Goal: Task Accomplishment & Management: Manage account settings

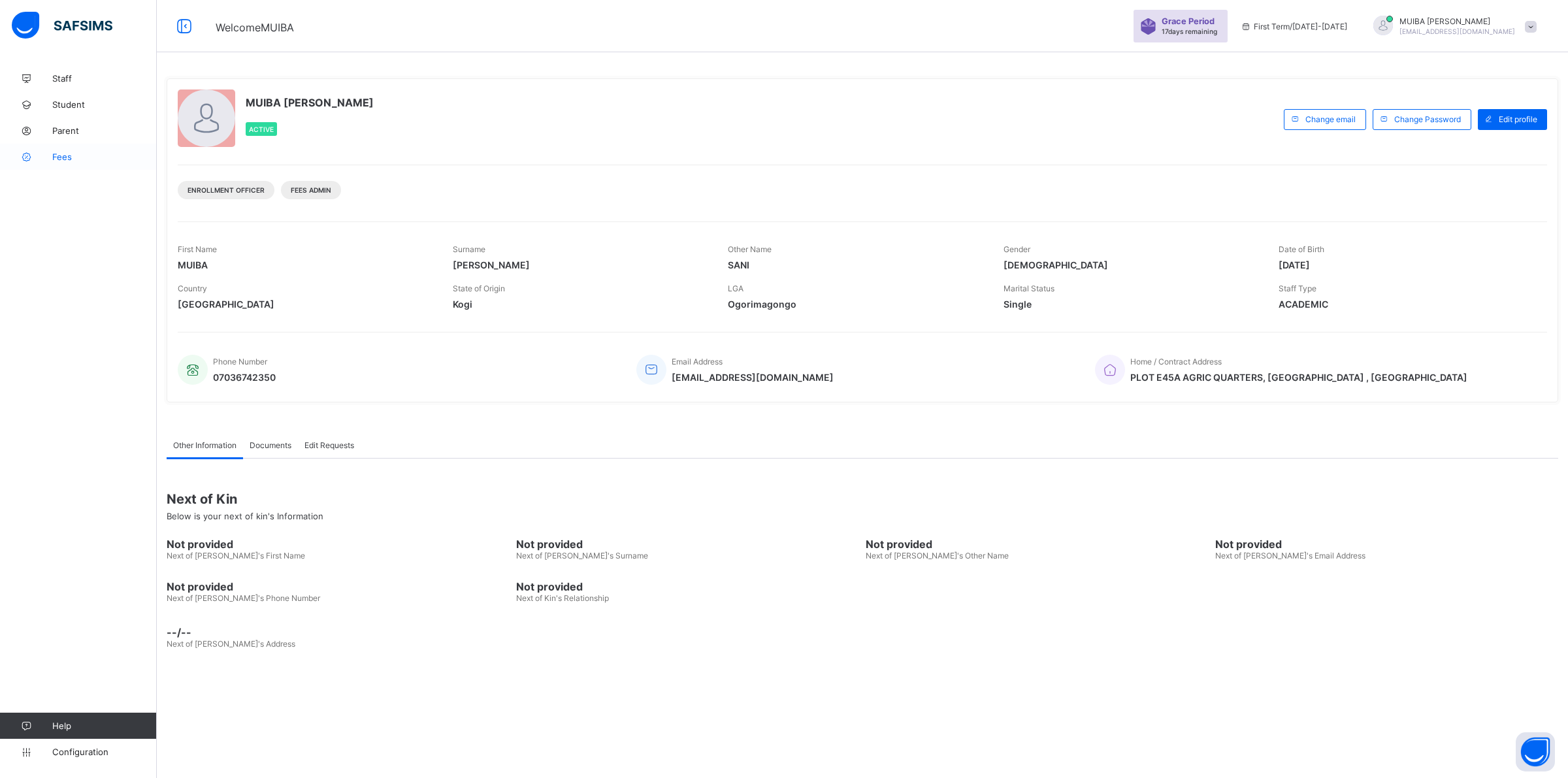
click at [62, 163] on link "Fees" at bounding box center [79, 156] width 157 height 26
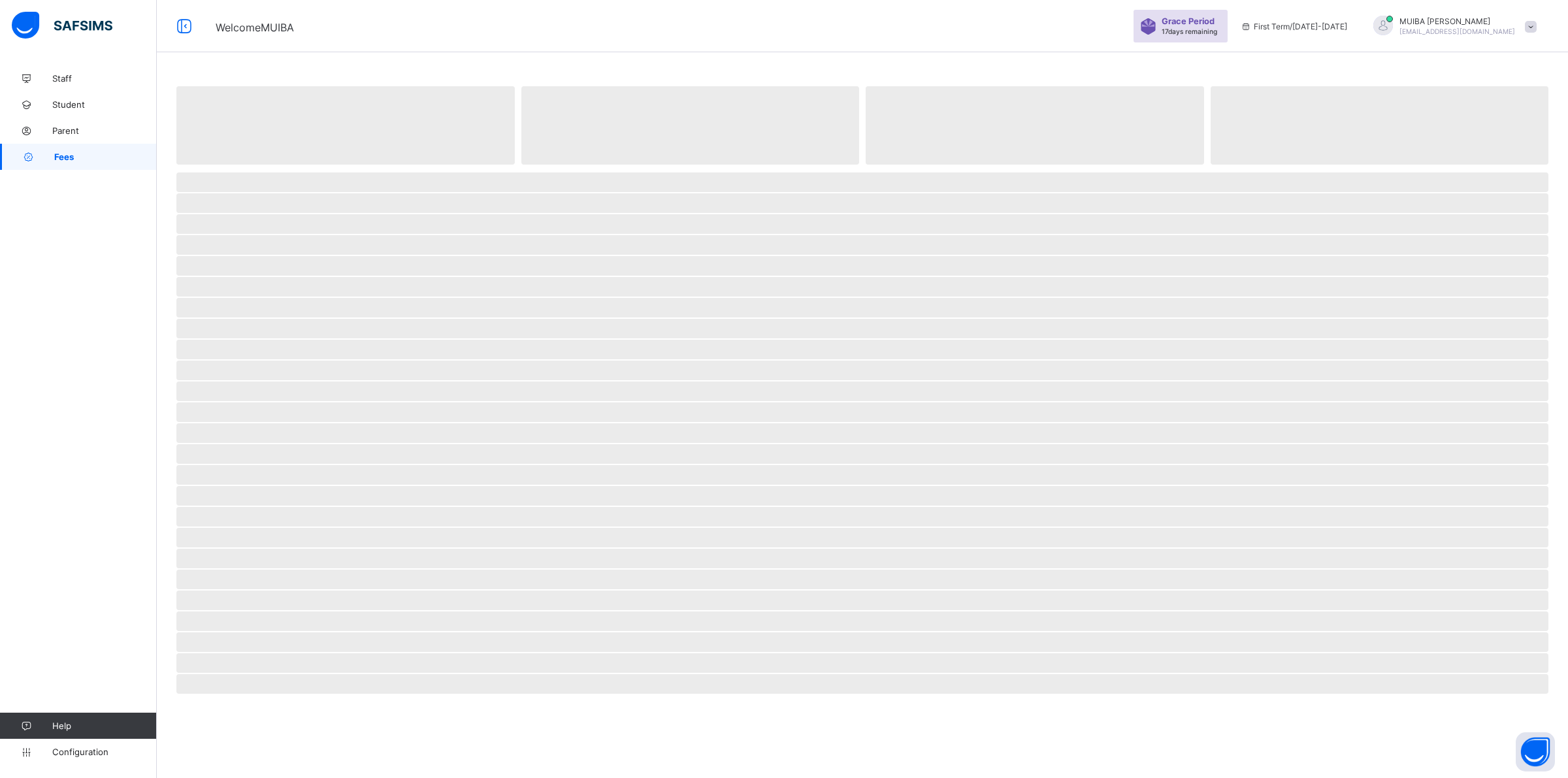
click at [63, 162] on link "Fees" at bounding box center [79, 156] width 157 height 26
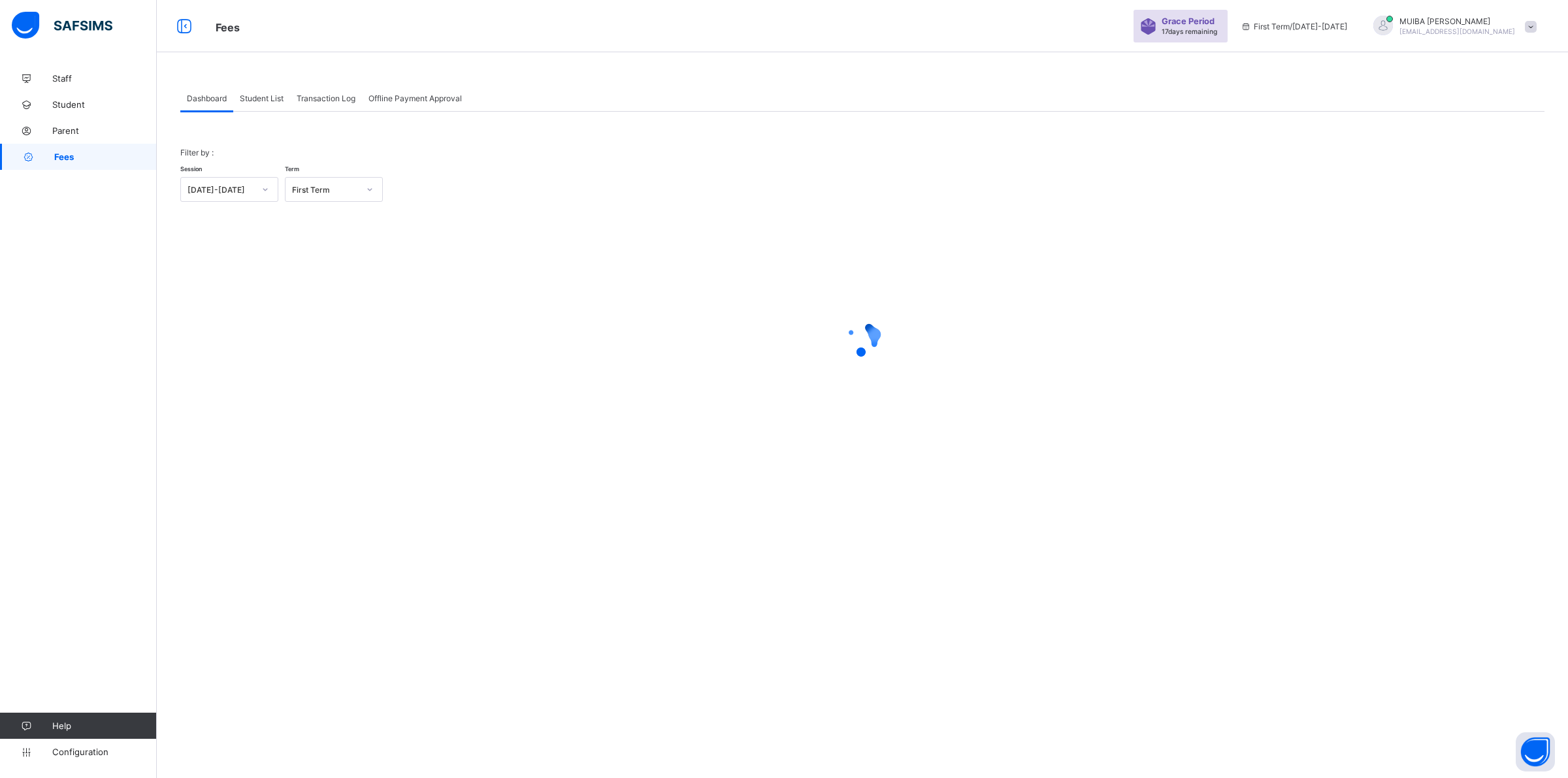
click at [324, 102] on span "Transaction Log" at bounding box center [325, 99] width 58 height 10
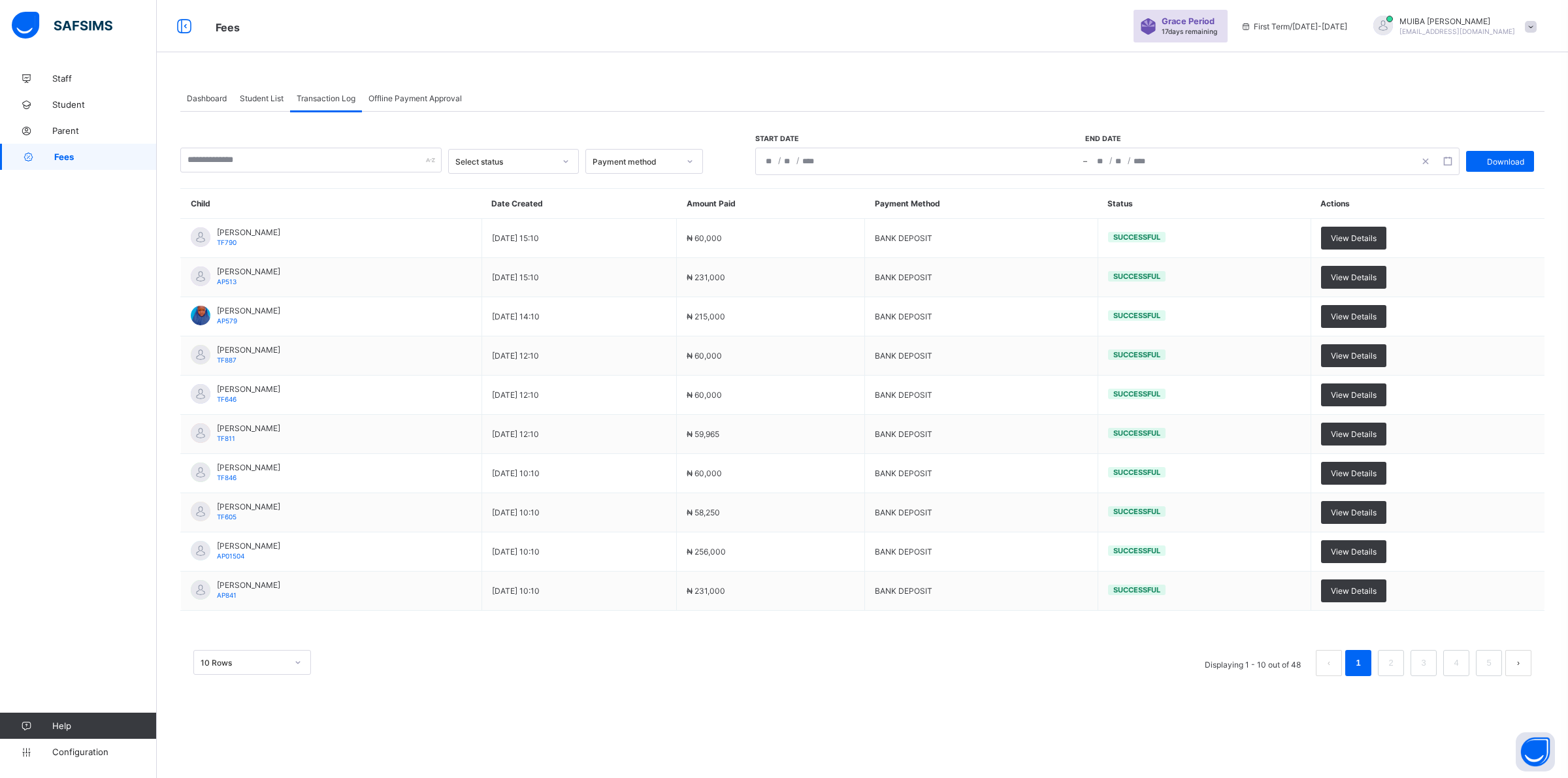
click at [216, 95] on span "Dashboard" at bounding box center [207, 99] width 40 height 10
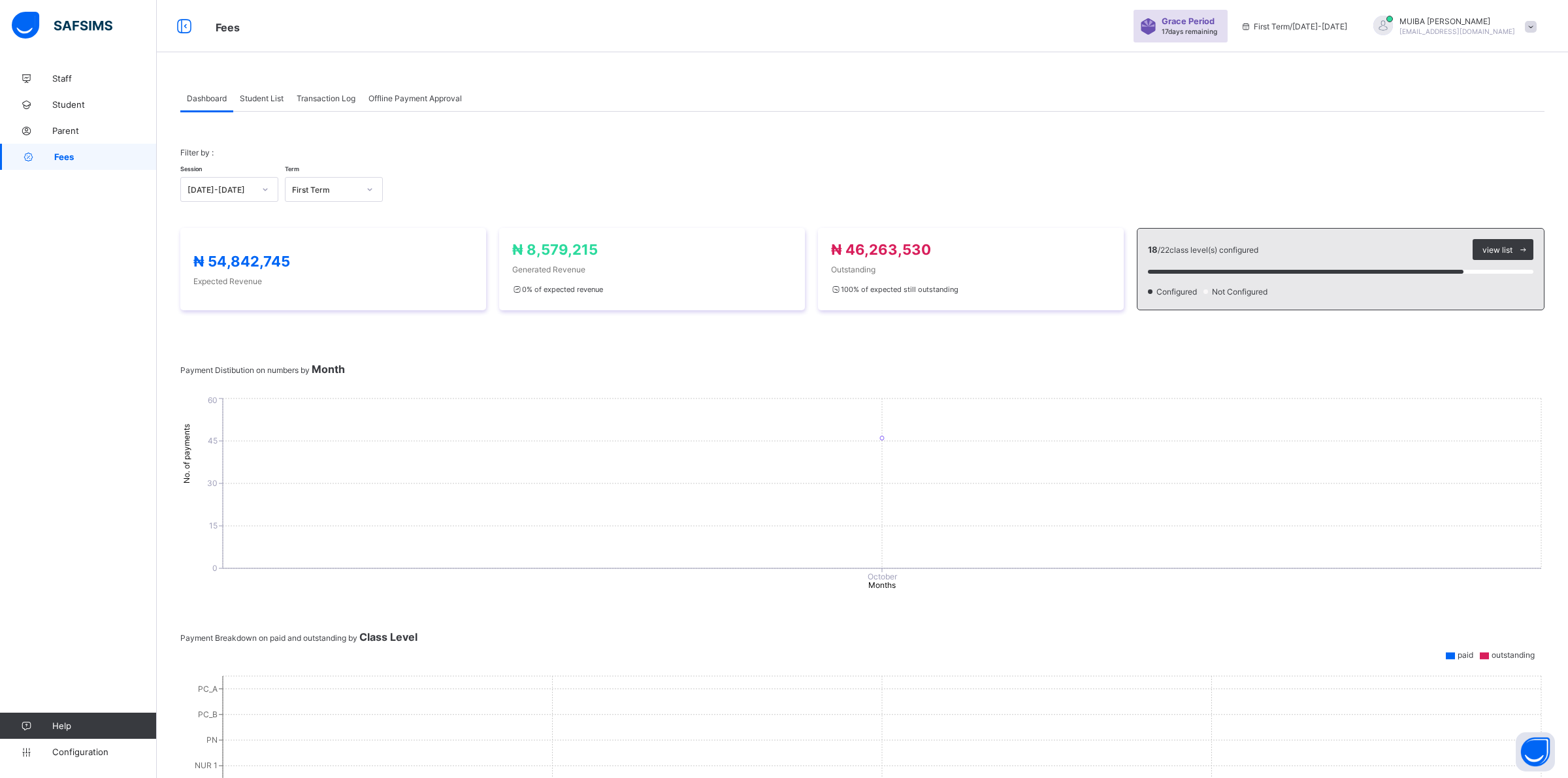
click at [271, 104] on div "Student List" at bounding box center [261, 98] width 57 height 26
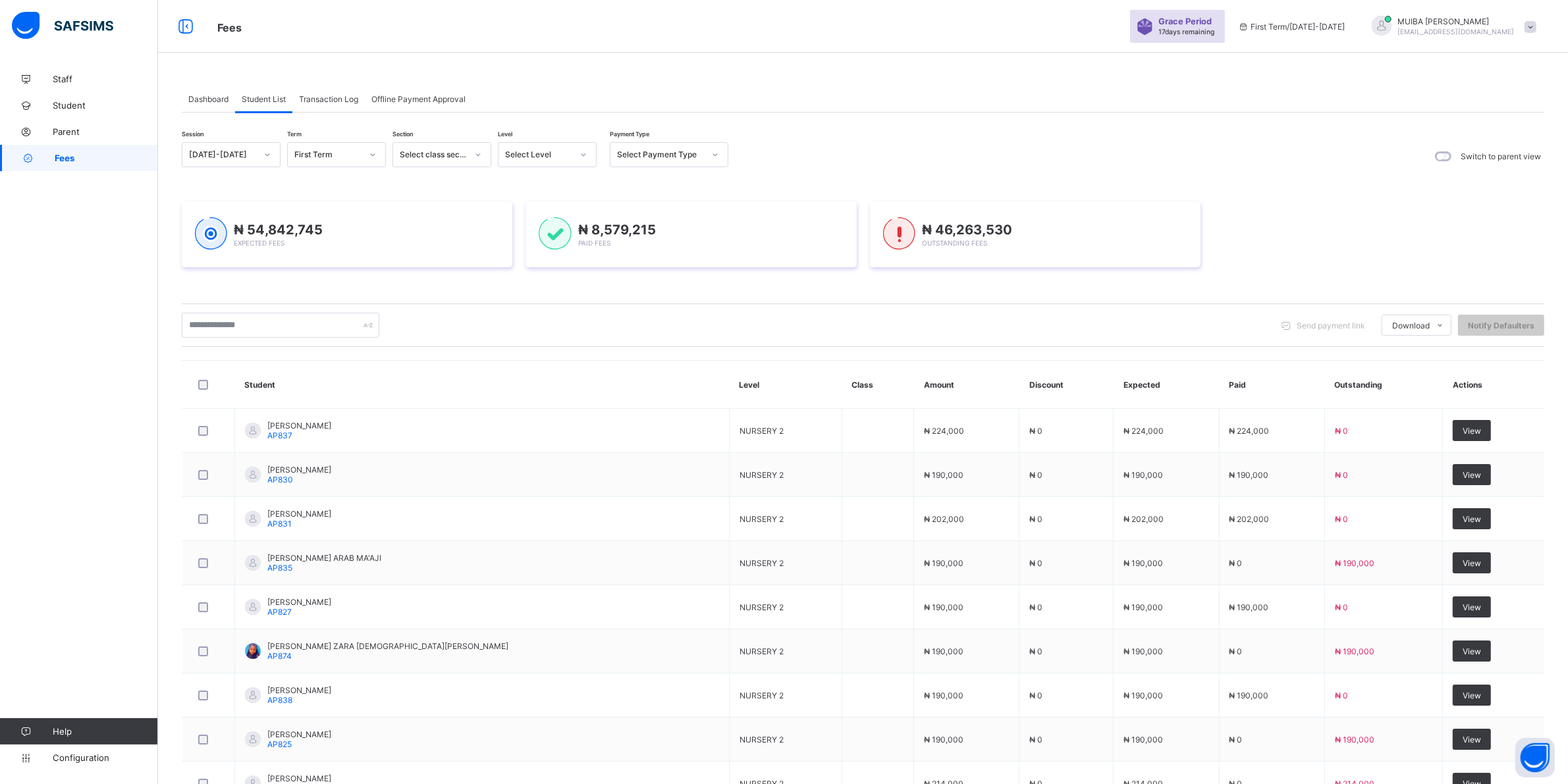
click at [584, 160] on div at bounding box center [584, 155] width 23 height 21
click at [895, 73] on div "Dashboard Student List Transaction Log Offline Payment Approval Student List Mo…" at bounding box center [863, 497] width 1410 height 863
click at [584, 155] on icon at bounding box center [584, 154] width 8 height 13
click at [709, 80] on div "Dashboard Student List Transaction Log Offline Payment Approval Student List Mo…" at bounding box center [863, 497] width 1410 height 863
click at [584, 153] on icon at bounding box center [584, 154] width 8 height 13
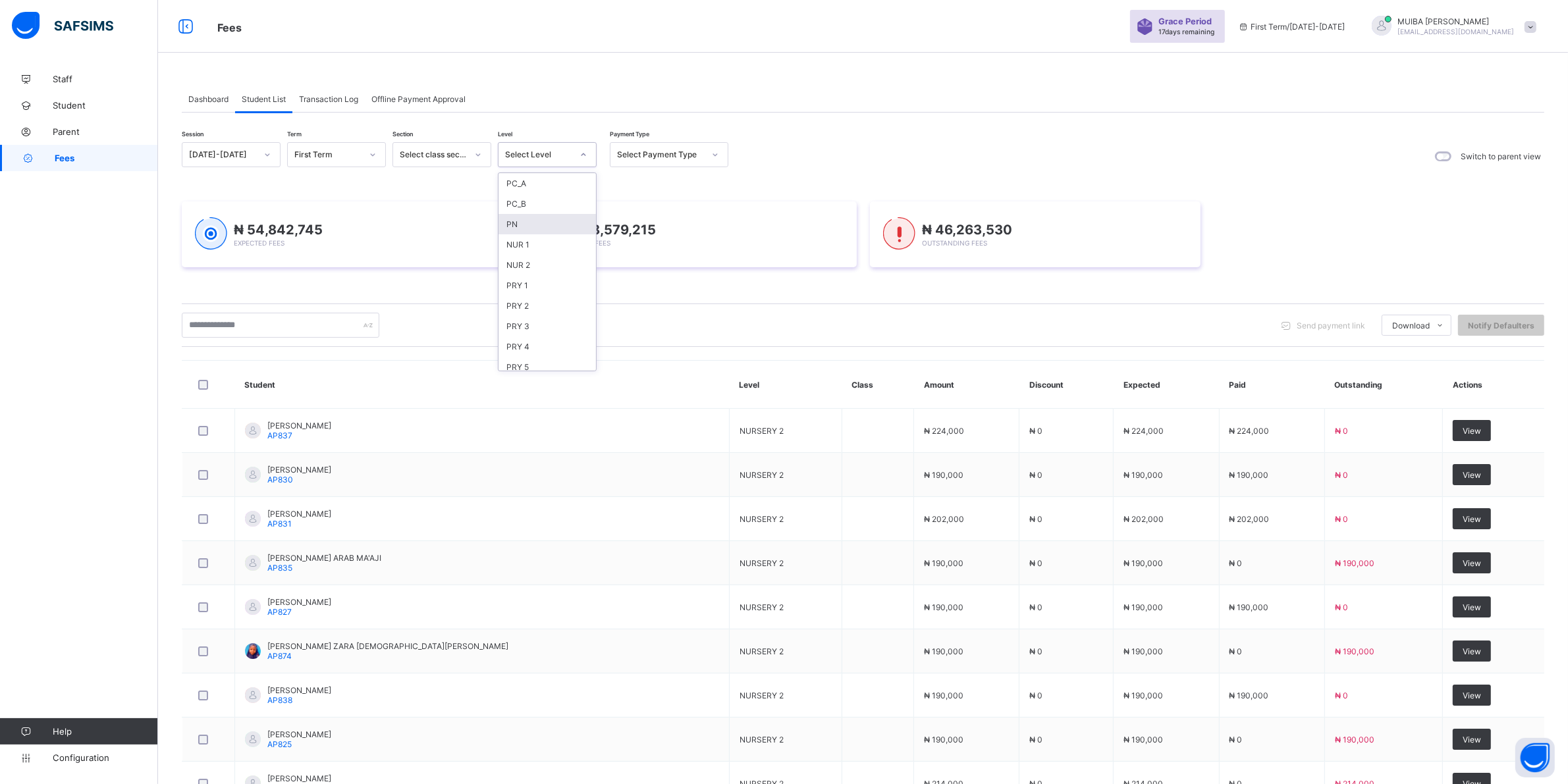
click at [516, 223] on div "PN" at bounding box center [547, 224] width 98 height 20
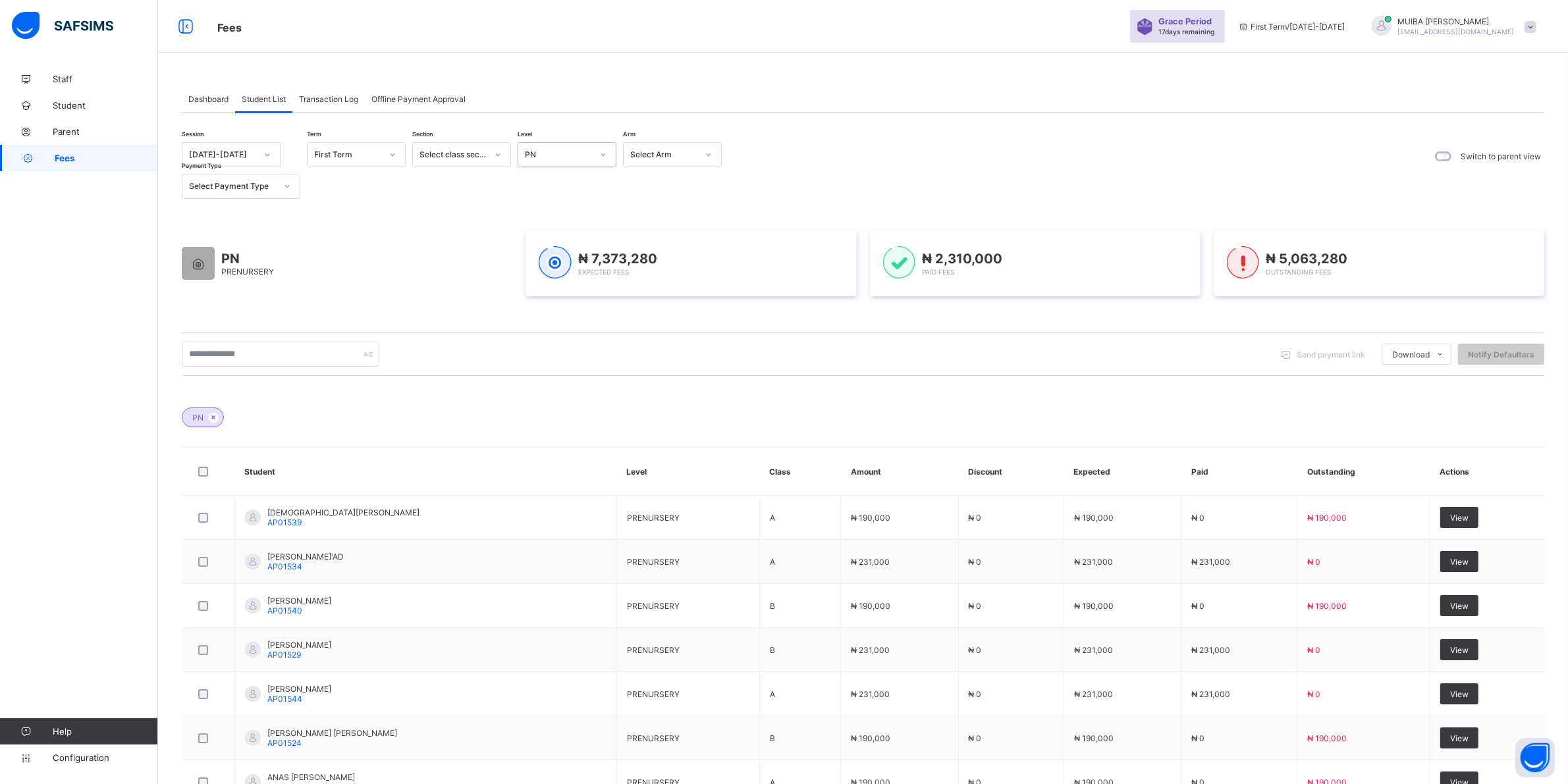
scroll to position [233, 0]
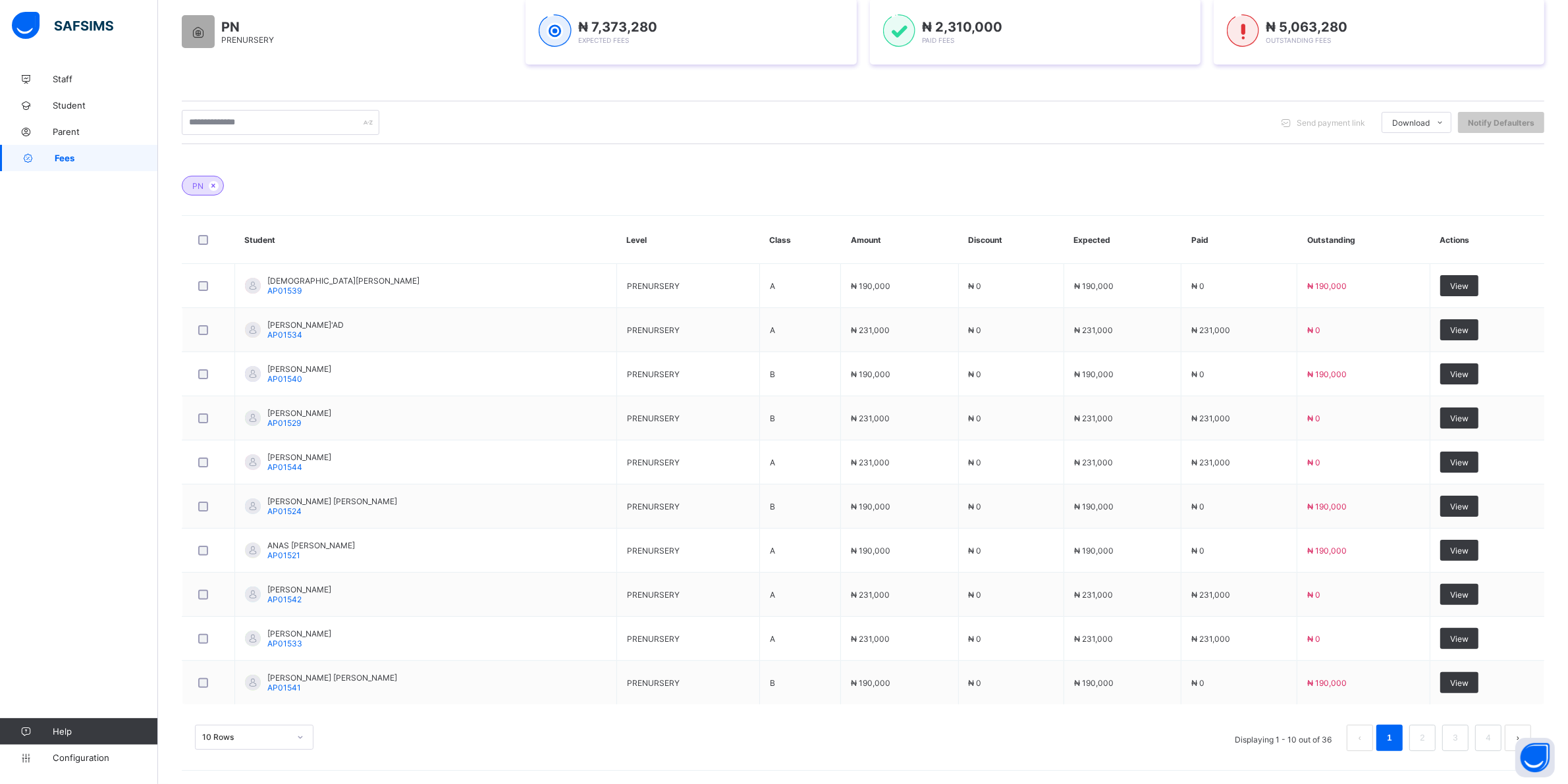
click at [301, 735] on div "10 Rows" at bounding box center [254, 737] width 119 height 25
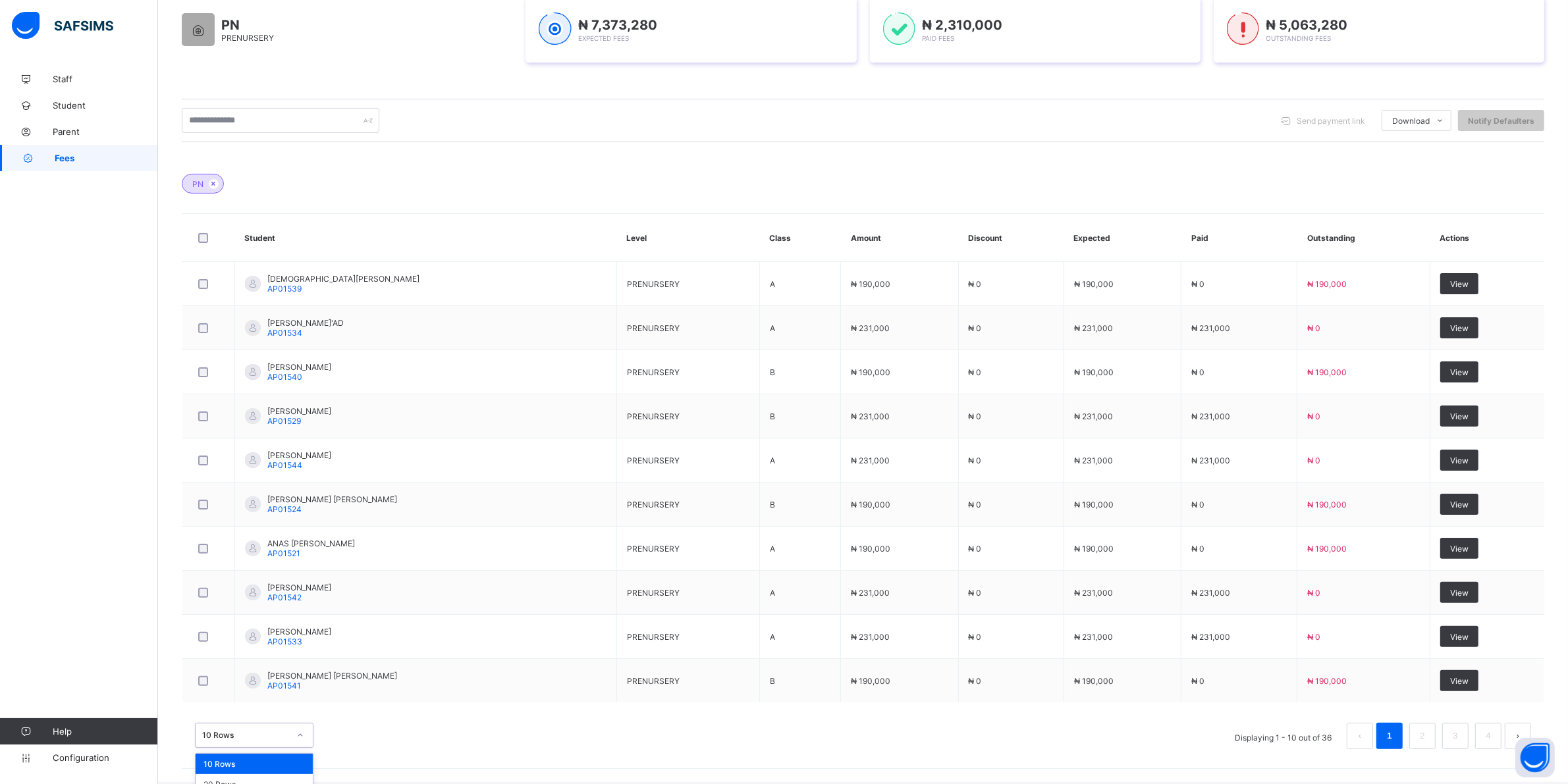
scroll to position [266, 0]
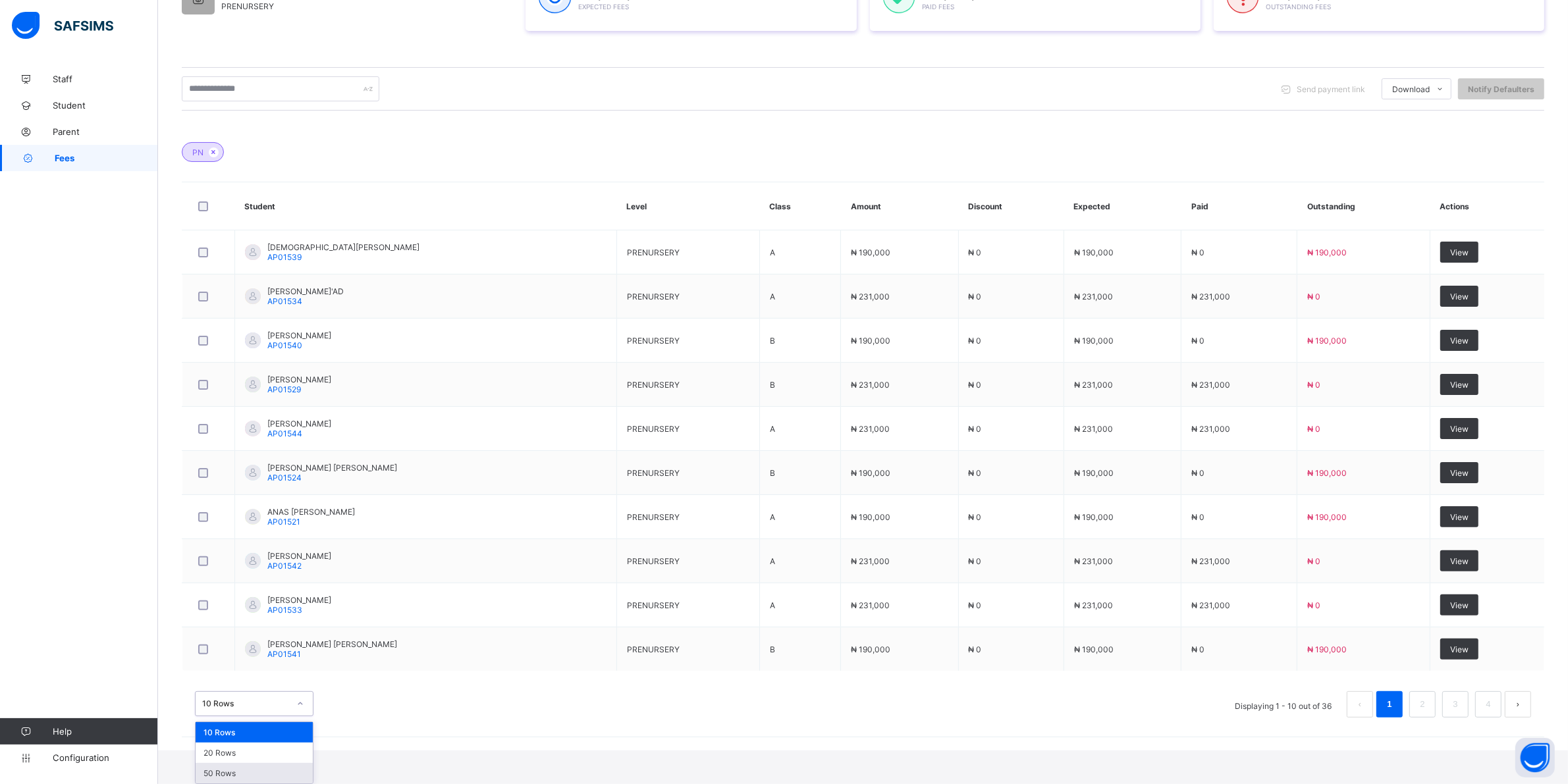
click at [235, 770] on div "50 Rows" at bounding box center [254, 773] width 117 height 20
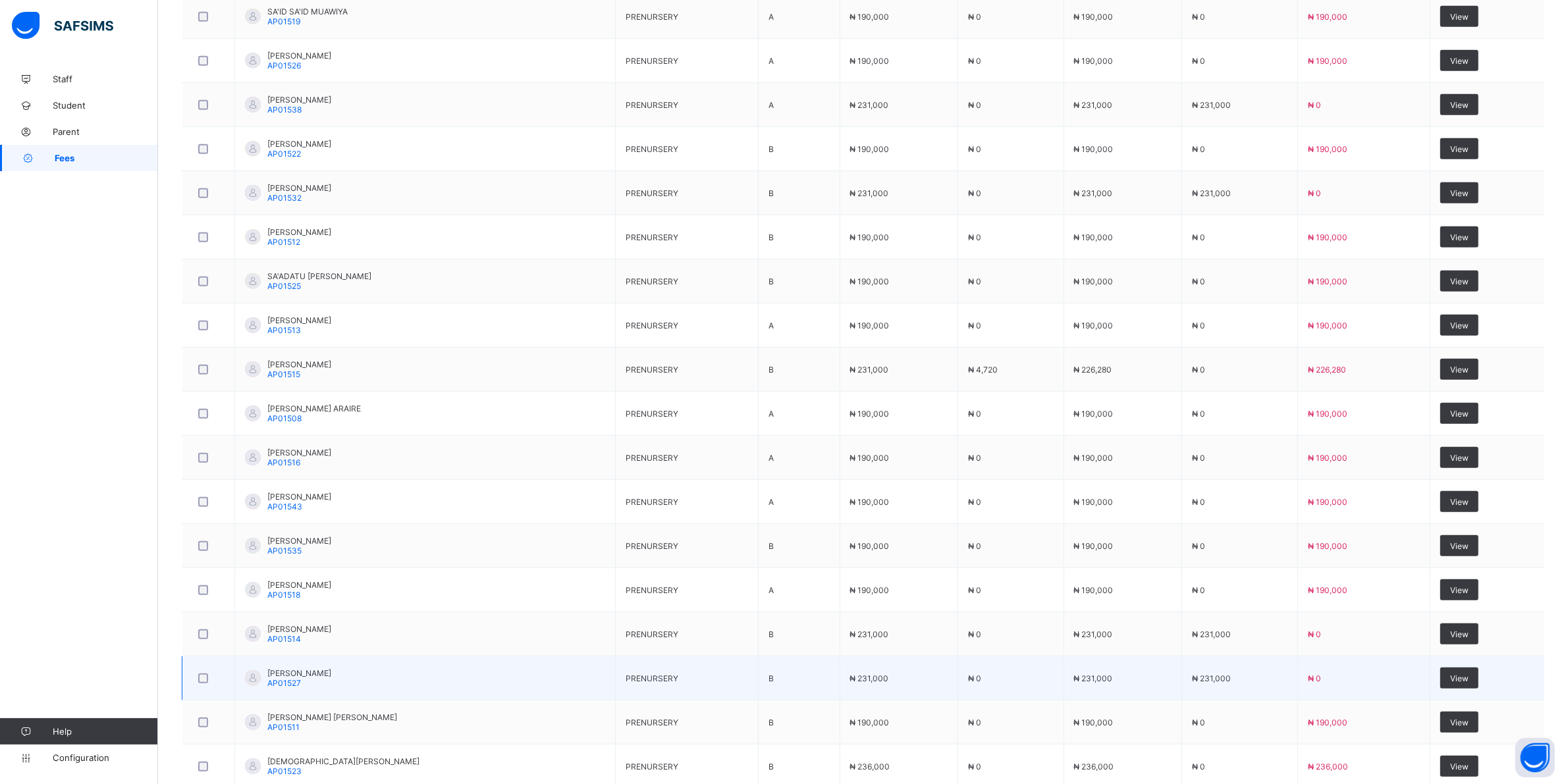
scroll to position [987, 0]
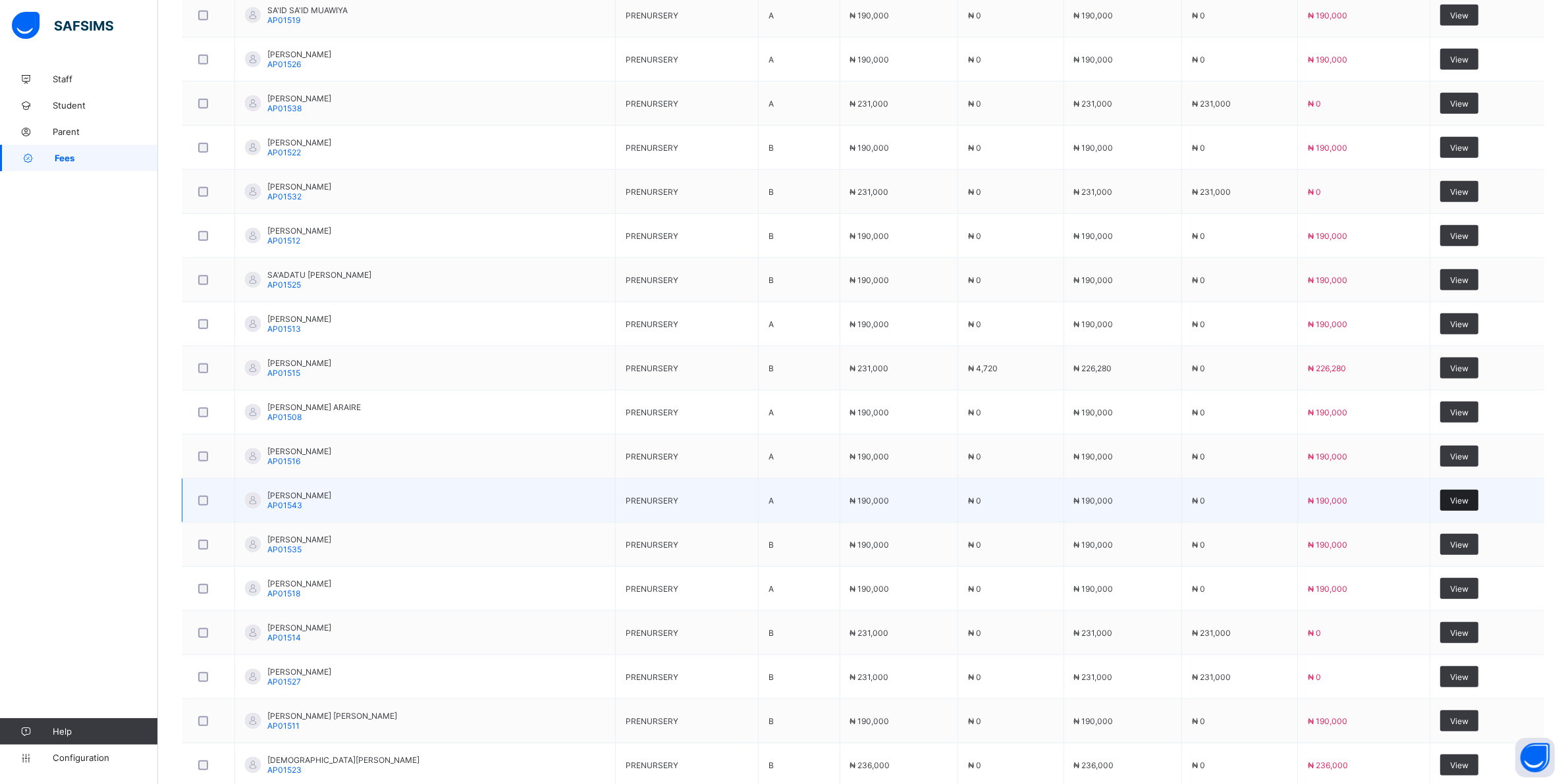
click at [1469, 505] on span "View" at bounding box center [1459, 501] width 19 height 10
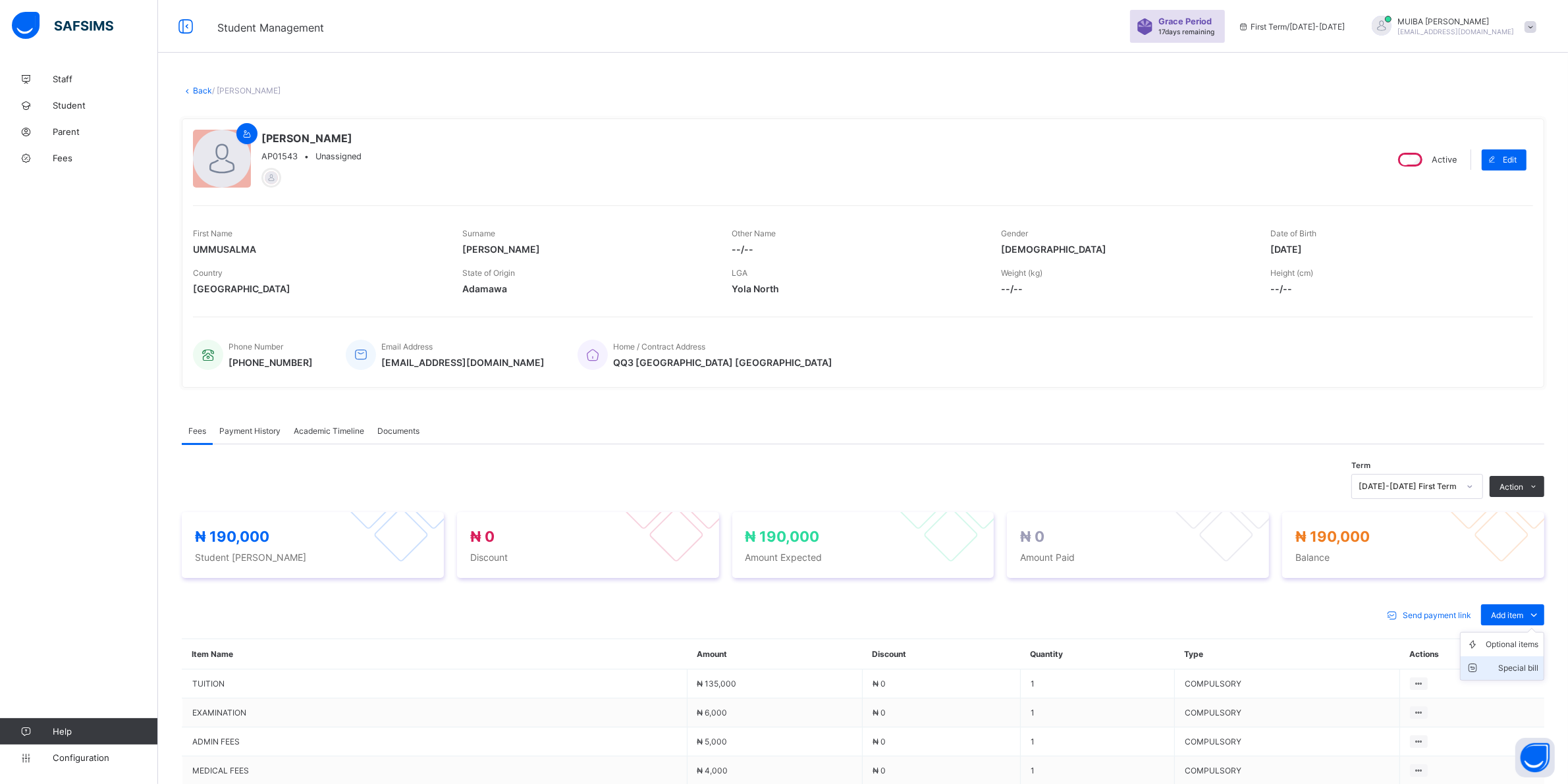
click at [1535, 665] on div "Special bill" at bounding box center [1511, 669] width 52 height 13
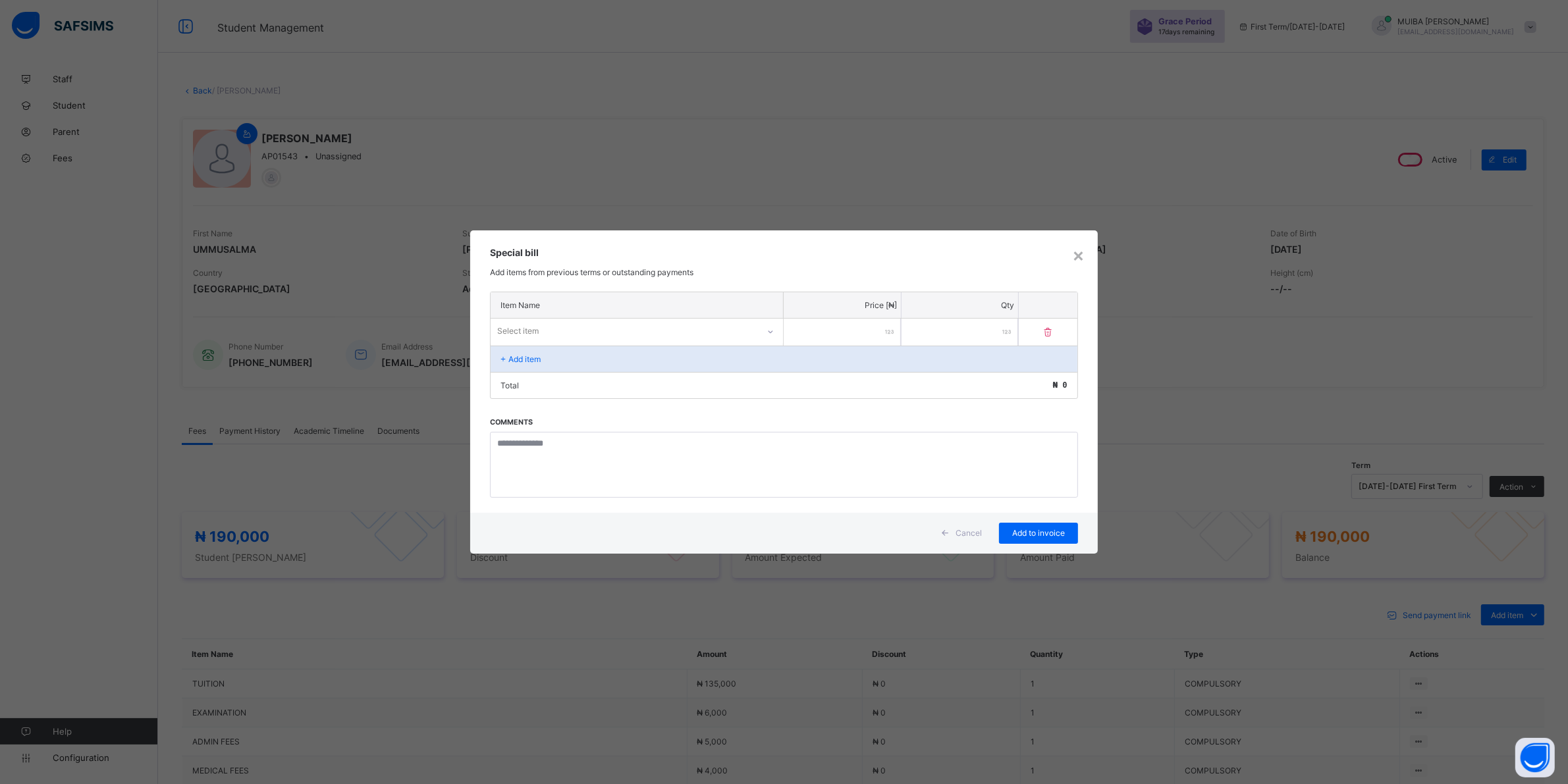
click at [767, 330] on icon at bounding box center [770, 332] width 8 height 13
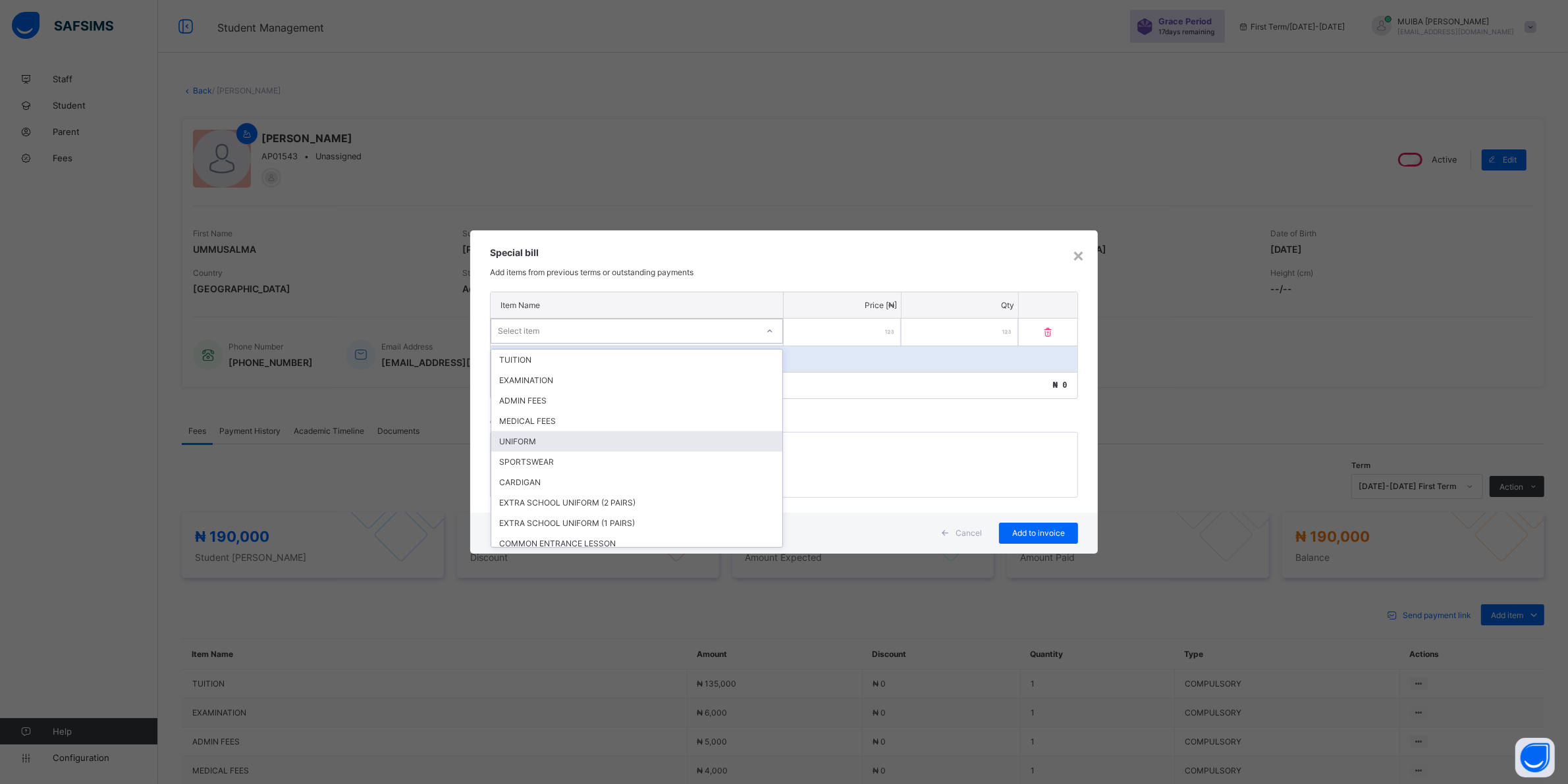
click at [551, 439] on div "UNIFORM" at bounding box center [636, 441] width 291 height 20
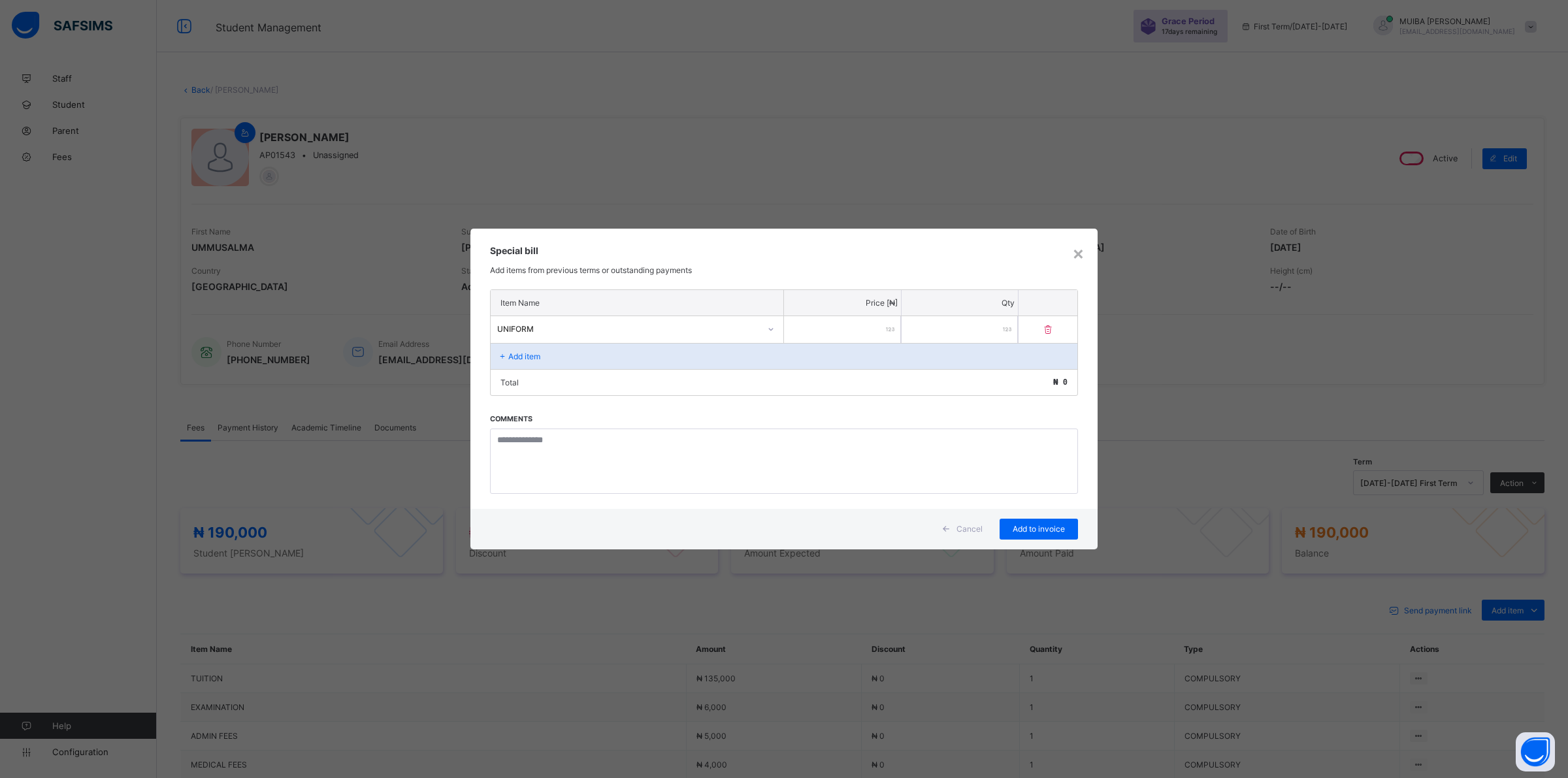
click at [863, 327] on input "number" at bounding box center [843, 329] width 117 height 26
type input "*****"
click at [1043, 521] on div "Add to invoice" at bounding box center [1039, 529] width 79 height 21
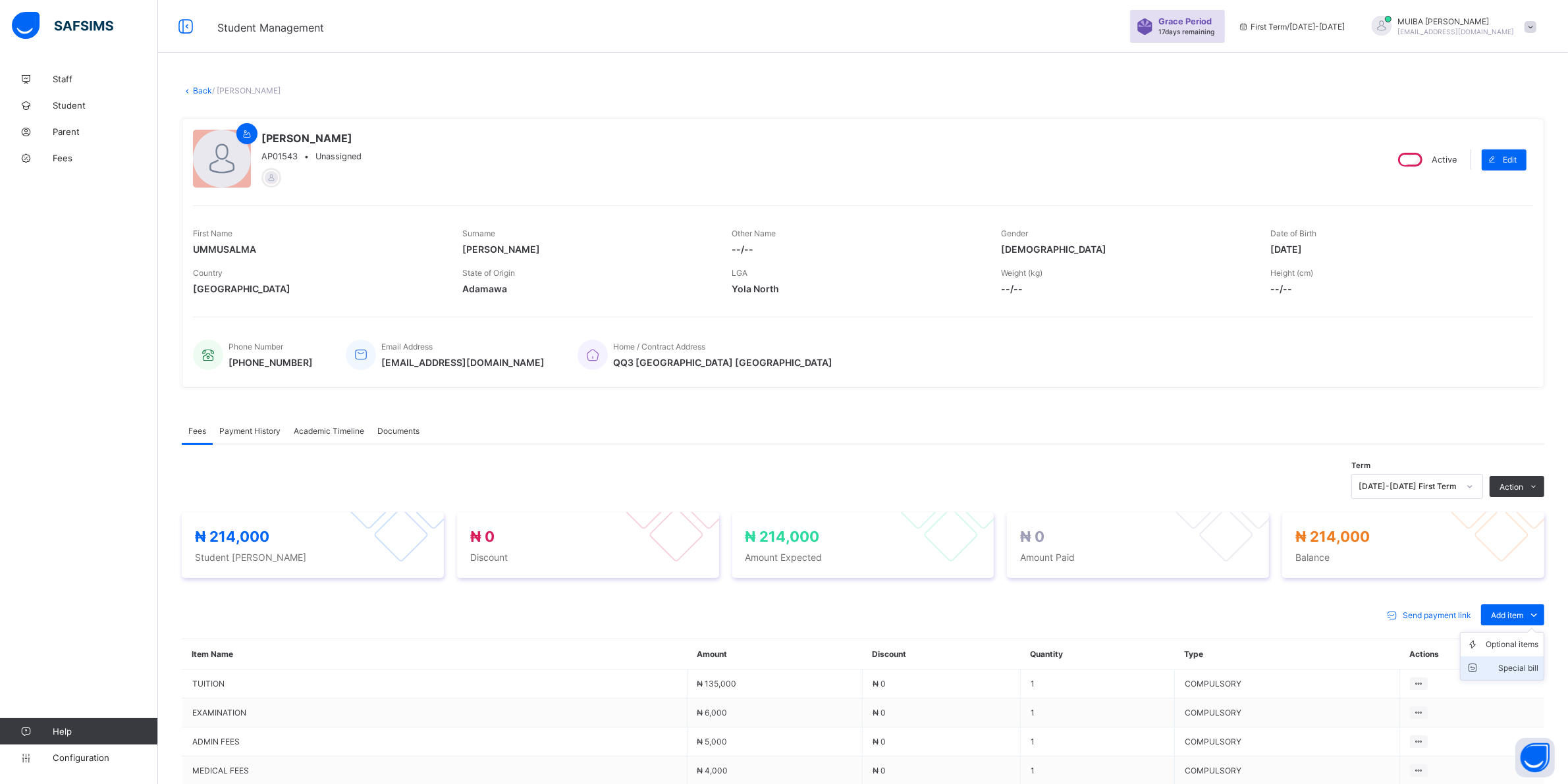
click at [1529, 666] on div "Special bill" at bounding box center [1511, 669] width 52 height 13
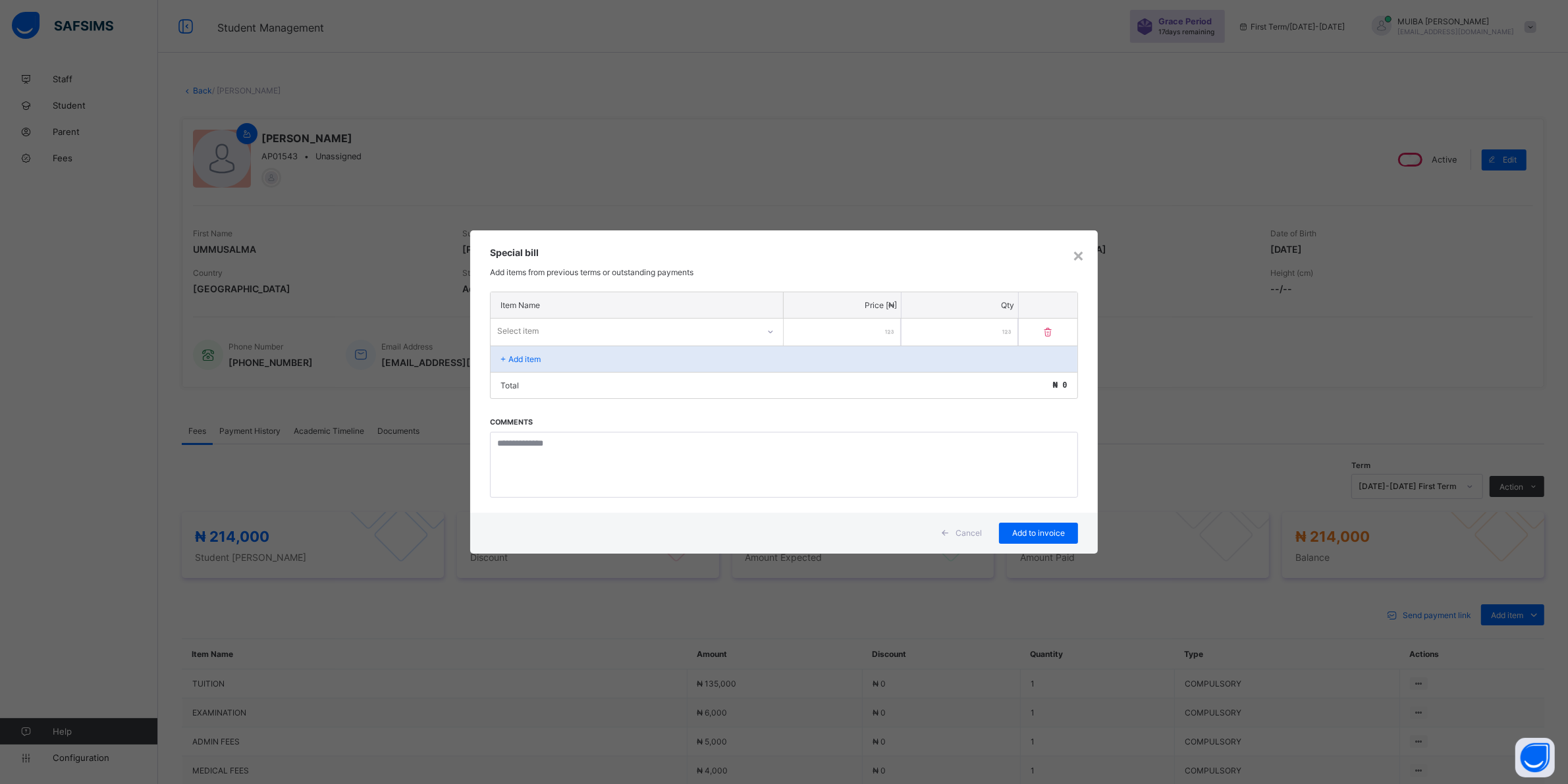
click at [712, 337] on div "Select item" at bounding box center [624, 331] width 267 height 19
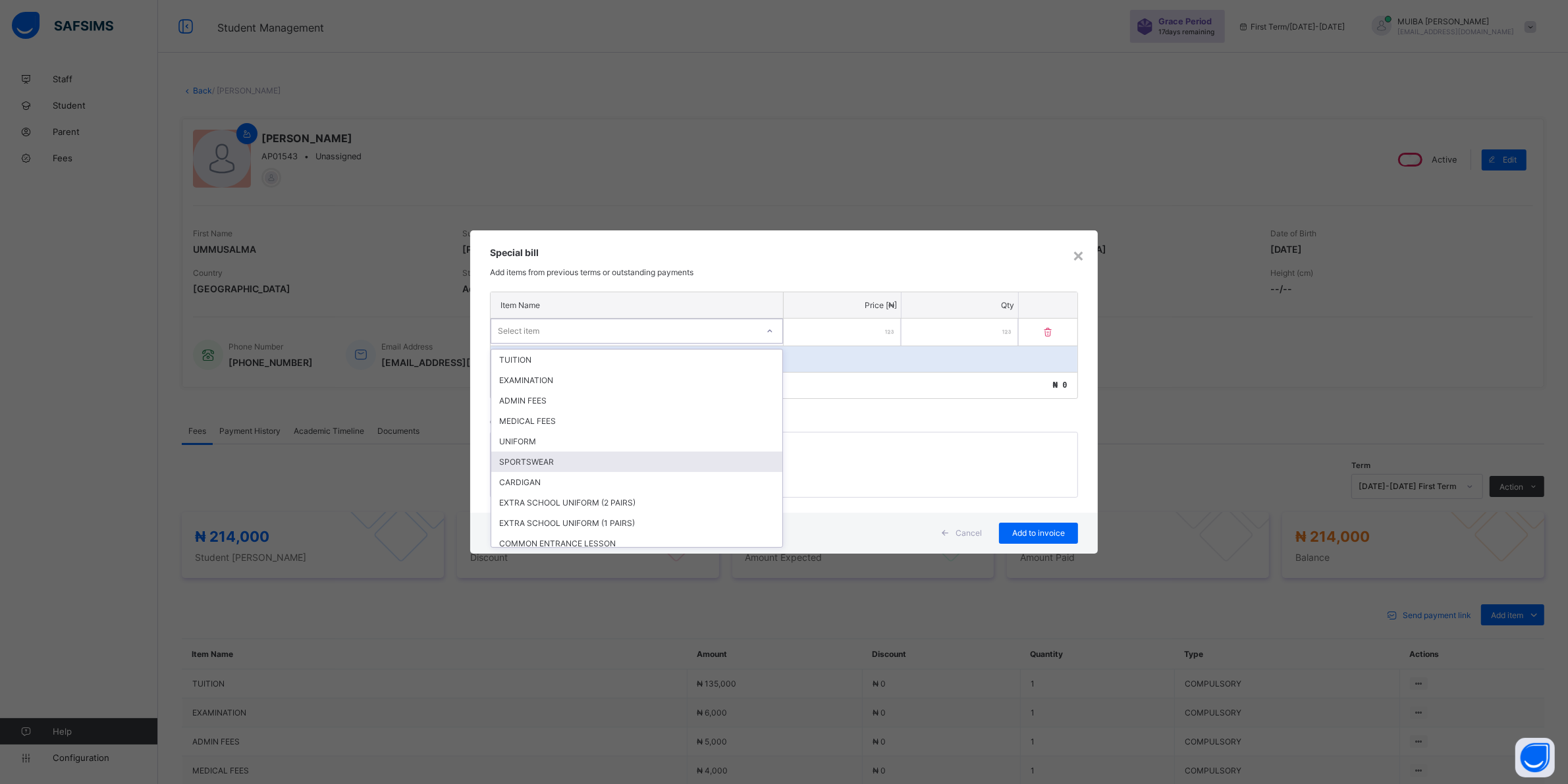
click at [507, 455] on div "SPORTSWEAR" at bounding box center [636, 461] width 291 height 20
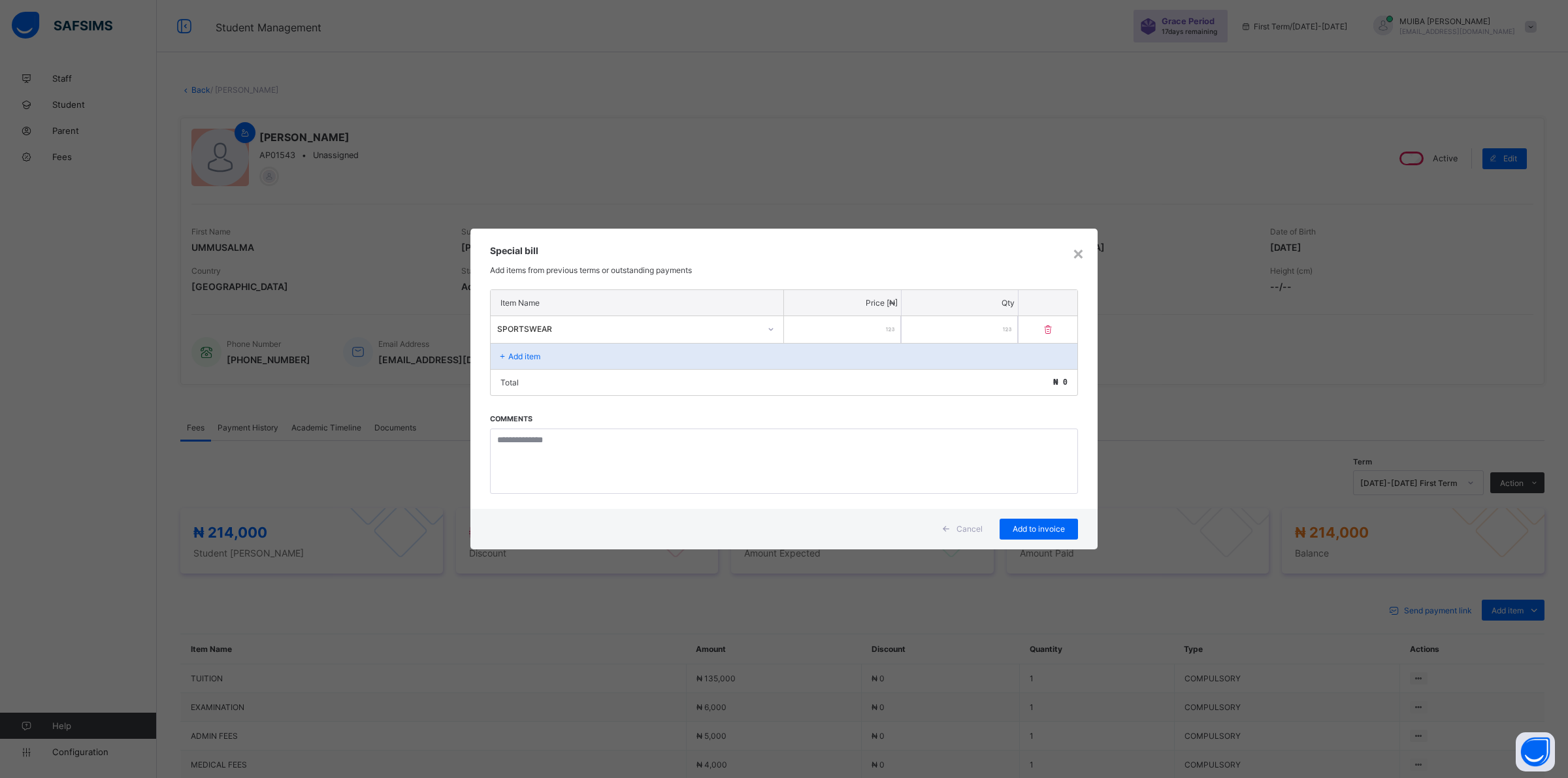
drag, startPoint x: 863, startPoint y: 335, endPoint x: 861, endPoint y: 327, distance: 8.2
click at [862, 333] on input "number" at bounding box center [843, 329] width 117 height 26
type input "*****"
click at [1050, 521] on div "Add to invoice" at bounding box center [1039, 529] width 79 height 21
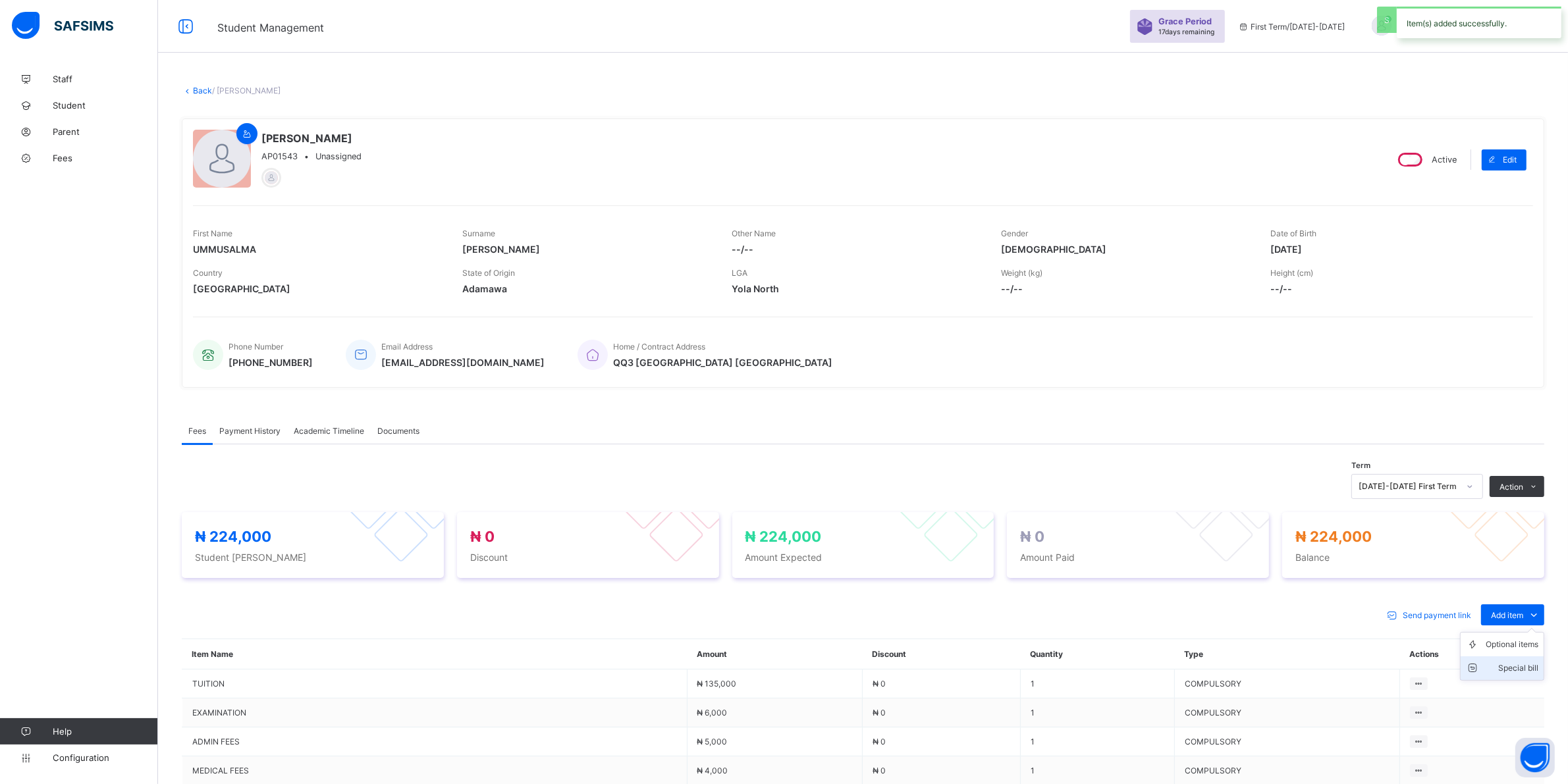
click at [1516, 664] on div "Special bill" at bounding box center [1511, 669] width 52 height 13
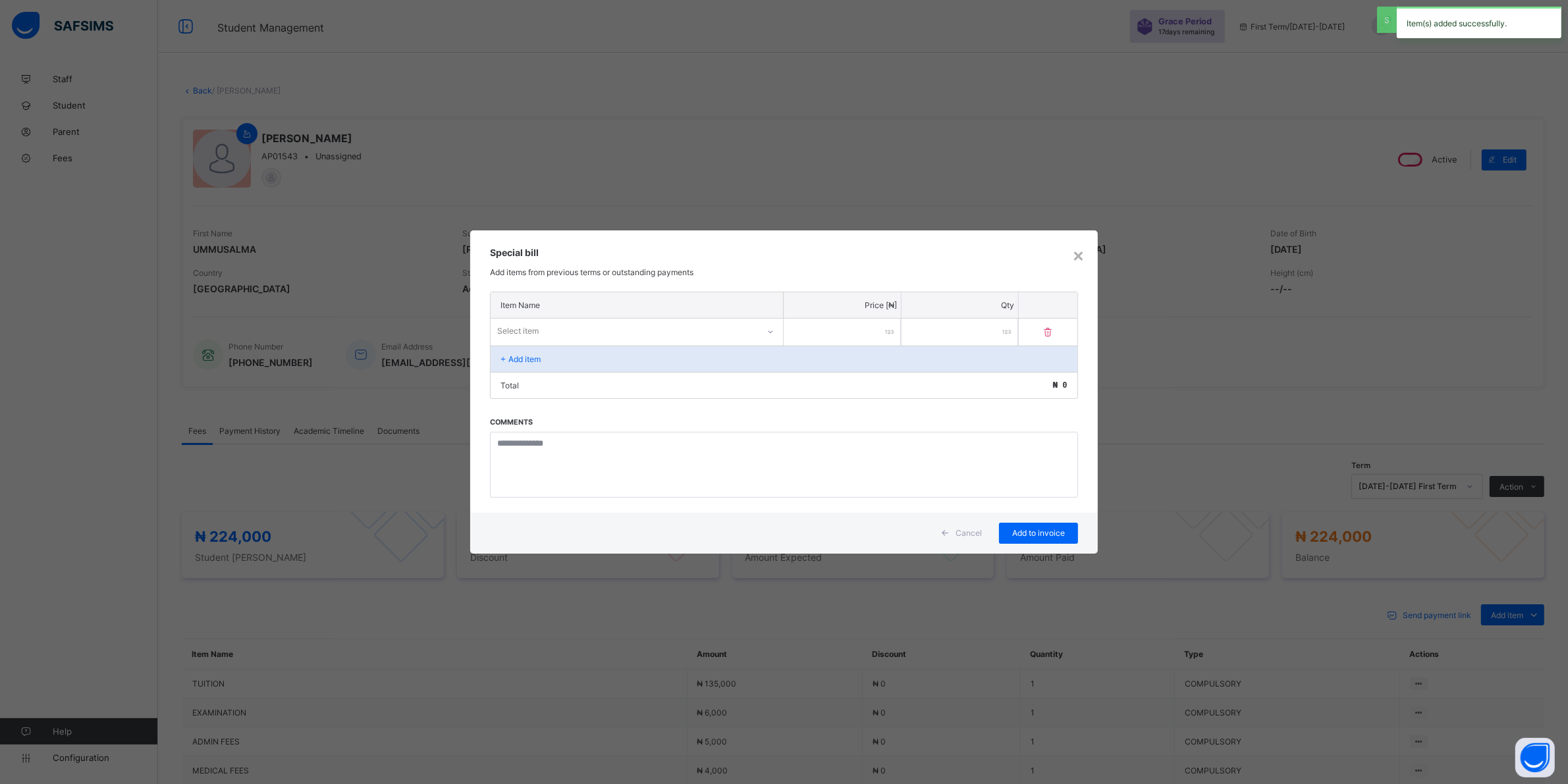
click at [773, 328] on icon at bounding box center [770, 332] width 8 height 13
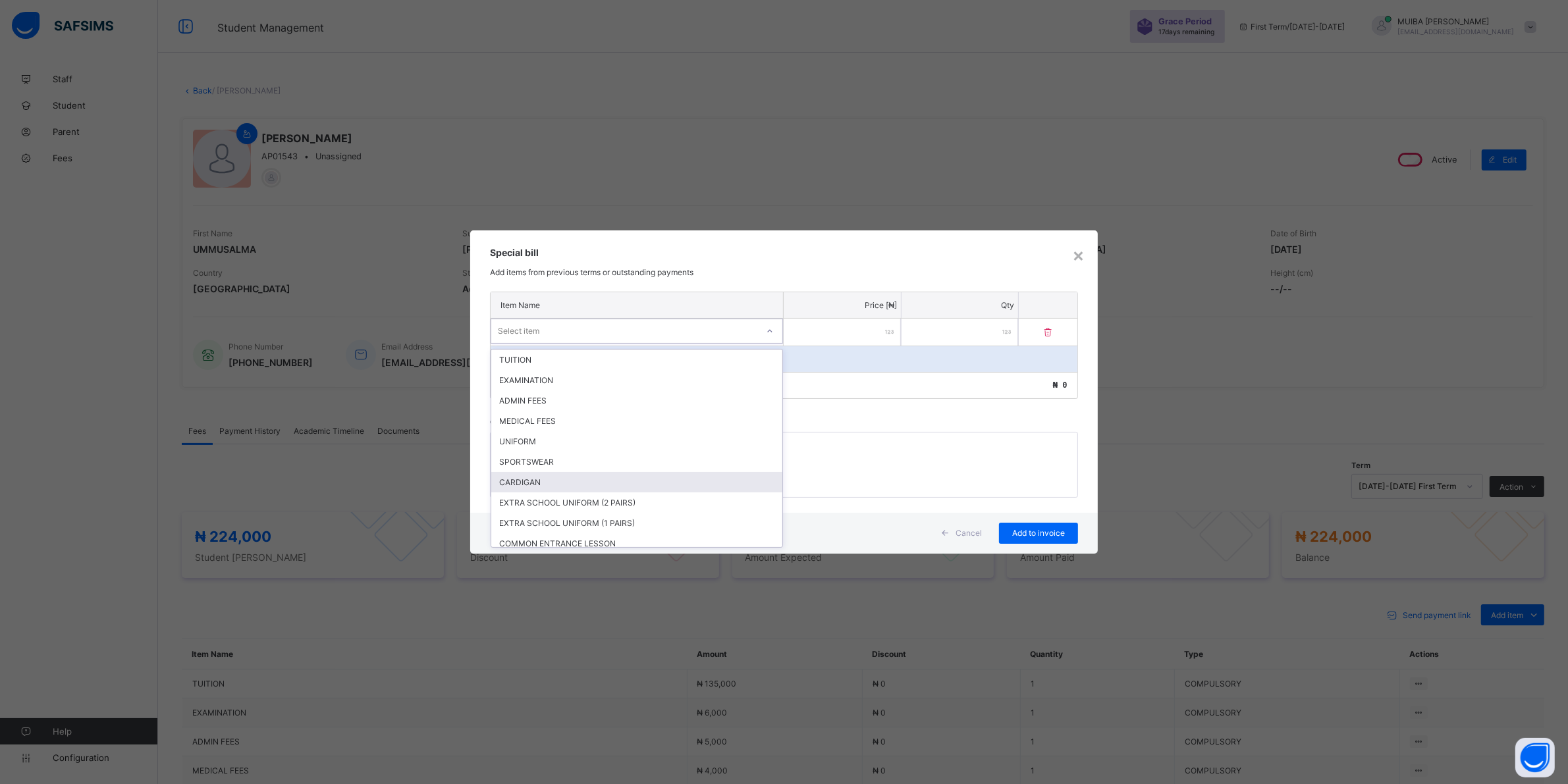
click at [539, 475] on div "CARDIGAN" at bounding box center [636, 482] width 291 height 20
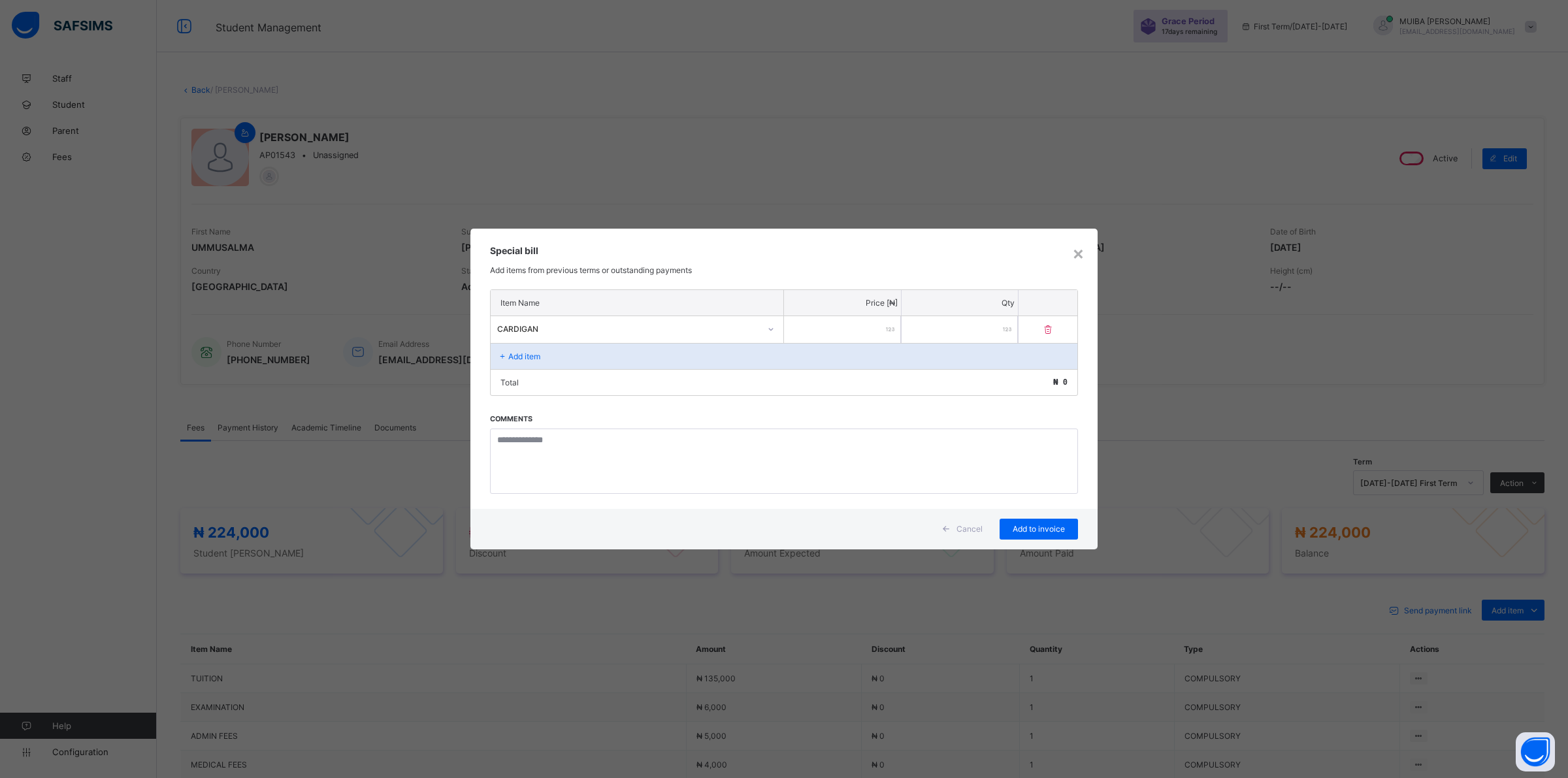
click at [832, 331] on input "number" at bounding box center [843, 329] width 117 height 26
type input "****"
click at [1021, 524] on span "Add to invoice" at bounding box center [1038, 529] width 58 height 10
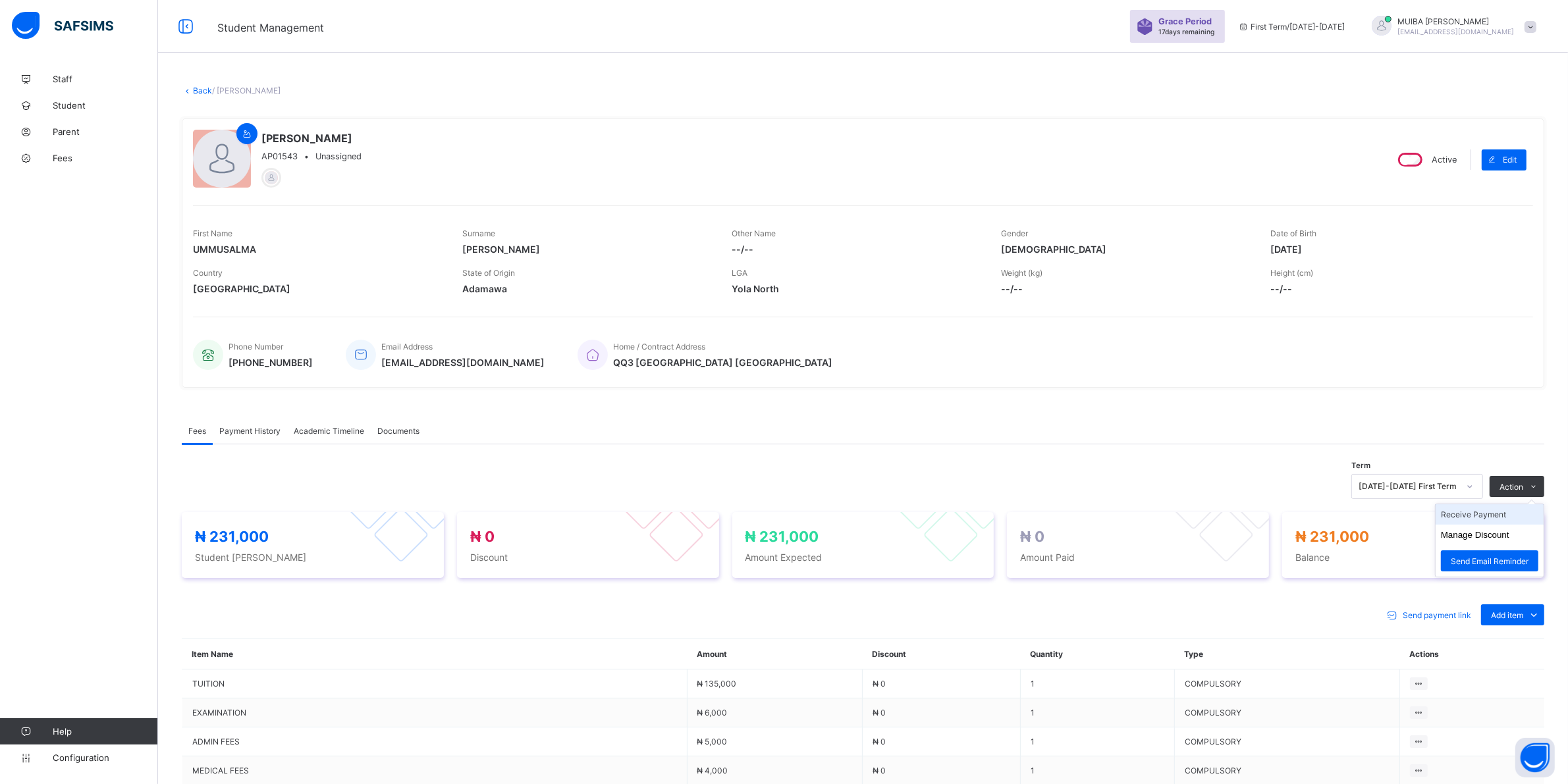
click at [1482, 514] on li "Receive Payment" at bounding box center [1490, 514] width 108 height 20
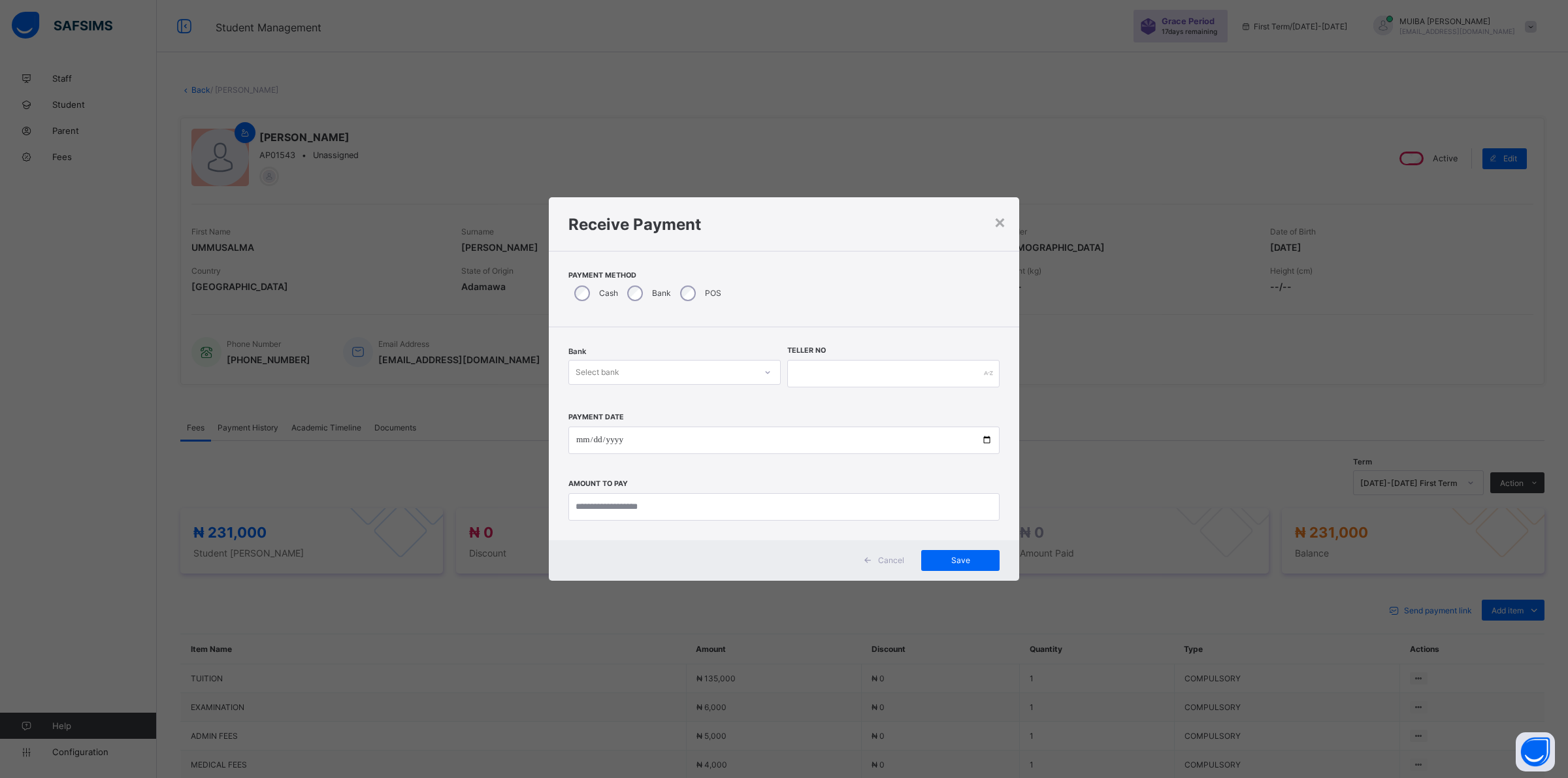
click at [756, 373] on div at bounding box center [768, 372] width 25 height 23
click at [700, 397] on div "Jaiz Bank - Alhamideen Academy" at bounding box center [674, 401] width 211 height 20
click at [815, 355] on div "Teller No" at bounding box center [893, 373] width 212 height 54
click at [827, 393] on div "Teller No" at bounding box center [893, 373] width 212 height 54
drag, startPoint x: 824, startPoint y: 373, endPoint x: 822, endPoint y: 365, distance: 8.2
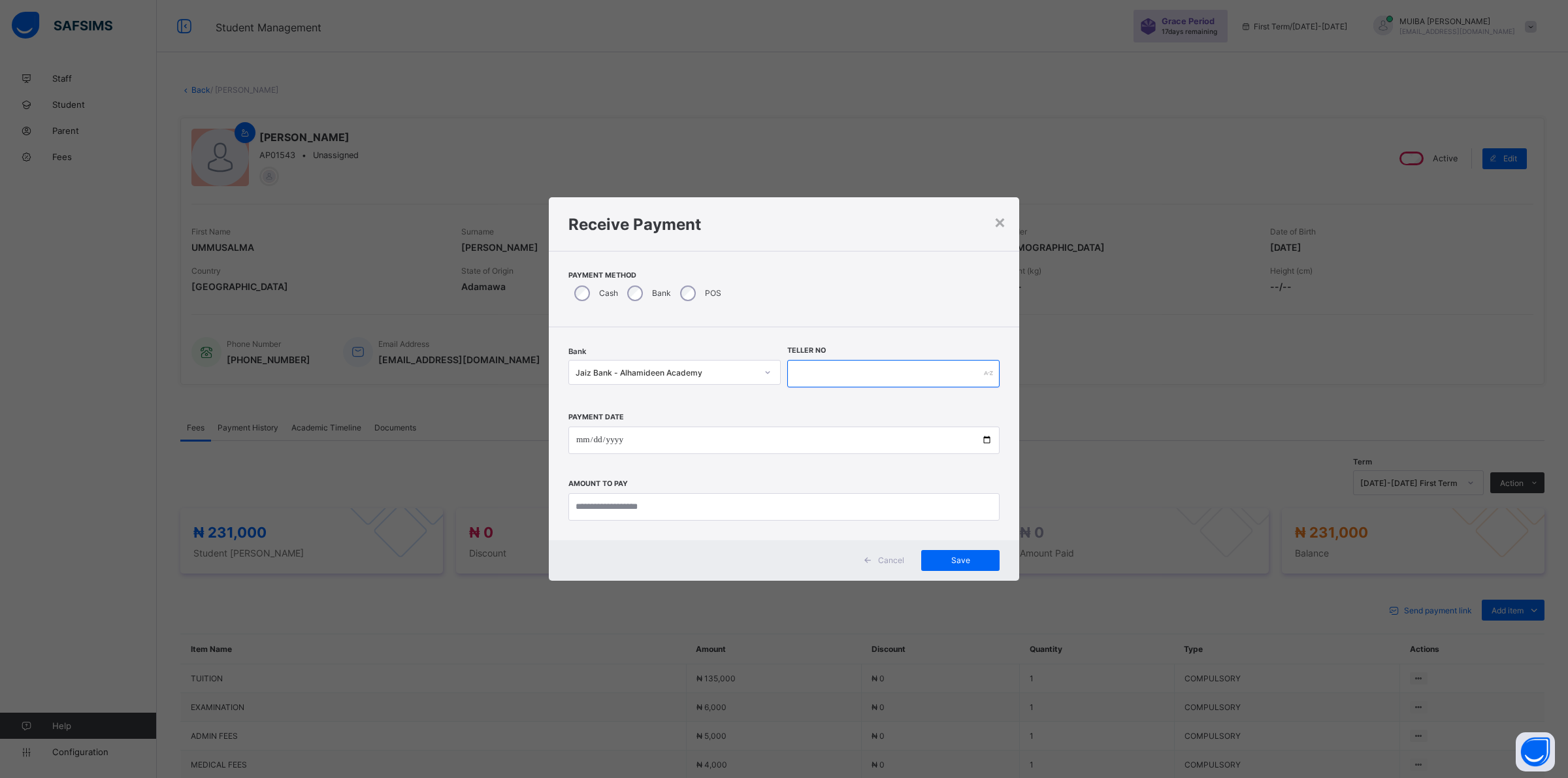
click at [824, 371] on input "text" at bounding box center [893, 373] width 212 height 27
type input "******"
click at [582, 439] on input "date" at bounding box center [784, 441] width 431 height 27
type input "**********"
click at [619, 501] on input "currency" at bounding box center [784, 507] width 431 height 27
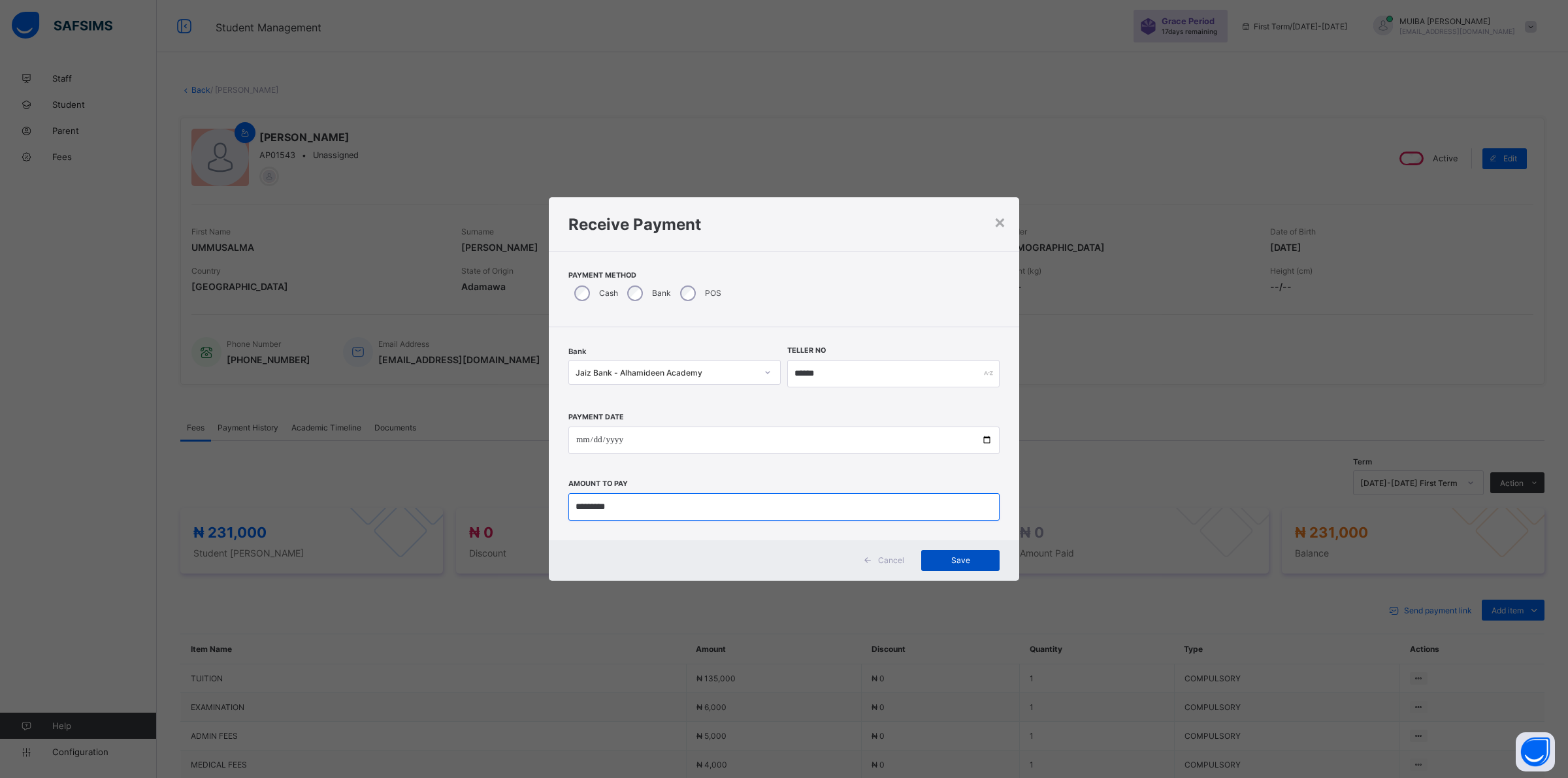
type input "*********"
click at [951, 553] on div "Save" at bounding box center [961, 561] width 79 height 21
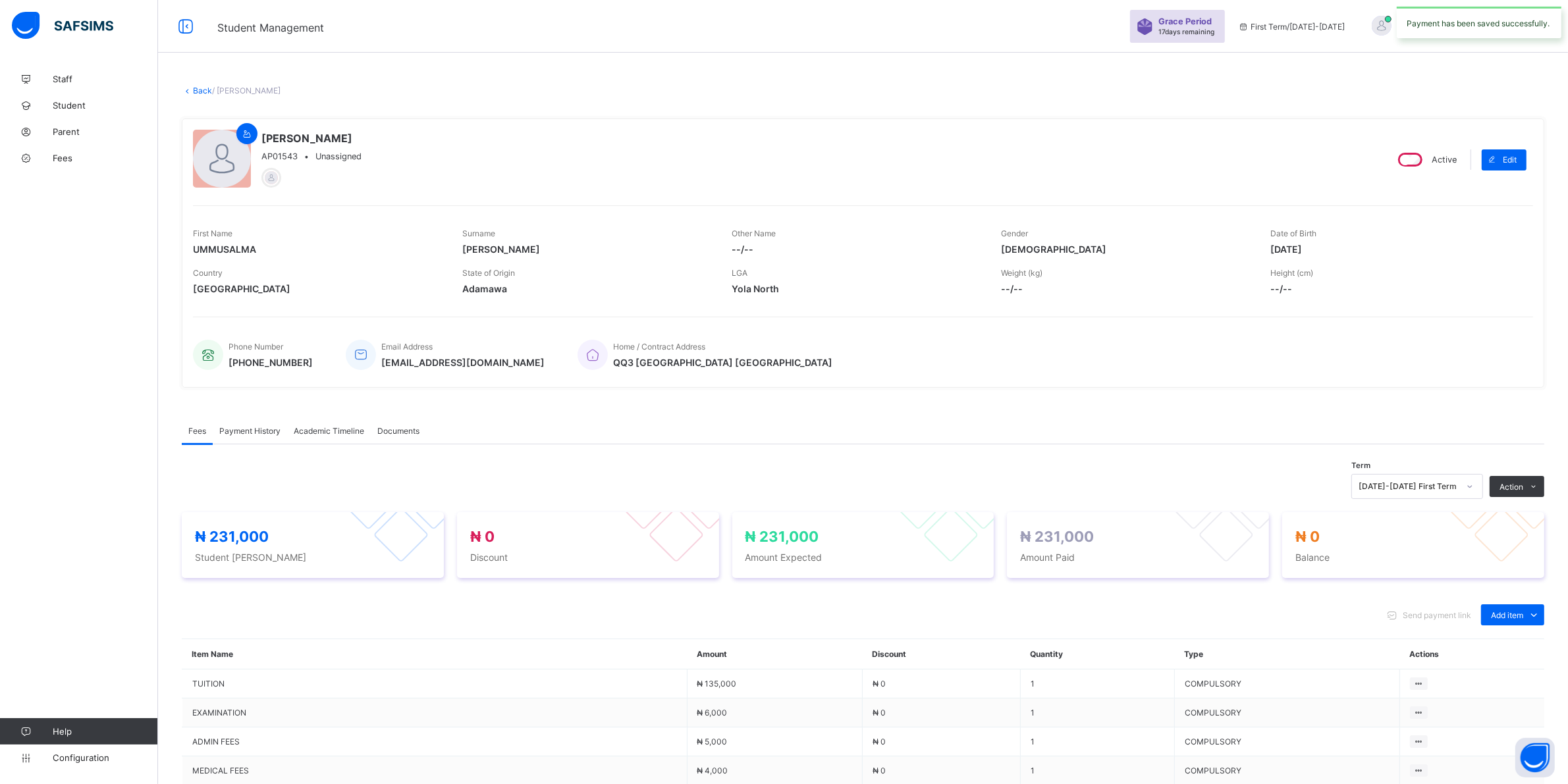
click at [247, 429] on span "Payment History" at bounding box center [250, 431] width 61 height 10
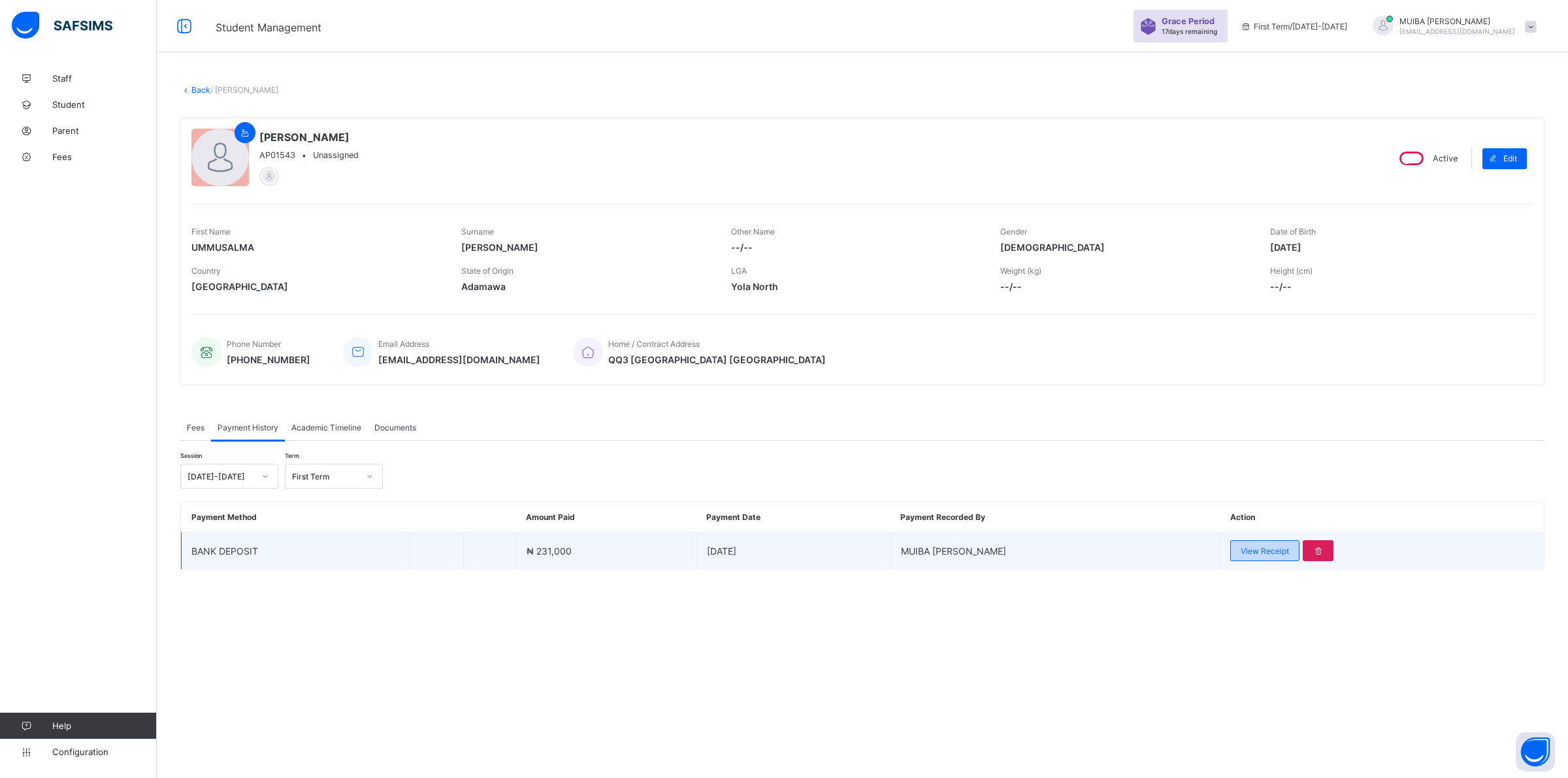
click at [1241, 547] on span "View Receipt" at bounding box center [1265, 551] width 48 height 10
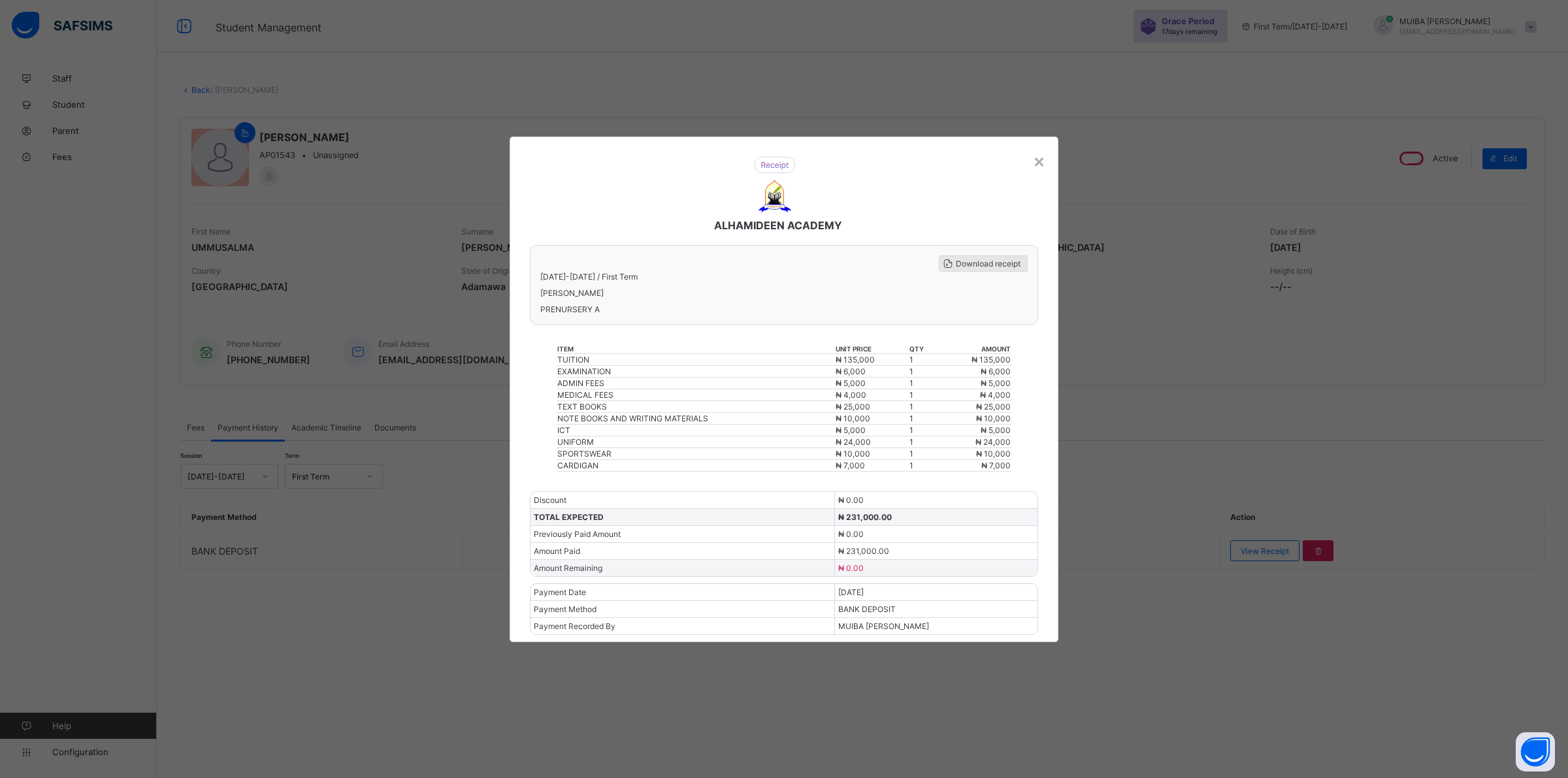
click at [991, 268] on span "Download receipt" at bounding box center [988, 264] width 65 height 10
click at [1033, 168] on div "×" at bounding box center [1038, 161] width 12 height 22
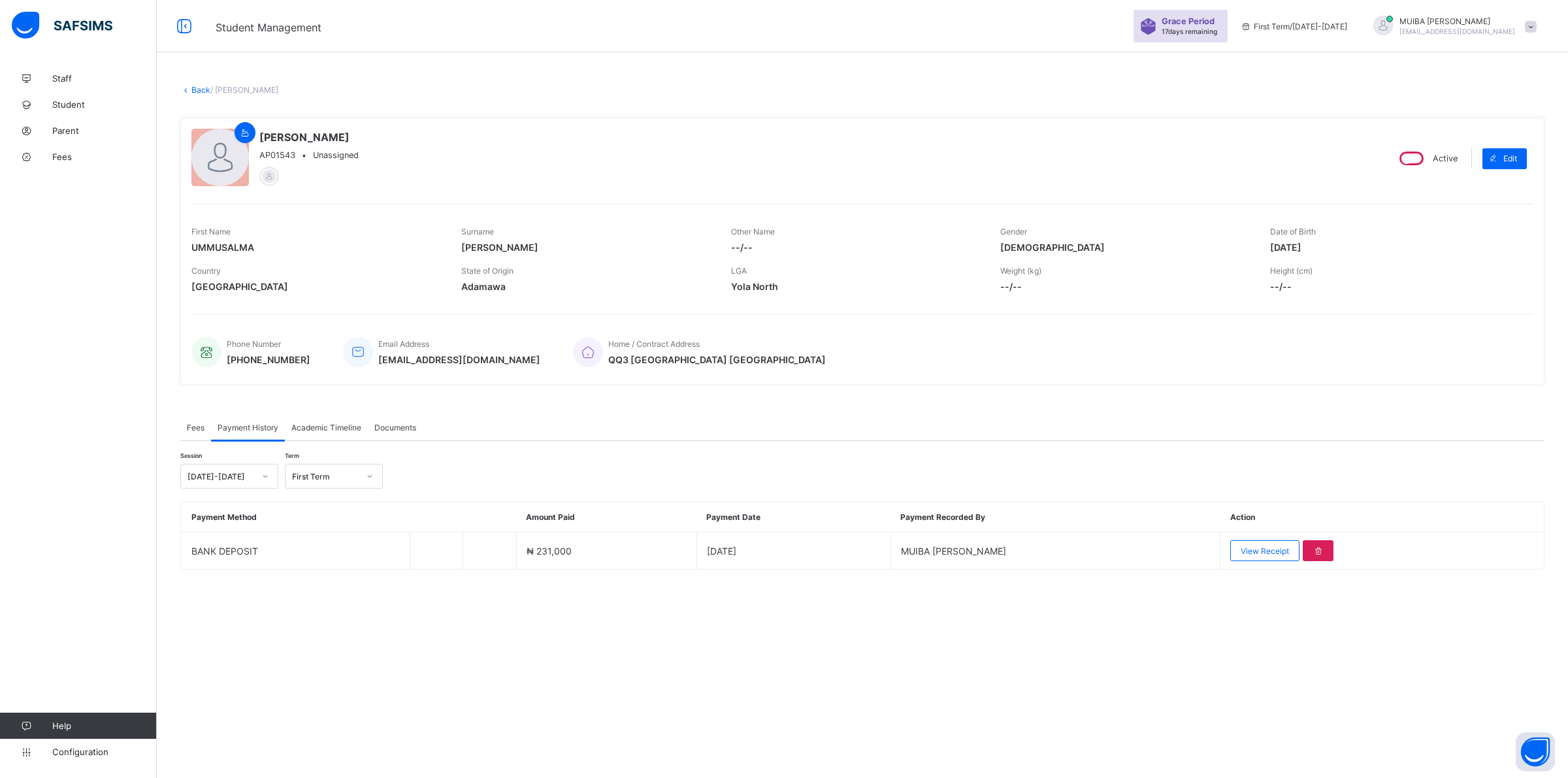
click at [200, 89] on link "Back" at bounding box center [201, 90] width 19 height 10
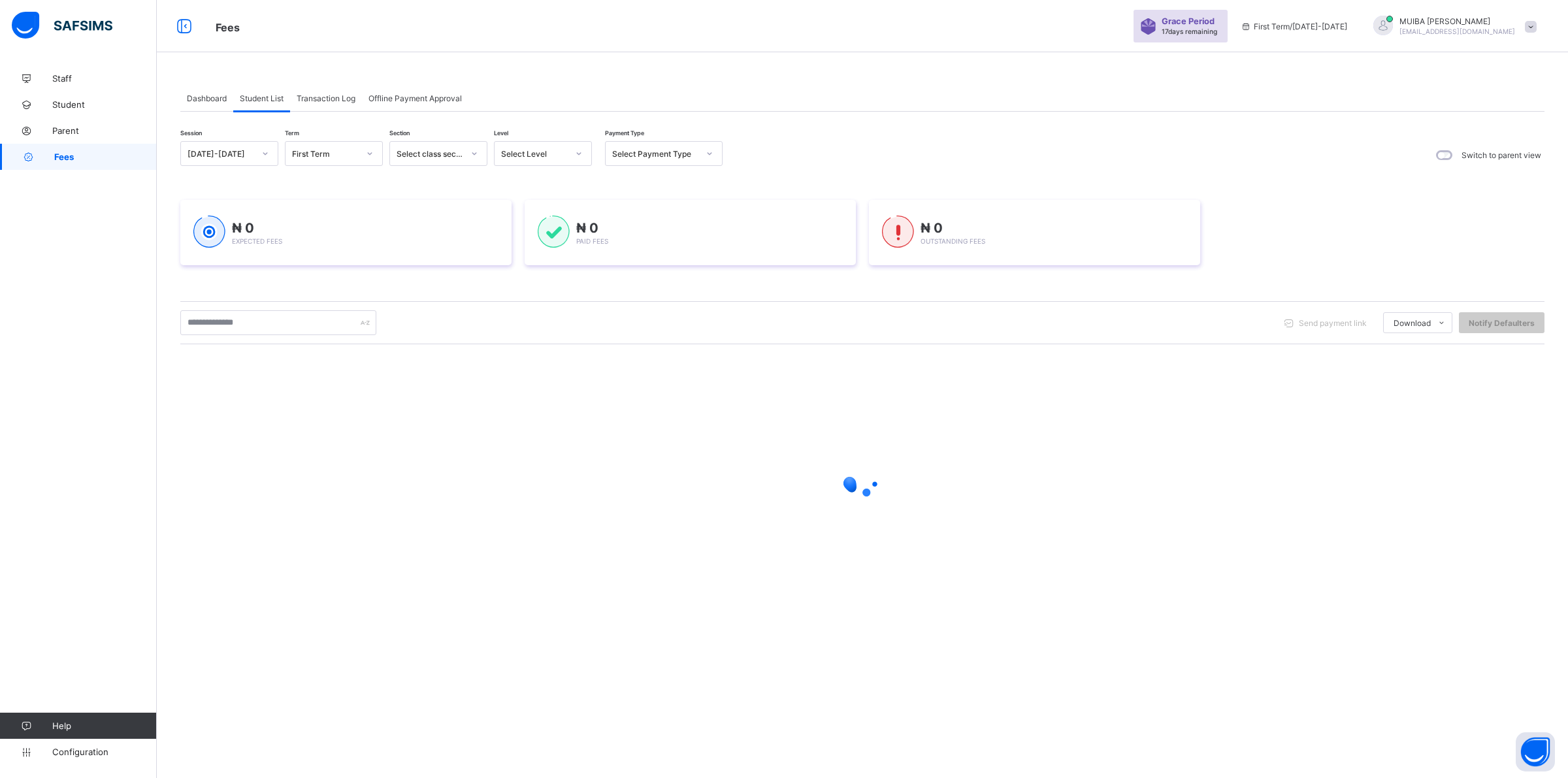
click at [573, 151] on div at bounding box center [579, 154] width 22 height 21
click at [522, 320] on div "PRY 3" at bounding box center [542, 323] width 97 height 20
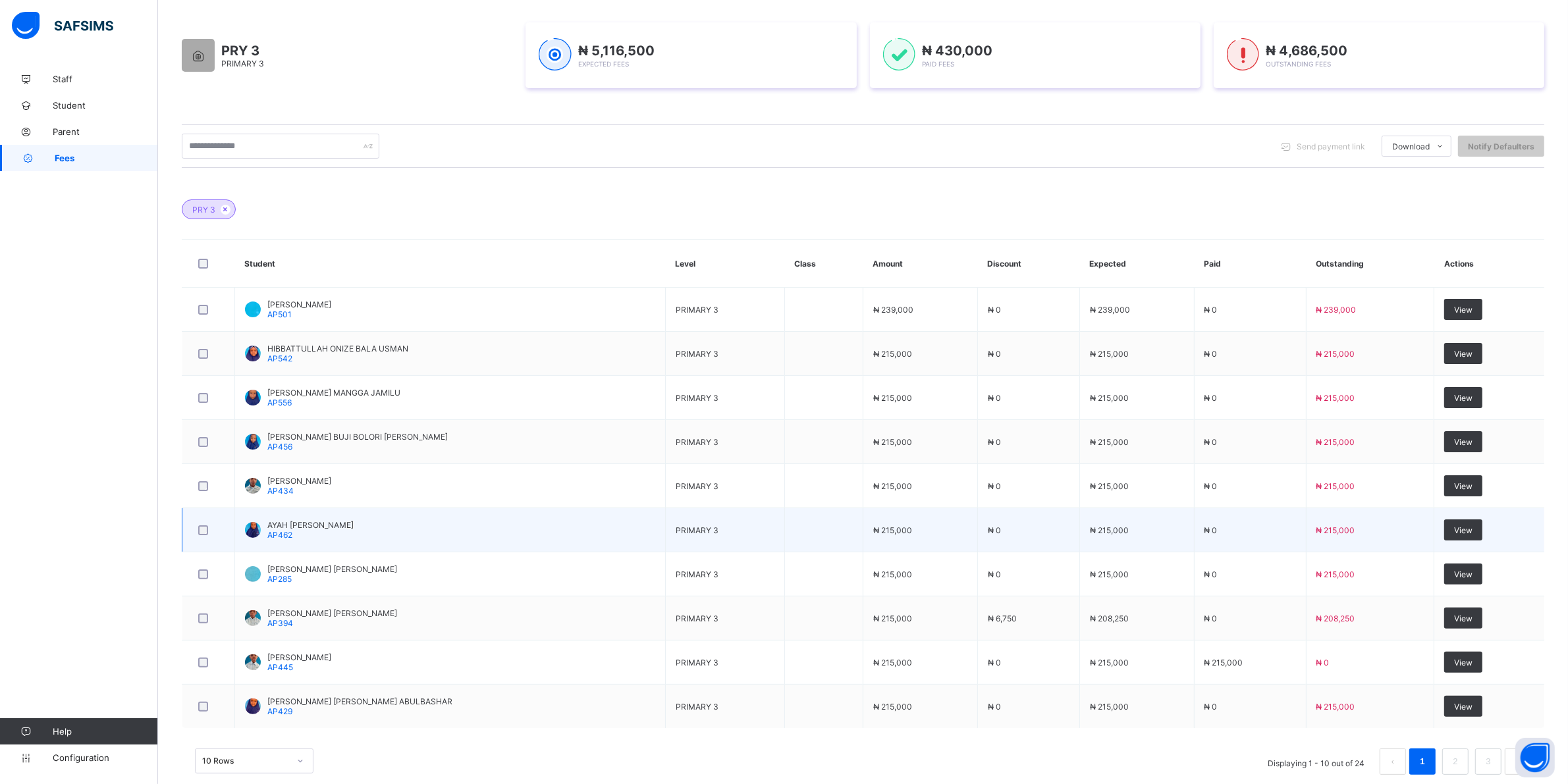
scroll to position [233, 0]
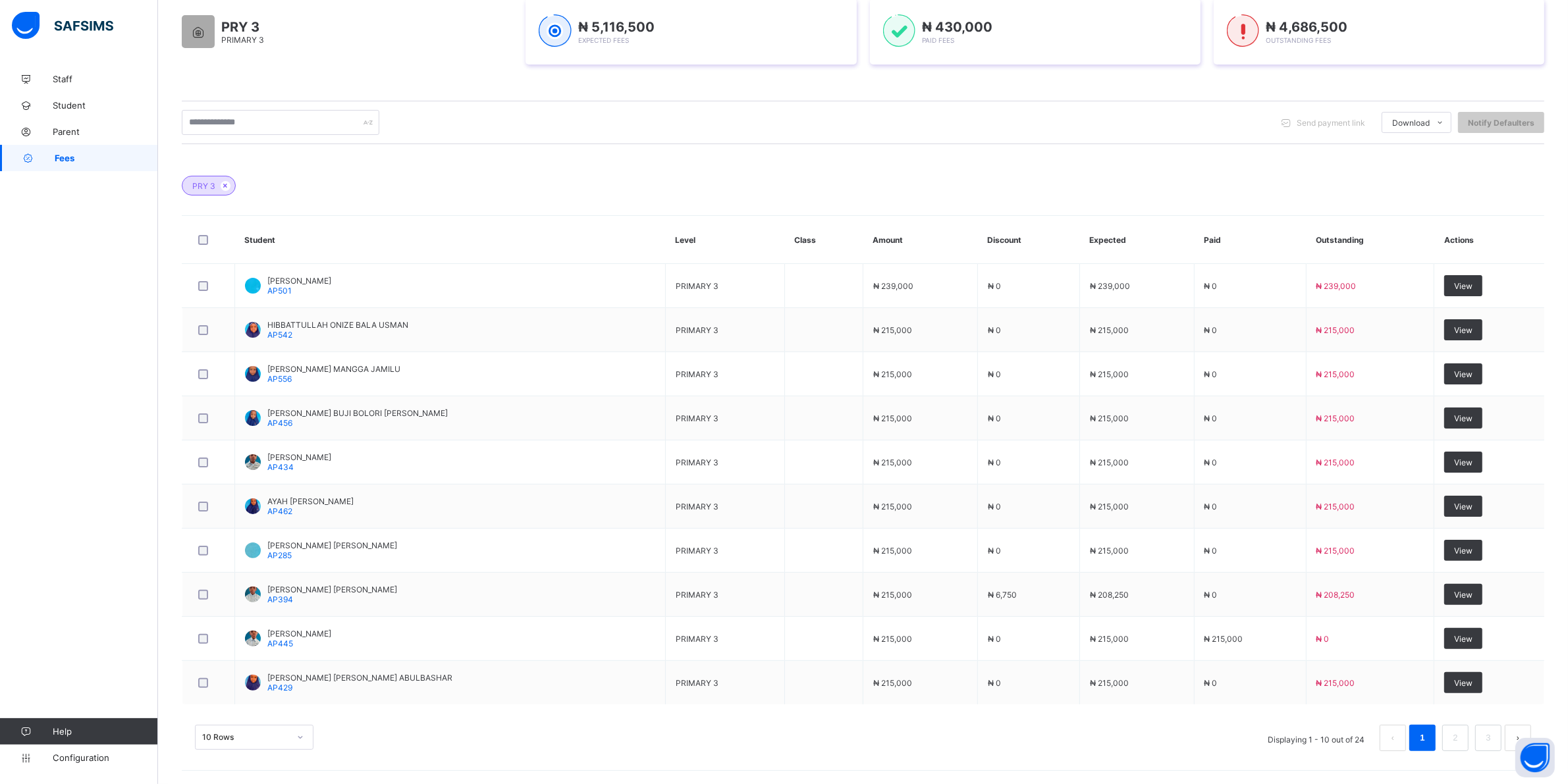
click at [303, 737] on div "10 Rows" at bounding box center [254, 737] width 119 height 25
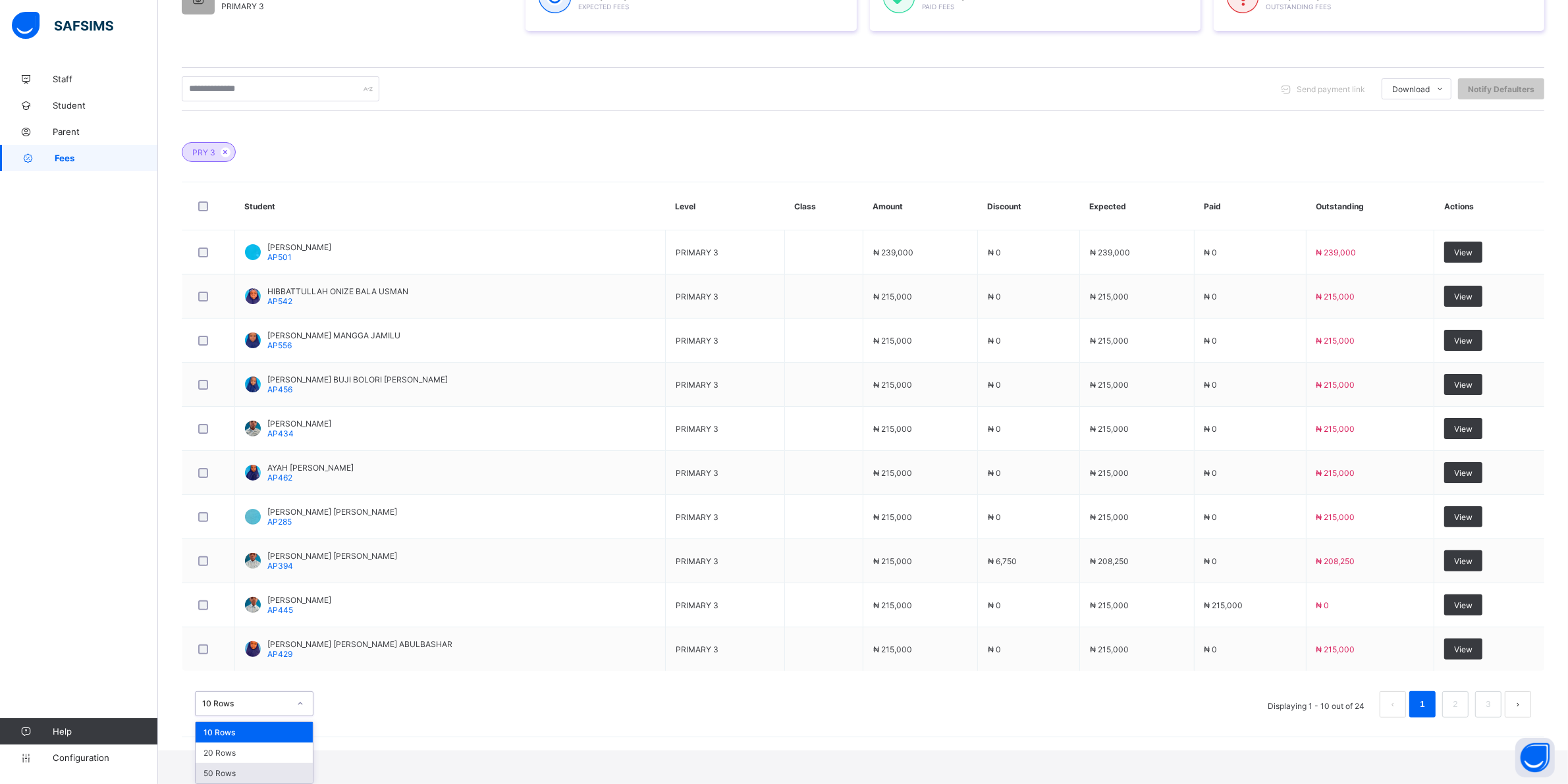
click at [242, 770] on div "50 Rows" at bounding box center [254, 773] width 117 height 20
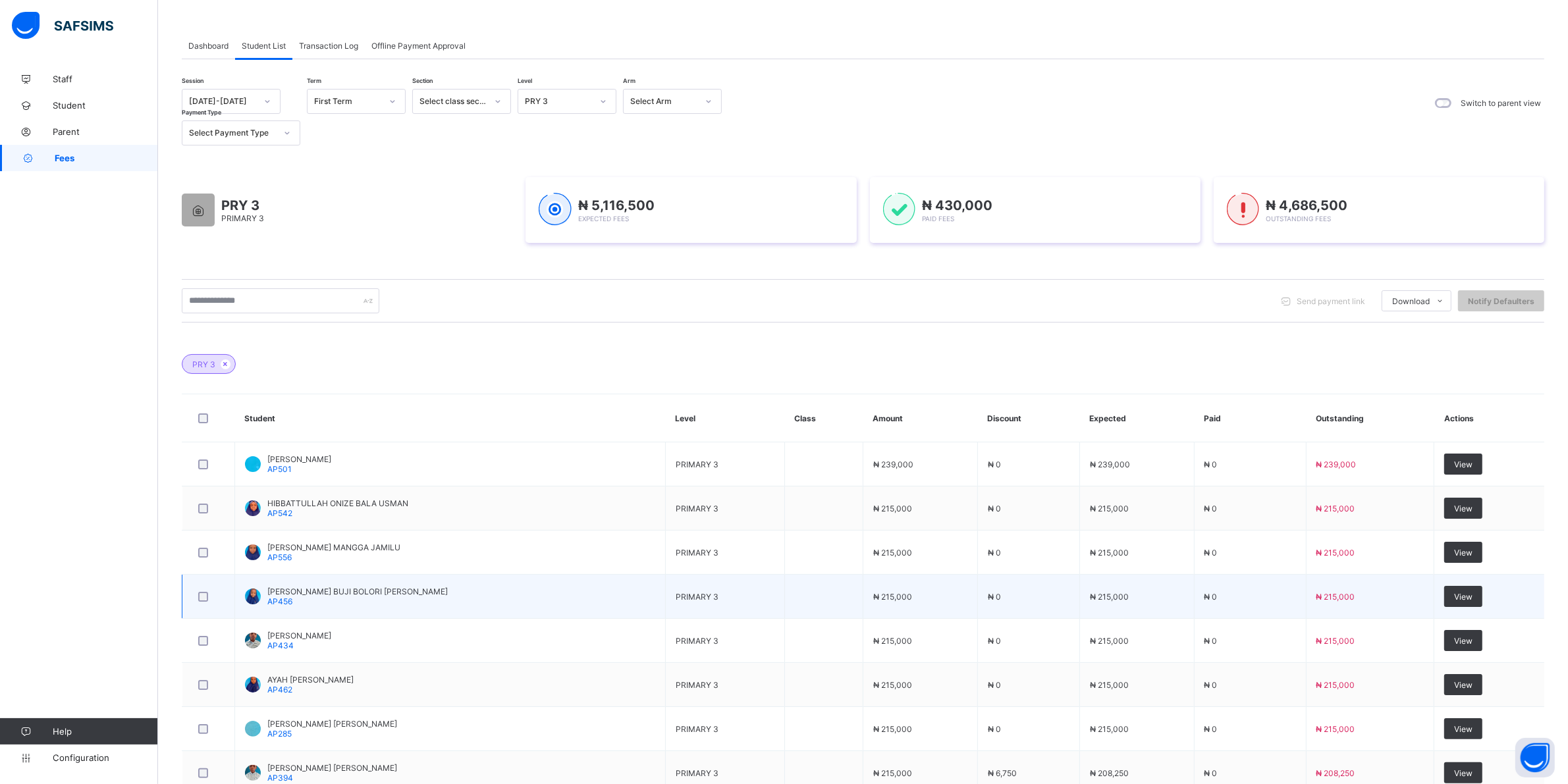
scroll to position [165, 0]
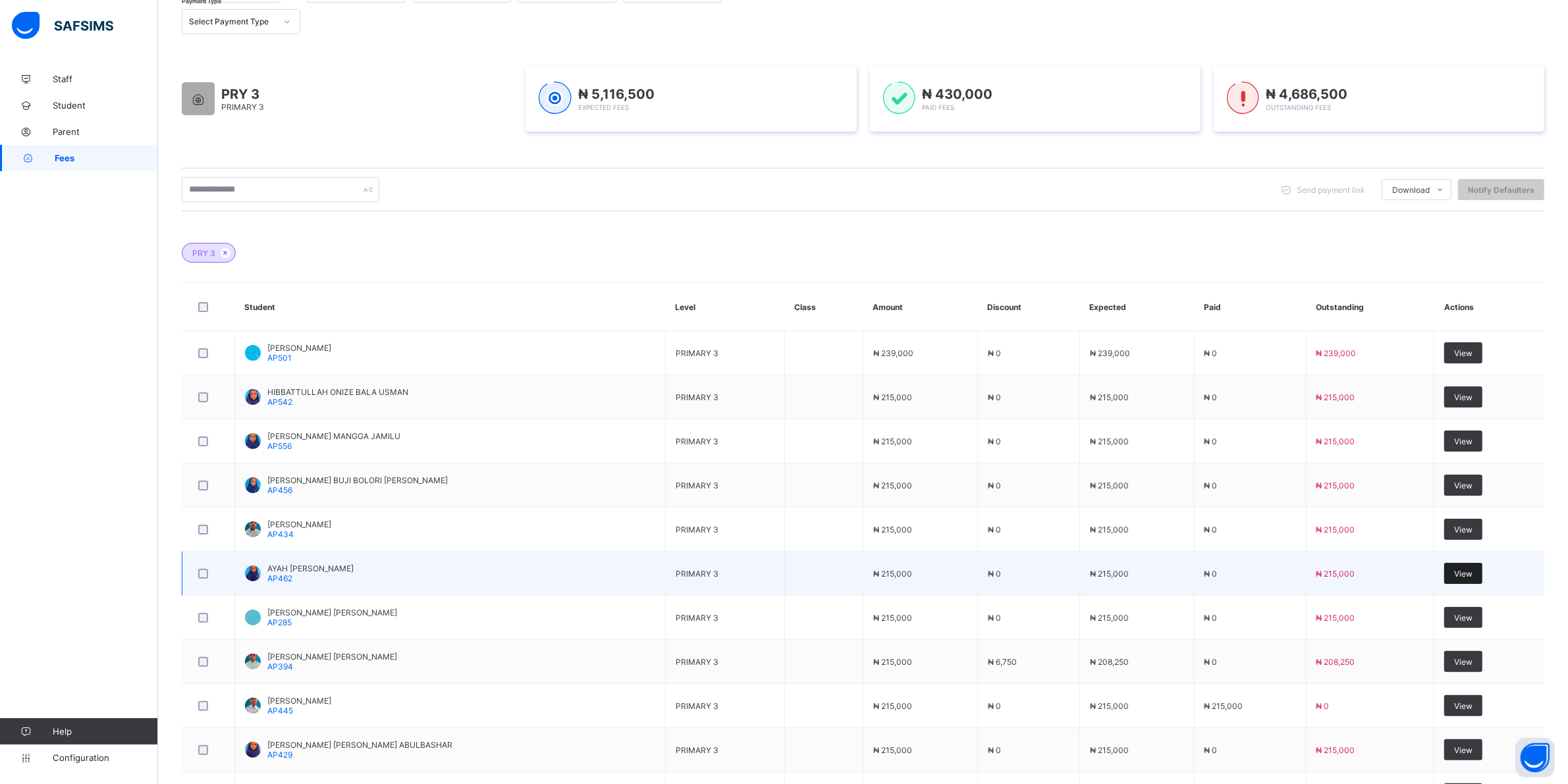
click at [1461, 571] on span "View" at bounding box center [1463, 574] width 19 height 10
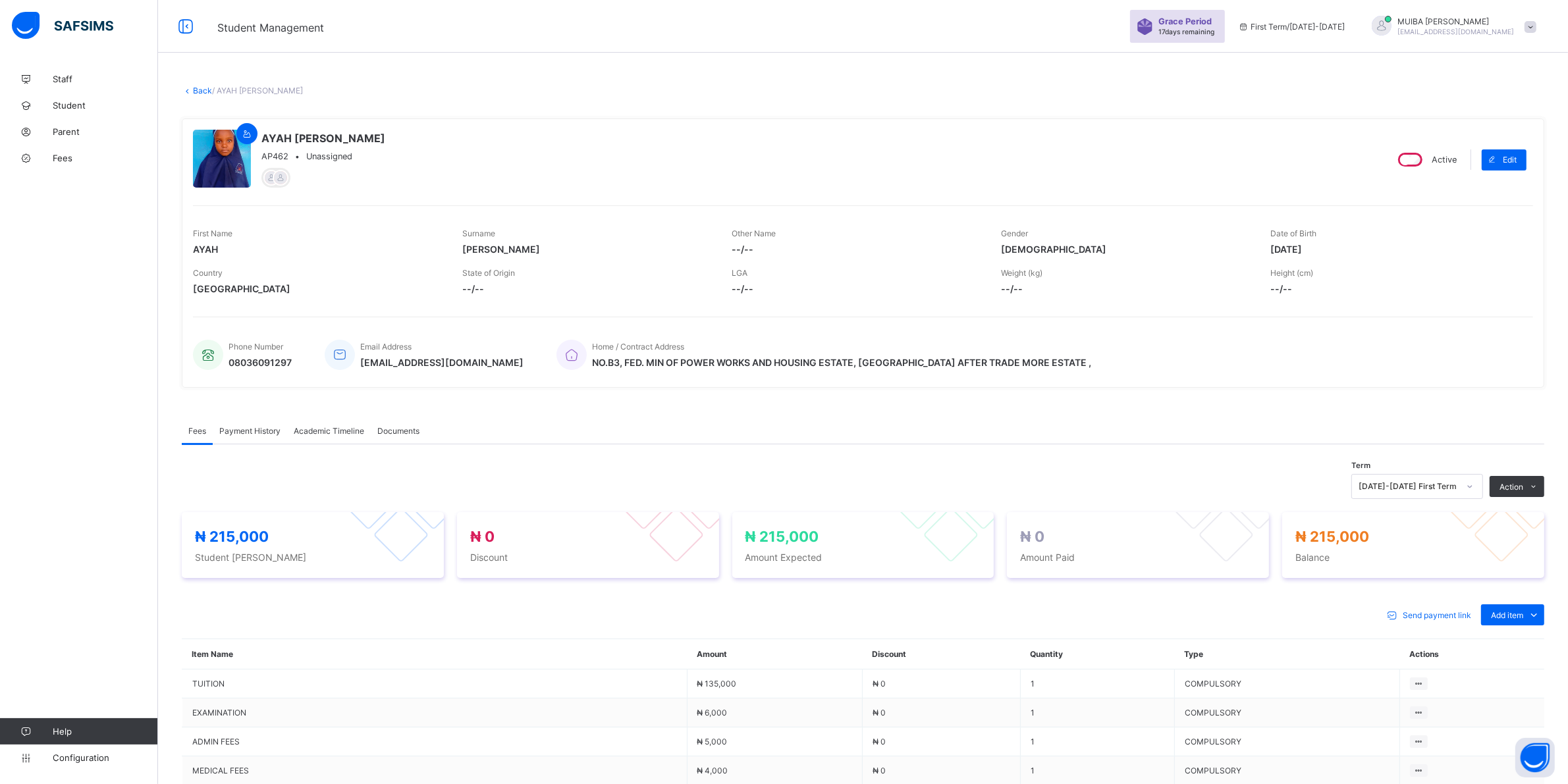
click at [0, 0] on div "Special bill" at bounding box center [0, 0] width 0 height 0
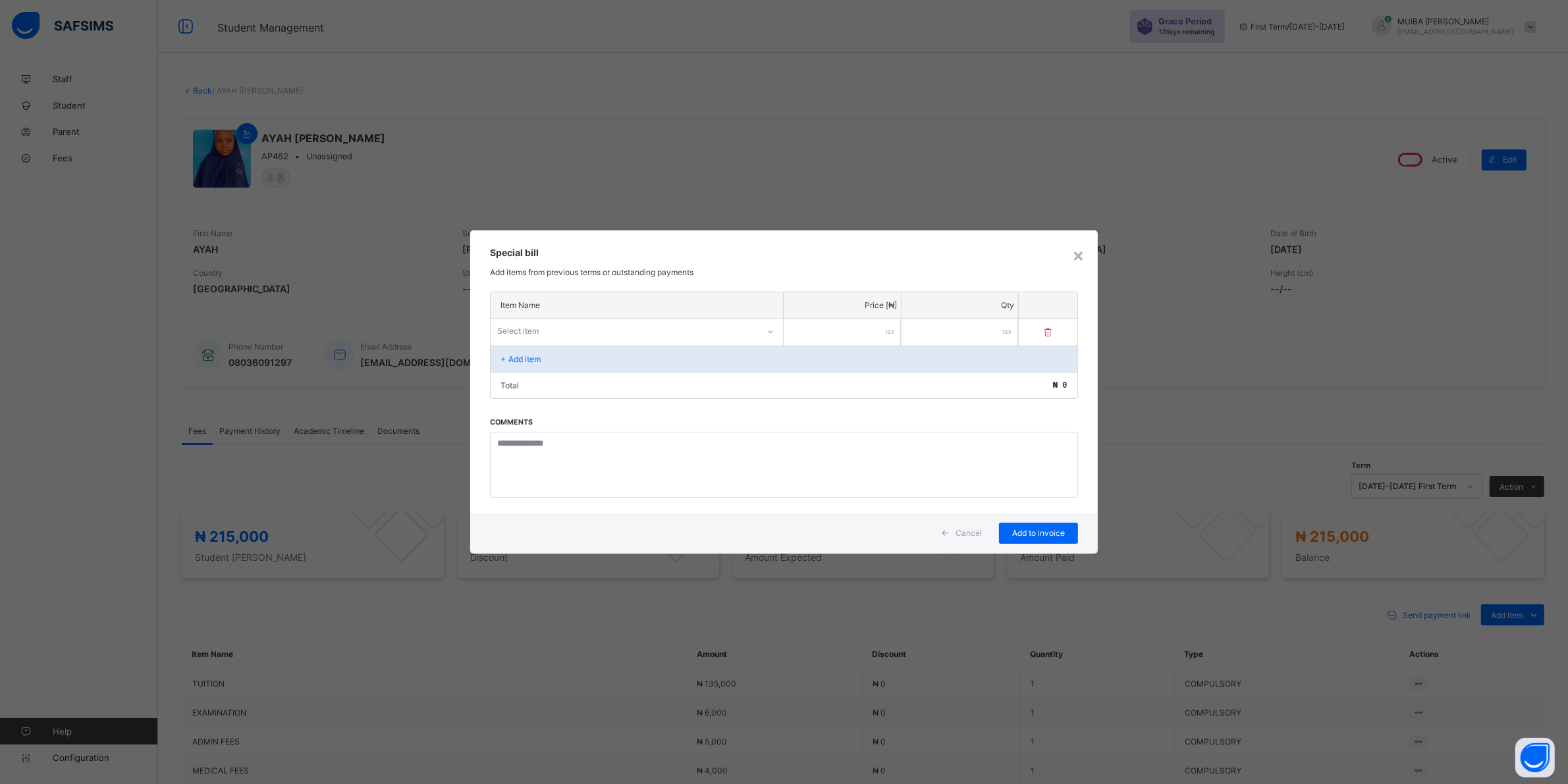
click at [766, 326] on icon at bounding box center [770, 332] width 8 height 13
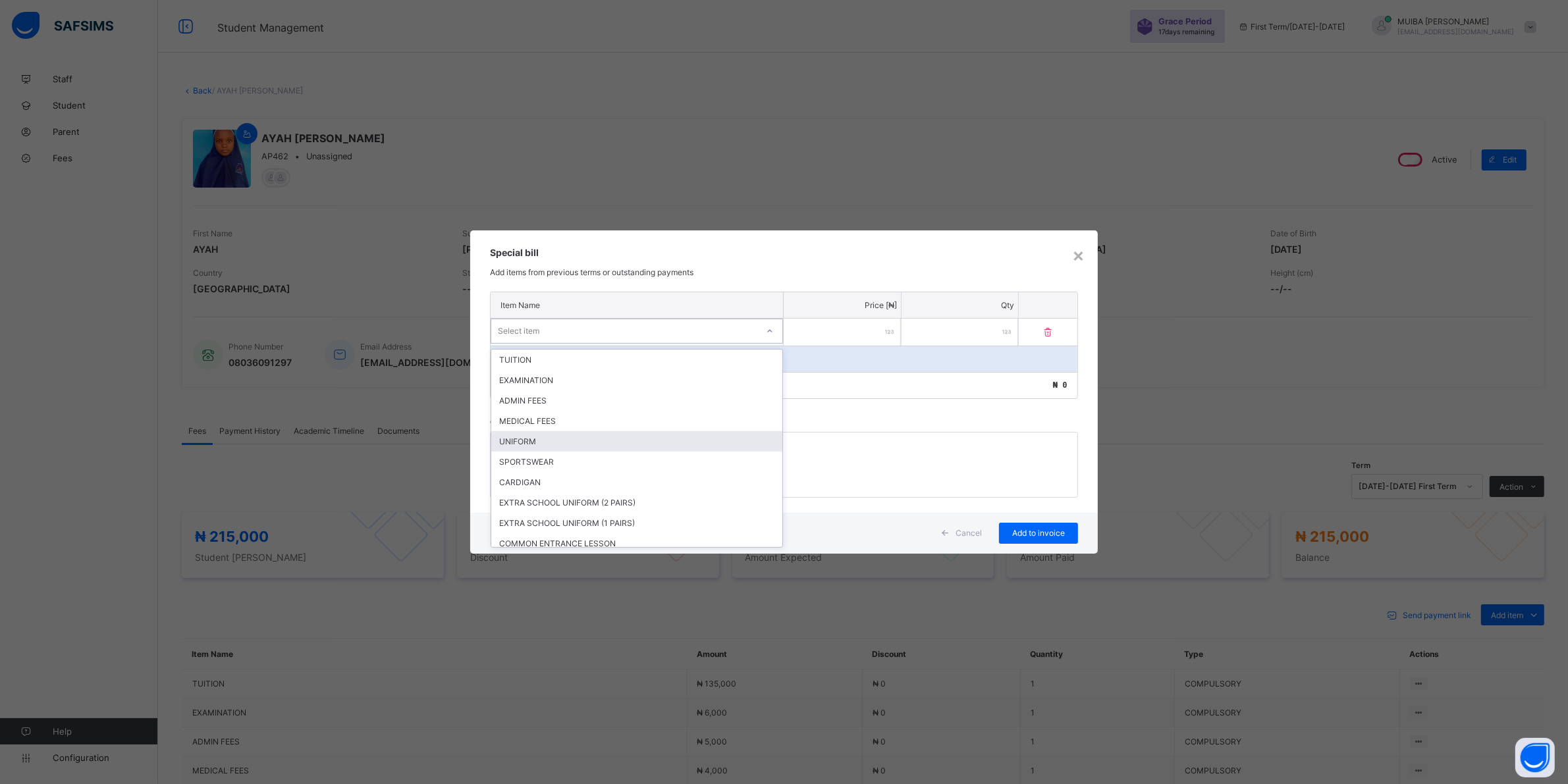
click at [515, 435] on div "UNIFORM" at bounding box center [636, 441] width 291 height 20
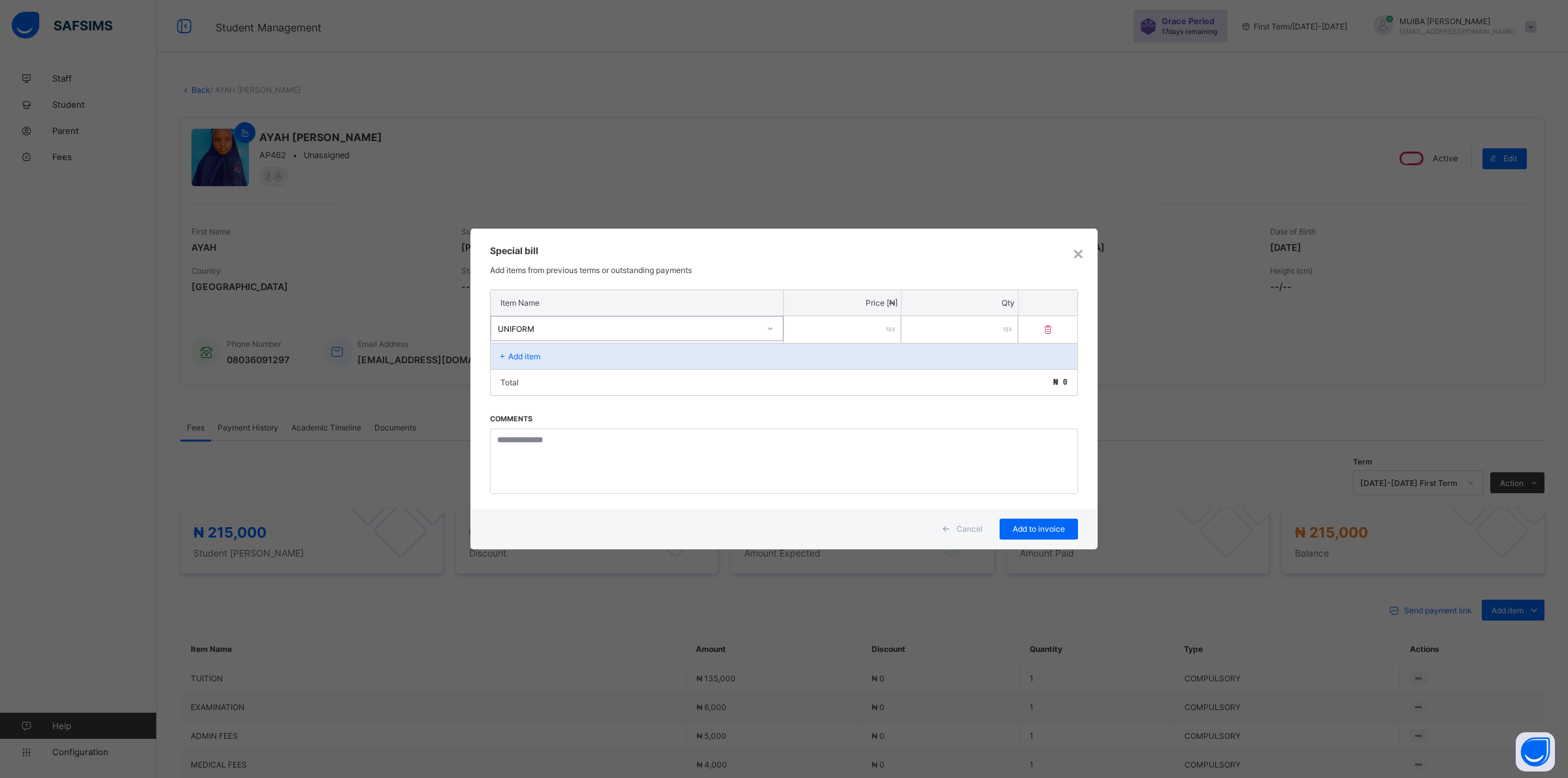
click at [884, 332] on input "number" at bounding box center [843, 329] width 117 height 26
type input "*****"
click at [1029, 526] on span "Add to invoice" at bounding box center [1038, 529] width 58 height 10
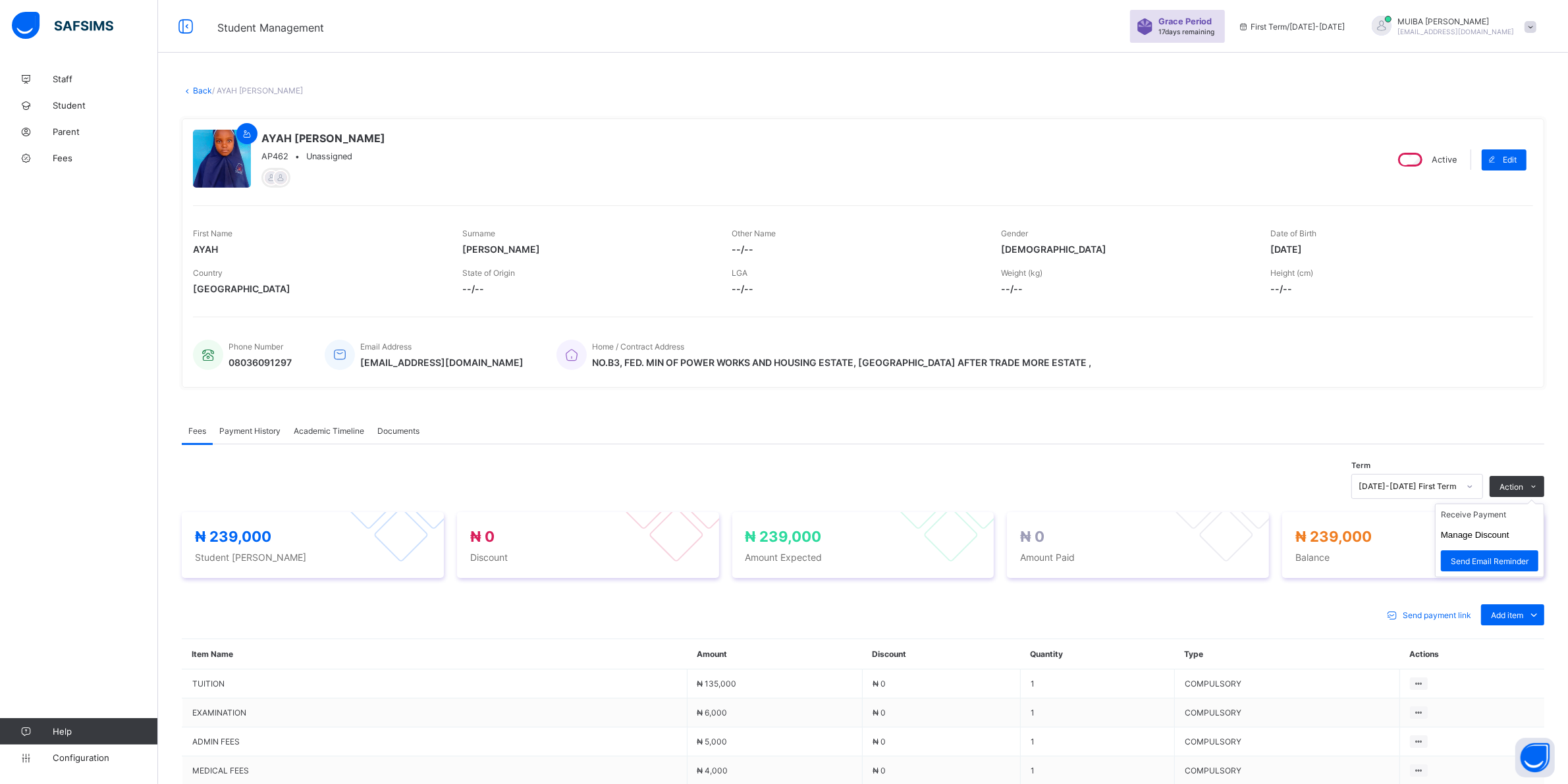
click at [1497, 509] on ul "Receive Payment Manage Discount Send Email Reminder" at bounding box center [1489, 540] width 109 height 73
click at [1498, 522] on li "Receive Payment" at bounding box center [1490, 514] width 108 height 20
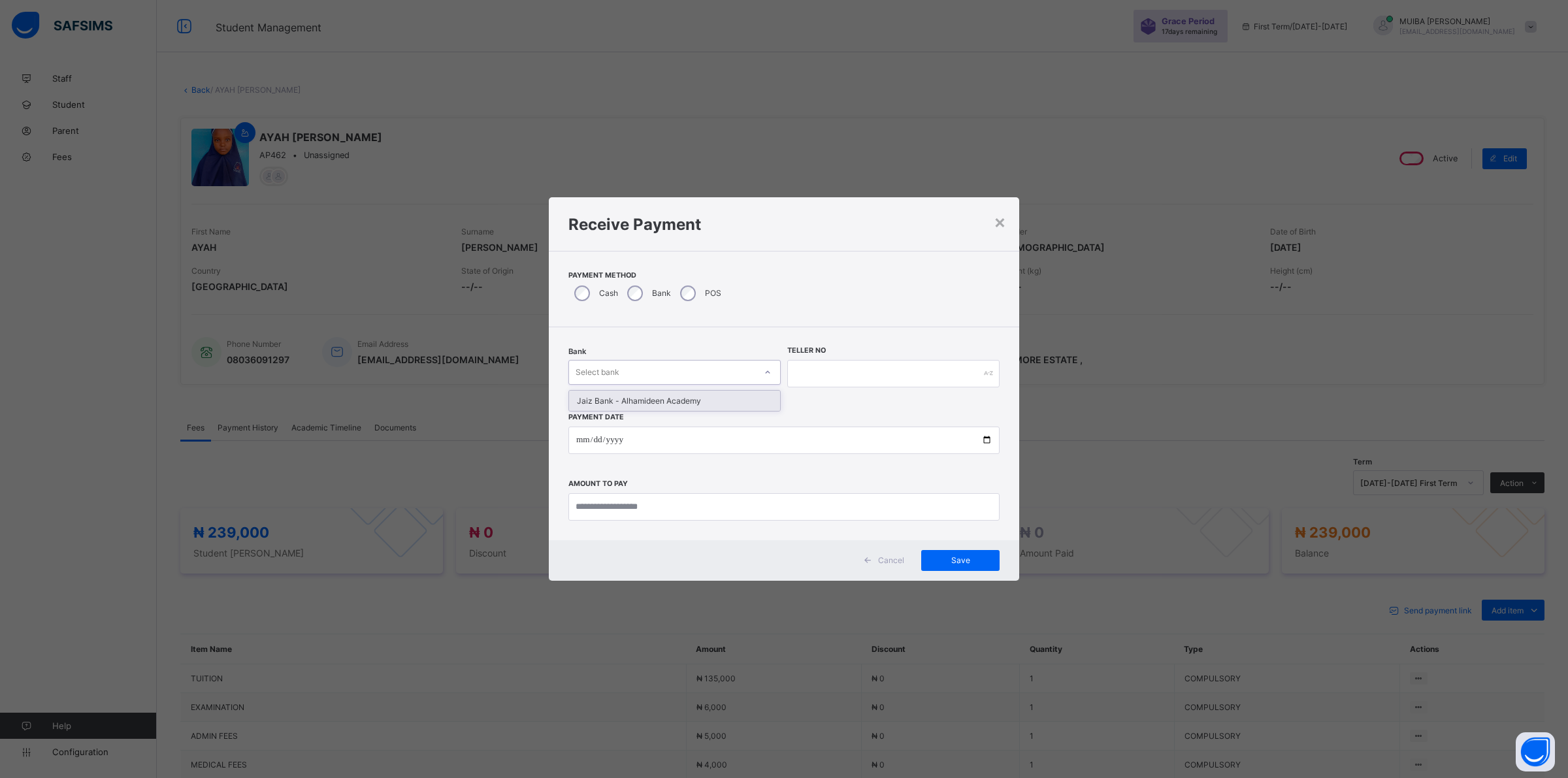
click at [766, 369] on icon at bounding box center [768, 373] width 8 height 13
click at [710, 399] on div "Jaiz Bank - Alhamideen Academy" at bounding box center [674, 401] width 211 height 20
click at [854, 377] on input "text" at bounding box center [893, 373] width 212 height 27
type input "*******"
click at [574, 437] on input "date" at bounding box center [784, 441] width 431 height 27
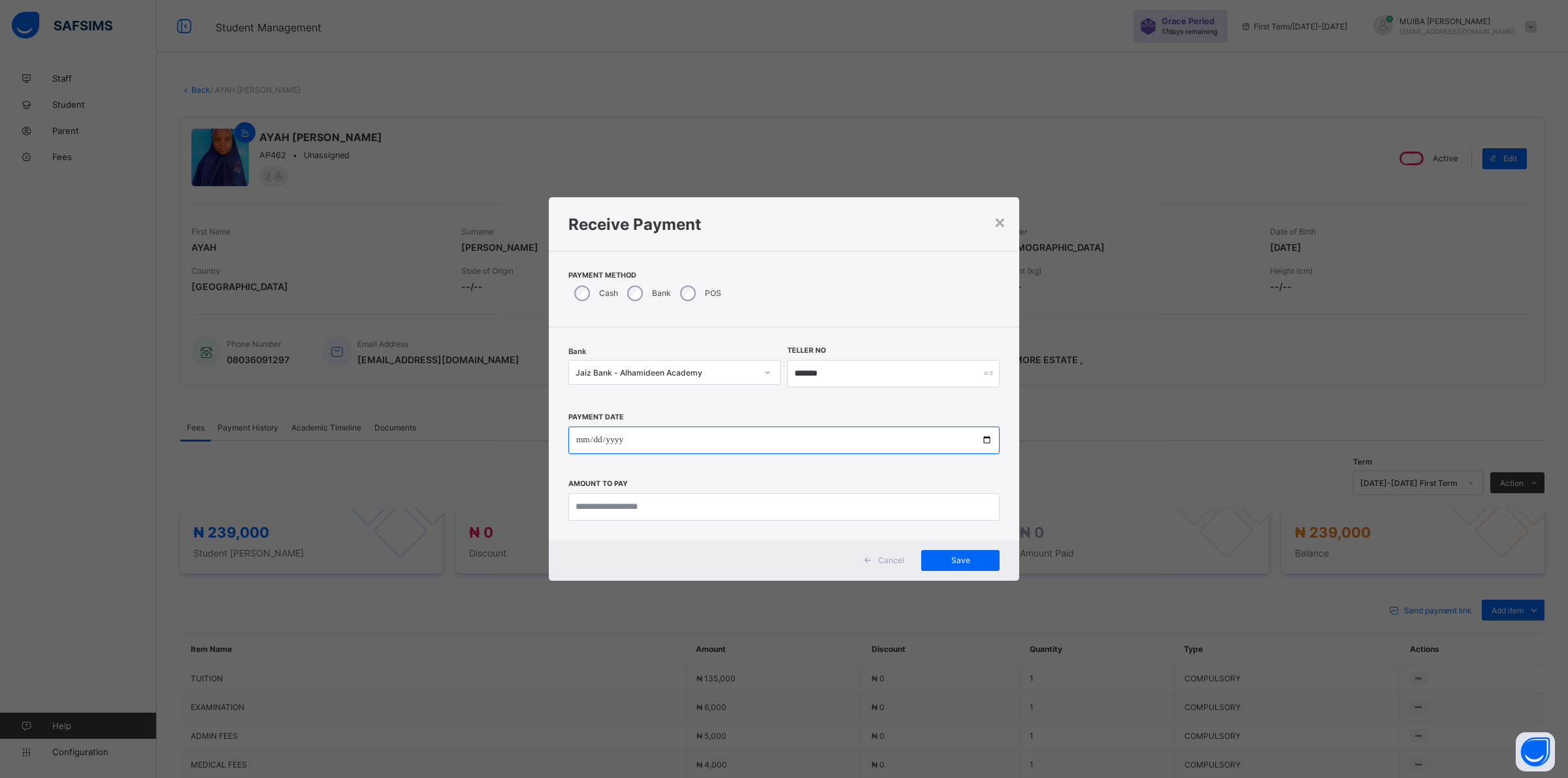
type input "**********"
click at [641, 507] on input "currency" at bounding box center [784, 507] width 431 height 27
type input "*********"
click at [945, 562] on span "Save" at bounding box center [960, 560] width 58 height 10
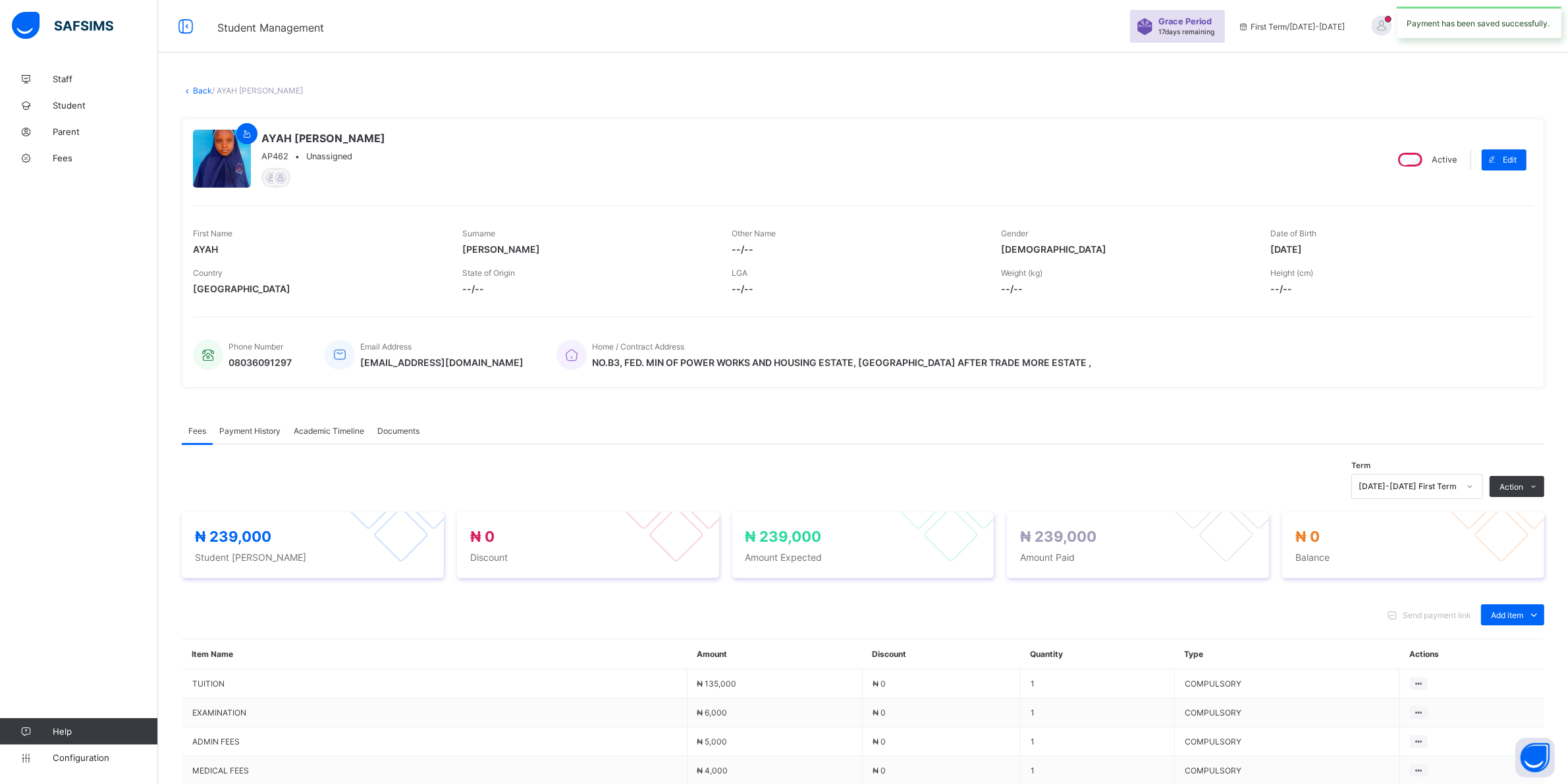
click at [250, 429] on span "Payment History" at bounding box center [250, 431] width 61 height 10
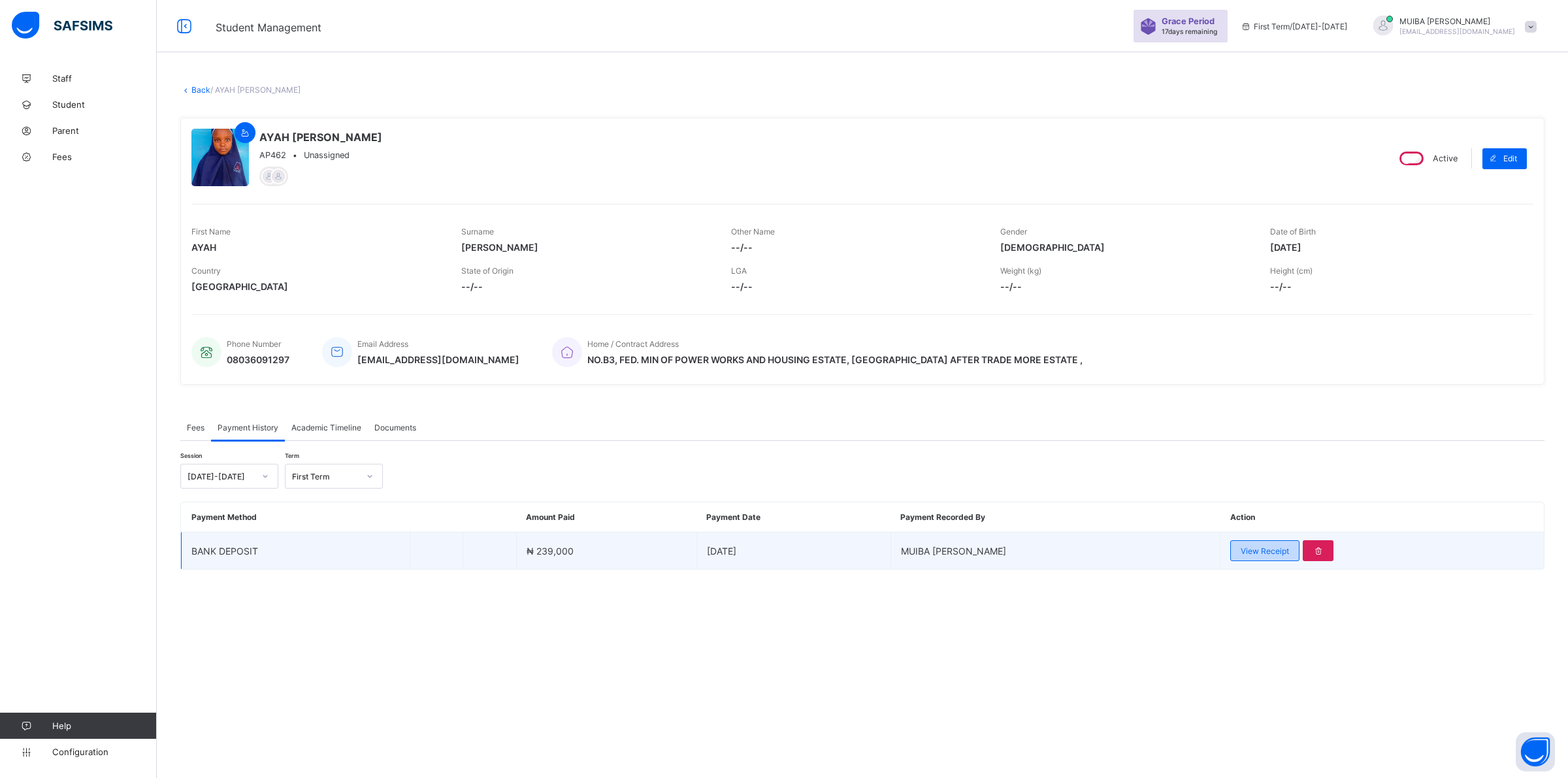
click at [1246, 547] on span "View Receipt" at bounding box center [1265, 551] width 48 height 10
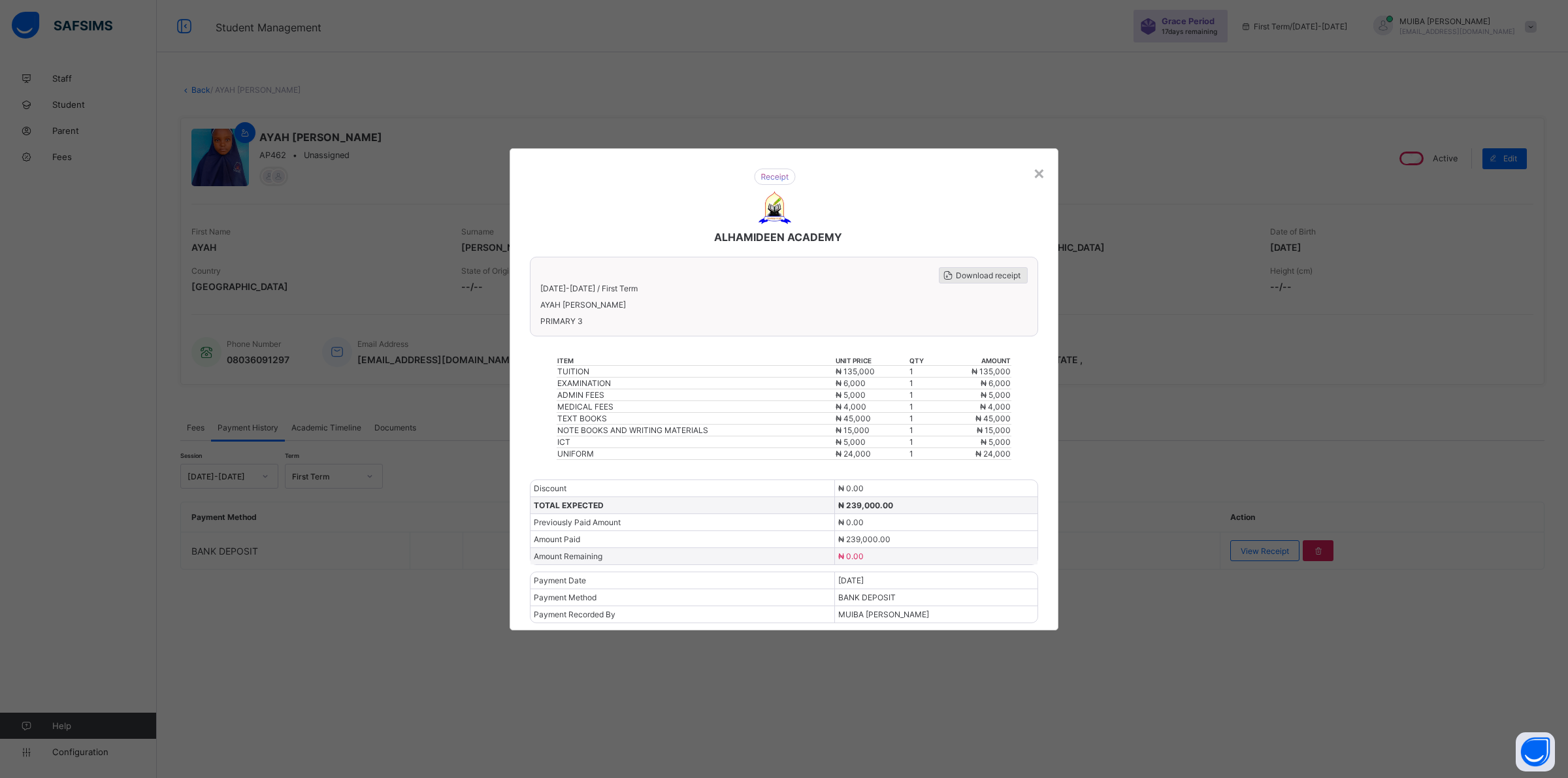
click at [956, 280] on span "Download receipt" at bounding box center [988, 276] width 65 height 10
click at [1037, 178] on div "×" at bounding box center [1038, 172] width 12 height 22
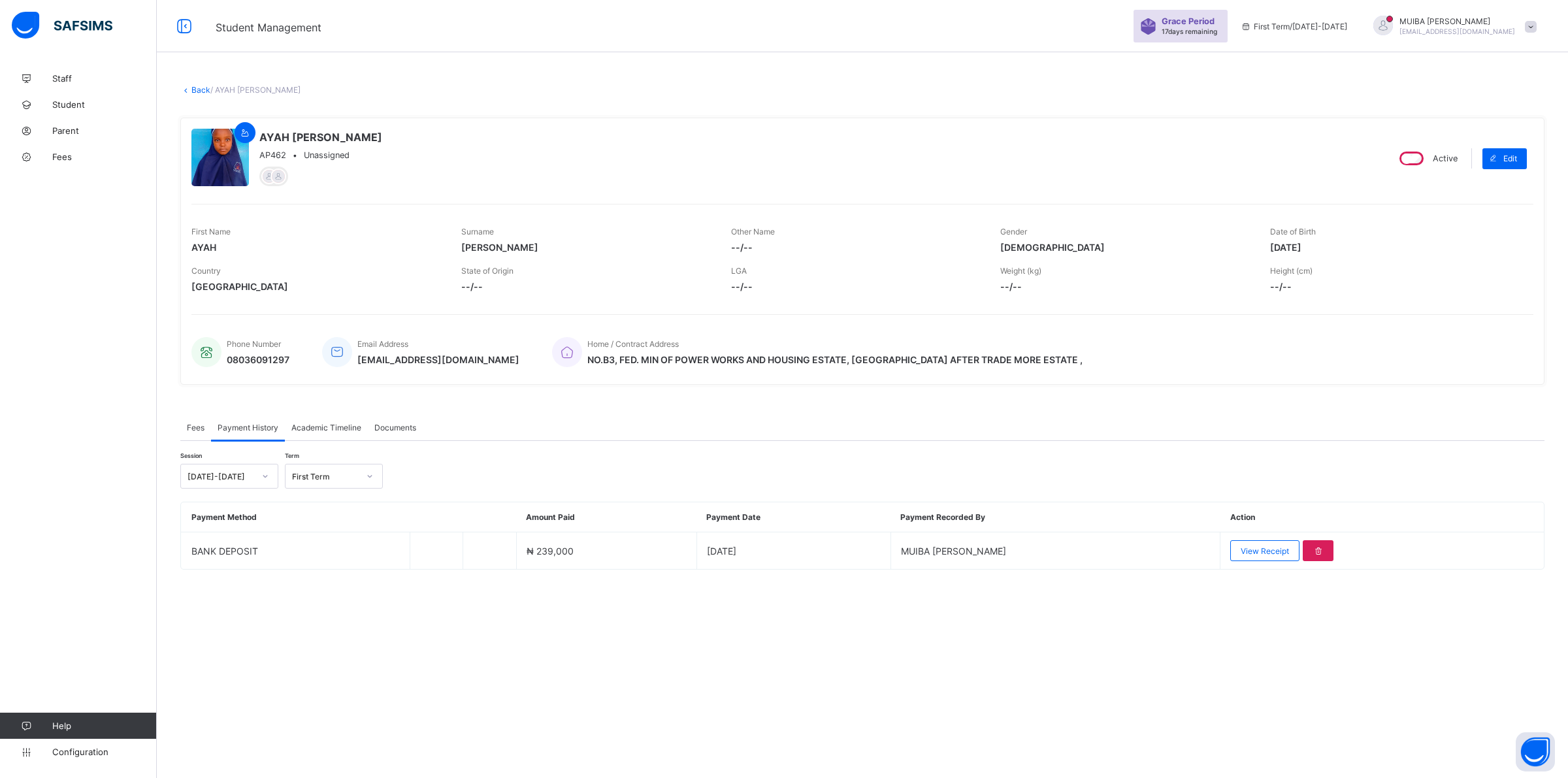
click at [193, 92] on link "Back" at bounding box center [201, 90] width 19 height 10
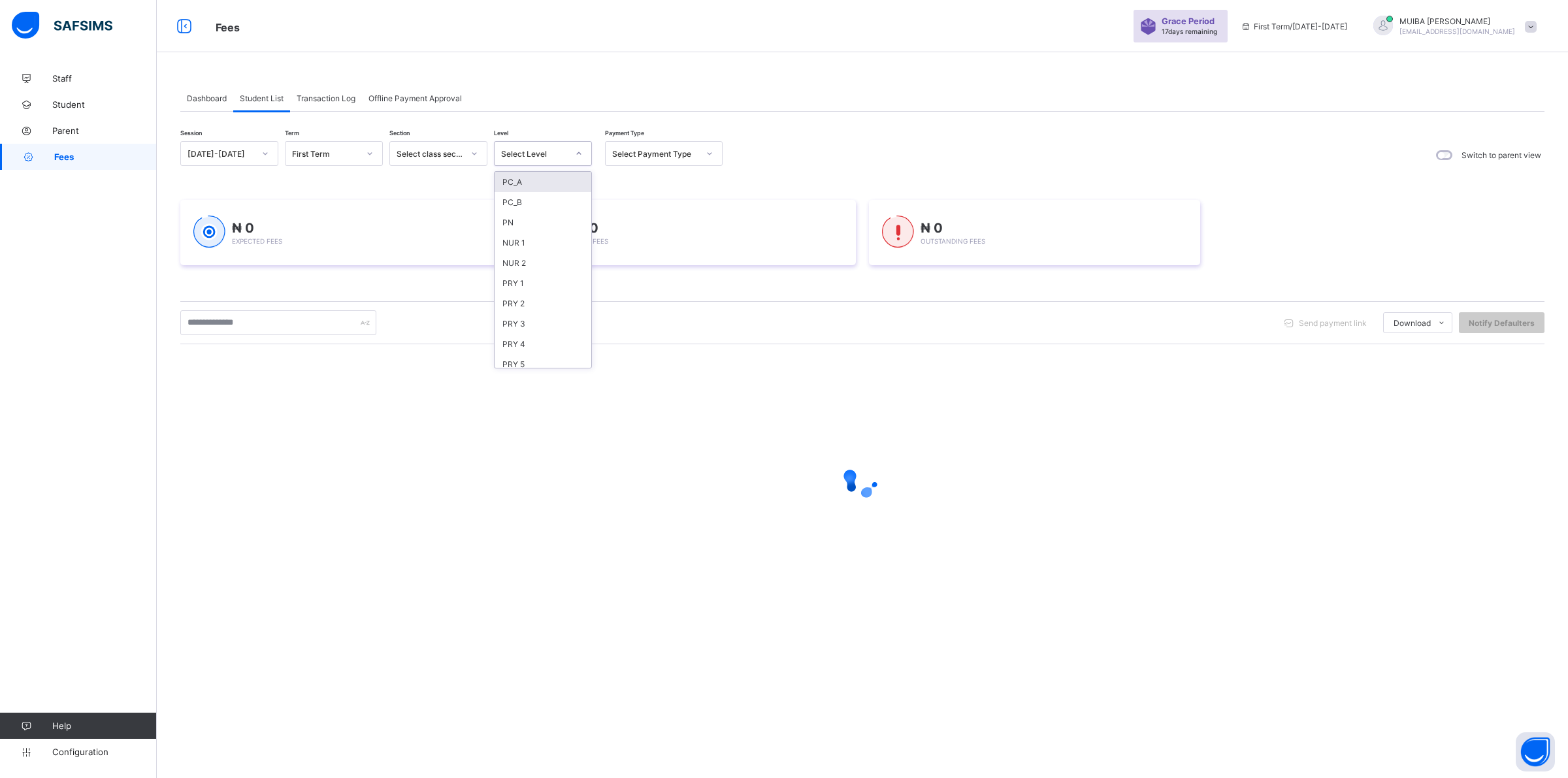
click at [579, 151] on icon at bounding box center [579, 153] width 8 height 13
click at [522, 256] on div "NUR 2" at bounding box center [542, 263] width 97 height 20
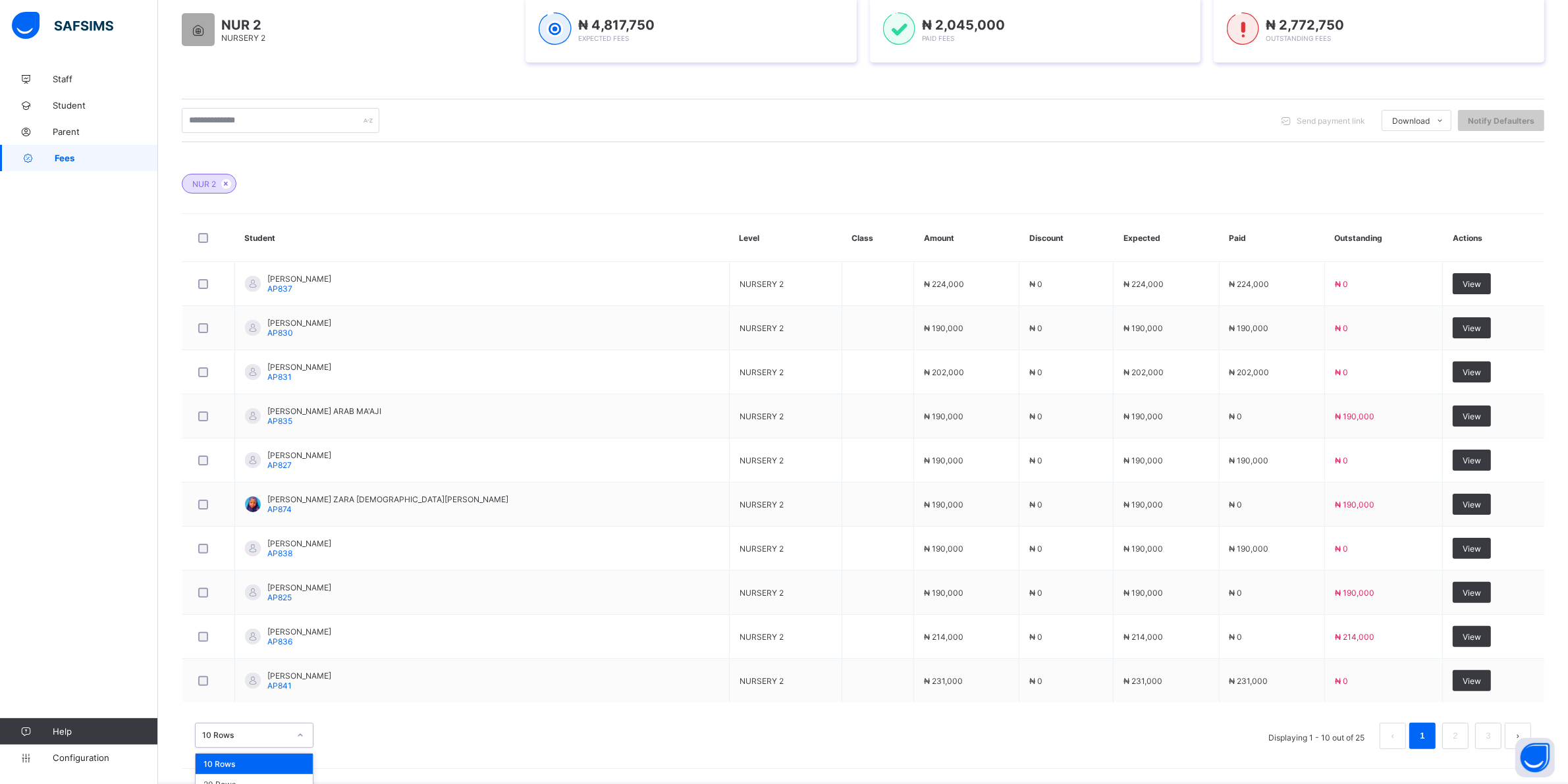
scroll to position [266, 0]
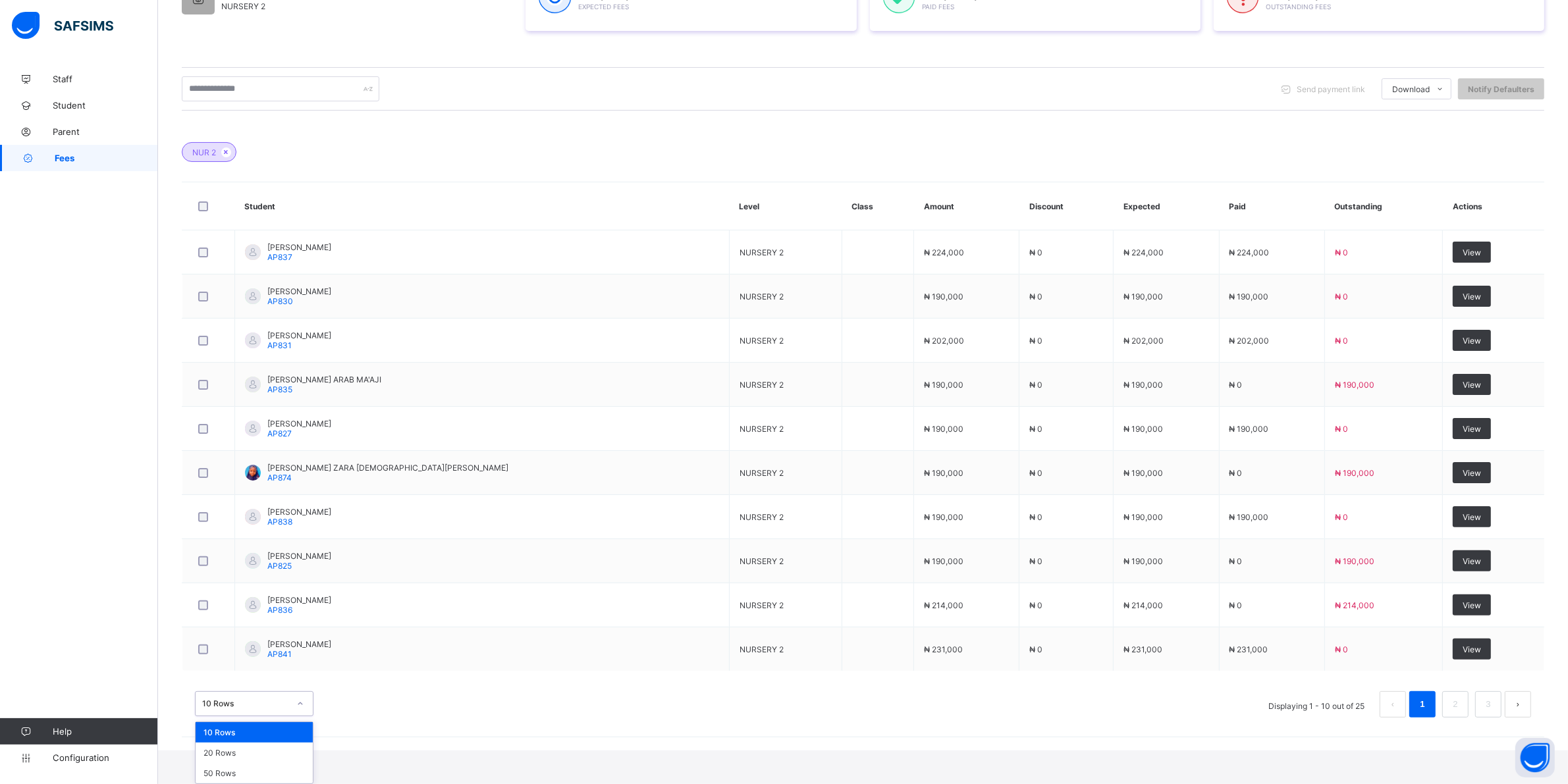
click at [296, 716] on div "option 10 Rows focused, 1 of 3. 3 results available. Use Up and Down to choose …" at bounding box center [254, 703] width 119 height 25
click at [251, 773] on div "50 Rows" at bounding box center [254, 773] width 117 height 20
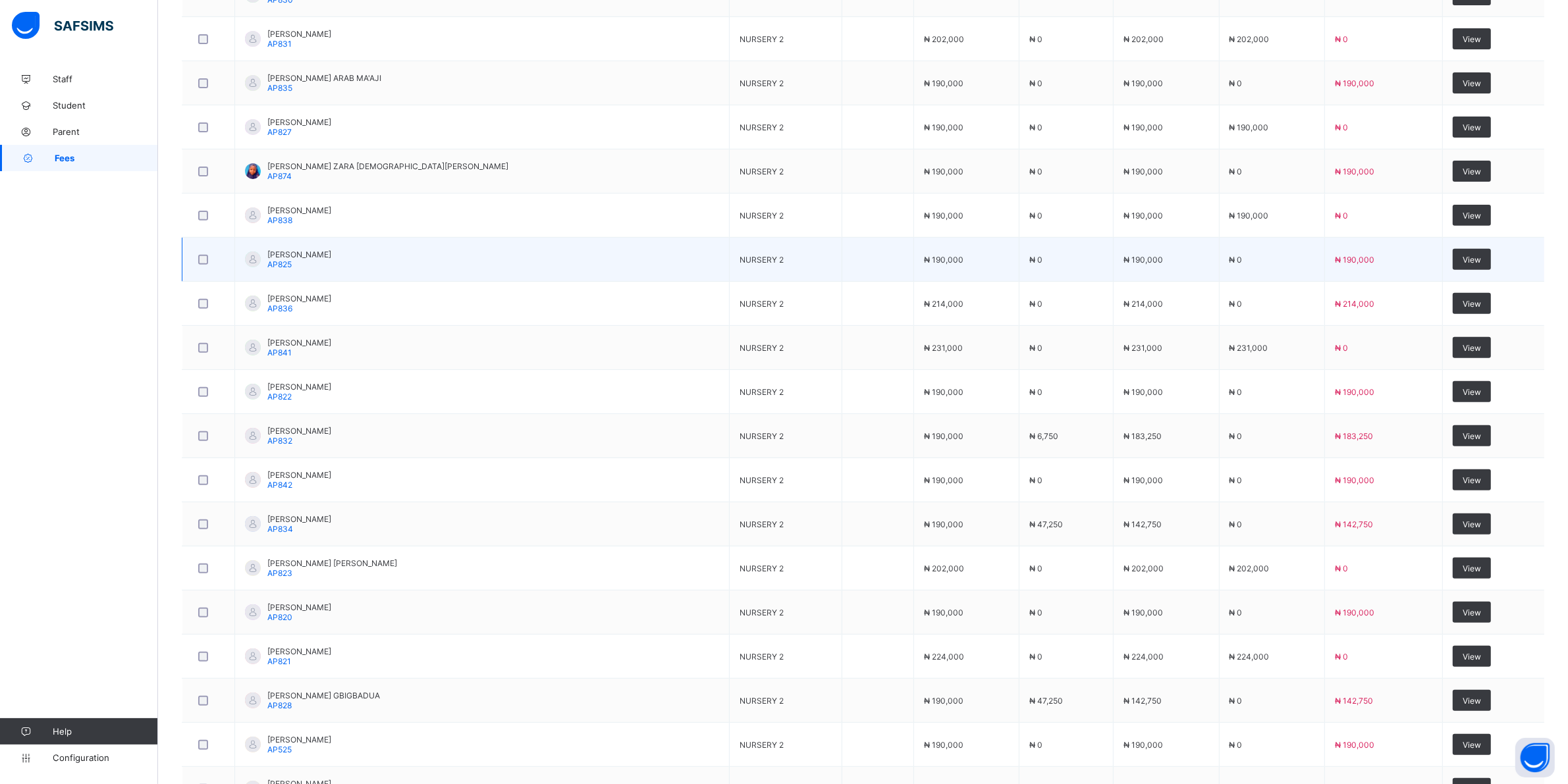
scroll to position [576, 0]
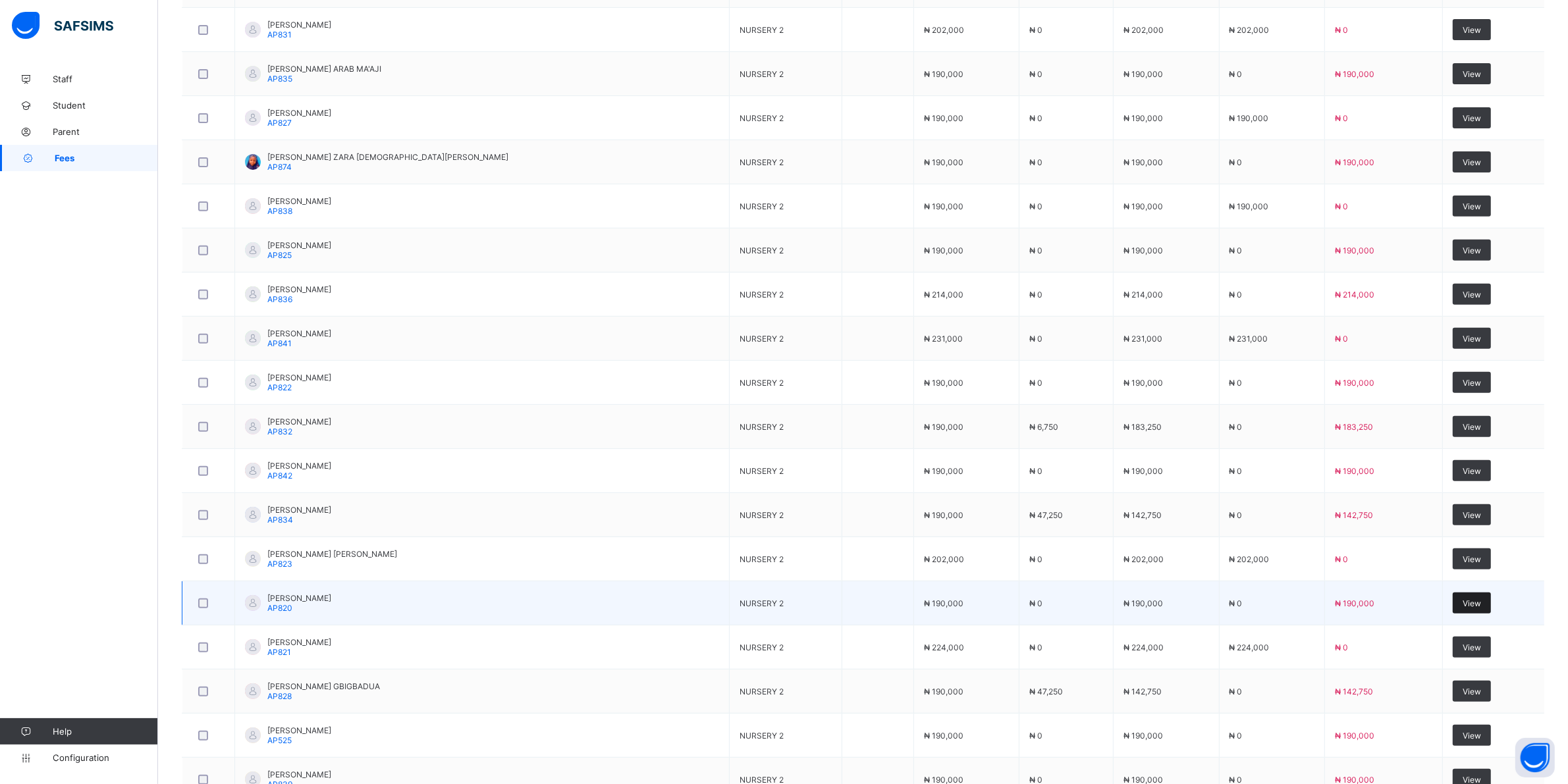
click at [1463, 608] on span "View" at bounding box center [1471, 603] width 19 height 10
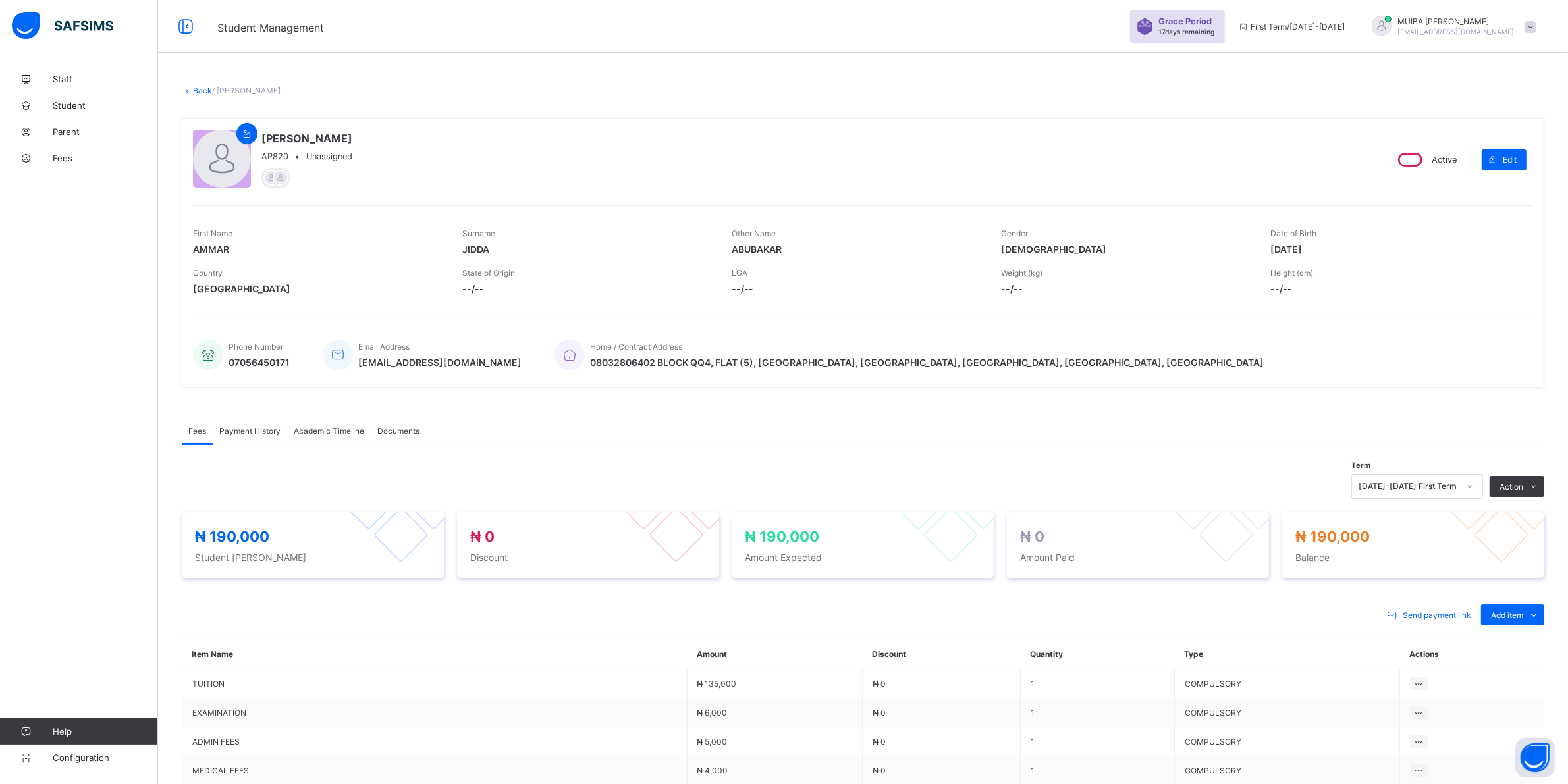
click at [0, 0] on div "Special bill" at bounding box center [0, 0] width 0 height 0
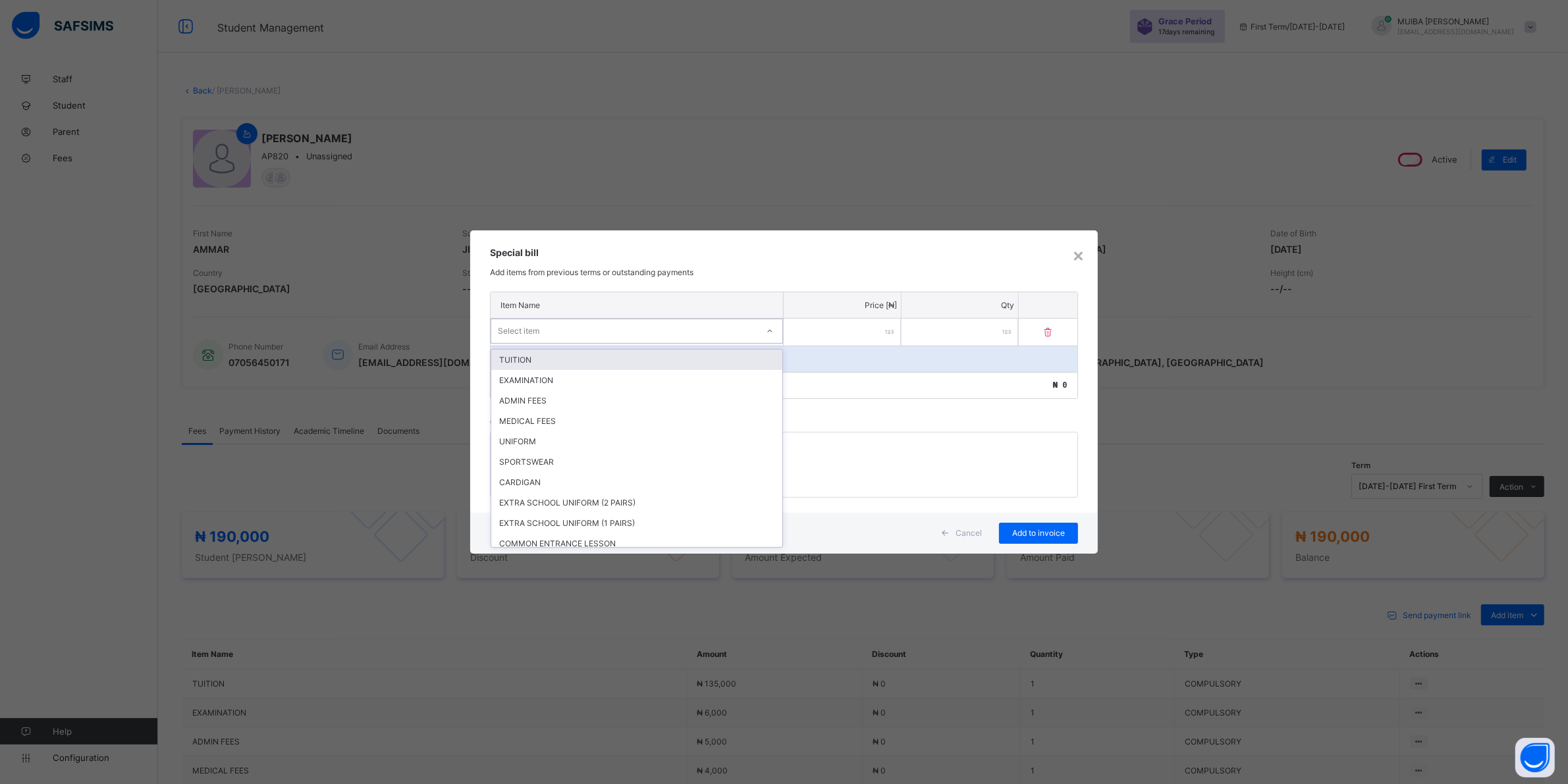
click at [769, 328] on icon at bounding box center [769, 331] width 8 height 13
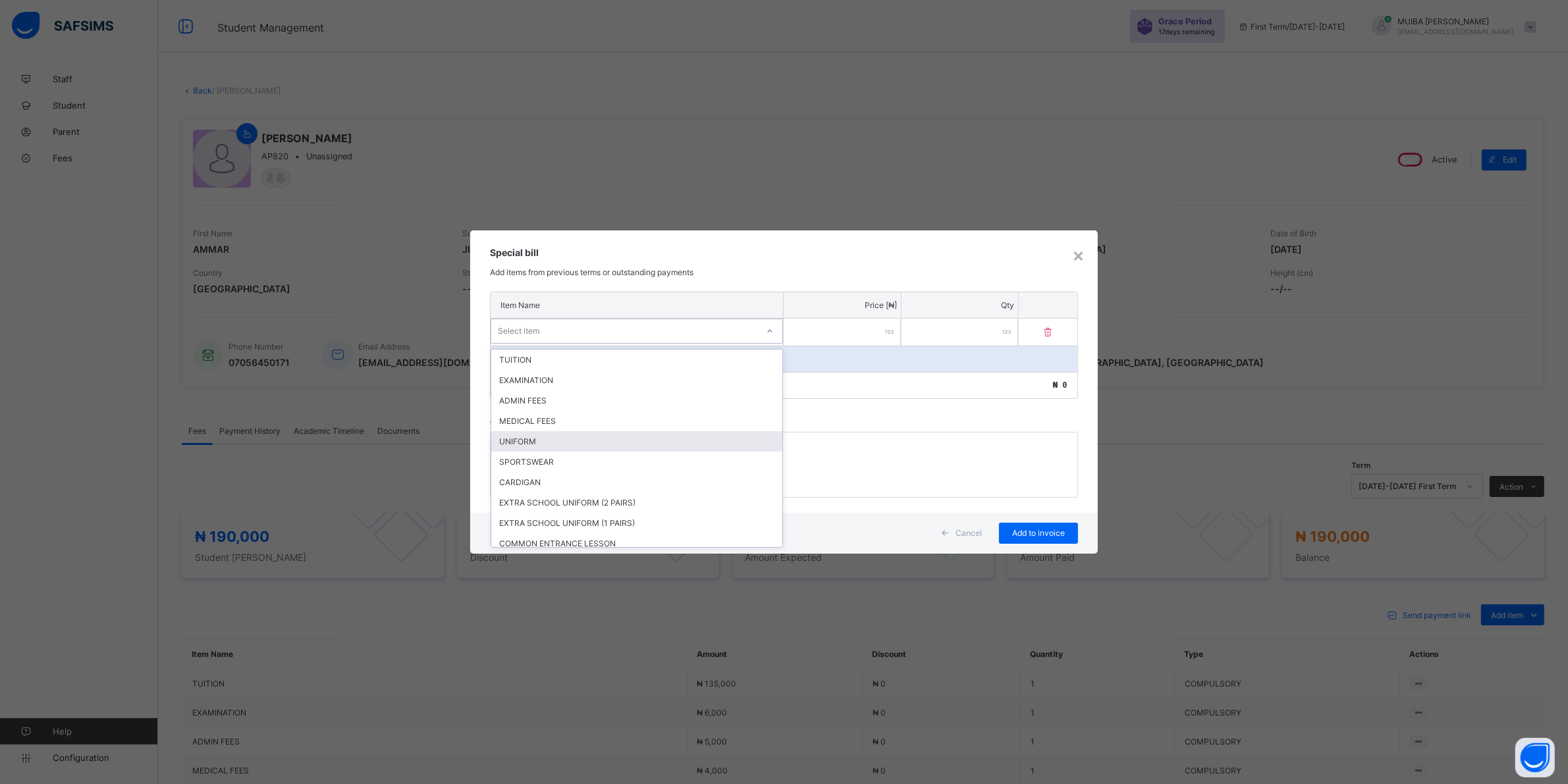
click at [522, 437] on div "UNIFORM" at bounding box center [636, 441] width 291 height 20
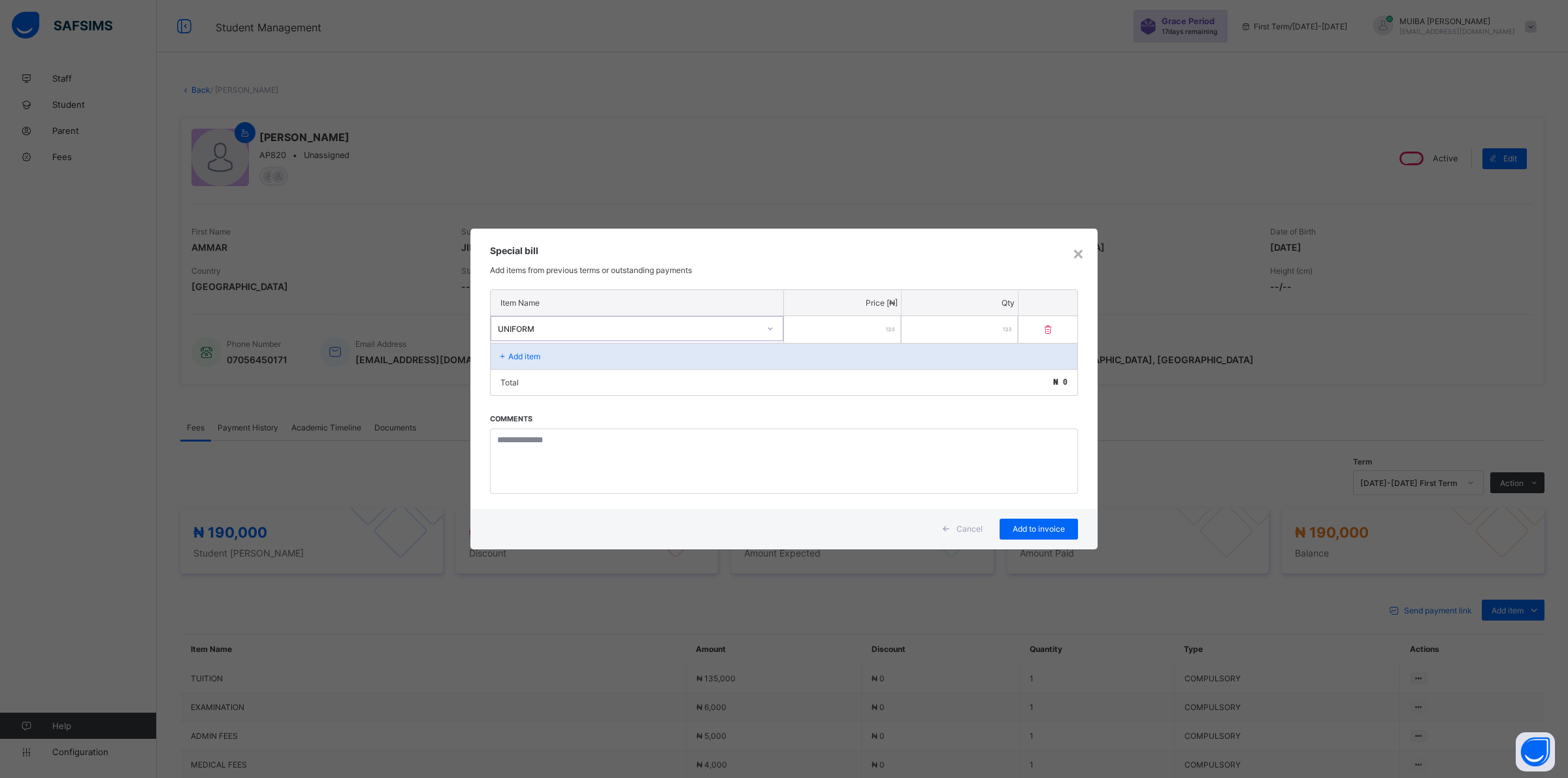
click at [861, 330] on input "number" at bounding box center [843, 329] width 117 height 26
type input "*****"
click at [1022, 525] on span "Add to invoice" at bounding box center [1038, 529] width 58 height 10
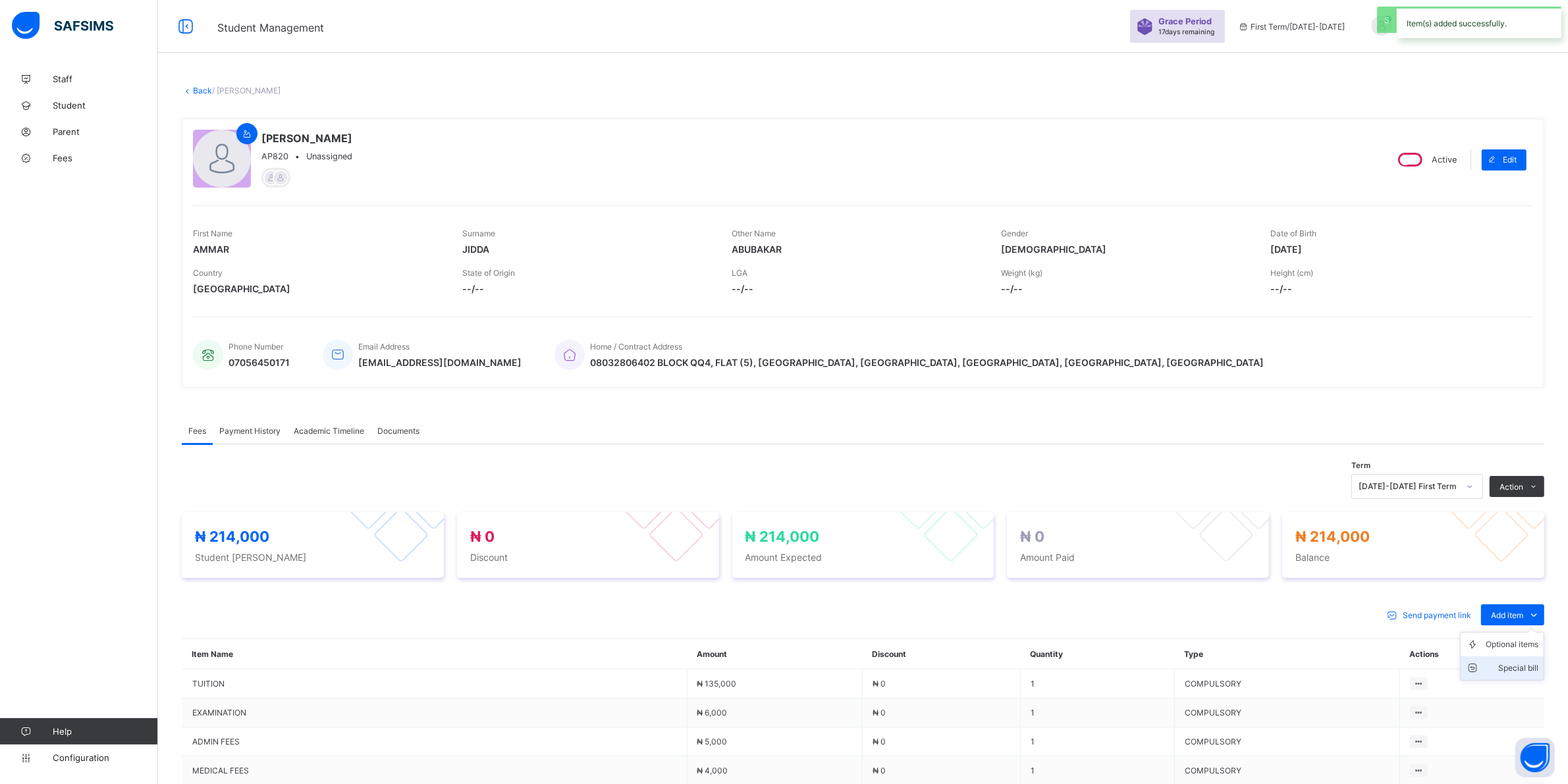
click at [1524, 667] on div "Special bill" at bounding box center [1511, 669] width 52 height 13
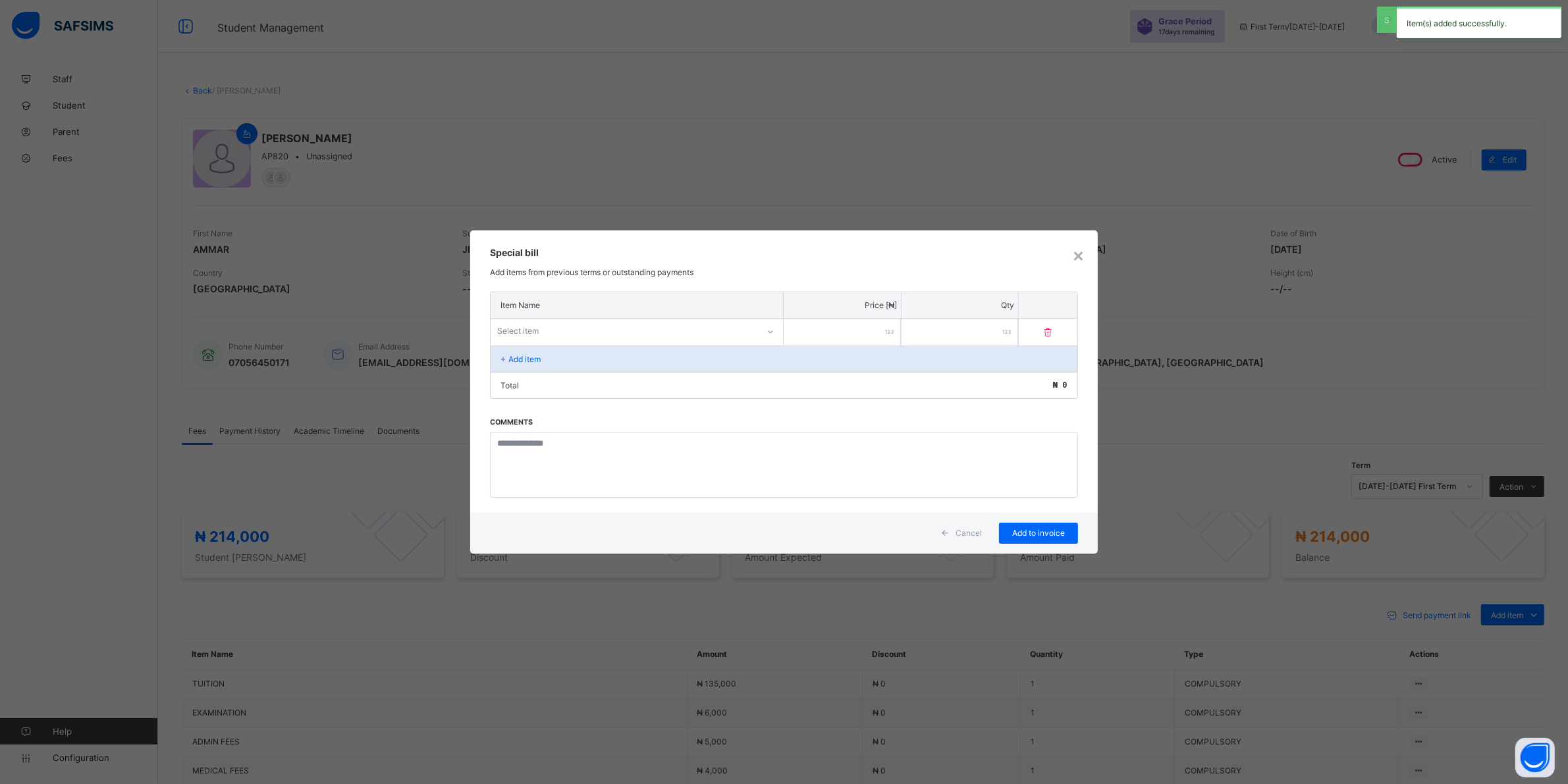
click at [762, 330] on div at bounding box center [770, 332] width 23 height 21
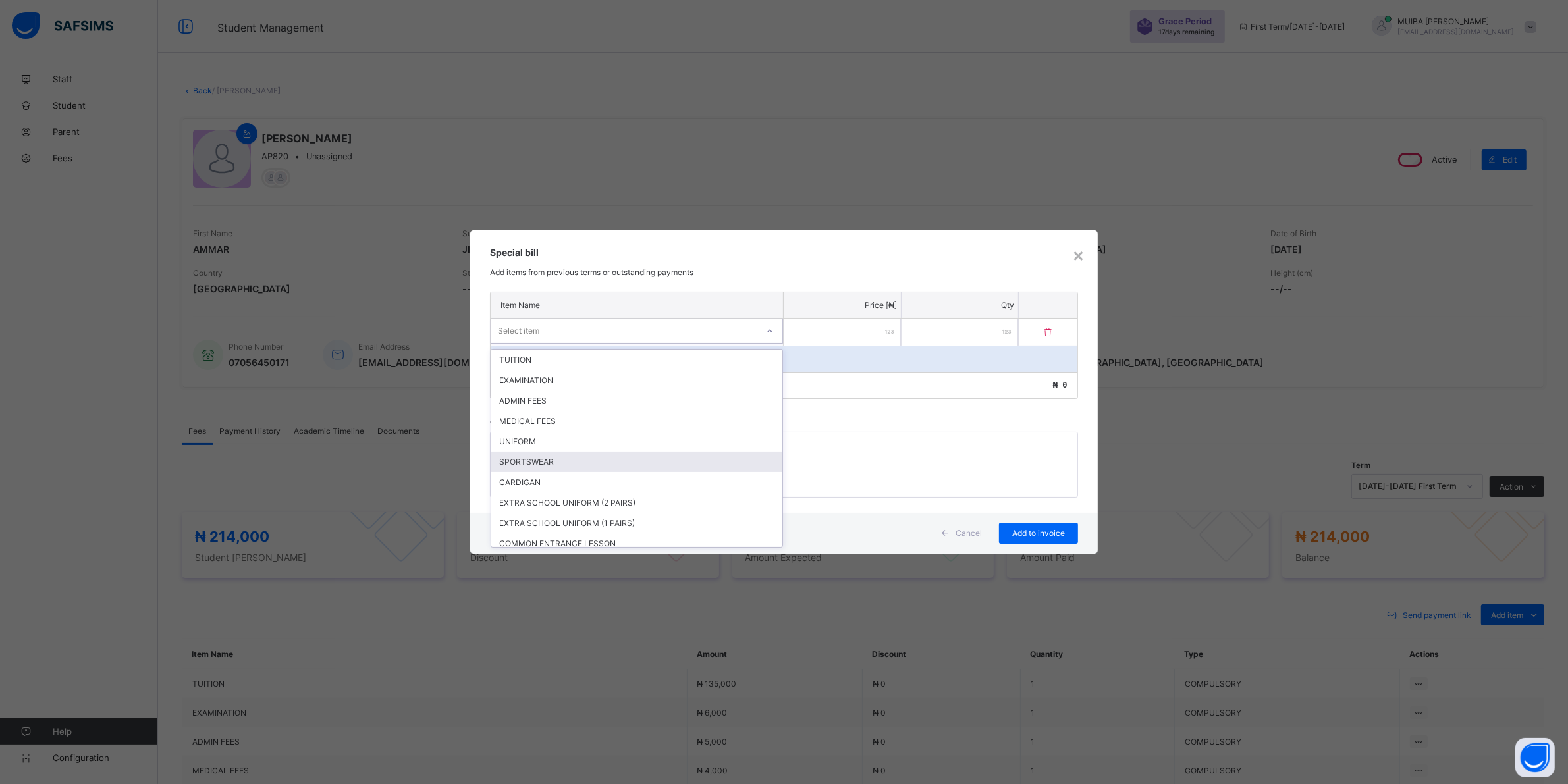
click at [541, 459] on div "SPORTSWEAR" at bounding box center [636, 461] width 291 height 20
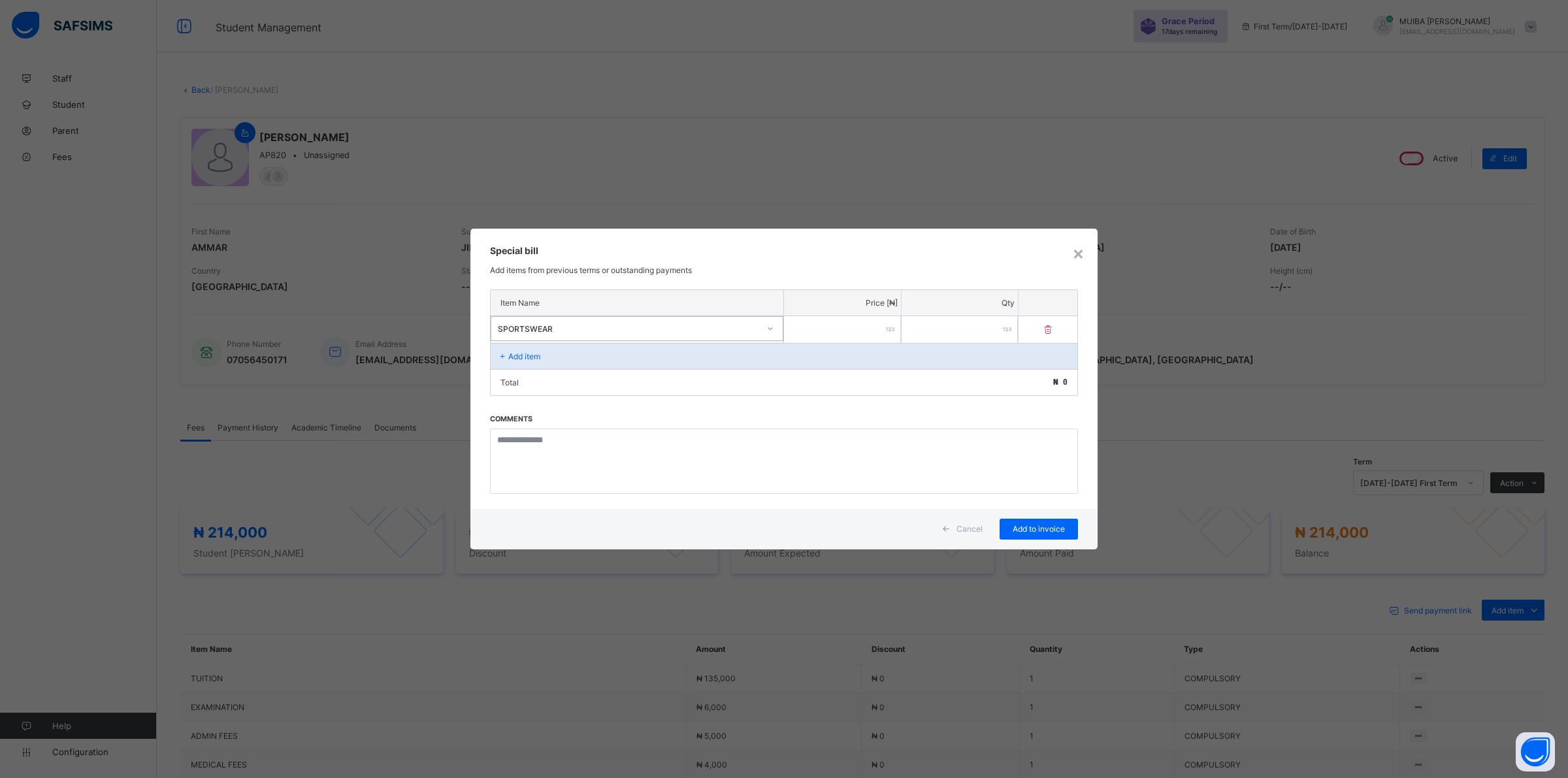
click at [867, 328] on input "number" at bounding box center [843, 329] width 117 height 26
type input "*****"
click at [1029, 524] on span "Add to invoice" at bounding box center [1038, 529] width 58 height 10
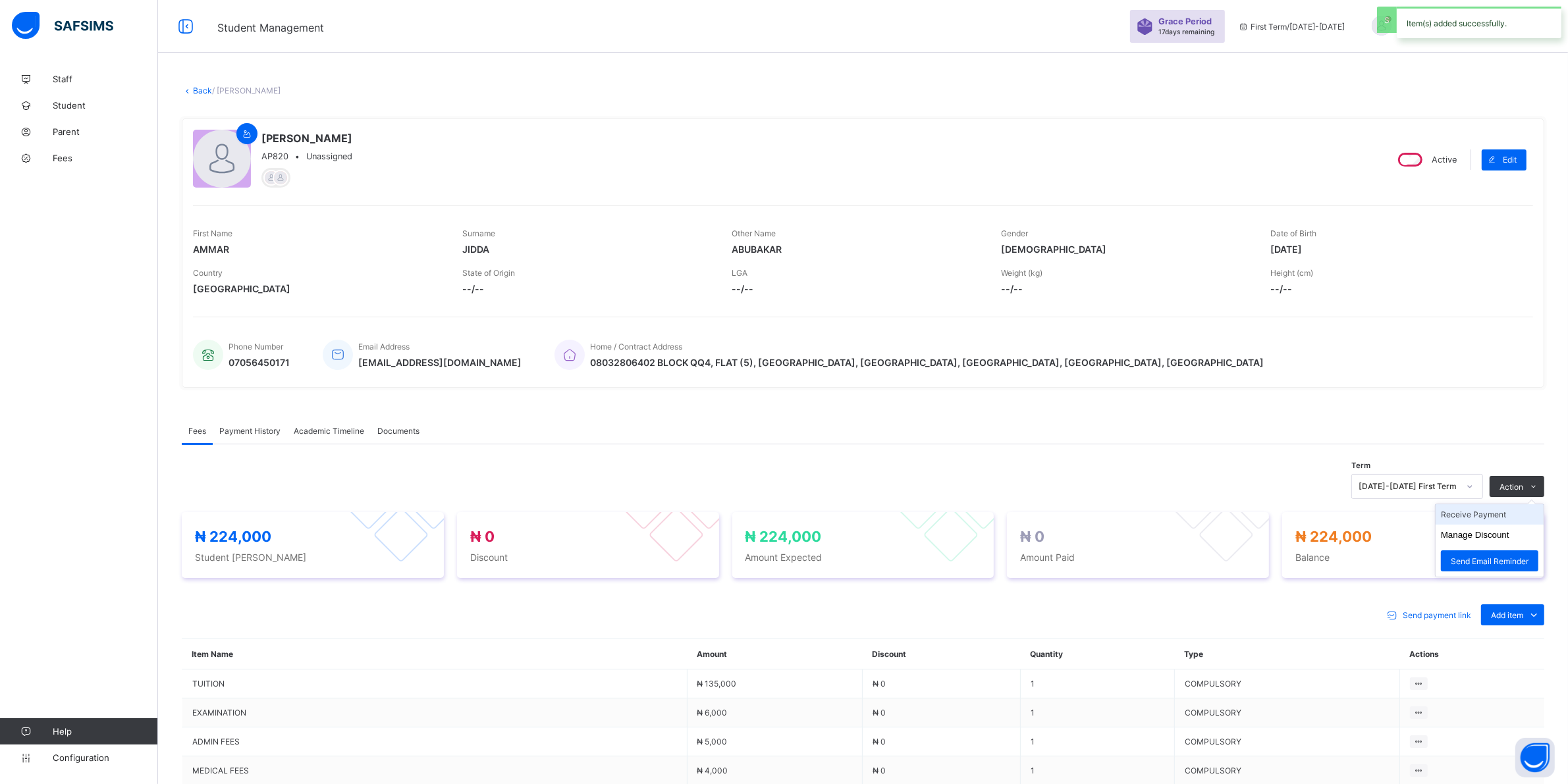
click at [1495, 518] on li "Receive Payment" at bounding box center [1490, 514] width 108 height 20
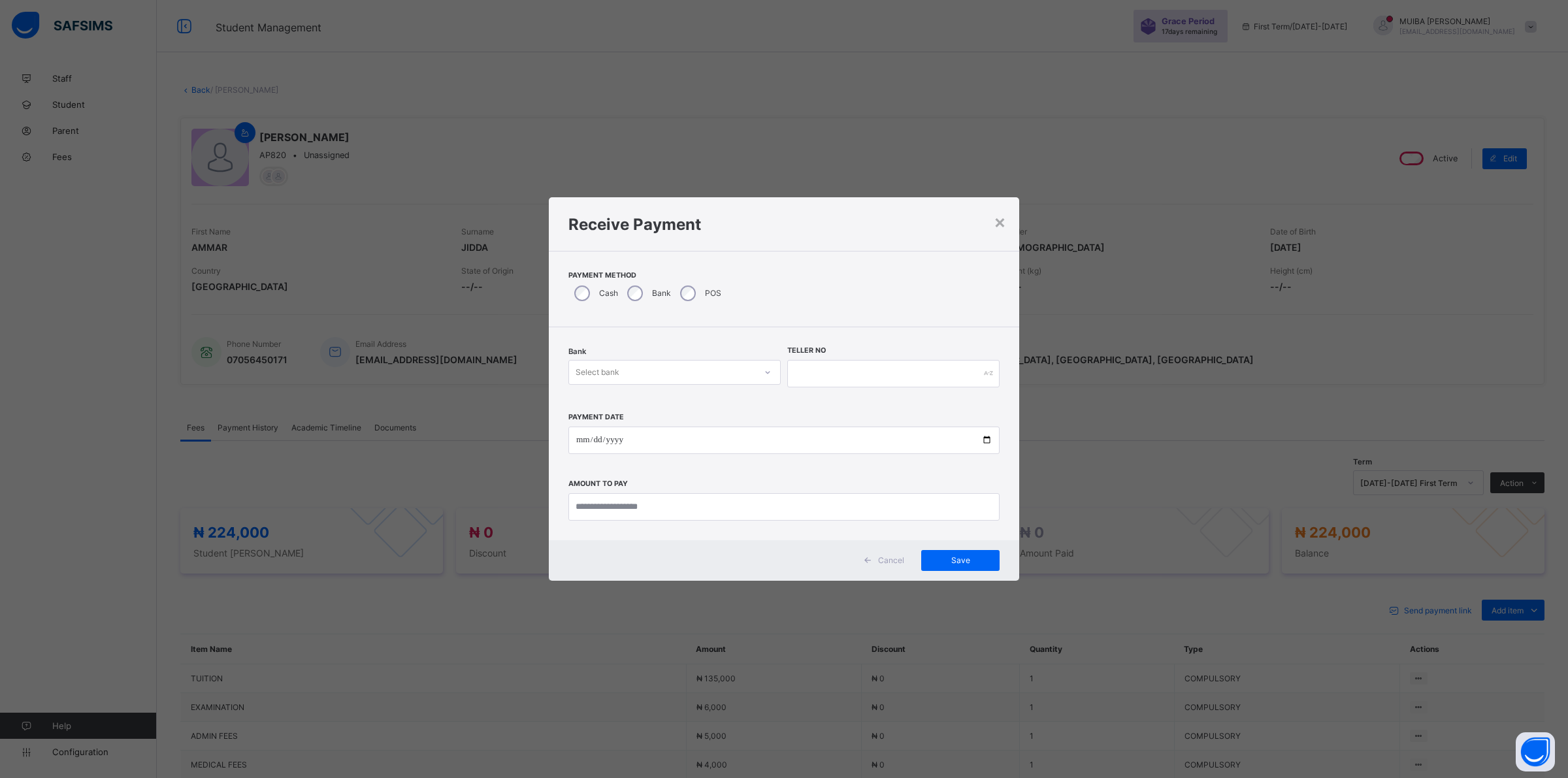
click at [771, 373] on icon at bounding box center [768, 373] width 8 height 13
click at [720, 407] on div "Jaiz Bank - Alhamideen Academy" at bounding box center [674, 401] width 211 height 20
click at [811, 377] on input "text" at bounding box center [893, 373] width 212 height 27
type input "******"
click at [574, 437] on input "date" at bounding box center [784, 441] width 431 height 27
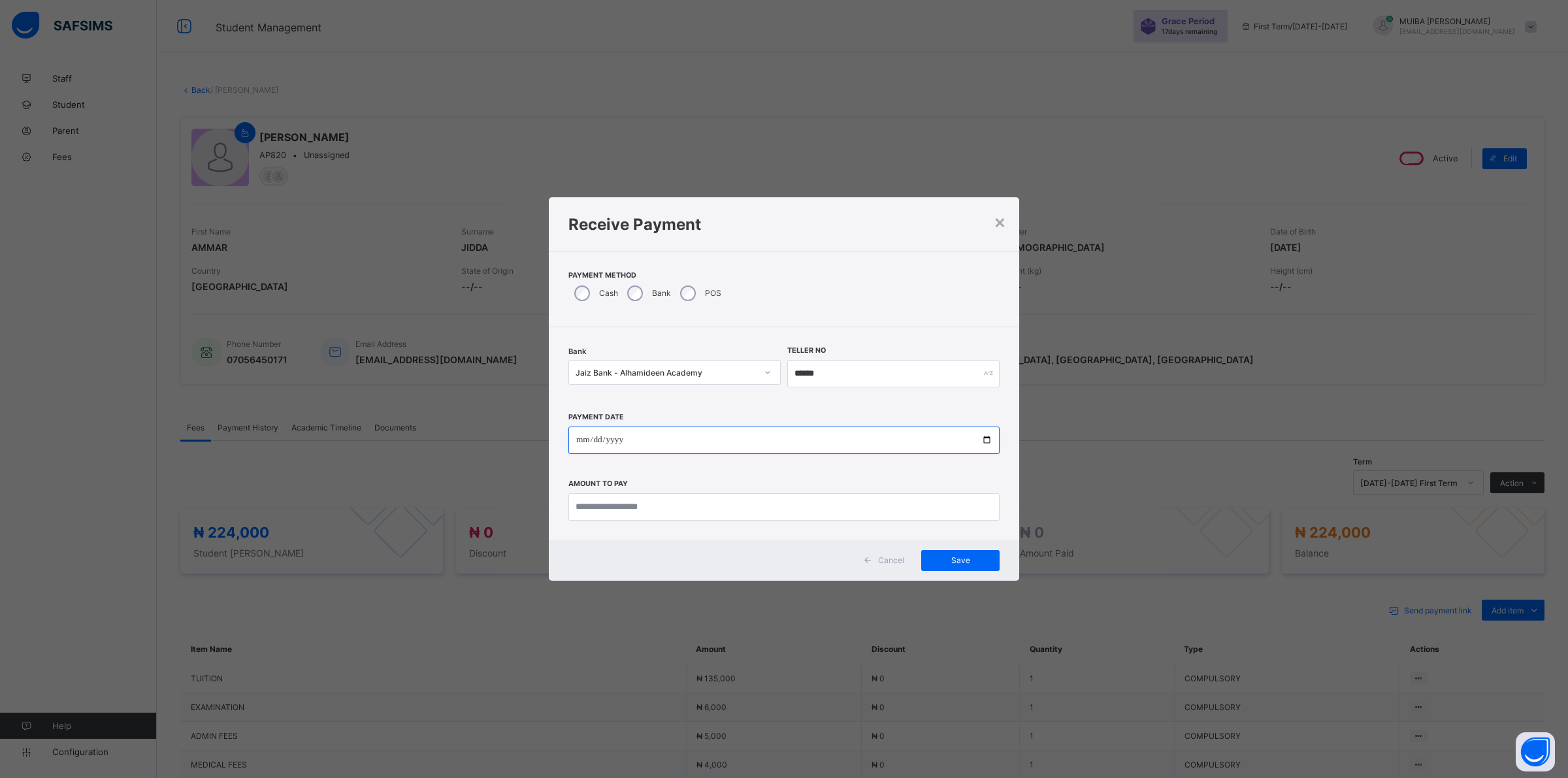
type input "**********"
click at [677, 498] on input "currency" at bounding box center [784, 507] width 431 height 27
type input "*********"
click at [958, 562] on span "Save" at bounding box center [960, 560] width 58 height 10
click at [846, 374] on input "******" at bounding box center [885, 373] width 211 height 27
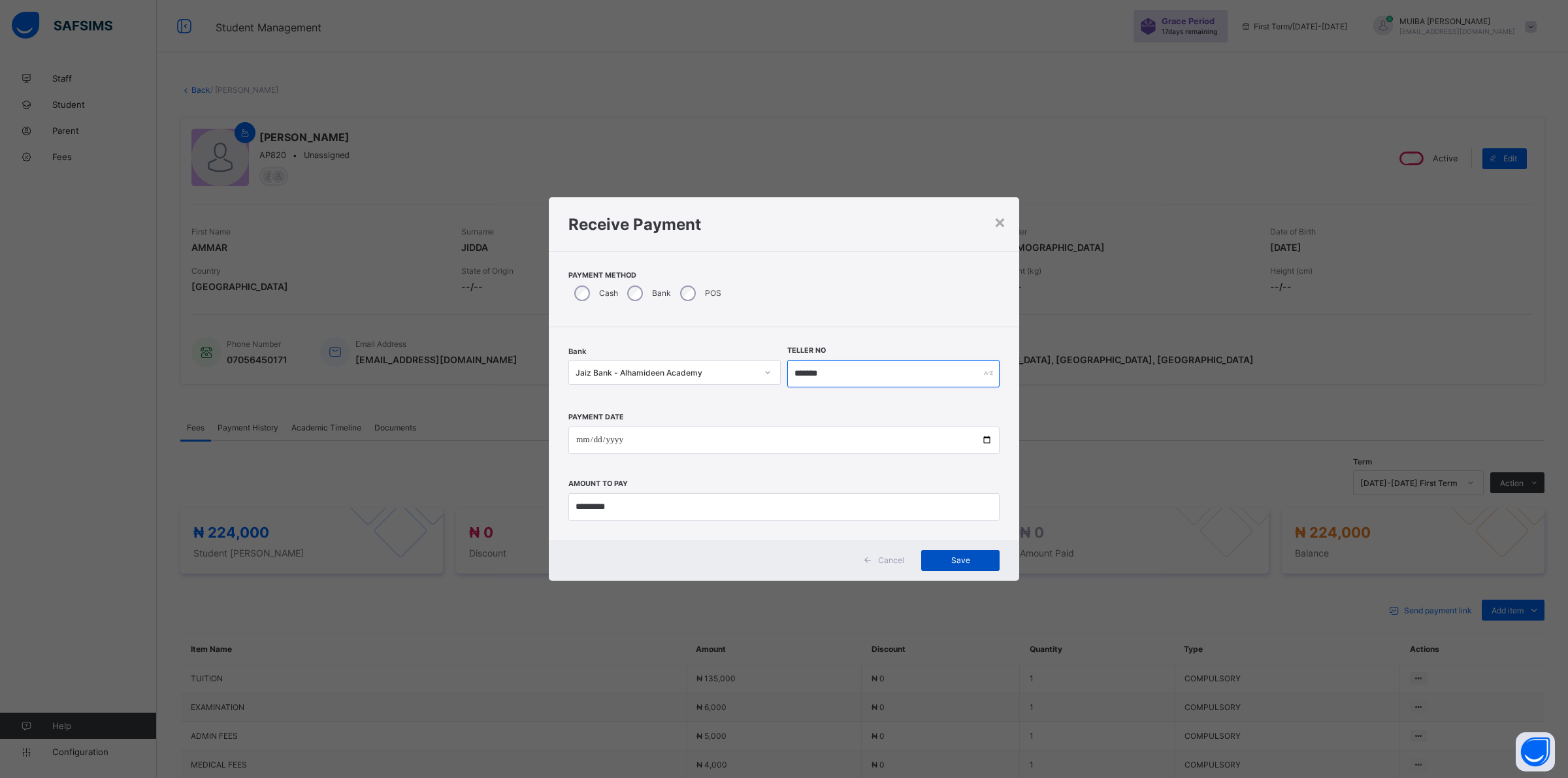
type input "*******"
click at [944, 559] on span "Save" at bounding box center [960, 560] width 58 height 10
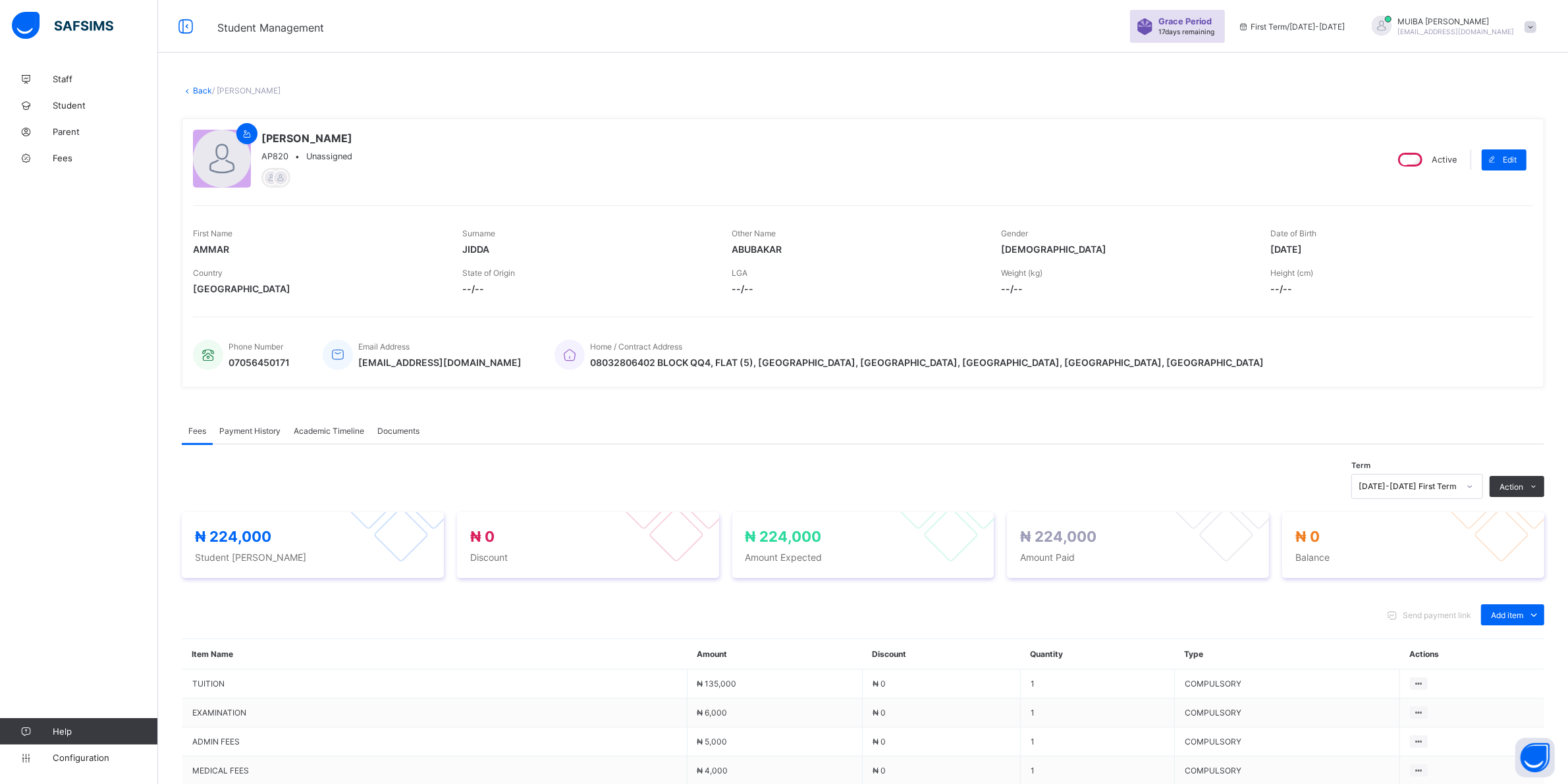
click at [241, 426] on span "Payment History" at bounding box center [250, 431] width 61 height 10
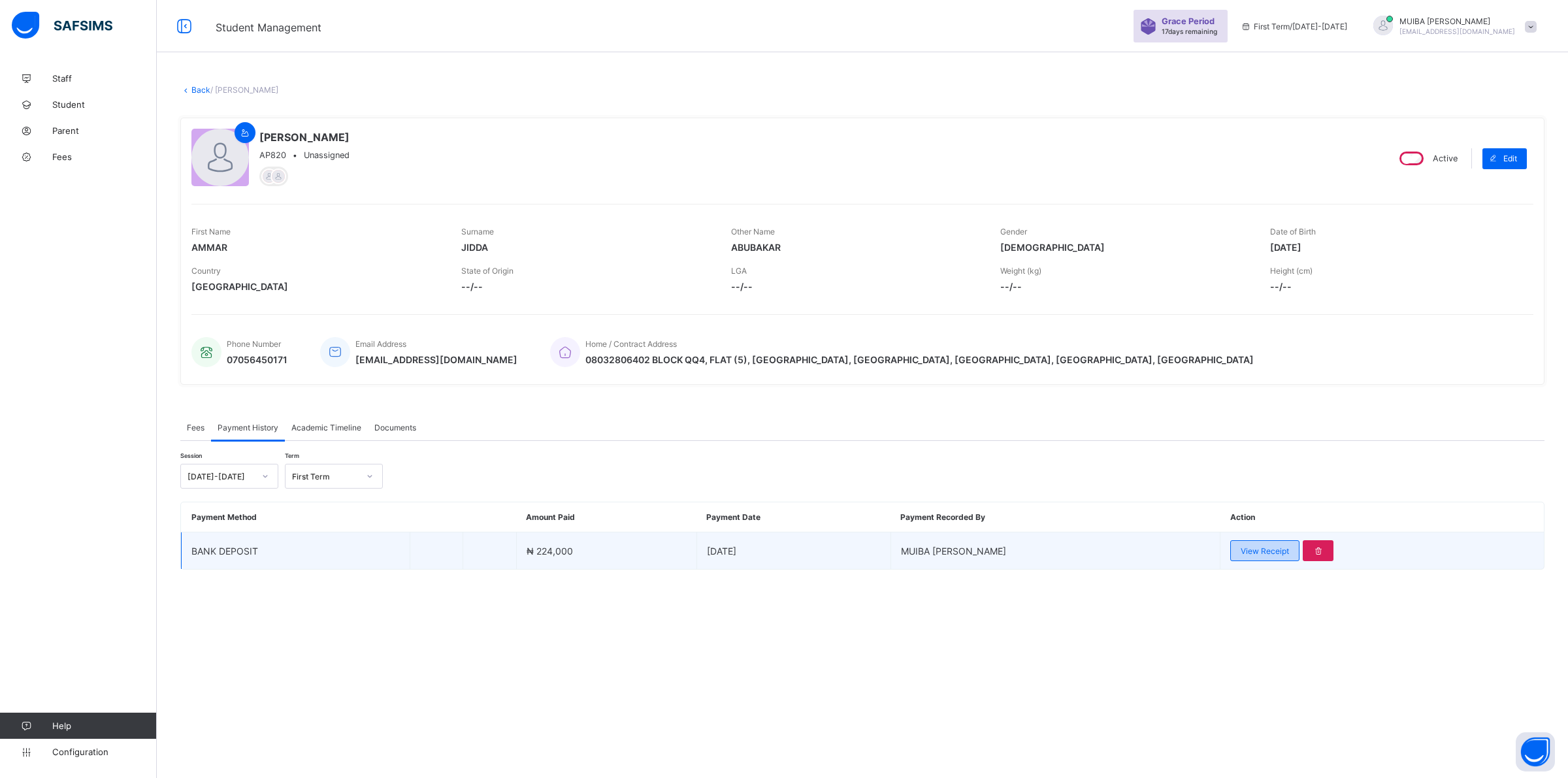
click at [1246, 546] on span "View Receipt" at bounding box center [1265, 551] width 48 height 10
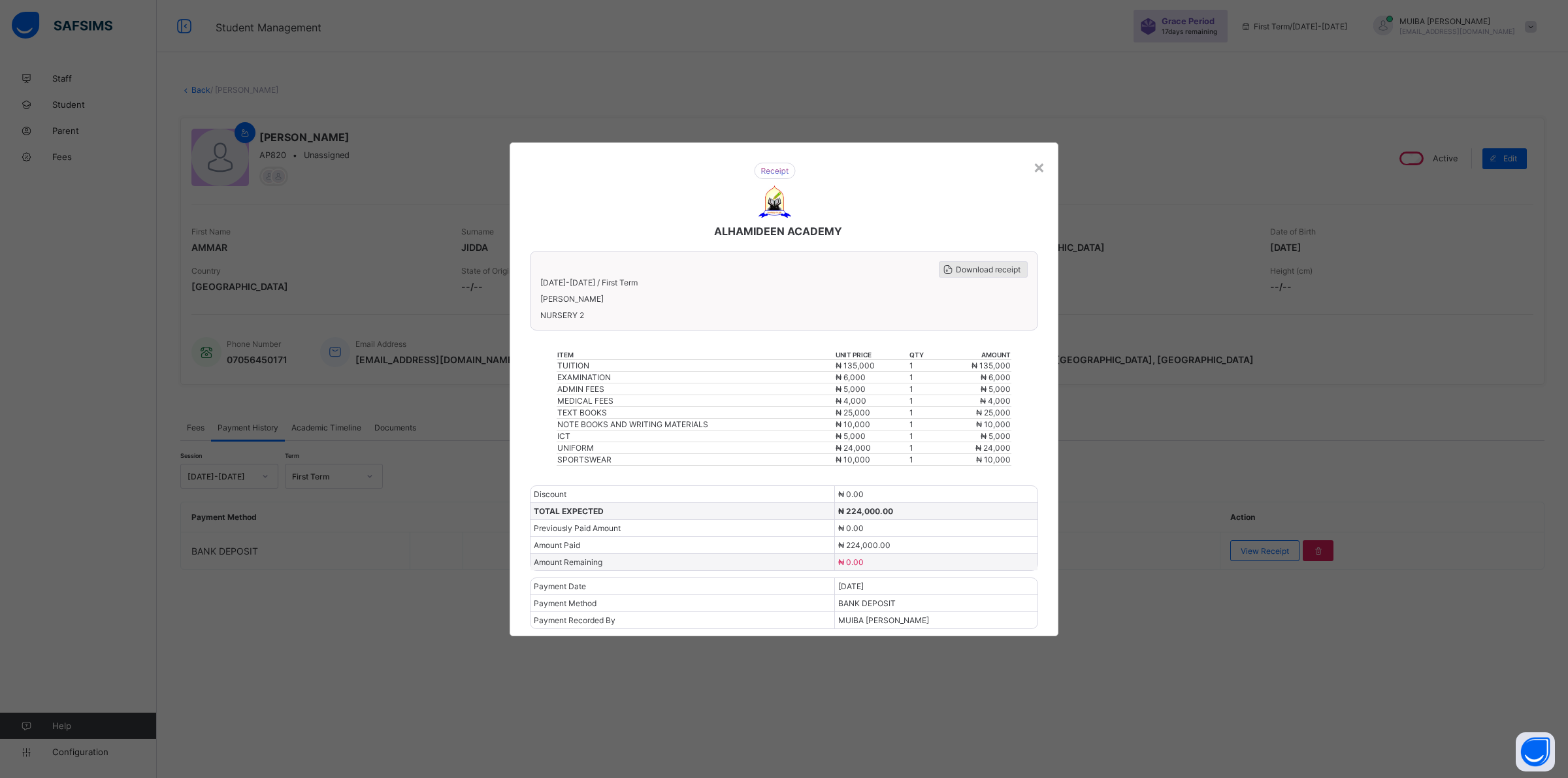
click at [978, 271] on span "Download receipt" at bounding box center [988, 269] width 65 height 10
click at [1036, 176] on div "×" at bounding box center [1038, 167] width 12 height 22
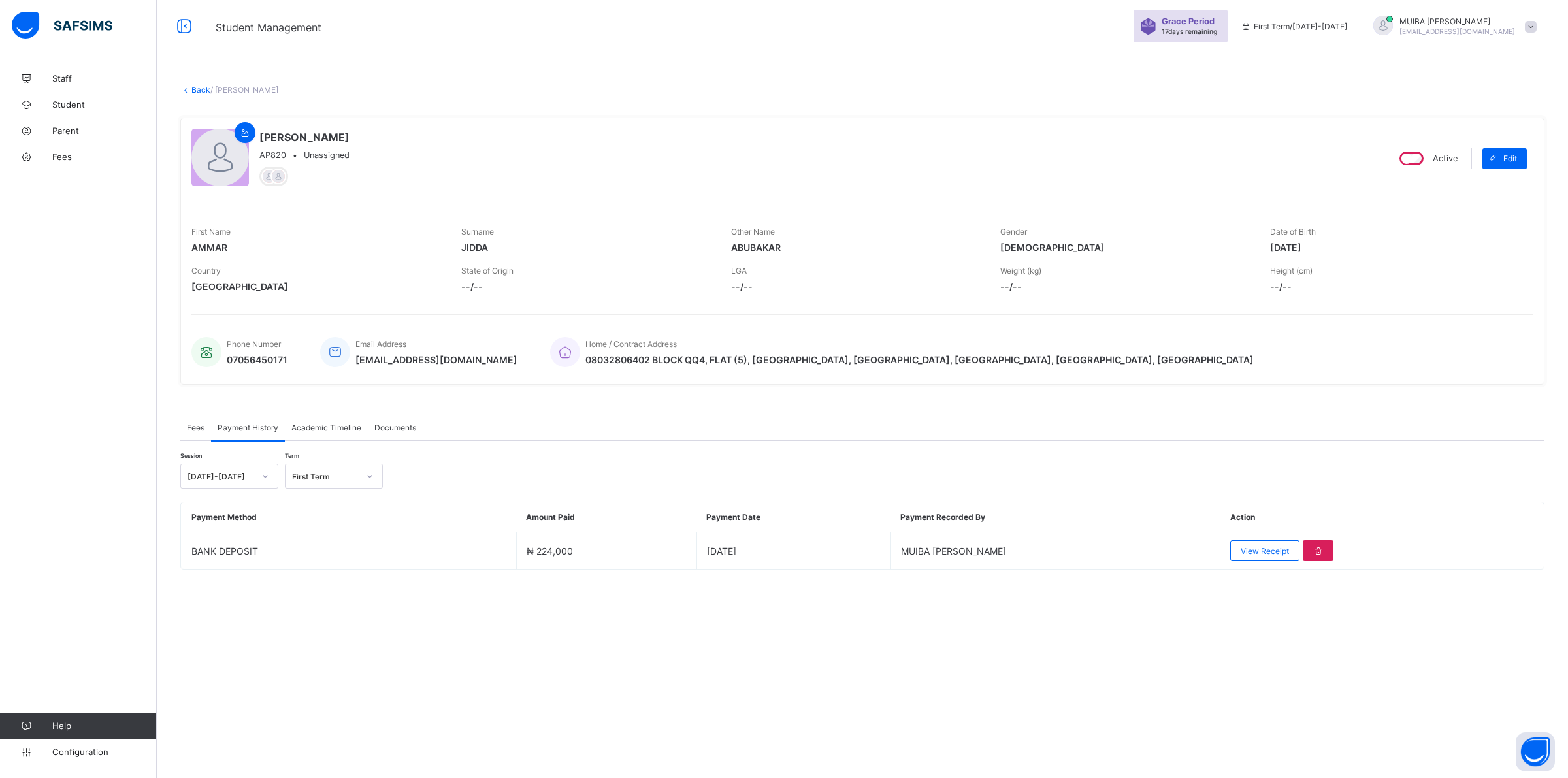
click at [193, 89] on link "Back" at bounding box center [201, 90] width 19 height 10
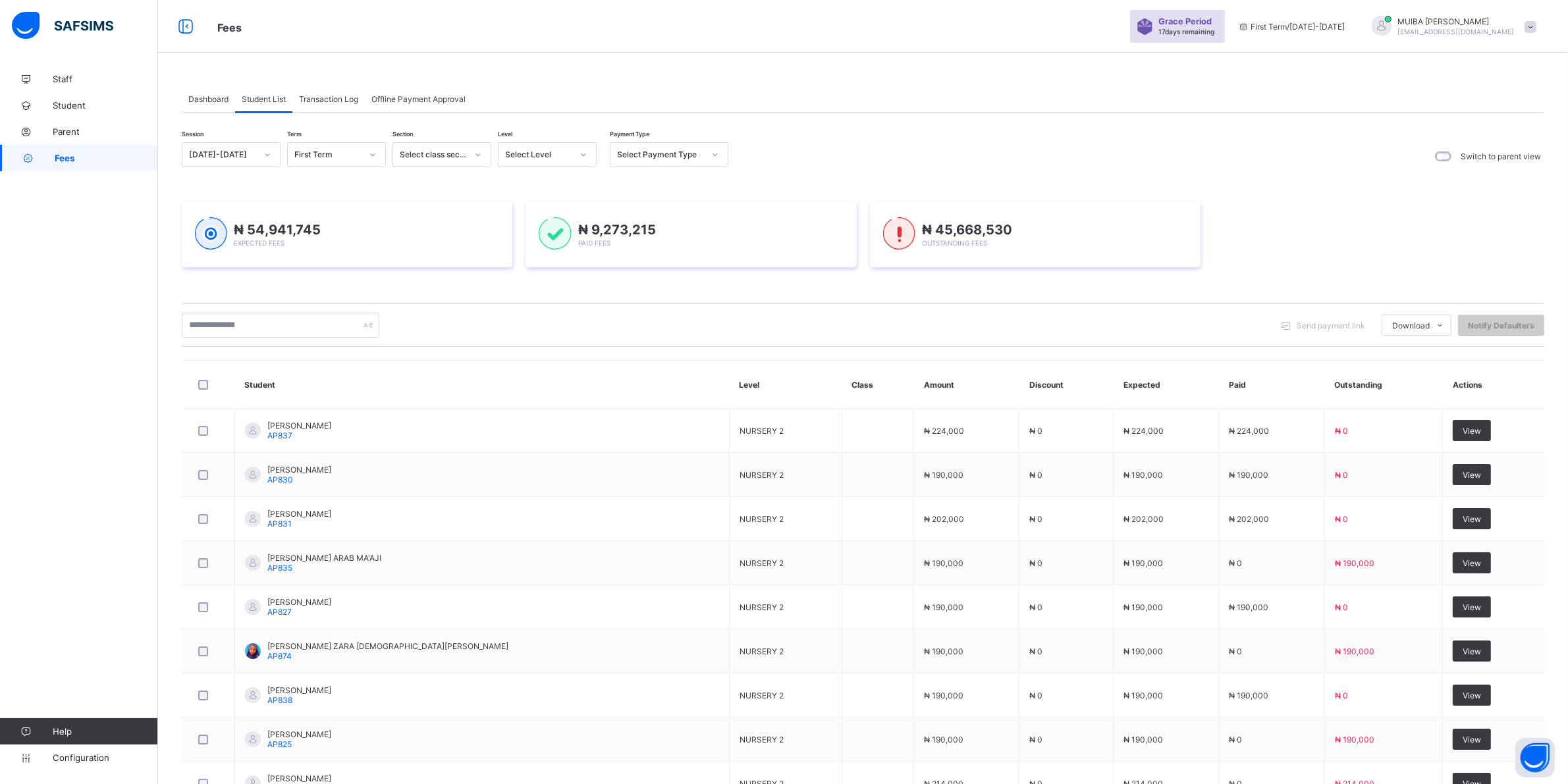
click at [586, 150] on icon at bounding box center [584, 154] width 8 height 13
click at [524, 295] on div "CLS2" at bounding box center [547, 304] width 98 height 20
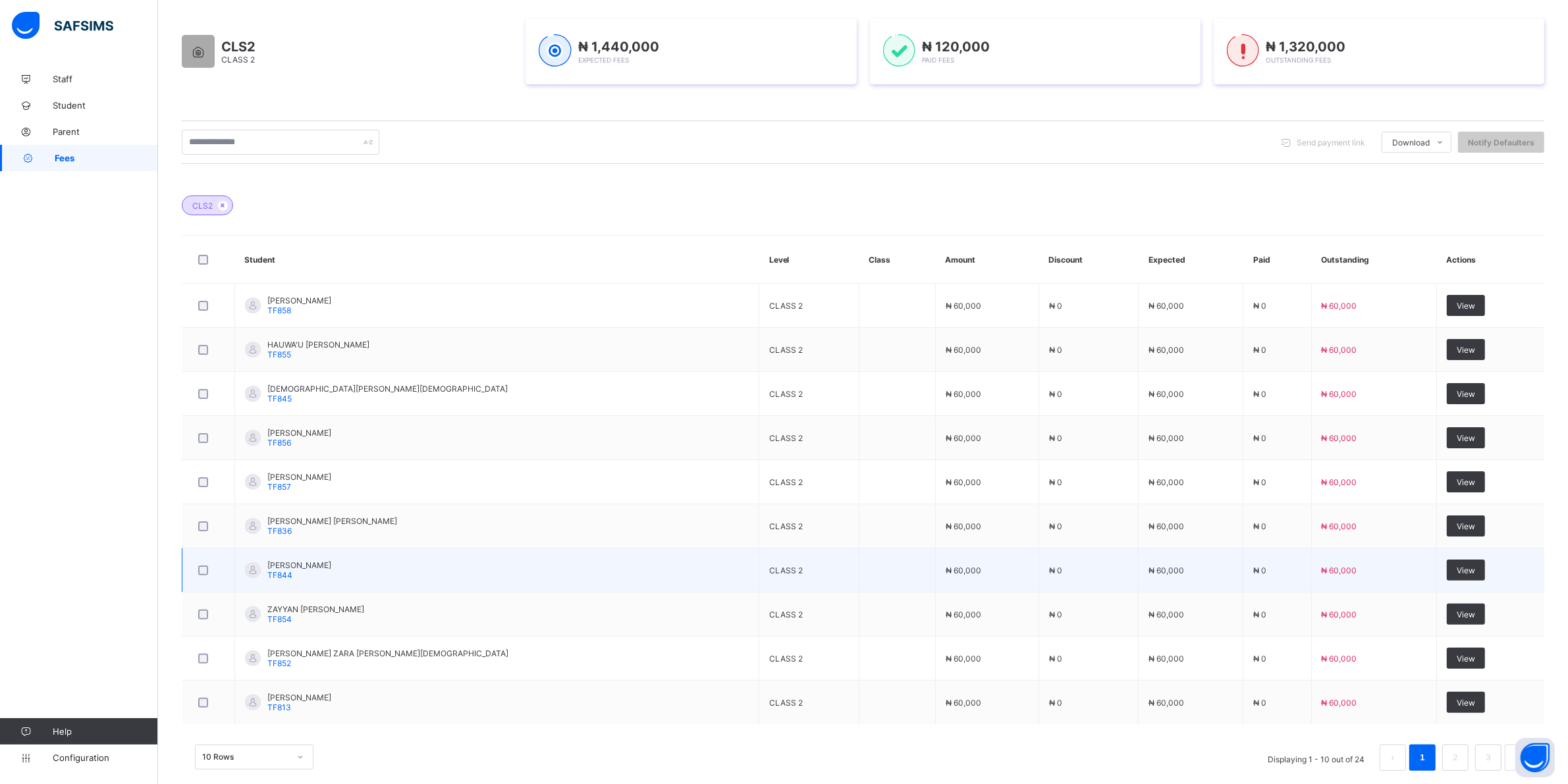
scroll to position [233, 0]
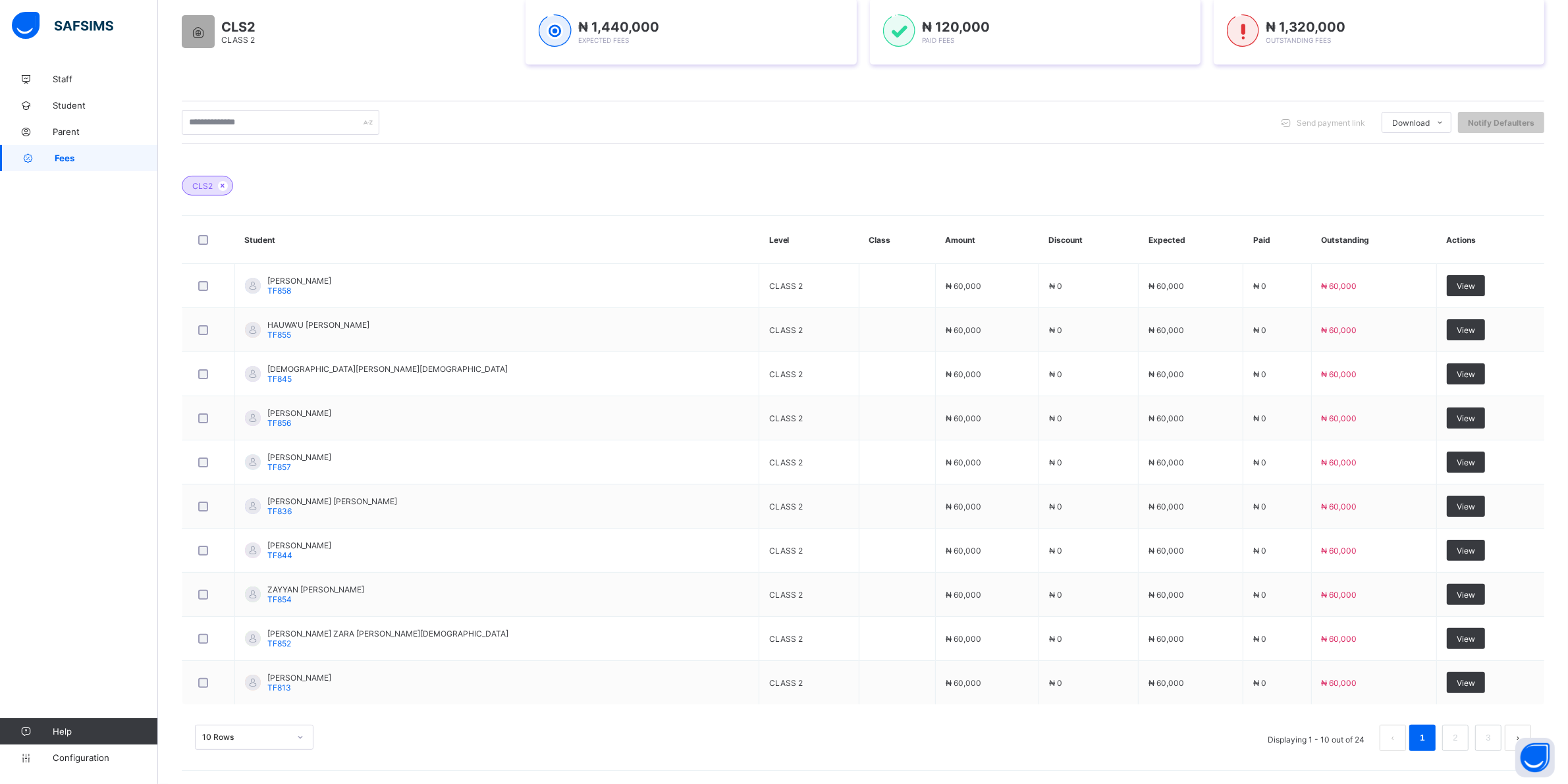
click at [300, 733] on div "10 Rows" at bounding box center [254, 737] width 119 height 25
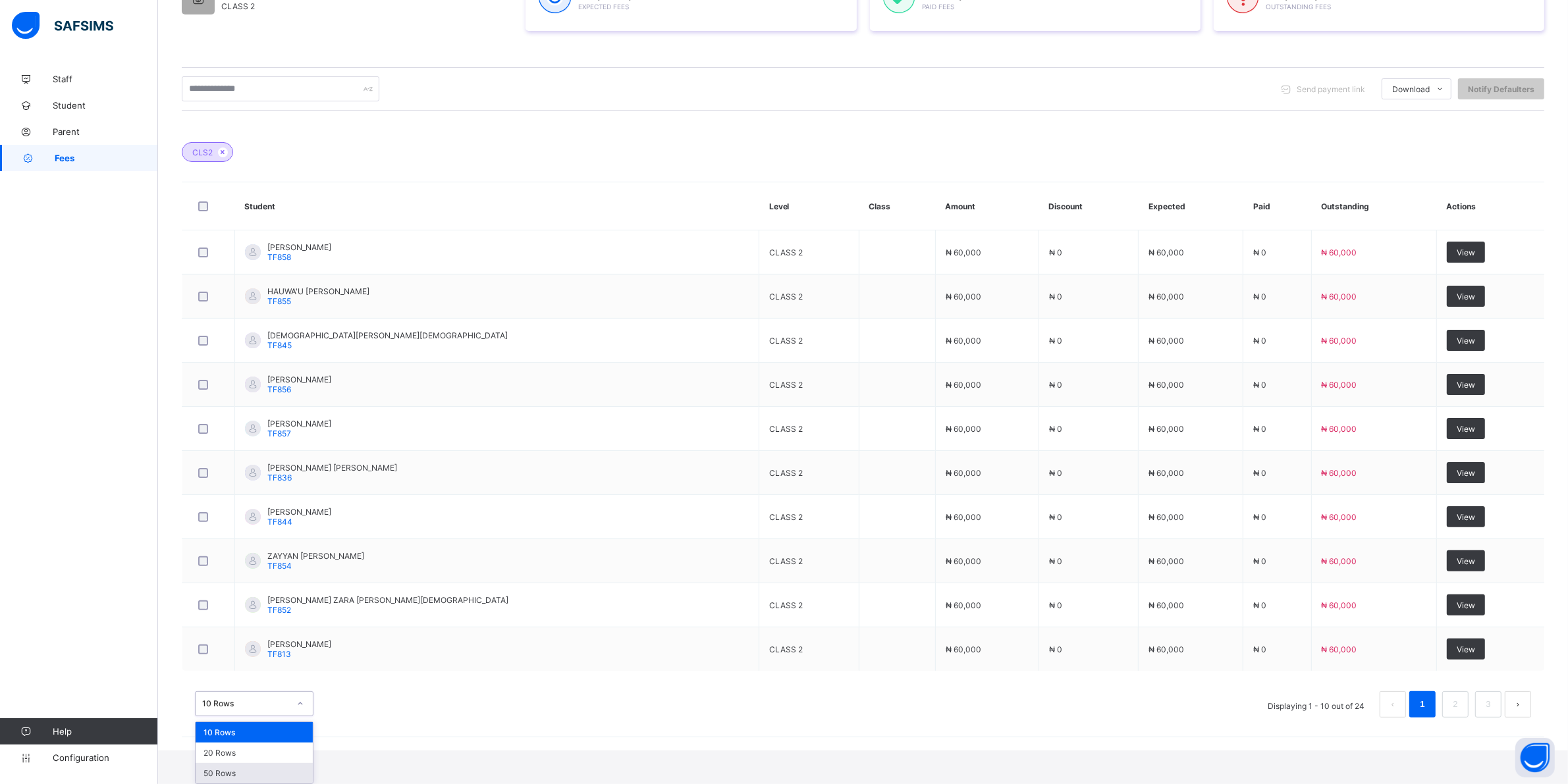
click at [258, 771] on div "50 Rows" at bounding box center [254, 773] width 117 height 20
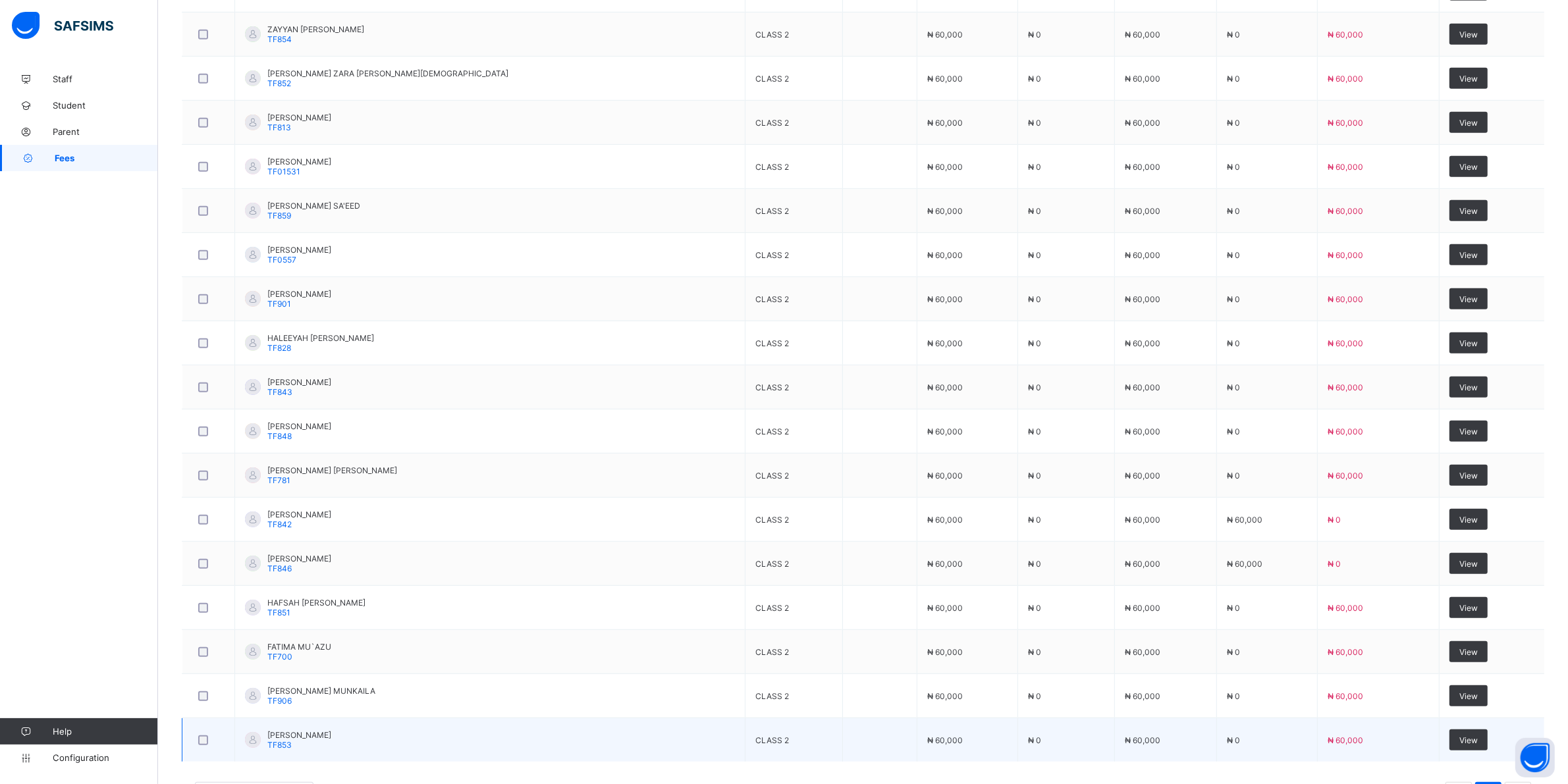
scroll to position [823, 0]
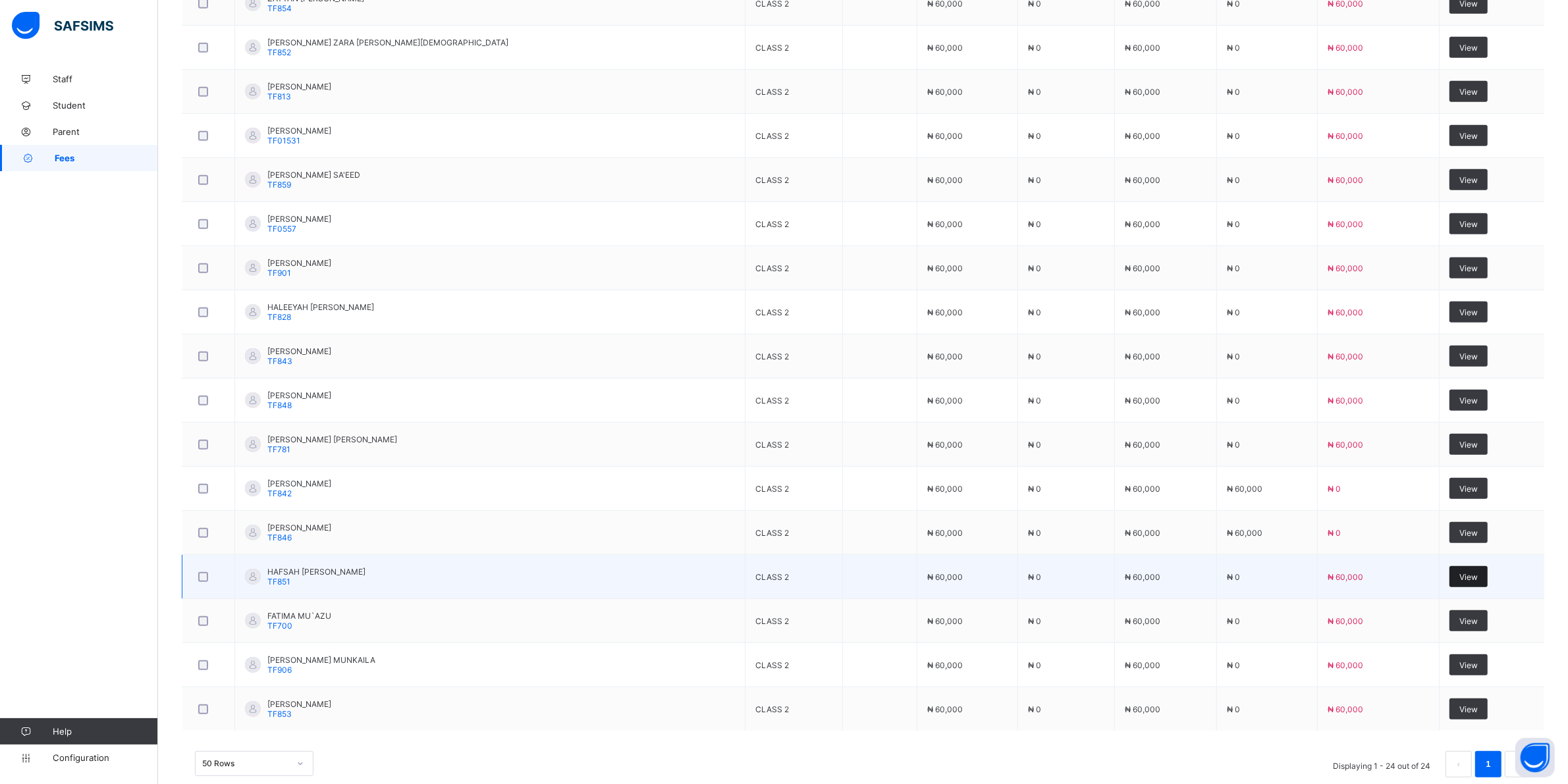
click at [1459, 575] on span "View" at bounding box center [1468, 577] width 19 height 10
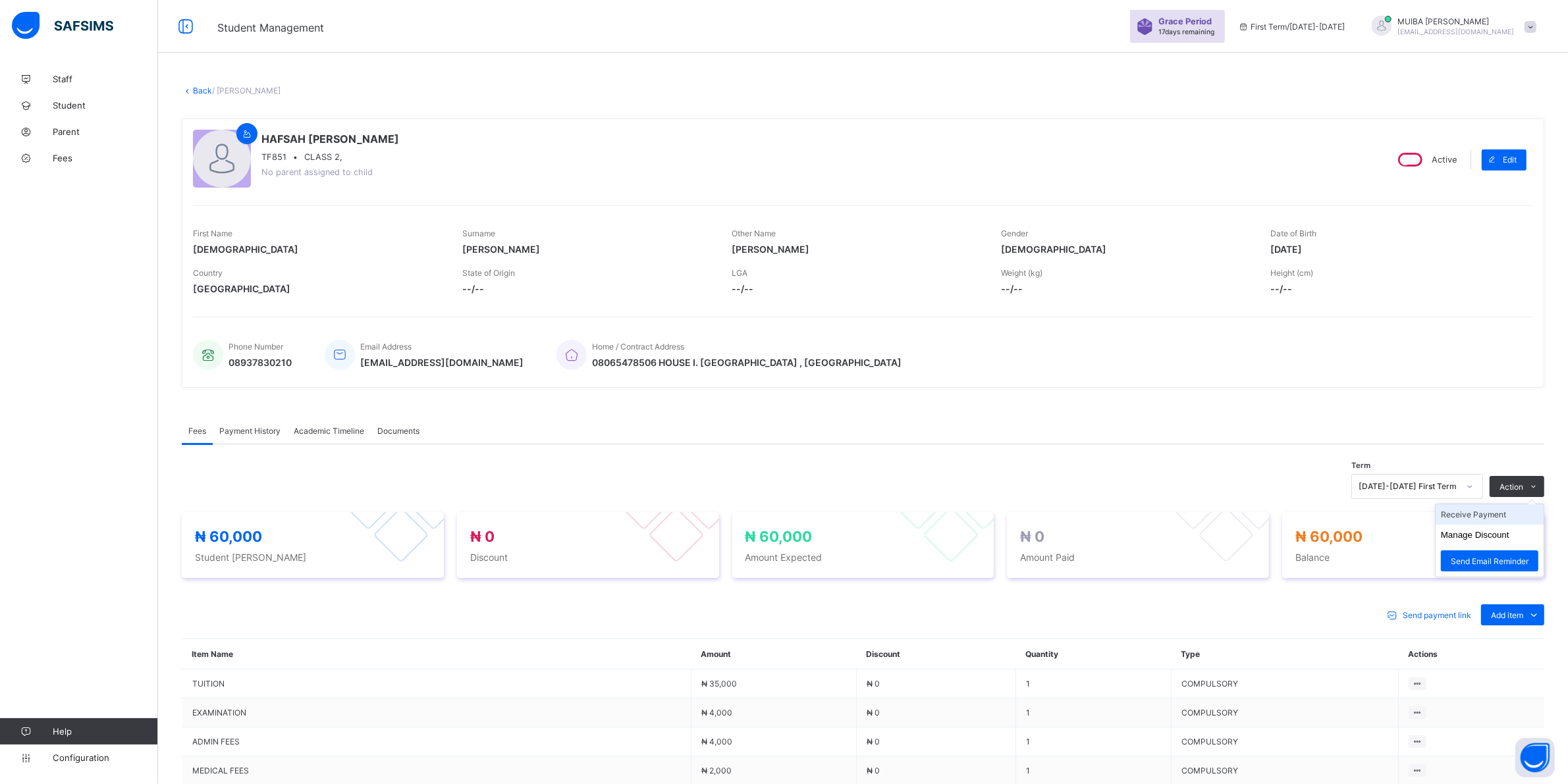
click at [1500, 514] on li "Receive Payment" at bounding box center [1490, 514] width 108 height 20
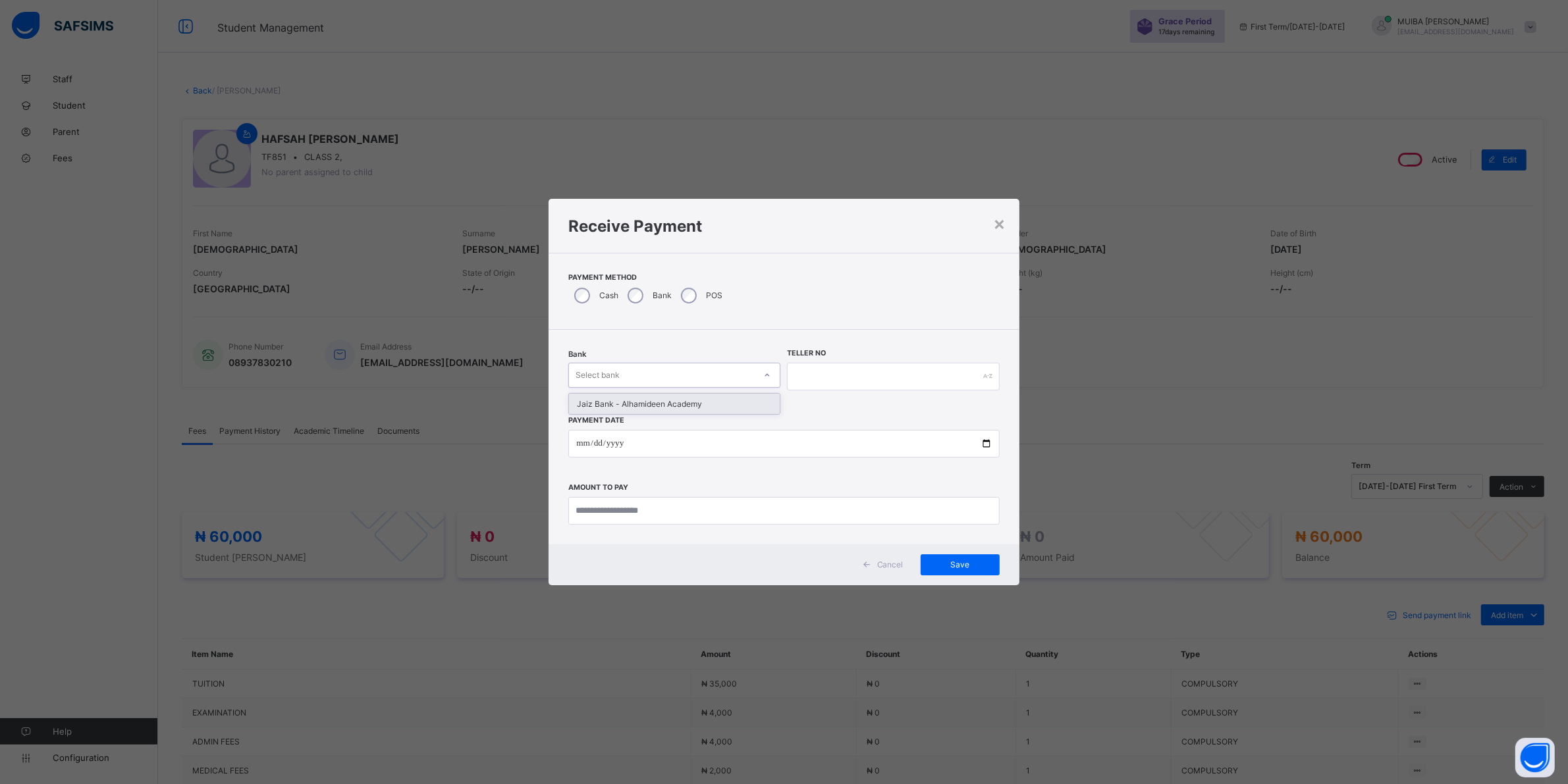
click at [772, 375] on div at bounding box center [767, 375] width 23 height 21
click at [700, 407] on div "Jaiz Bank - Alhamideen Academy" at bounding box center [674, 404] width 211 height 20
click at [808, 379] on input "text" at bounding box center [900, 376] width 214 height 27
type input "******"
drag, startPoint x: 585, startPoint y: 442, endPoint x: 584, endPoint y: 434, distance: 8.1
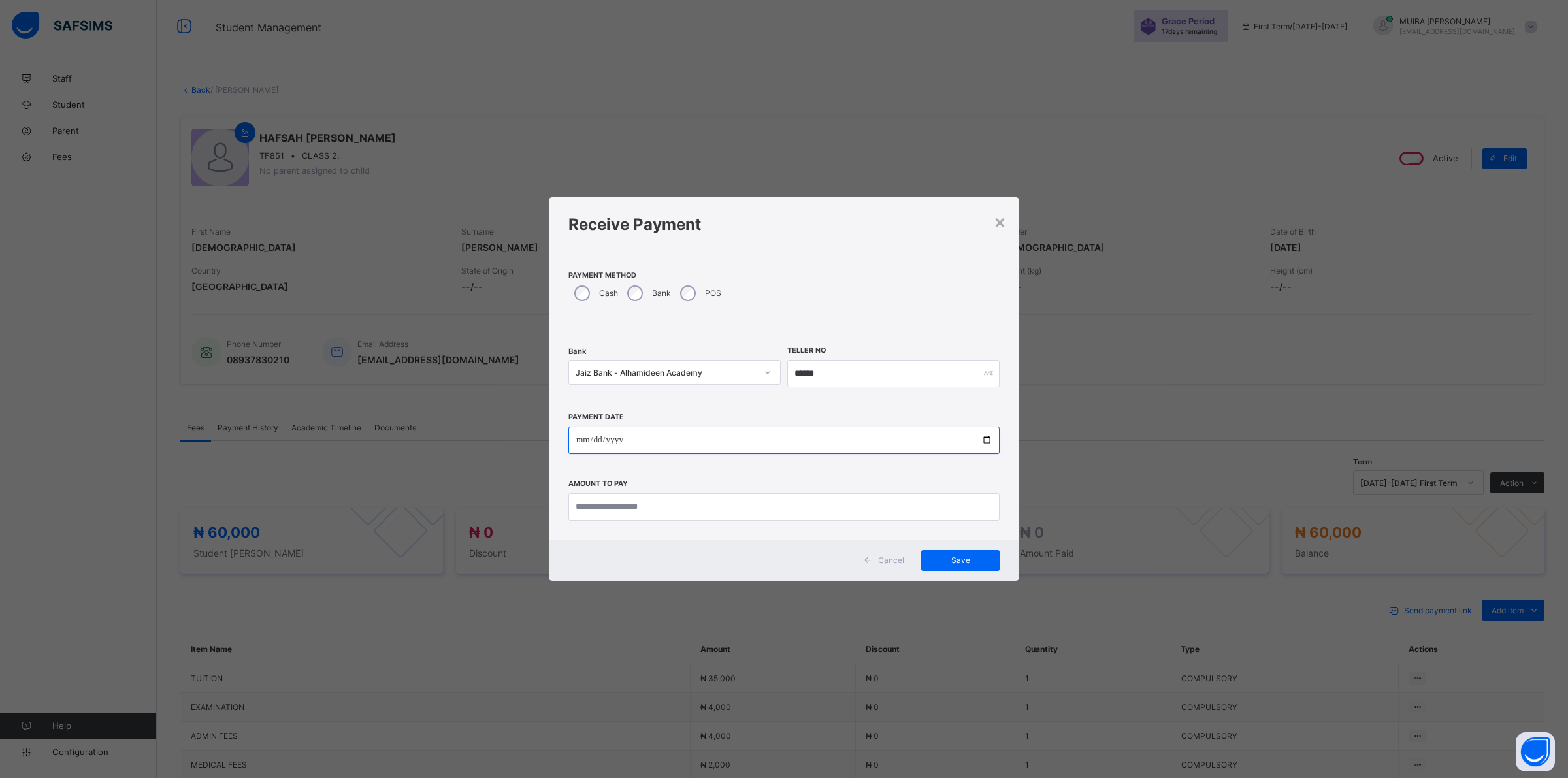
click at [579, 431] on input "date" at bounding box center [784, 441] width 431 height 27
type input "**********"
drag, startPoint x: 647, startPoint y: 508, endPoint x: 653, endPoint y: 504, distance: 7.2
click at [651, 504] on input "currency" at bounding box center [784, 507] width 431 height 27
type input "********"
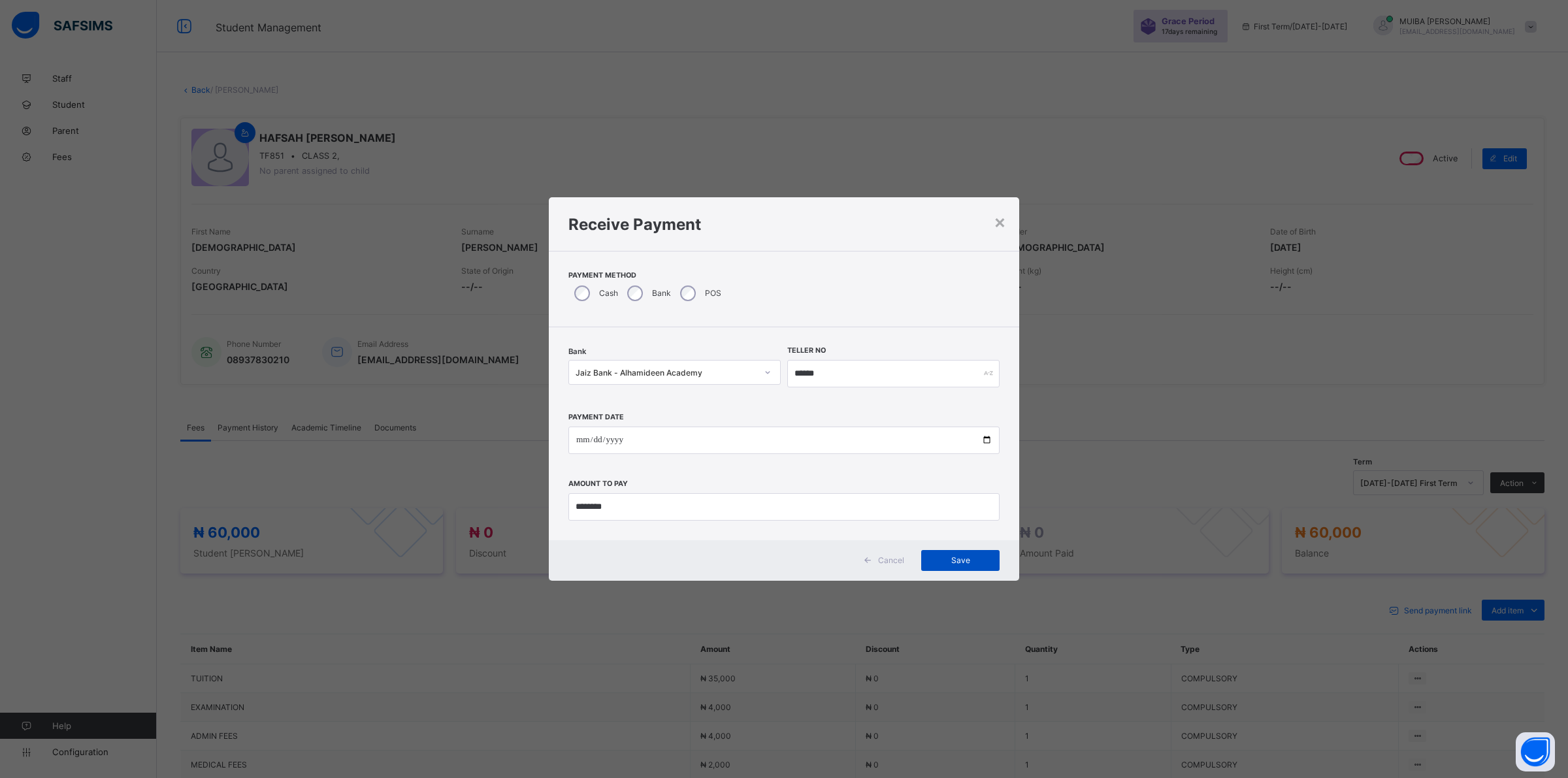
click at [969, 556] on span "Save" at bounding box center [960, 560] width 58 height 10
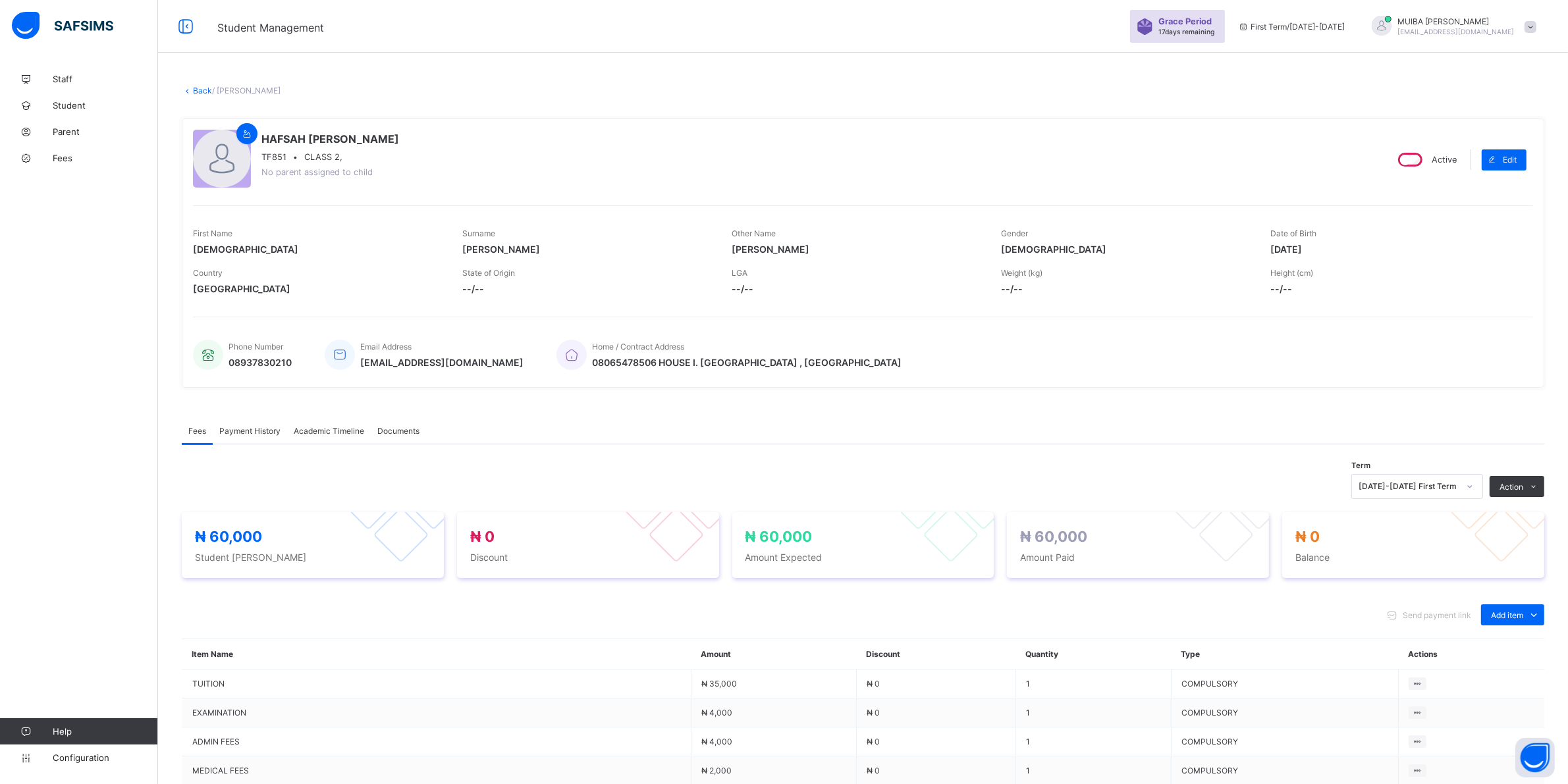
click at [244, 428] on span "Payment History" at bounding box center [250, 431] width 61 height 10
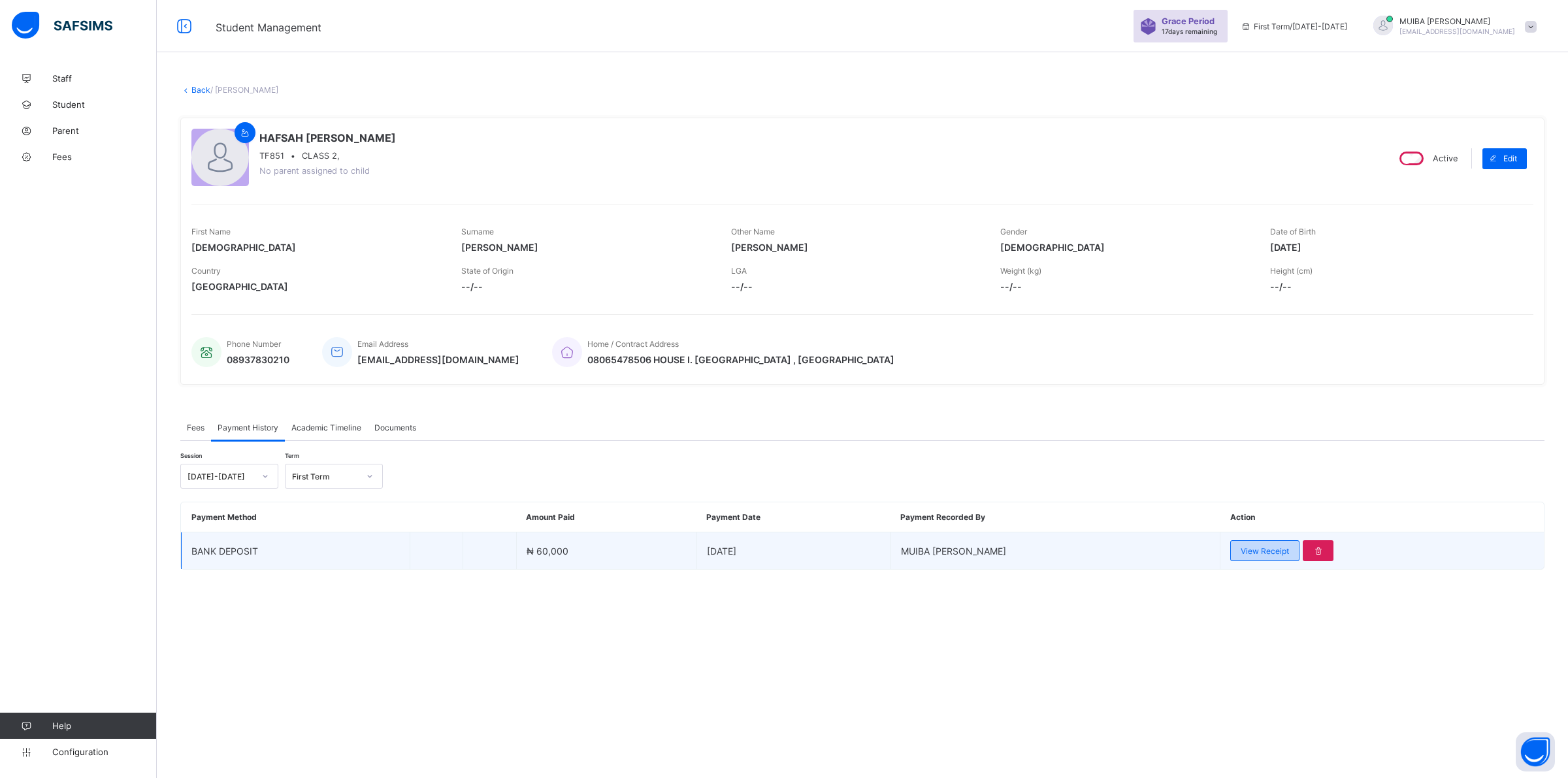
click at [1241, 549] on span "View Receipt" at bounding box center [1265, 551] width 48 height 10
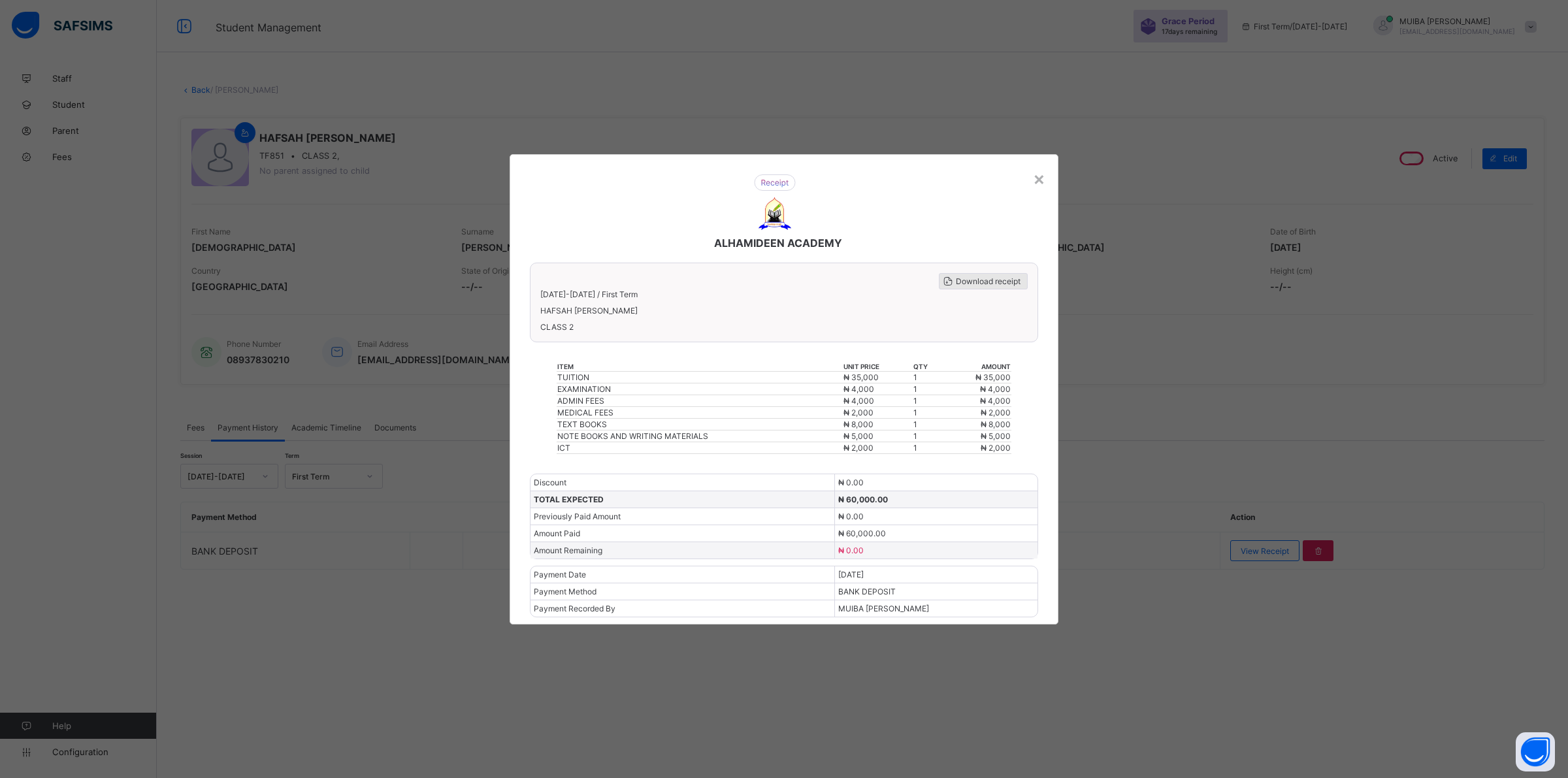
click at [982, 285] on span "Download receipt" at bounding box center [988, 281] width 65 height 10
click at [1038, 186] on div "×" at bounding box center [1038, 179] width 12 height 22
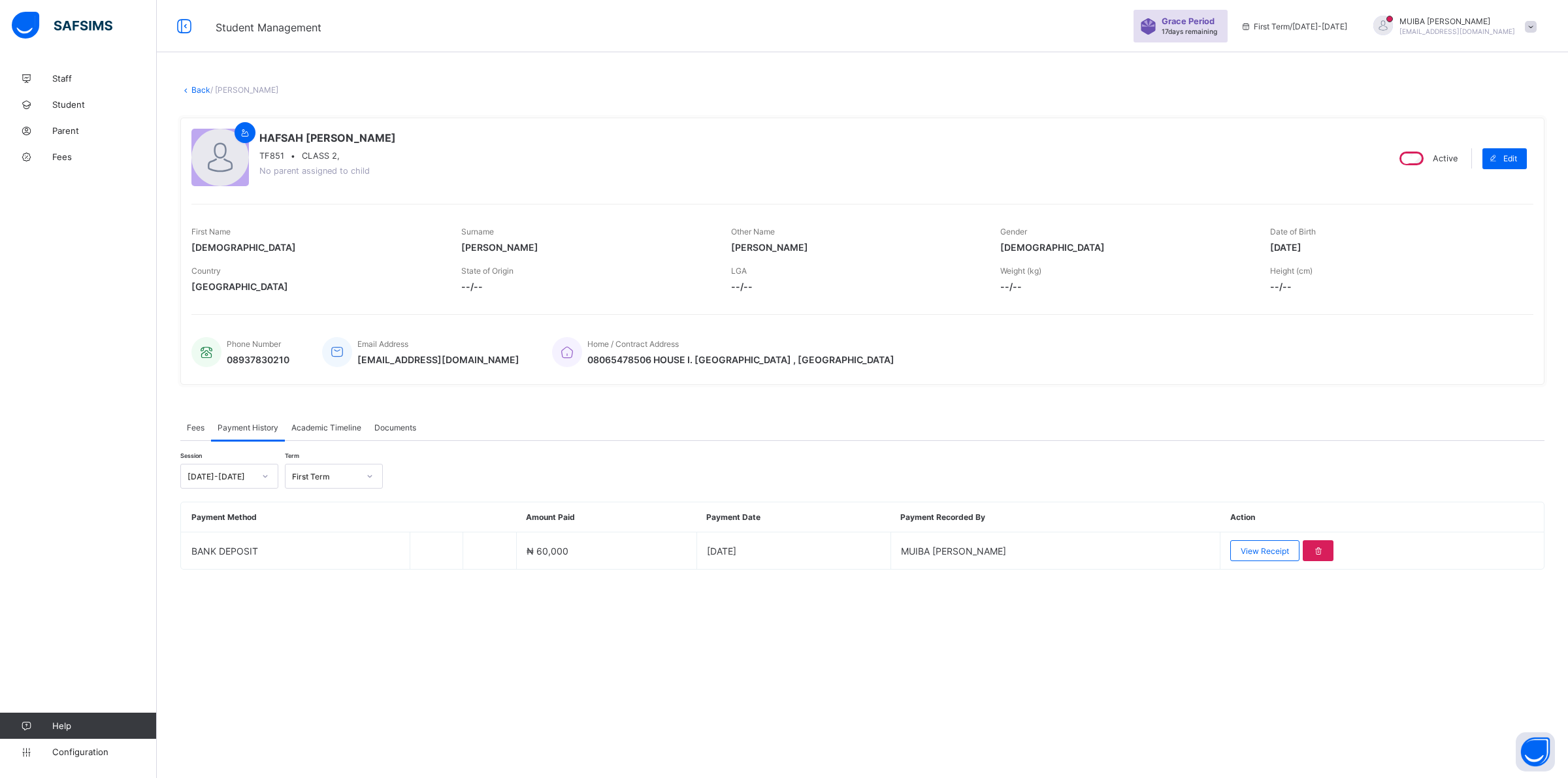
click at [197, 87] on link "Back" at bounding box center [201, 90] width 19 height 10
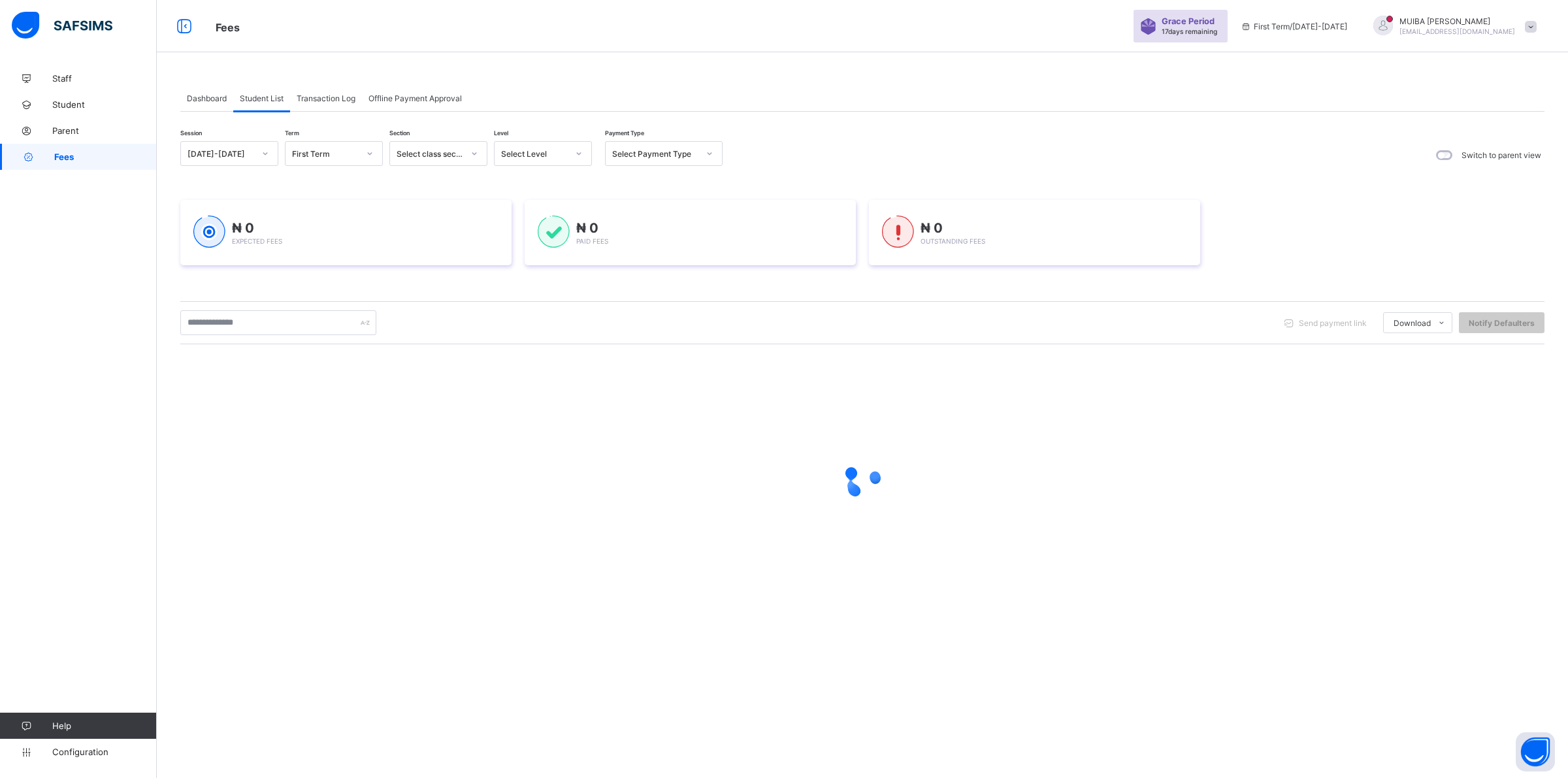
click at [575, 152] on icon at bounding box center [579, 153] width 8 height 13
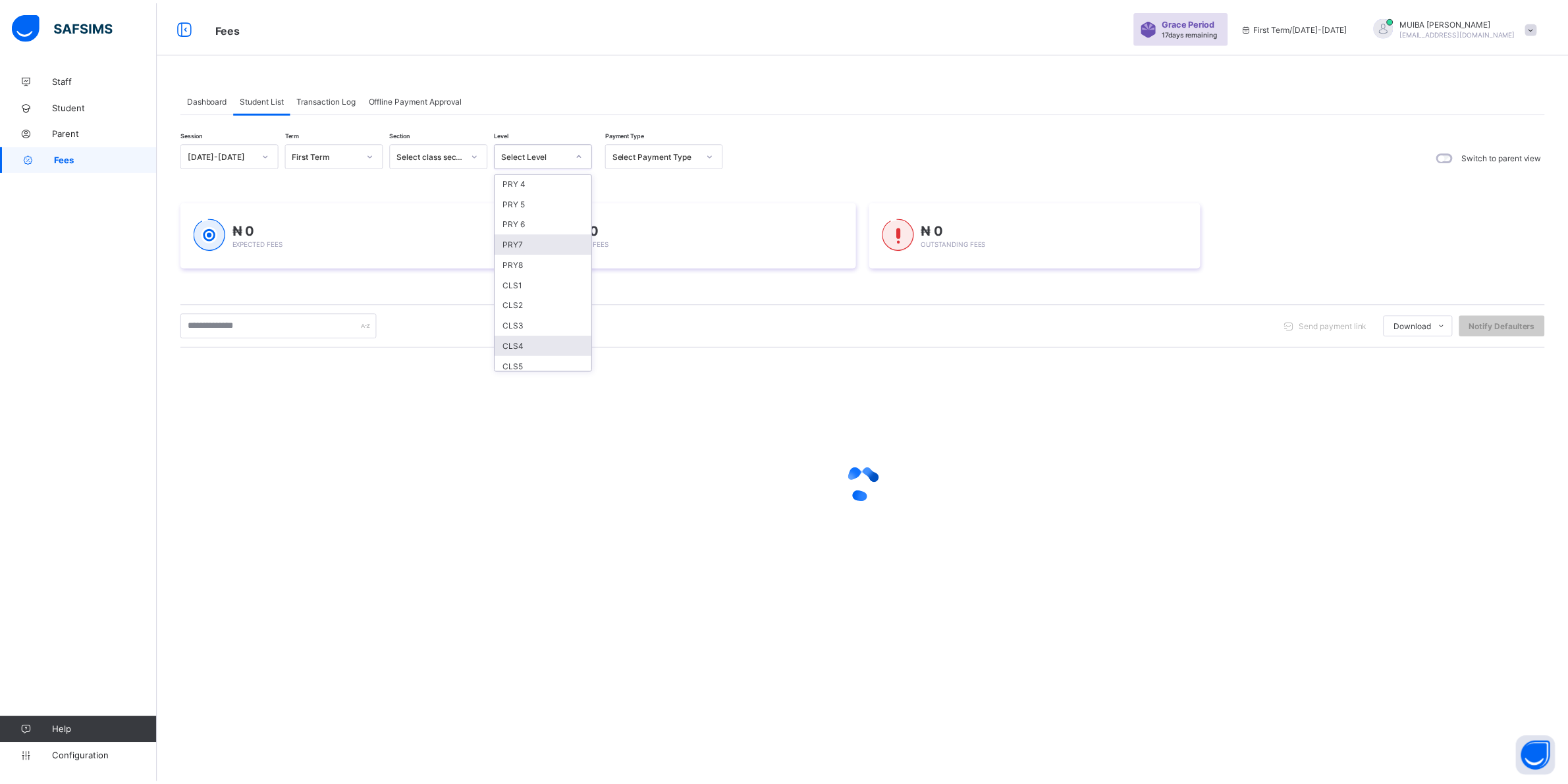
scroll to position [247, 0]
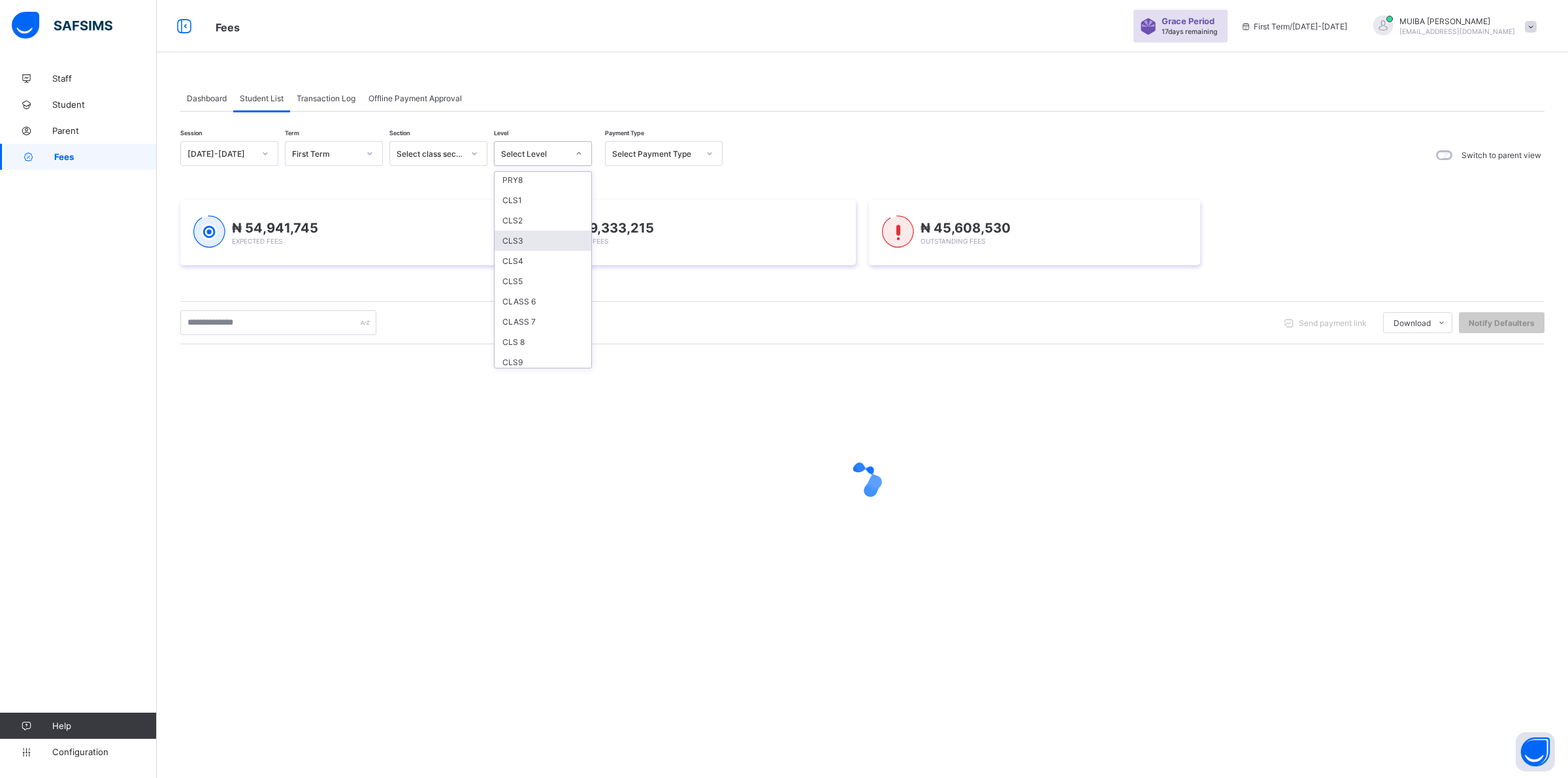
click at [524, 234] on div "CLS3" at bounding box center [542, 240] width 97 height 20
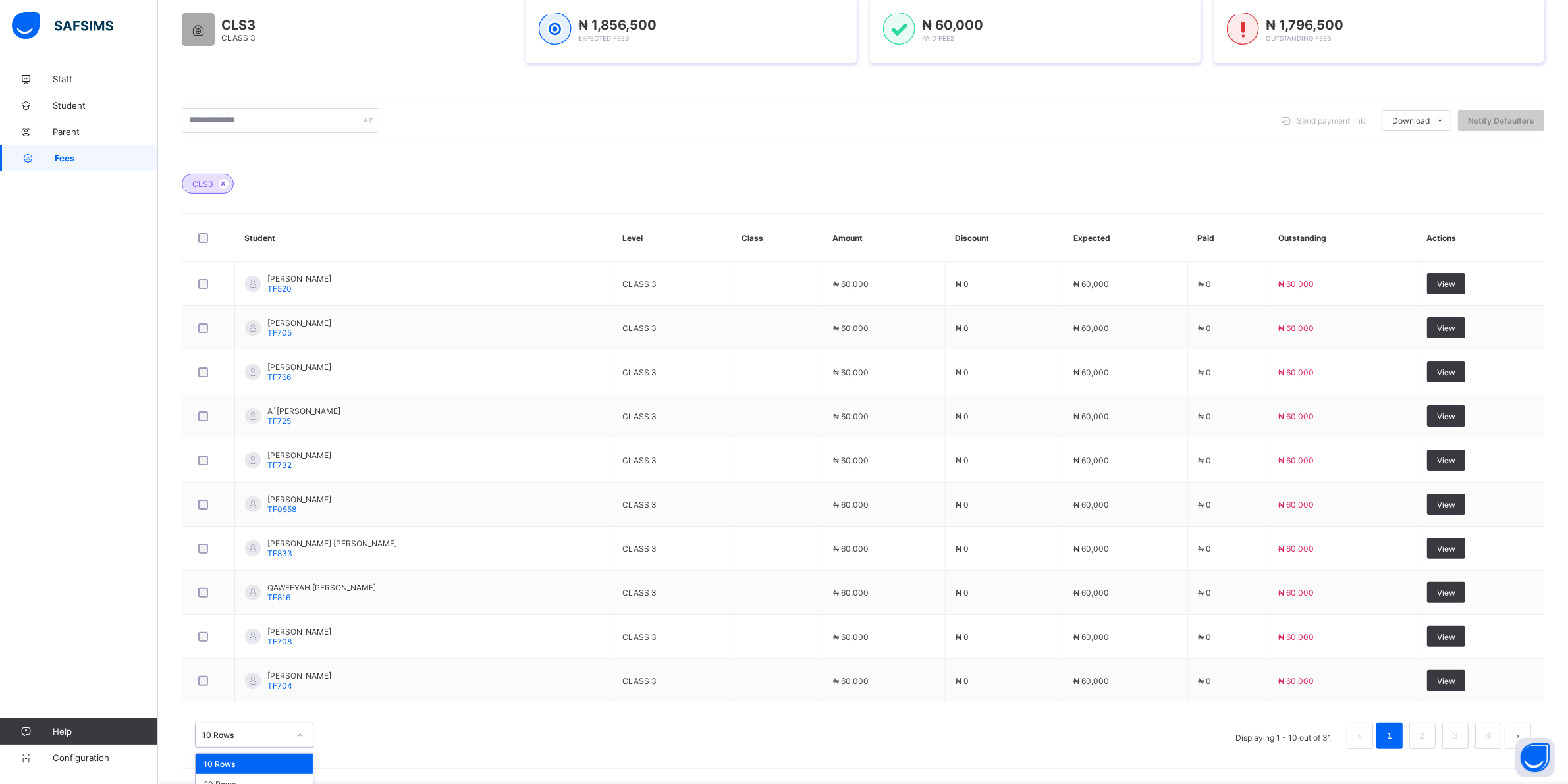
scroll to position [266, 0]
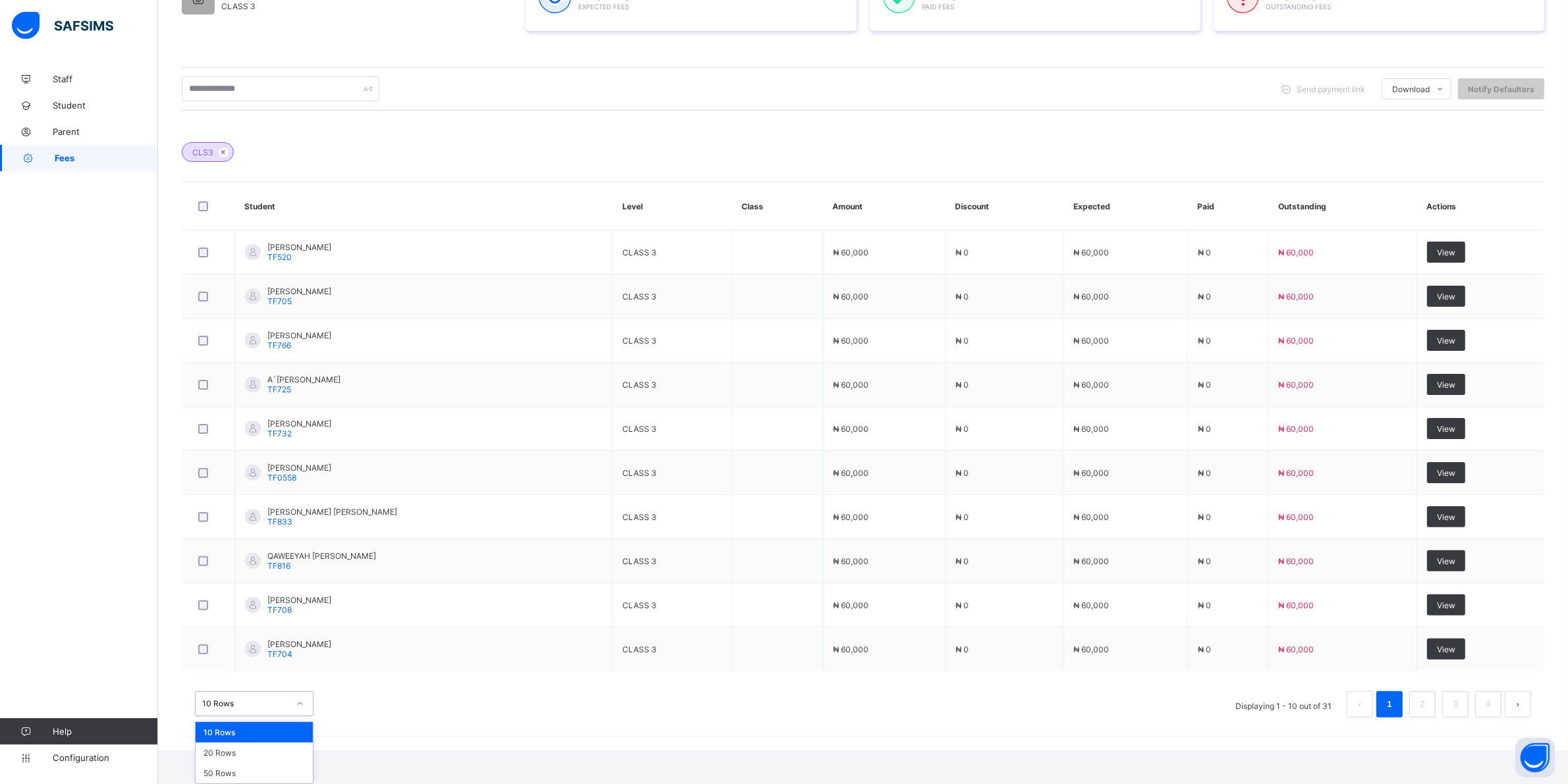
click at [300, 716] on div "option 10 Rows focused, 1 of 3. 3 results available. Use Up and Down to choose …" at bounding box center [254, 703] width 119 height 25
click at [225, 769] on div "50 Rows" at bounding box center [254, 773] width 117 height 20
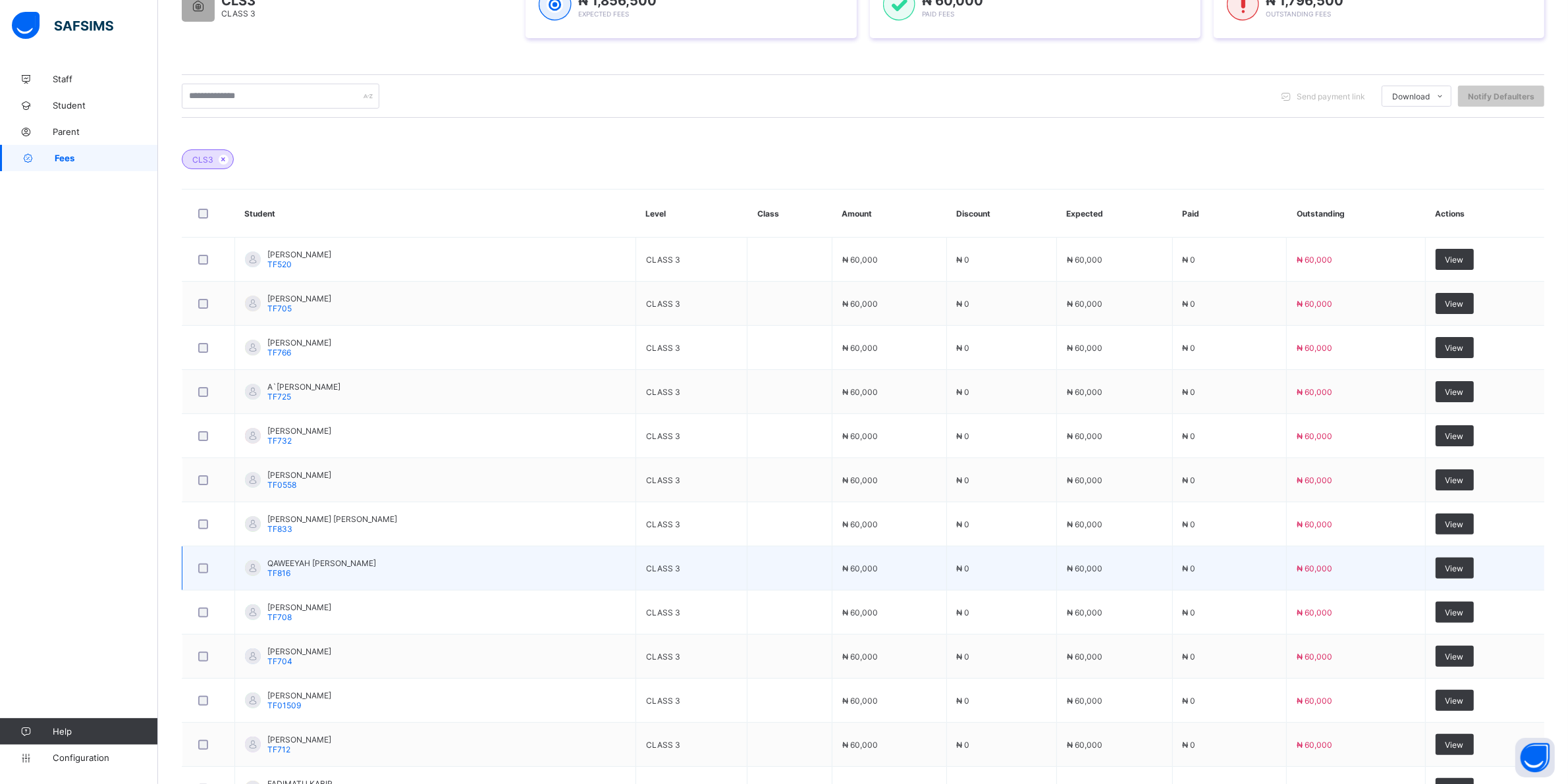
scroll to position [0, 0]
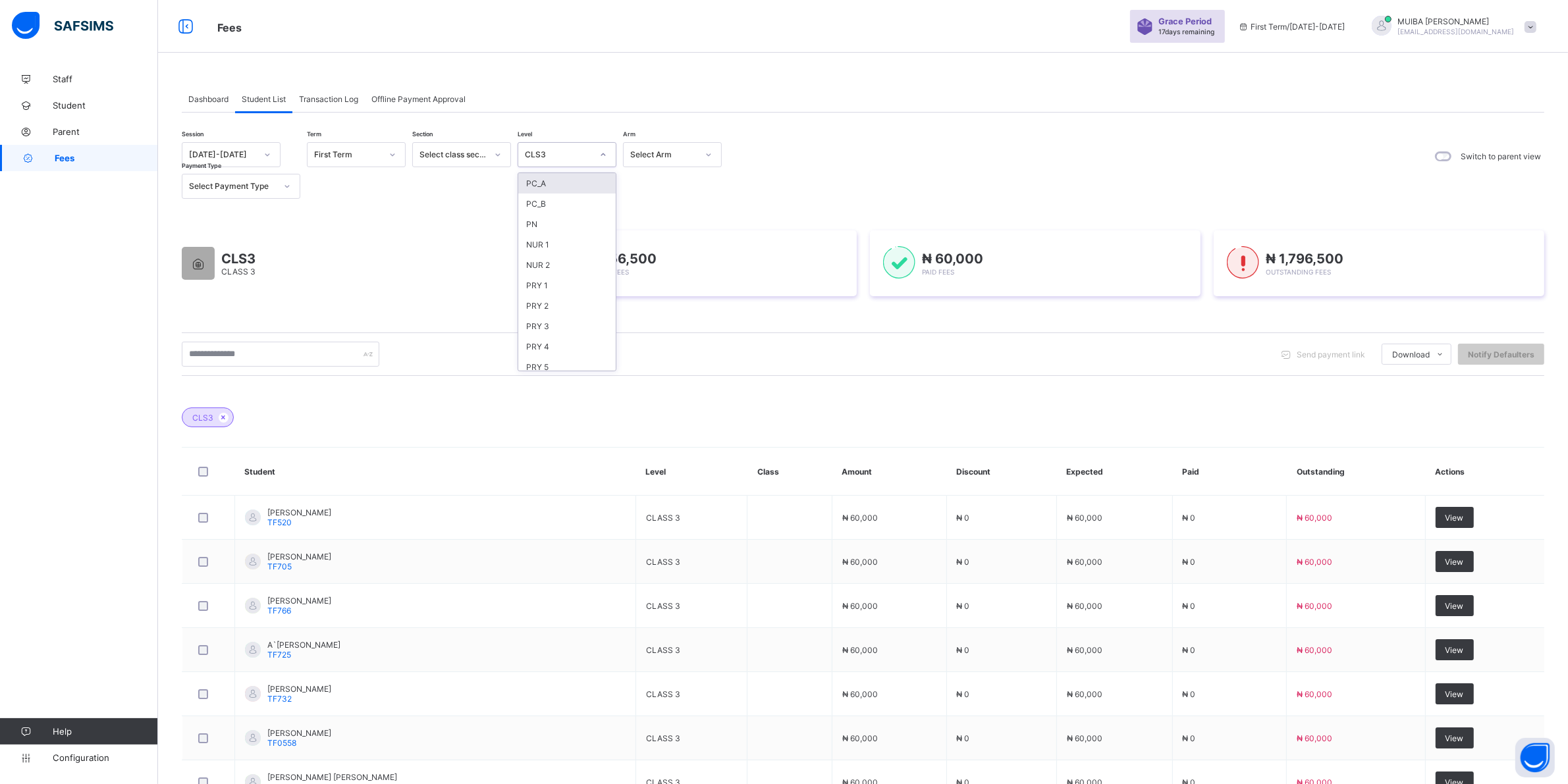
click at [603, 152] on icon at bounding box center [603, 154] width 8 height 13
click at [542, 335] on div "CLS4" at bounding box center [567, 345] width 98 height 20
click at [600, 153] on icon at bounding box center [603, 154] width 8 height 13
click at [551, 335] on div "CLS4" at bounding box center [567, 345] width 98 height 20
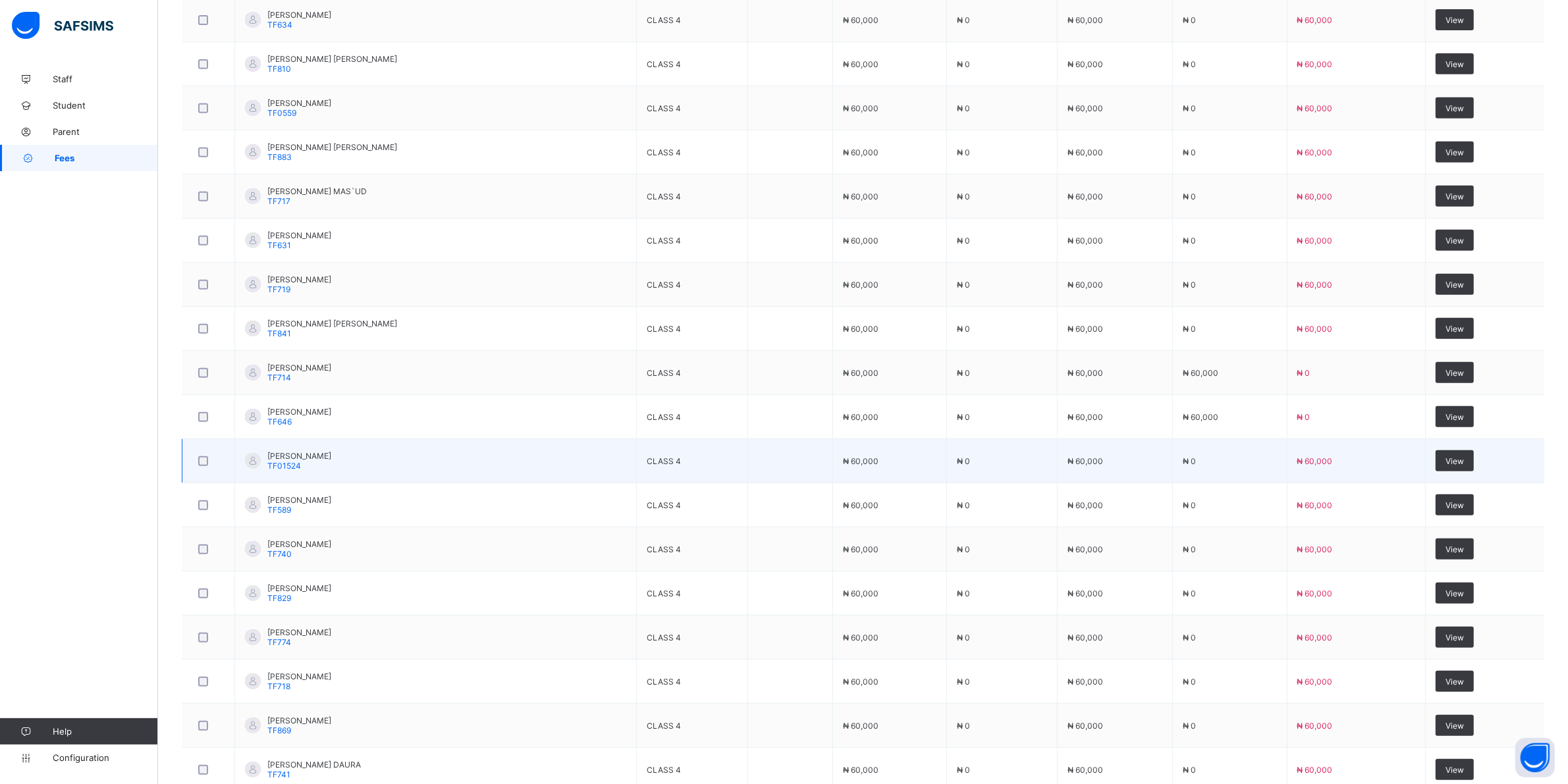
scroll to position [740, 0]
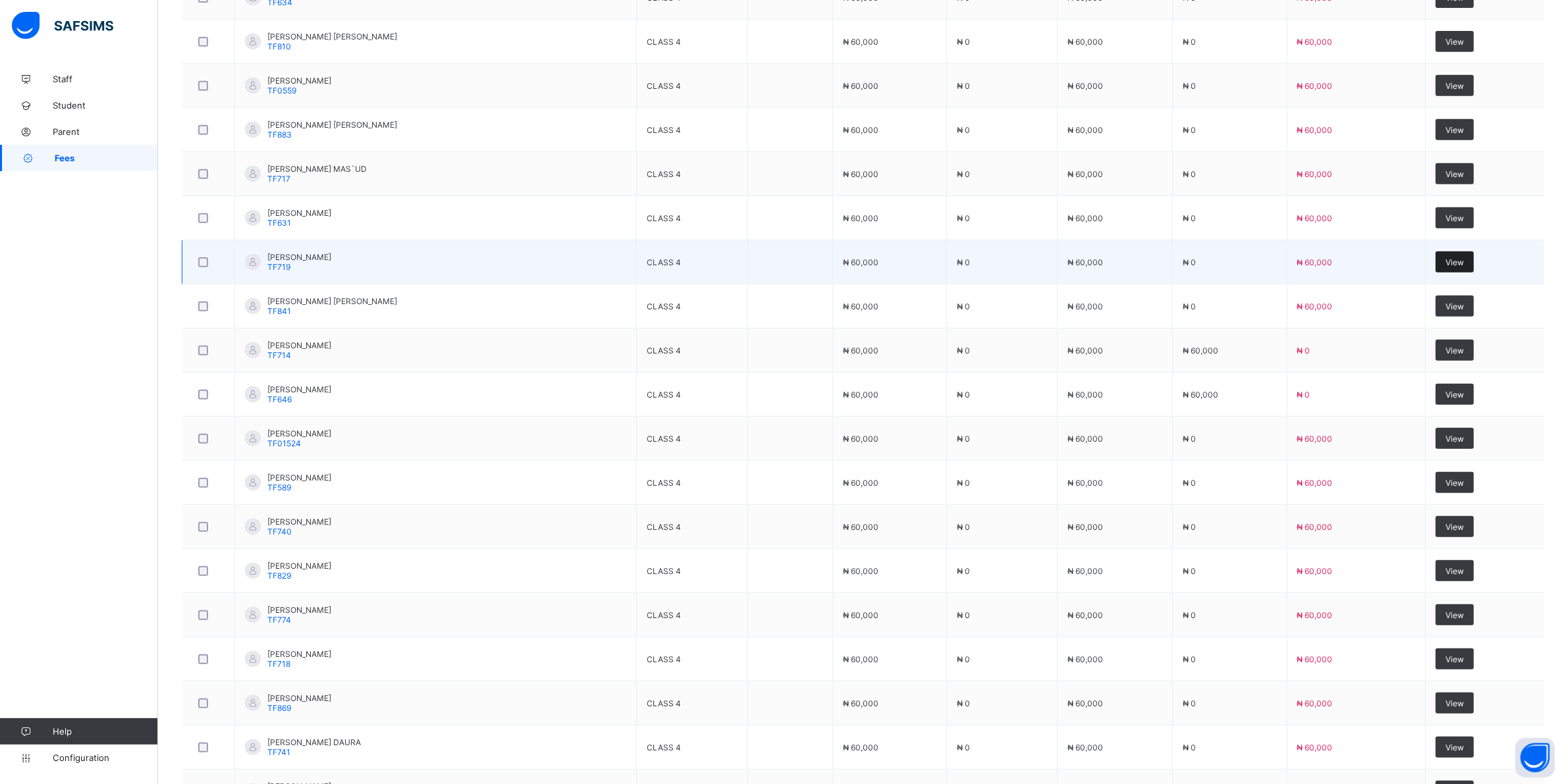
click at [1454, 261] on span "View" at bounding box center [1454, 262] width 19 height 10
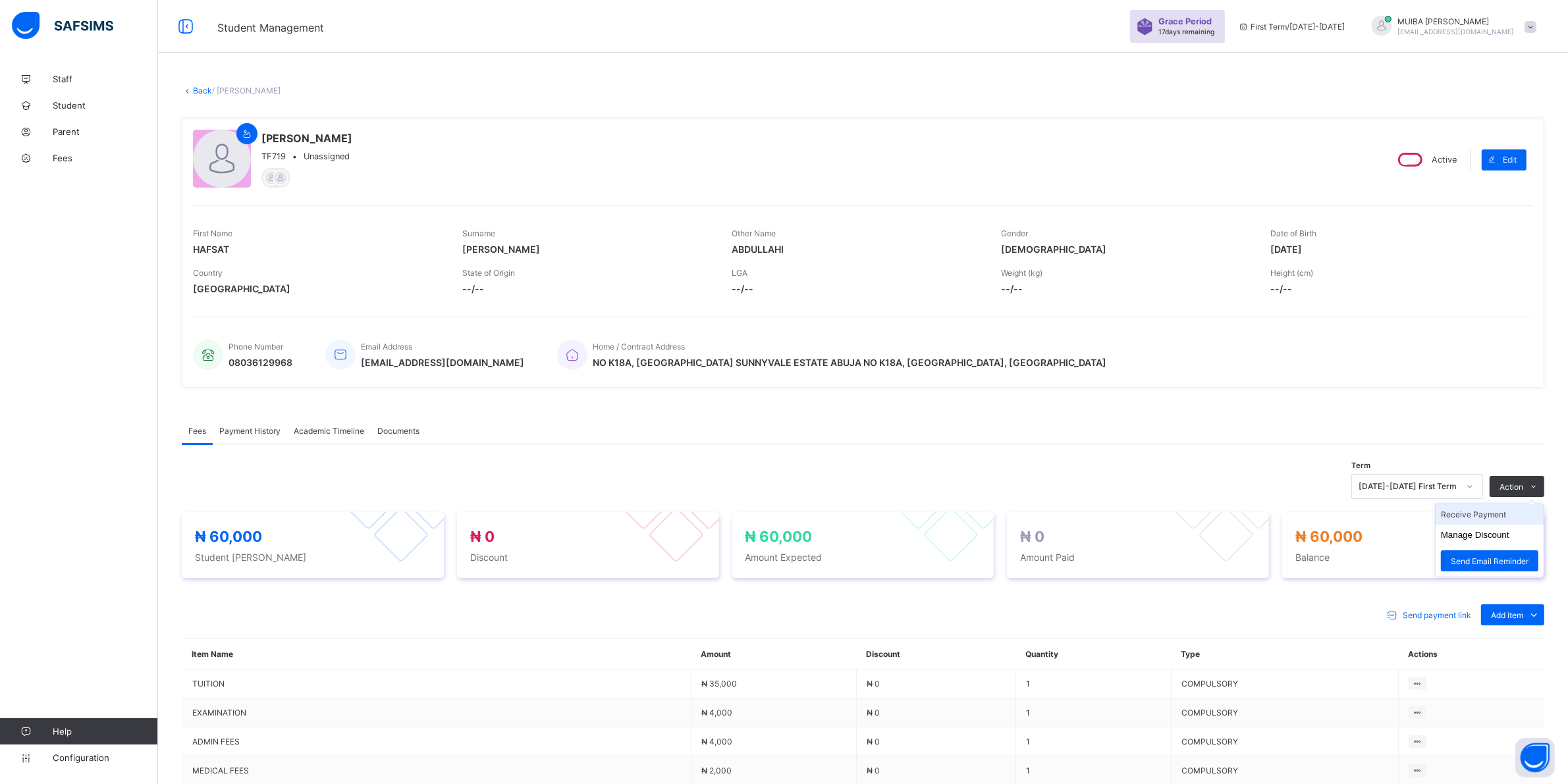
click at [1503, 516] on li "Receive Payment" at bounding box center [1490, 514] width 108 height 20
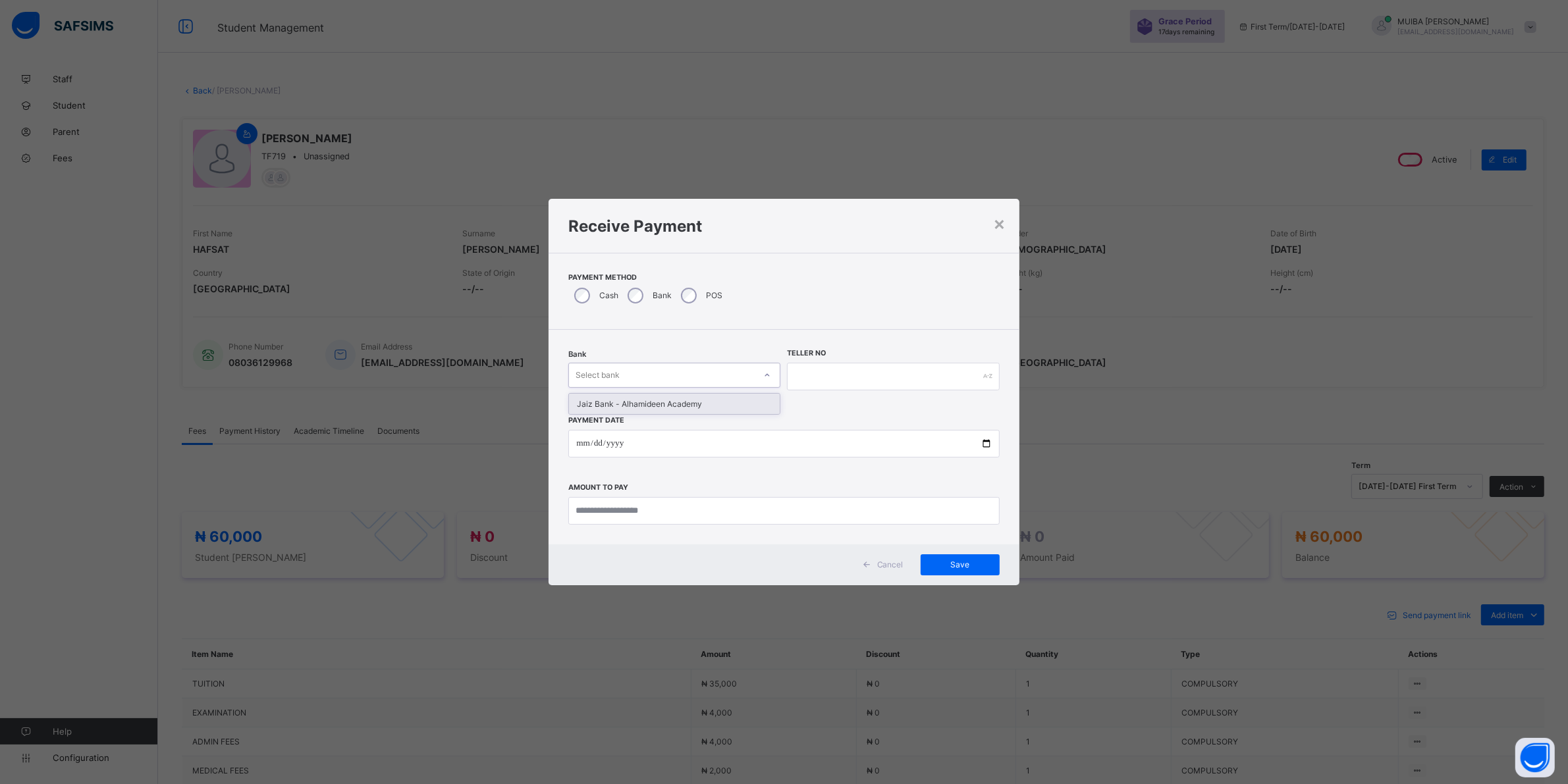
click at [770, 372] on icon at bounding box center [767, 375] width 8 height 13
click at [700, 402] on div "Jaiz Bank - Alhamideen Academy" at bounding box center [674, 404] width 211 height 20
click at [811, 370] on input "text" at bounding box center [900, 376] width 214 height 27
type input "*******"
drag, startPoint x: 580, startPoint y: 442, endPoint x: 584, endPoint y: 436, distance: 7.2
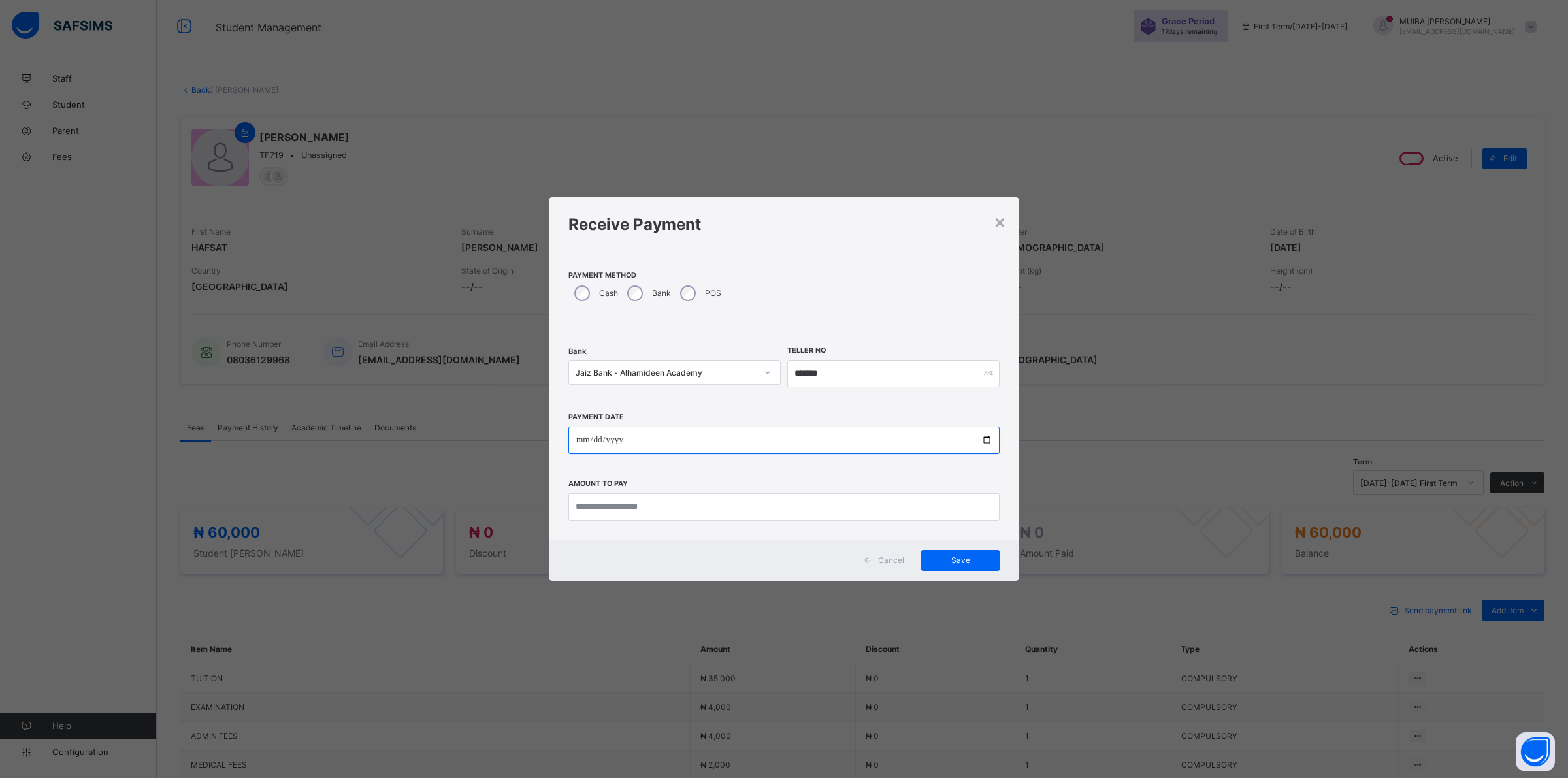
click at [578, 433] on input "date" at bounding box center [784, 441] width 431 height 27
type input "**********"
drag, startPoint x: 662, startPoint y: 505, endPoint x: 673, endPoint y: 498, distance: 13.0
click at [667, 502] on input "currency" at bounding box center [784, 507] width 431 height 27
type input "********"
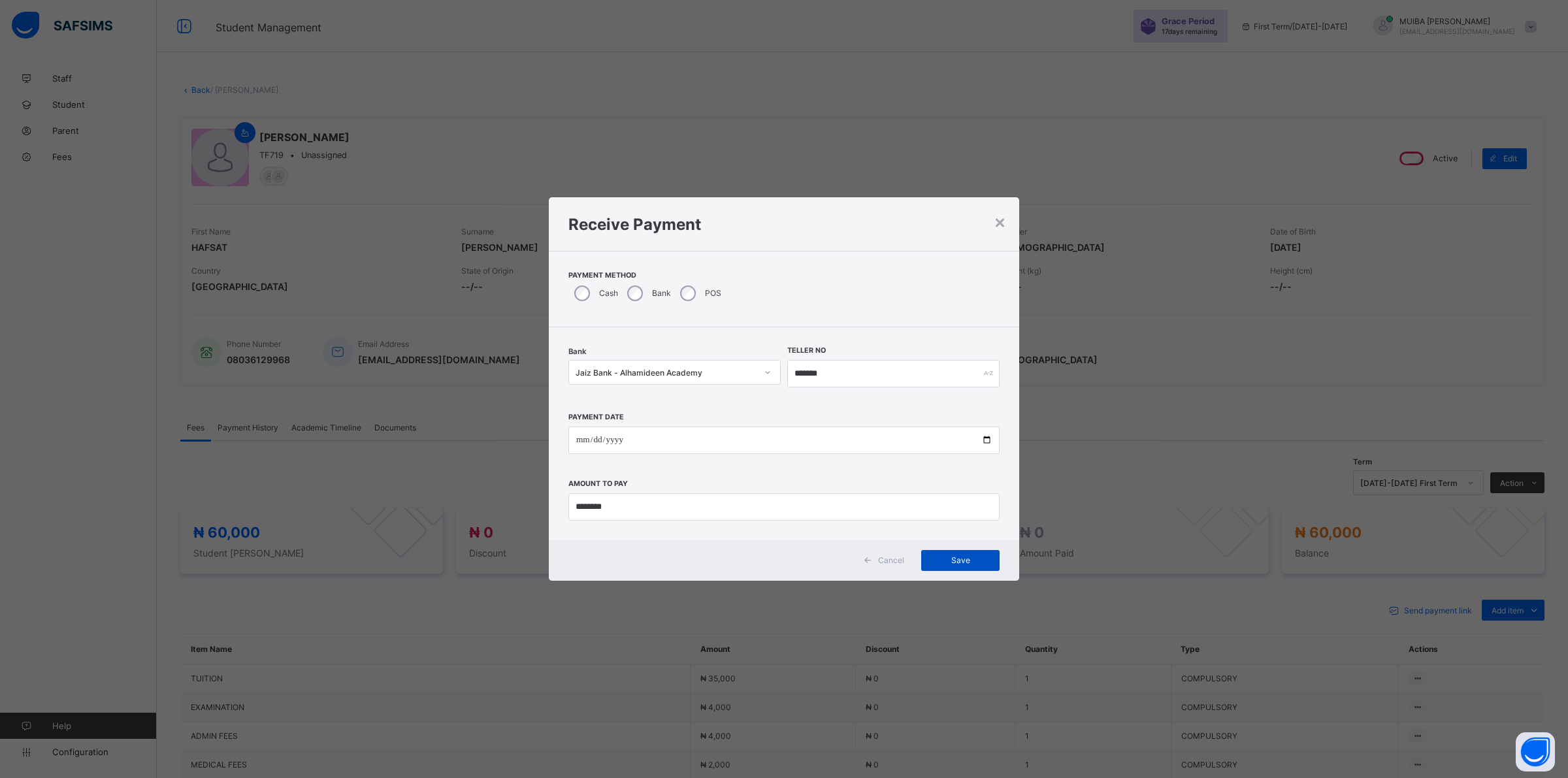
click at [954, 558] on span "Save" at bounding box center [960, 560] width 58 height 10
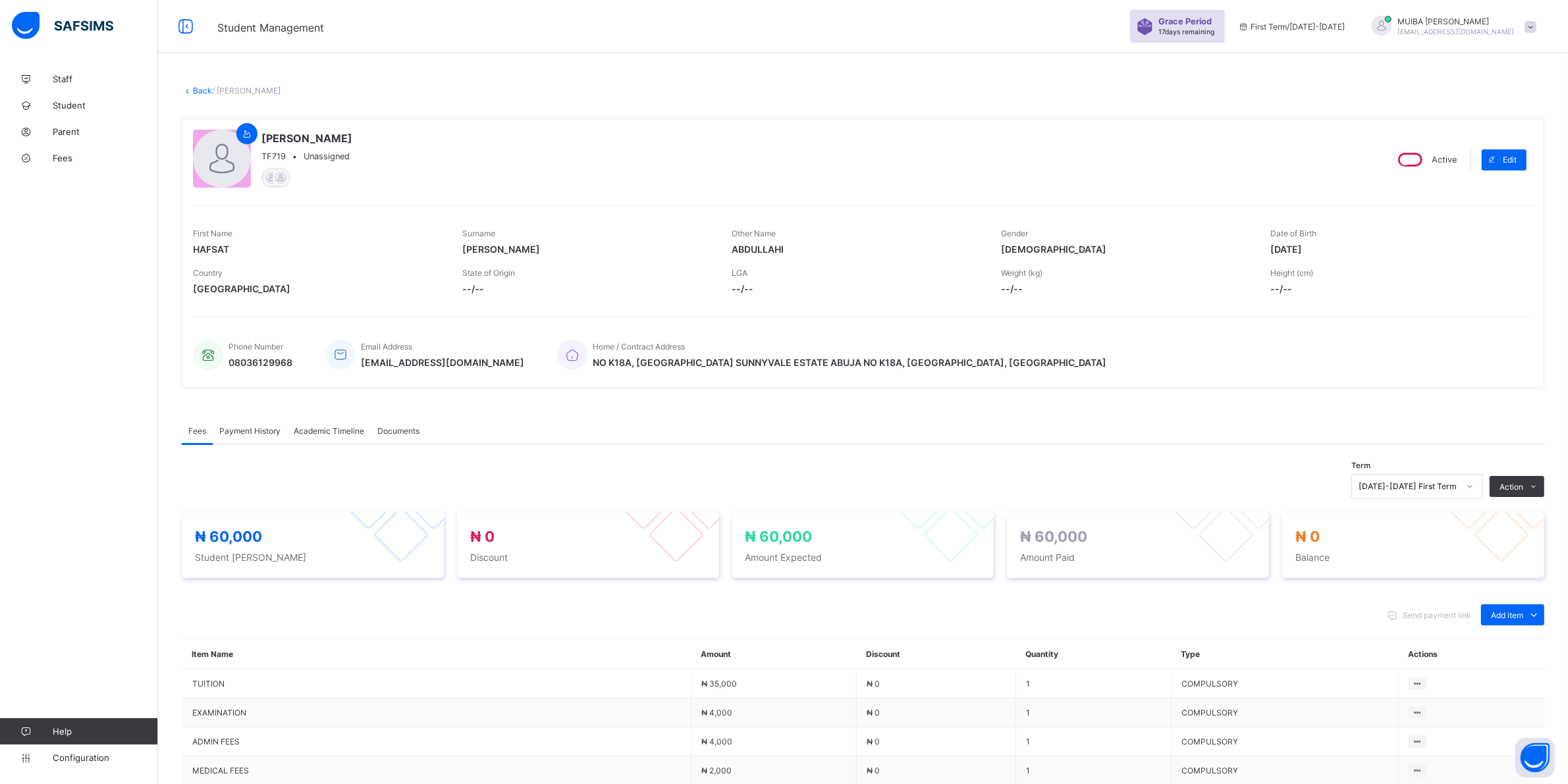
click at [239, 429] on span "Payment History" at bounding box center [250, 431] width 61 height 10
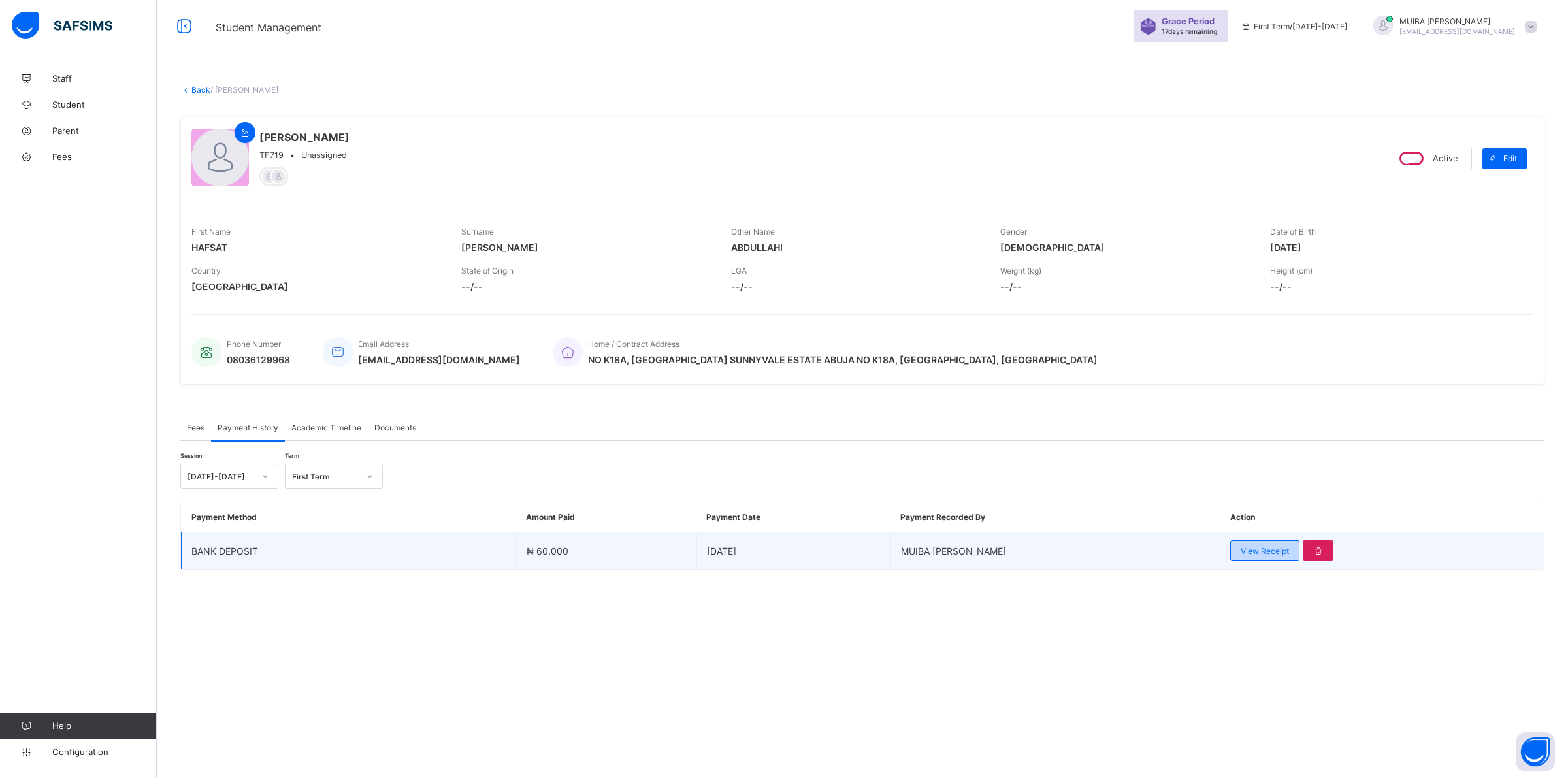
click at [1252, 550] on span "View Receipt" at bounding box center [1265, 551] width 48 height 10
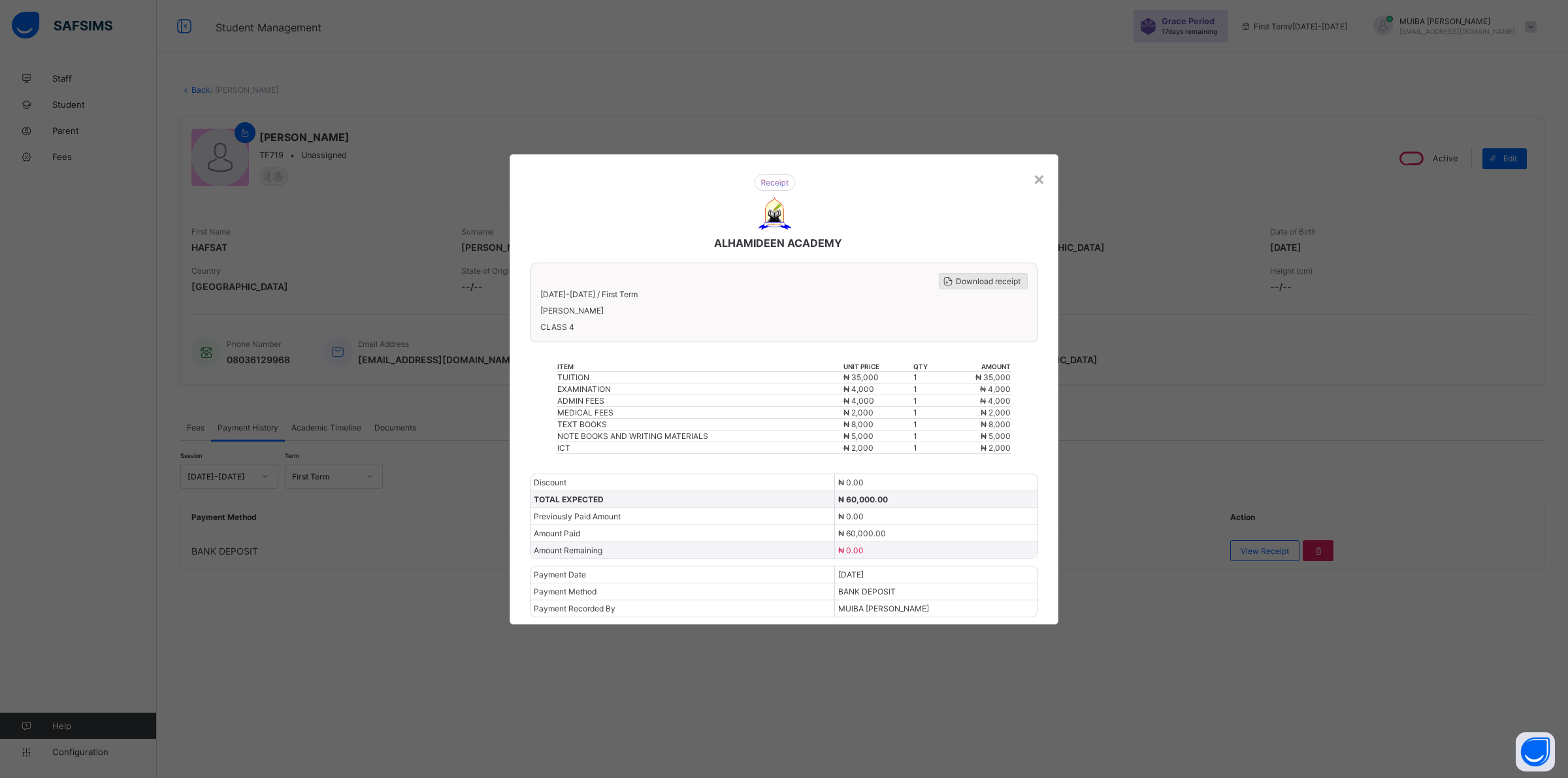
click at [977, 282] on span "Download receipt" at bounding box center [988, 281] width 65 height 10
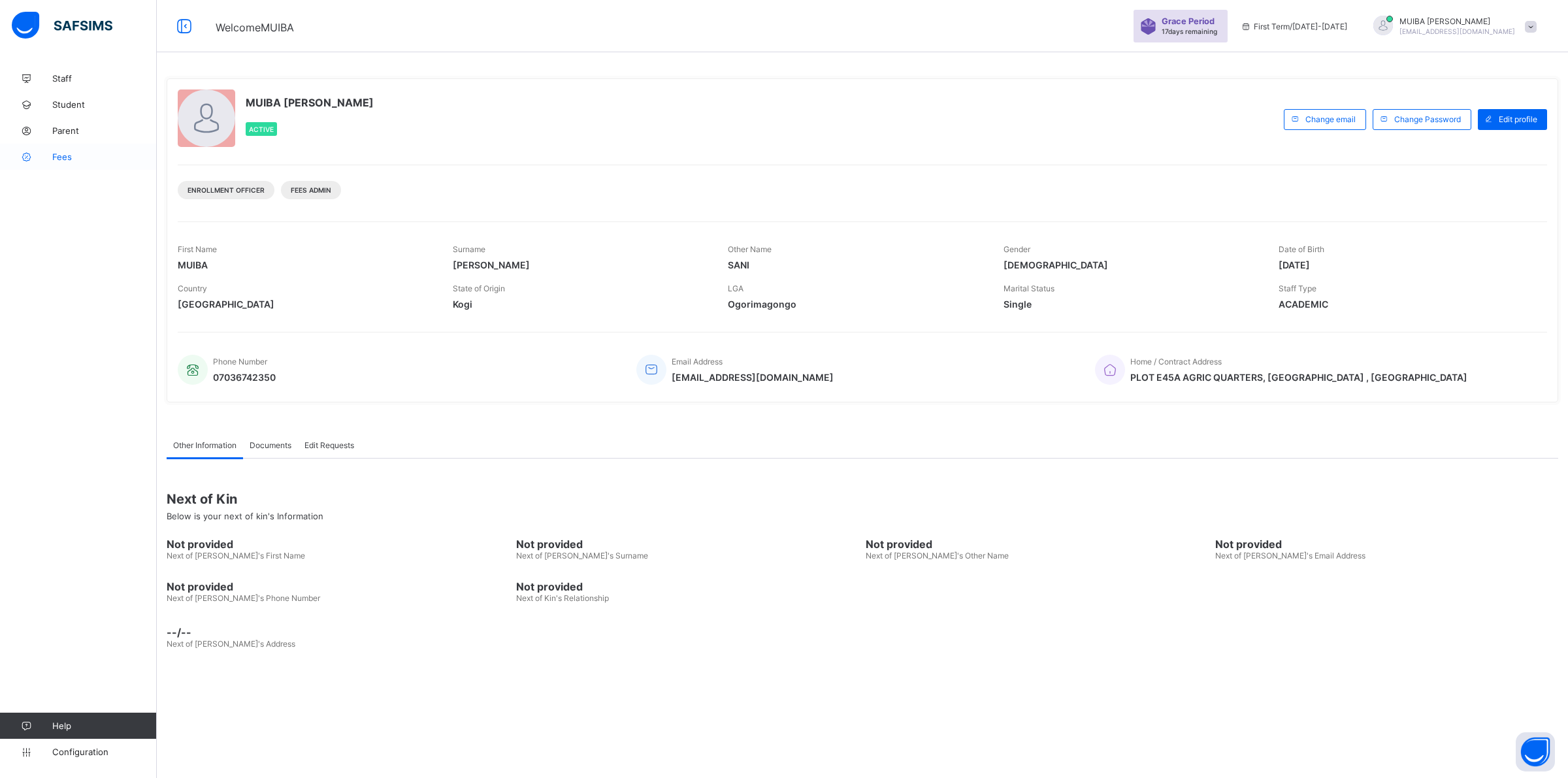
click at [70, 159] on span "Fees" at bounding box center [104, 156] width 104 height 10
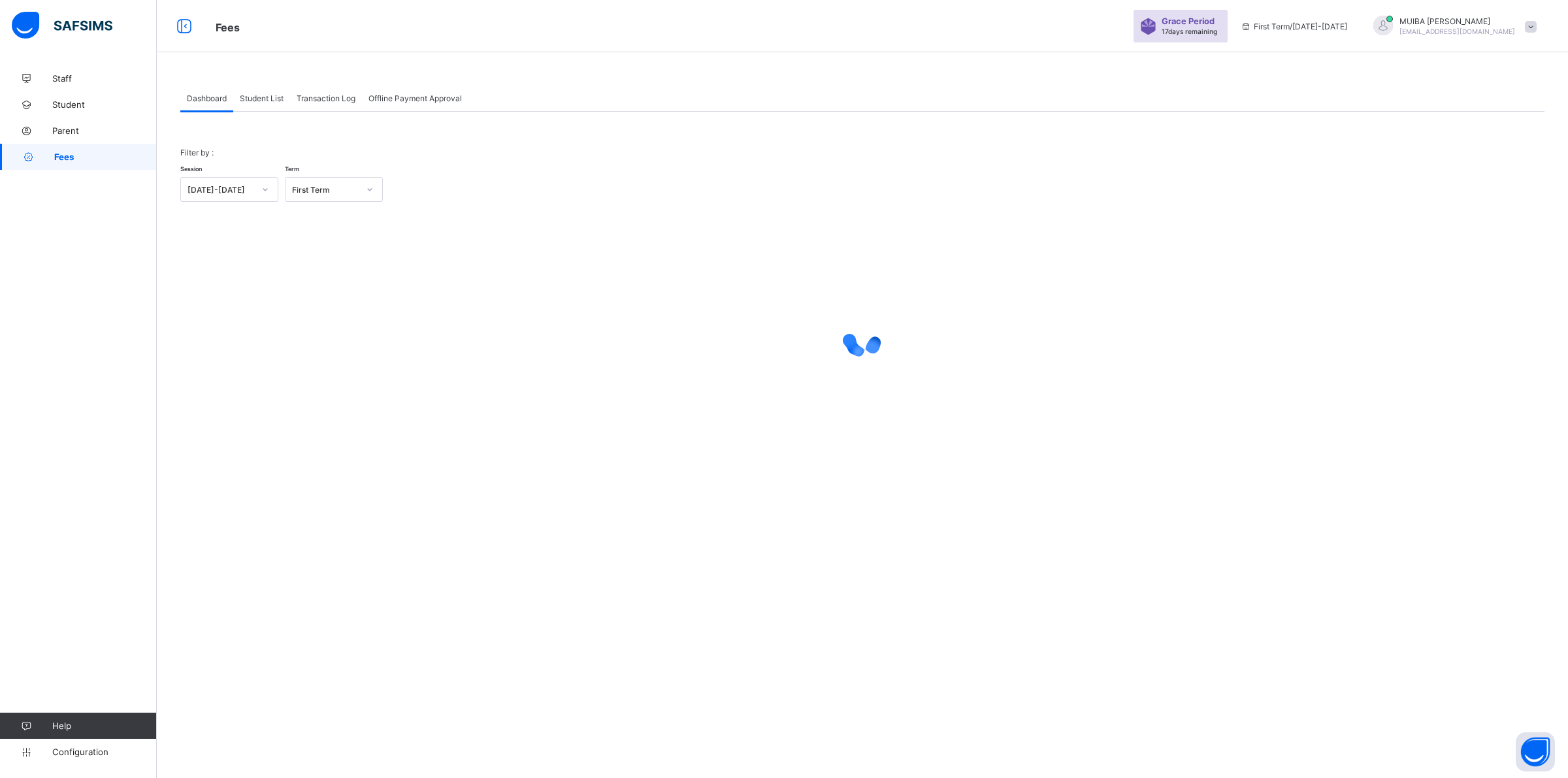
click at [260, 95] on span "Student List" at bounding box center [261, 99] width 44 height 10
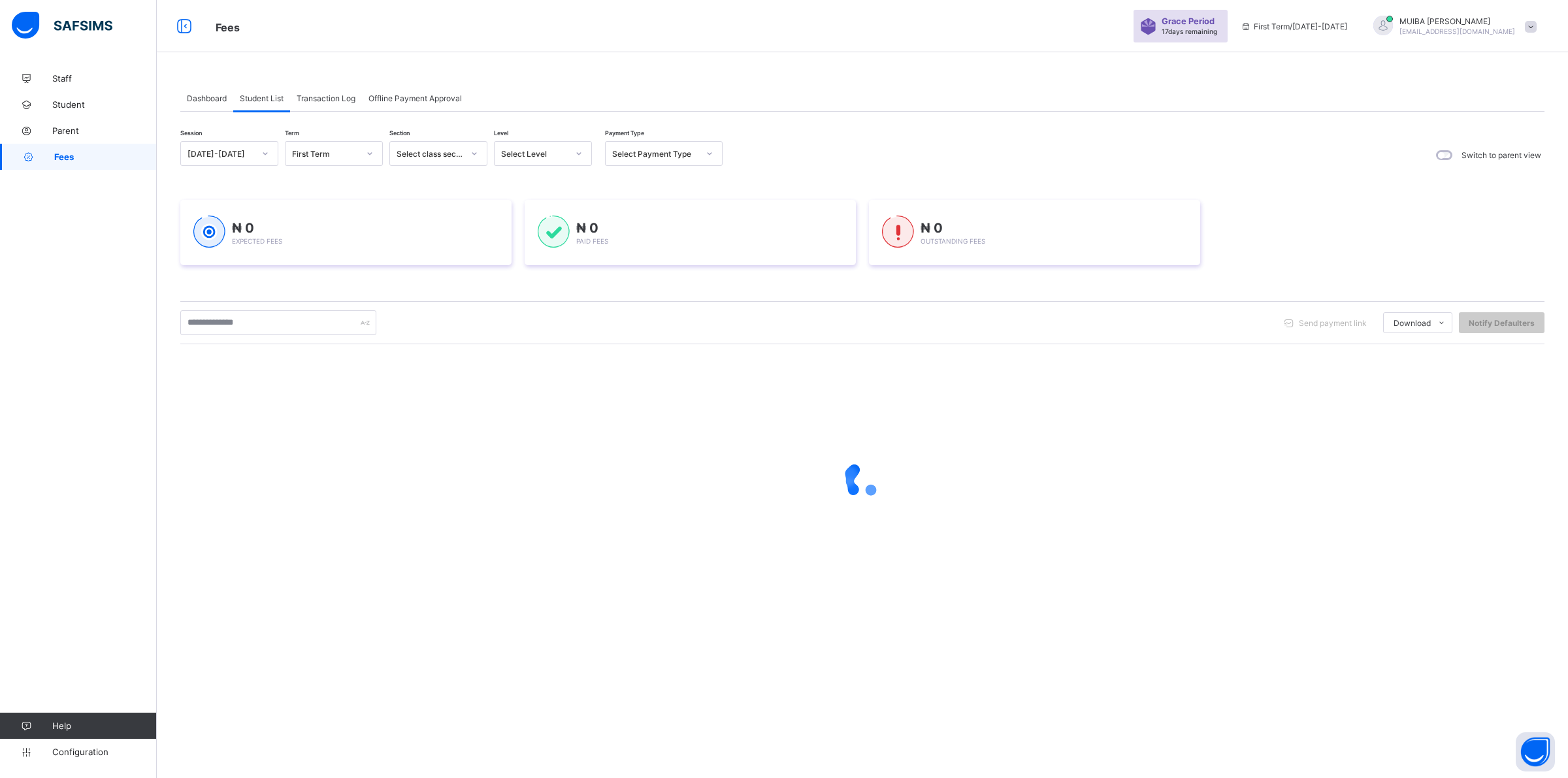
click at [575, 151] on icon at bounding box center [579, 153] width 8 height 13
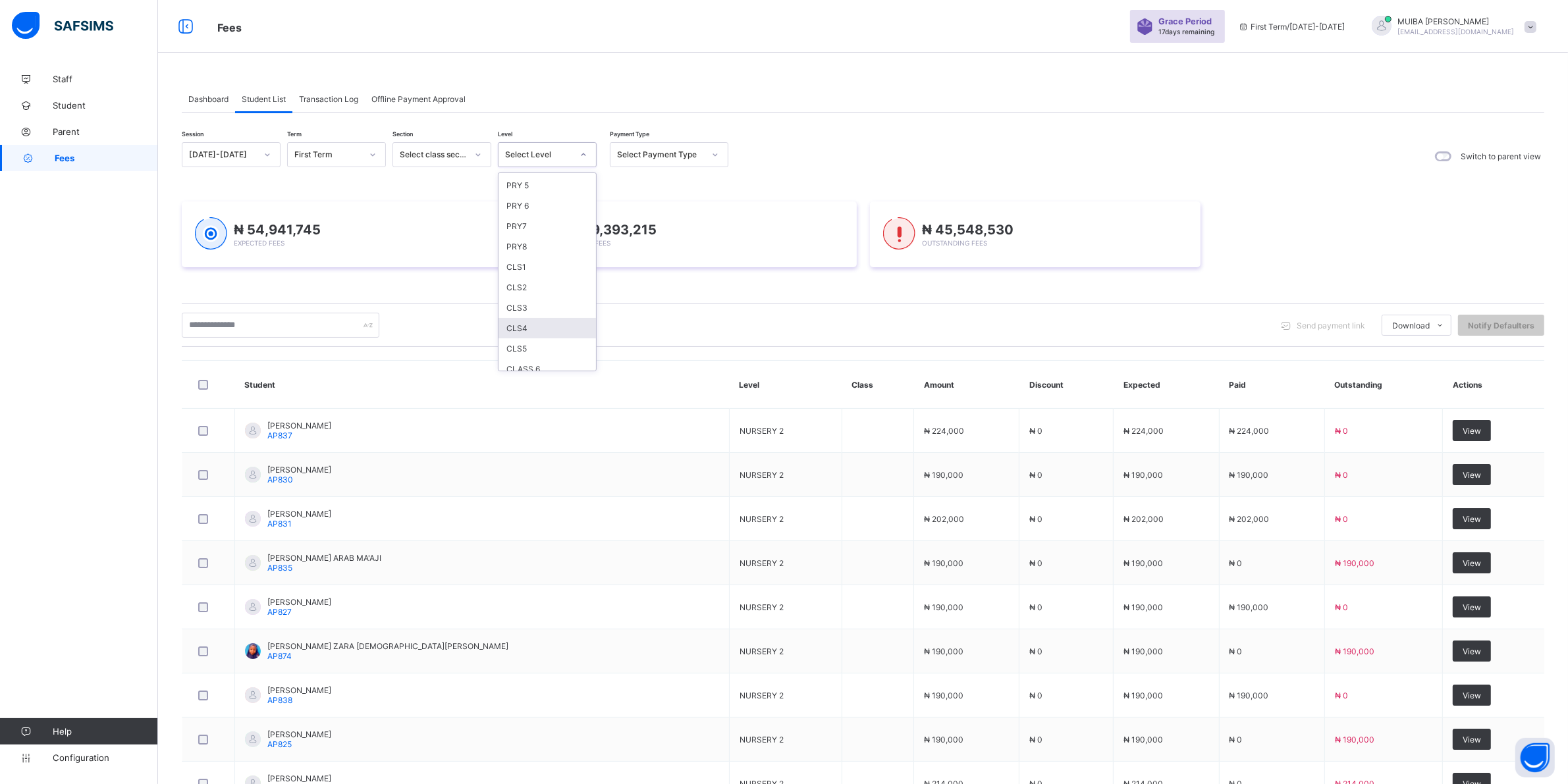
scroll to position [257, 0]
click at [520, 243] on div "CLS4" at bounding box center [547, 253] width 98 height 20
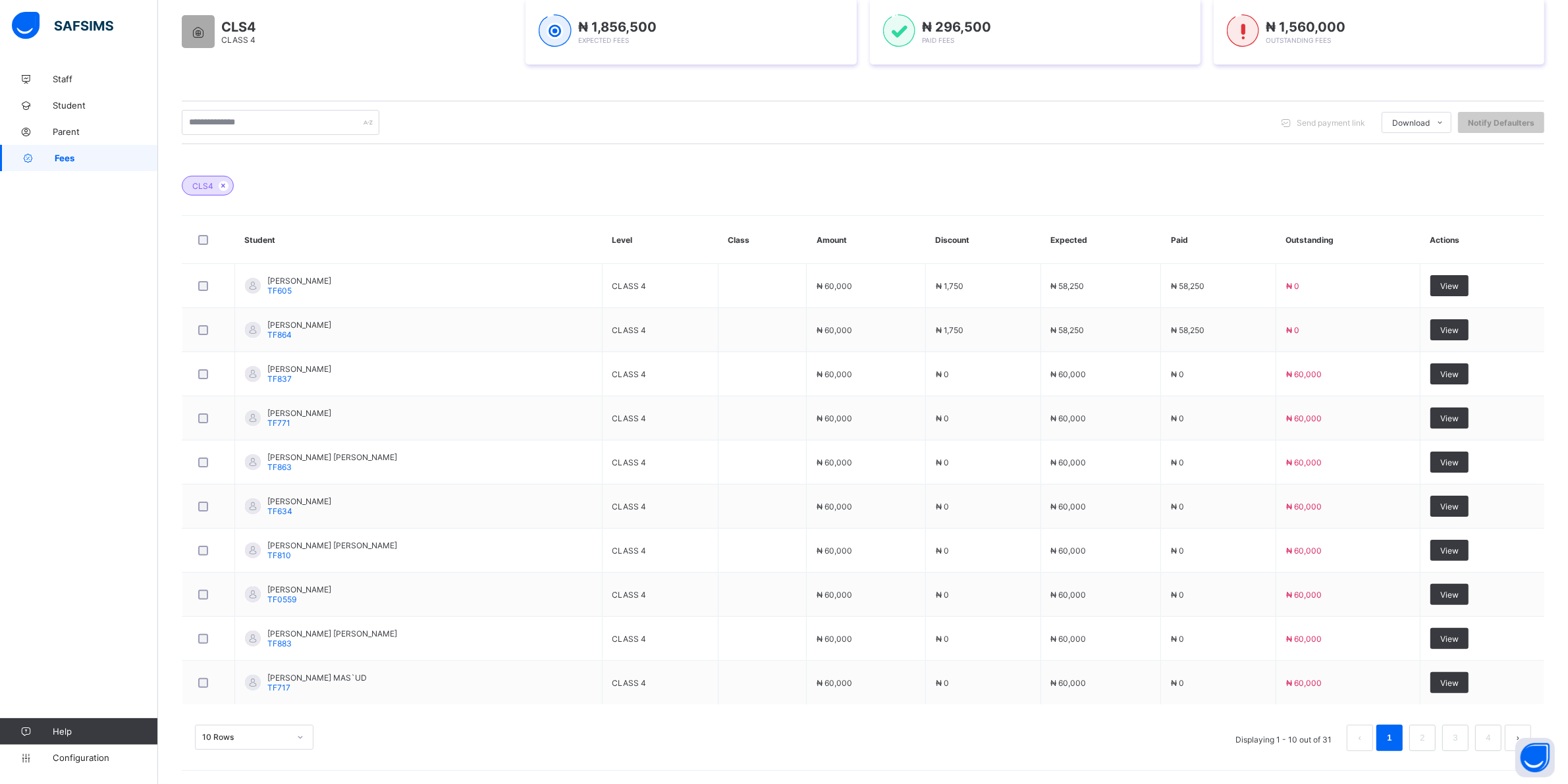
scroll to position [266, 0]
click at [296, 733] on div "10 Rows" at bounding box center [254, 737] width 119 height 25
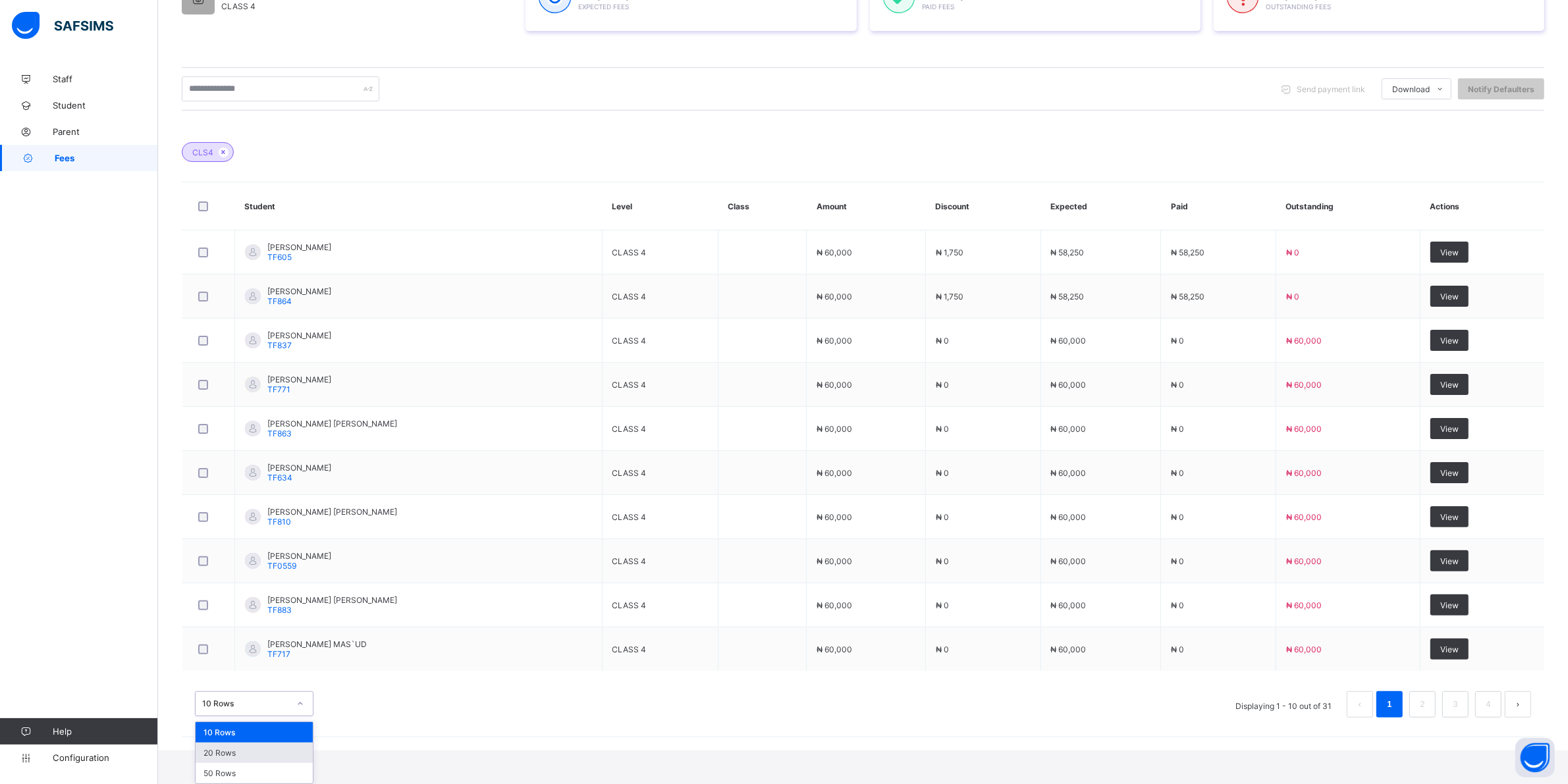
click at [227, 755] on div "20 Rows" at bounding box center [254, 753] width 117 height 20
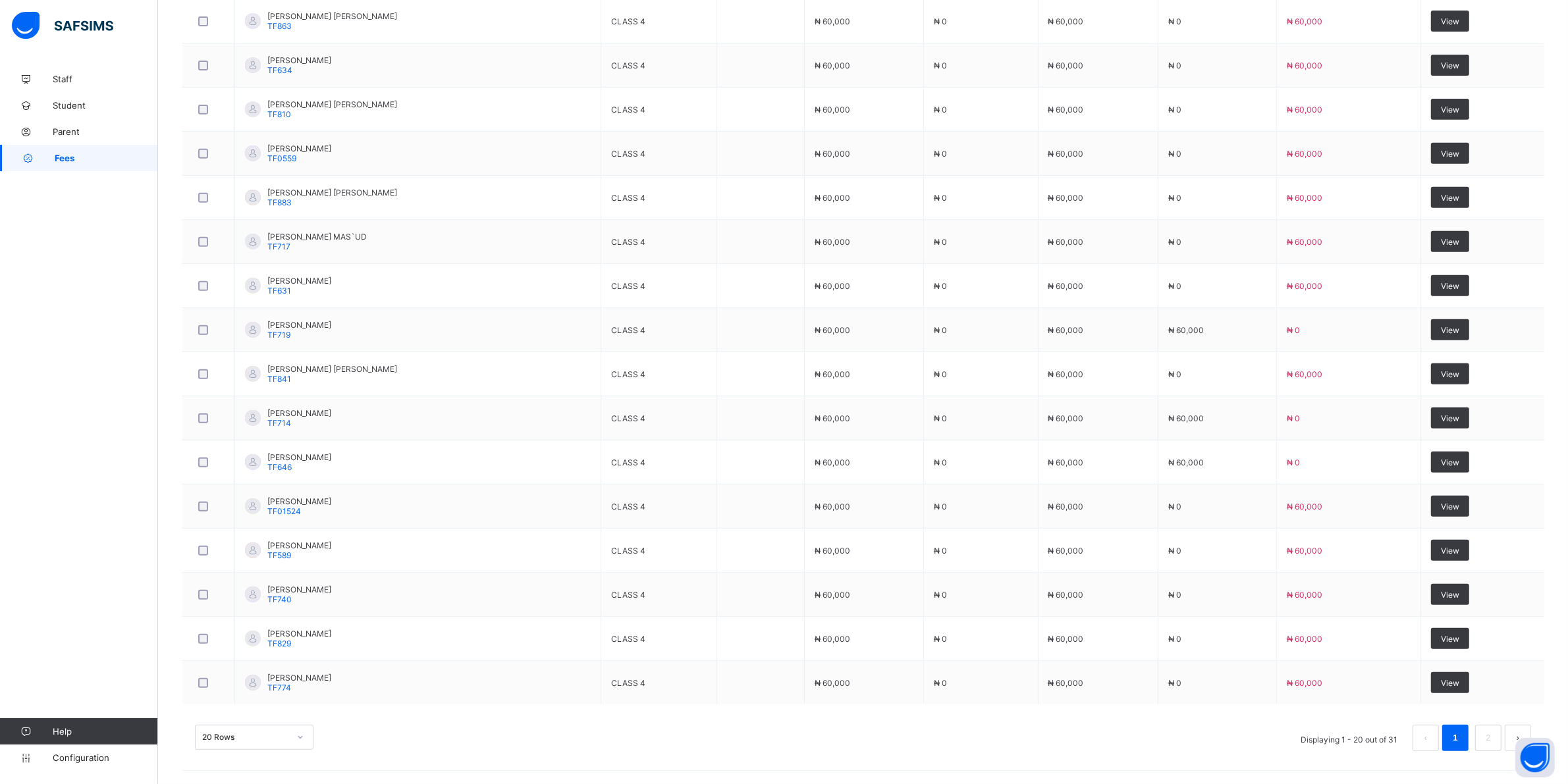
scroll to position [708, 0]
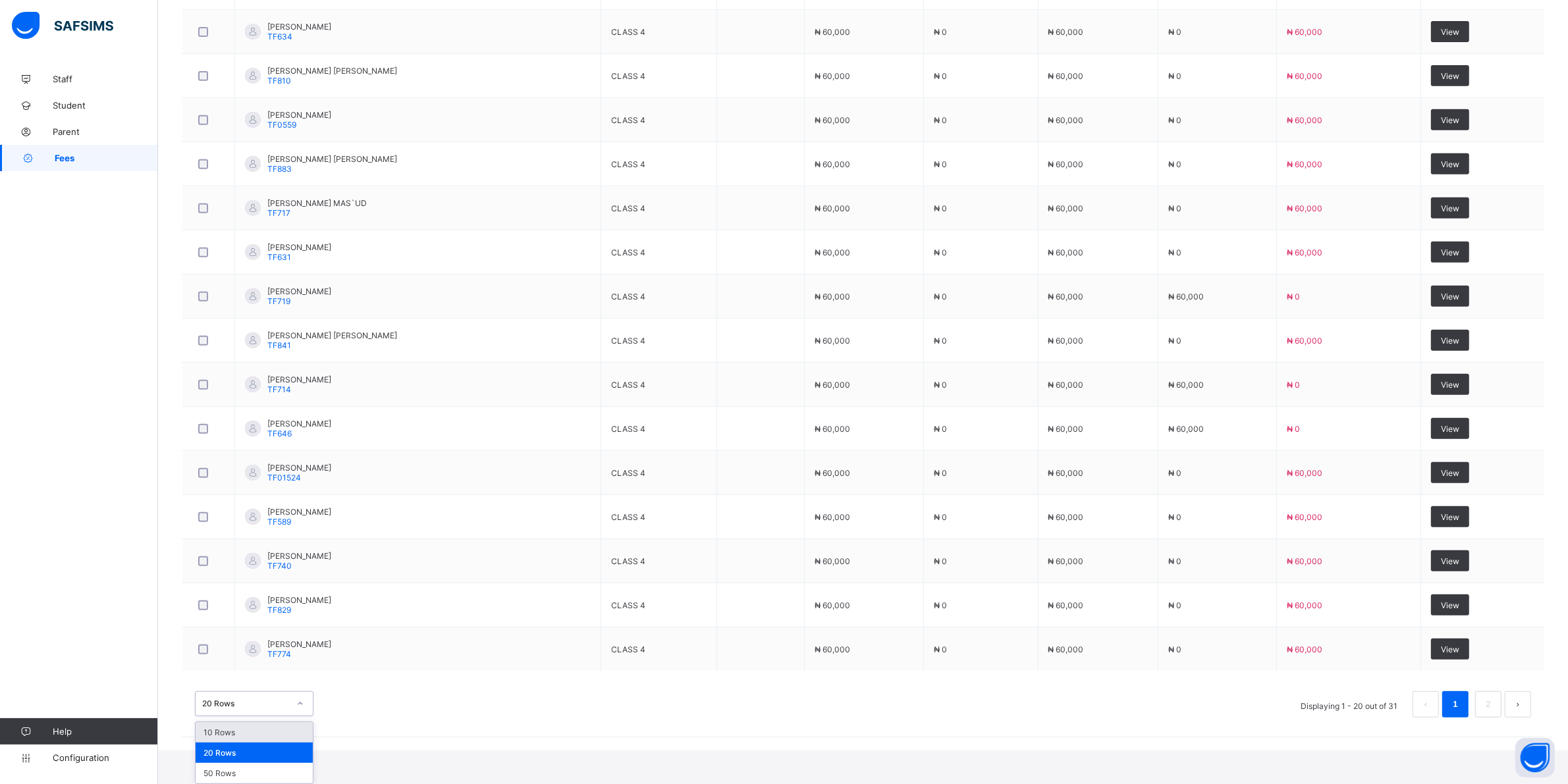
click at [296, 716] on div "option 10 Rows focused, 1 of 3. 3 results available. Use Up and Down to choose …" at bounding box center [254, 703] width 119 height 25
click at [239, 777] on div "50 Rows" at bounding box center [254, 773] width 117 height 20
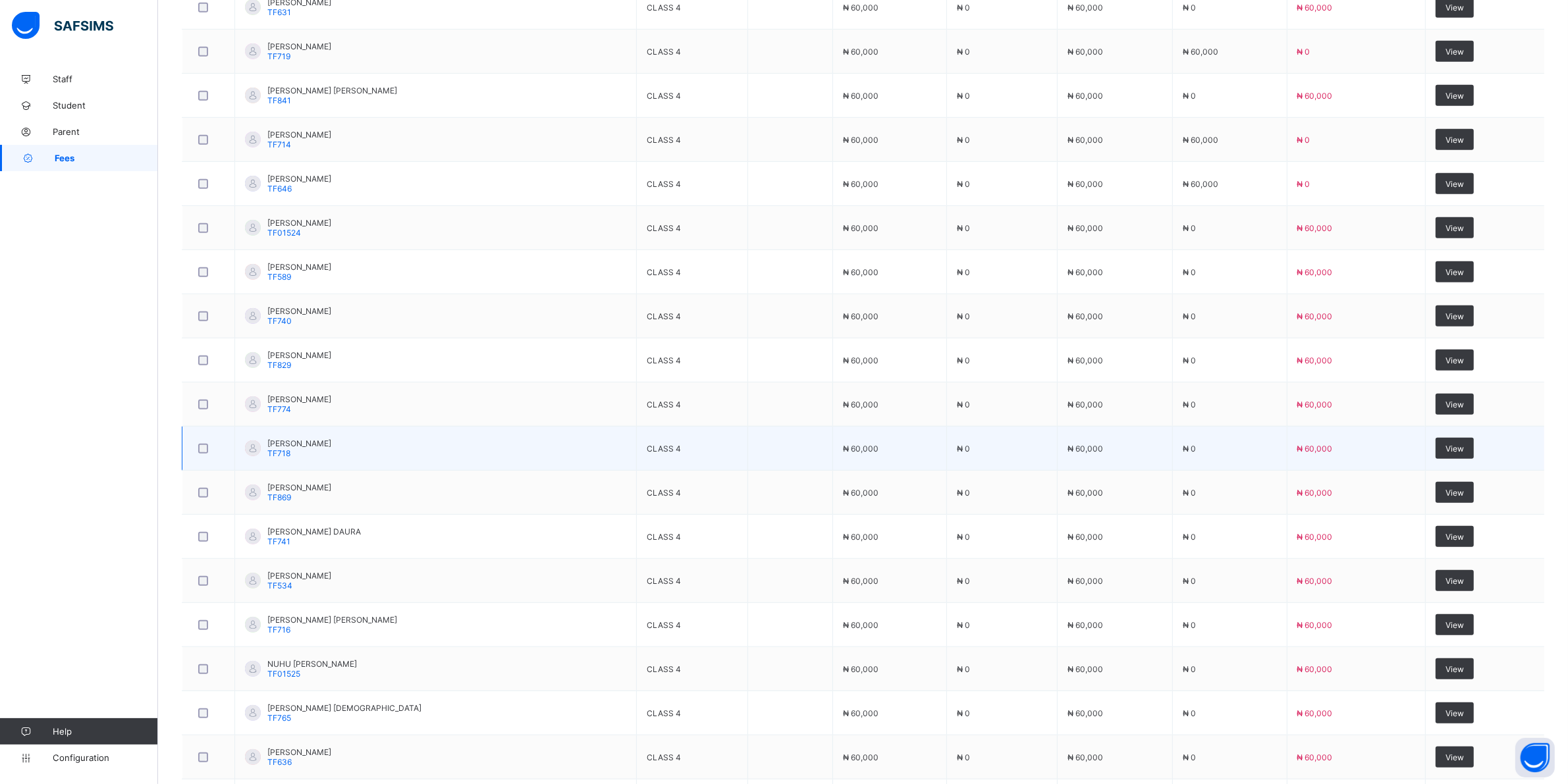
scroll to position [987, 0]
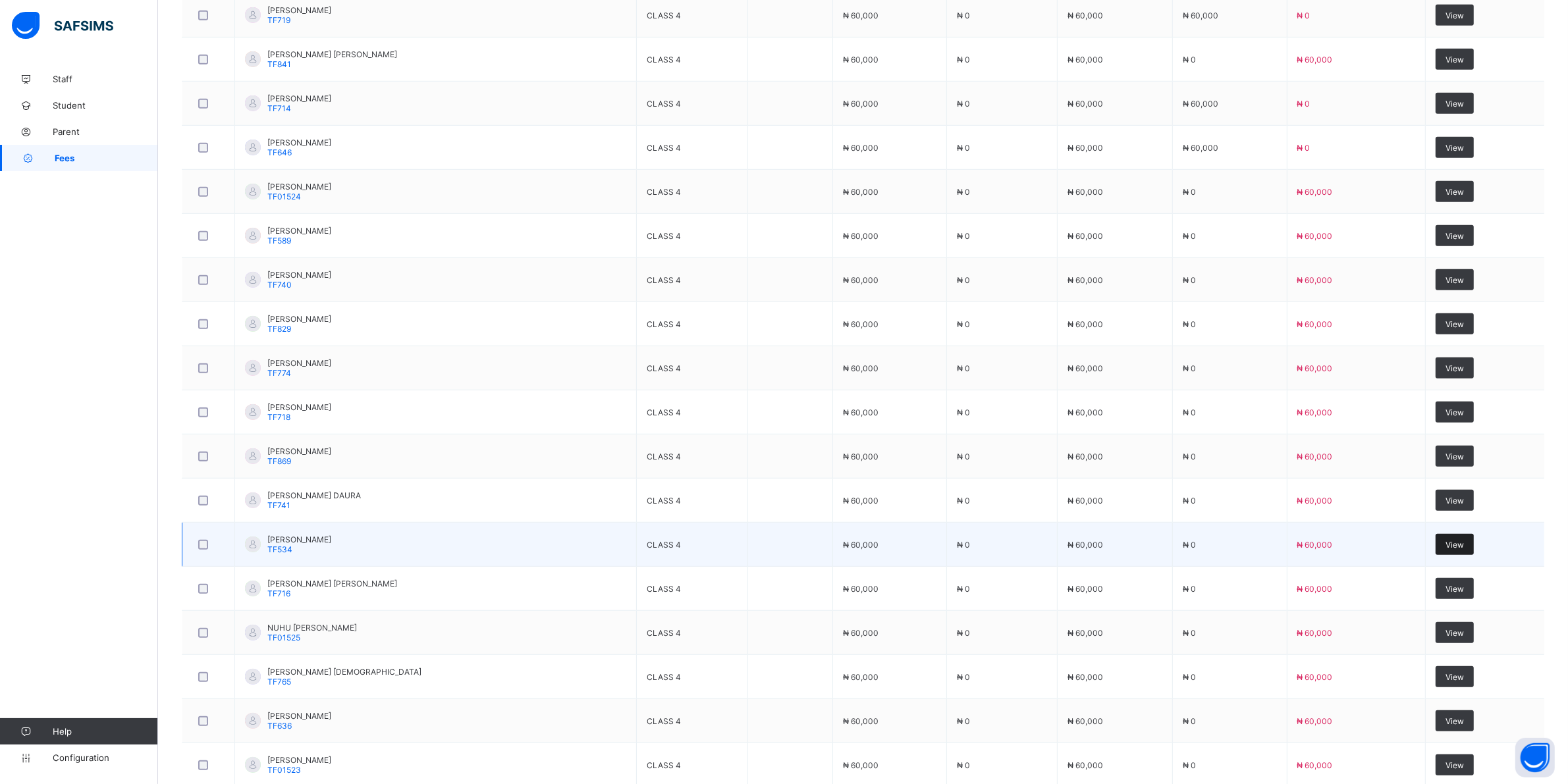
click at [1461, 550] on span "View" at bounding box center [1454, 545] width 19 height 10
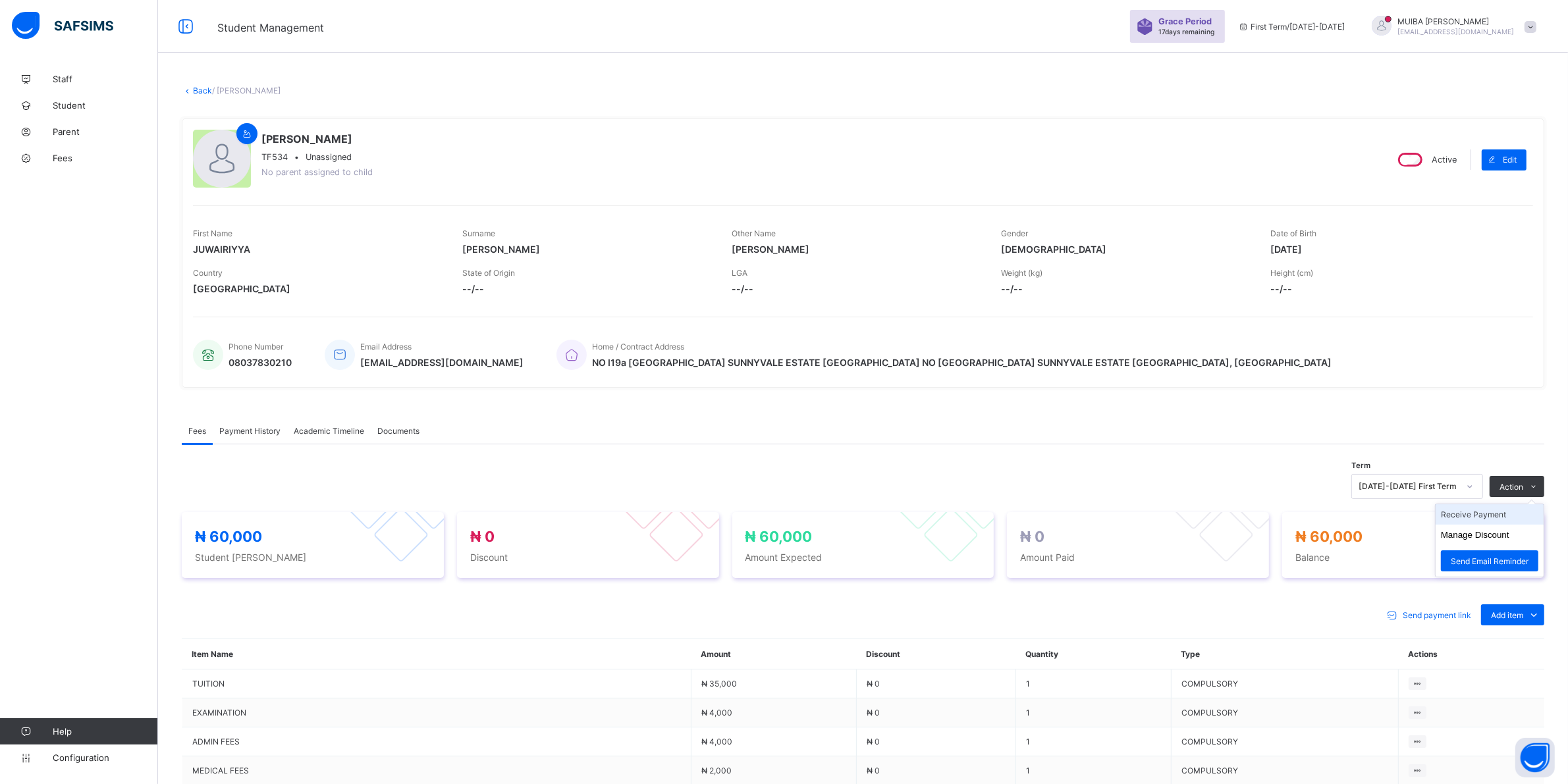
click at [1500, 517] on li "Receive Payment" at bounding box center [1490, 514] width 108 height 20
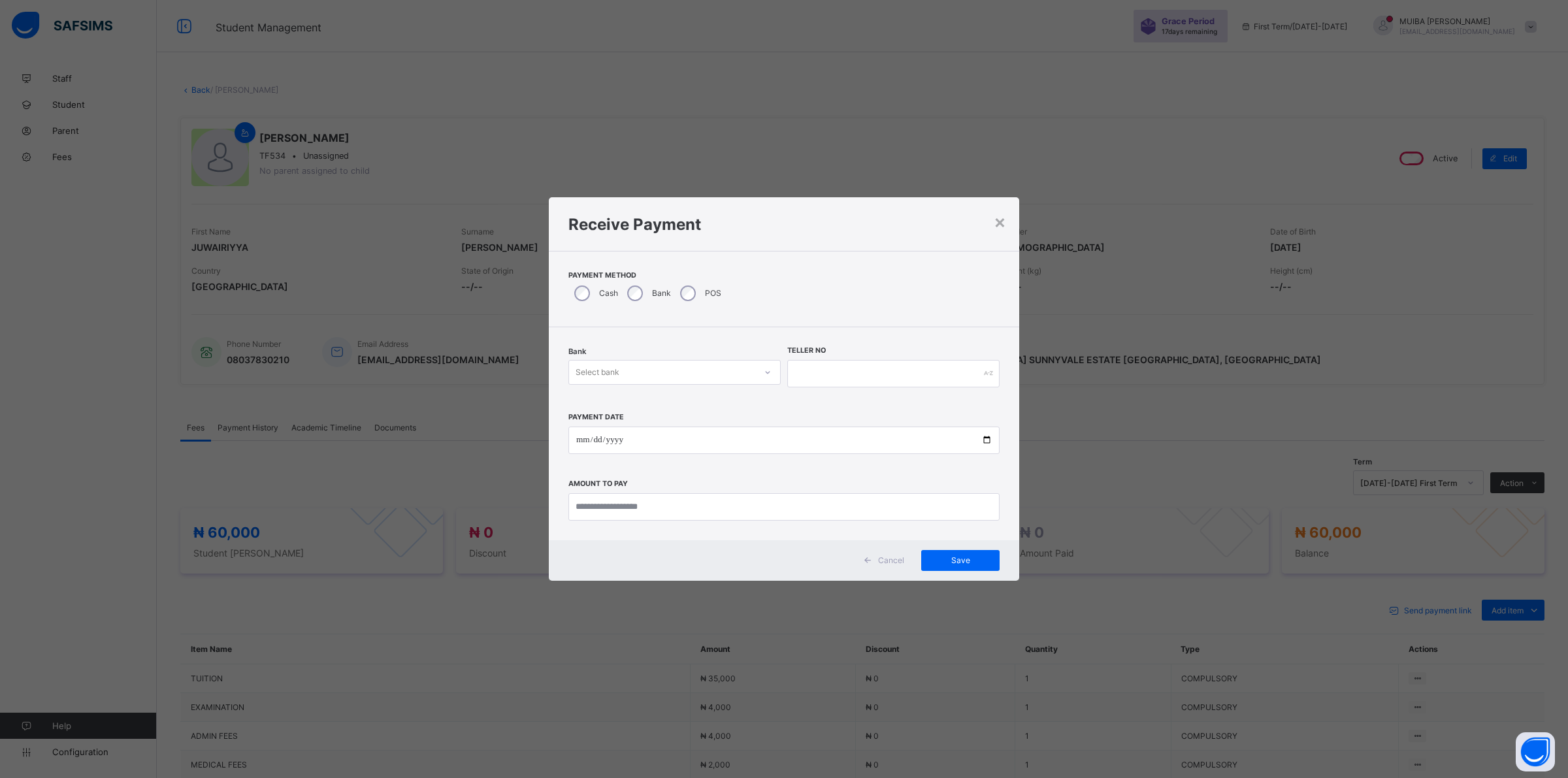
click at [764, 373] on icon at bounding box center [768, 373] width 8 height 13
click at [668, 397] on div "Jaiz Bank - Alhamideen Academy" at bounding box center [674, 401] width 211 height 20
click at [808, 373] on input "text" at bounding box center [893, 373] width 212 height 27
type input "******"
click at [582, 438] on input "date" at bounding box center [784, 441] width 431 height 27
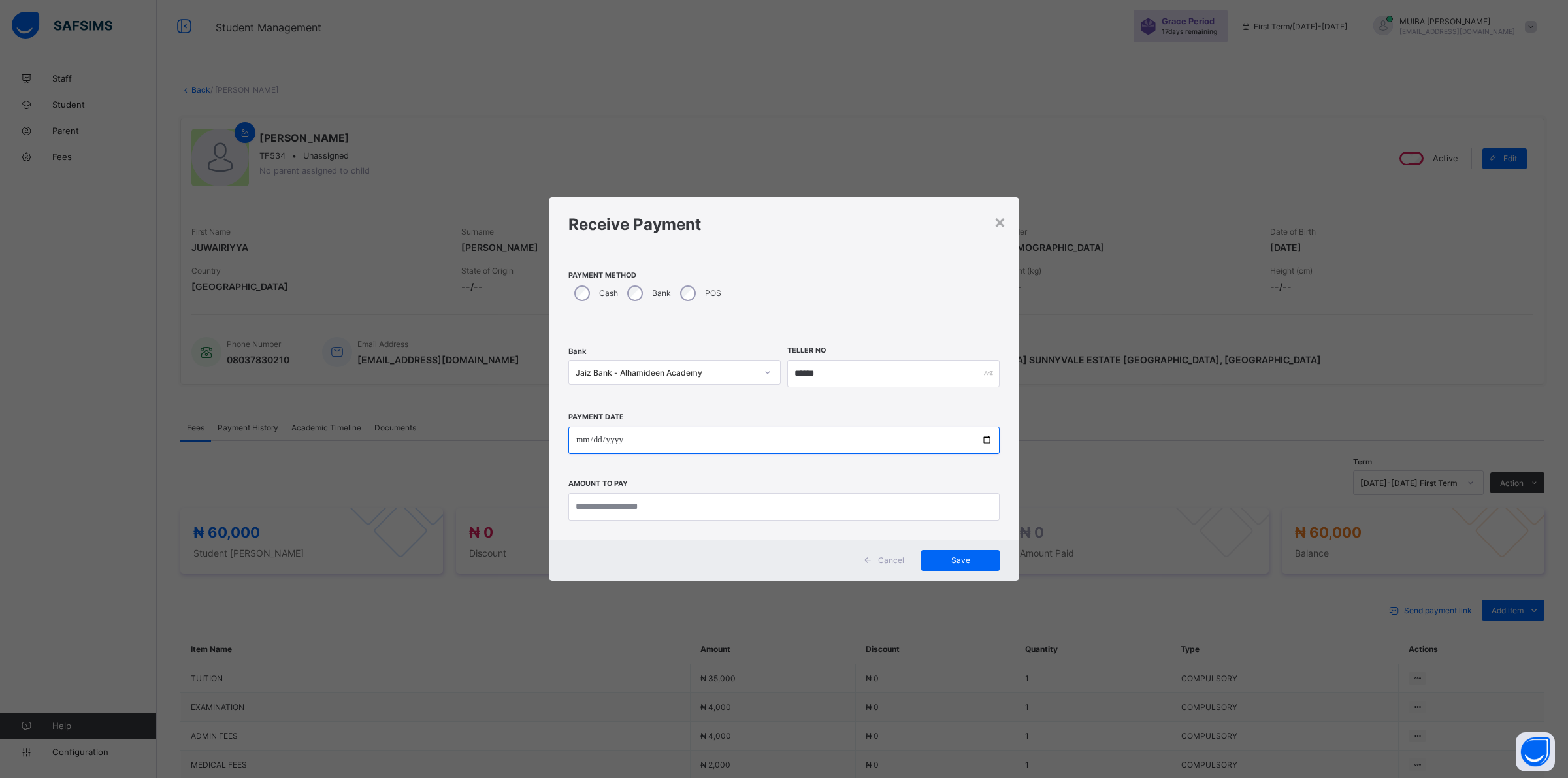
type input "**********"
click at [663, 506] on input "currency" at bounding box center [784, 507] width 431 height 27
type input "********"
click at [951, 562] on span "Save" at bounding box center [960, 560] width 58 height 10
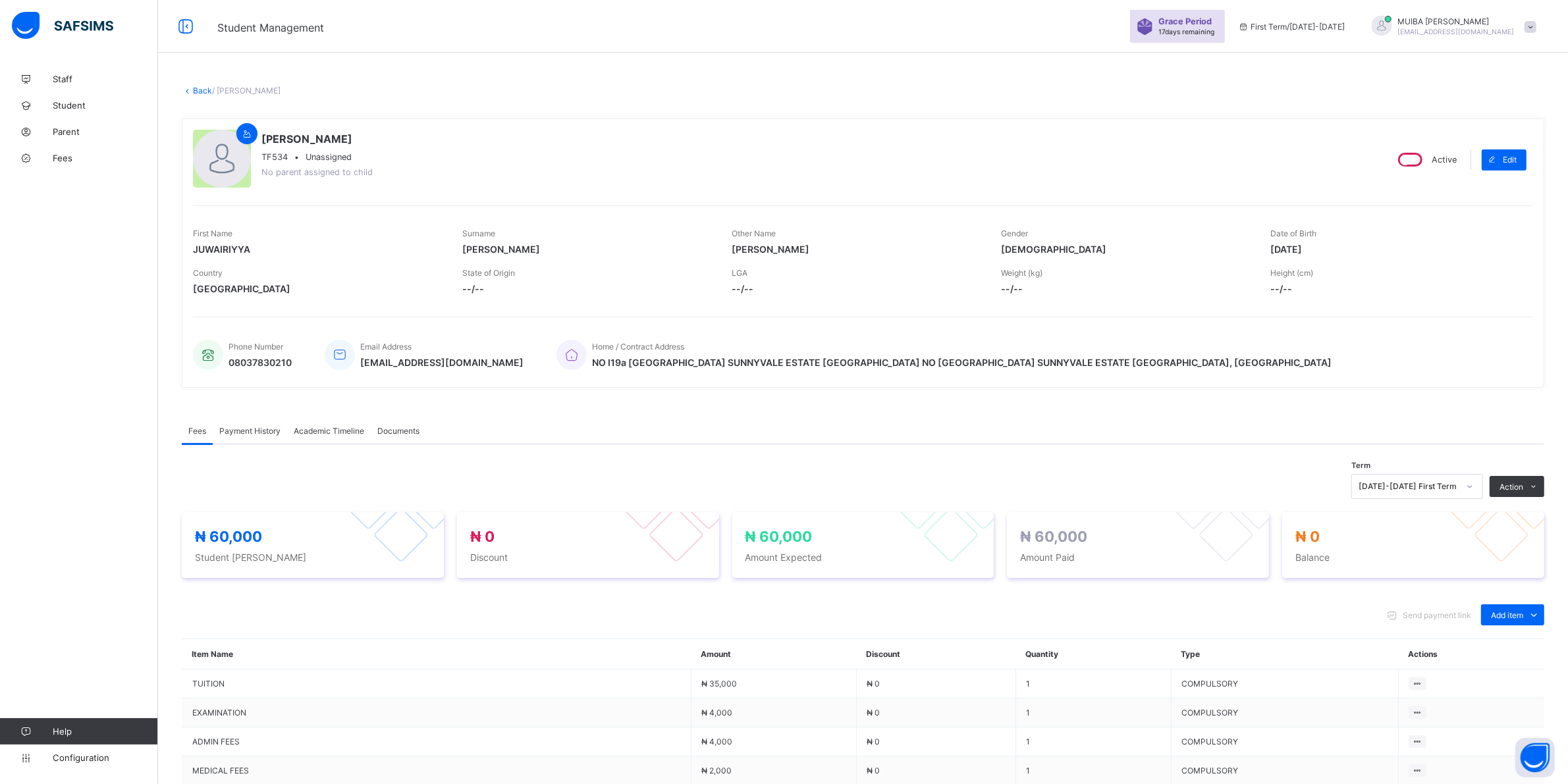
click at [265, 423] on div "Payment History" at bounding box center [249, 430] width 74 height 27
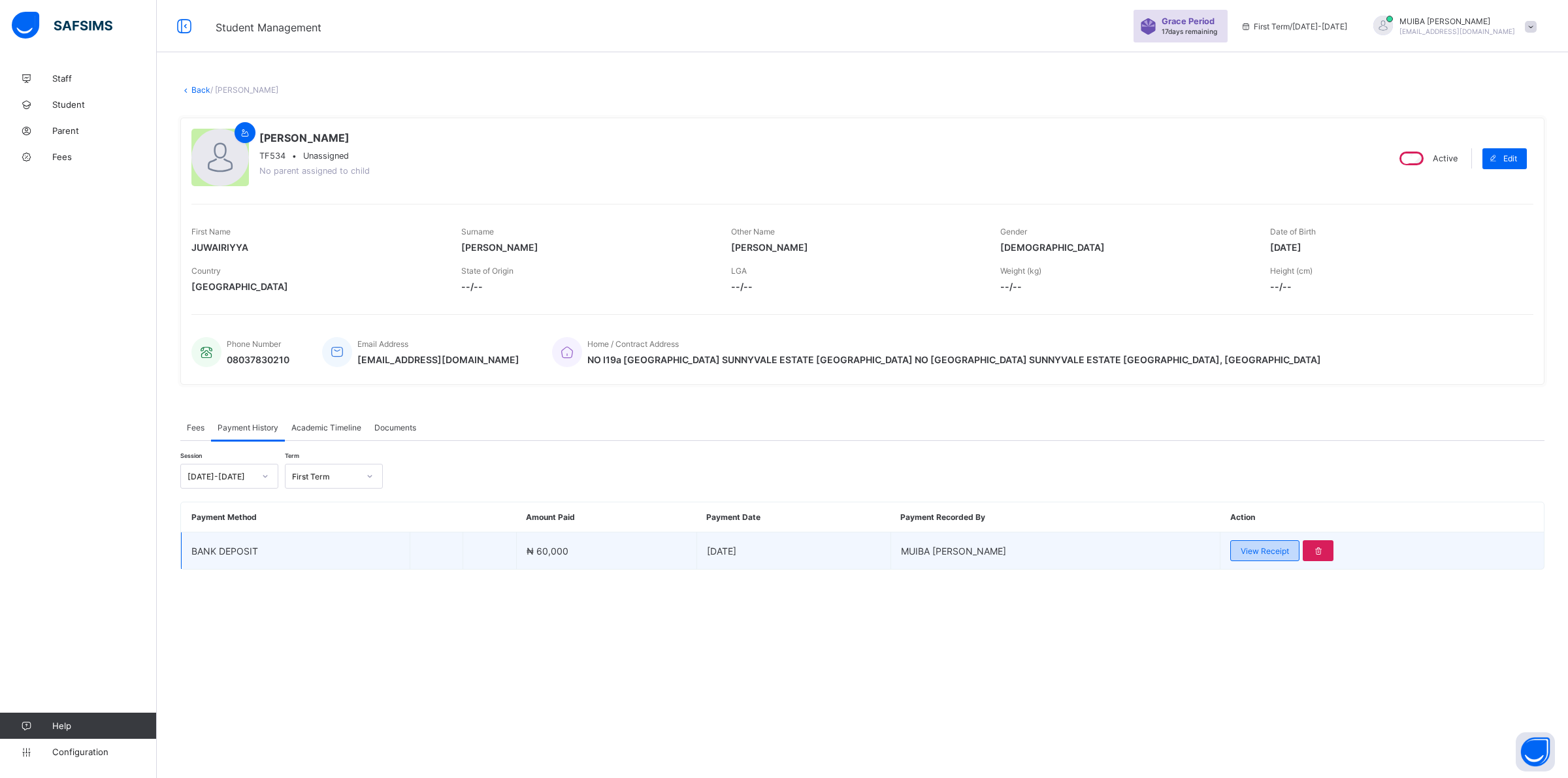
click at [1250, 550] on span "View Receipt" at bounding box center [1265, 551] width 48 height 10
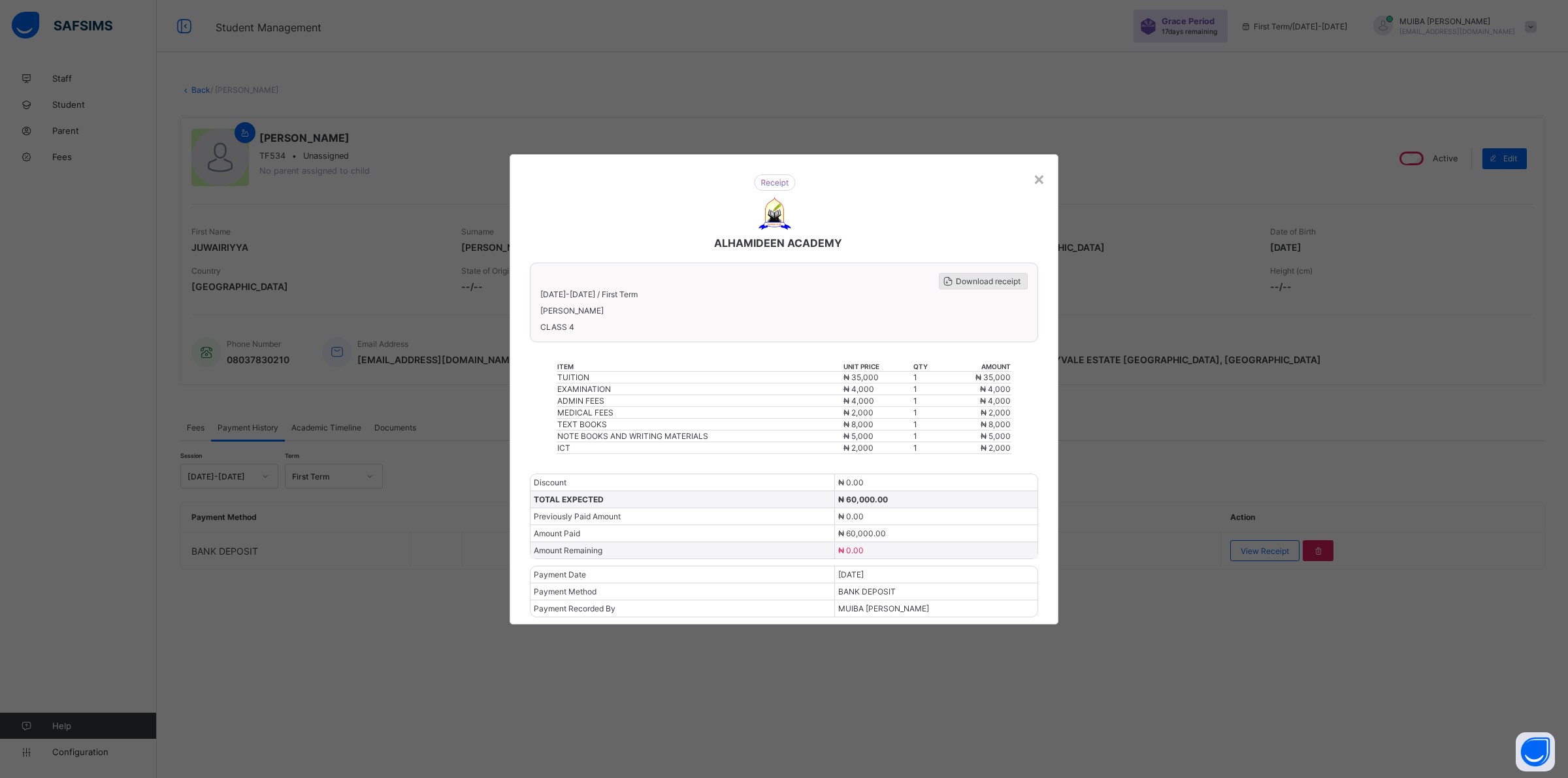
click at [985, 284] on span "Download receipt" at bounding box center [988, 281] width 65 height 10
click at [1039, 186] on div "×" at bounding box center [1038, 179] width 12 height 22
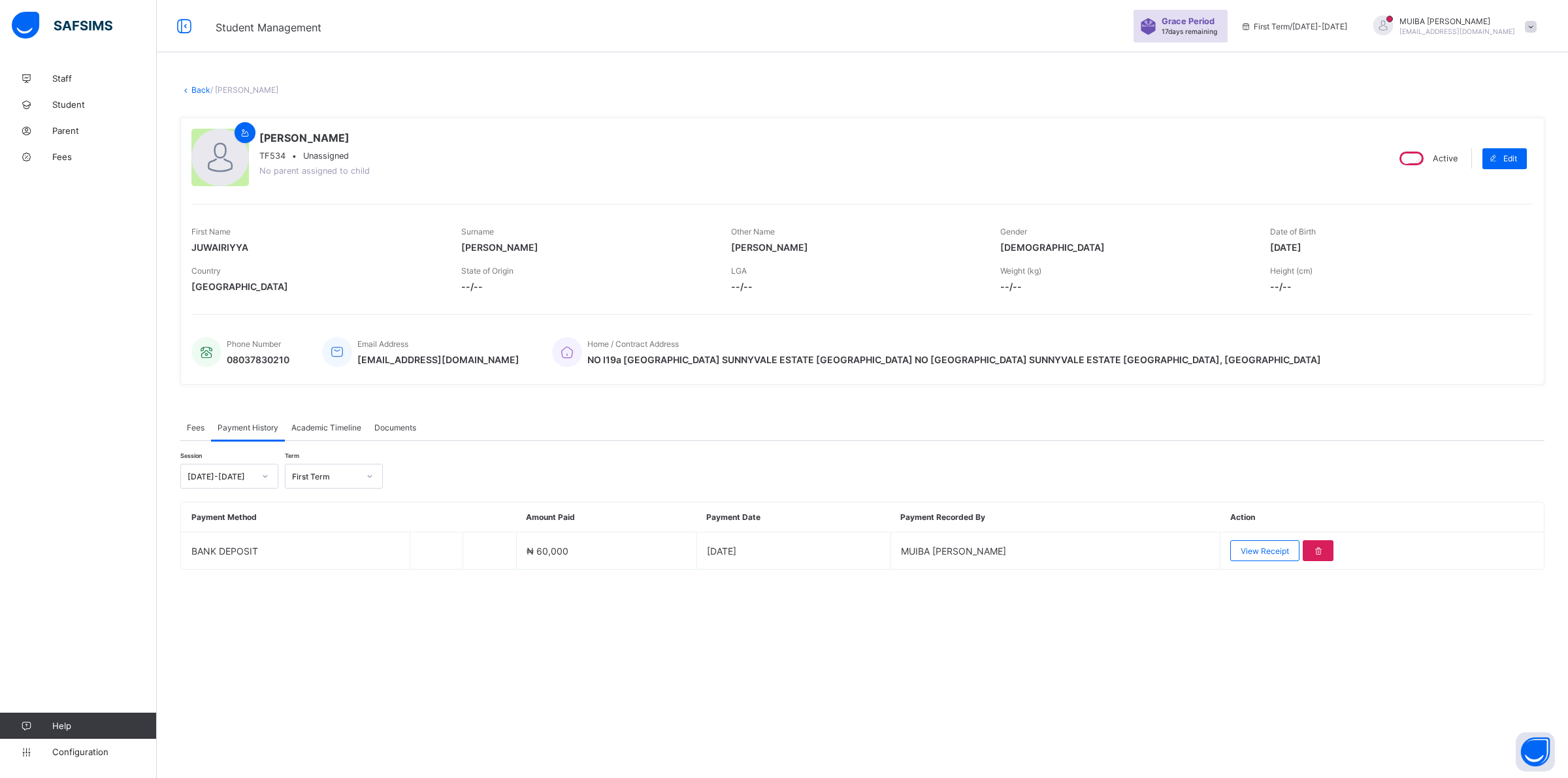
click at [196, 85] on link "Back" at bounding box center [201, 90] width 19 height 10
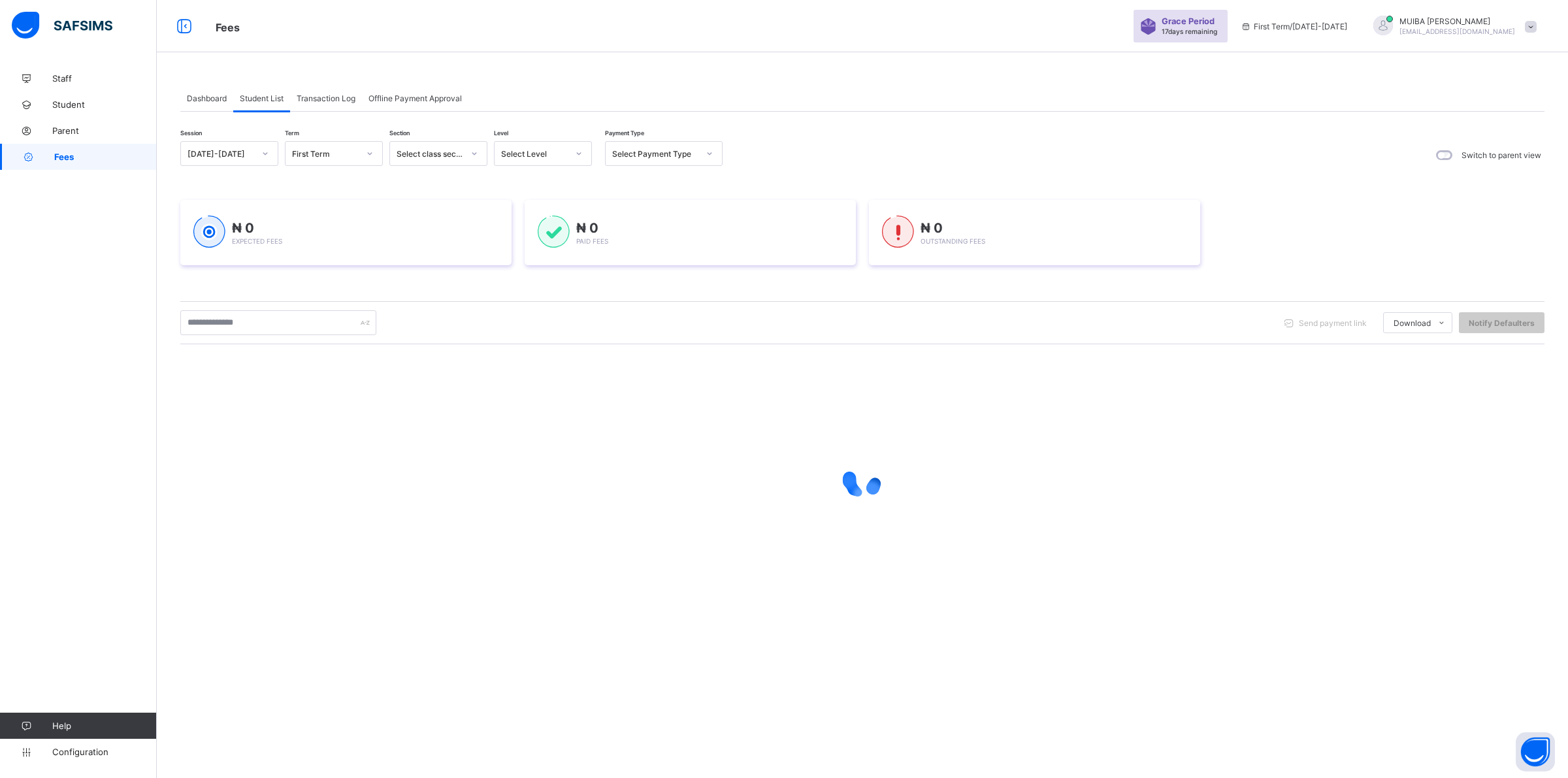
click at [579, 159] on div at bounding box center [579, 154] width 22 height 21
click at [526, 239] on div "NUR 1" at bounding box center [542, 242] width 97 height 20
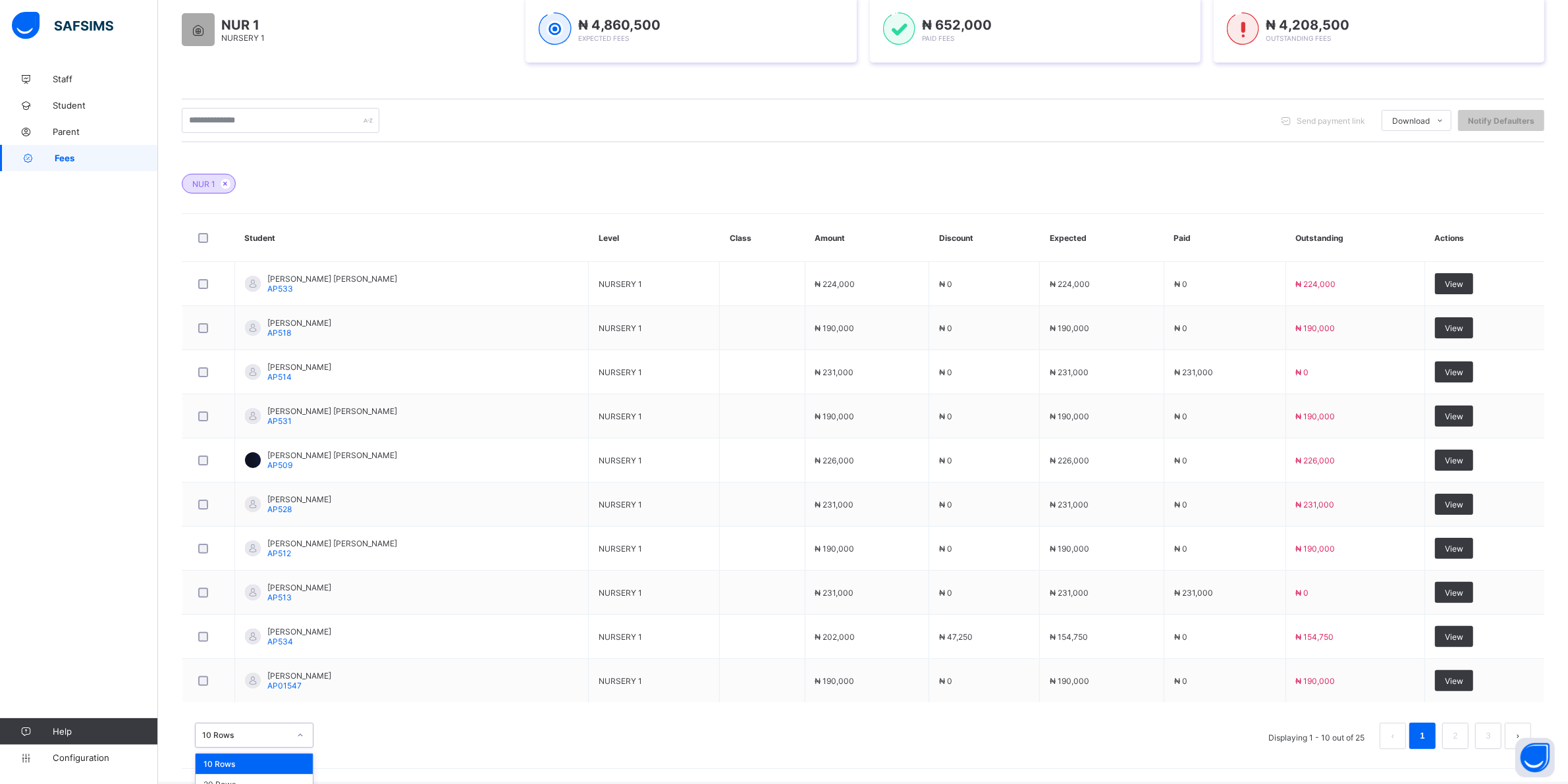
scroll to position [266, 0]
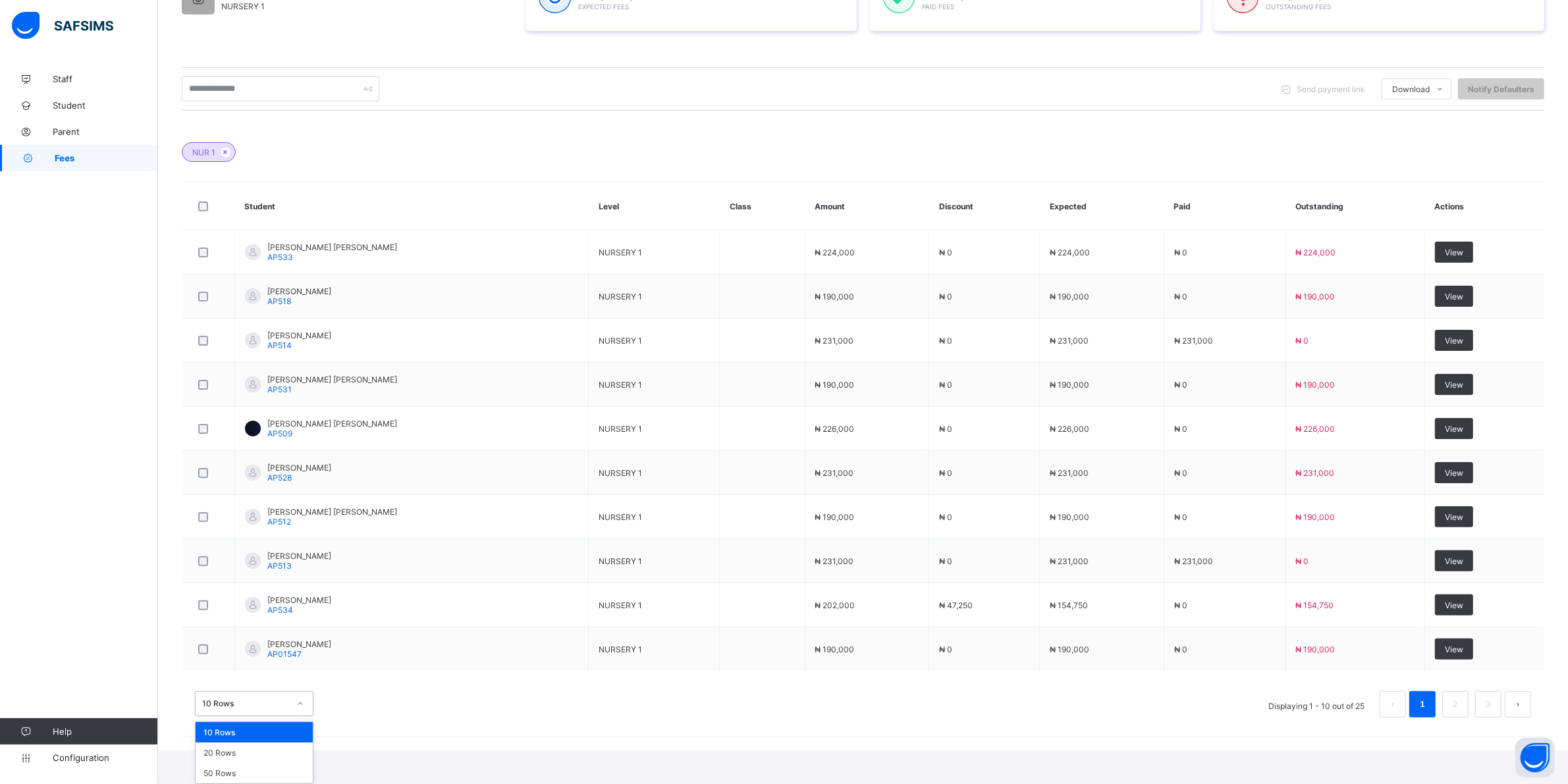
click at [304, 716] on div "option 10 Rows focused, 1 of 3. 3 results available. Use Up and Down to choose …" at bounding box center [254, 703] width 119 height 25
click at [242, 754] on div "20 Rows" at bounding box center [254, 753] width 117 height 20
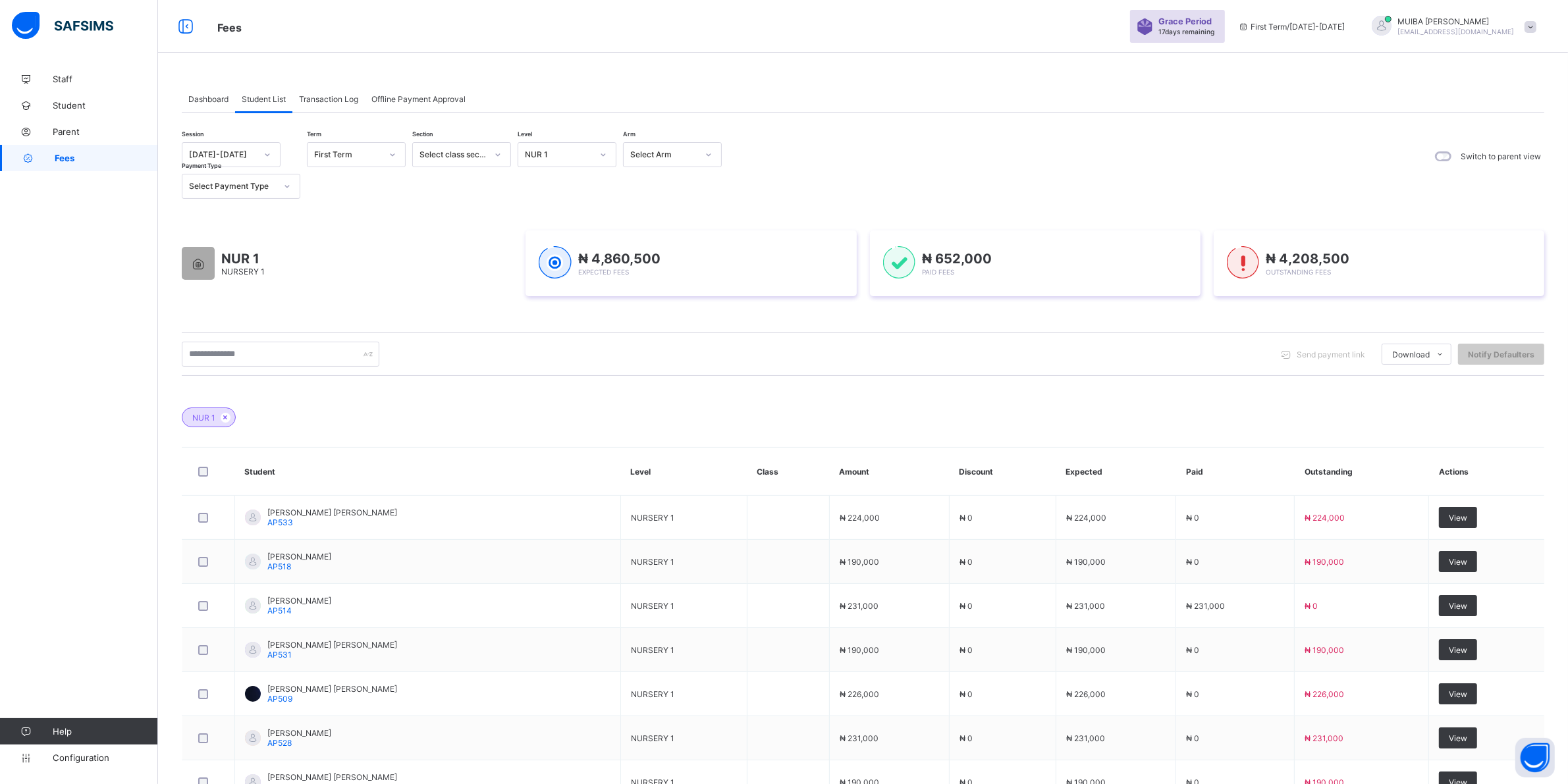
scroll to position [494, 0]
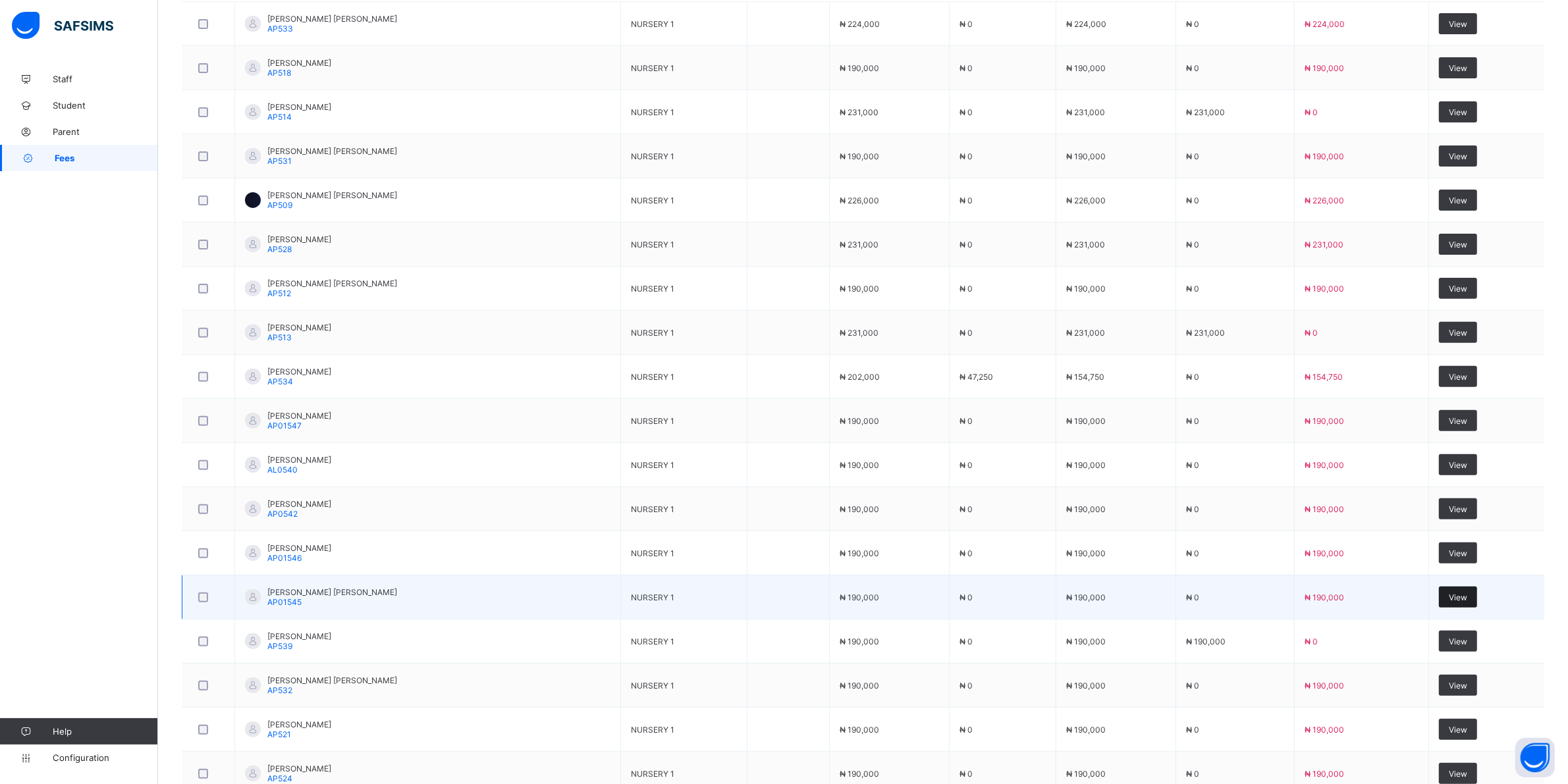
click at [1467, 597] on span "View" at bounding box center [1457, 597] width 19 height 10
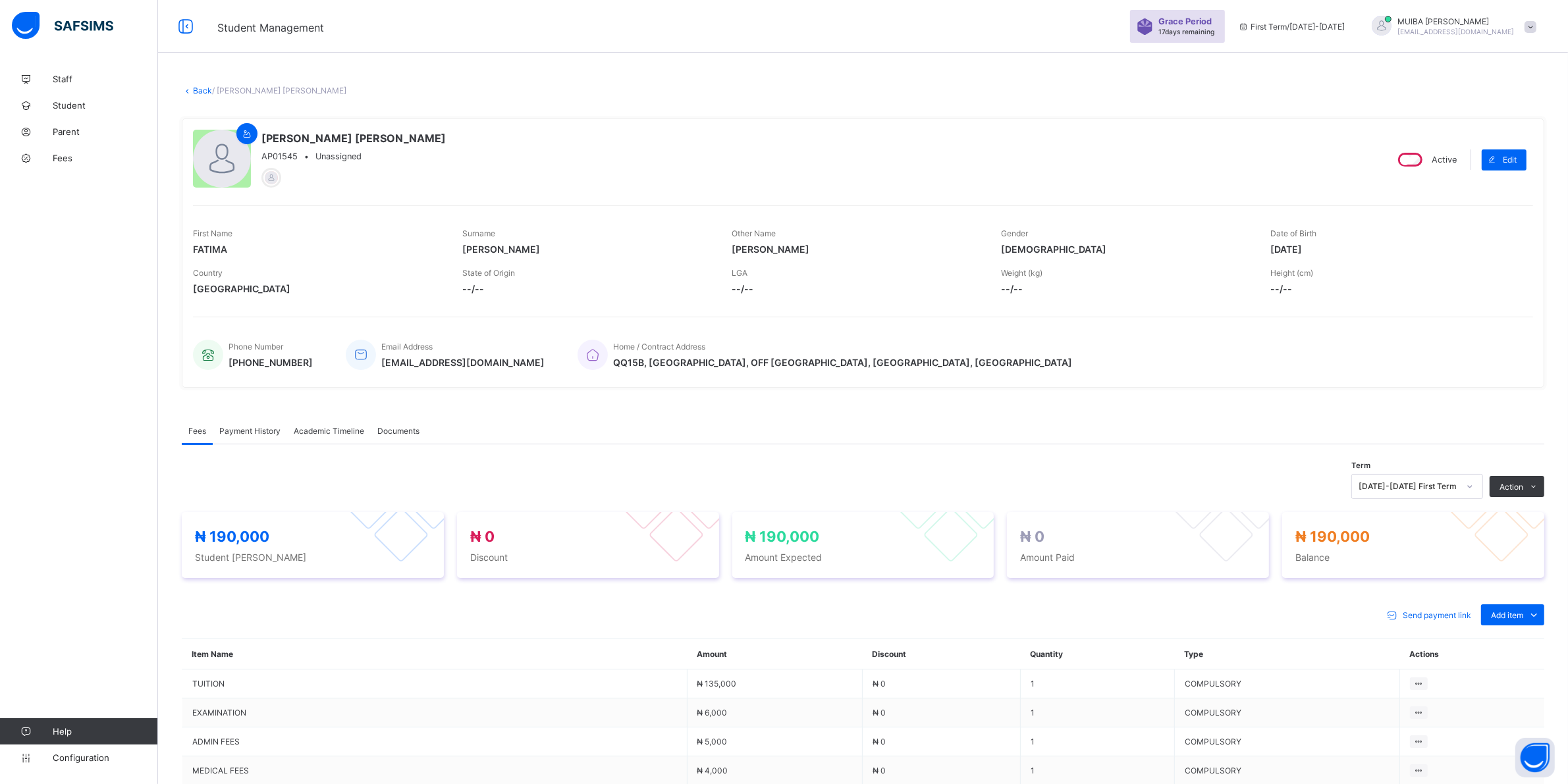
drag, startPoint x: 1519, startPoint y: 666, endPoint x: 1482, endPoint y: 660, distance: 37.5
click at [0, 0] on div "Special bill" at bounding box center [0, 0] width 0 height 0
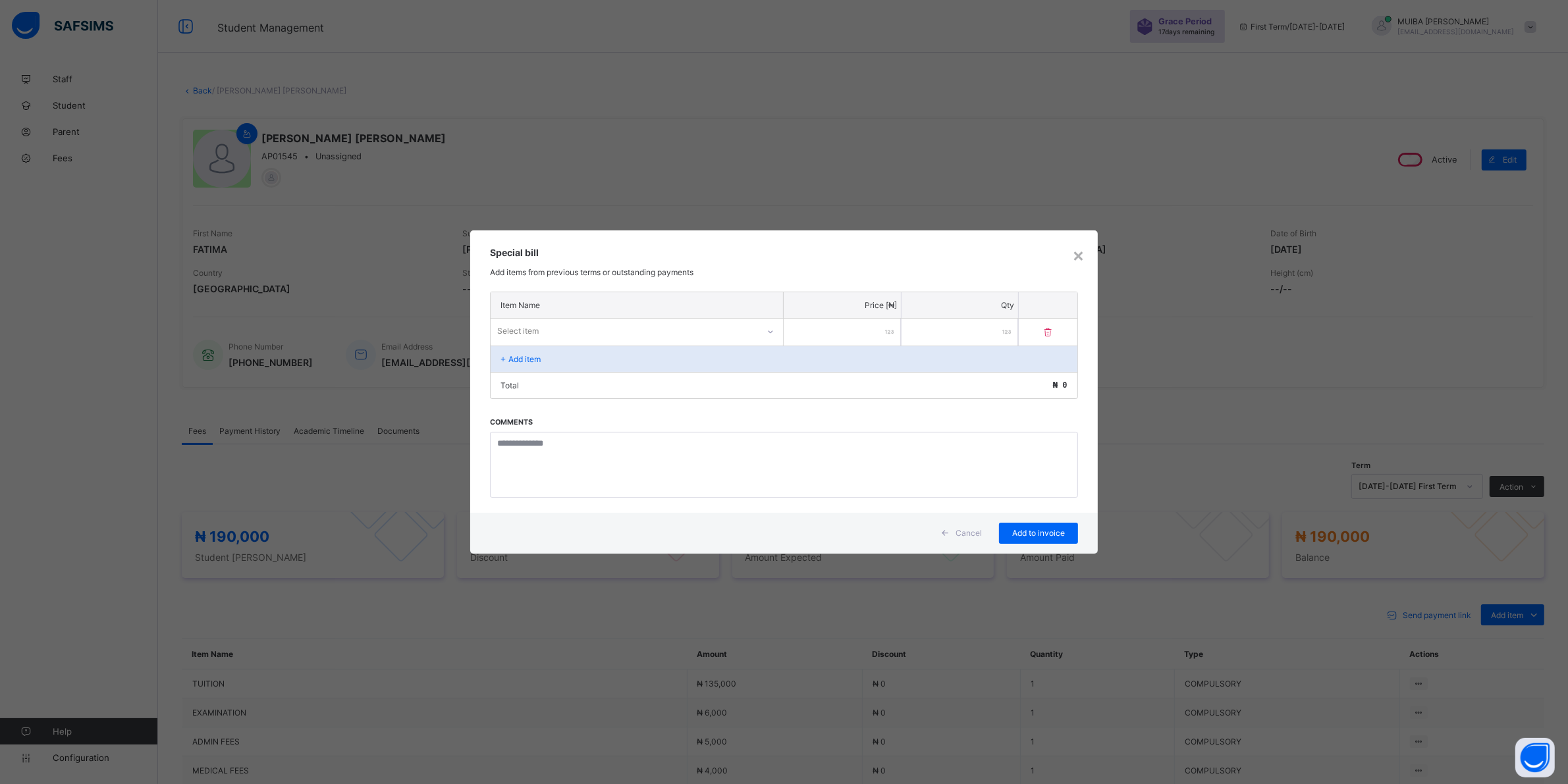
click at [656, 322] on div "Select item" at bounding box center [624, 331] width 267 height 19
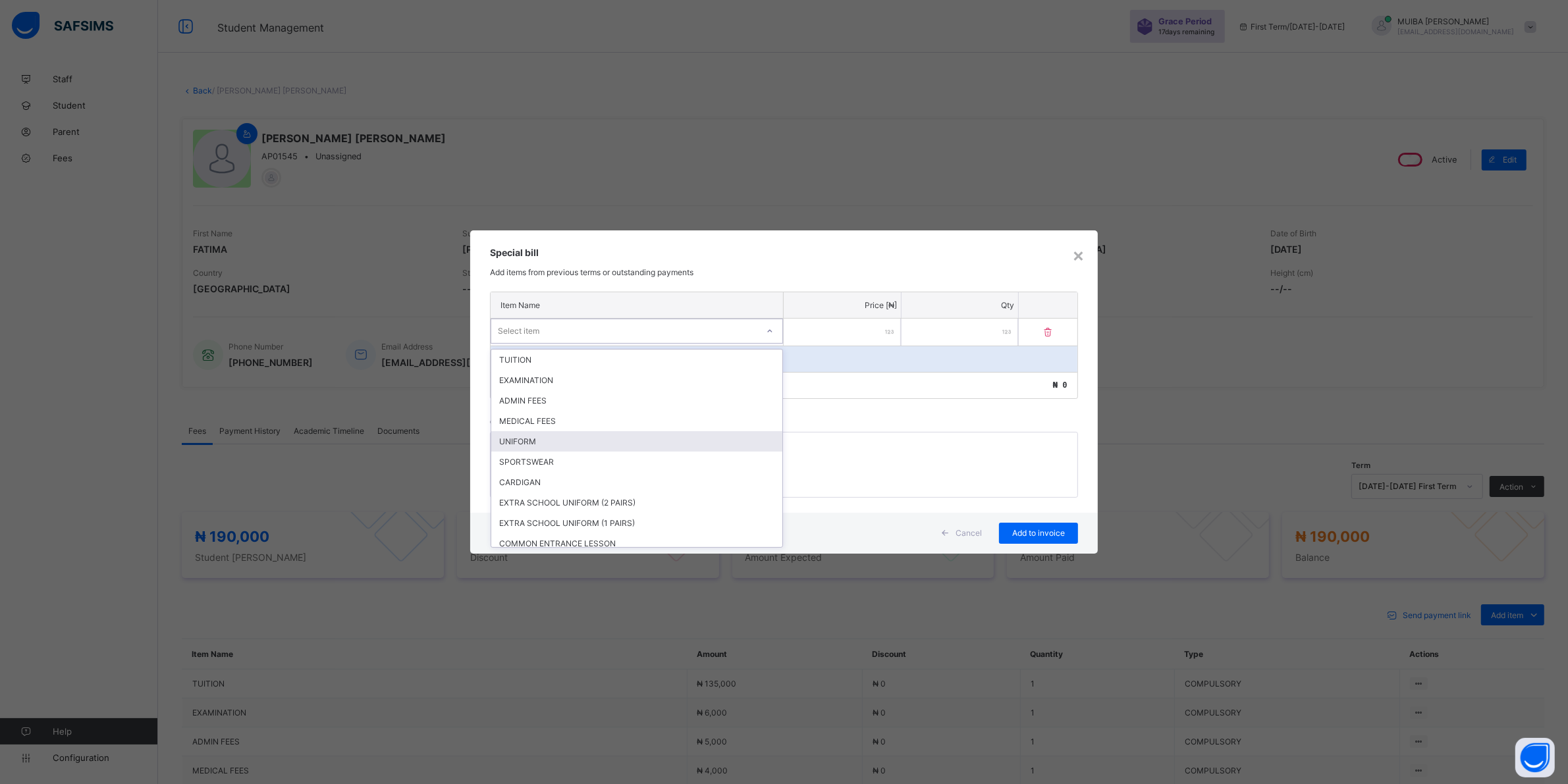
click at [537, 440] on div "UNIFORM" at bounding box center [636, 441] width 291 height 20
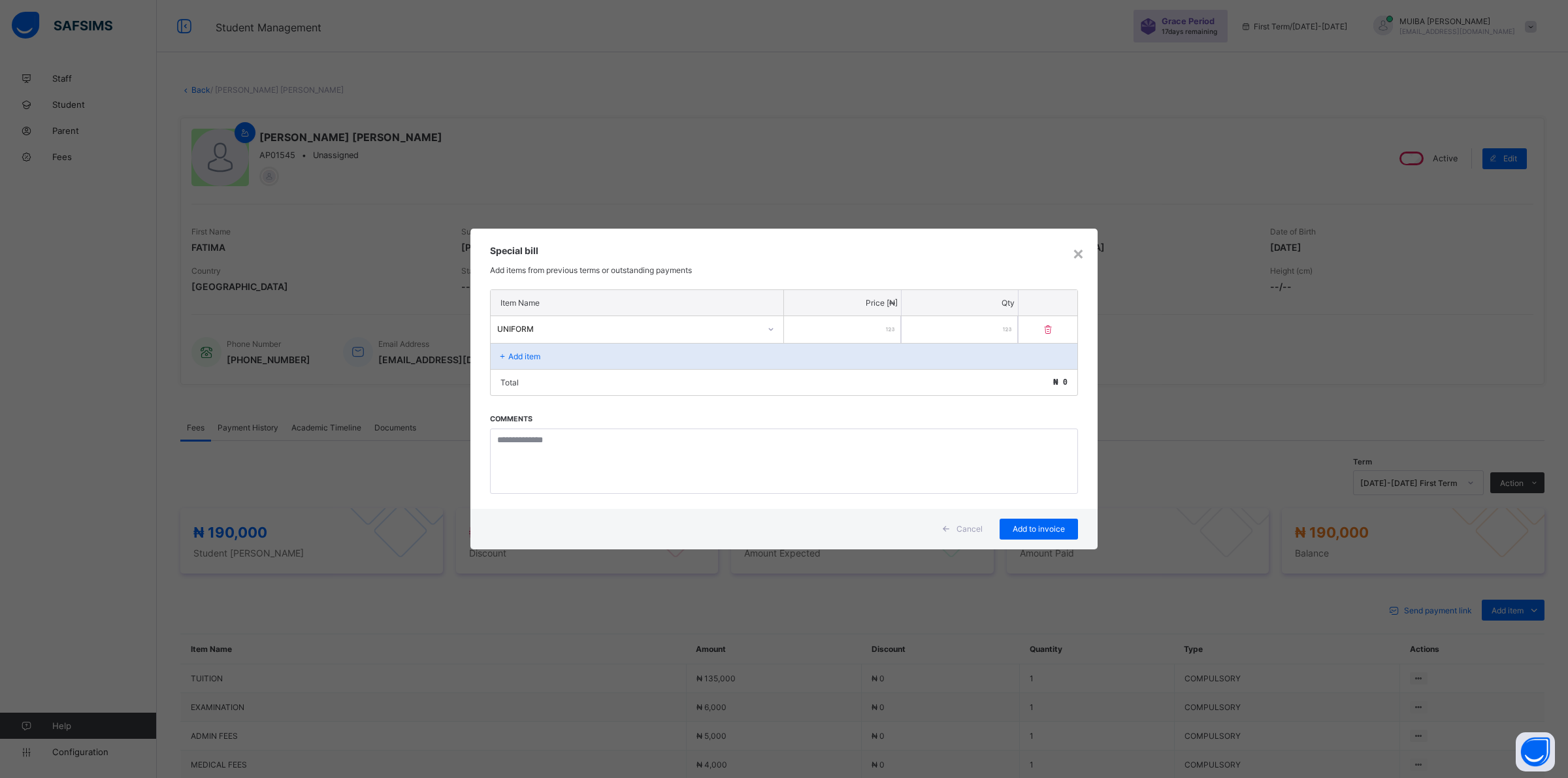
click at [862, 334] on input "number" at bounding box center [843, 329] width 117 height 26
type input "*****"
click at [1052, 530] on span "Add to invoice" at bounding box center [1038, 529] width 58 height 10
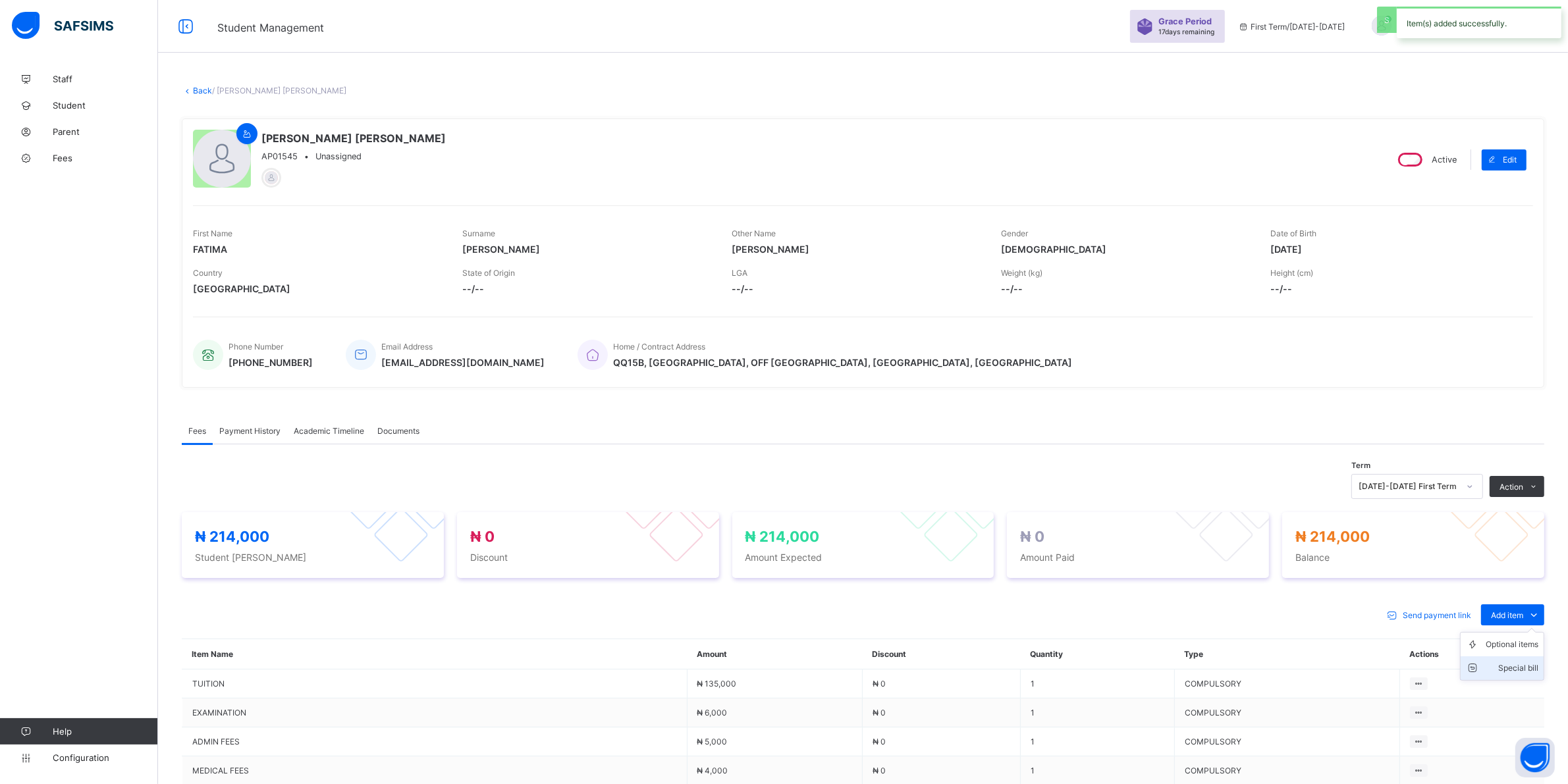
click at [1538, 665] on div "Special bill" at bounding box center [1511, 669] width 52 height 13
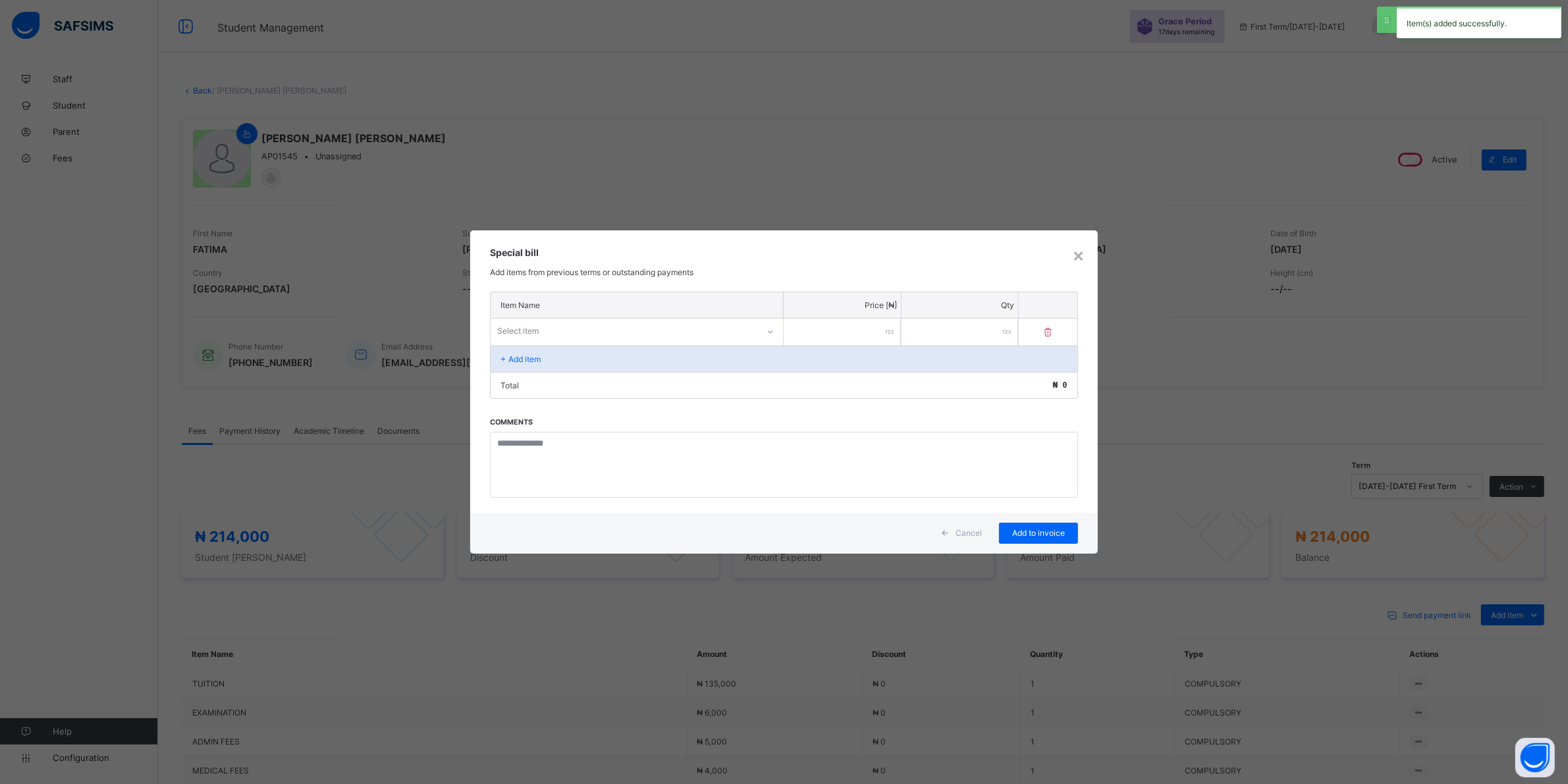
click at [523, 326] on div "Select item" at bounding box center [518, 331] width 41 height 25
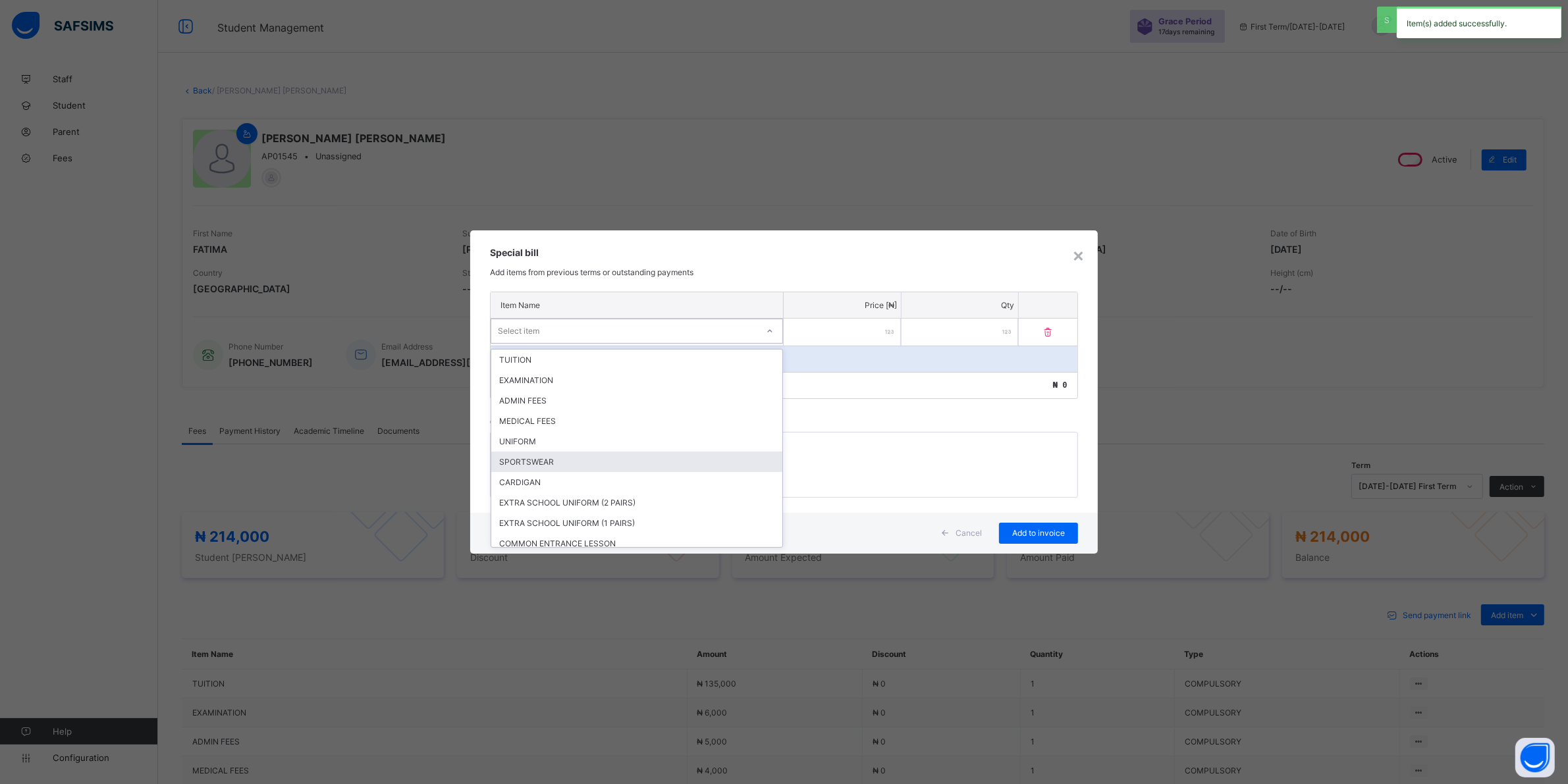
click at [557, 455] on div "SPORTSWEAR" at bounding box center [636, 461] width 291 height 20
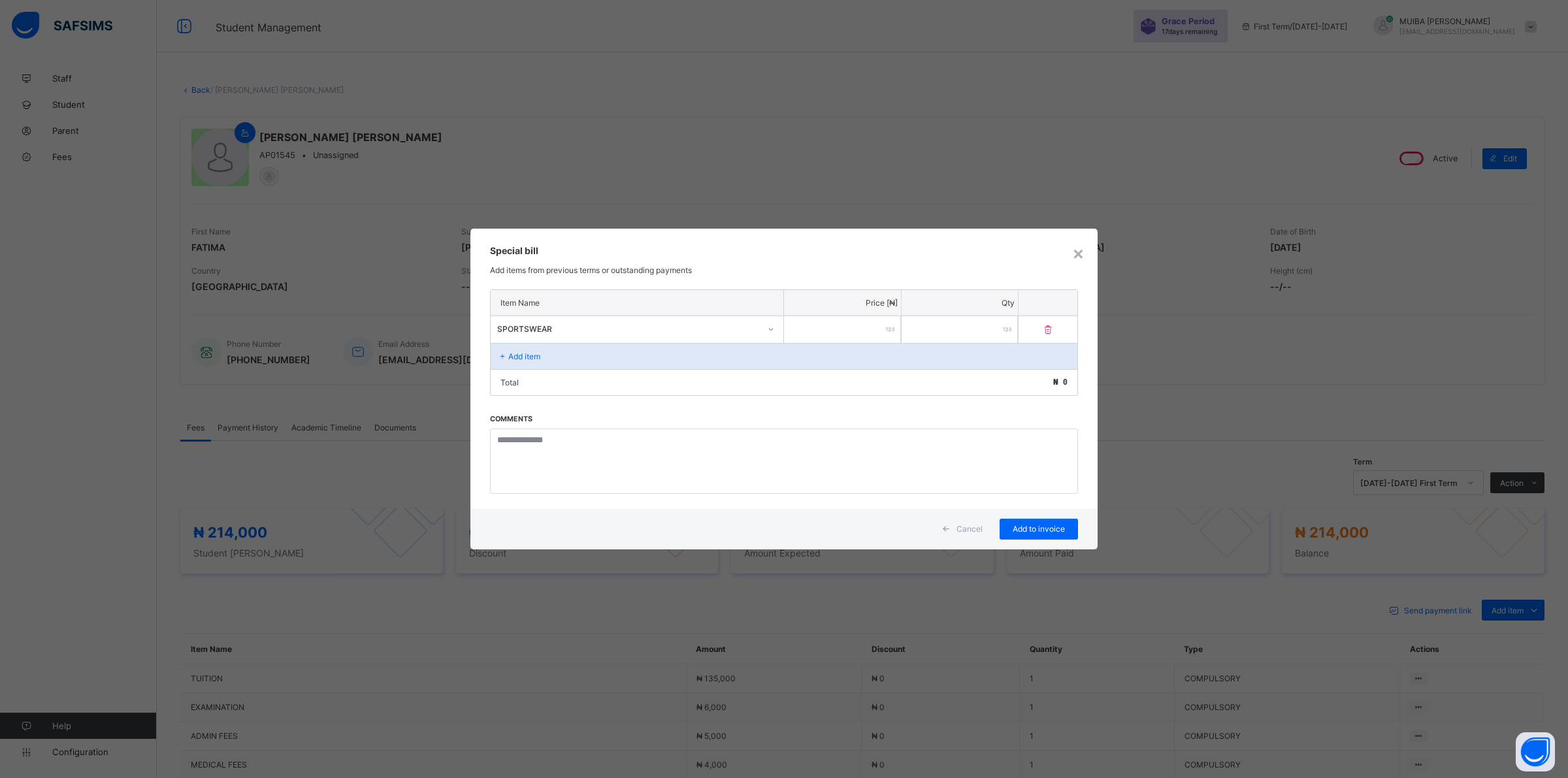
click at [837, 330] on input "number" at bounding box center [843, 329] width 117 height 26
type input "*****"
click at [1029, 531] on span "Add to invoice" at bounding box center [1038, 529] width 58 height 10
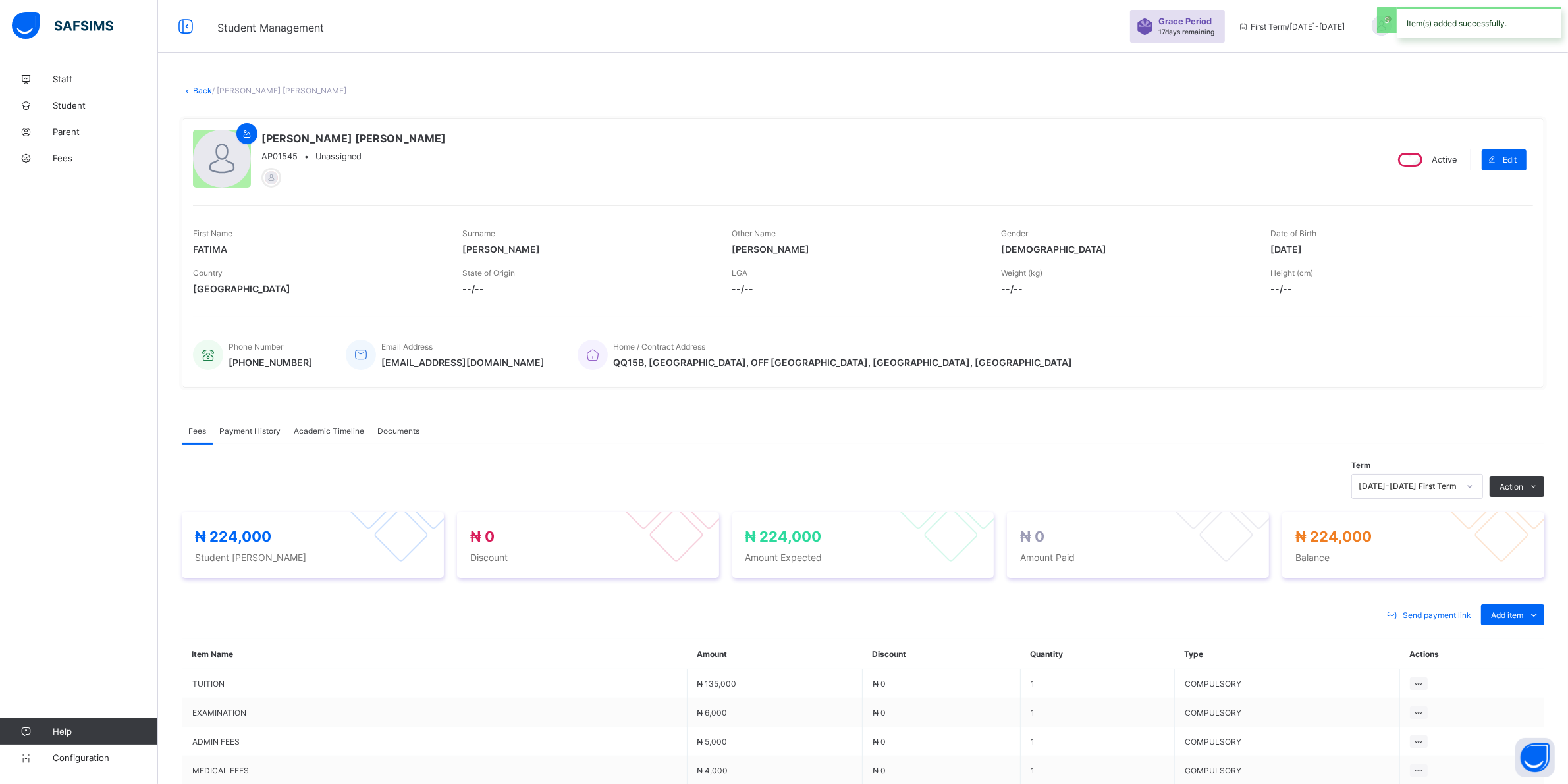
drag, startPoint x: 1522, startPoint y: 667, endPoint x: 1450, endPoint y: 627, distance: 82.4
click at [0, 0] on div "Special bill" at bounding box center [0, 0] width 0 height 0
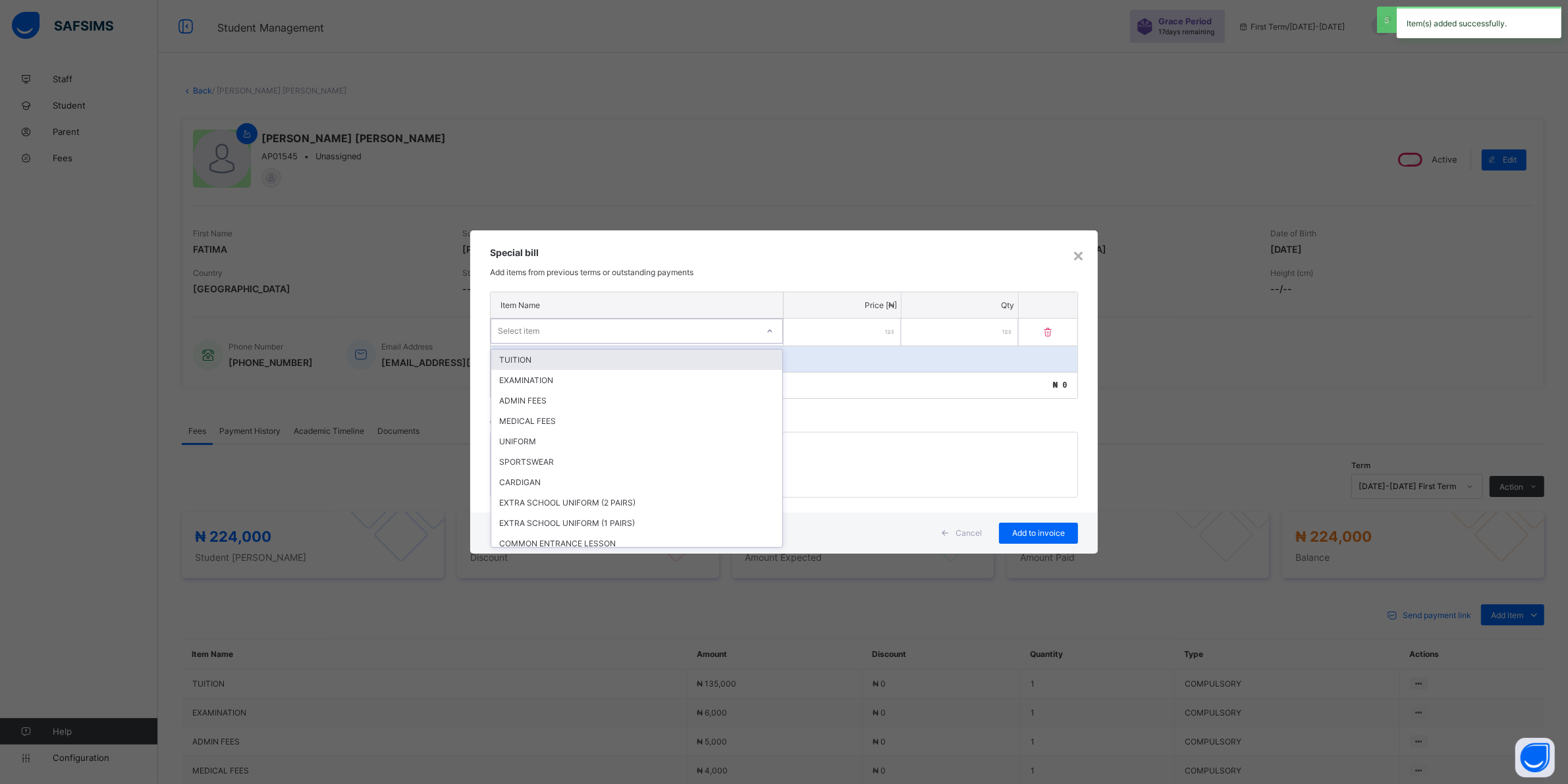
click at [755, 339] on div "Select item" at bounding box center [623, 331] width 266 height 19
click at [526, 472] on div "CARDIGAN" at bounding box center [636, 482] width 291 height 20
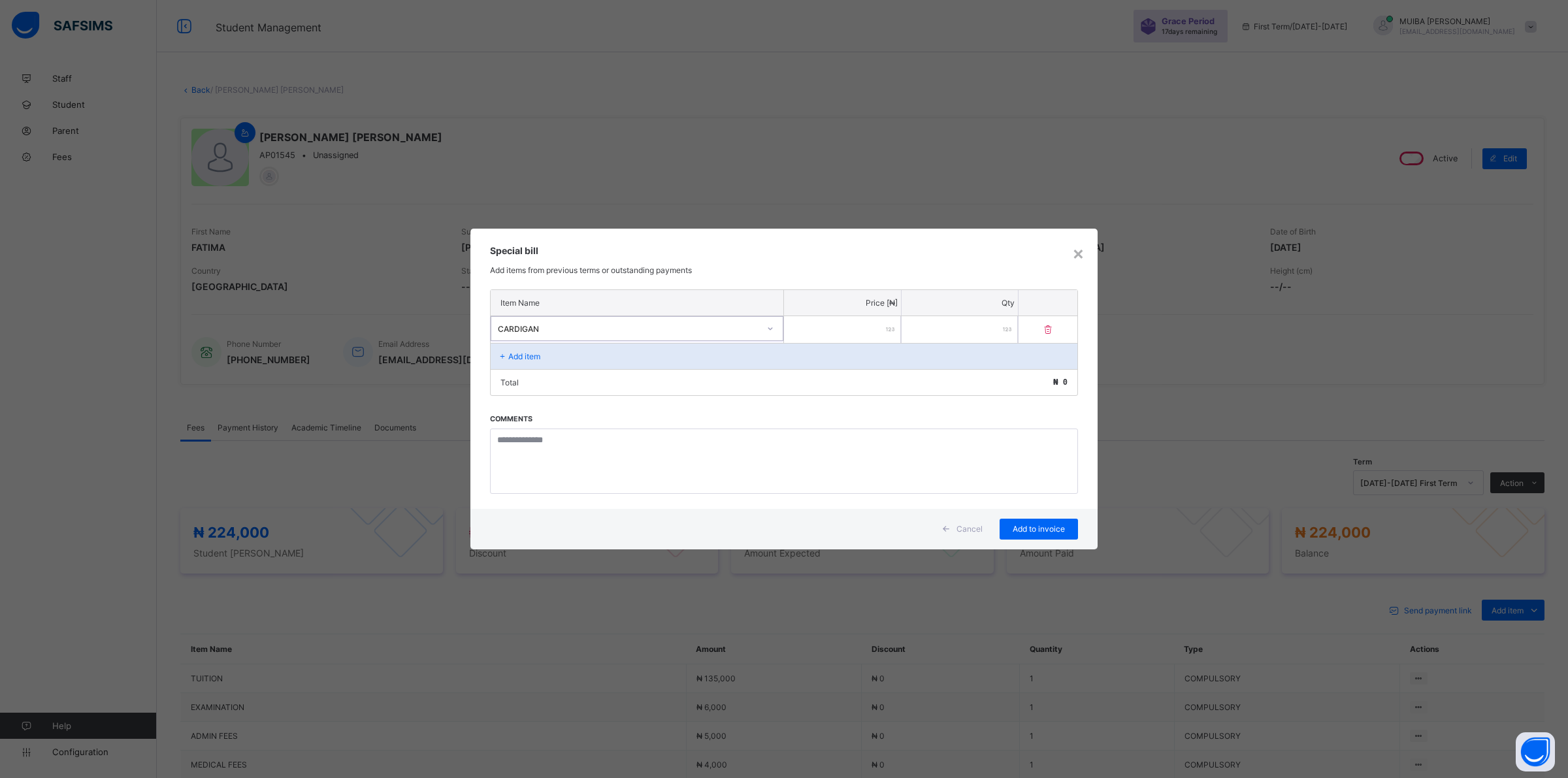
click at [848, 335] on input "number" at bounding box center [843, 329] width 117 height 26
type input "****"
click at [1038, 524] on span "Add to invoice" at bounding box center [1038, 529] width 58 height 10
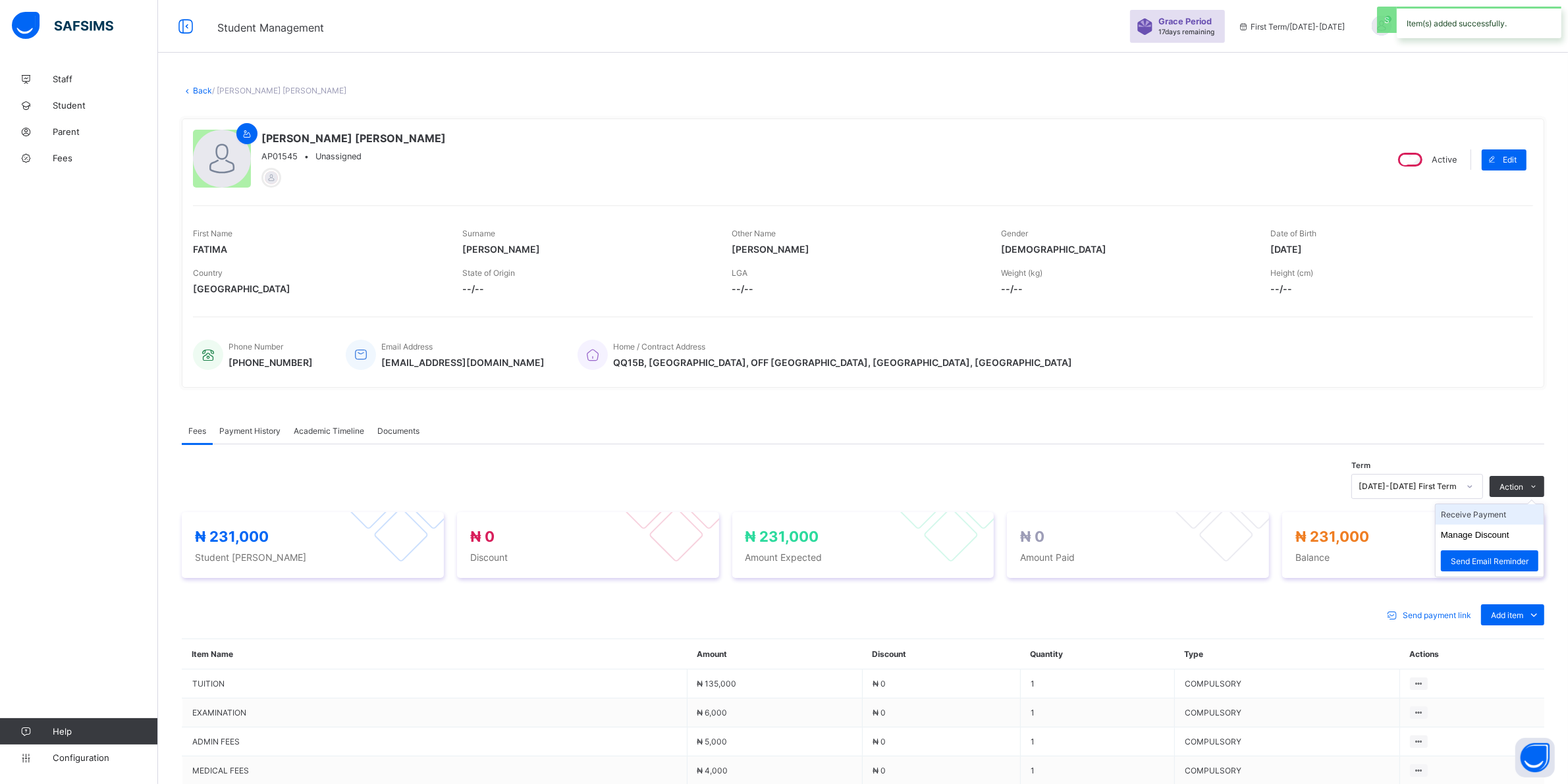
click at [1486, 514] on li "Receive Payment" at bounding box center [1490, 514] width 108 height 20
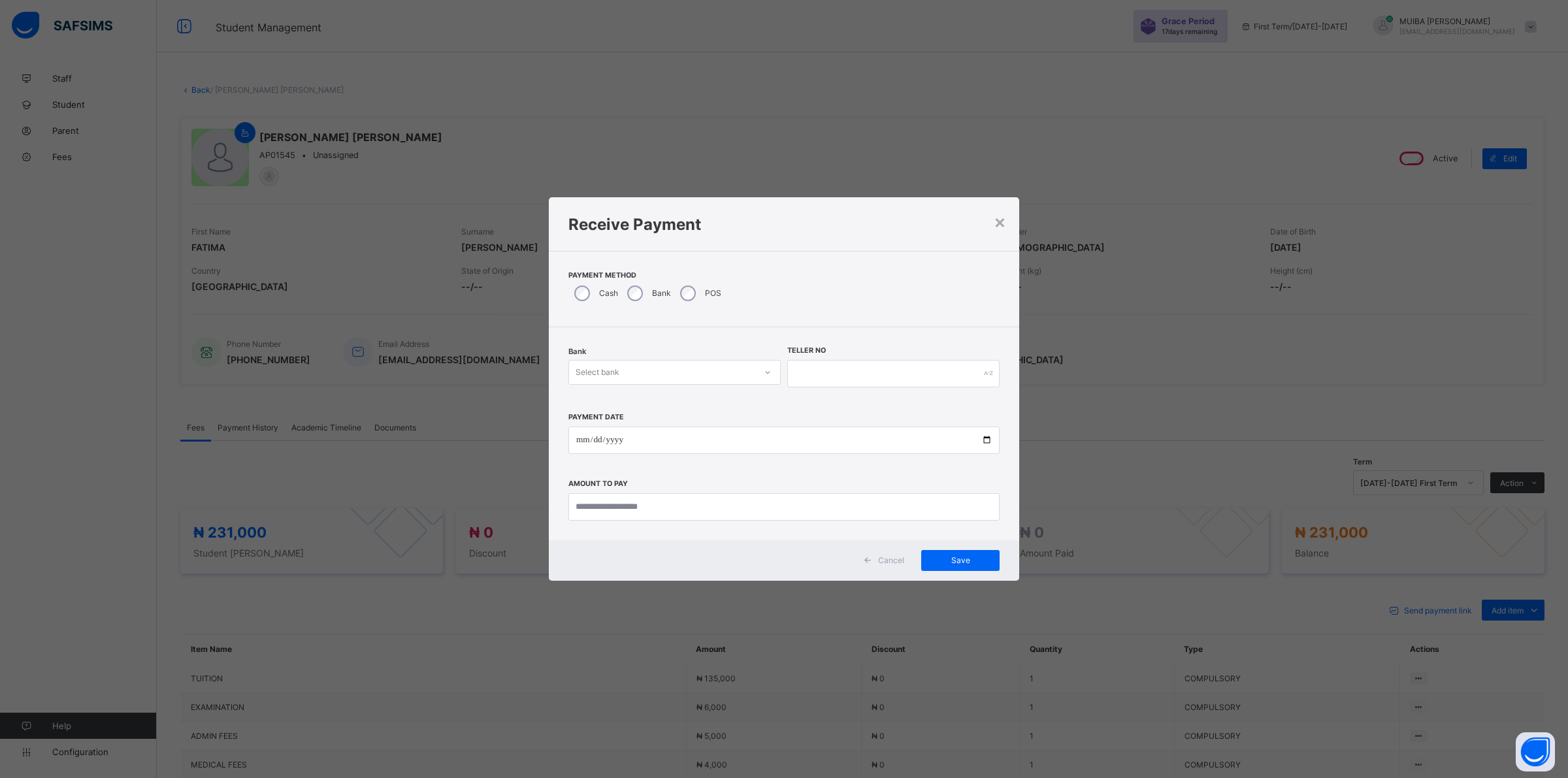
drag, startPoint x: 766, startPoint y: 366, endPoint x: 749, endPoint y: 376, distance: 19.7
click at [765, 366] on div at bounding box center [768, 373] width 22 height 21
drag, startPoint x: 663, startPoint y: 405, endPoint x: 671, endPoint y: 402, distance: 8.5
click at [664, 403] on div "Jaiz Bank - Alhamideen Academy" at bounding box center [674, 401] width 211 height 20
click at [808, 367] on input "text" at bounding box center [893, 373] width 212 height 27
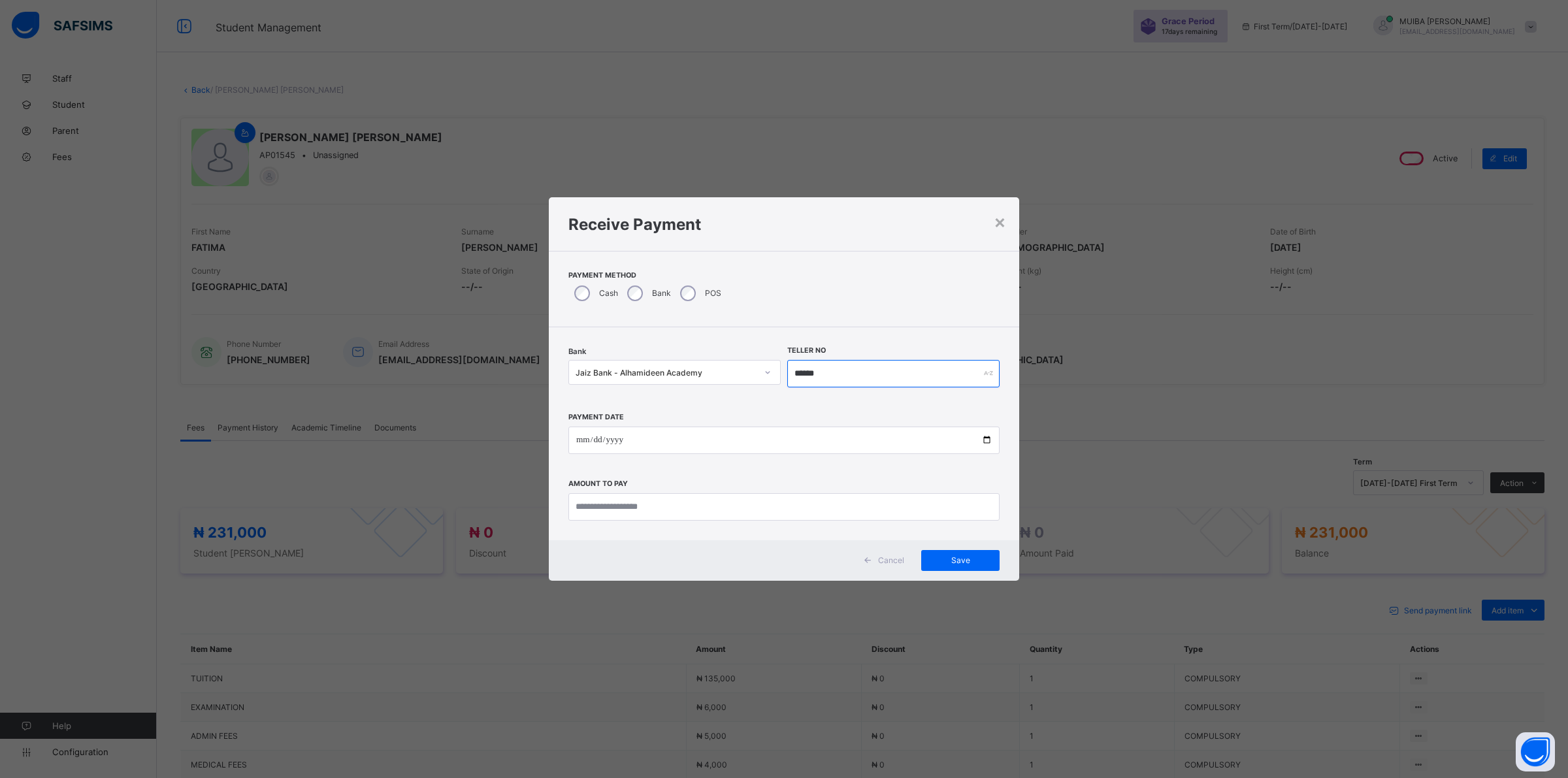
type input "******"
click at [575, 438] on input "date" at bounding box center [784, 441] width 431 height 27
type input "**********"
click at [618, 502] on input "currency" at bounding box center [784, 507] width 431 height 27
type input "*********"
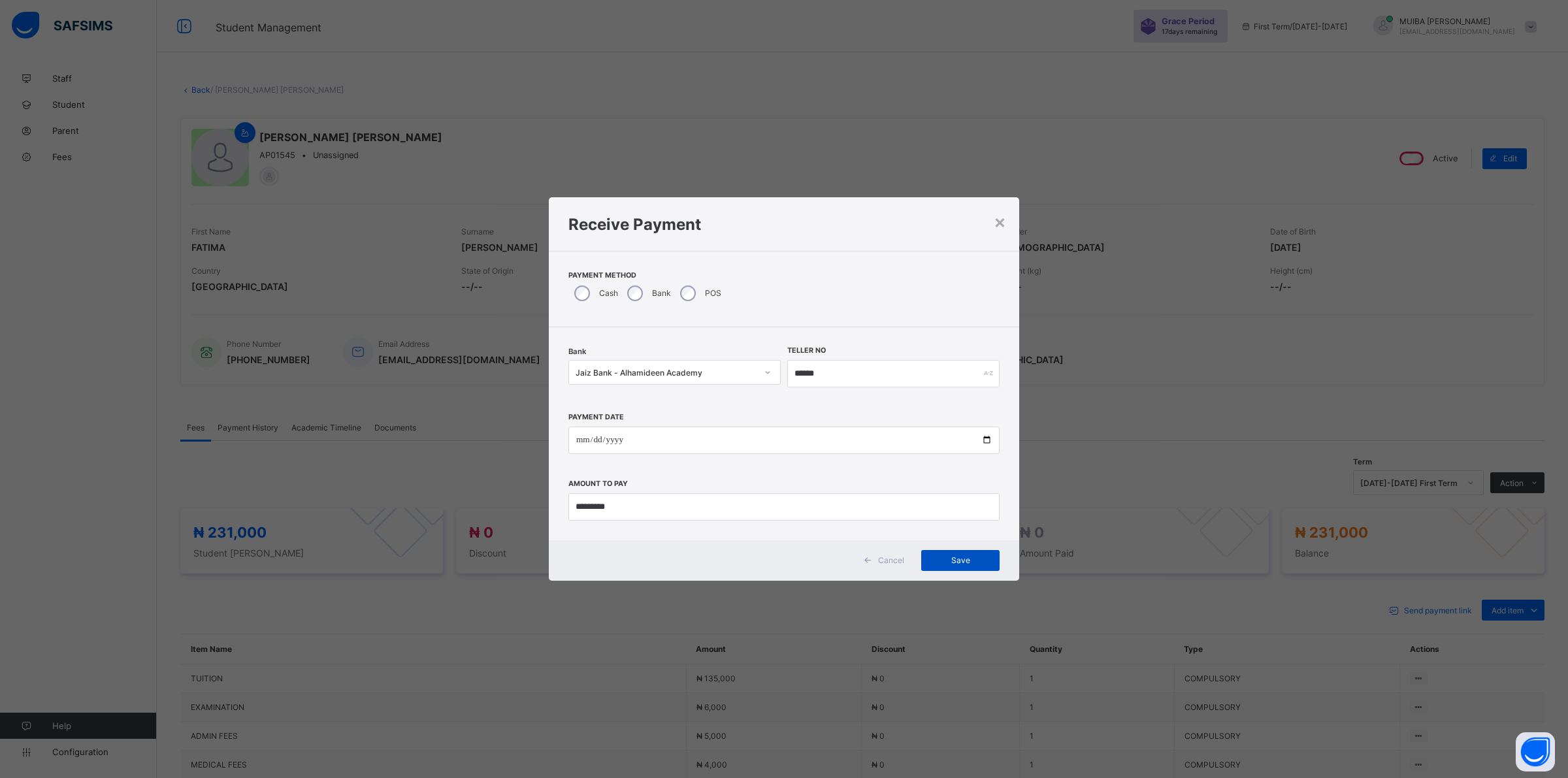
click at [964, 558] on span "Save" at bounding box center [960, 560] width 58 height 10
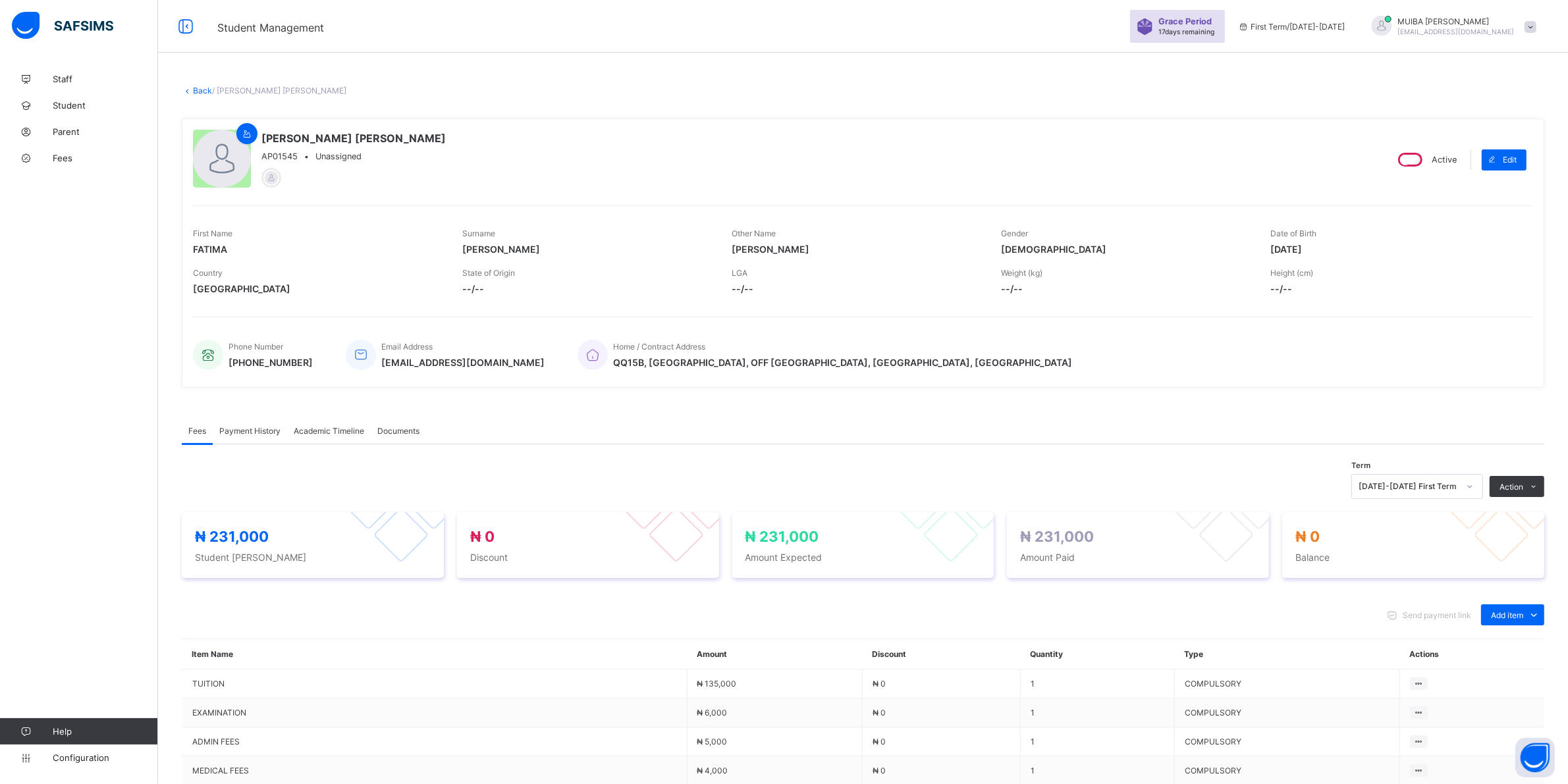
click at [261, 426] on span "Payment History" at bounding box center [250, 431] width 61 height 10
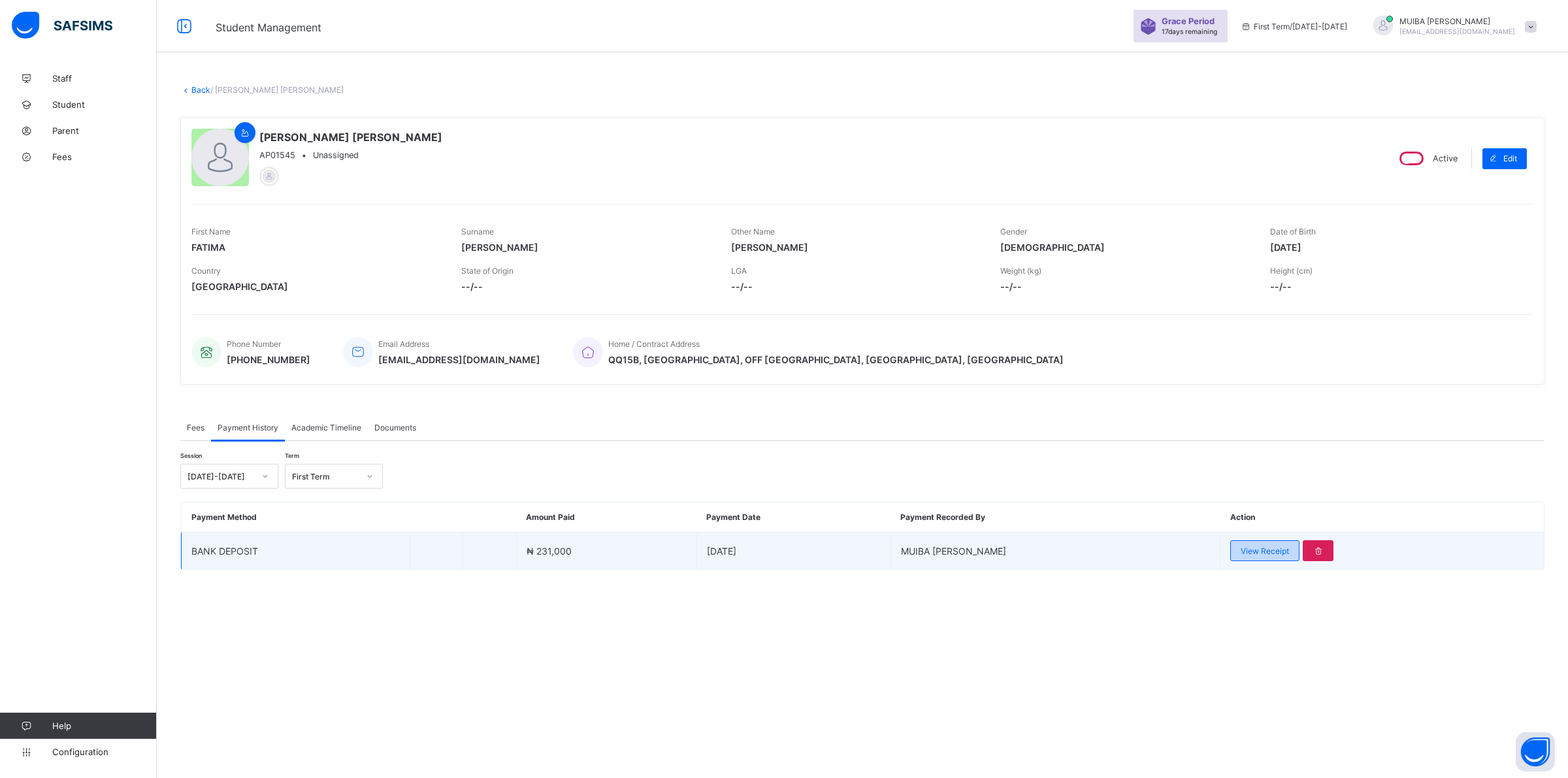
click at [1253, 546] on span "View Receipt" at bounding box center [1265, 551] width 48 height 10
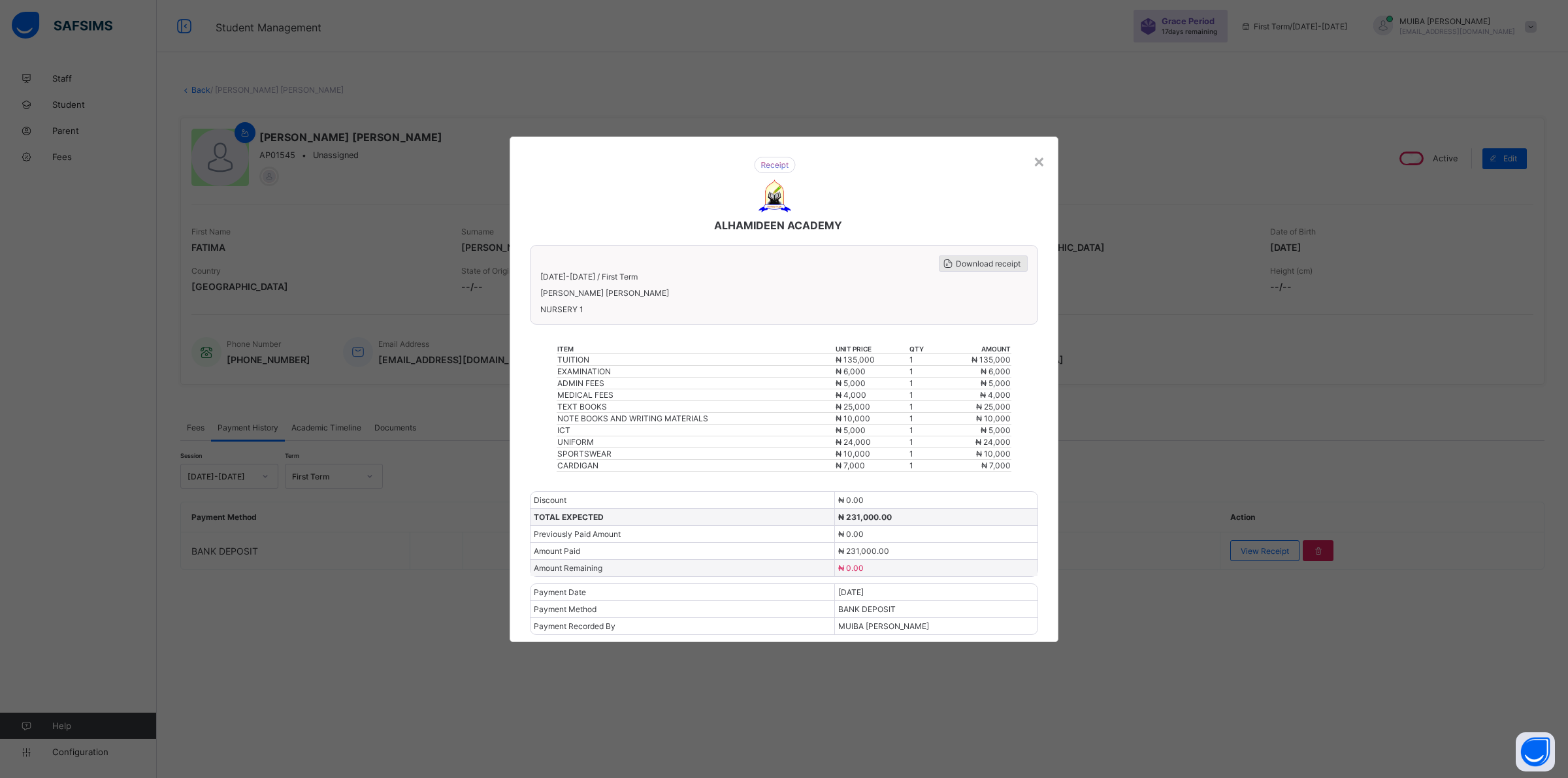
click at [973, 268] on span "Download receipt" at bounding box center [988, 264] width 65 height 10
click at [1036, 167] on div "×" at bounding box center [1038, 161] width 12 height 22
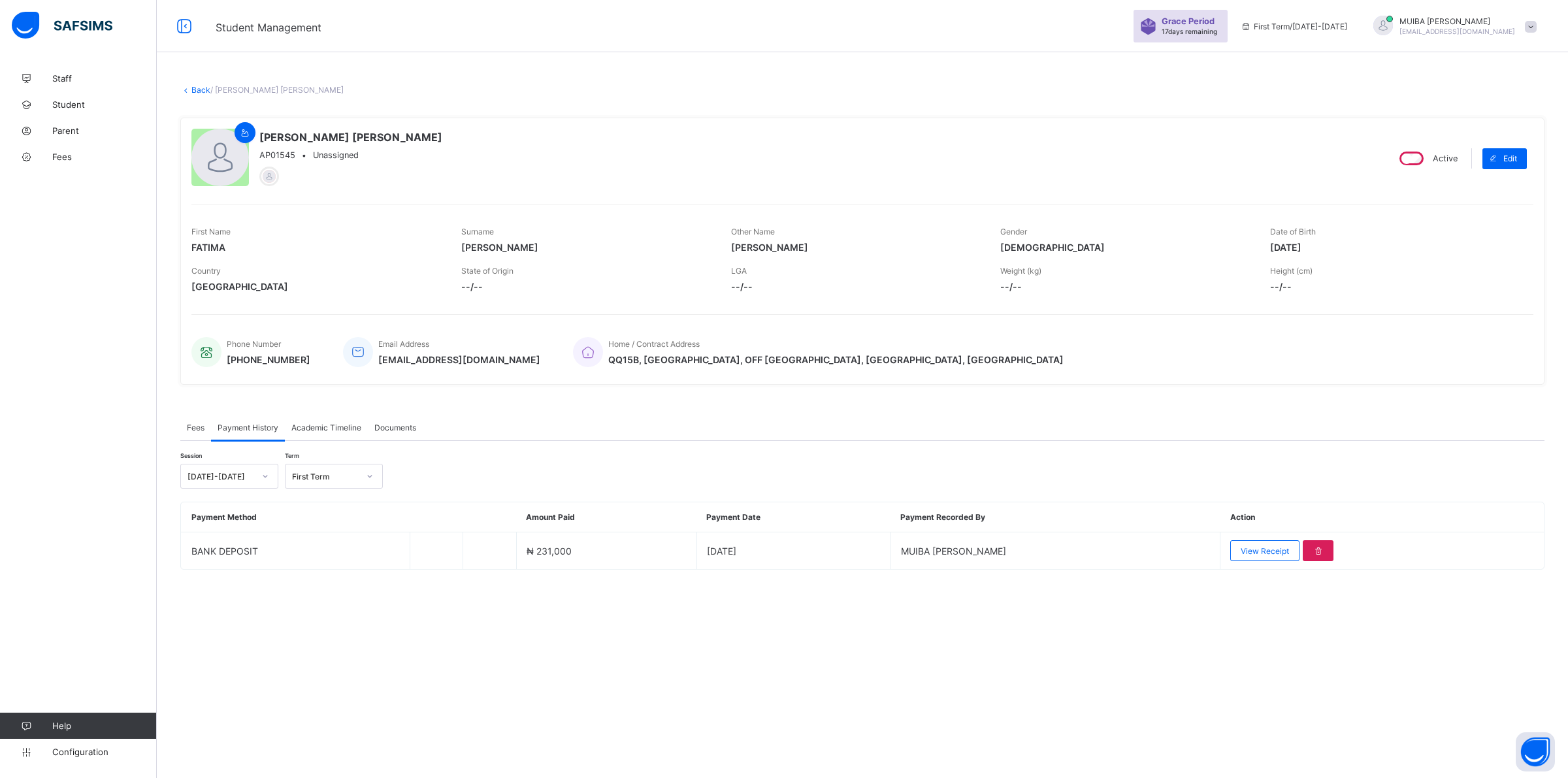
click at [197, 90] on link "Back" at bounding box center [201, 90] width 19 height 10
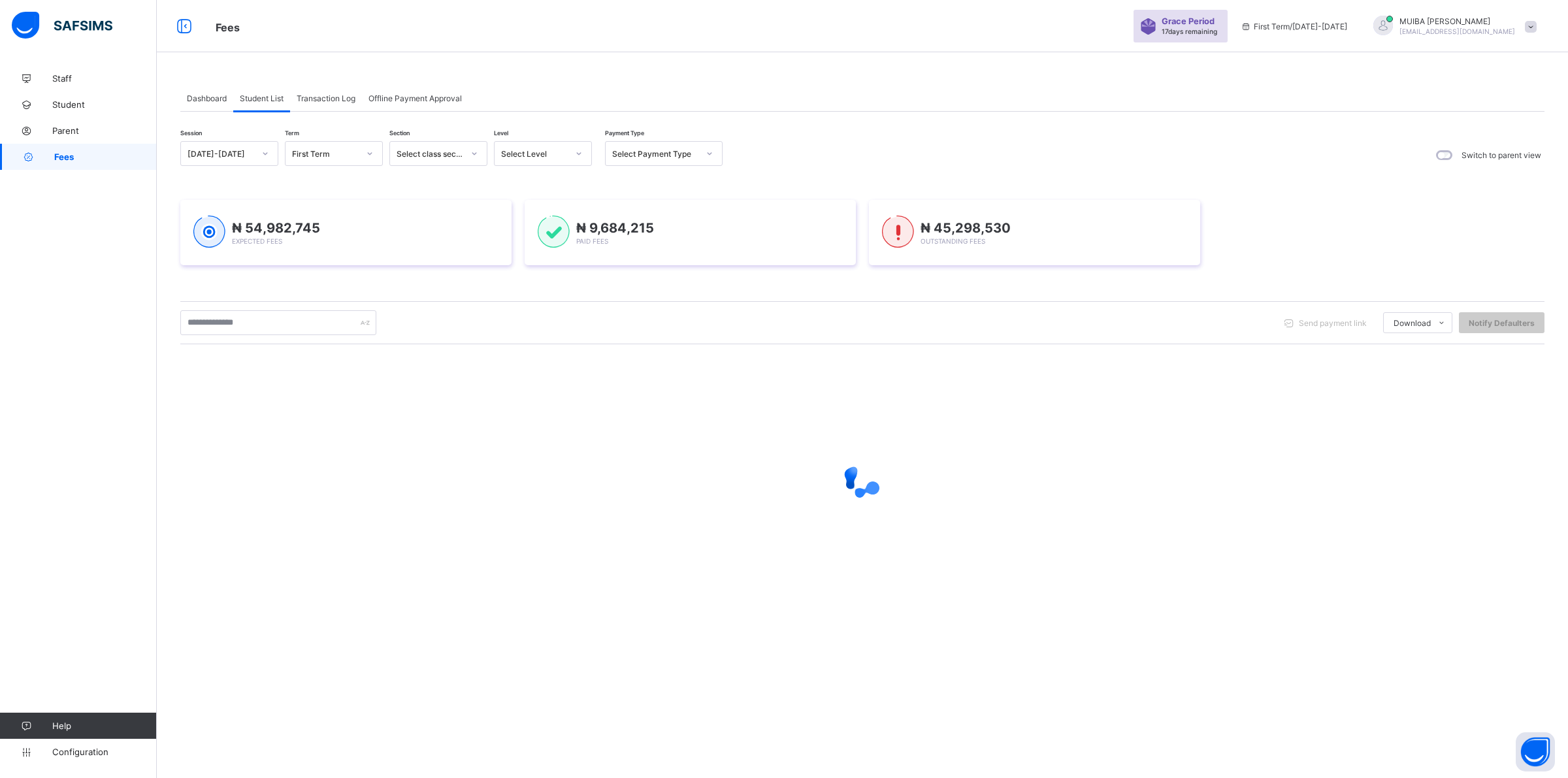
click at [575, 148] on icon at bounding box center [579, 153] width 8 height 13
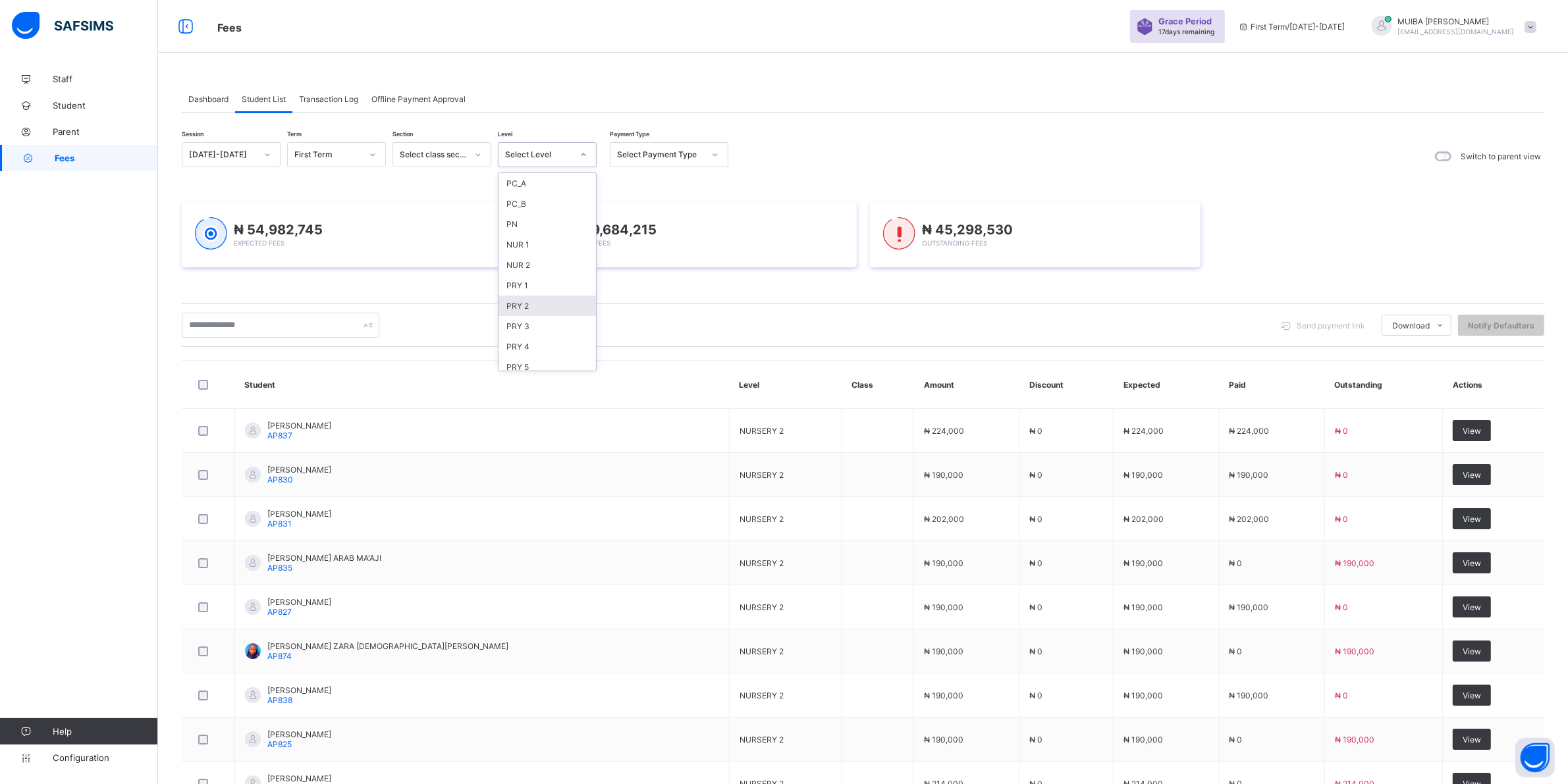
click at [519, 297] on div "PRY 2" at bounding box center [547, 305] width 98 height 20
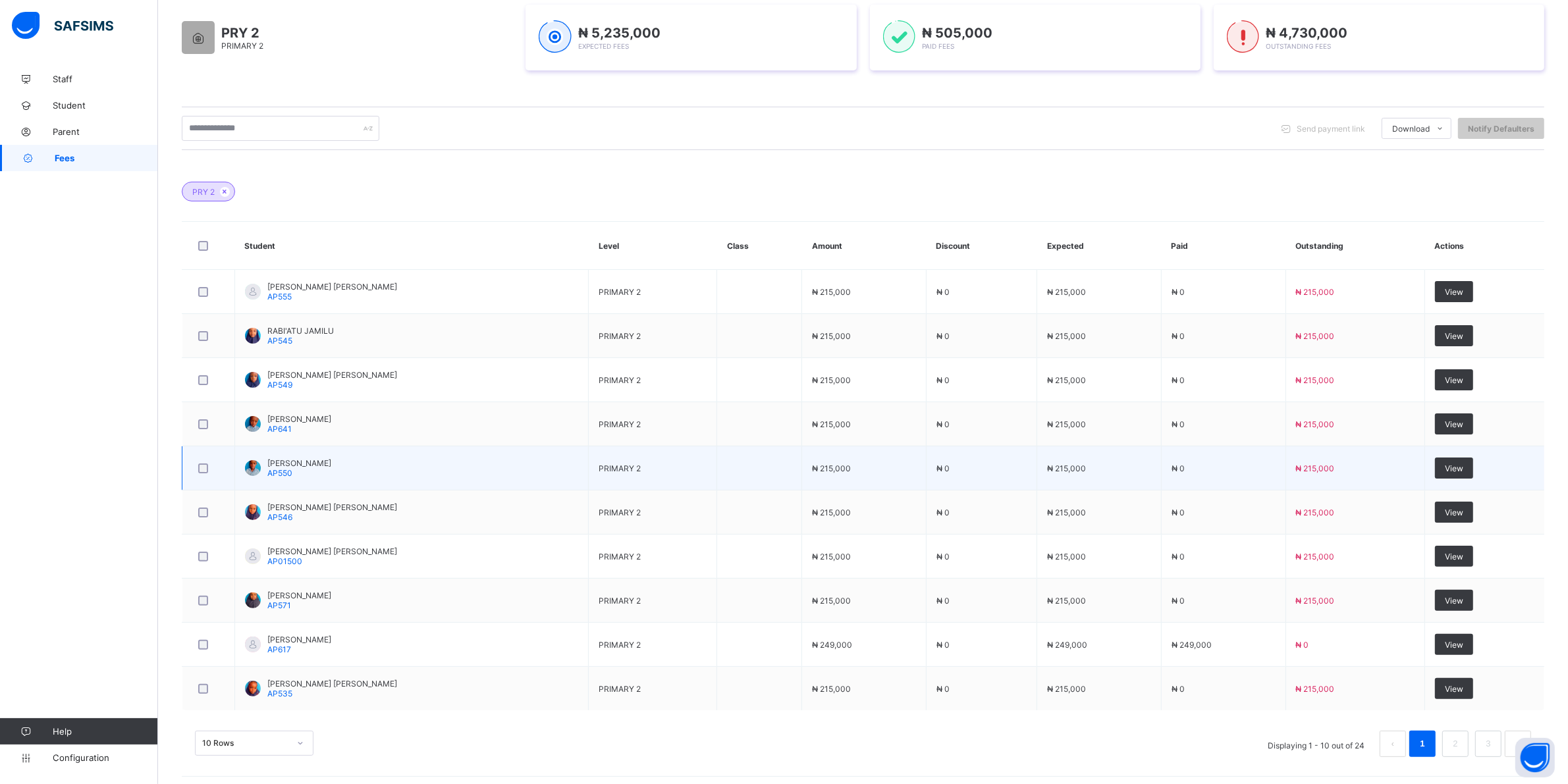
scroll to position [233, 0]
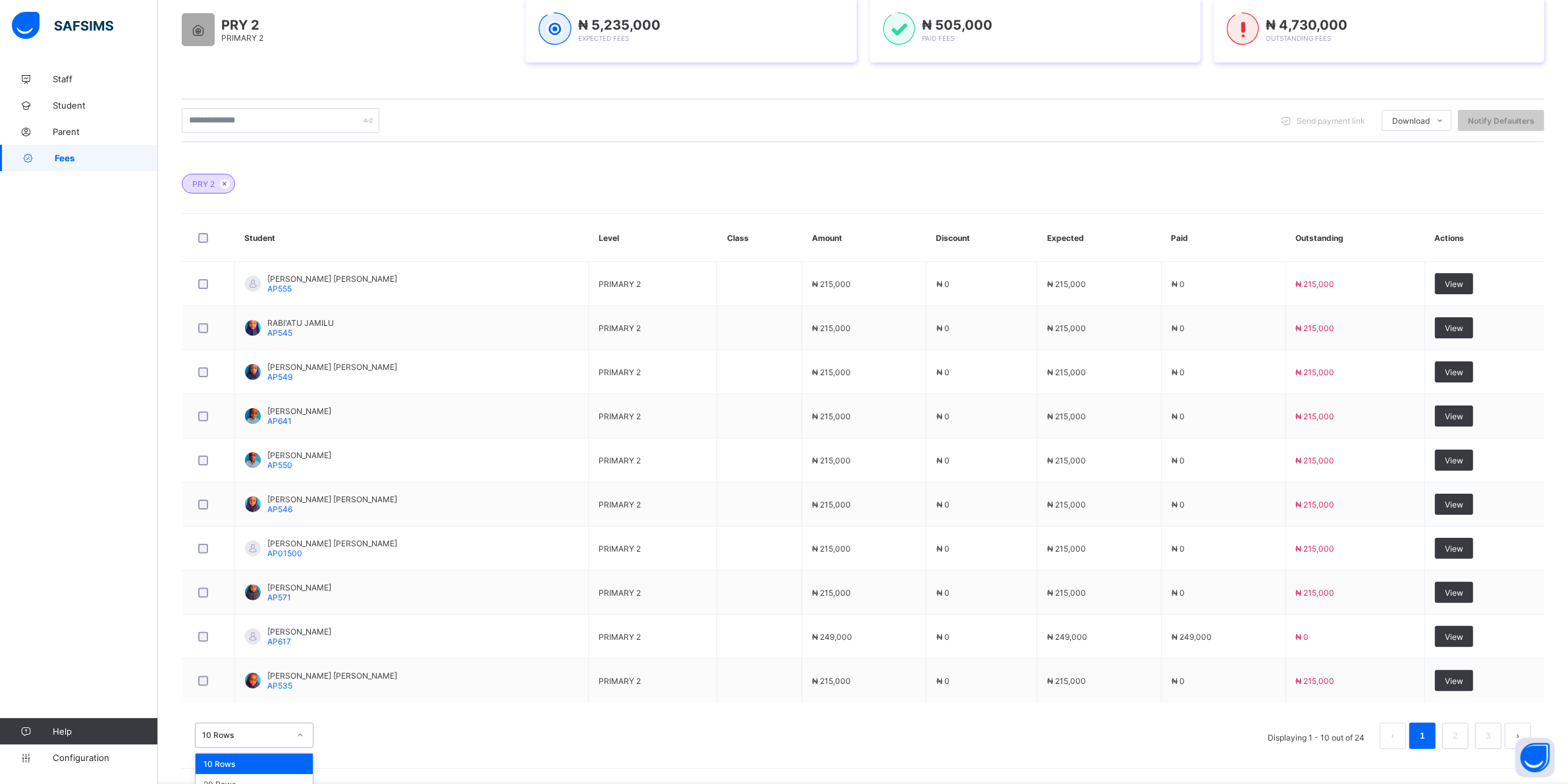
click at [295, 731] on div "option 10 Rows focused, 1 of 3. 3 results available. Use Up and Down to choose …" at bounding box center [254, 735] width 119 height 25
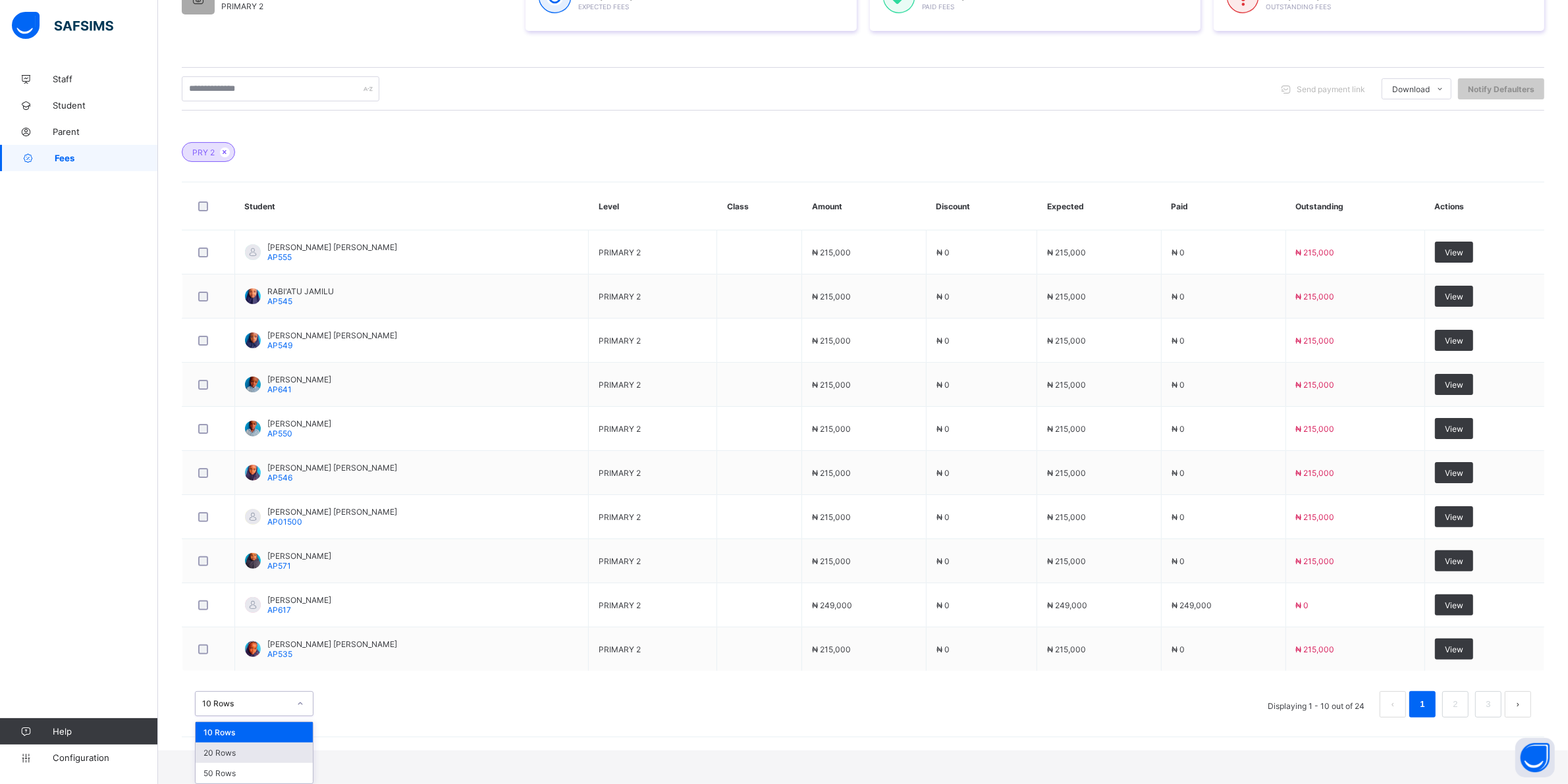
click at [241, 755] on div "20 Rows" at bounding box center [254, 753] width 117 height 20
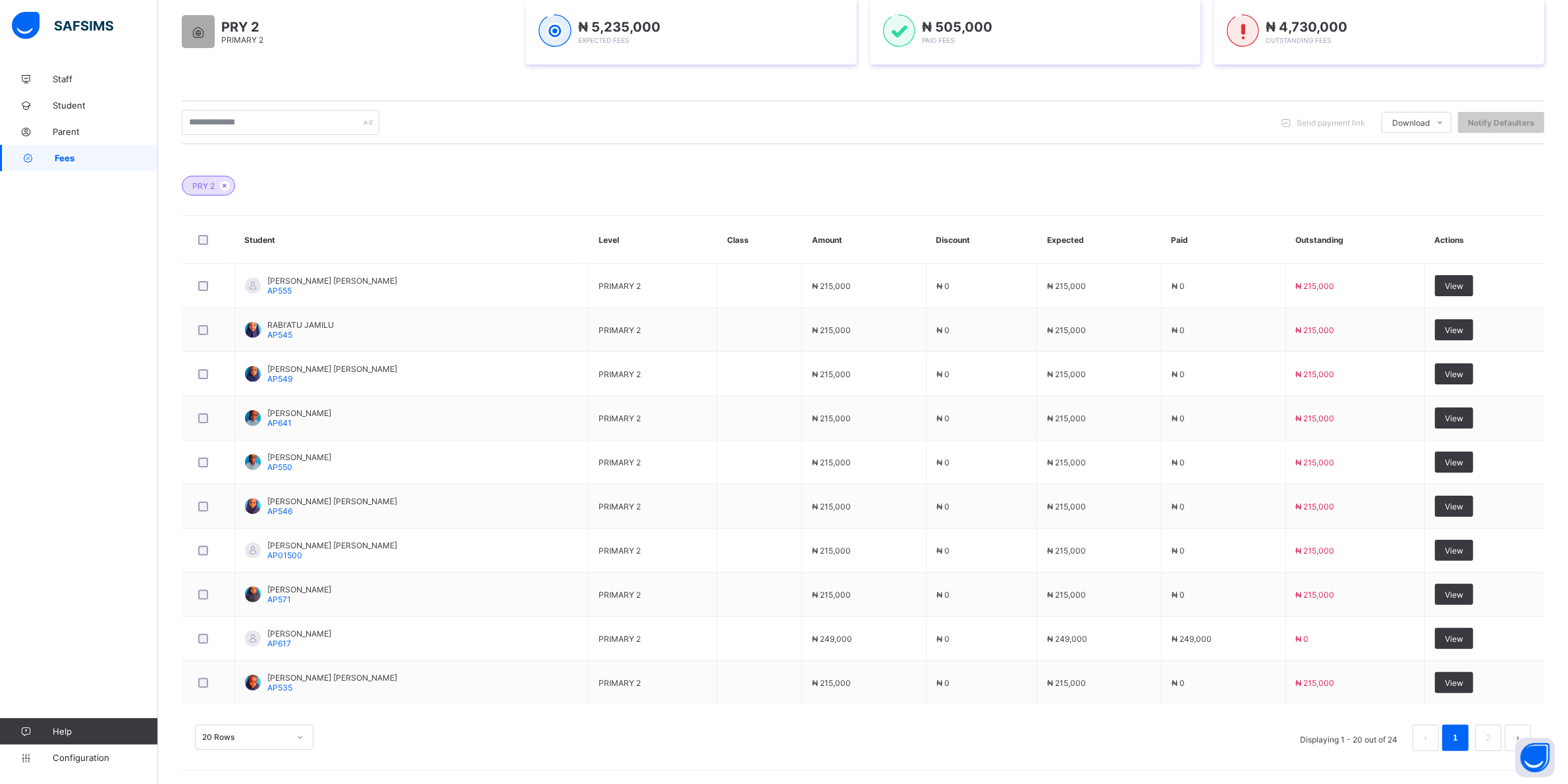
click at [297, 740] on div "20 Rows" at bounding box center [254, 737] width 119 height 25
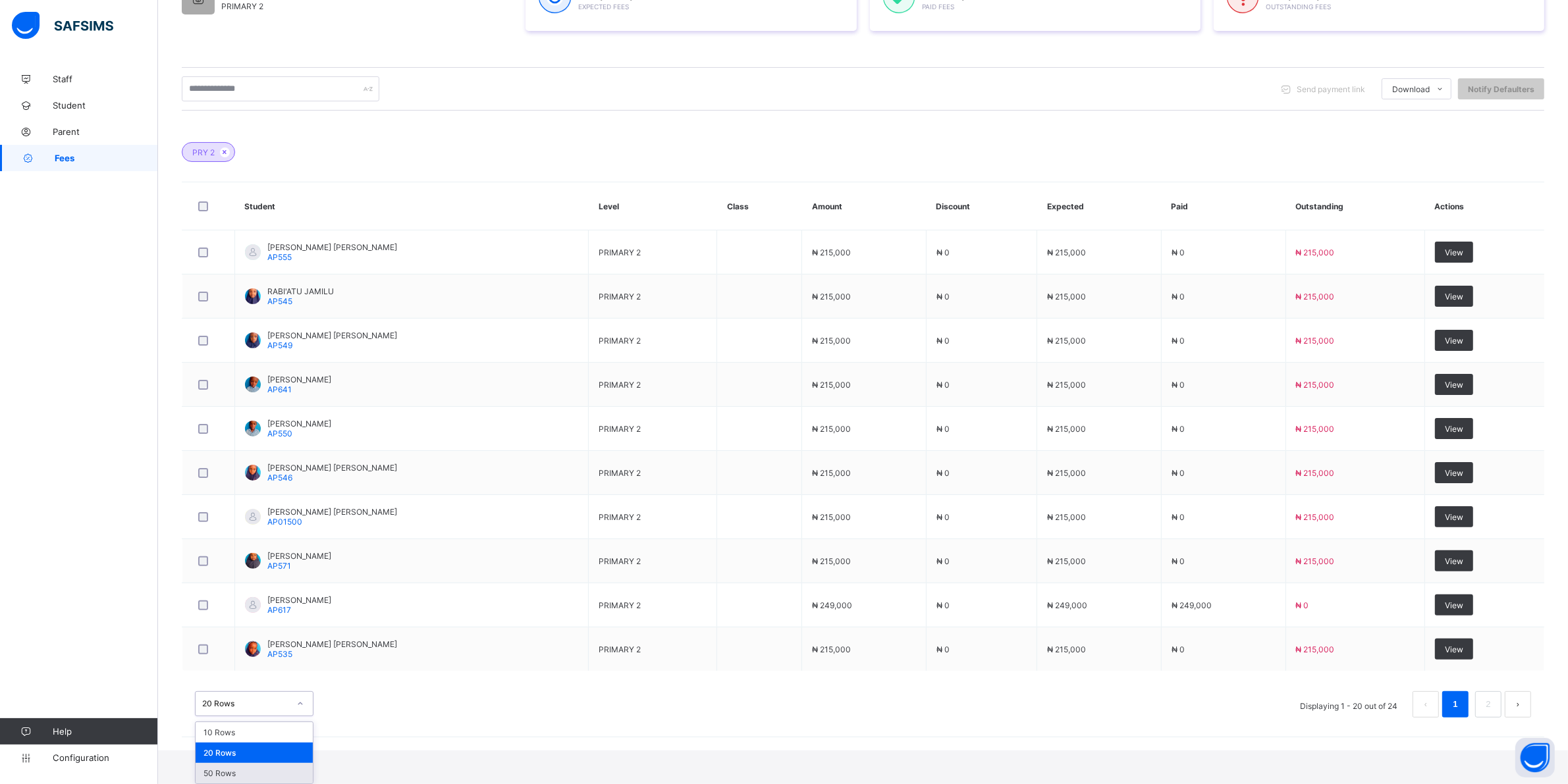
click at [245, 774] on div "50 Rows" at bounding box center [254, 773] width 117 height 20
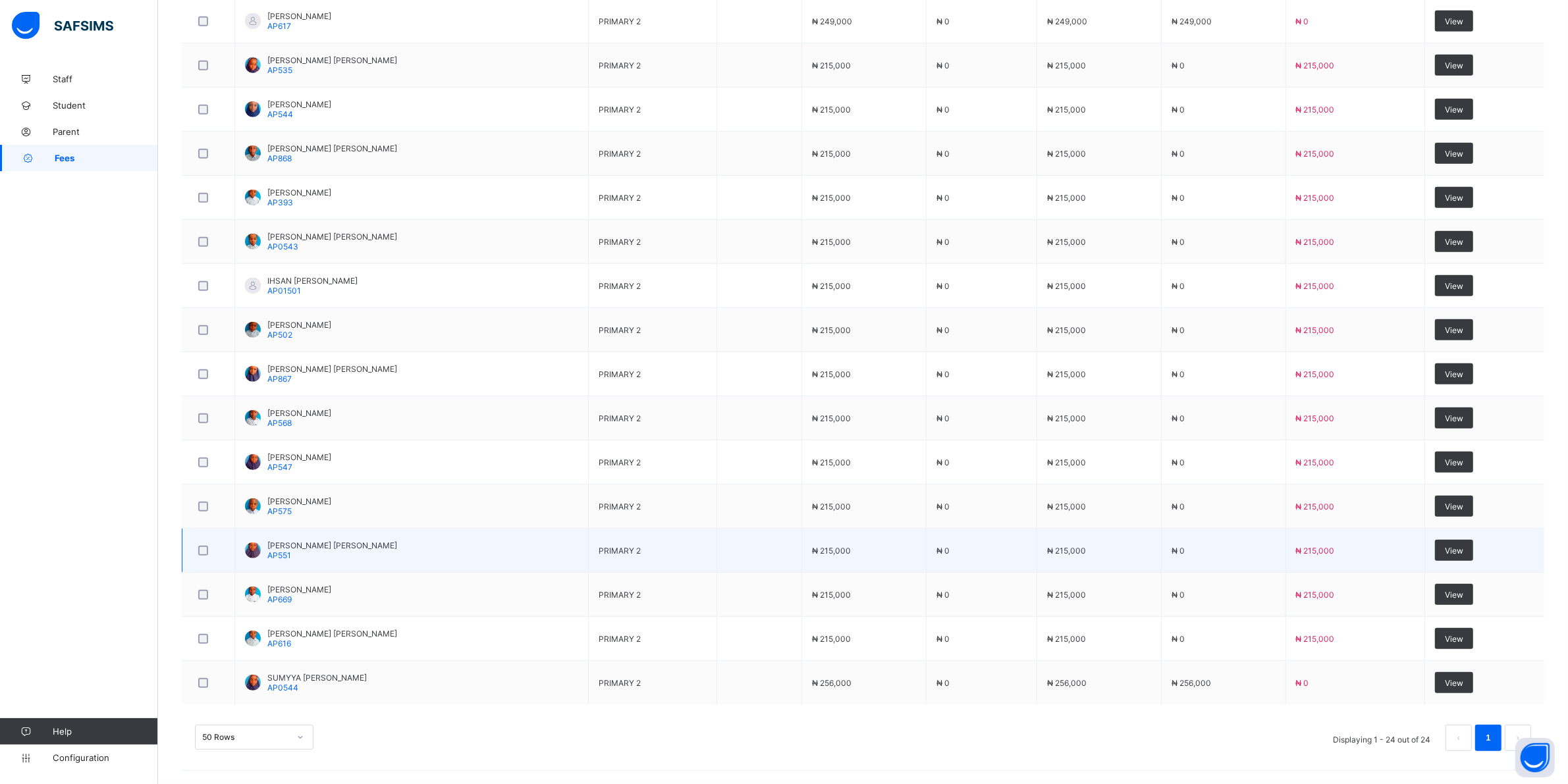
scroll to position [853, 0]
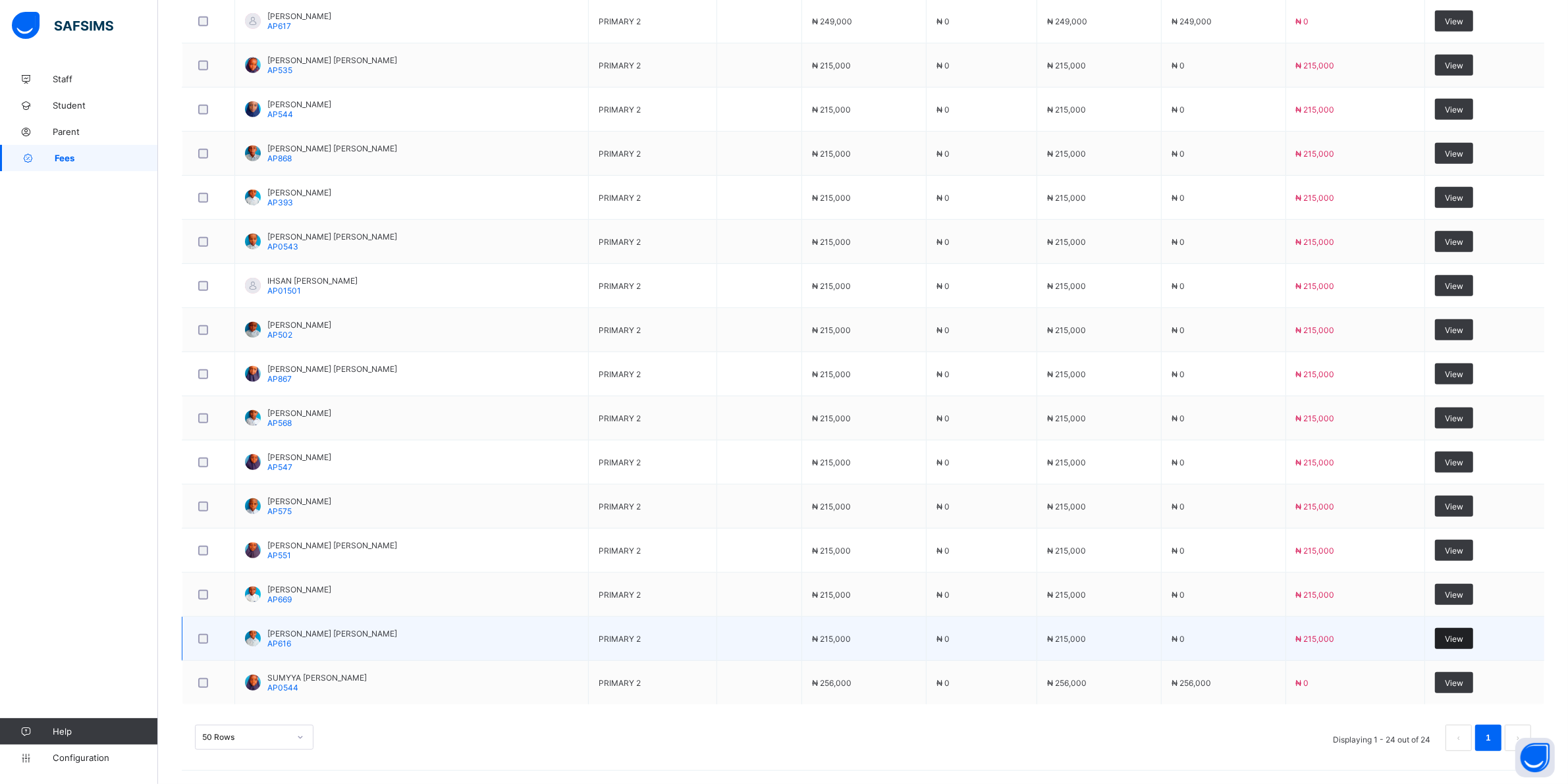
click at [1463, 640] on span "View" at bounding box center [1453, 639] width 19 height 10
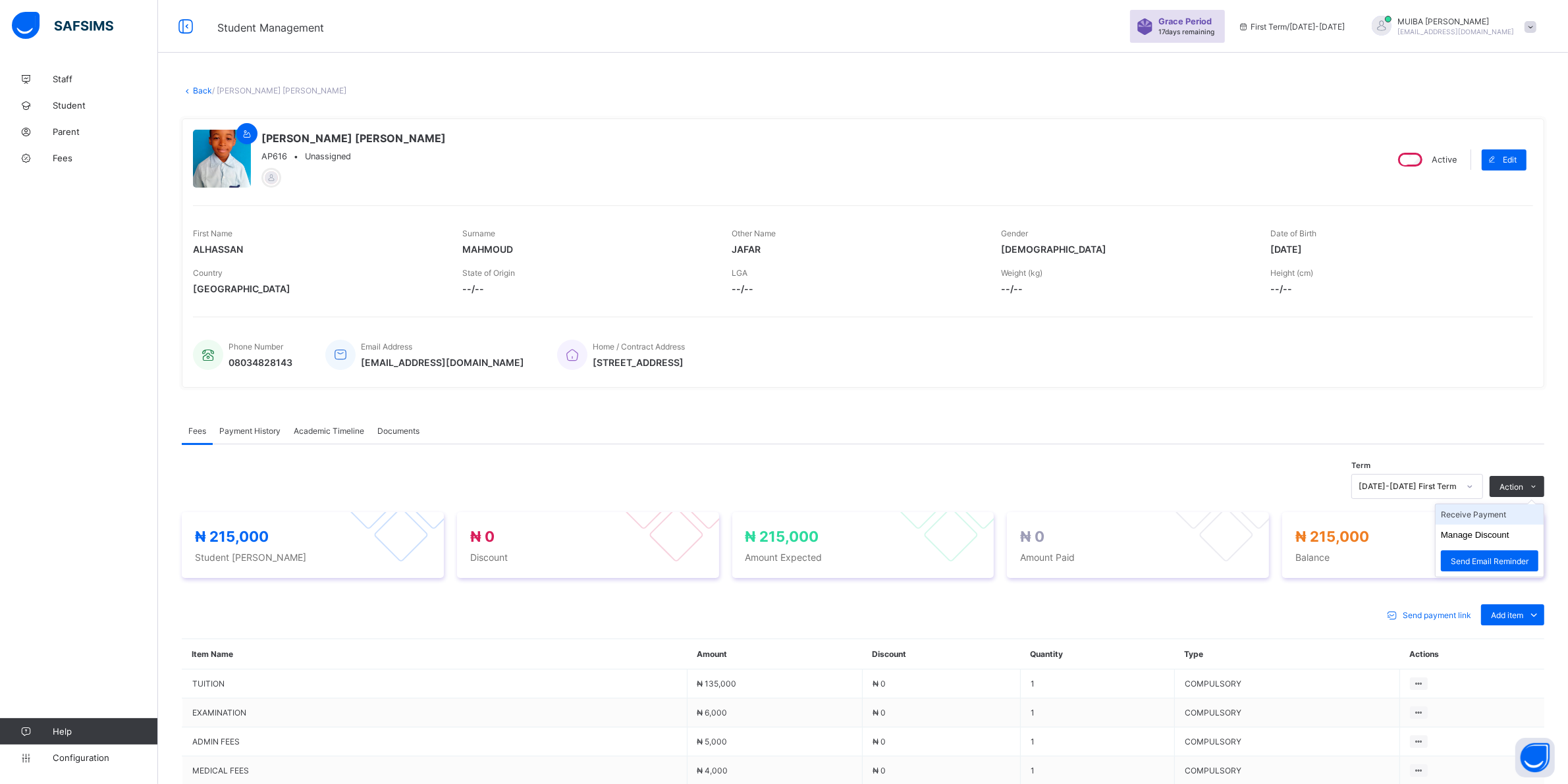
click at [1500, 517] on li "Receive Payment" at bounding box center [1490, 514] width 108 height 20
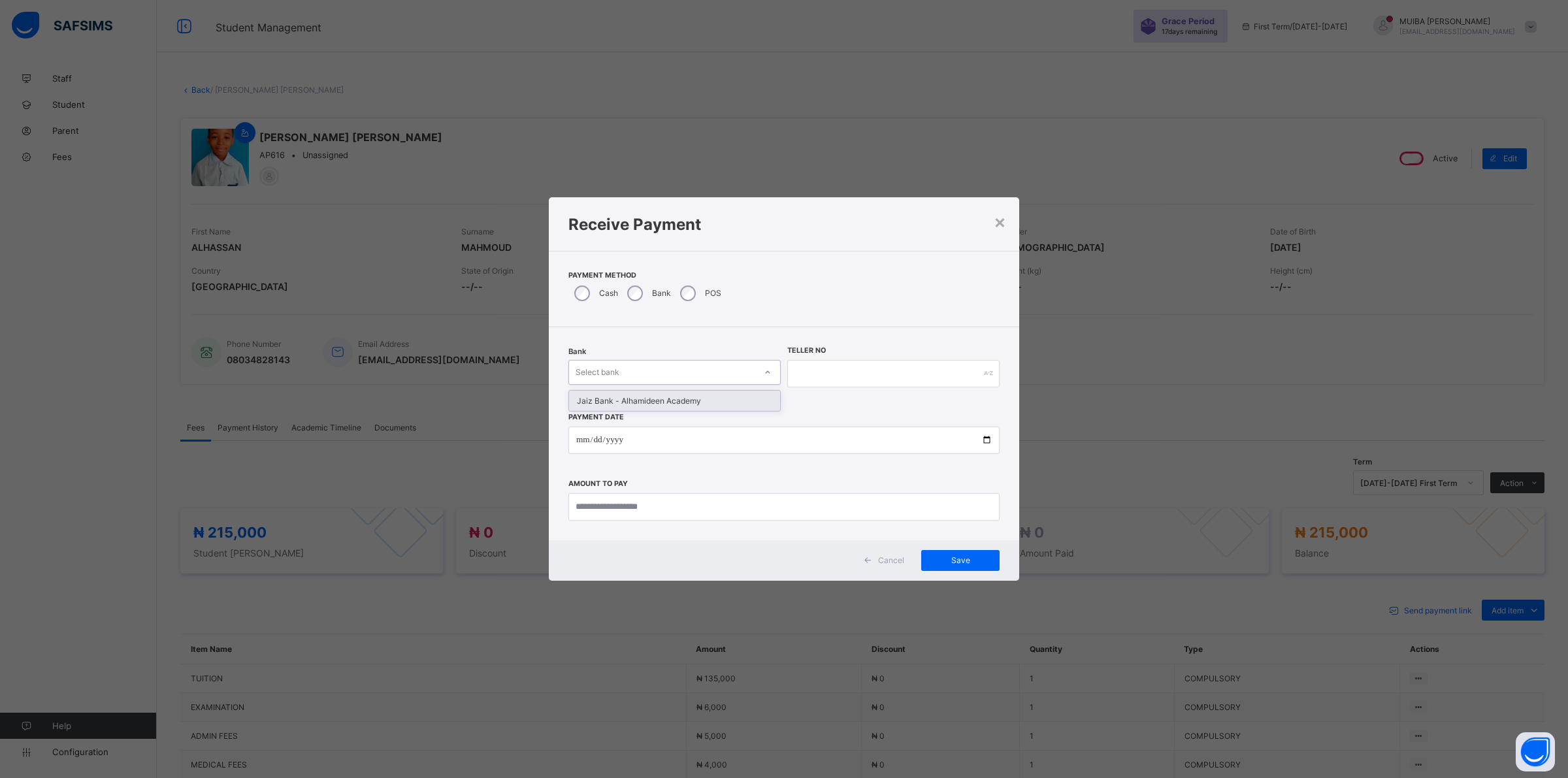
click at [768, 373] on icon at bounding box center [768, 373] width 8 height 13
click at [675, 403] on div "Jaiz Bank - Alhamideen Academy" at bounding box center [674, 401] width 211 height 20
click at [811, 376] on input "text" at bounding box center [893, 373] width 212 height 27
type input "******"
click at [570, 446] on input "date" at bounding box center [784, 441] width 431 height 27
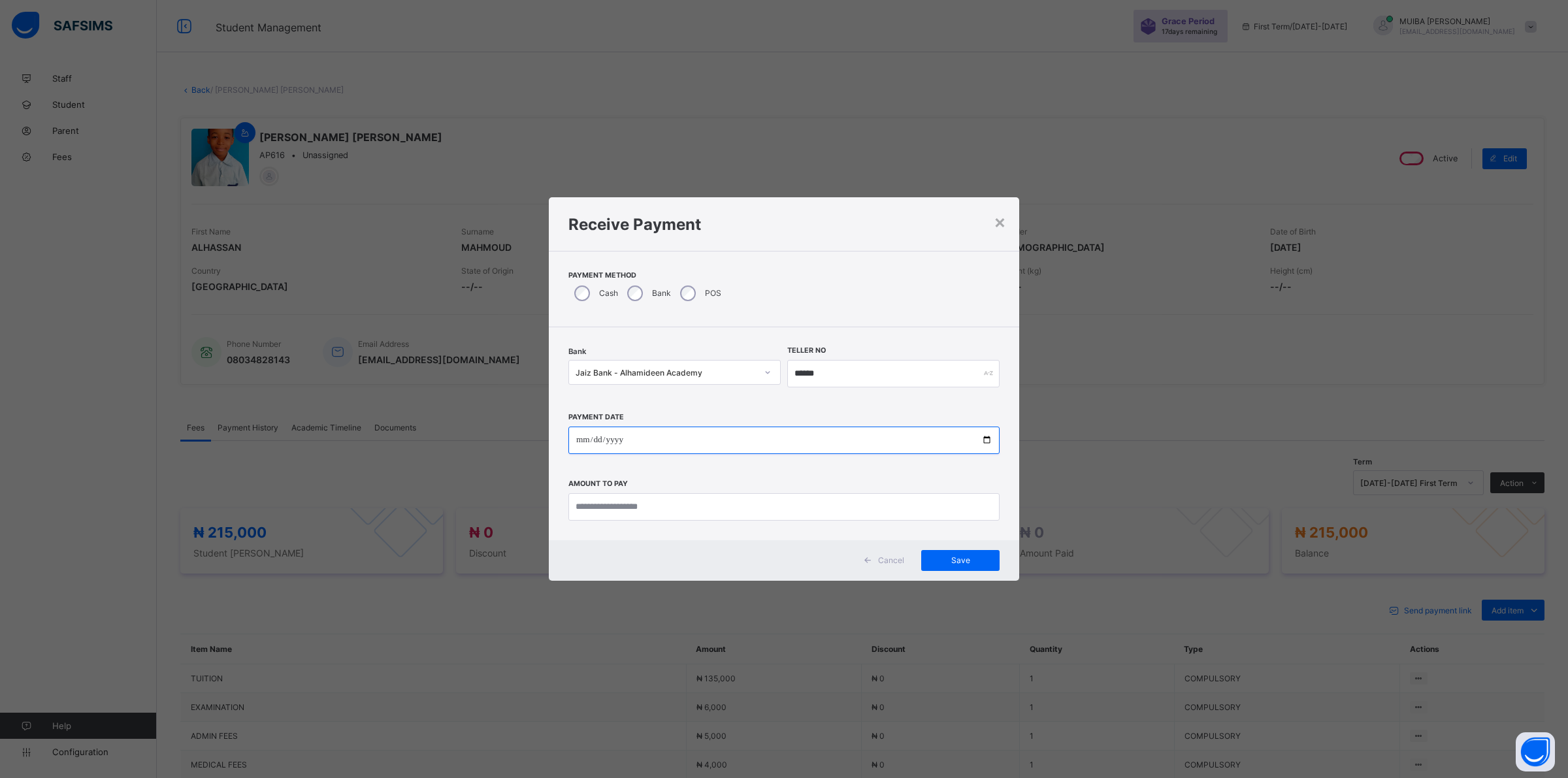
type input "**********"
click at [622, 504] on input "currency" at bounding box center [784, 507] width 431 height 27
click at [995, 230] on div "×" at bounding box center [999, 222] width 12 height 22
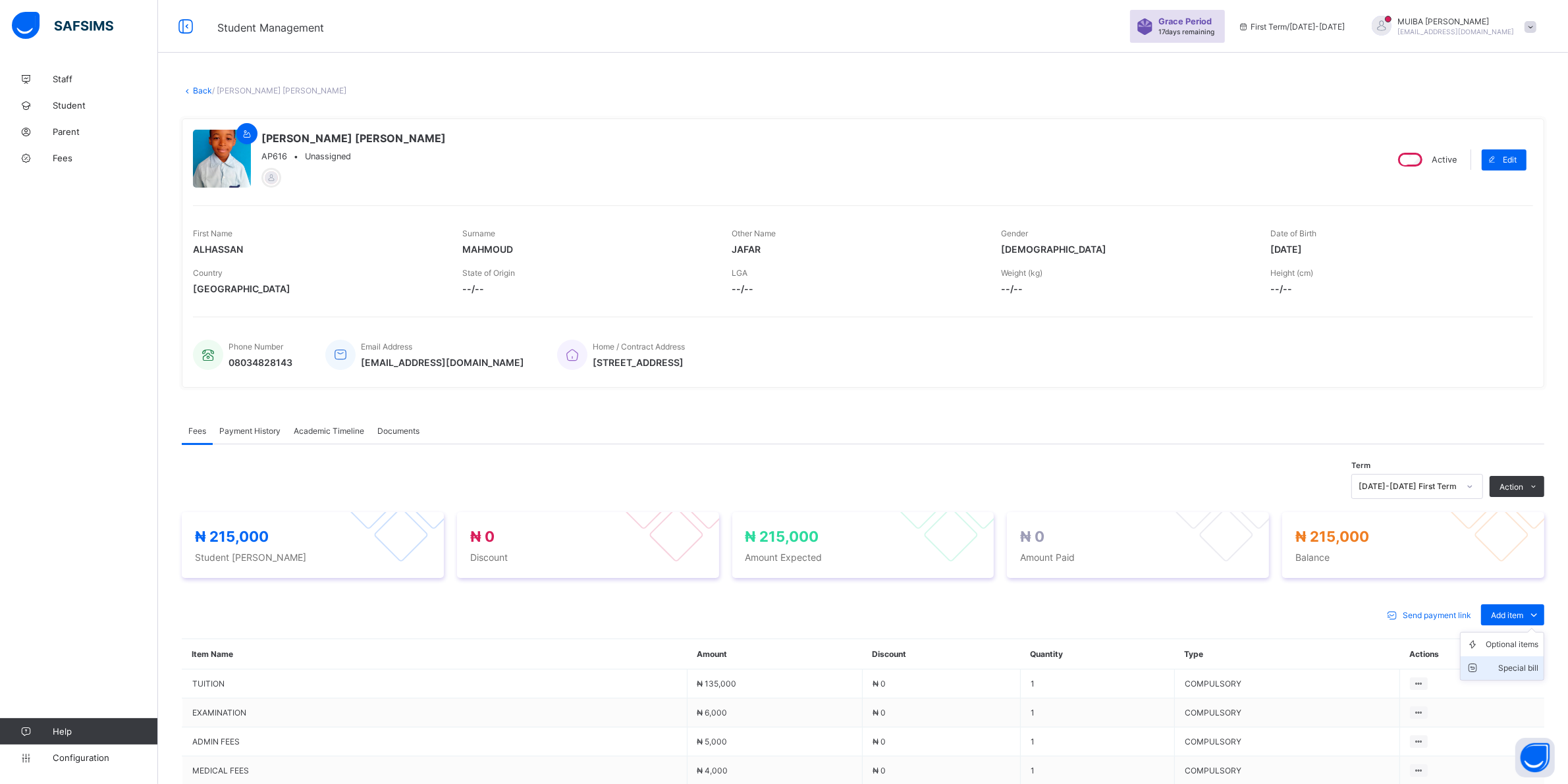
click at [1538, 665] on div "Special bill" at bounding box center [1511, 669] width 52 height 13
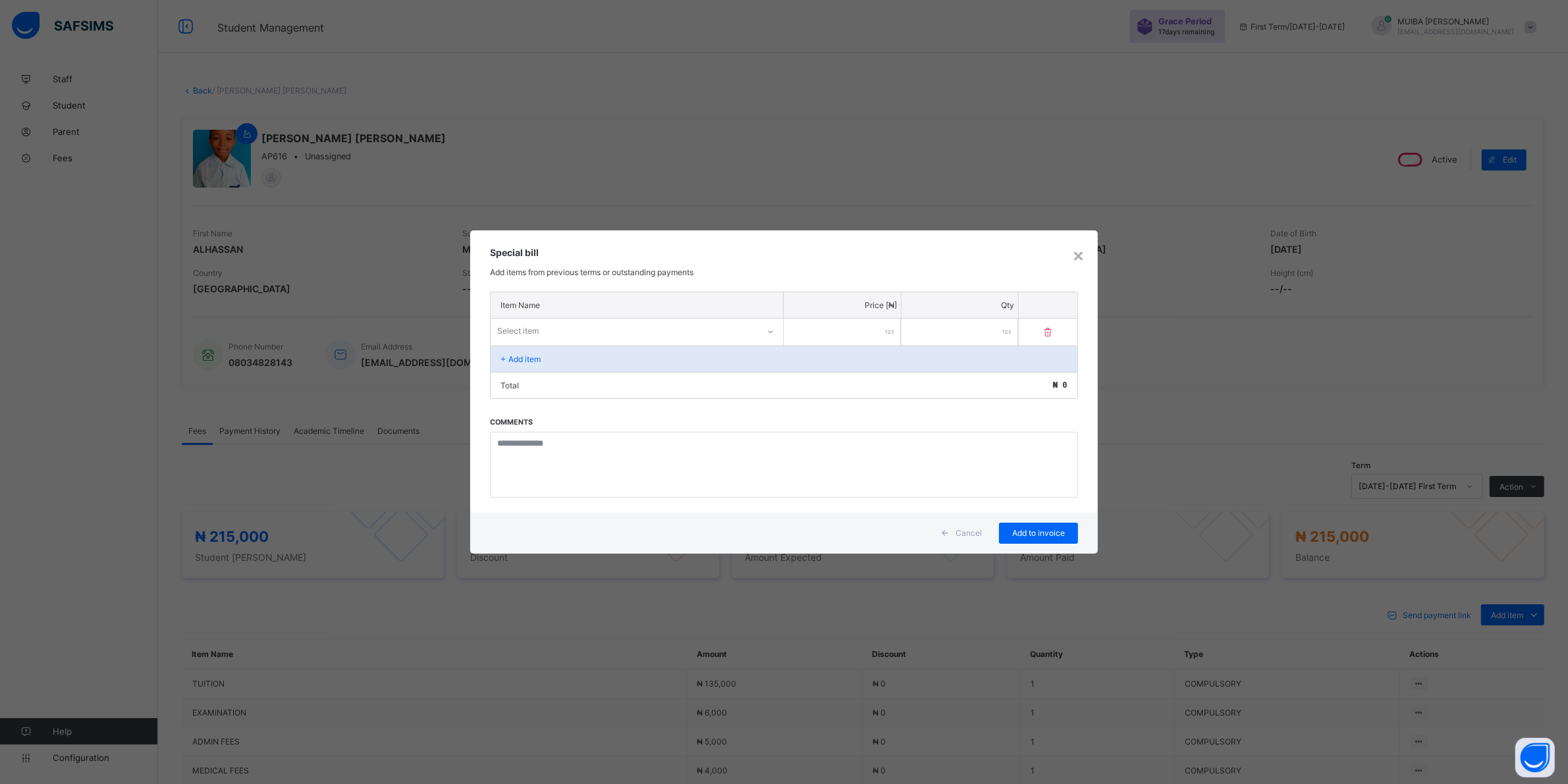
click at [736, 337] on div "Select item" at bounding box center [624, 331] width 267 height 19
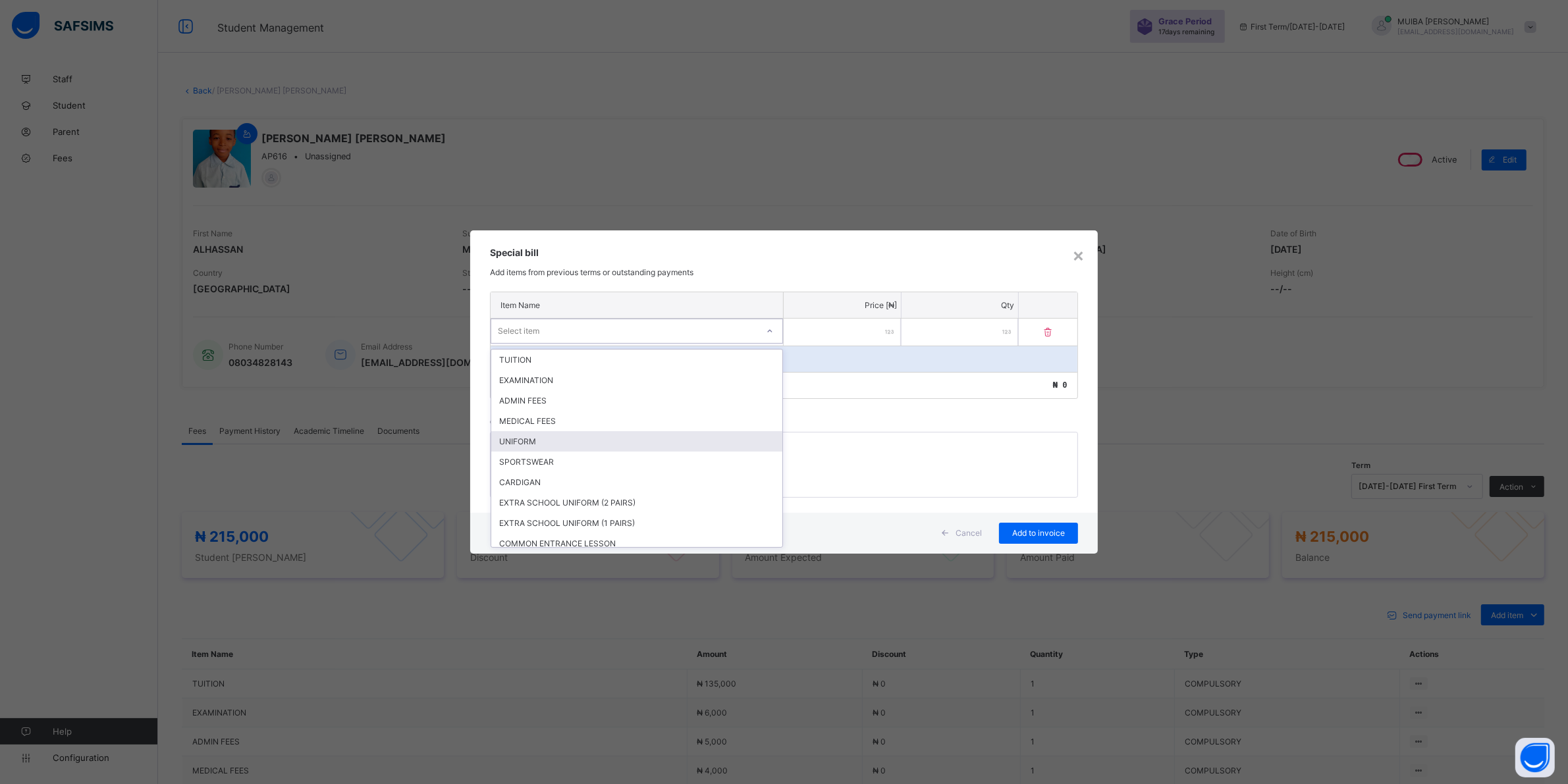
click at [551, 442] on div "UNIFORM" at bounding box center [636, 441] width 291 height 20
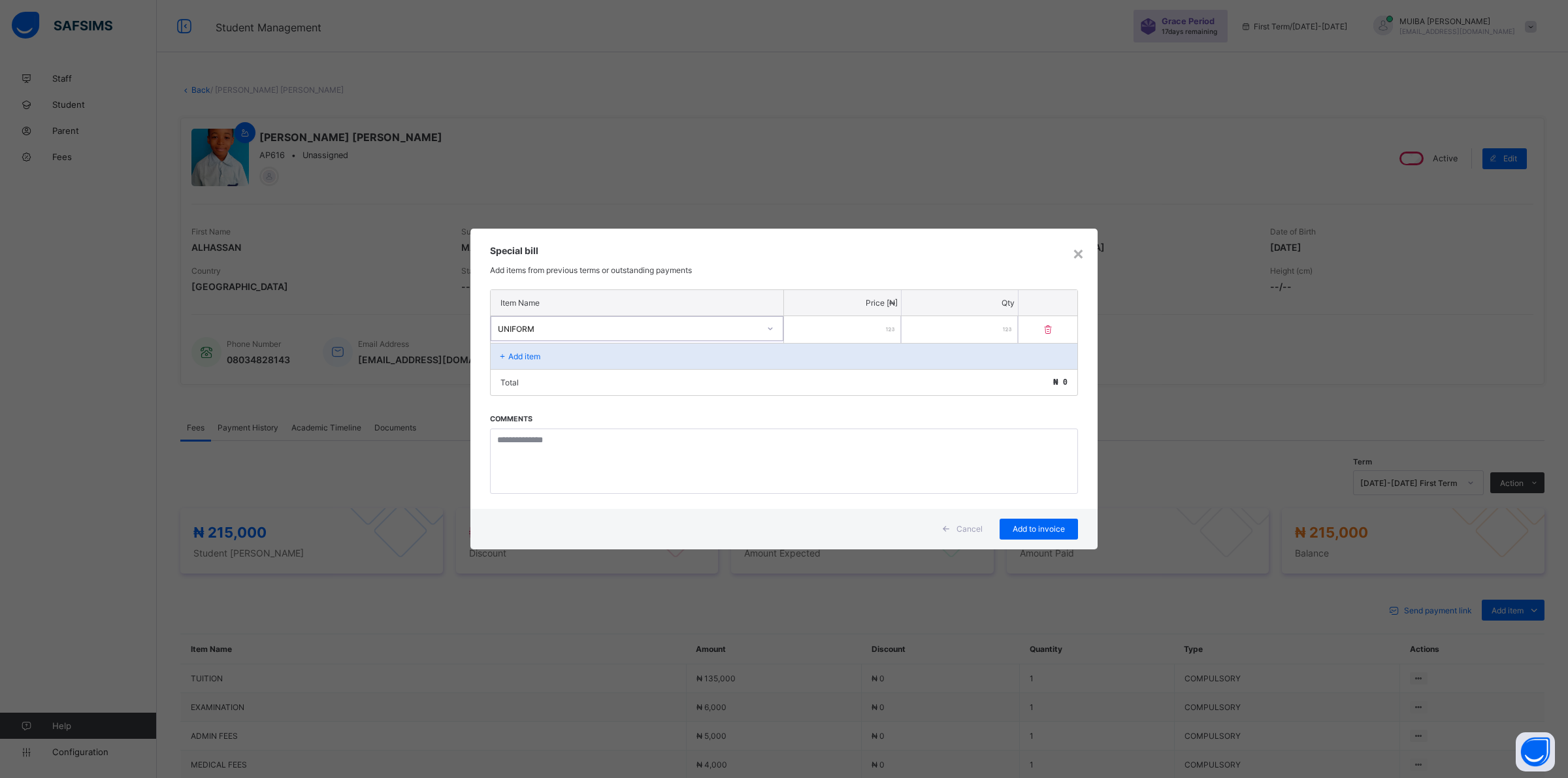
click at [830, 331] on input "number" at bounding box center [843, 329] width 117 height 26
type input "*****"
click at [1025, 527] on span "Add to invoice" at bounding box center [1038, 529] width 58 height 10
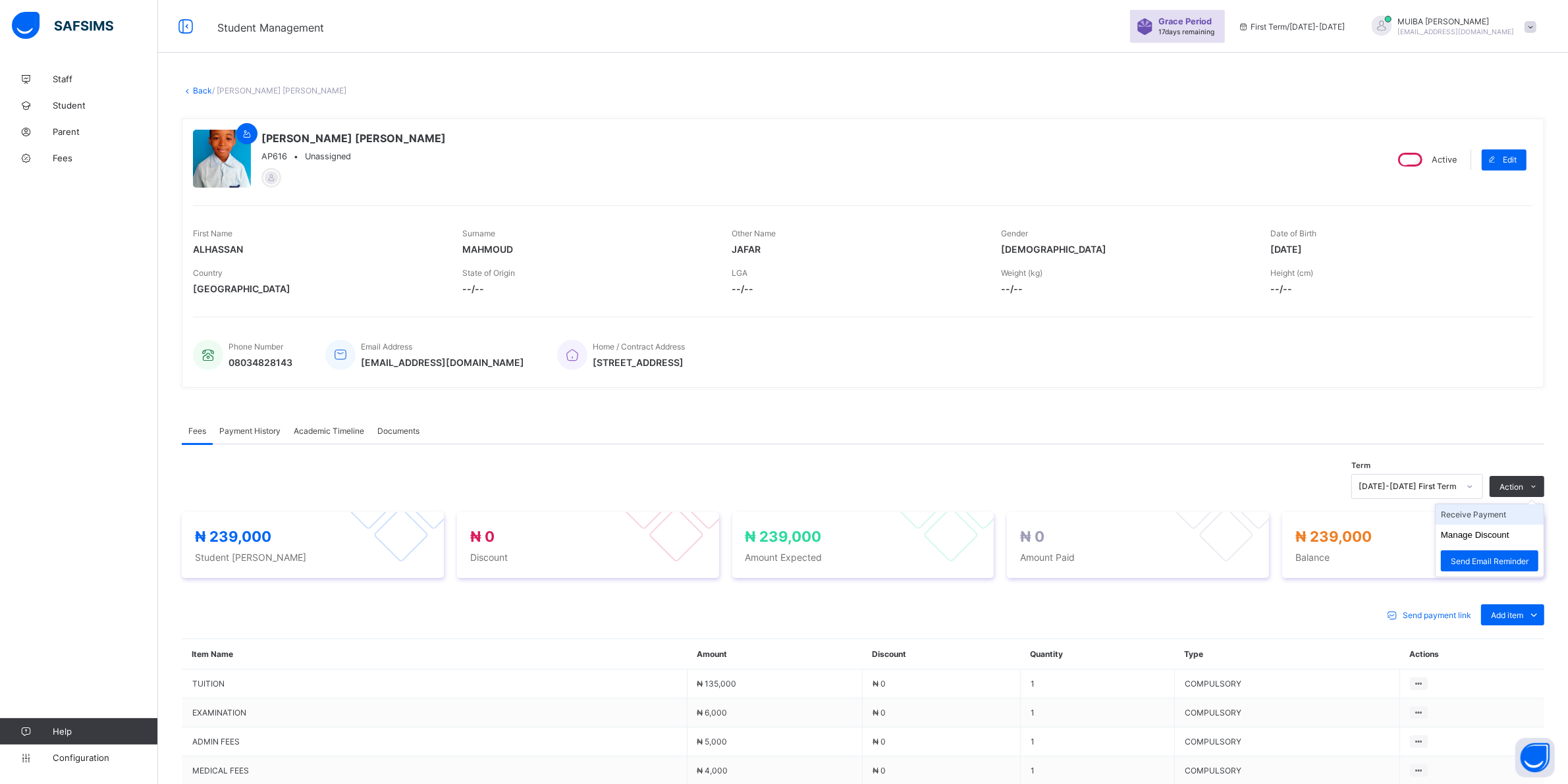
click at [1502, 518] on li "Receive Payment" at bounding box center [1490, 514] width 108 height 20
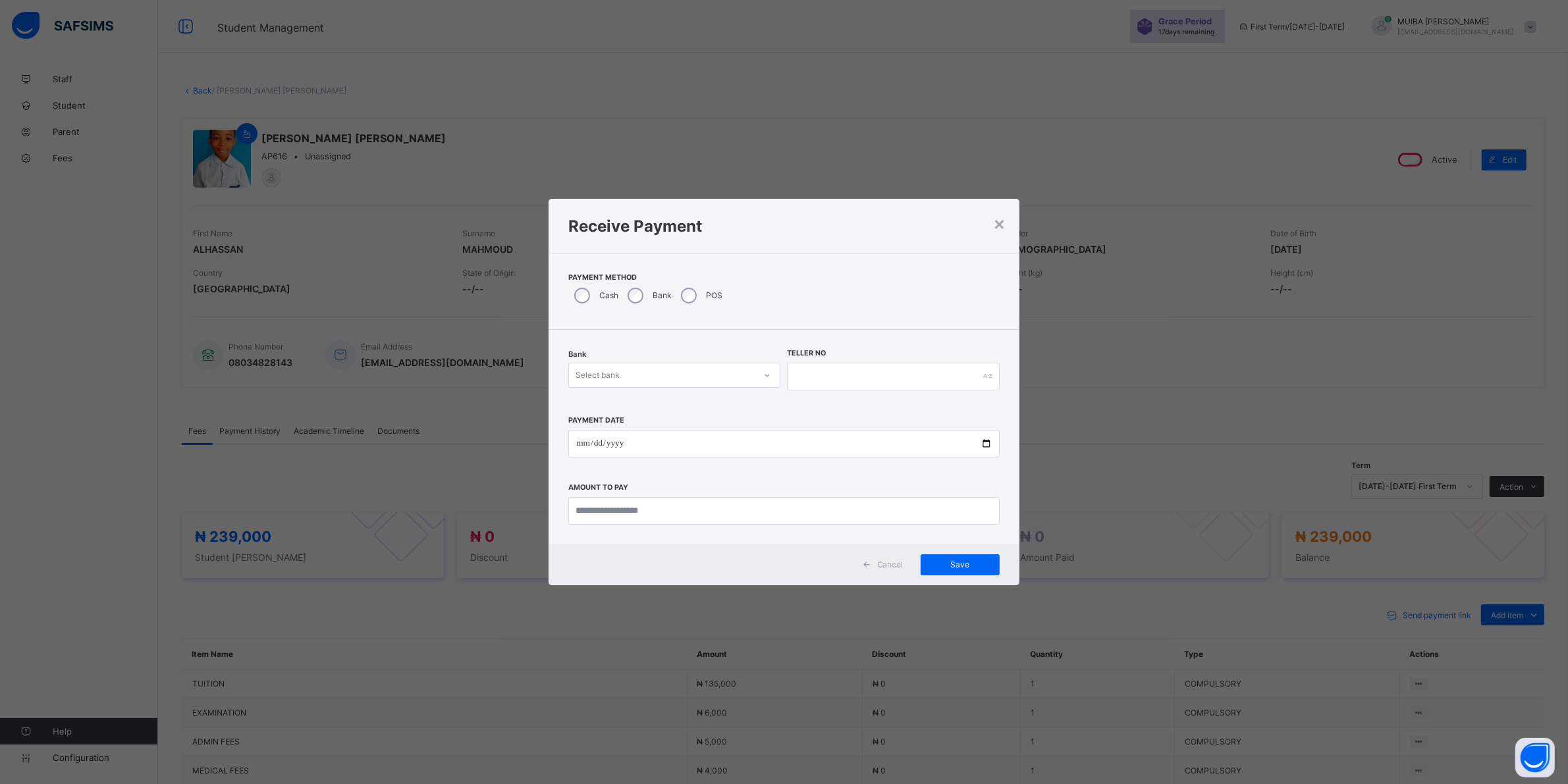
click at [763, 373] on icon at bounding box center [767, 375] width 8 height 13
click at [680, 407] on div "Jaiz Bank - Alhamideen Academy" at bounding box center [674, 404] width 211 height 20
click at [834, 382] on input "text" at bounding box center [900, 376] width 214 height 27
type input "******"
click at [585, 446] on input "date" at bounding box center [790, 444] width 434 height 27
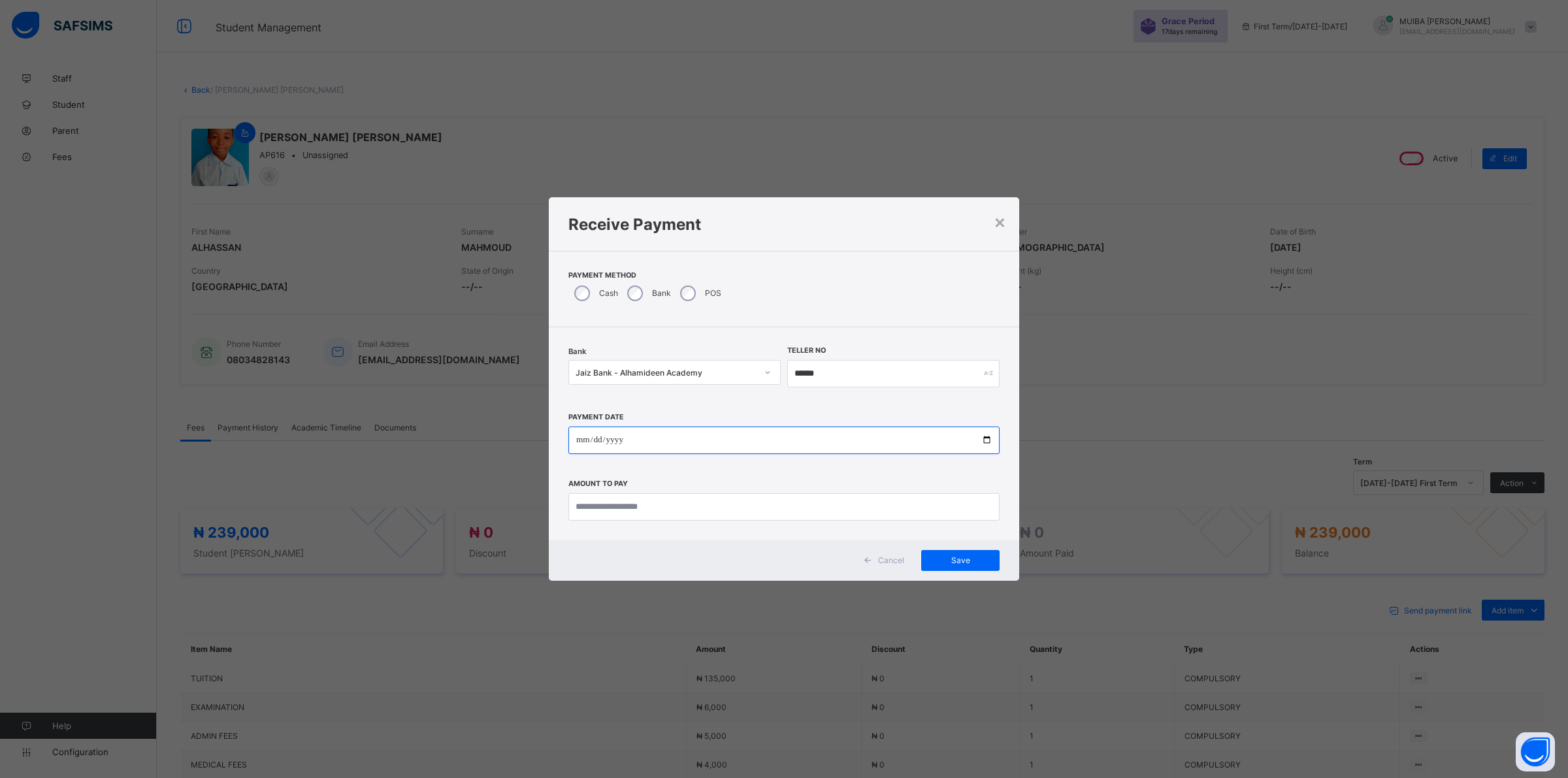
type input "**********"
click at [651, 507] on input "currency" at bounding box center [784, 507] width 431 height 27
type input "*********"
click at [965, 562] on span "Save" at bounding box center [960, 560] width 58 height 10
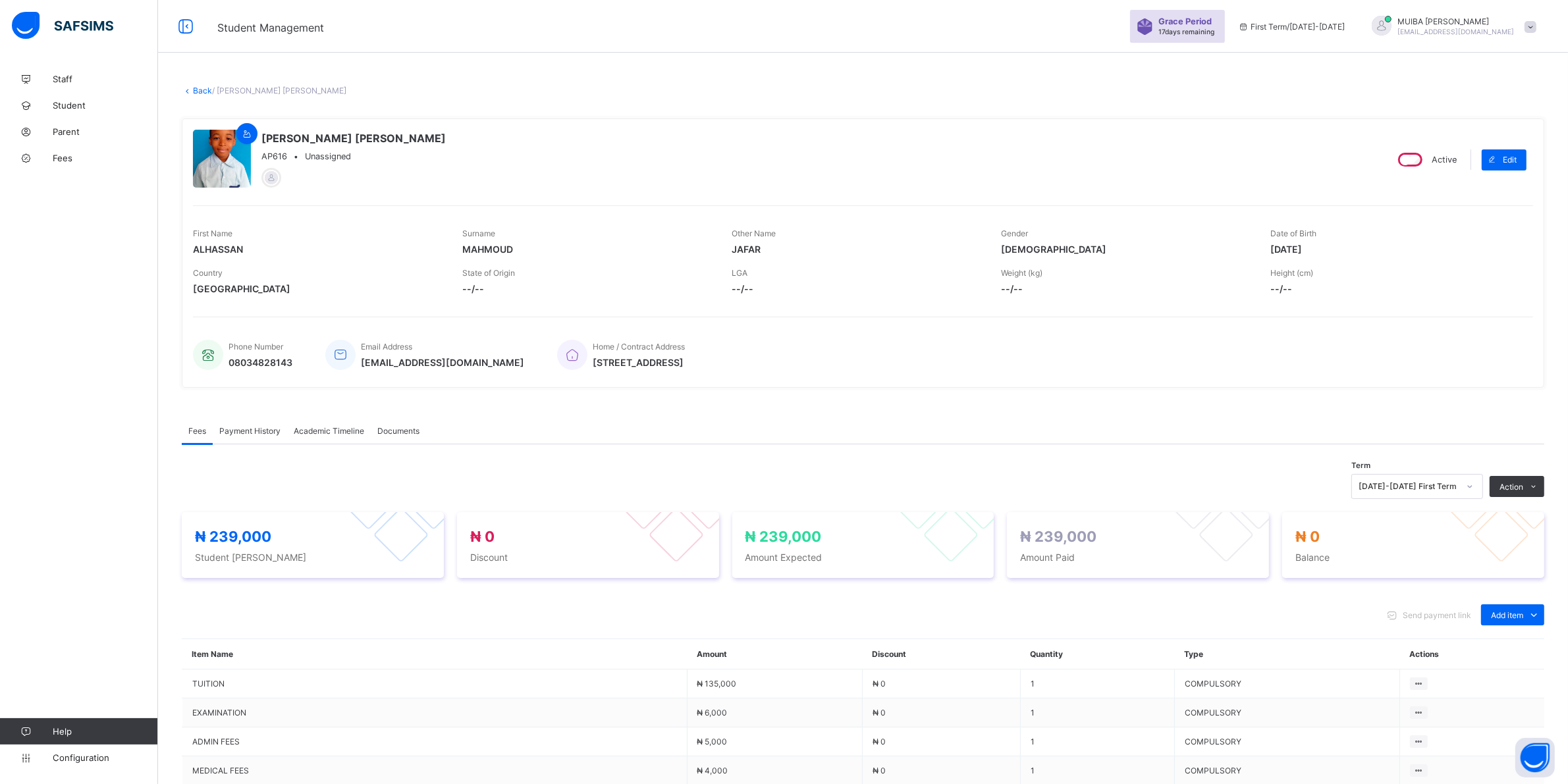
drag, startPoint x: 222, startPoint y: 425, endPoint x: 223, endPoint y: 432, distance: 7.1
click at [221, 426] on span "Payment History" at bounding box center [250, 431] width 61 height 10
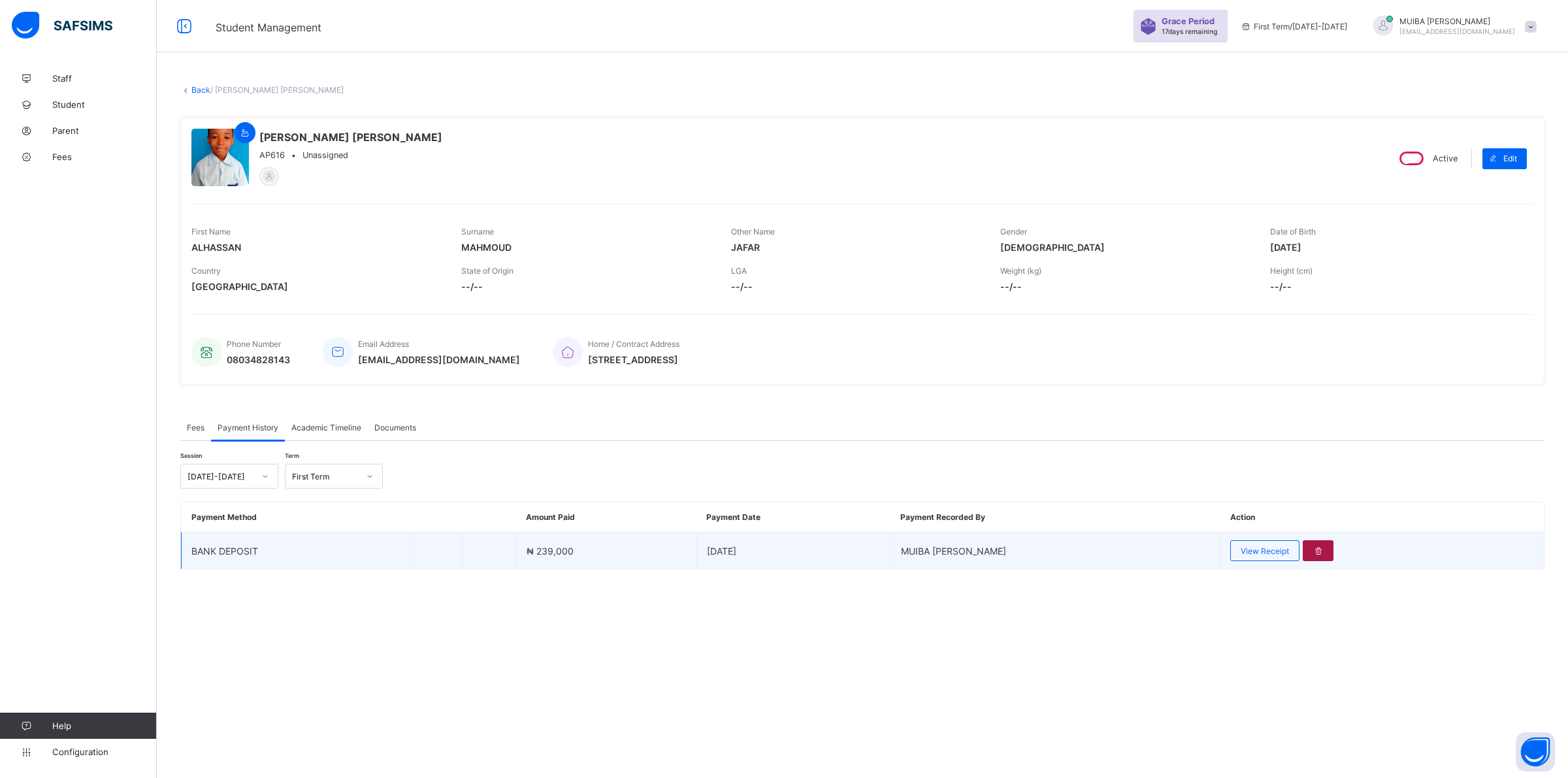
click at [1312, 546] on icon at bounding box center [1318, 551] width 11 height 10
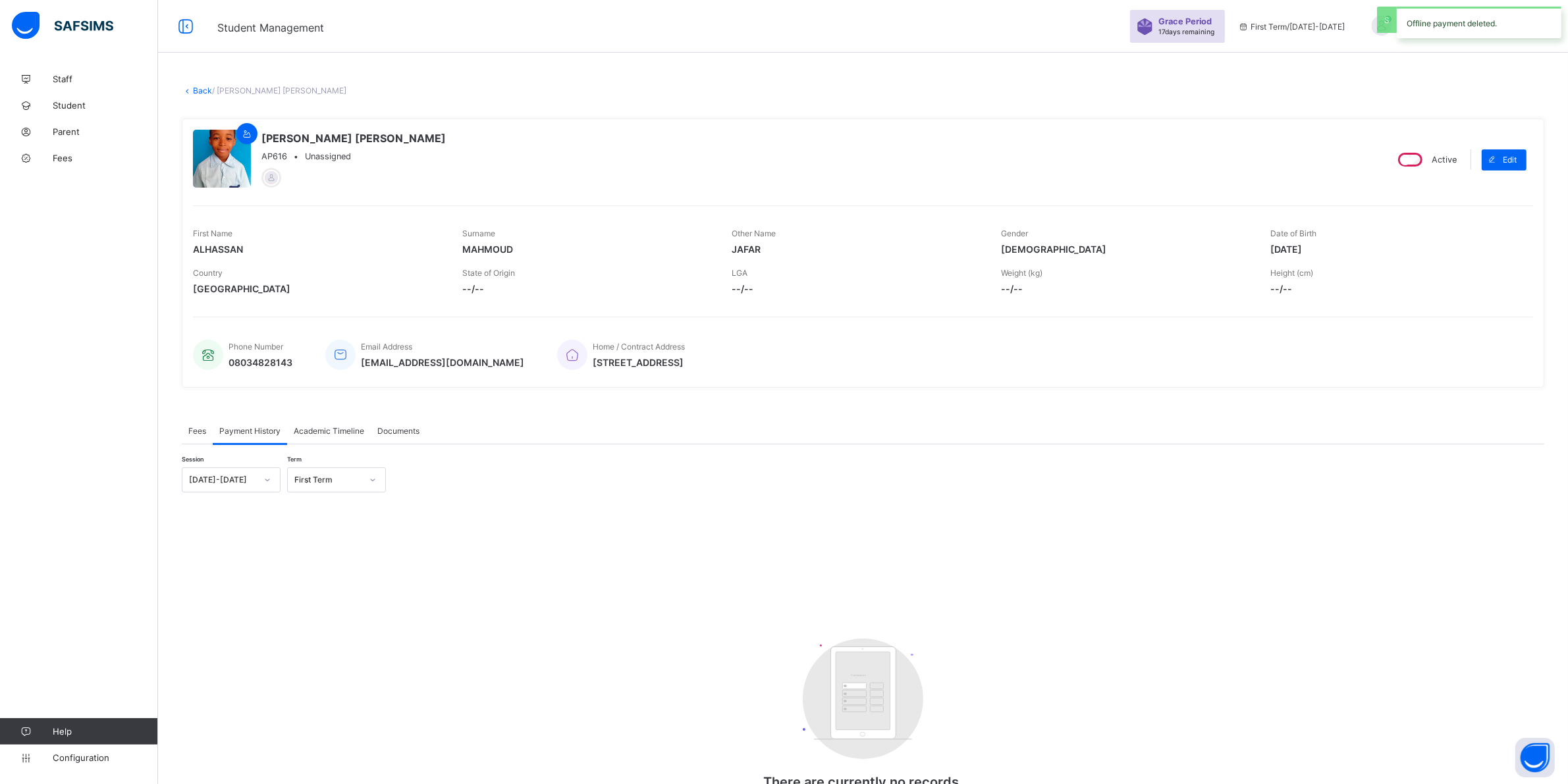
click at [199, 433] on span "Fees" at bounding box center [197, 431] width 18 height 10
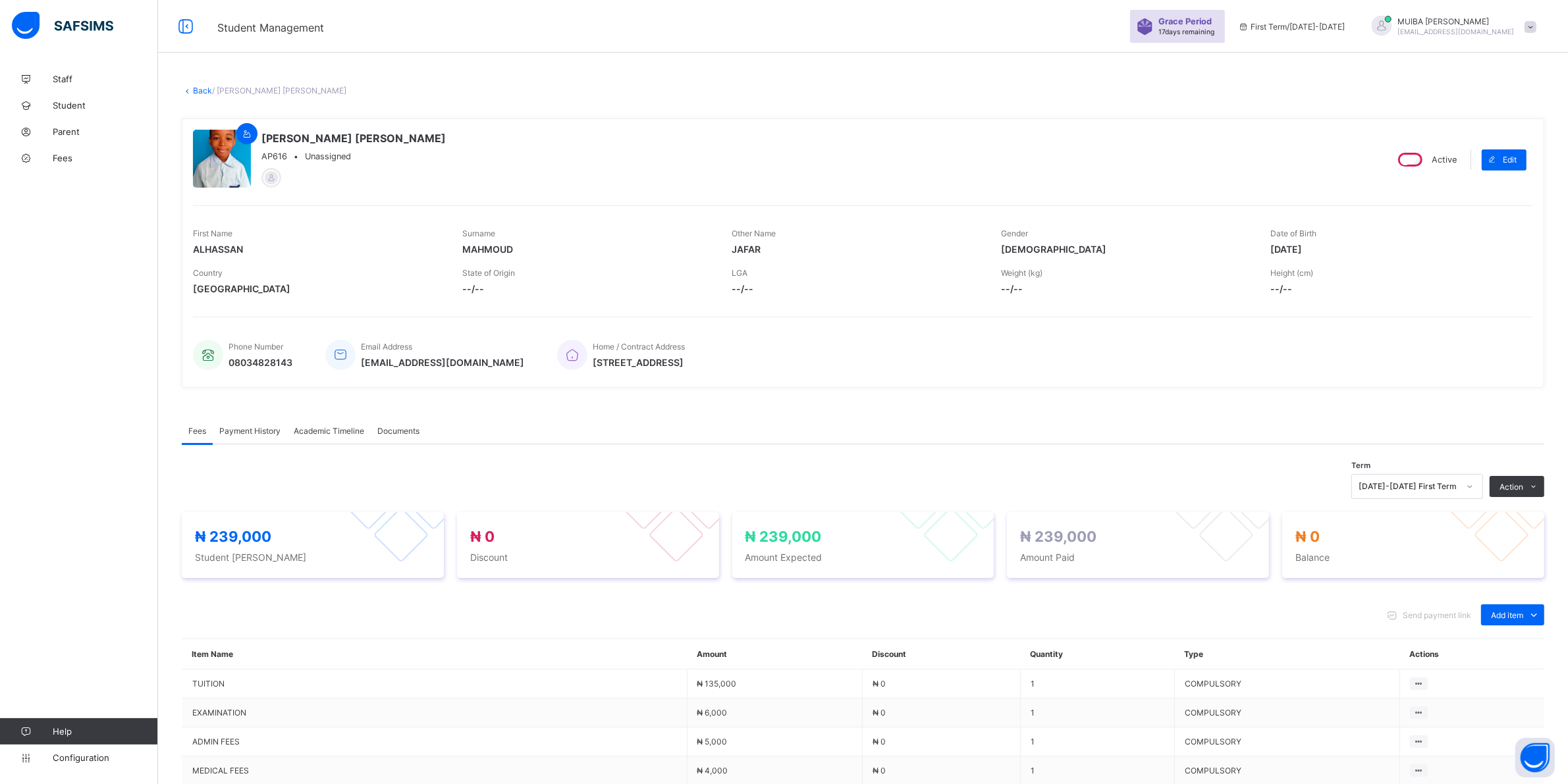
click at [199, 87] on link "Back" at bounding box center [203, 90] width 19 height 10
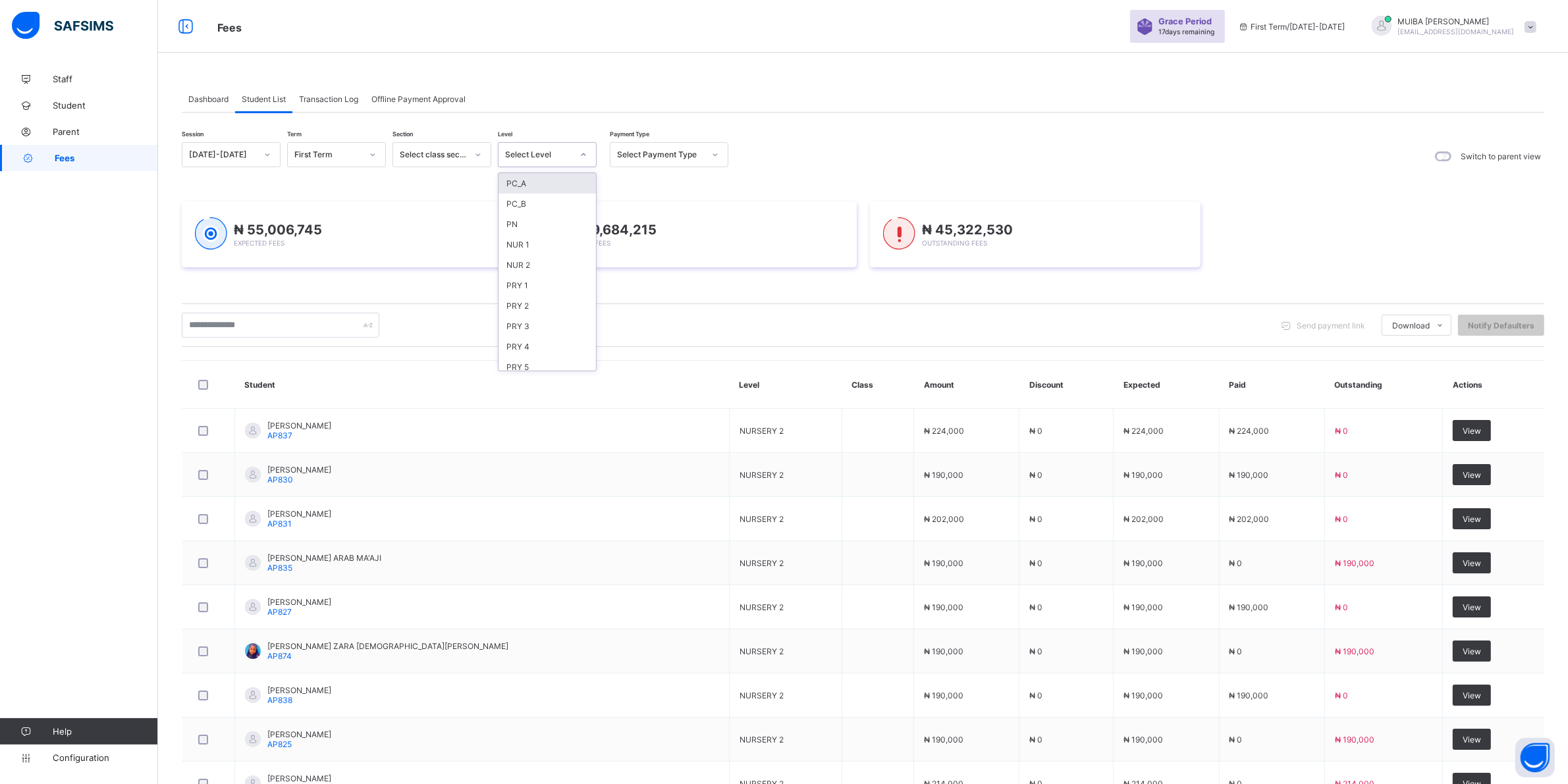
click at [584, 153] on icon at bounding box center [584, 154] width 8 height 13
click at [531, 300] on div "PRY 2" at bounding box center [547, 305] width 98 height 20
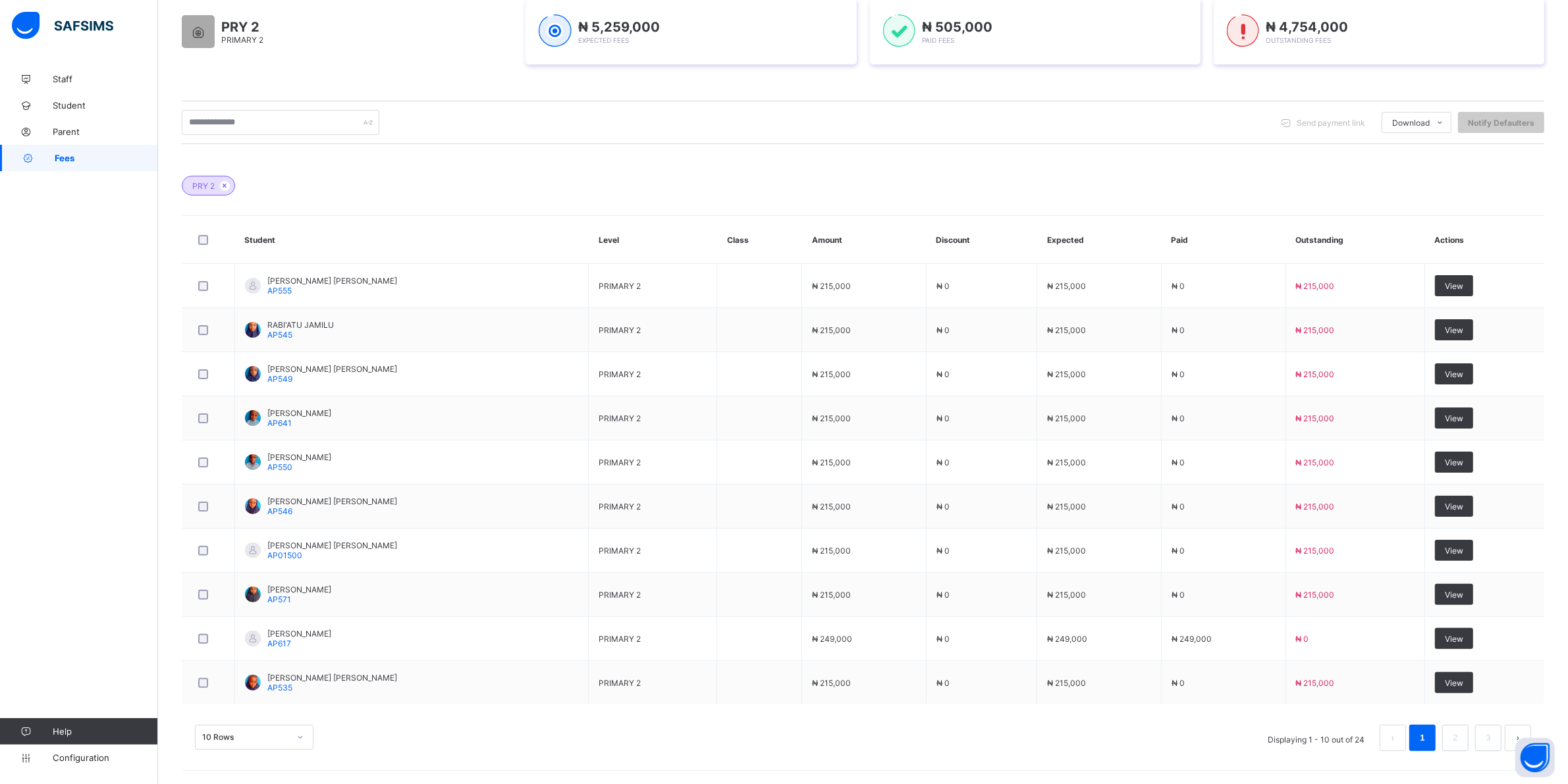
scroll to position [266, 0]
click at [293, 736] on div "10 Rows" at bounding box center [254, 737] width 119 height 25
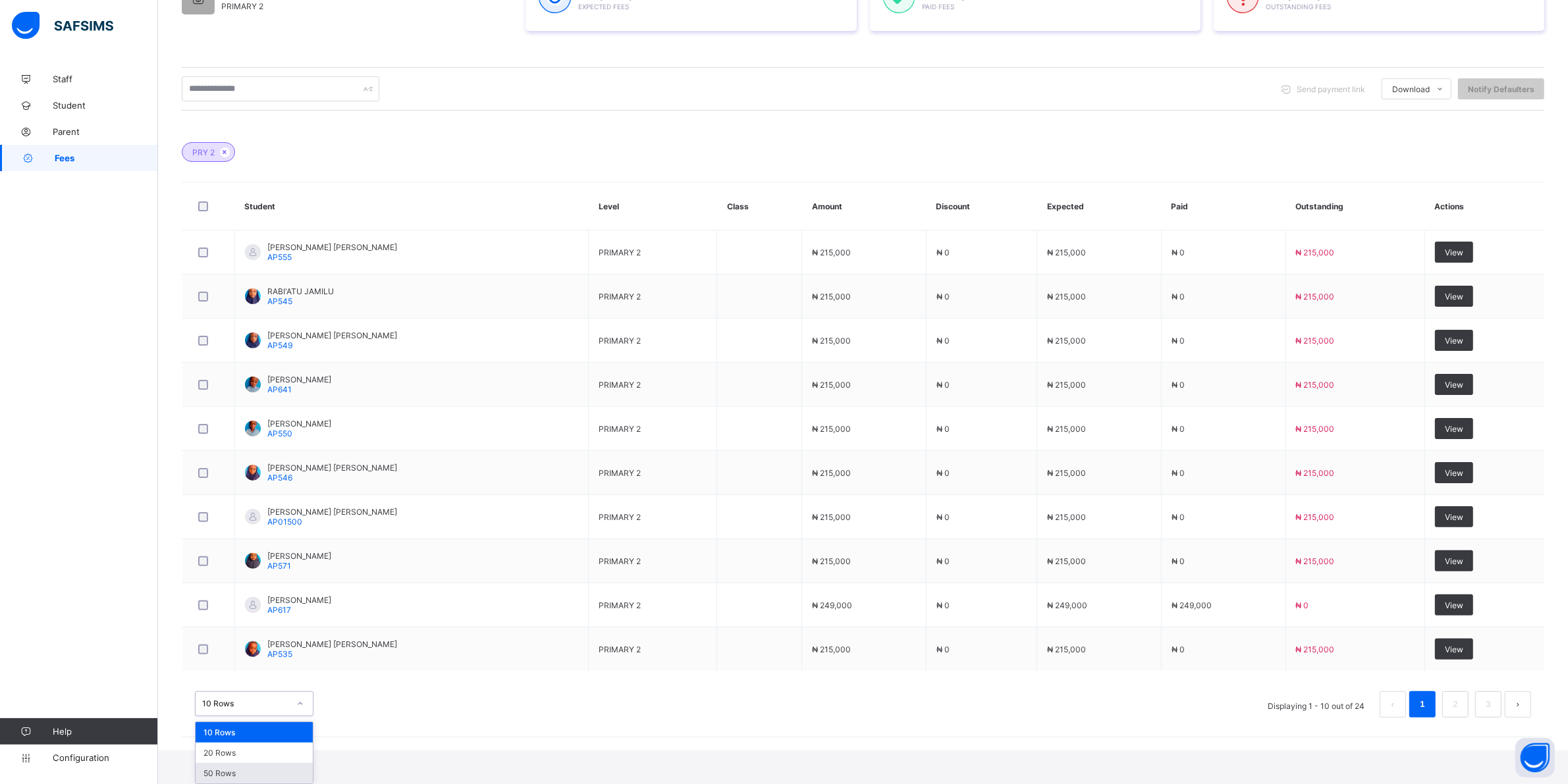
click at [245, 775] on div "50 Rows" at bounding box center [254, 773] width 117 height 20
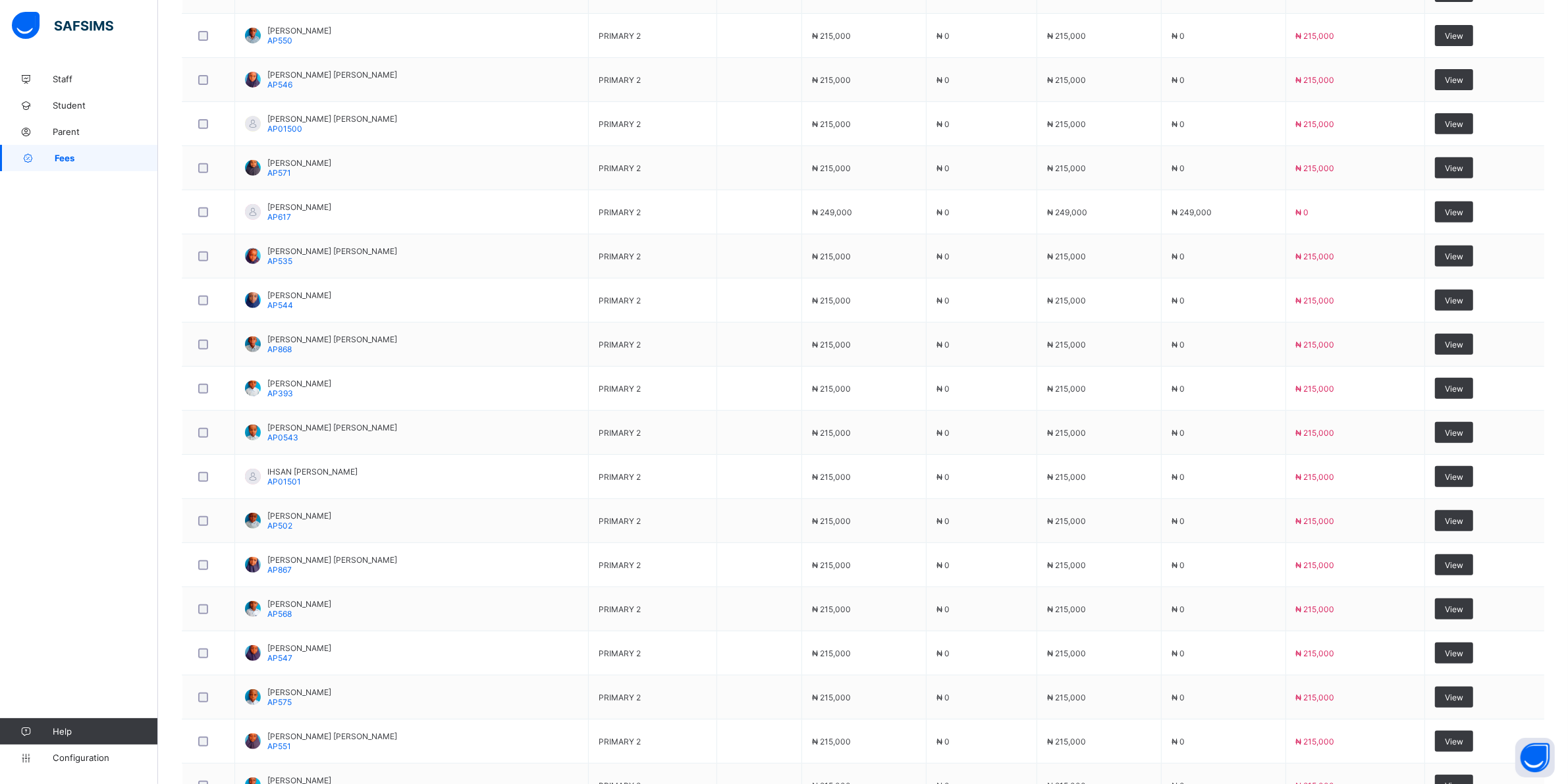
scroll to position [853, 0]
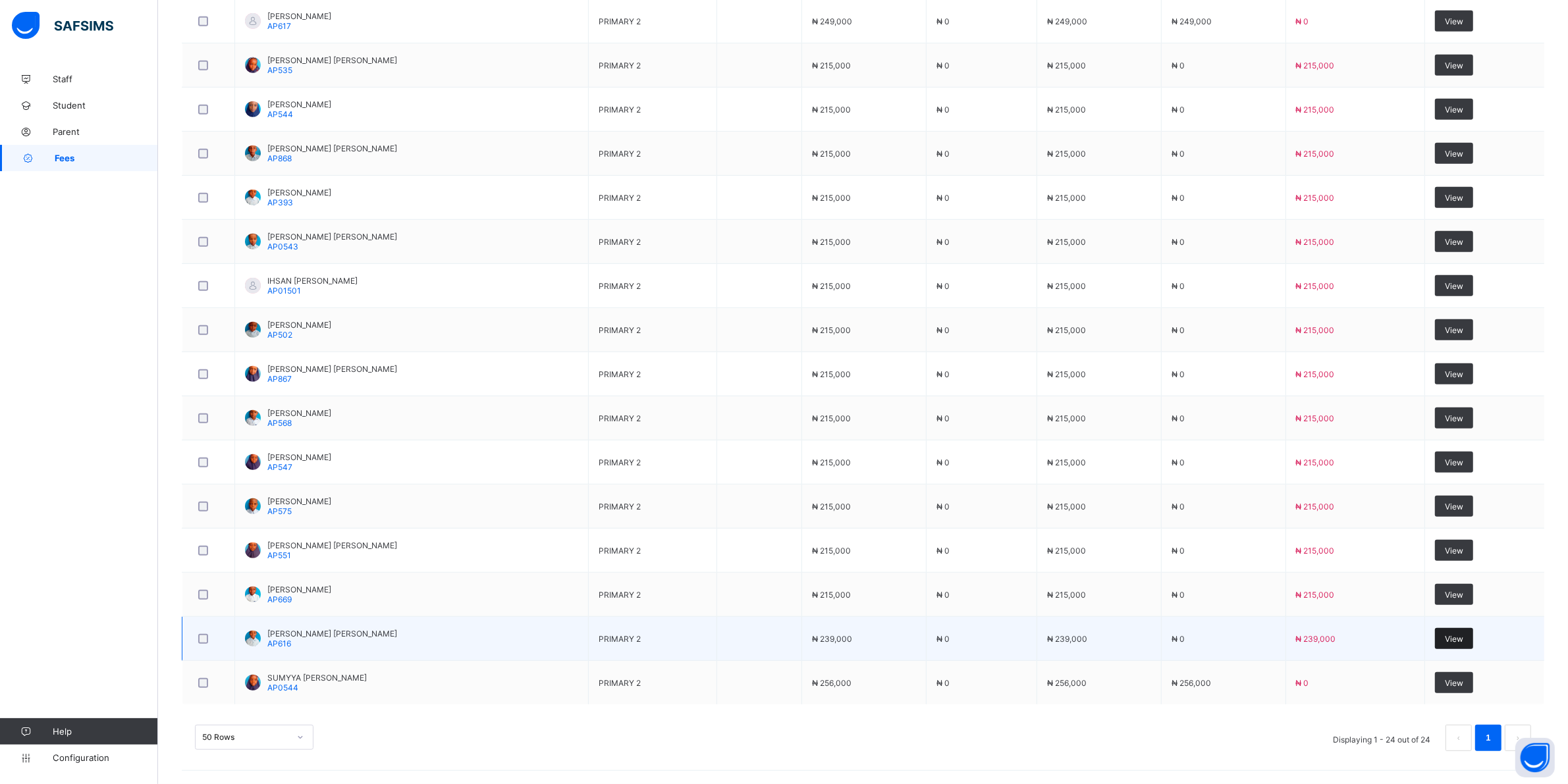
click at [1463, 639] on span "View" at bounding box center [1453, 639] width 19 height 10
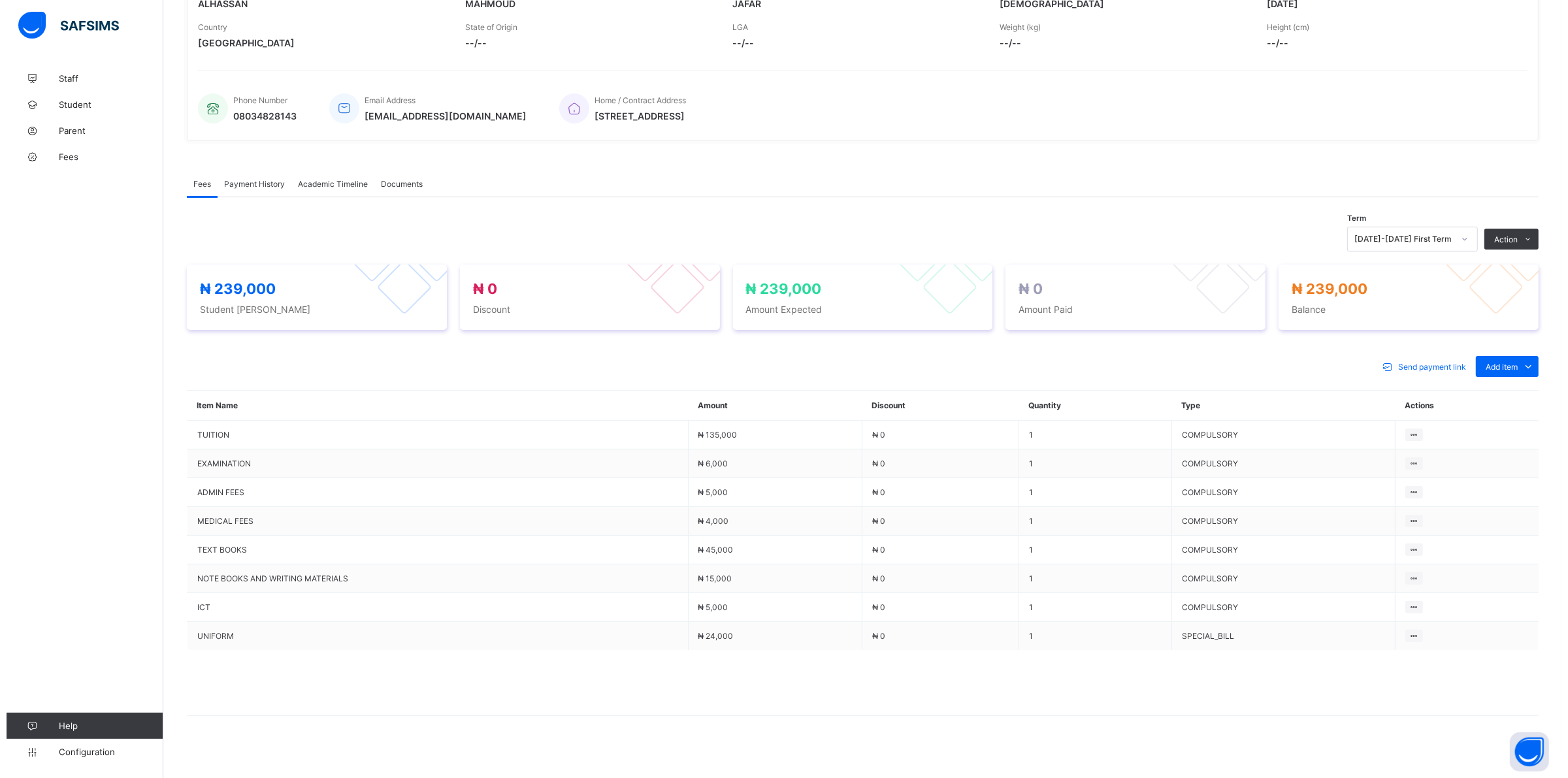
scroll to position [246, 0]
click at [0, 0] on div "Special bill" at bounding box center [0, 0] width 0 height 0
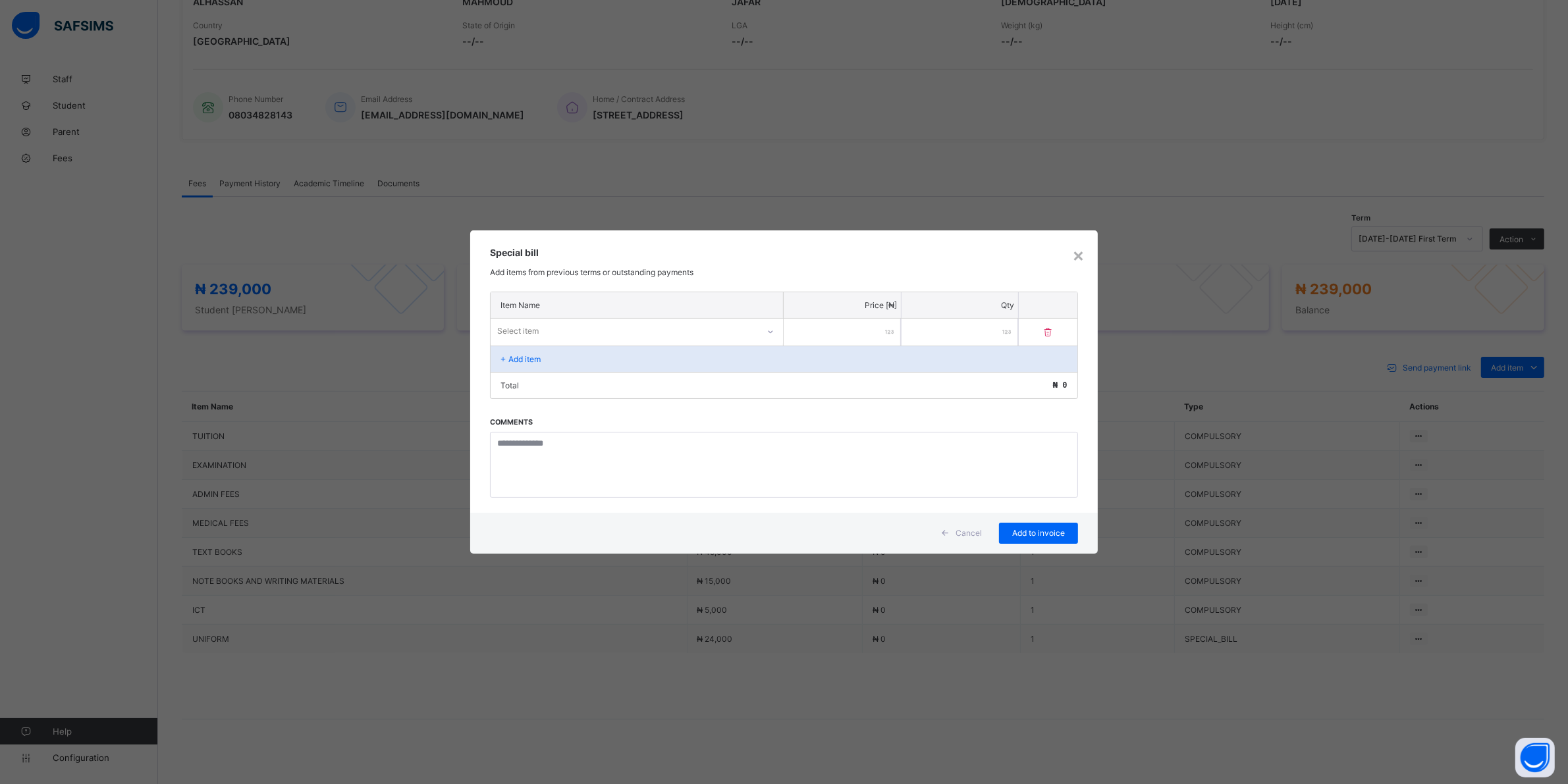
click at [732, 328] on div "Select item" at bounding box center [624, 331] width 267 height 19
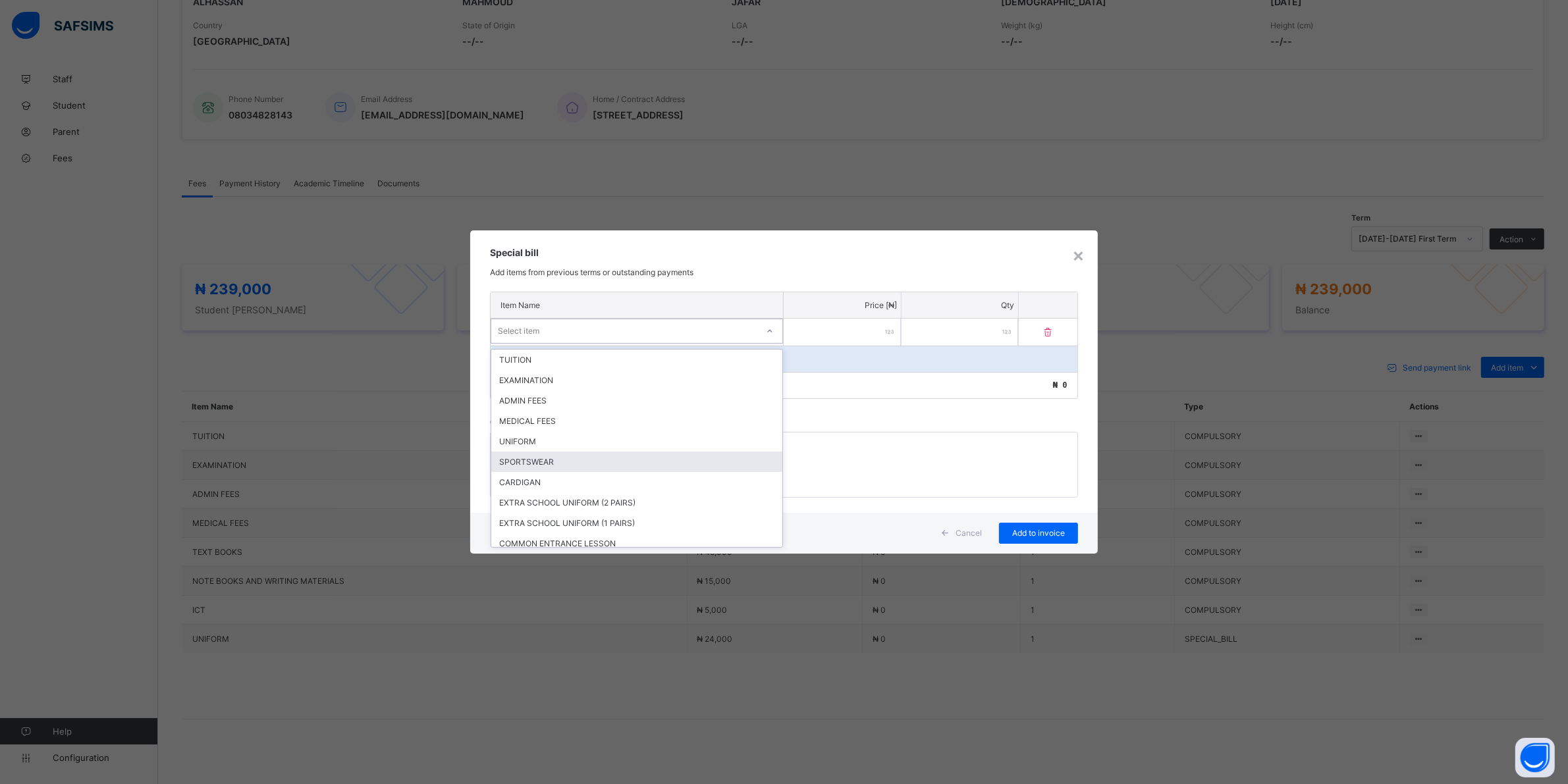
click at [531, 458] on div "SPORTSWEAR" at bounding box center [636, 461] width 291 height 20
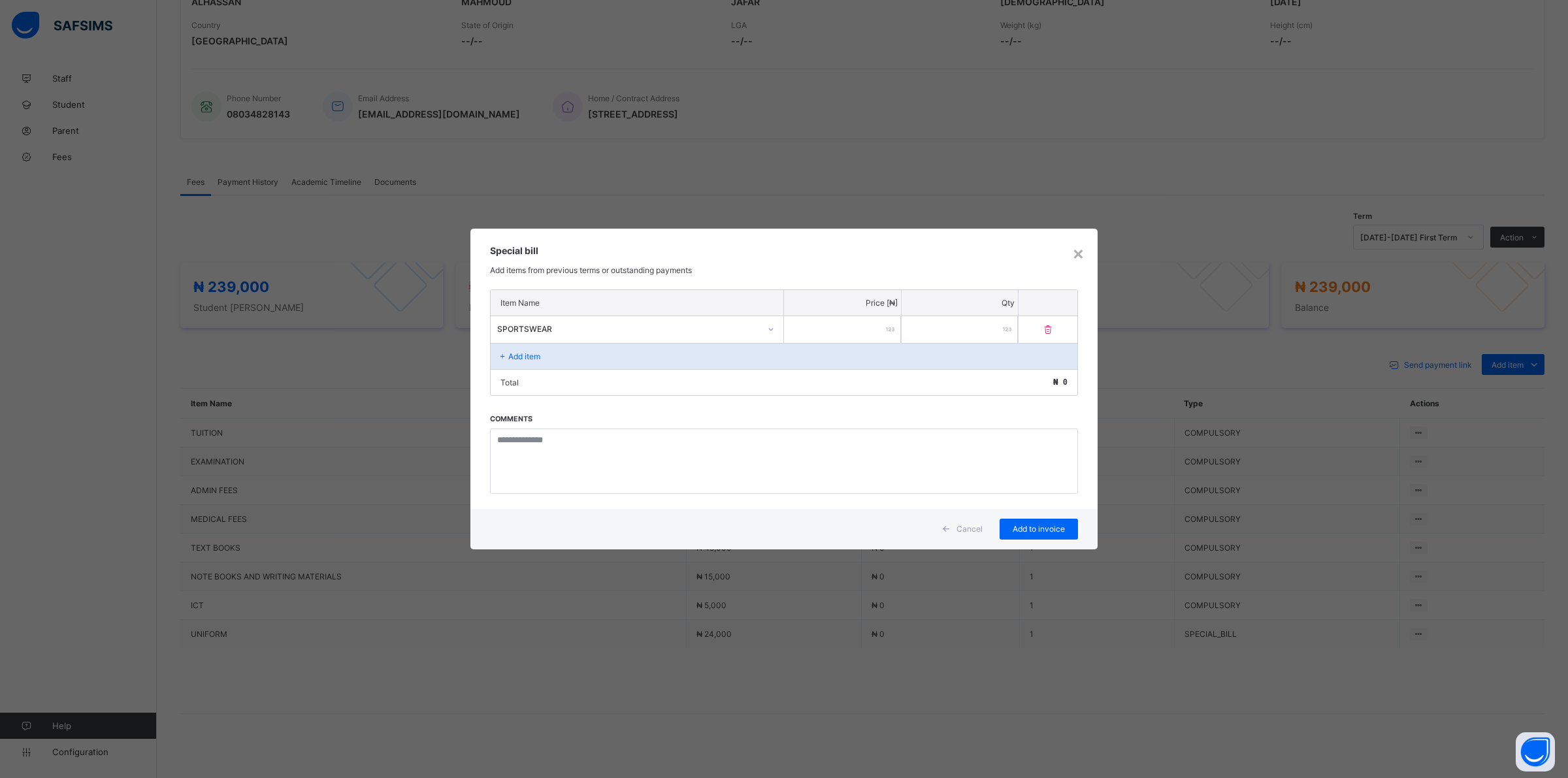
click at [870, 330] on input "number" at bounding box center [843, 329] width 117 height 26
type input "*****"
click at [1040, 525] on span "Add to invoice" at bounding box center [1038, 529] width 58 height 10
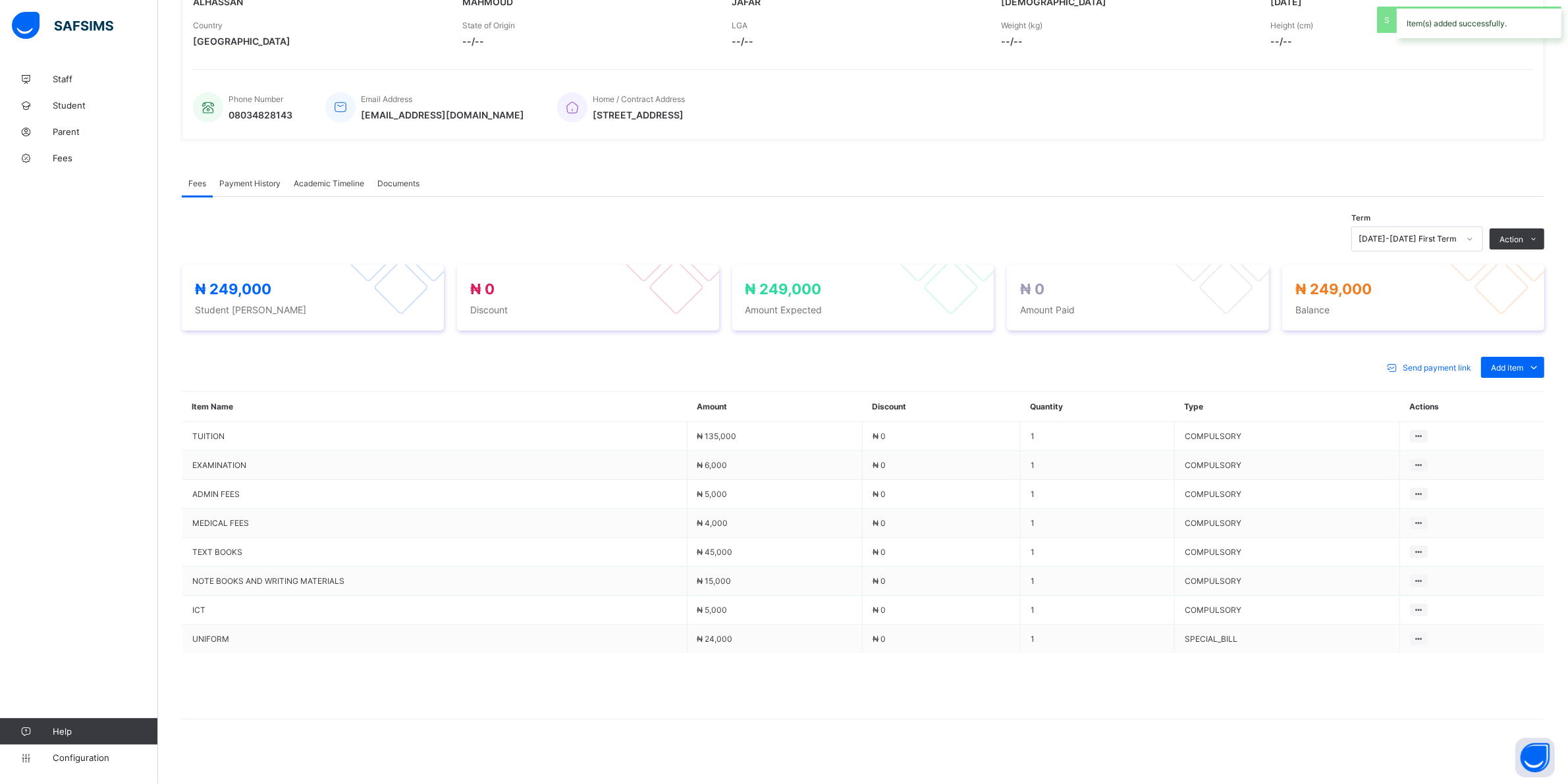
click at [0, 0] on div "Special bill" at bounding box center [0, 0] width 0 height 0
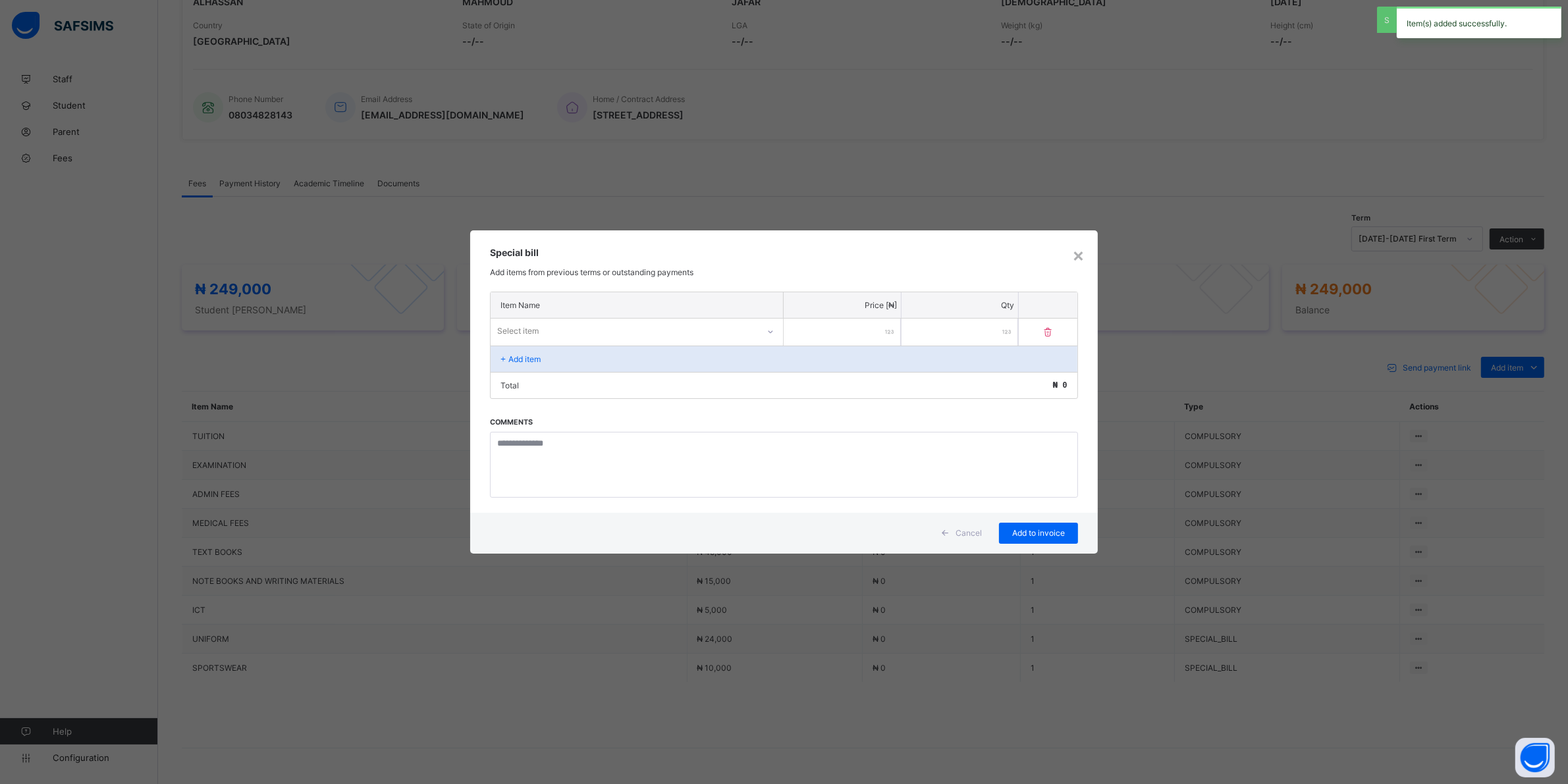
click at [769, 328] on icon at bounding box center [770, 332] width 8 height 13
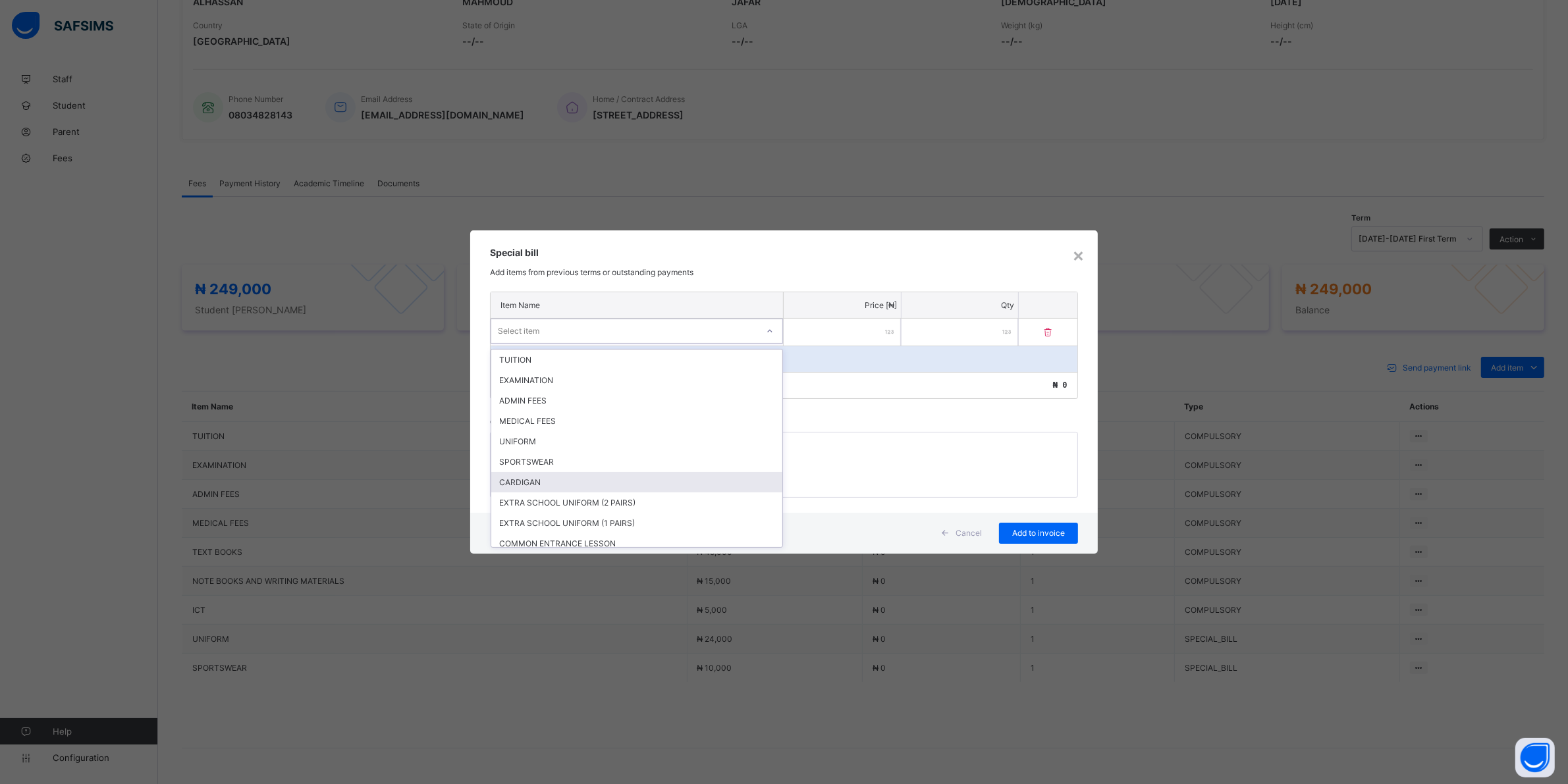
click at [518, 476] on div "CARDIGAN" at bounding box center [636, 482] width 291 height 20
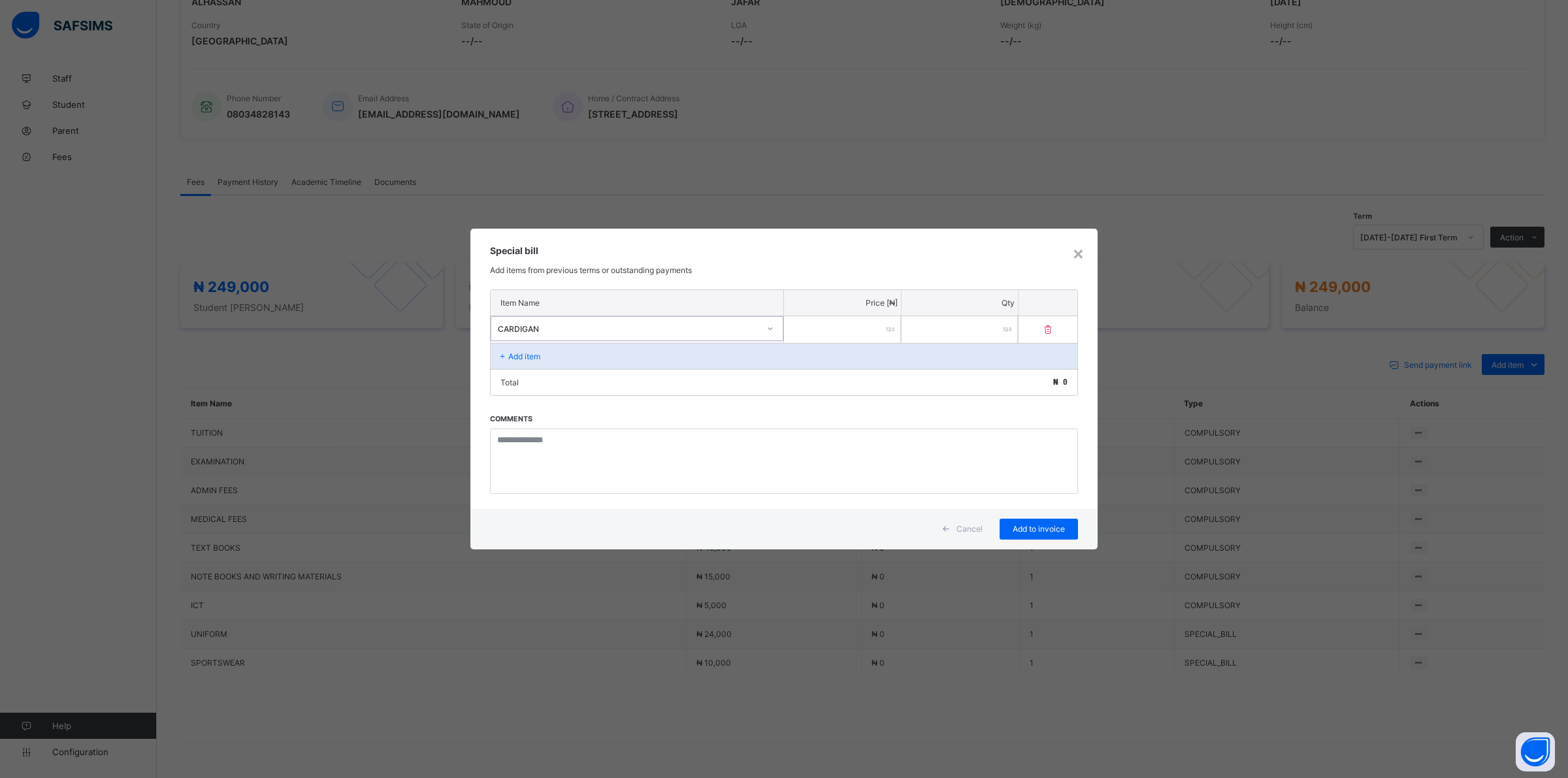
click at [841, 328] on input "number" at bounding box center [843, 329] width 117 height 26
type input "****"
click at [1019, 528] on span "Add to invoice" at bounding box center [1038, 529] width 58 height 10
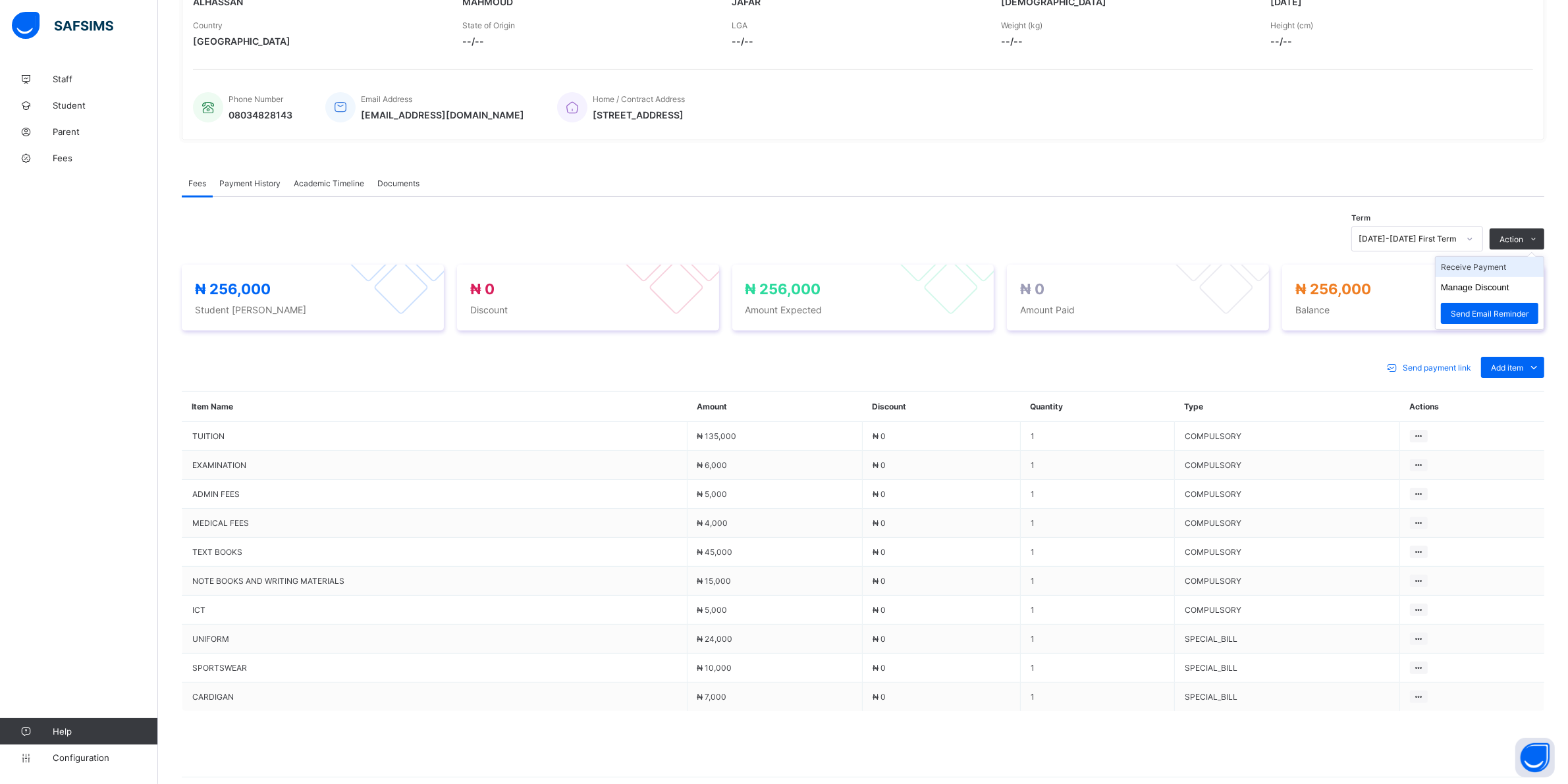
click at [1473, 268] on li "Receive Payment" at bounding box center [1490, 266] width 108 height 20
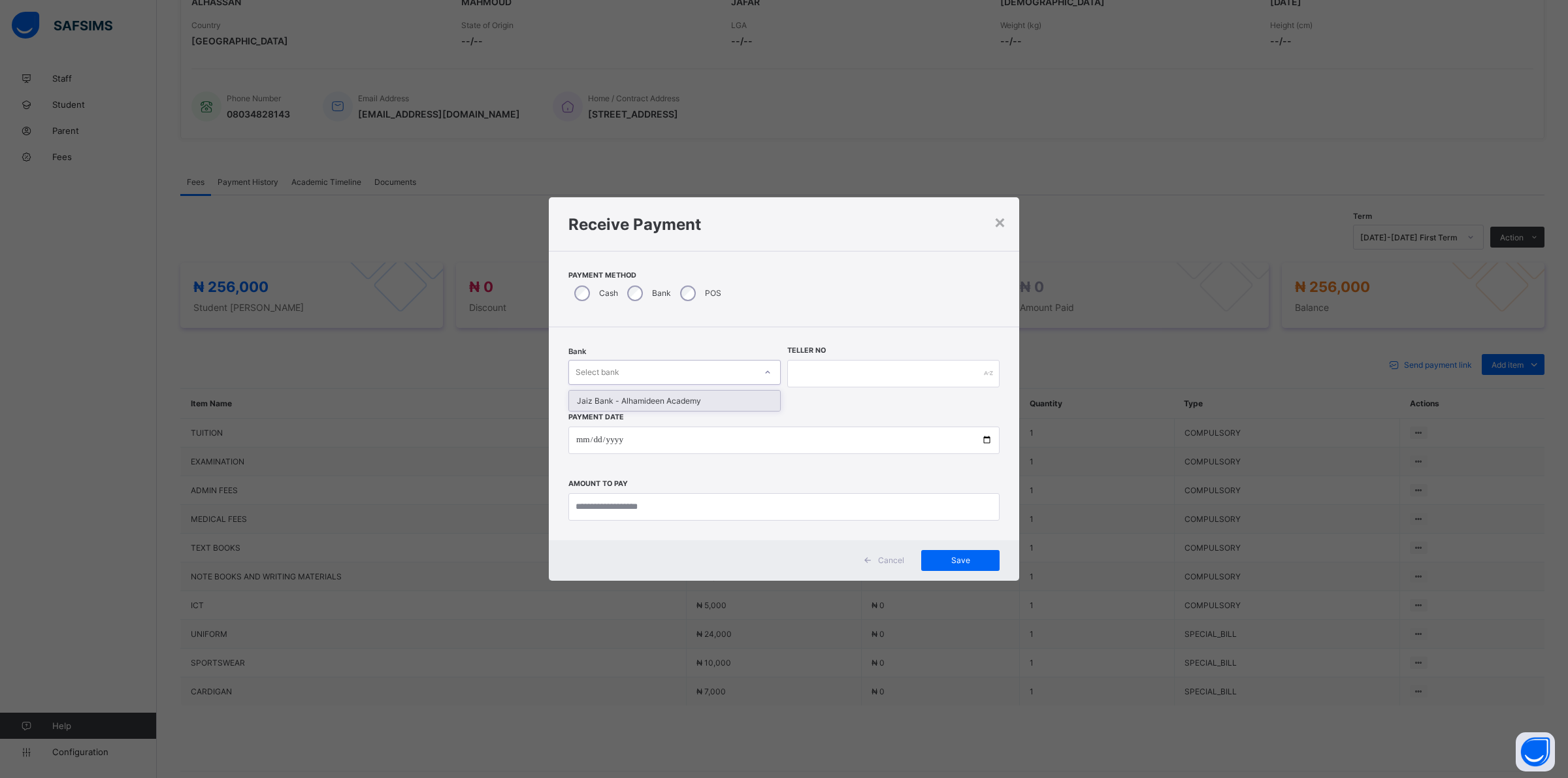
click at [772, 373] on div at bounding box center [768, 373] width 22 height 21
click at [694, 409] on div "Jaiz Bank - Alhamideen Academy" at bounding box center [674, 401] width 211 height 20
click at [825, 373] on input "text" at bounding box center [893, 373] width 212 height 27
type input "******"
click at [578, 441] on input "date" at bounding box center [784, 441] width 431 height 27
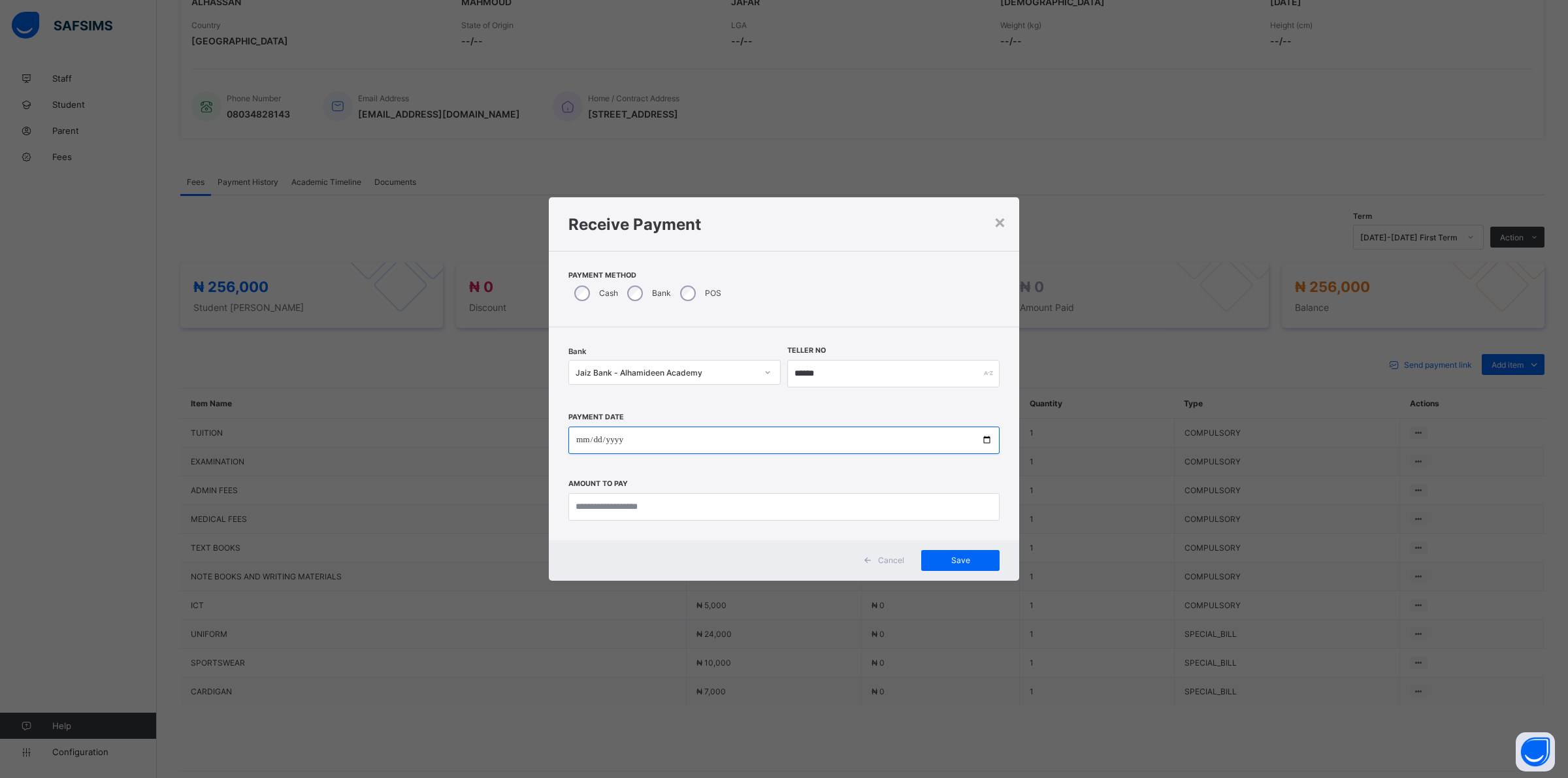
type input "**********"
click at [671, 506] on input "currency" at bounding box center [784, 507] width 431 height 27
type input "*********"
click at [949, 567] on div "Save" at bounding box center [961, 561] width 79 height 21
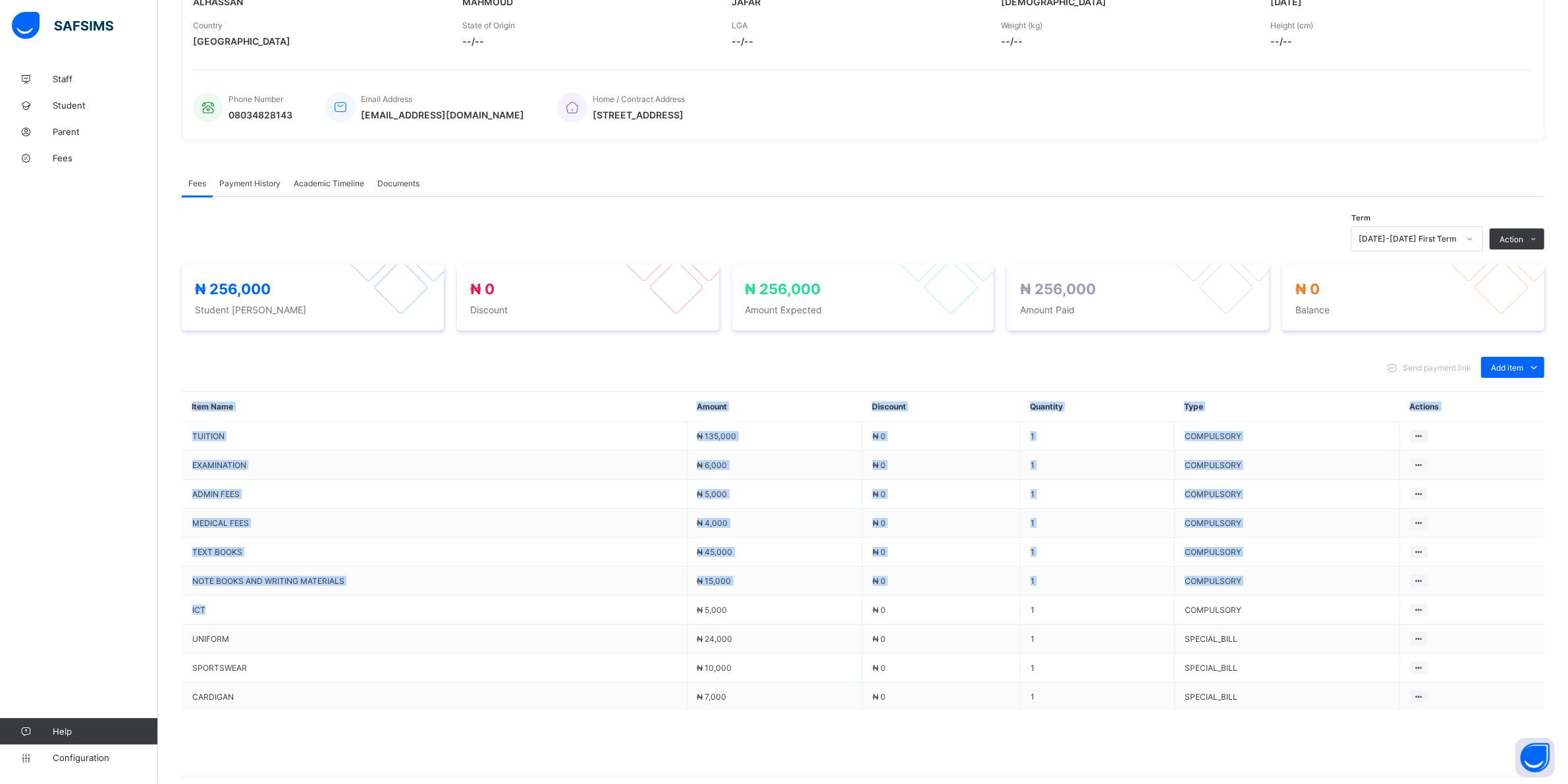
scroll to position [304, 0]
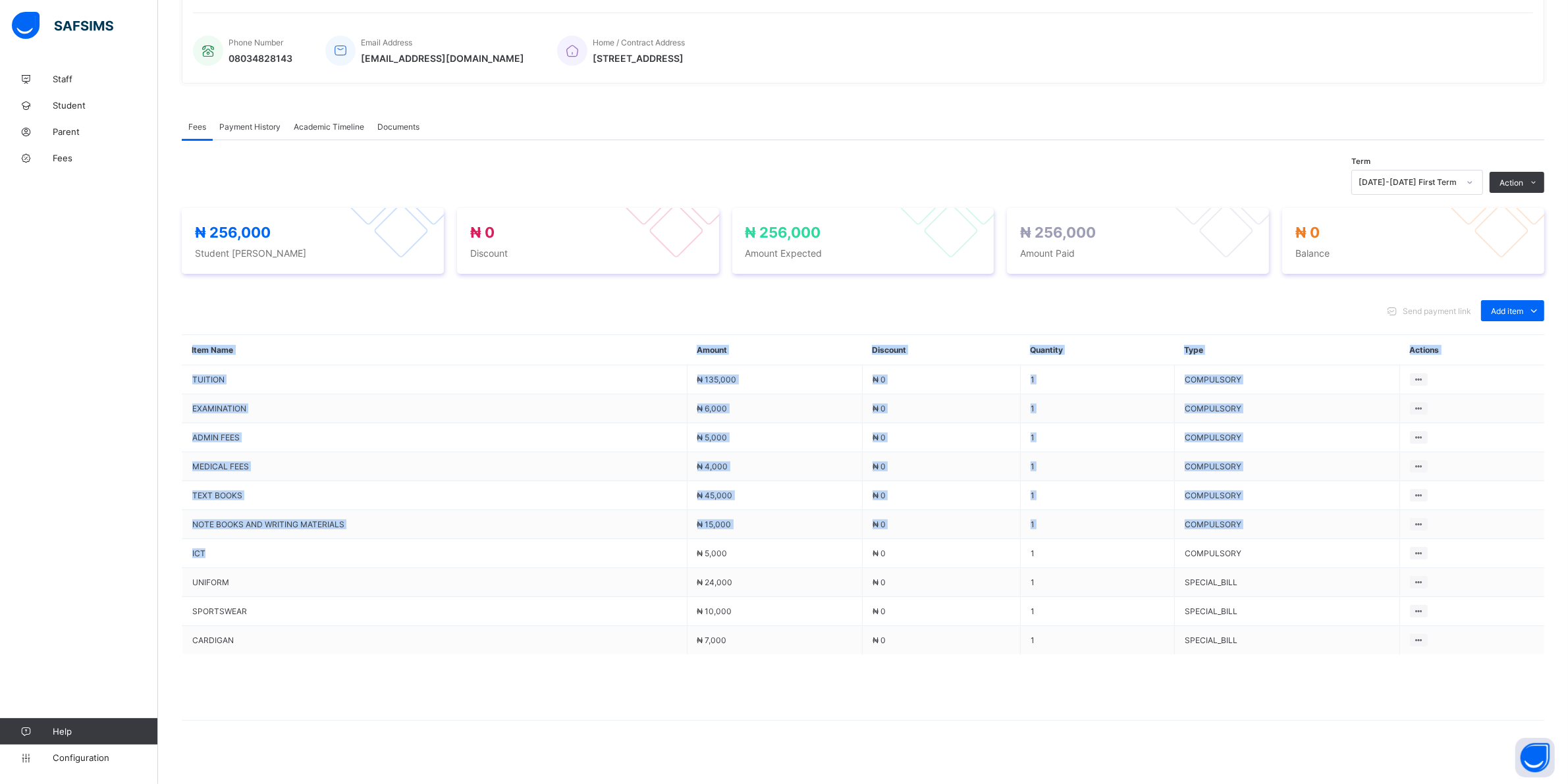
drag, startPoint x: 532, startPoint y: 775, endPoint x: 245, endPoint y: 816, distance: 289.9
click at [245, 783] on html "Student Management Grace Period 17 days remaining First Term / [DATE]-[DATE] [P…" at bounding box center [784, 244] width 1568 height 1097
click at [1537, 406] on td at bounding box center [1472, 409] width 145 height 29
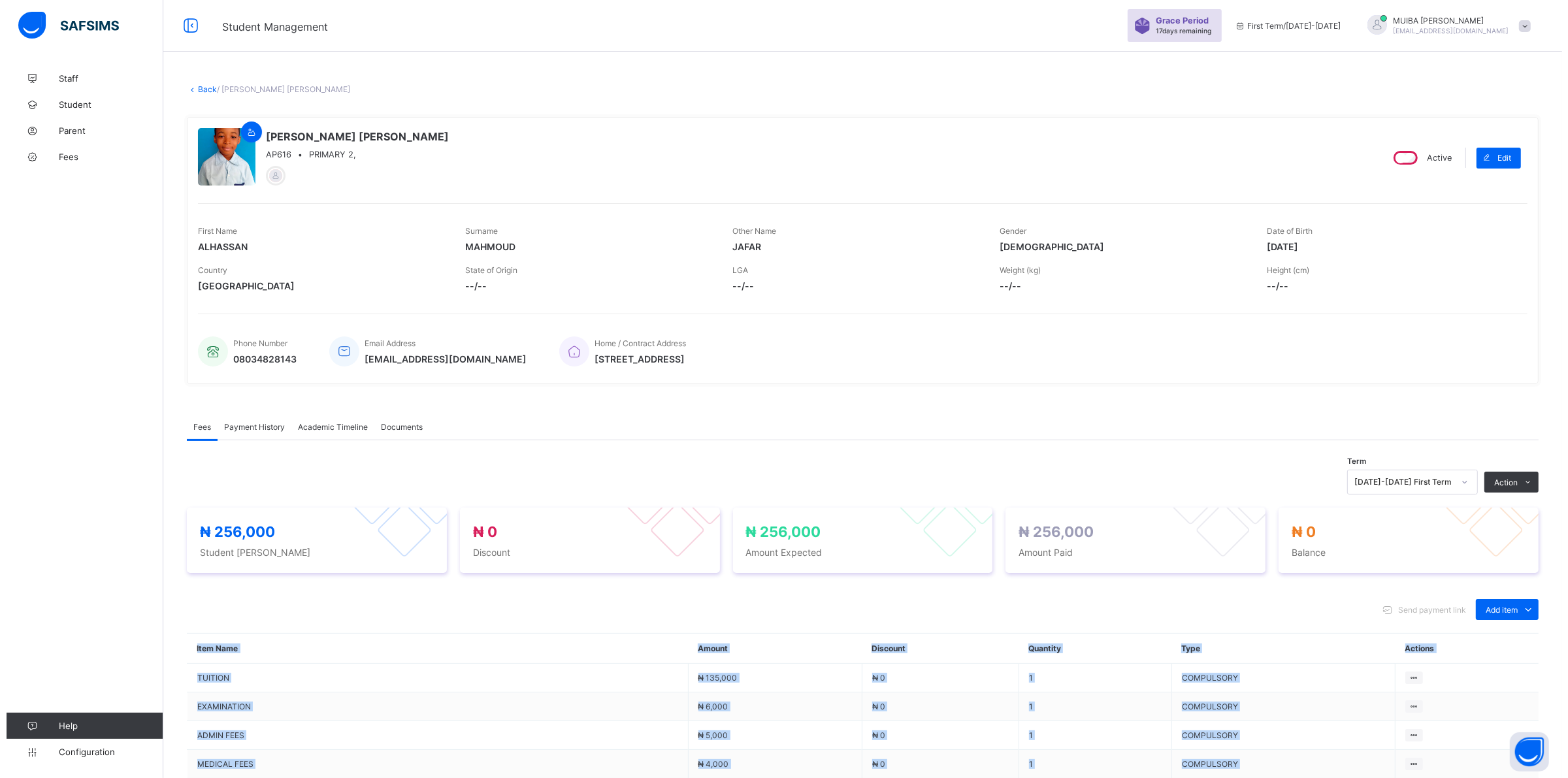
scroll to position [0, 0]
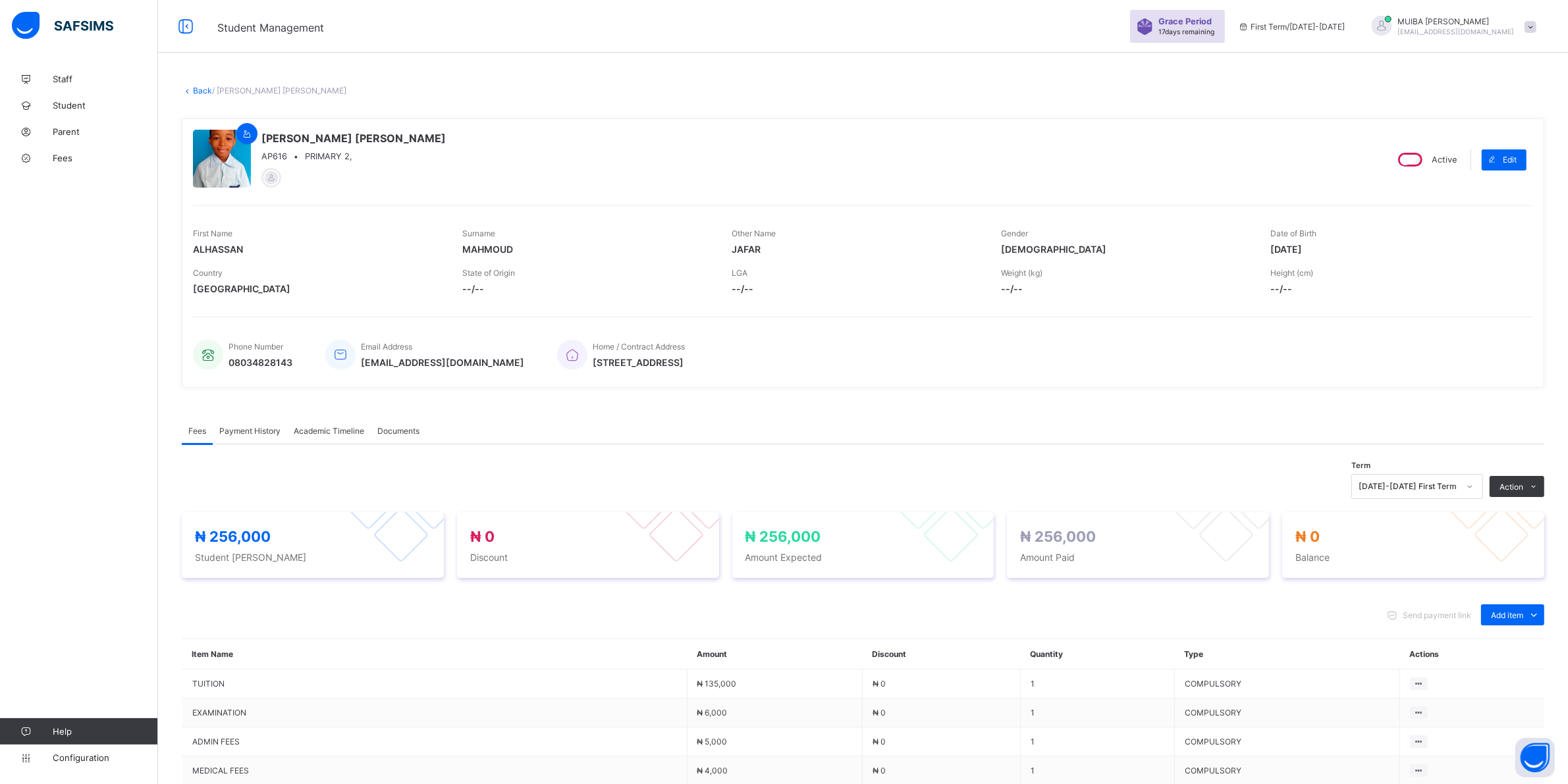
click at [258, 430] on span "Payment History" at bounding box center [250, 431] width 61 height 10
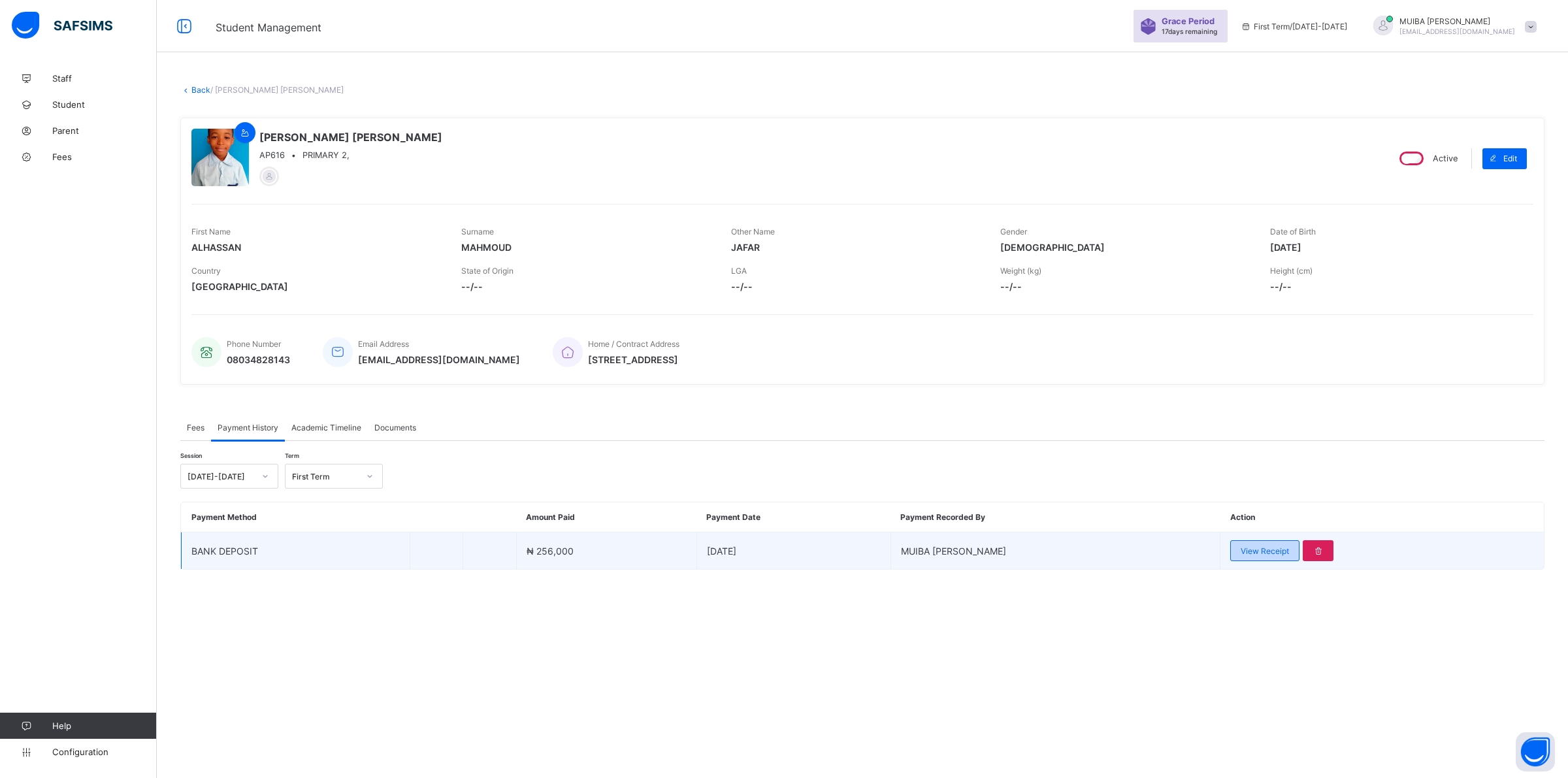
click at [1252, 552] on span "View Receipt" at bounding box center [1265, 551] width 48 height 10
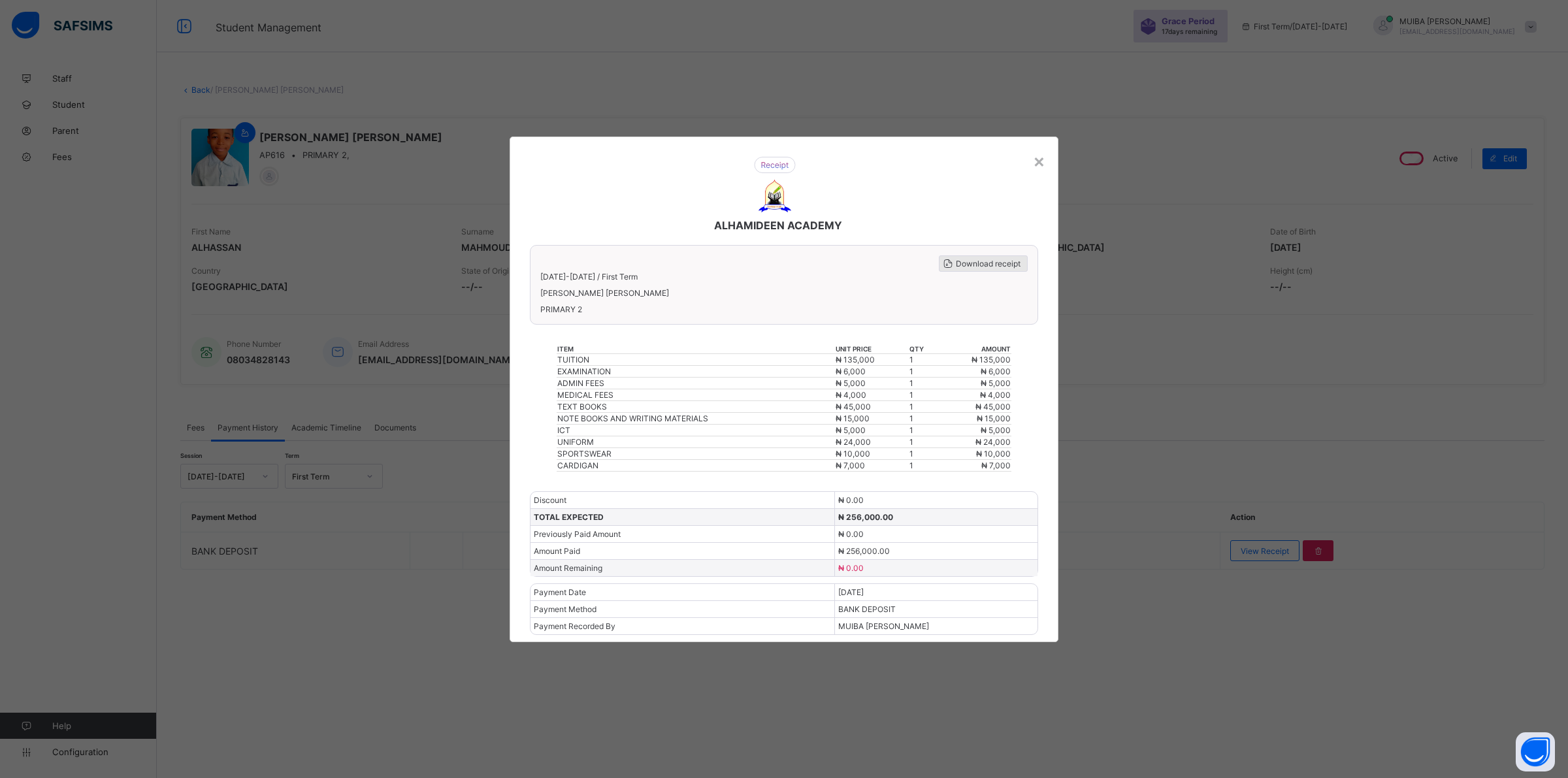
click at [985, 268] on span "Download receipt" at bounding box center [988, 264] width 65 height 10
click at [1036, 164] on div "×" at bounding box center [1038, 161] width 12 height 22
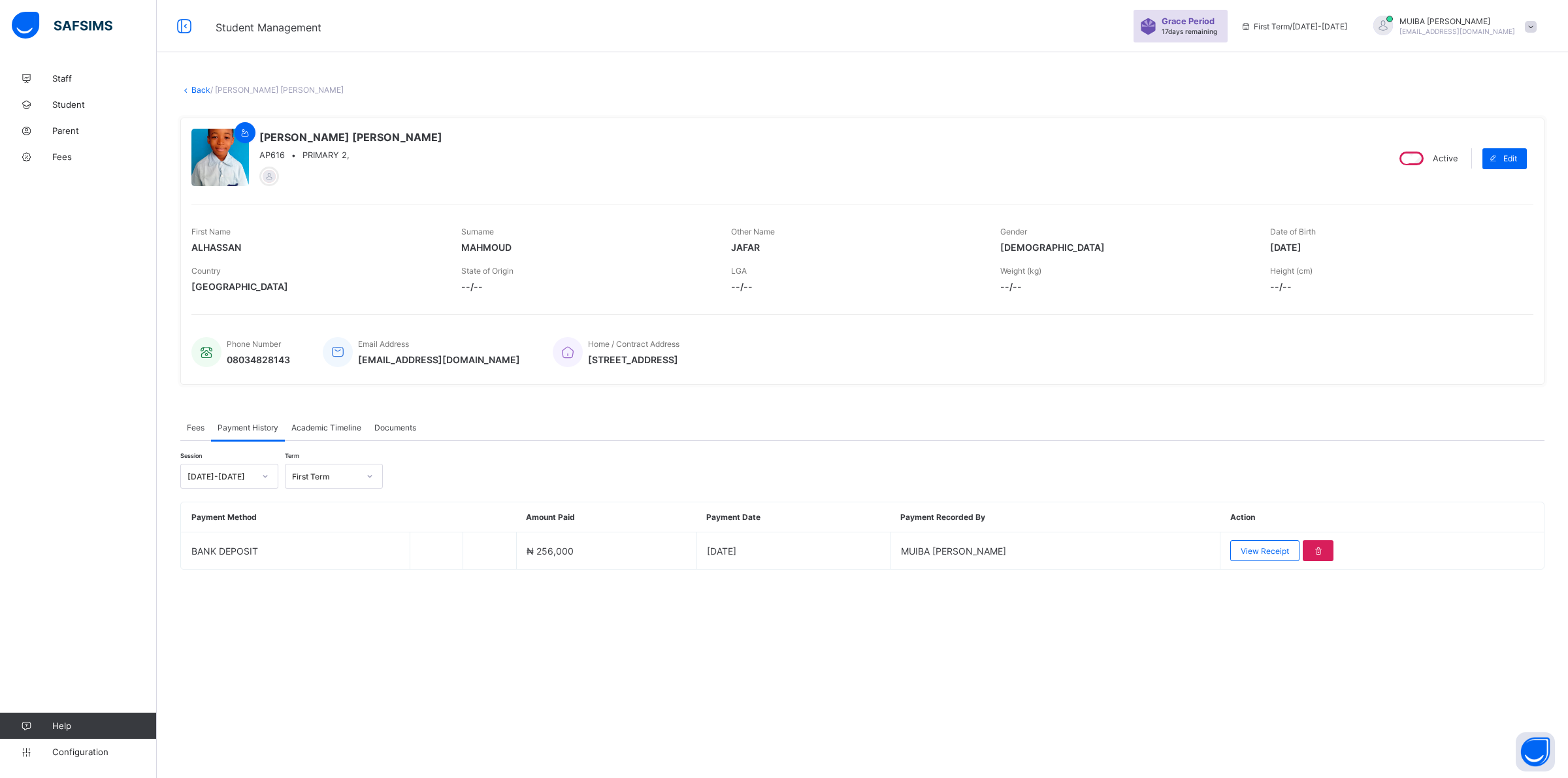
click at [194, 87] on link "Back" at bounding box center [201, 90] width 19 height 10
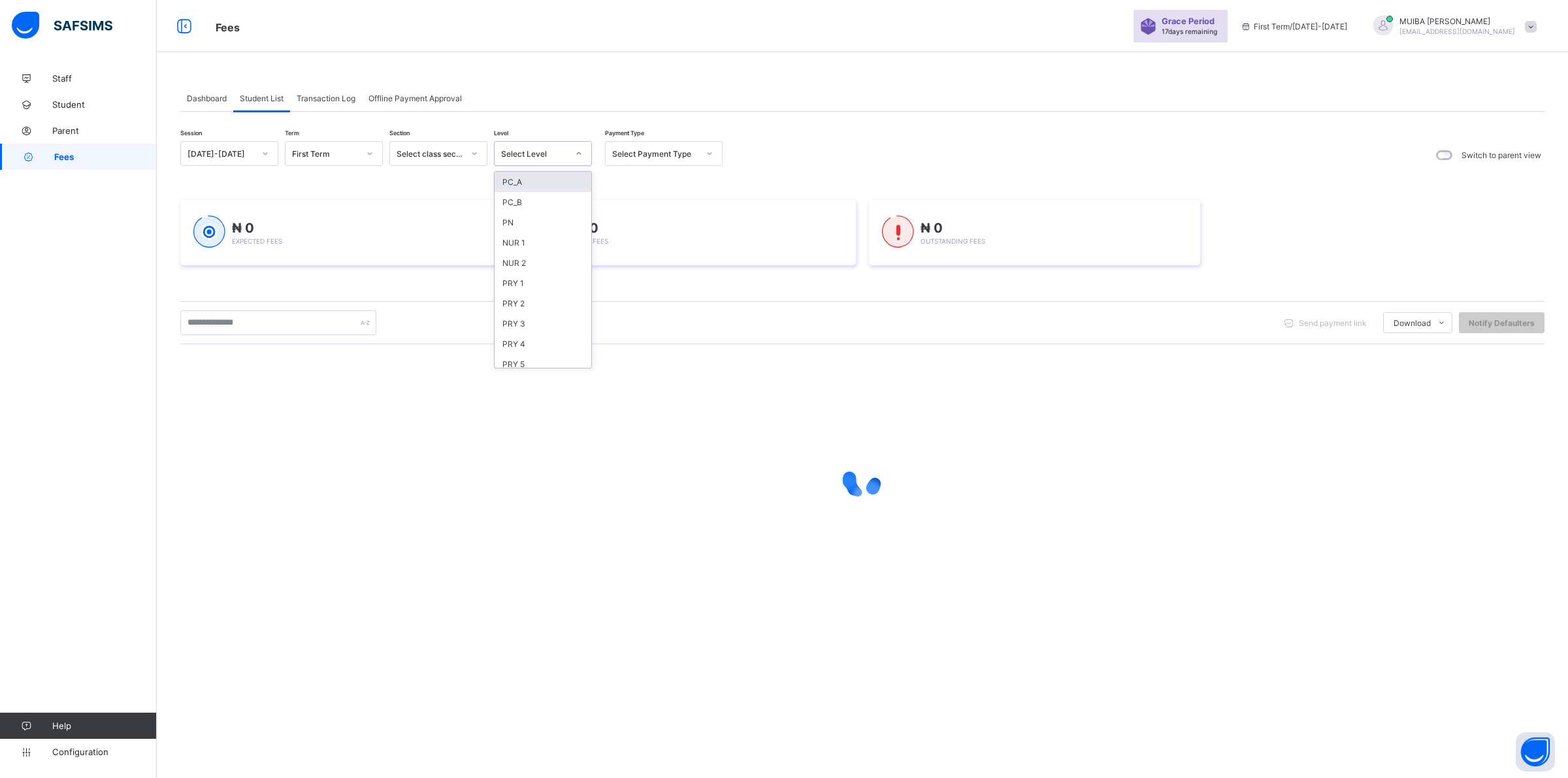
click at [577, 154] on icon at bounding box center [579, 153] width 5 height 2
click at [522, 242] on div "NUR 1" at bounding box center [542, 242] width 97 height 20
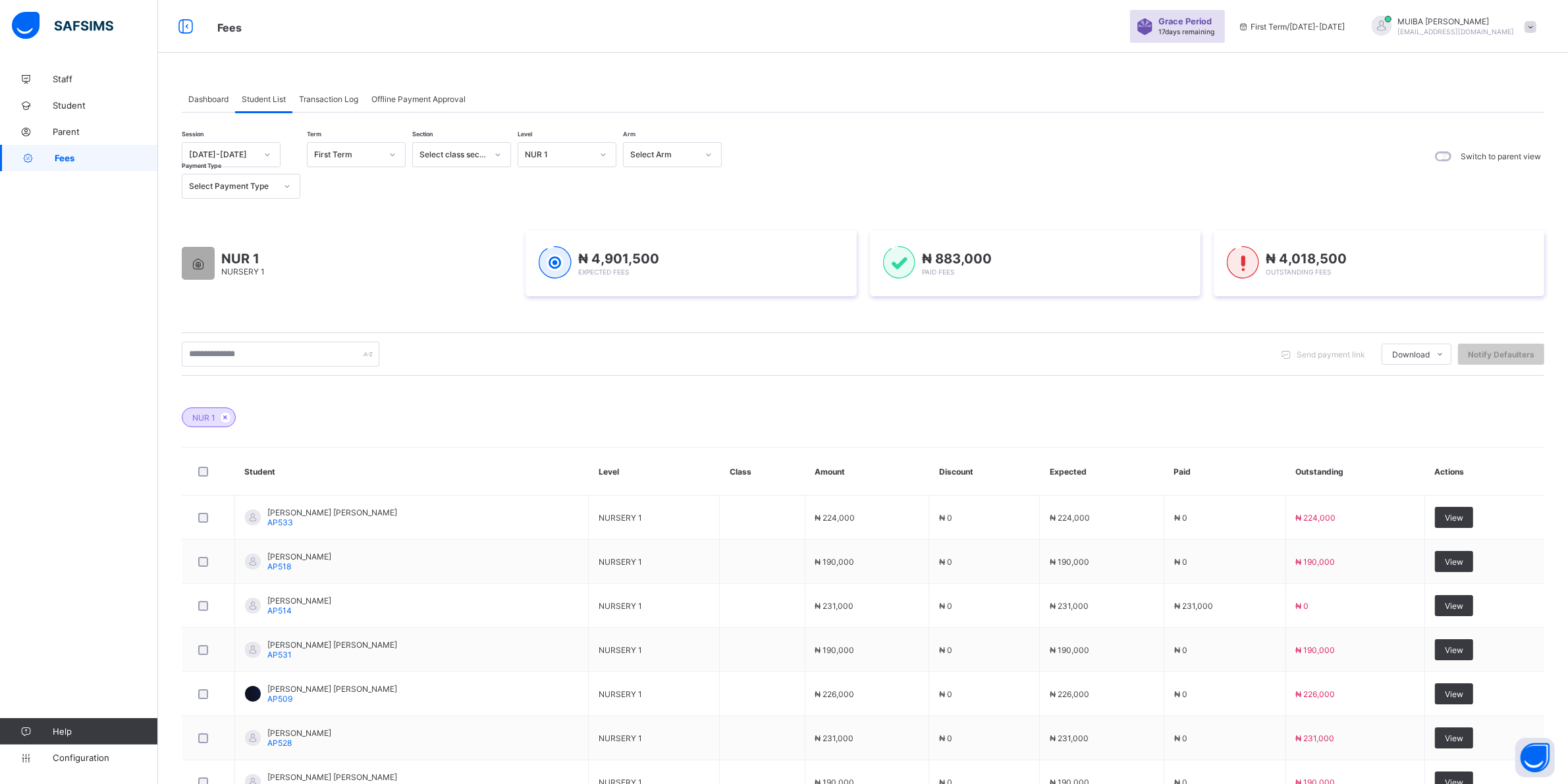
scroll to position [233, 0]
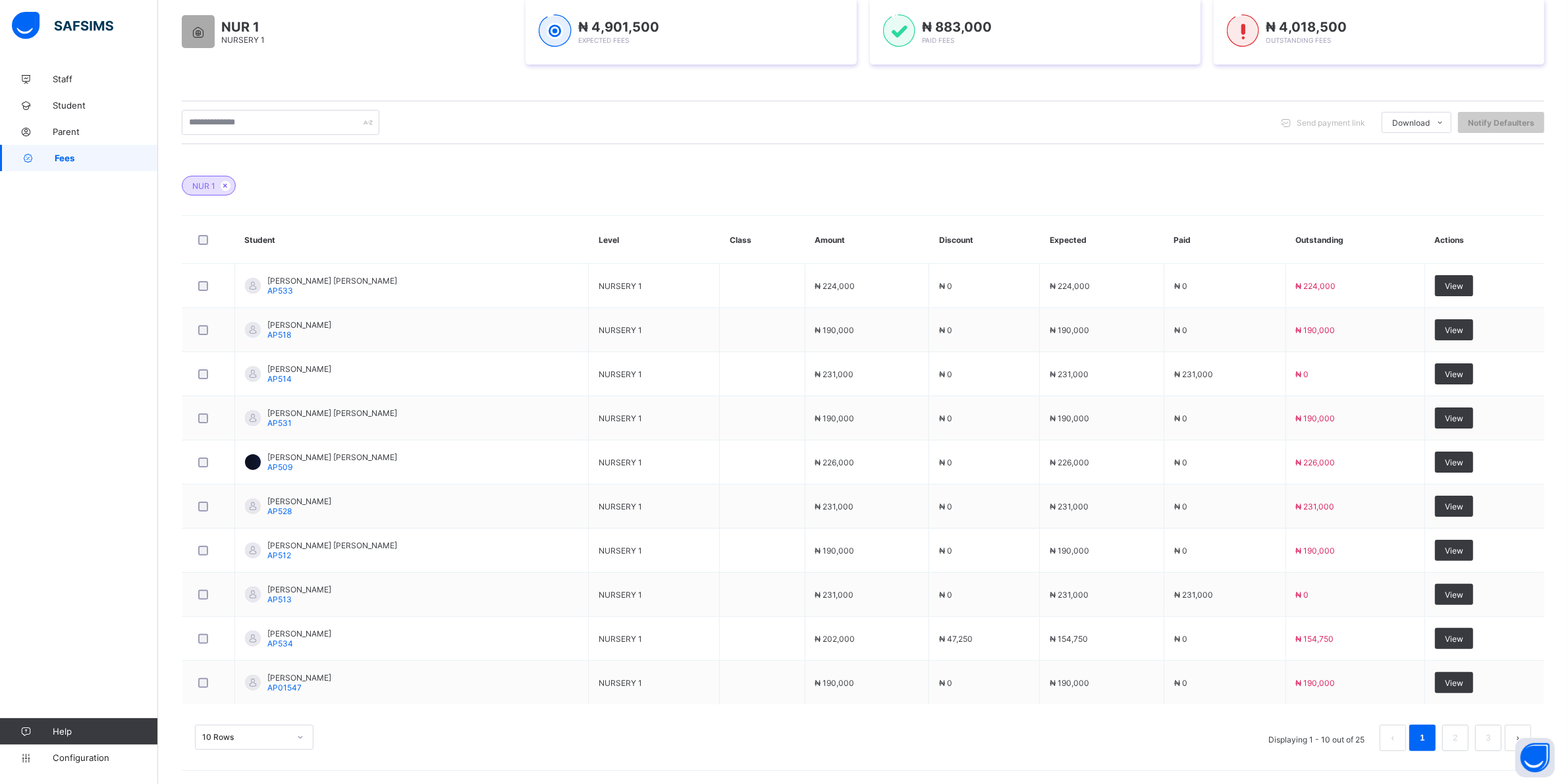
click at [300, 736] on div "10 Rows" at bounding box center [254, 737] width 119 height 25
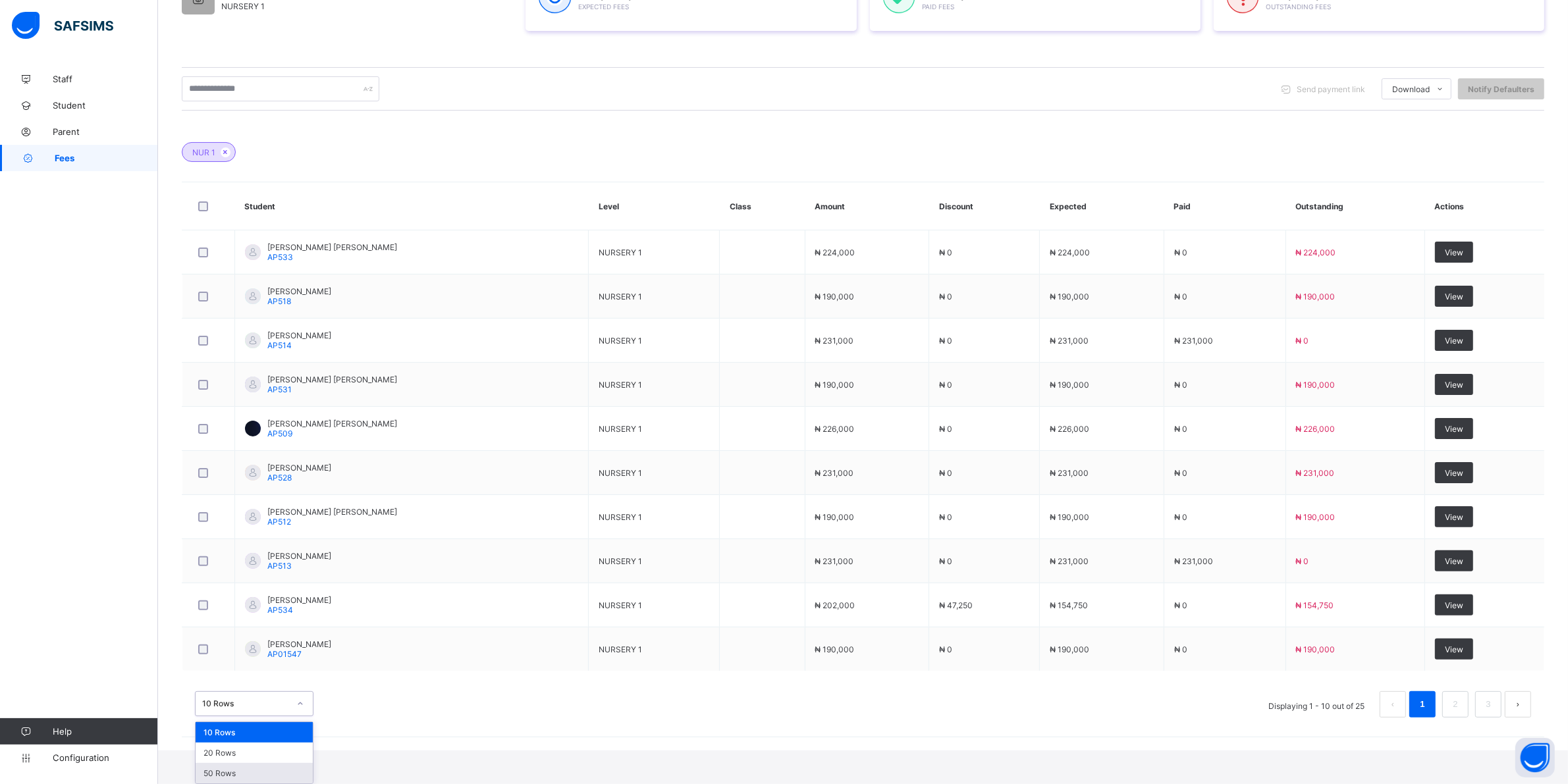
click at [250, 774] on div "50 Rows" at bounding box center [254, 773] width 117 height 20
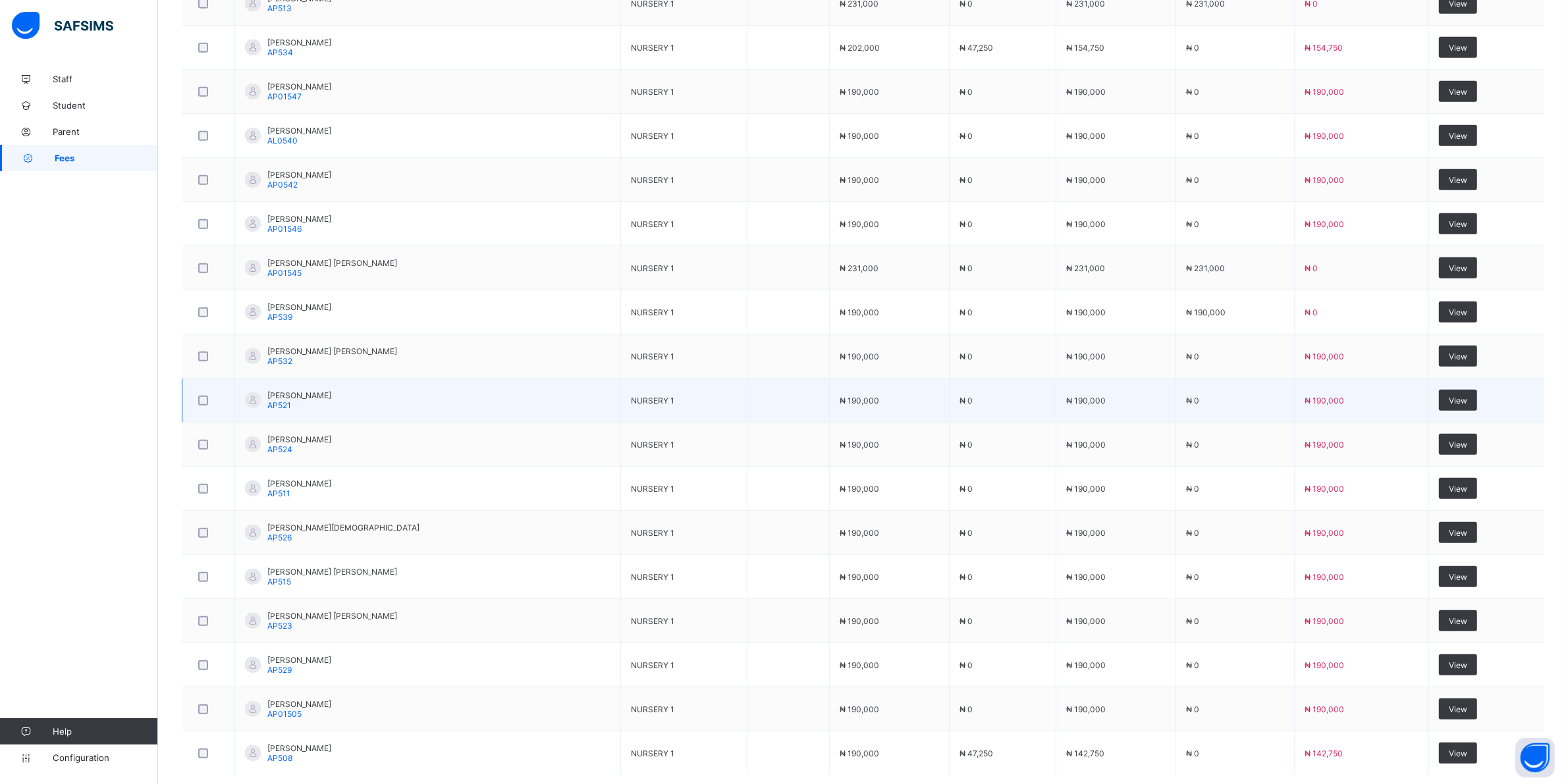
scroll to position [897, 0]
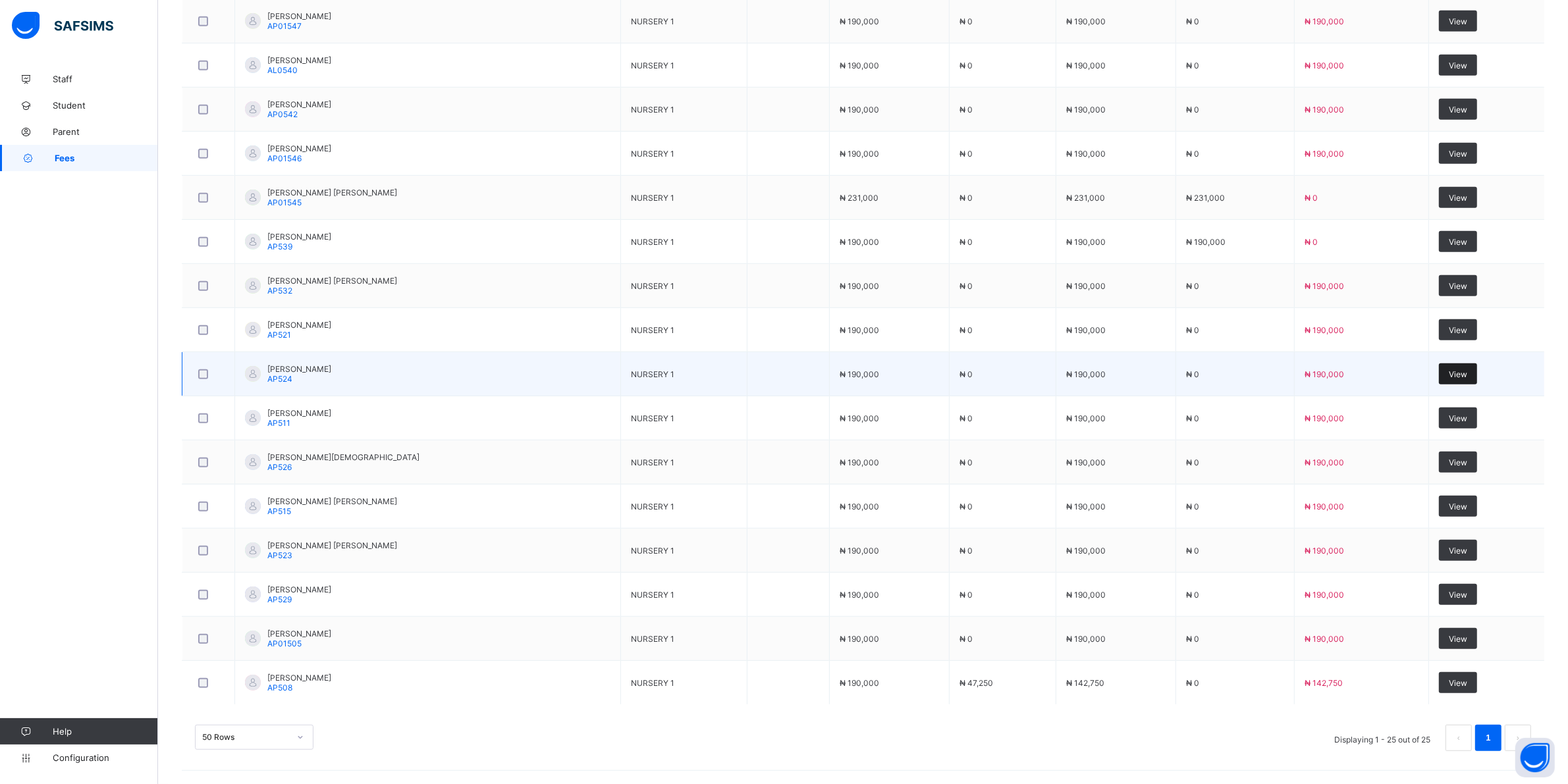
click at [1465, 373] on span "View" at bounding box center [1457, 374] width 19 height 10
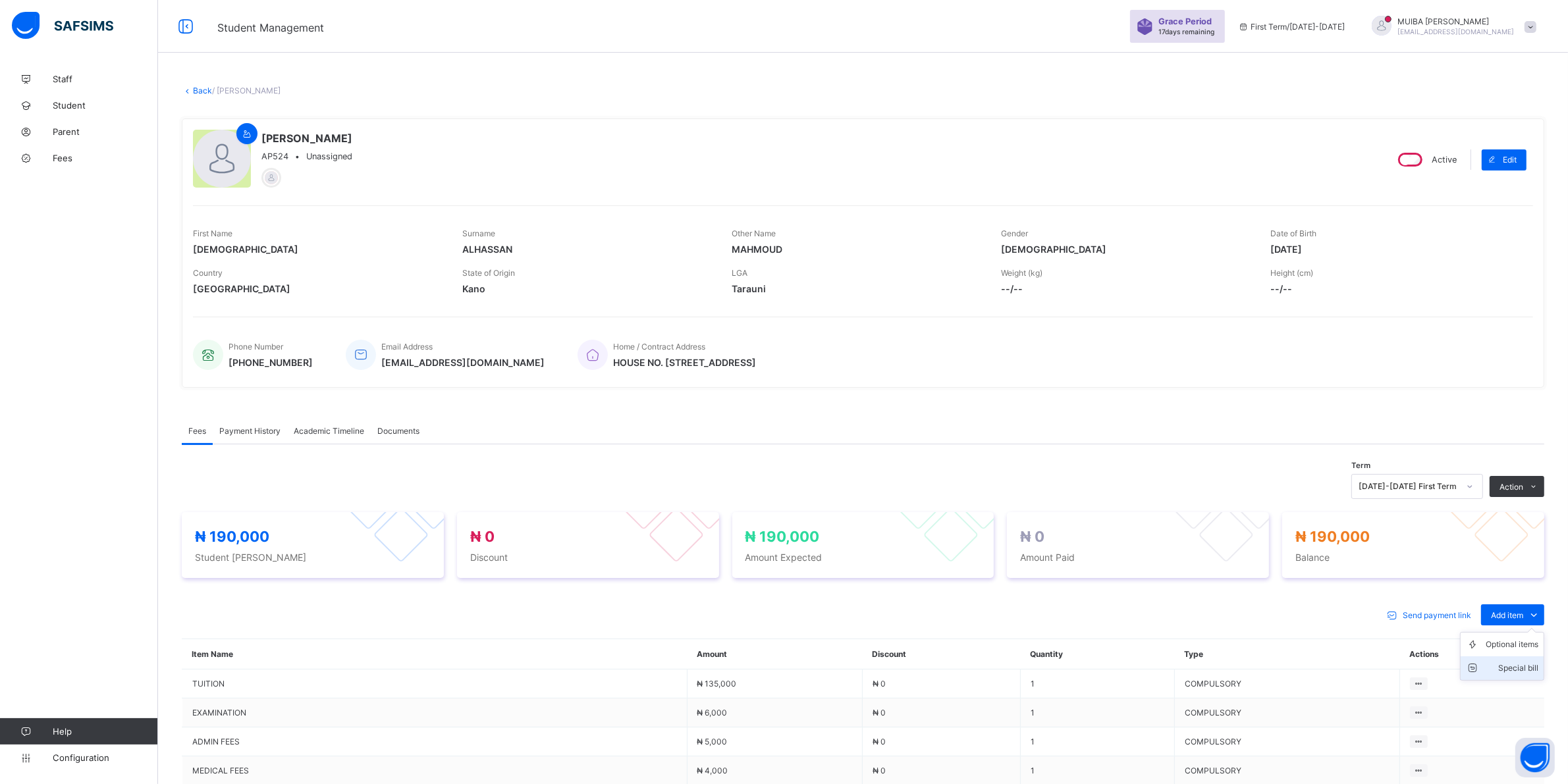
click at [1532, 662] on div "Special bill" at bounding box center [1511, 669] width 52 height 13
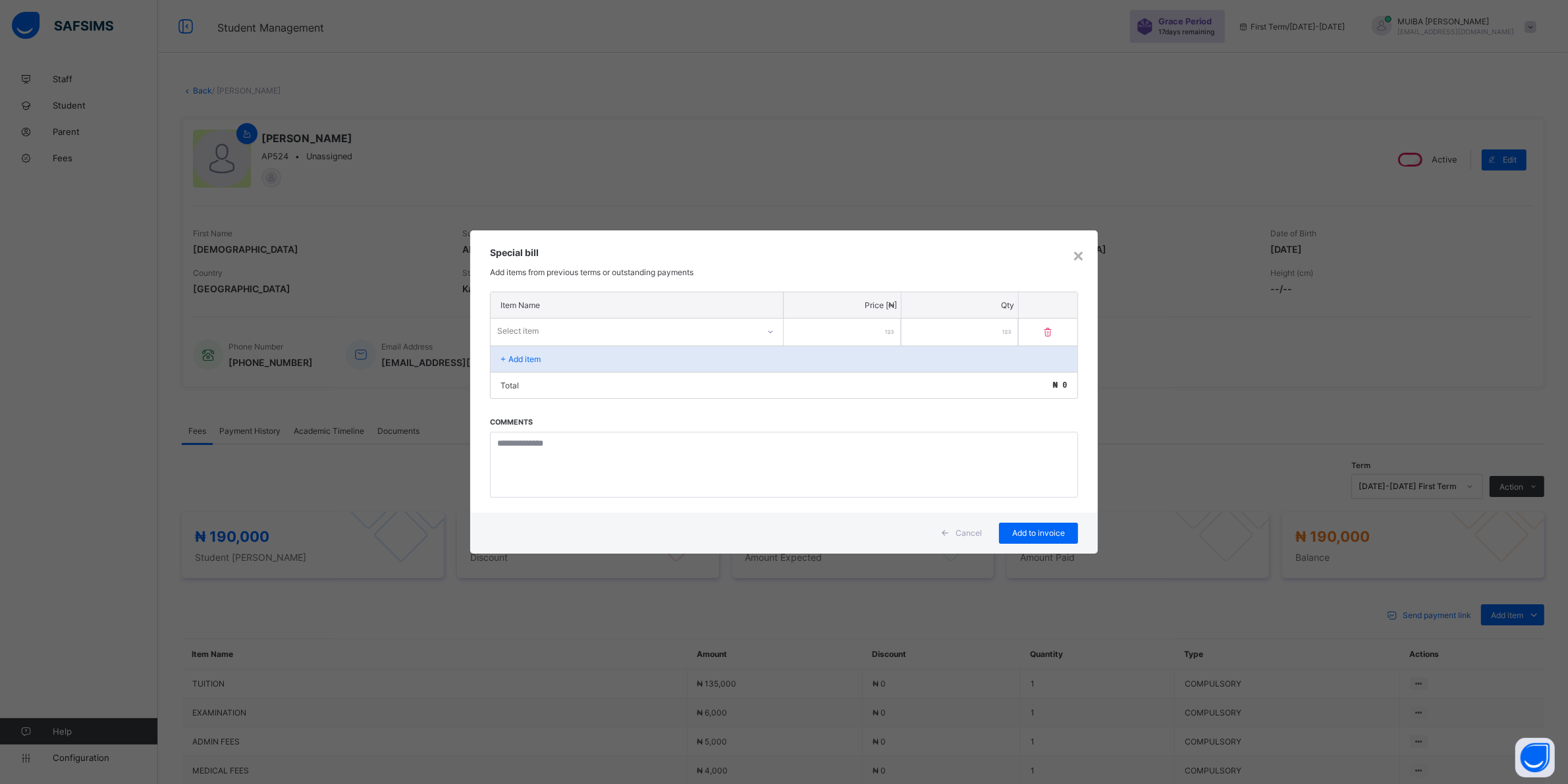
click at [761, 326] on div at bounding box center [770, 332] width 23 height 21
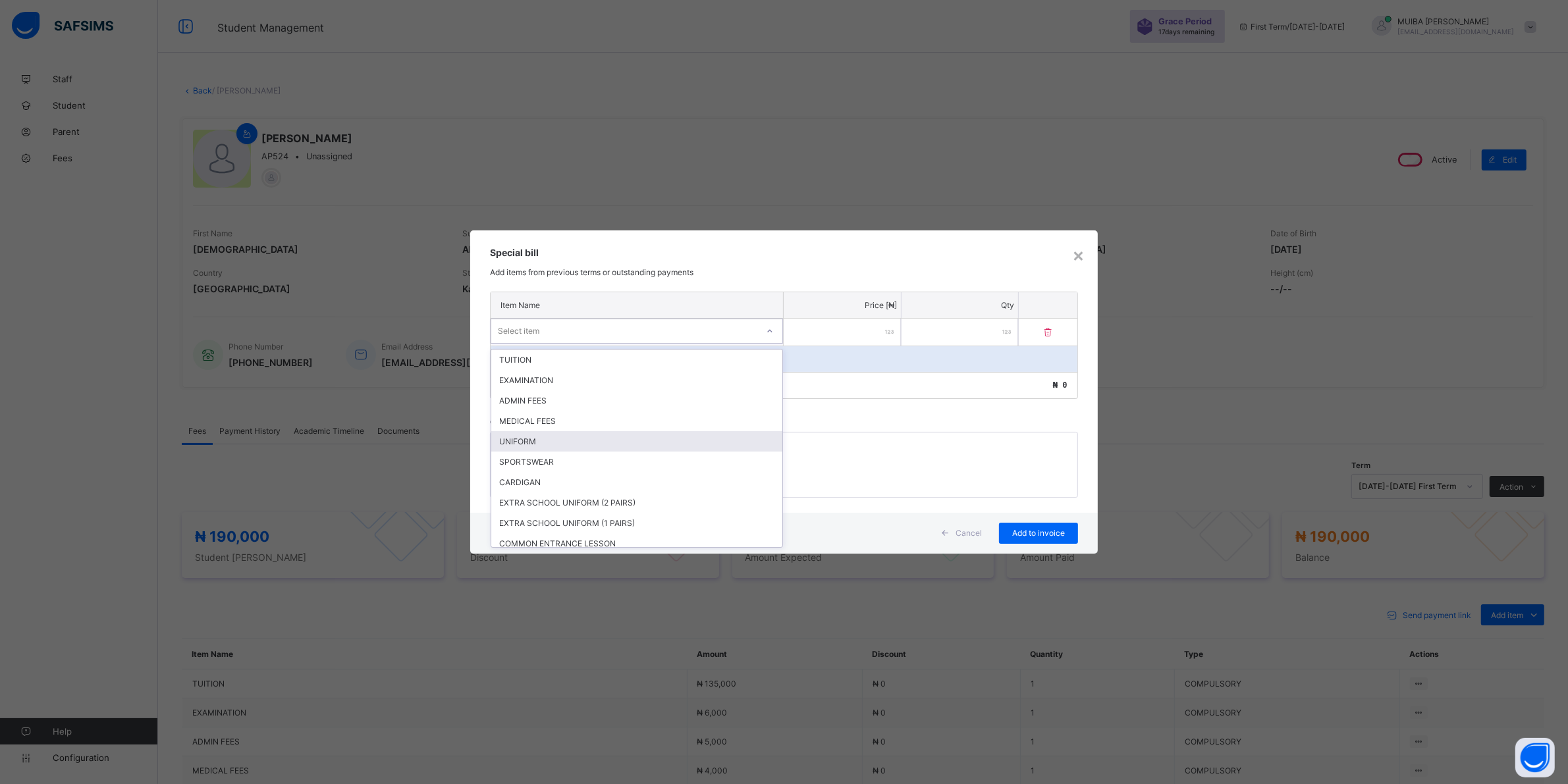
click at [547, 439] on div "UNIFORM" at bounding box center [636, 441] width 291 height 20
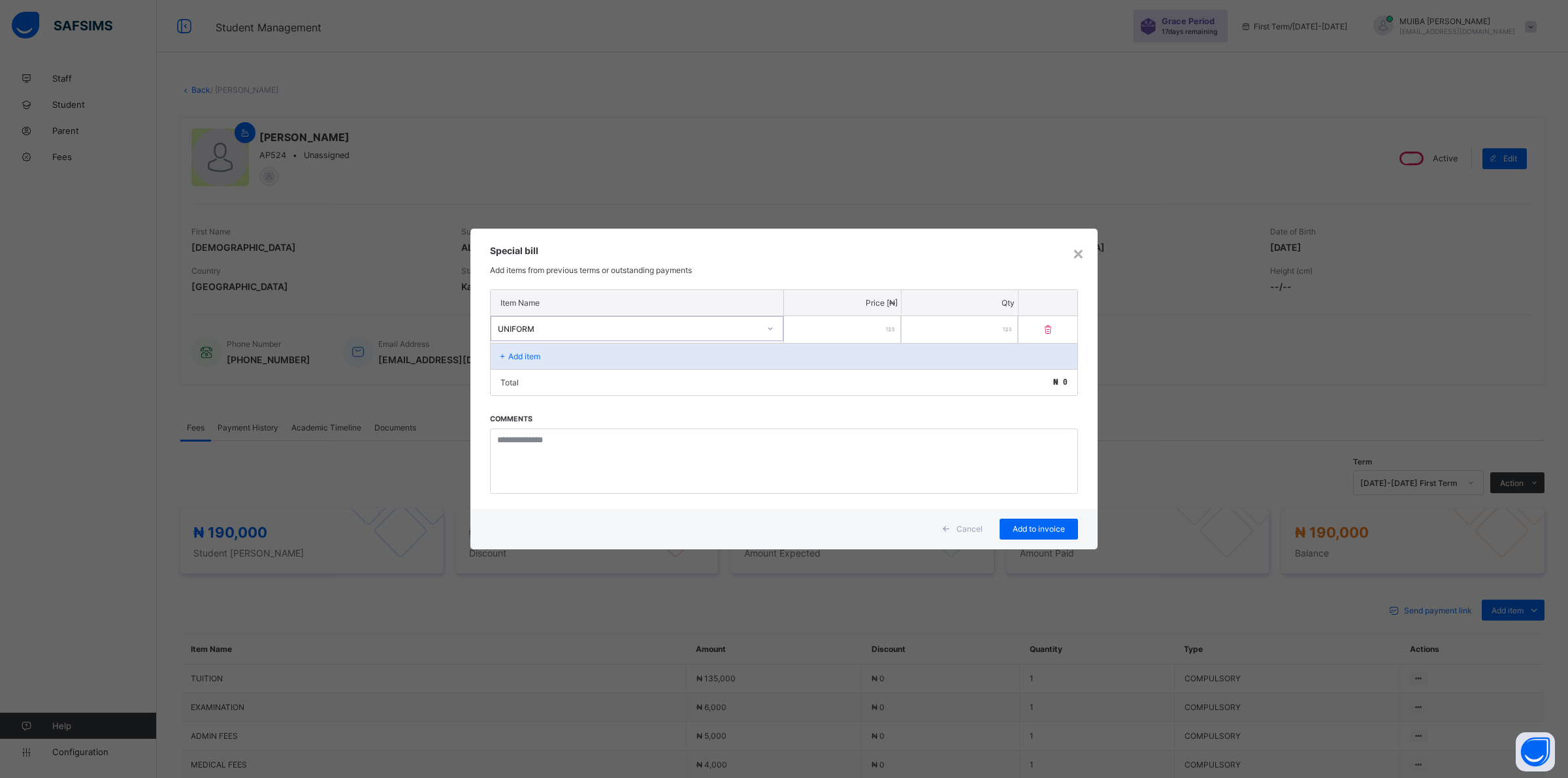
click at [828, 330] on input "number" at bounding box center [843, 329] width 117 height 26
type input "*****"
click at [1036, 522] on div "Add to invoice" at bounding box center [1039, 529] width 79 height 21
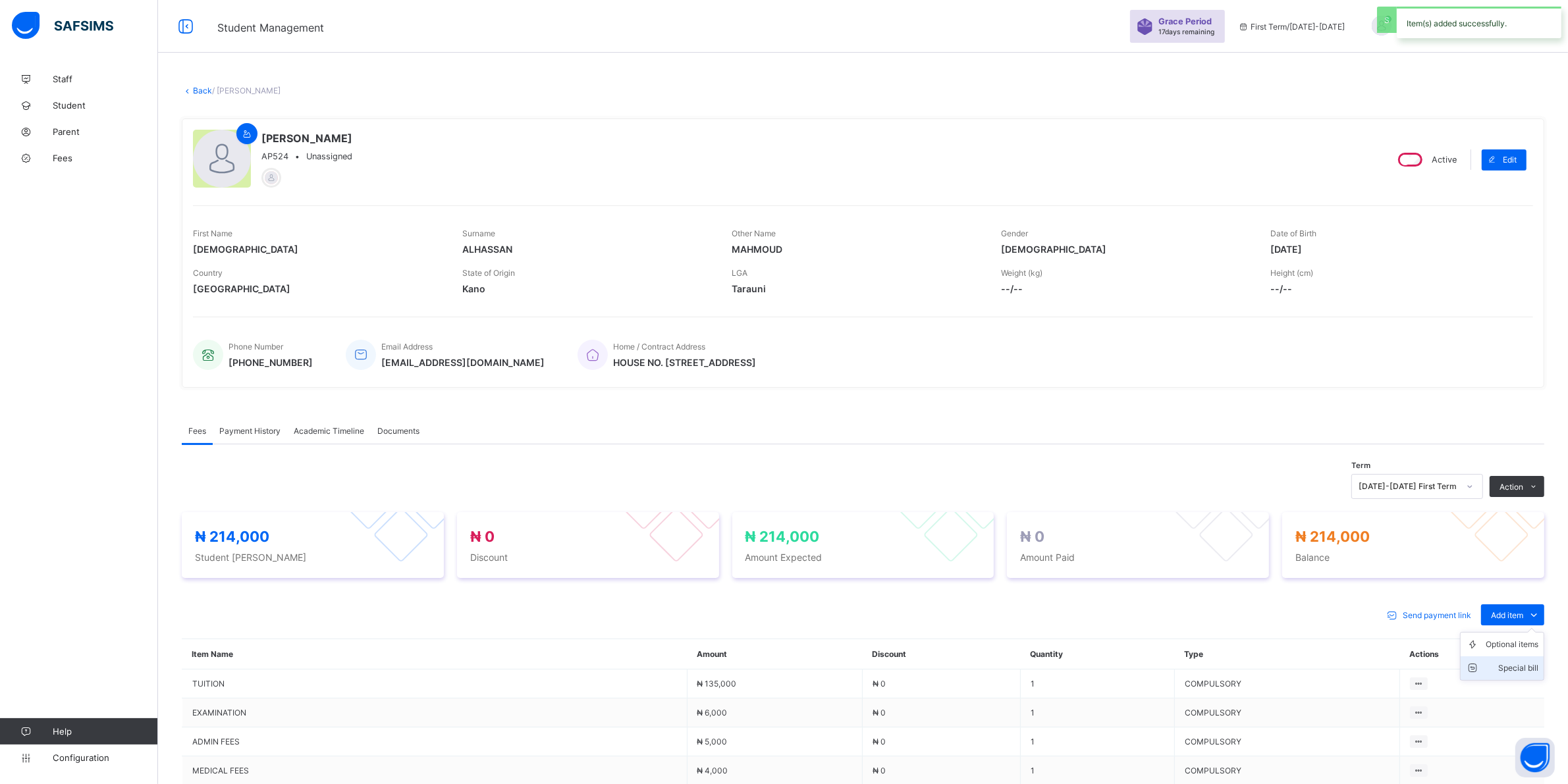
click at [1525, 665] on div "Special bill" at bounding box center [1511, 669] width 52 height 13
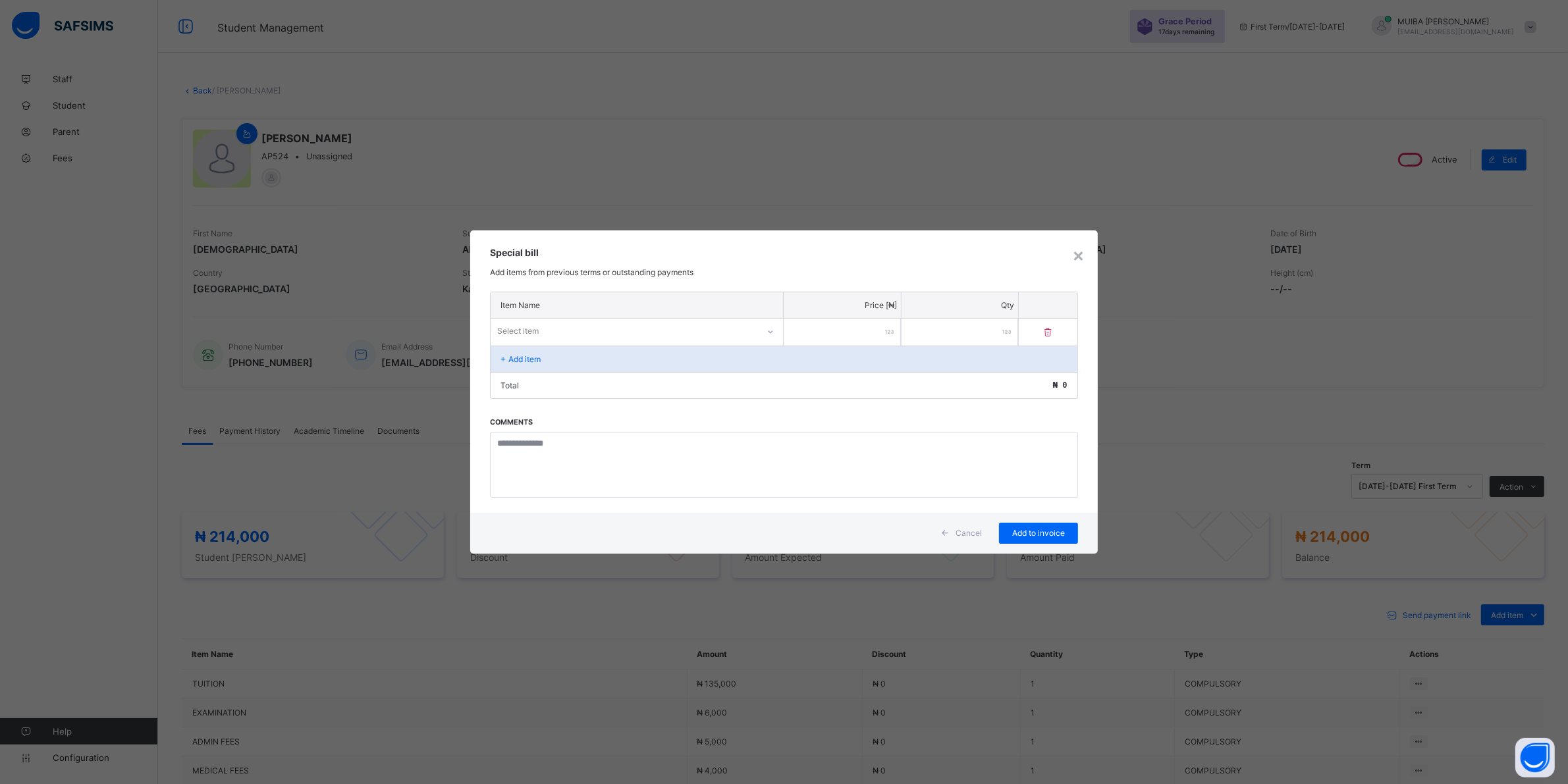
click at [768, 333] on icon at bounding box center [770, 332] width 8 height 13
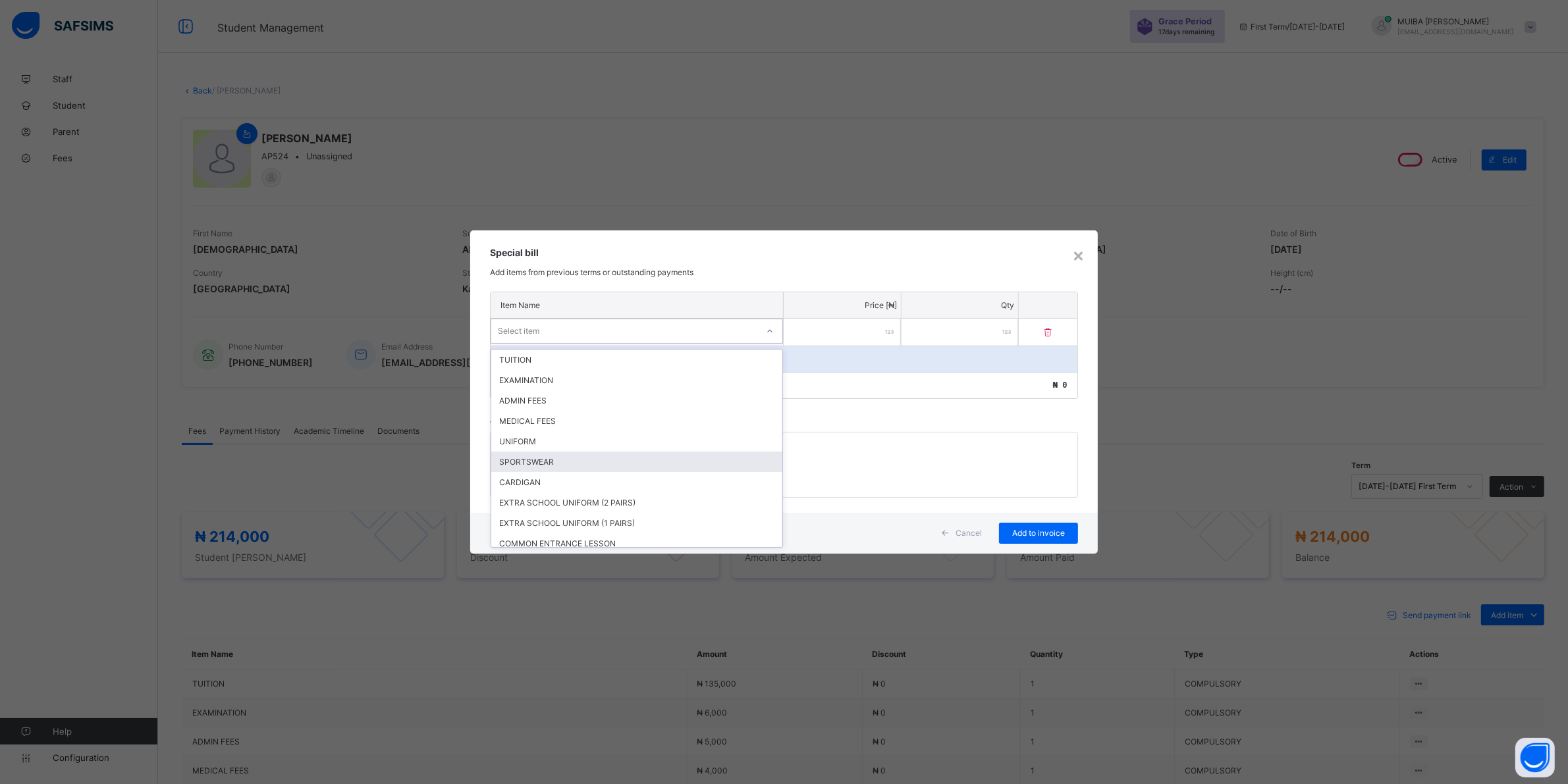
click at [559, 455] on div "SPORTSWEAR" at bounding box center [636, 461] width 291 height 20
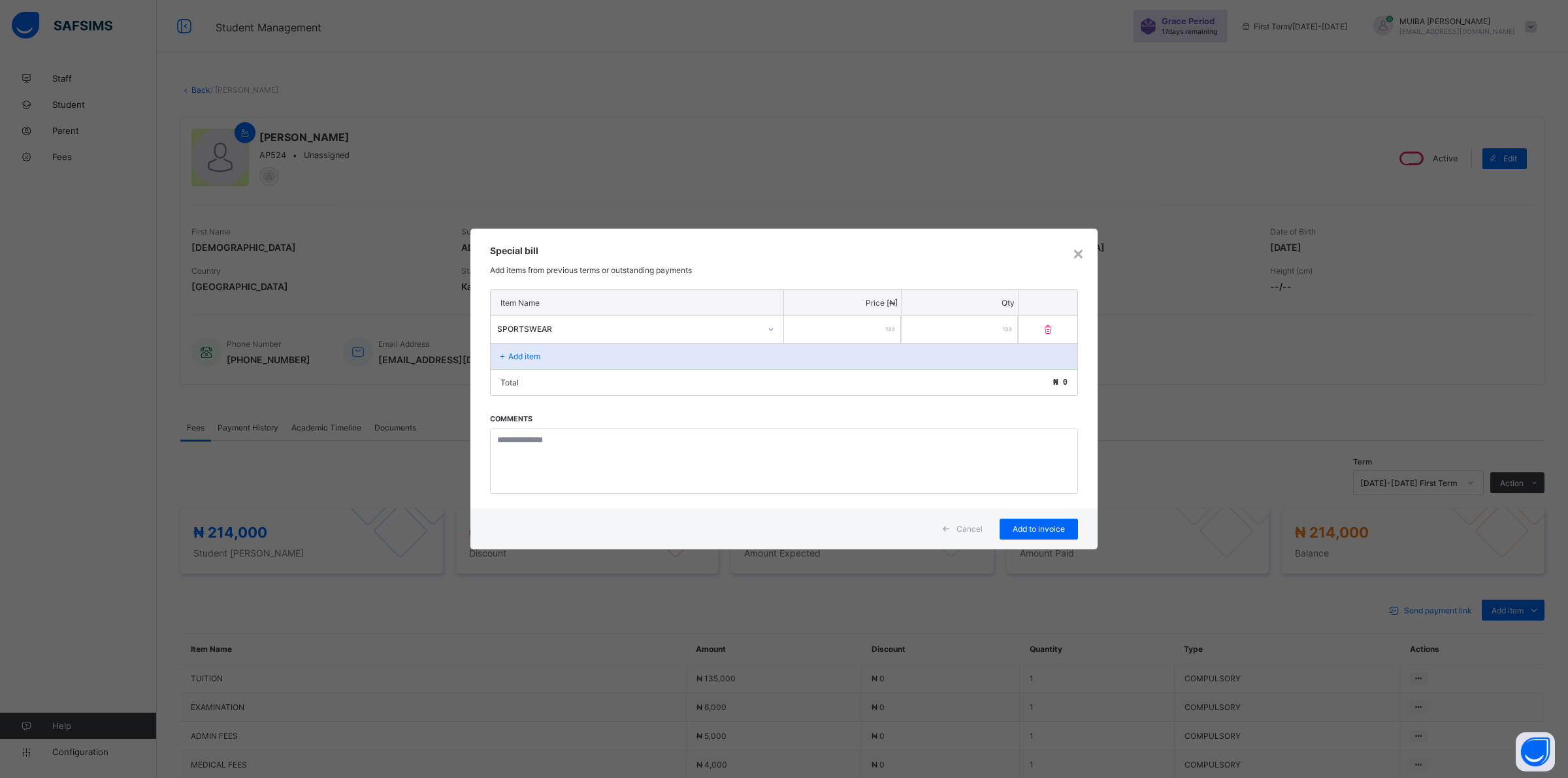
click at [840, 335] on input "number" at bounding box center [843, 329] width 117 height 26
type input "*****"
click at [1041, 528] on span "Add to invoice" at bounding box center [1038, 529] width 58 height 10
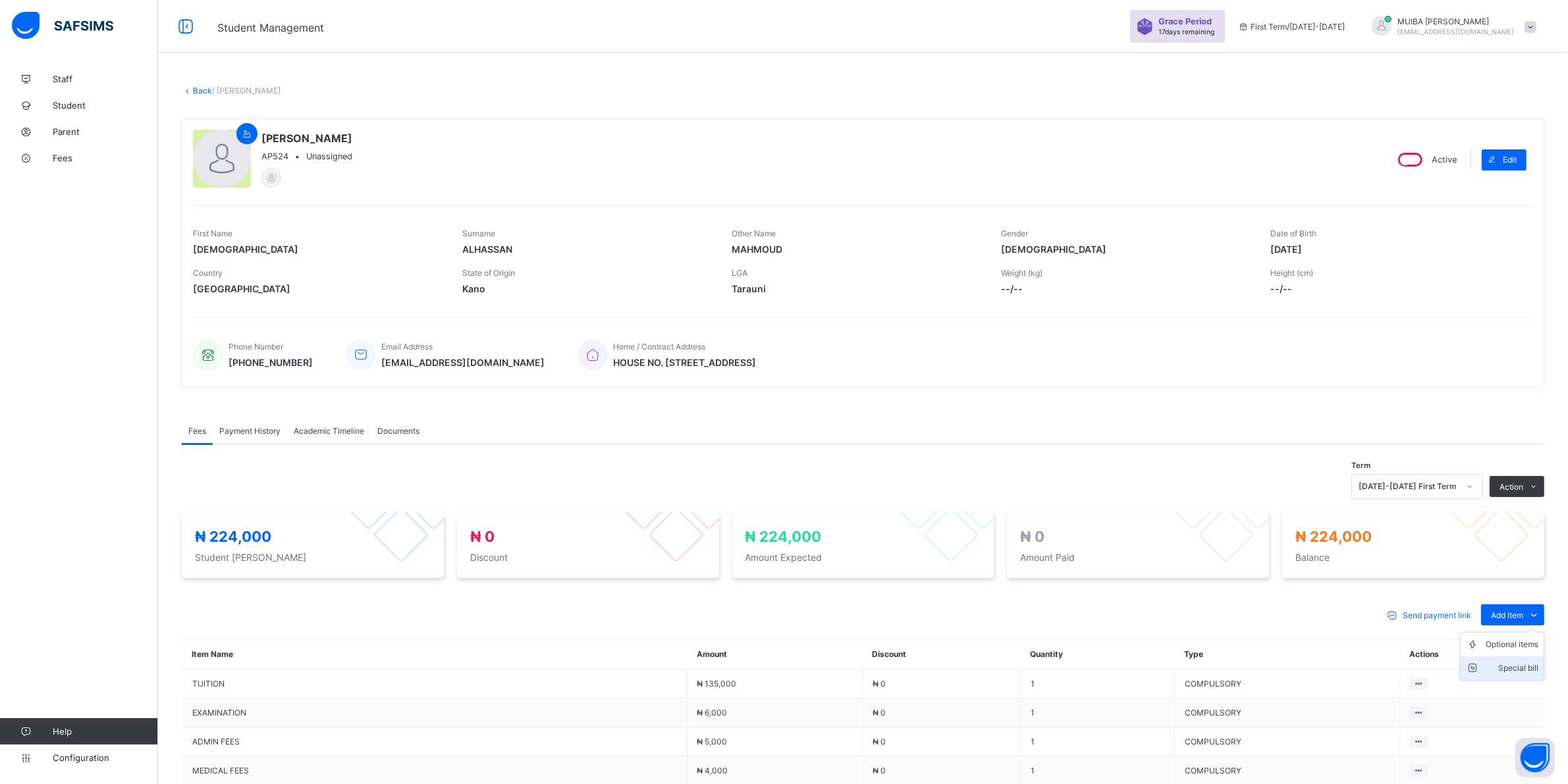
click at [1524, 670] on div "Special bill" at bounding box center [1511, 669] width 52 height 13
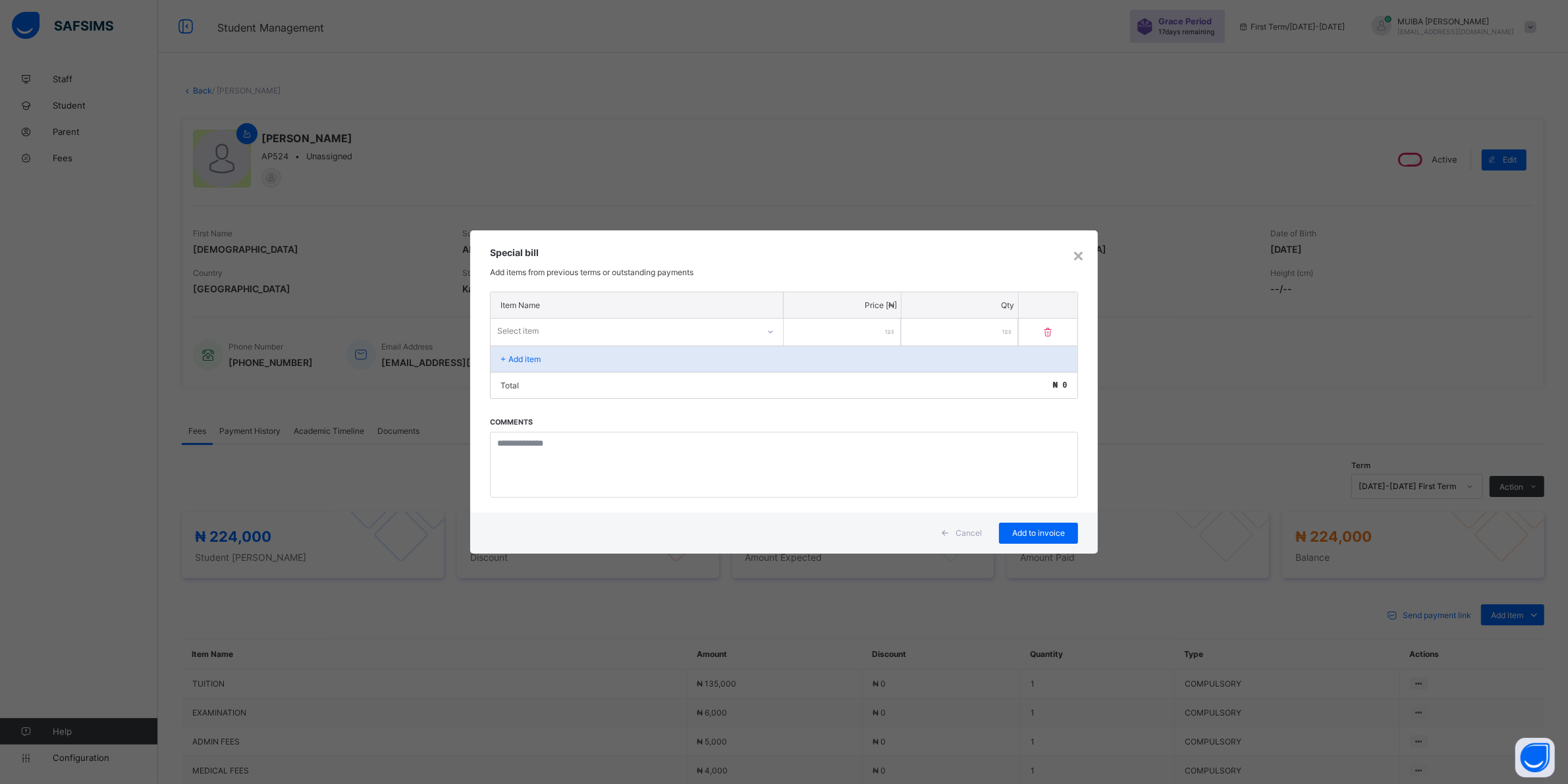
click at [734, 334] on div "Select item" at bounding box center [624, 331] width 267 height 19
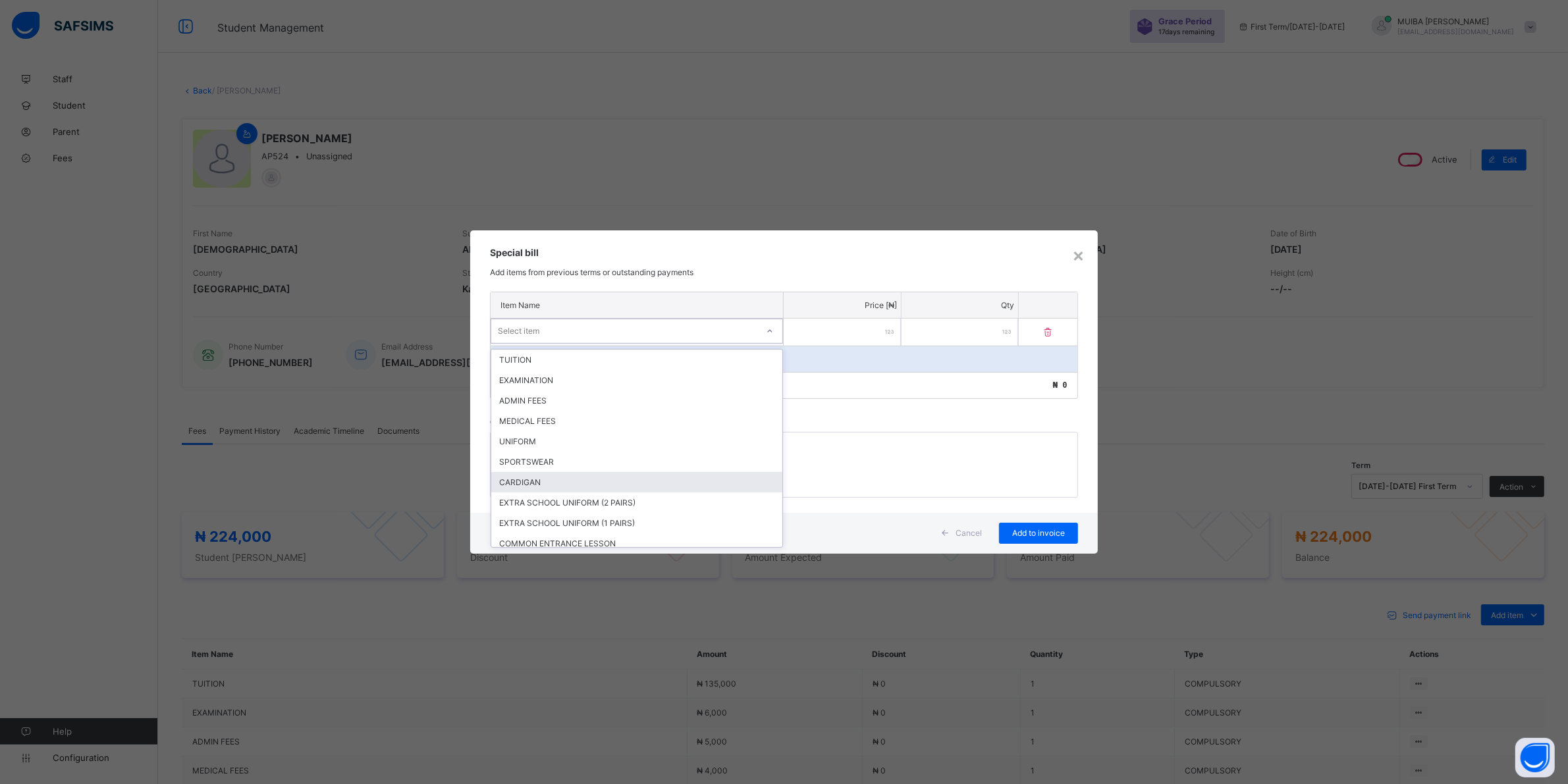
click at [530, 478] on div "CARDIGAN" at bounding box center [636, 482] width 291 height 20
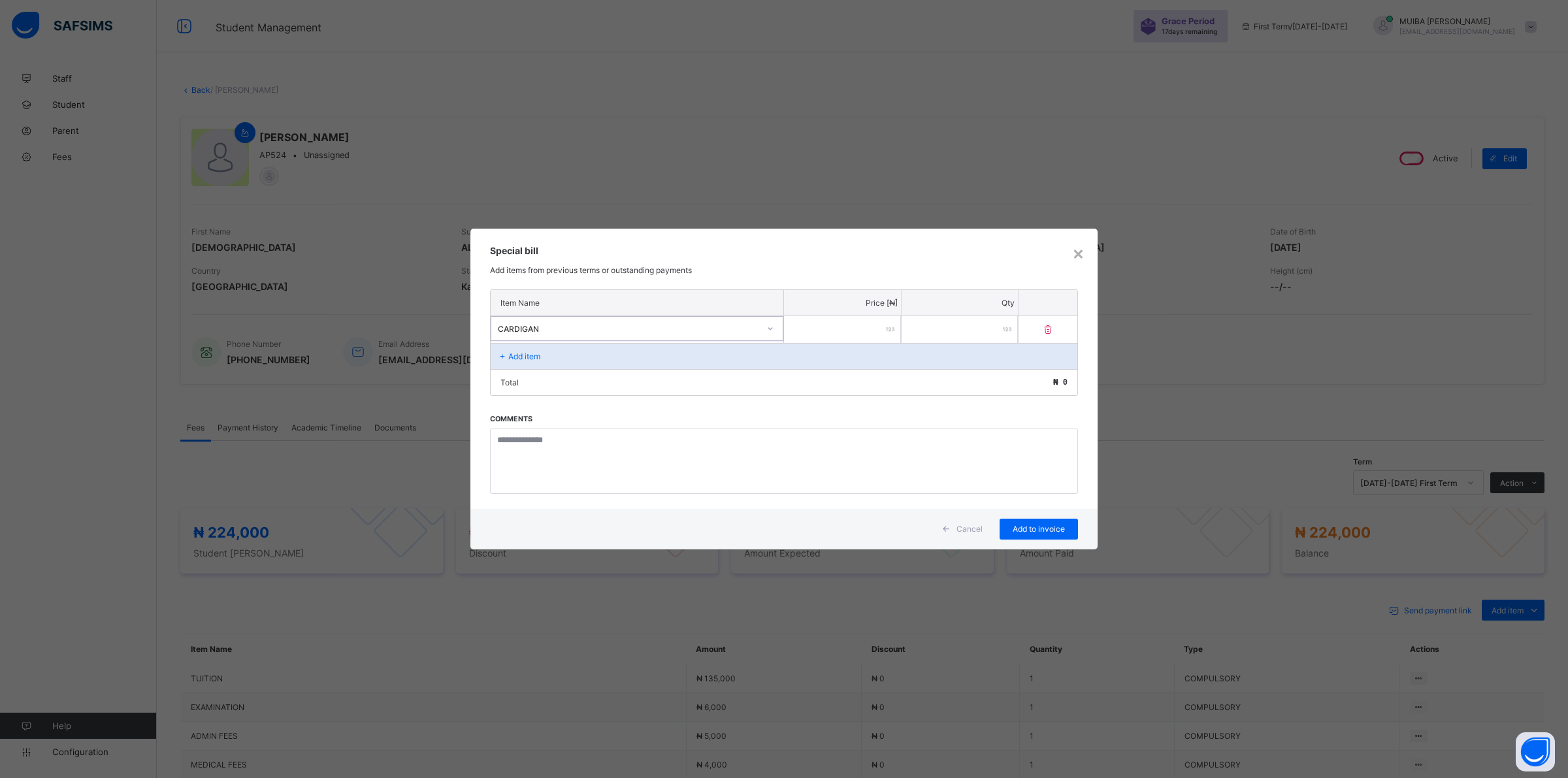
click at [835, 328] on input "number" at bounding box center [843, 329] width 117 height 26
type input "****"
click at [1046, 530] on span "Add to invoice" at bounding box center [1038, 529] width 58 height 10
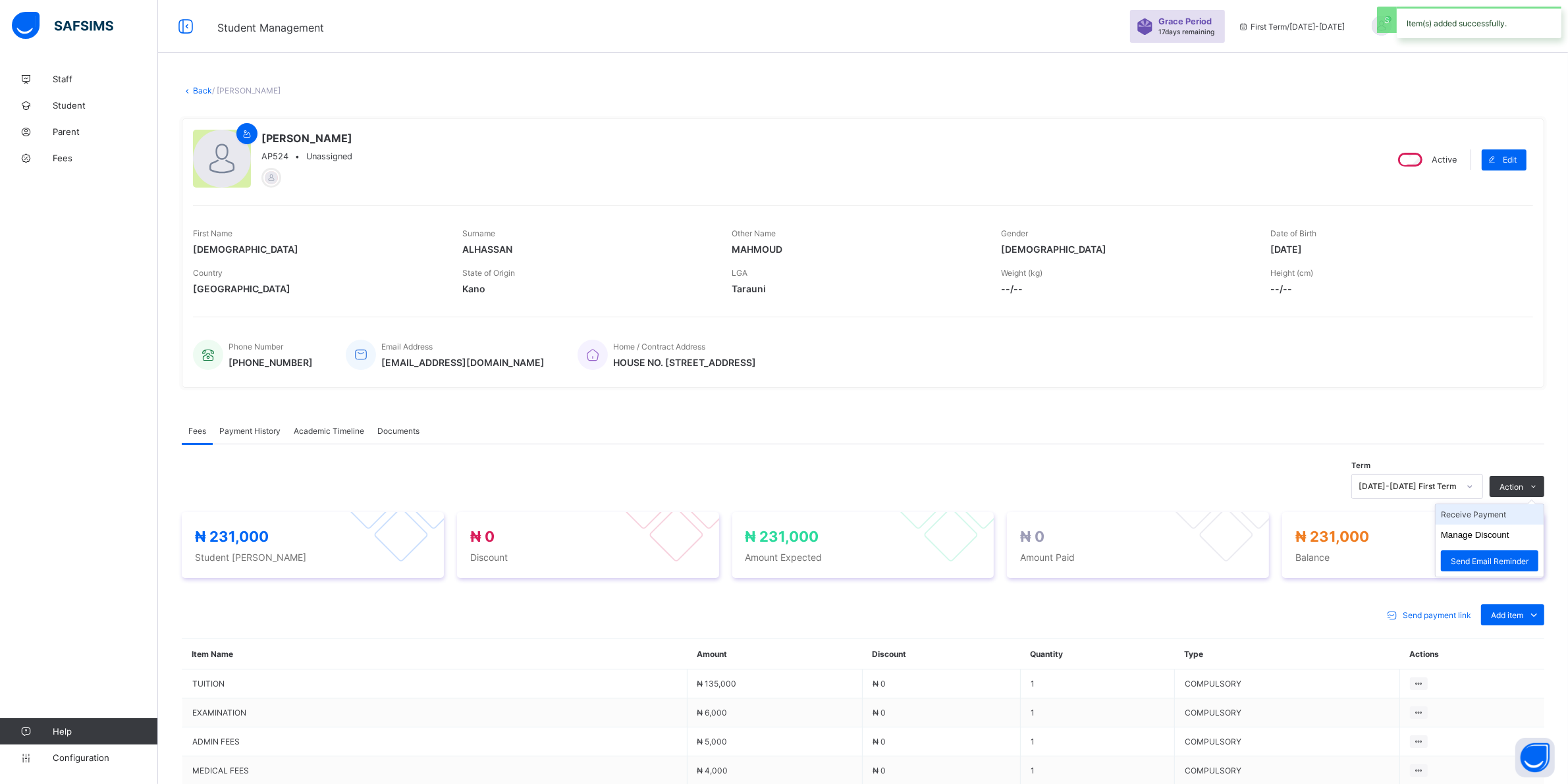
click at [1486, 514] on li "Receive Payment" at bounding box center [1490, 514] width 108 height 20
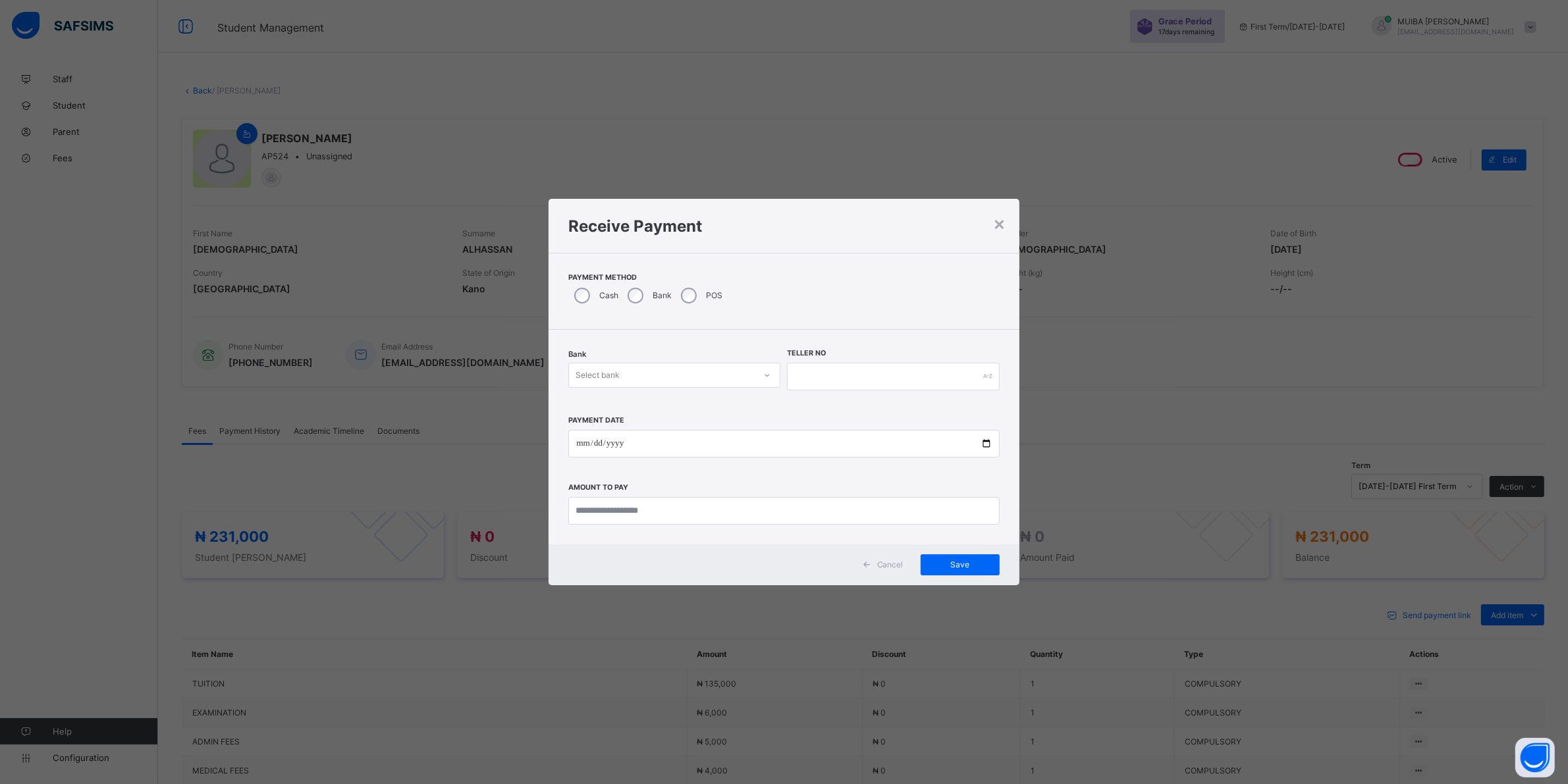
click at [764, 373] on icon at bounding box center [767, 375] width 8 height 13
click at [663, 400] on div "Jaiz Bank - Alhamideen Academy" at bounding box center [674, 404] width 211 height 20
click at [815, 374] on input "text" at bounding box center [900, 376] width 214 height 27
type input "******"
click at [578, 446] on input "date" at bounding box center [790, 444] width 434 height 27
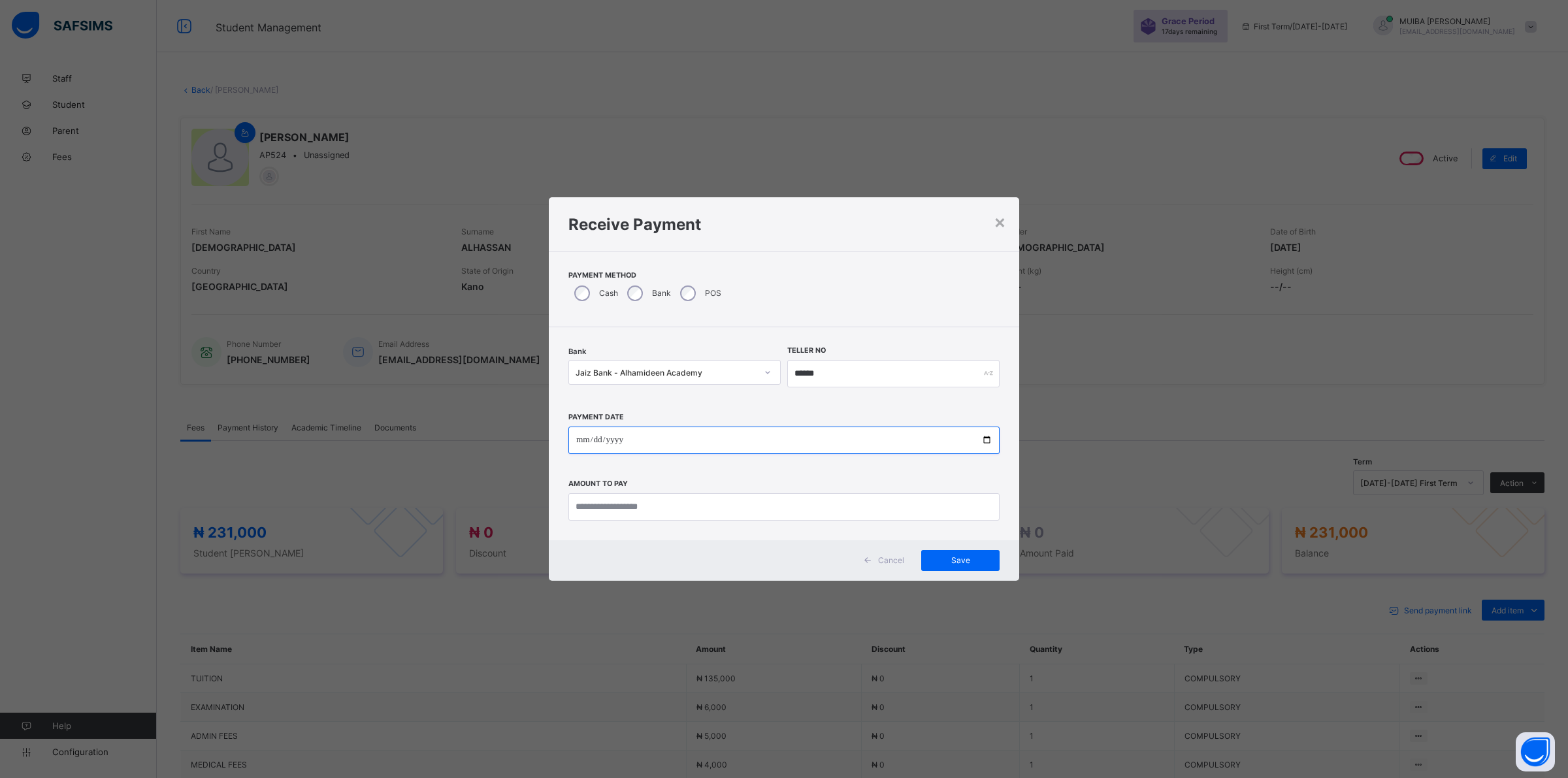
type input "**********"
click at [607, 505] on input "currency" at bounding box center [784, 507] width 431 height 27
type input "*********"
click at [964, 561] on span "Save" at bounding box center [960, 560] width 58 height 10
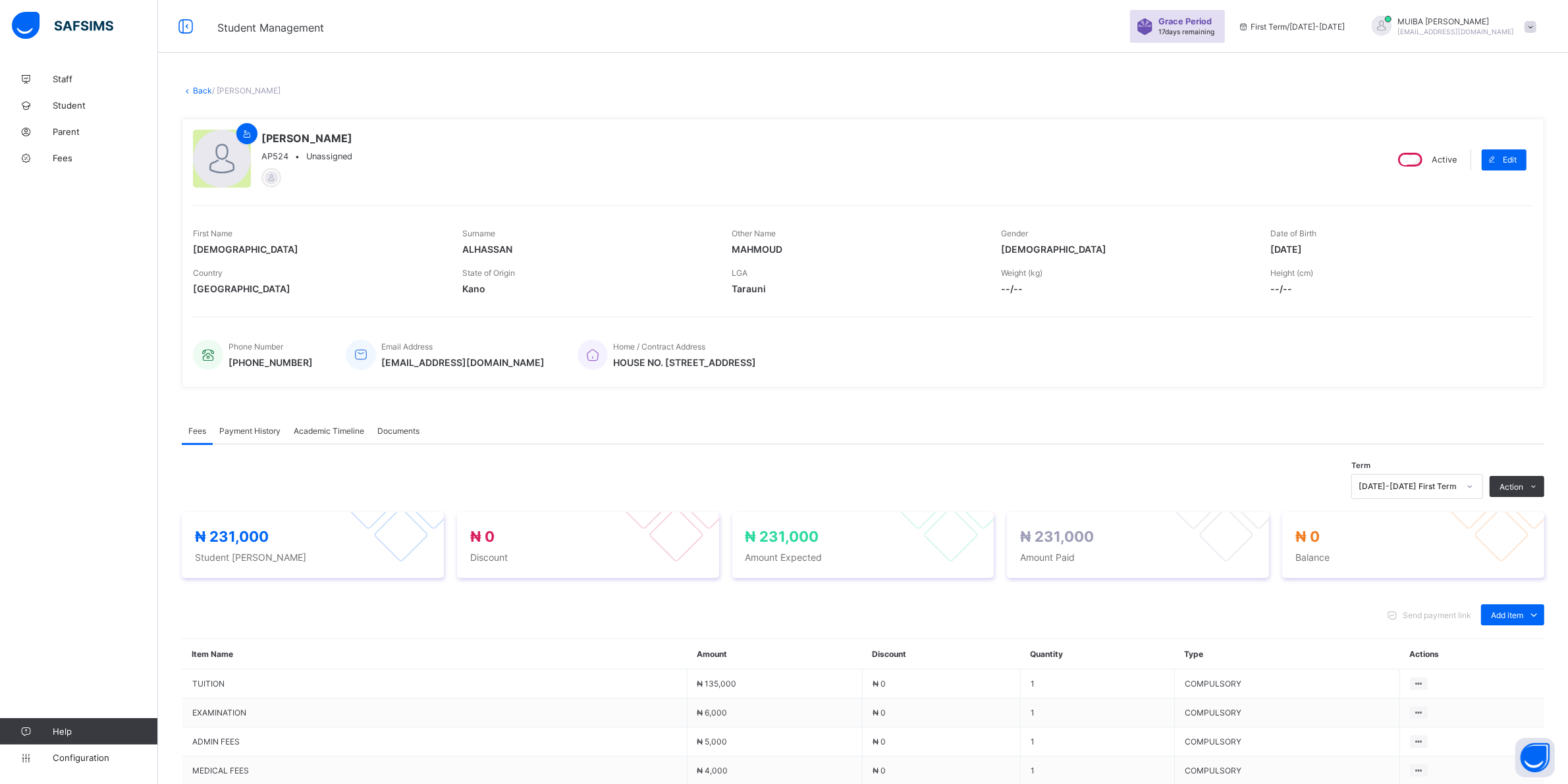
click at [241, 432] on span "Payment History" at bounding box center [250, 431] width 61 height 10
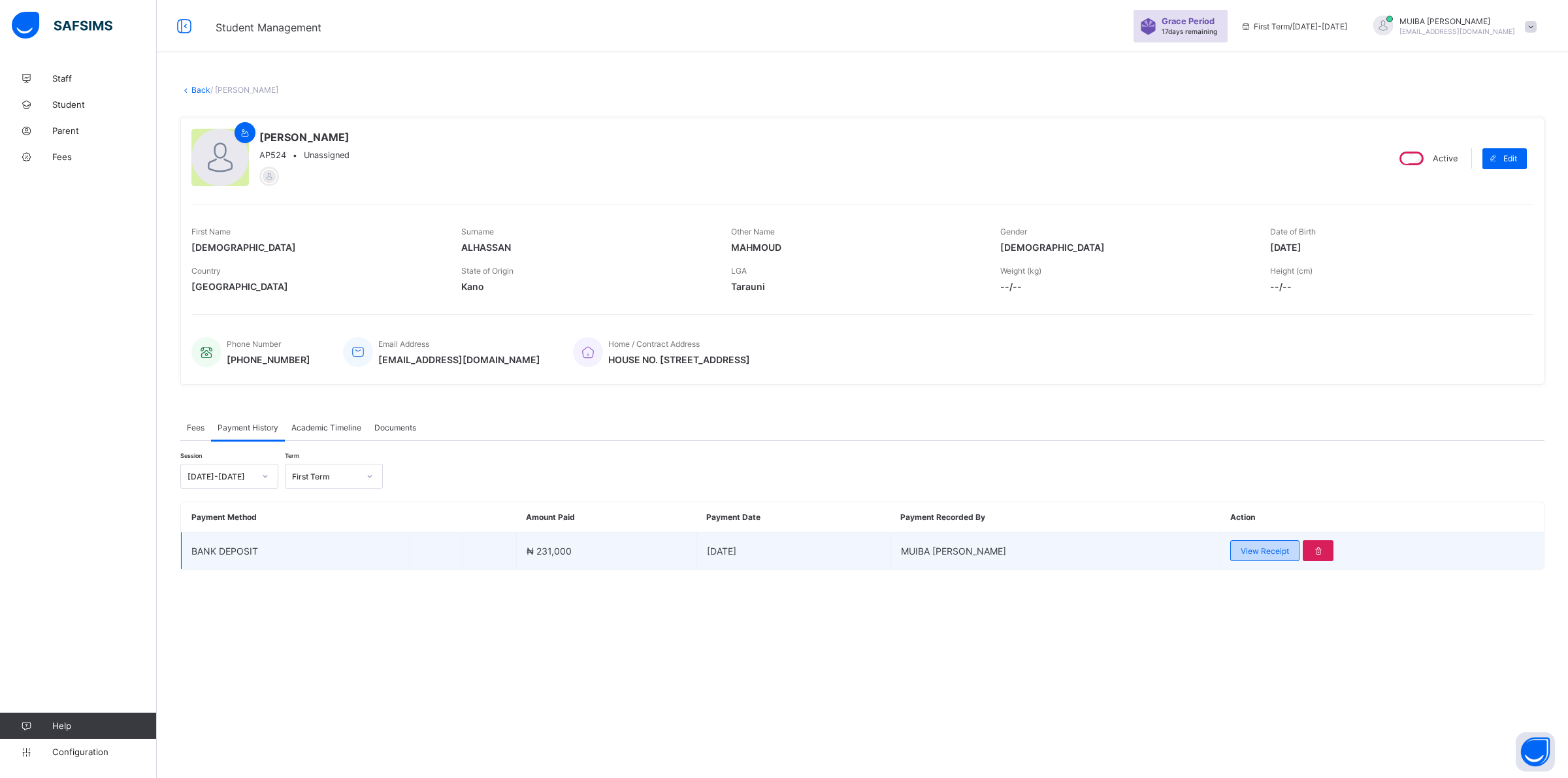
click at [1262, 549] on span "View Receipt" at bounding box center [1265, 551] width 48 height 10
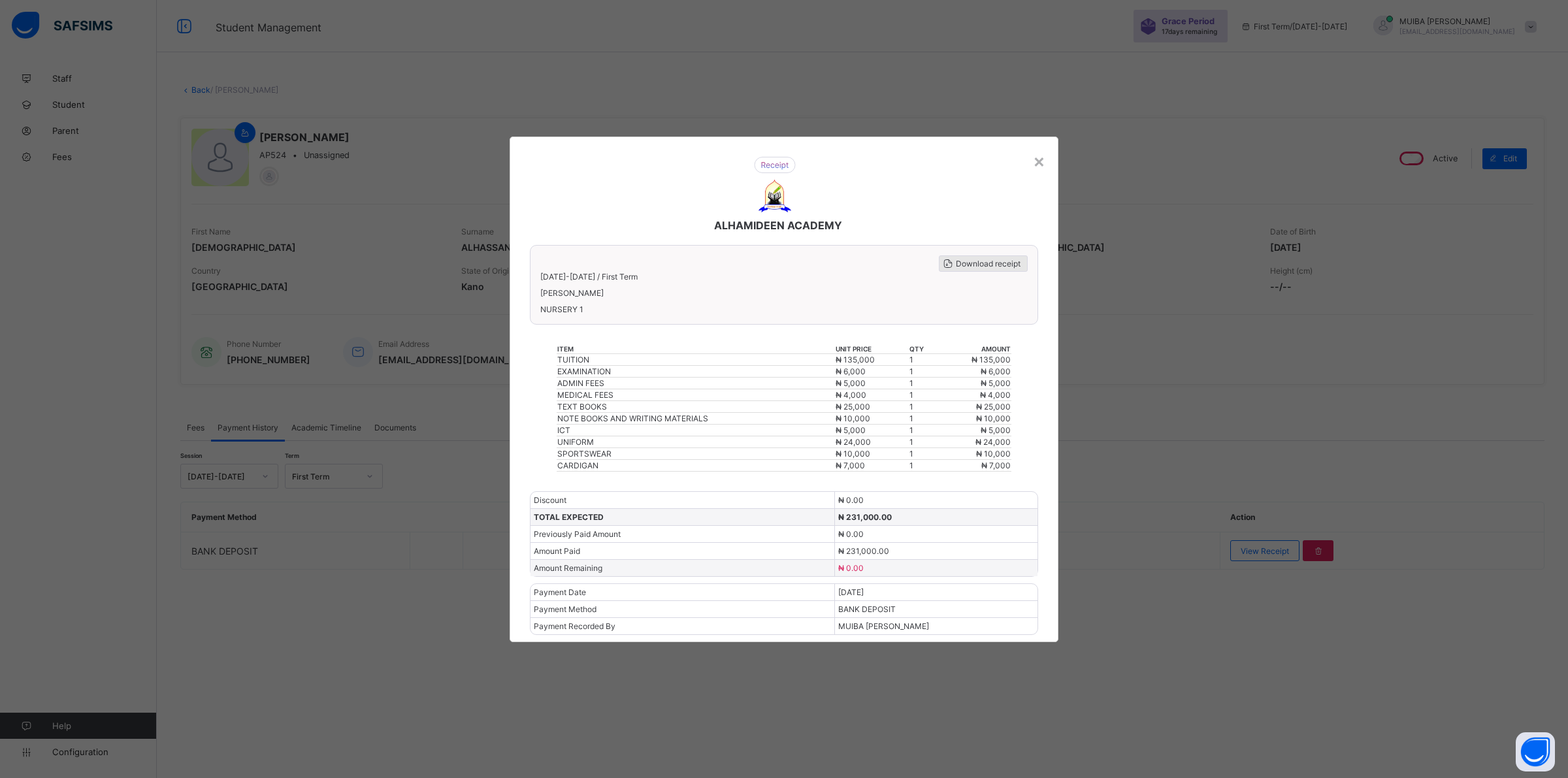
click at [992, 267] on span "Download receipt" at bounding box center [988, 264] width 65 height 10
click at [1042, 168] on div "×" at bounding box center [1038, 161] width 12 height 22
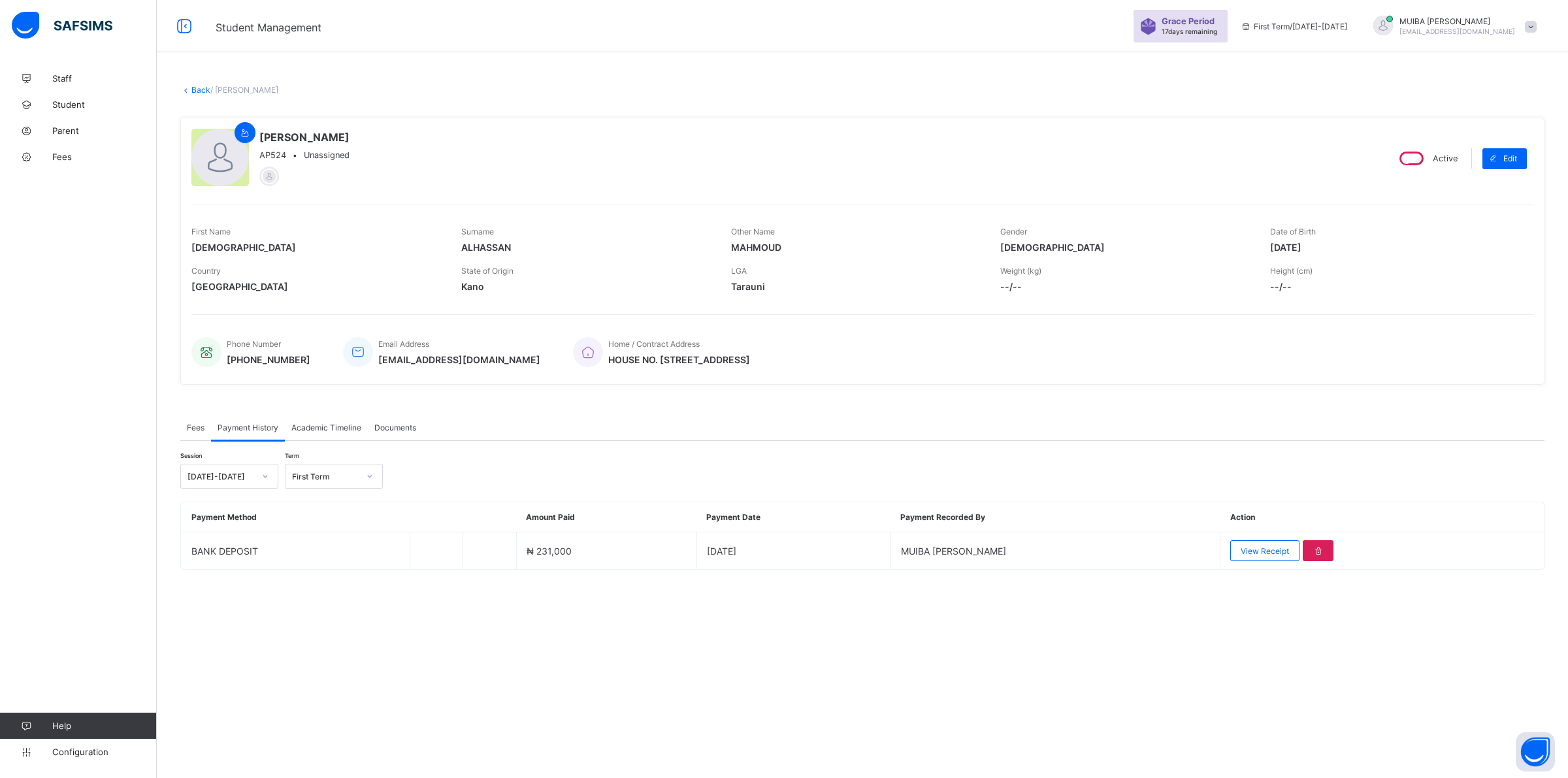
click at [195, 88] on link "Back" at bounding box center [201, 90] width 19 height 10
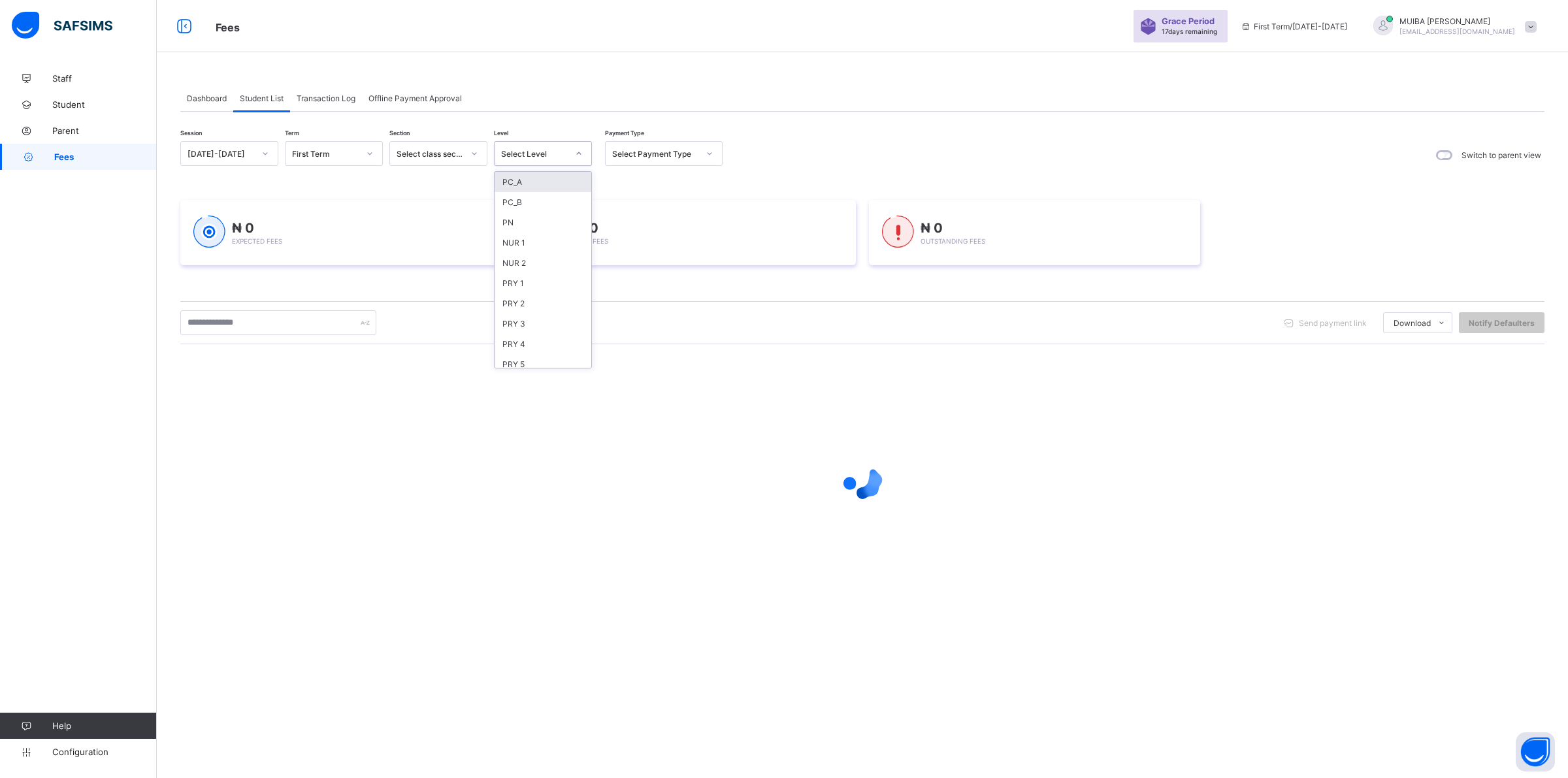
click at [576, 151] on icon at bounding box center [579, 153] width 8 height 13
click at [527, 361] on div "PRY 5" at bounding box center [542, 364] width 97 height 20
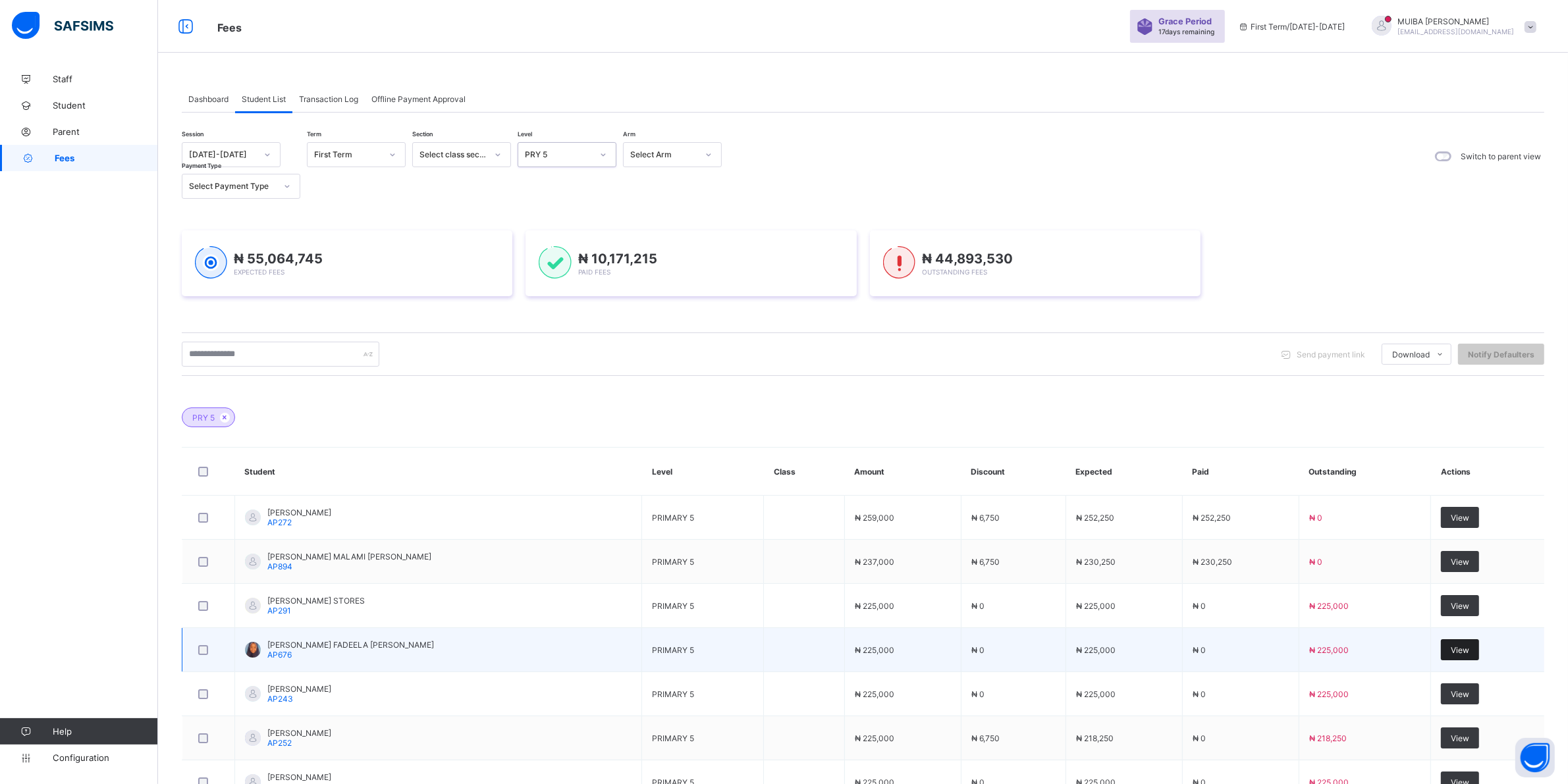
click at [1469, 651] on span "View" at bounding box center [1459, 650] width 19 height 10
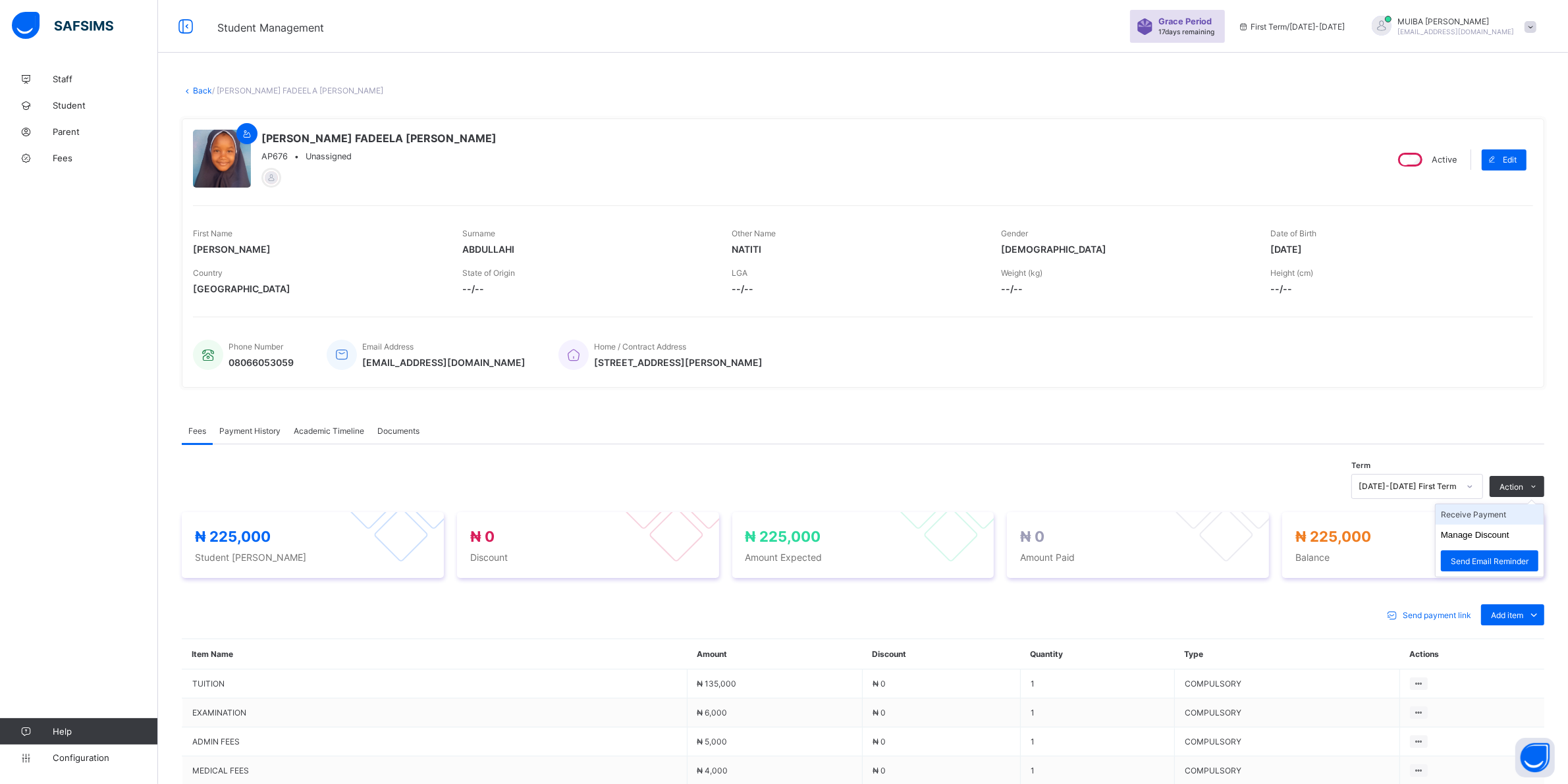
click at [1486, 512] on li "Receive Payment" at bounding box center [1490, 514] width 108 height 20
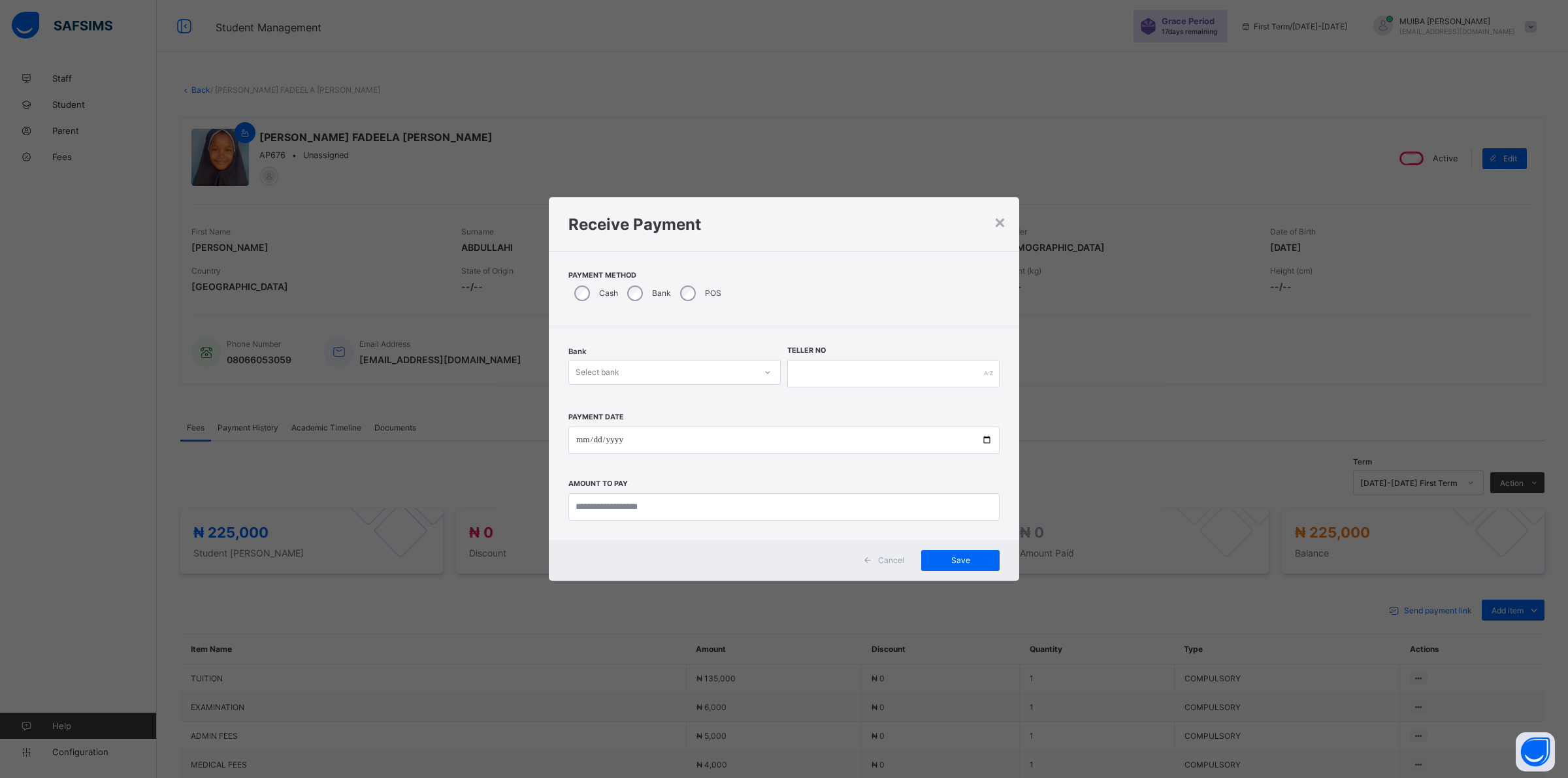
click at [768, 373] on icon at bounding box center [768, 372] width 5 height 2
click at [694, 396] on div "Jaiz Bank - Alhamideen Academy" at bounding box center [674, 401] width 211 height 20
click at [852, 376] on input "text" at bounding box center [893, 373] width 212 height 27
type input "******"
click at [575, 441] on input "date" at bounding box center [784, 441] width 431 height 27
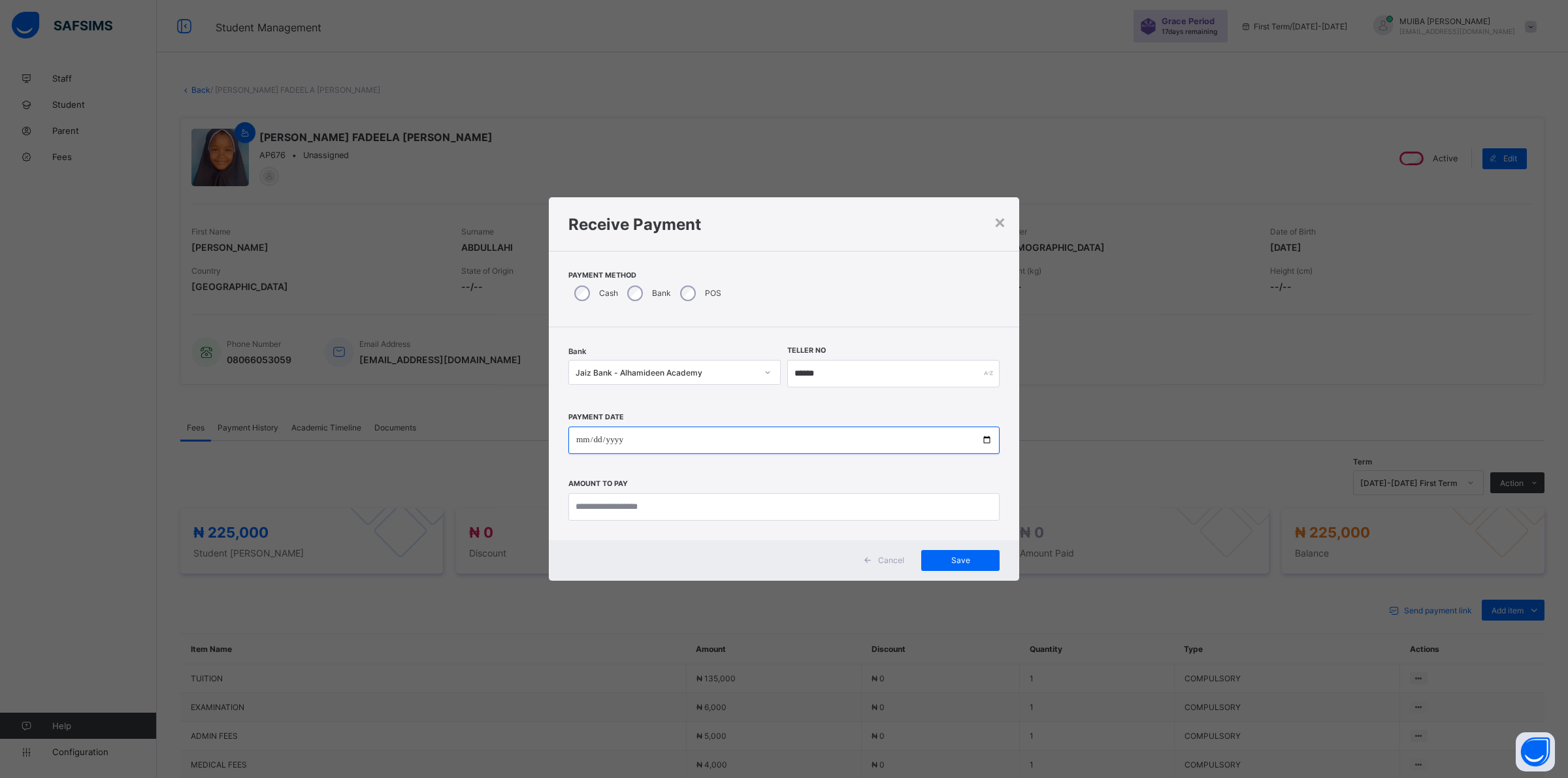
type input "**********"
click at [621, 517] on input "currency" at bounding box center [784, 507] width 431 height 27
type input "*********"
click at [954, 562] on span "Save" at bounding box center [960, 560] width 58 height 10
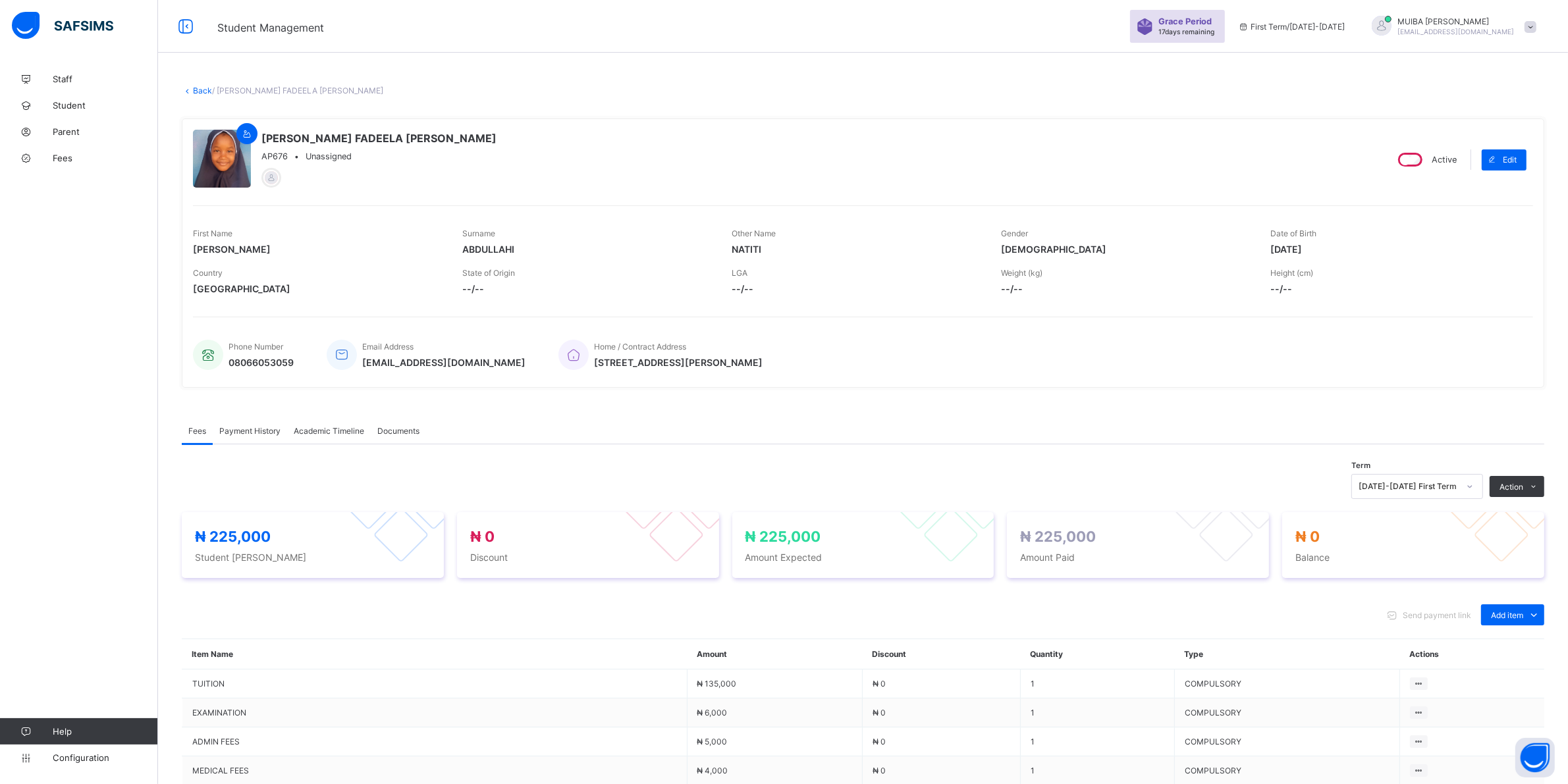
click at [254, 429] on span "Payment History" at bounding box center [250, 431] width 61 height 10
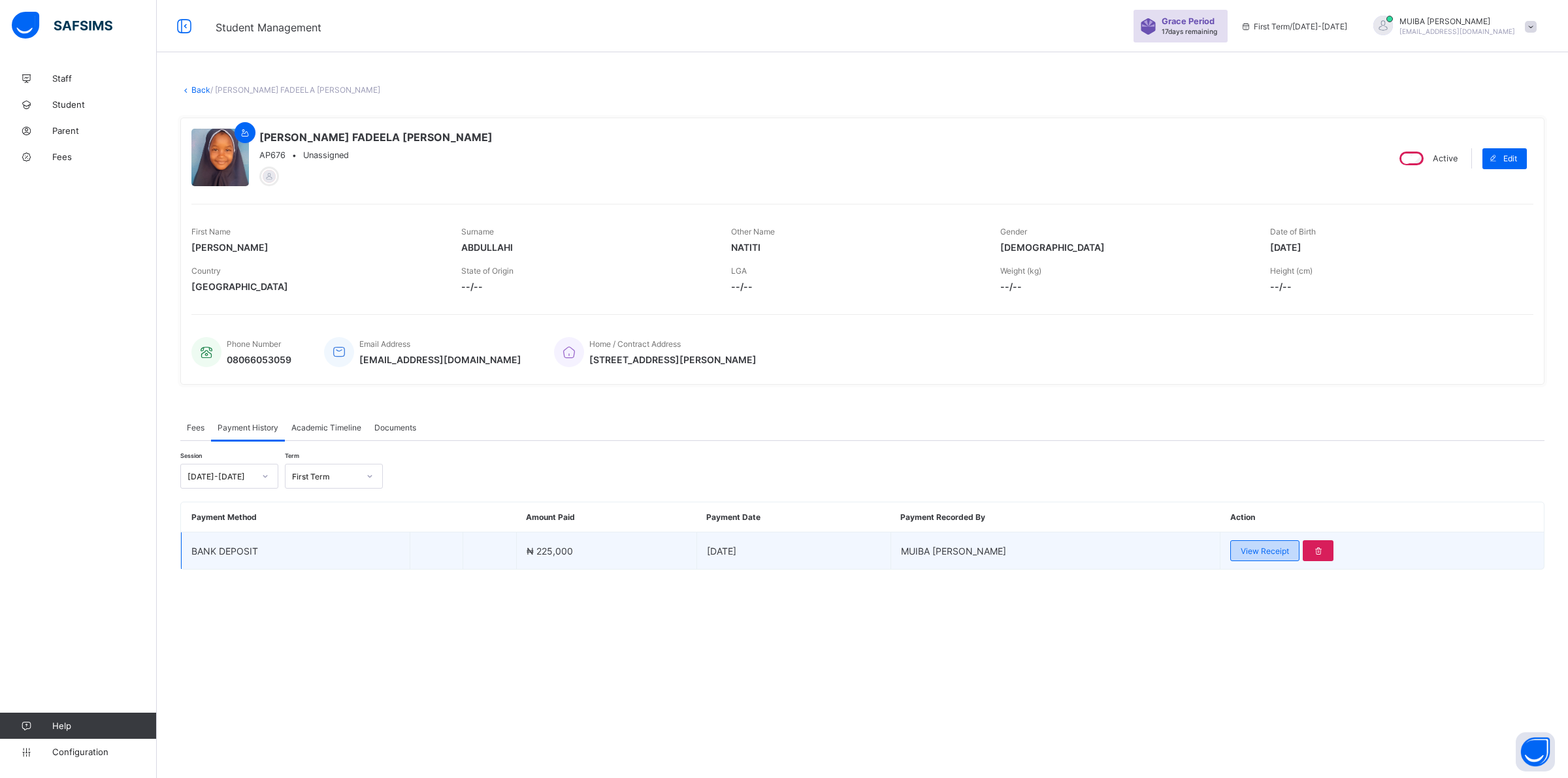
click at [1243, 546] on span "View Receipt" at bounding box center [1265, 551] width 48 height 10
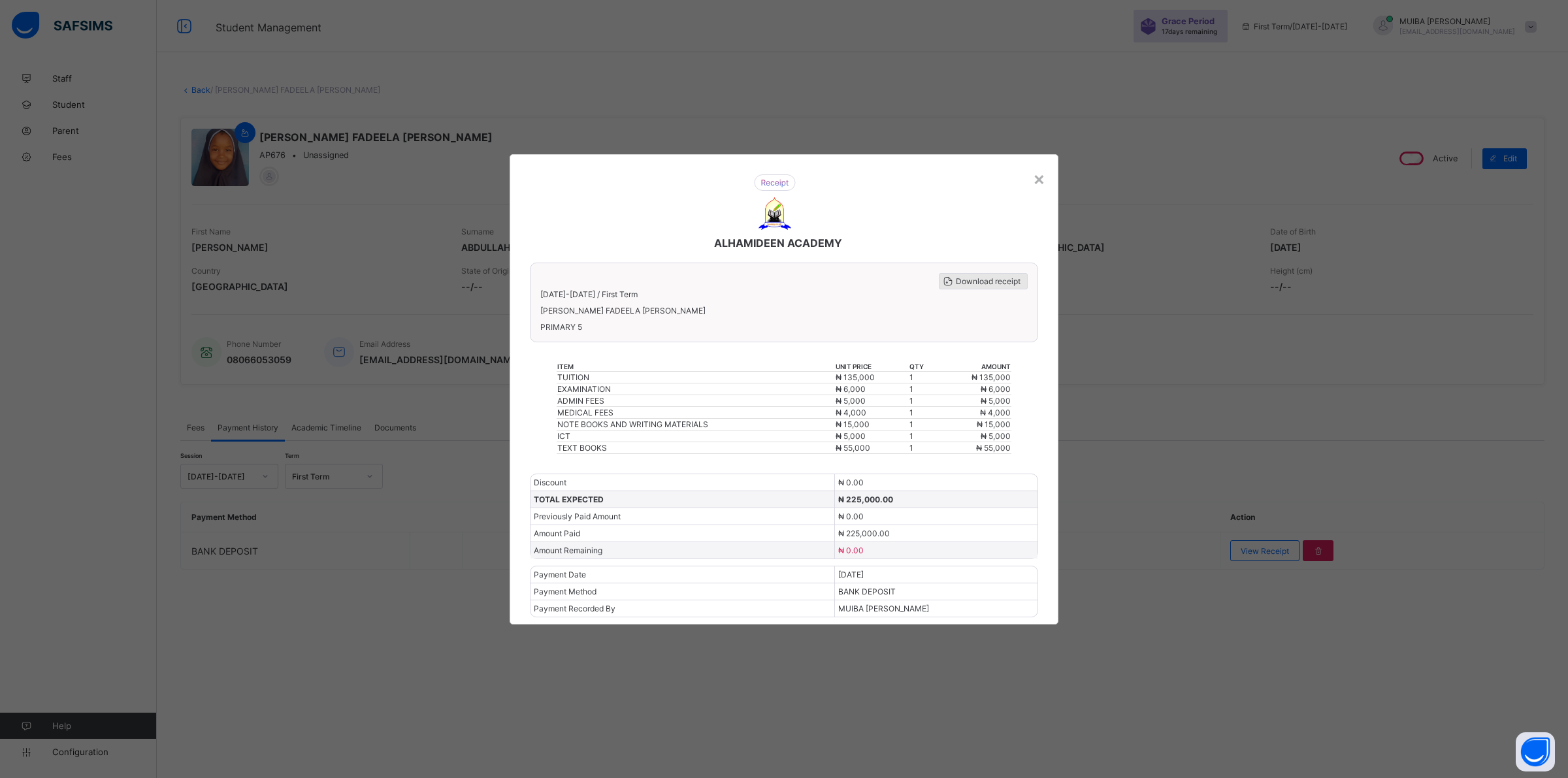
click at [973, 282] on span "Download receipt" at bounding box center [988, 281] width 65 height 10
click at [1039, 185] on div "×" at bounding box center [1038, 179] width 12 height 22
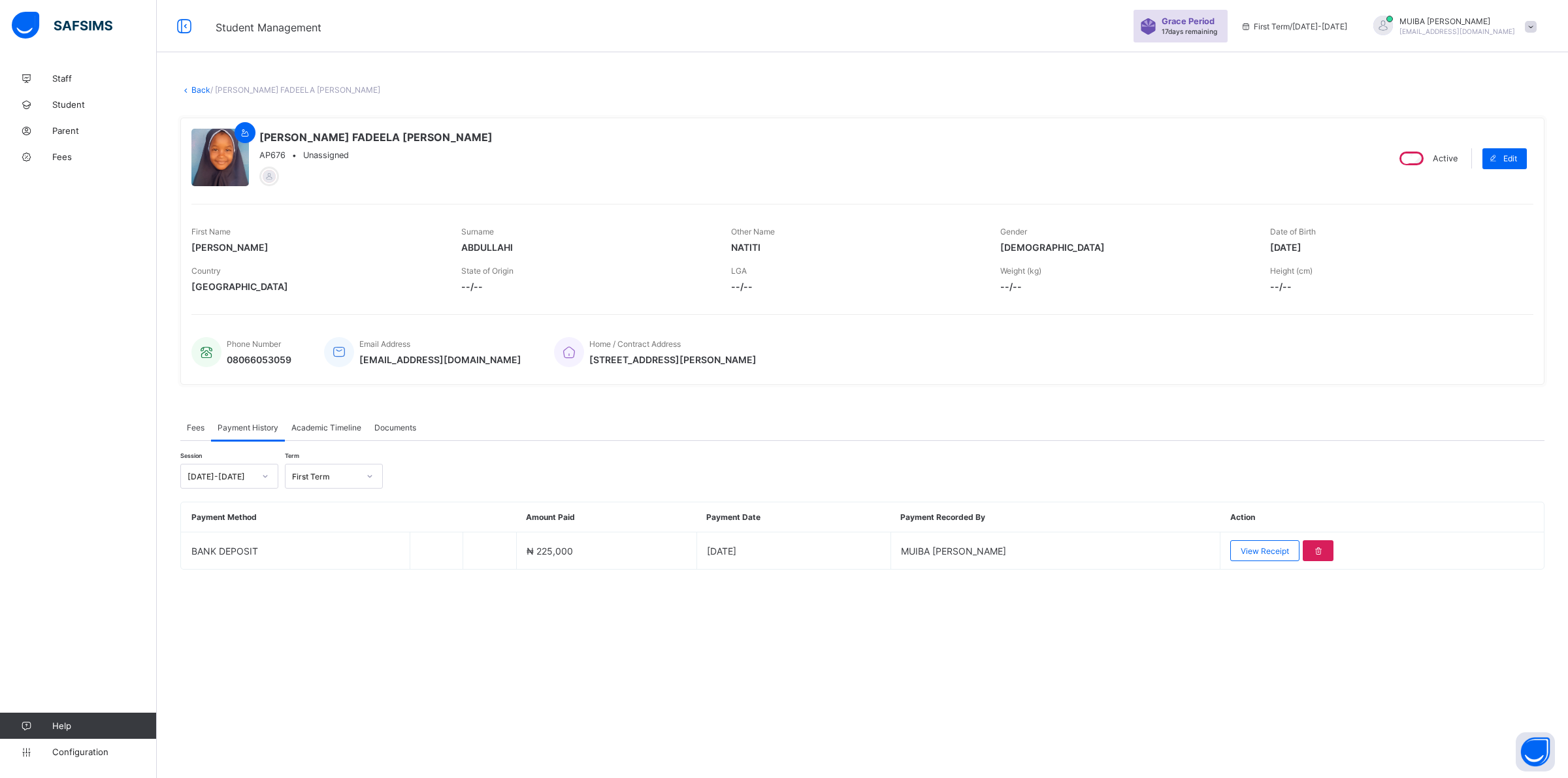
click at [201, 89] on link "Back" at bounding box center [201, 90] width 19 height 10
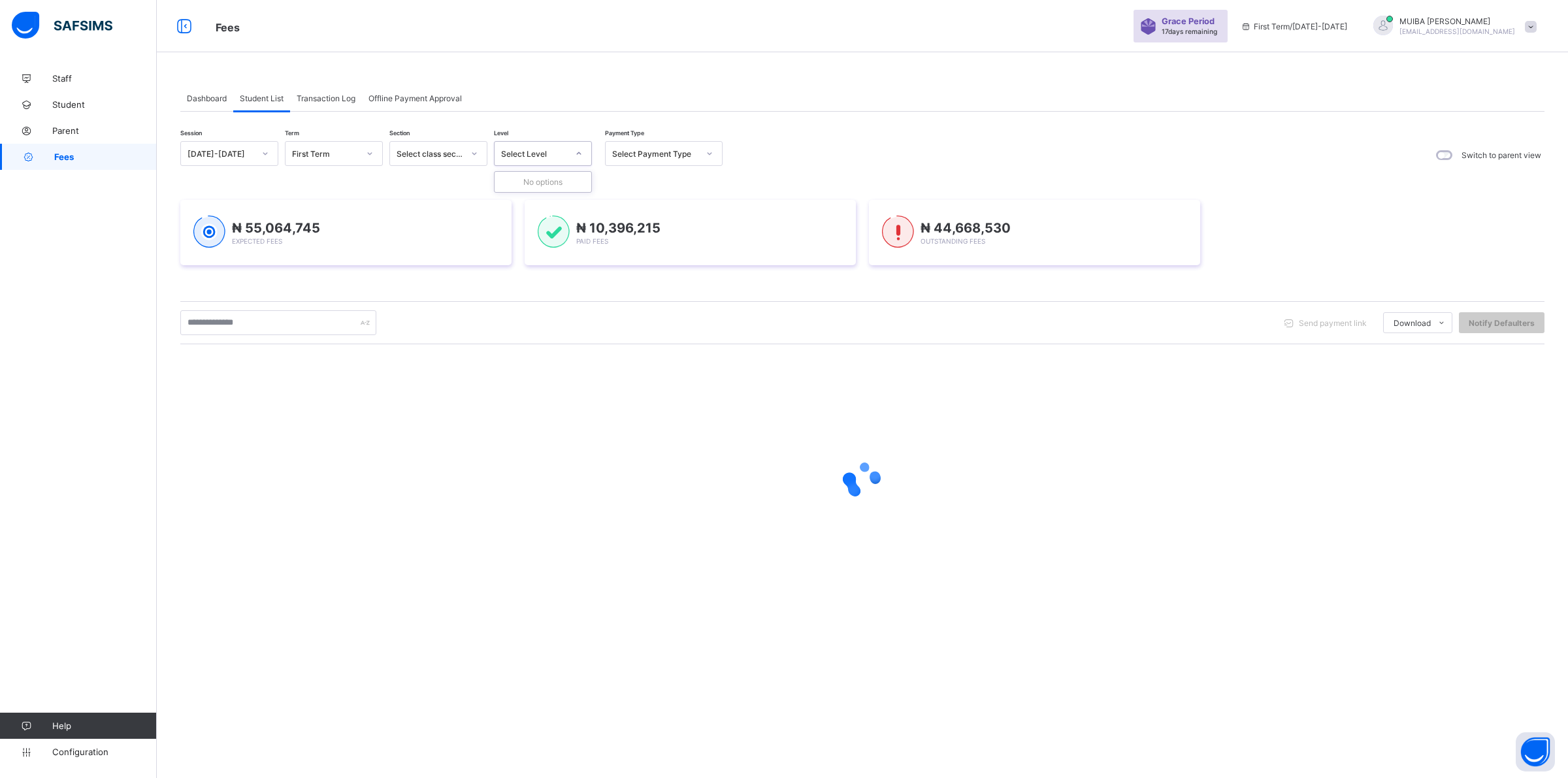
click at [579, 152] on icon at bounding box center [579, 153] width 8 height 13
click at [575, 152] on icon at bounding box center [579, 153] width 8 height 13
click at [582, 151] on icon at bounding box center [579, 153] width 8 height 13
click at [582, 151] on icon at bounding box center [579, 153] width 8 height 13
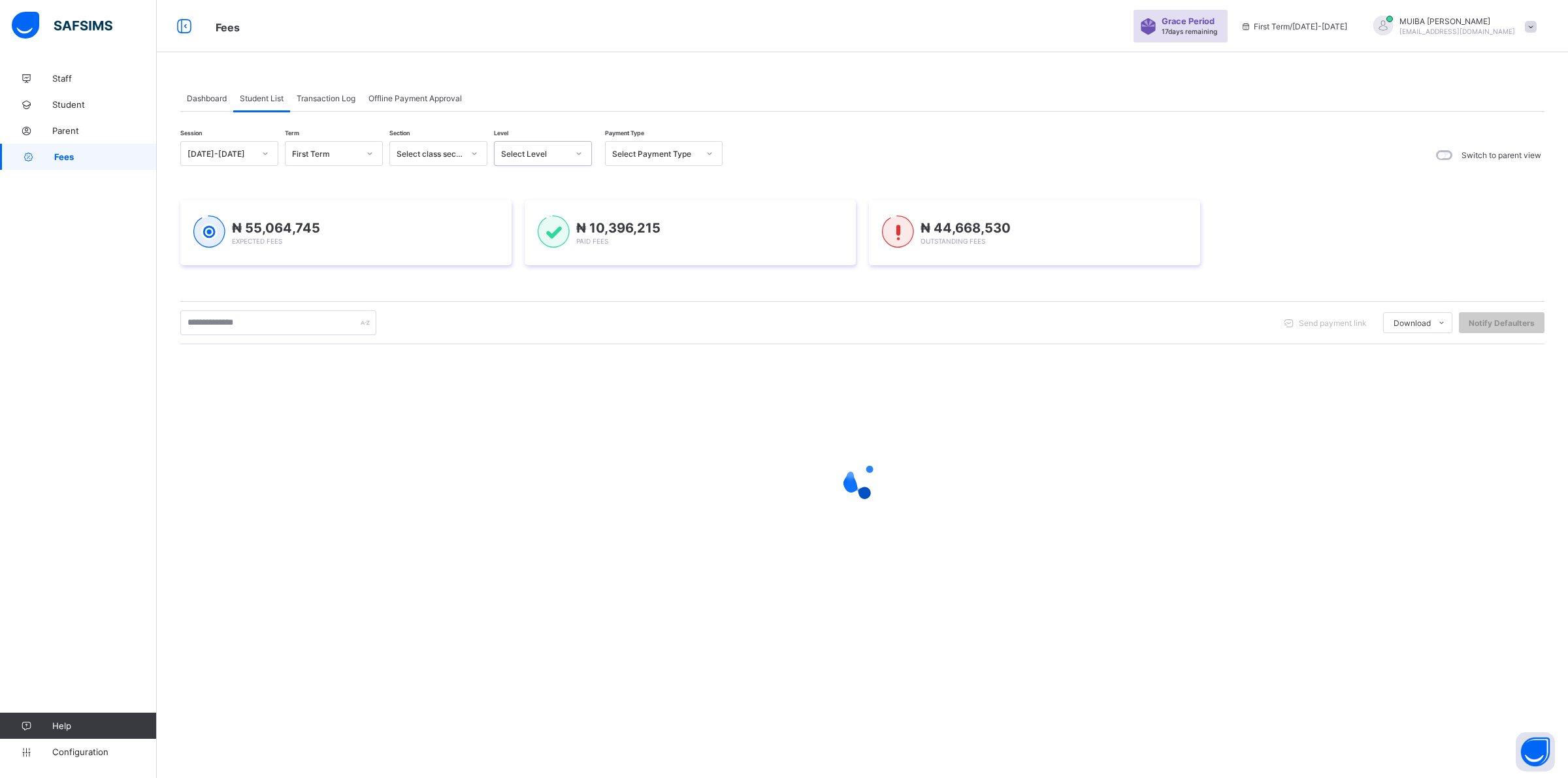
click at [582, 151] on icon at bounding box center [579, 153] width 8 height 13
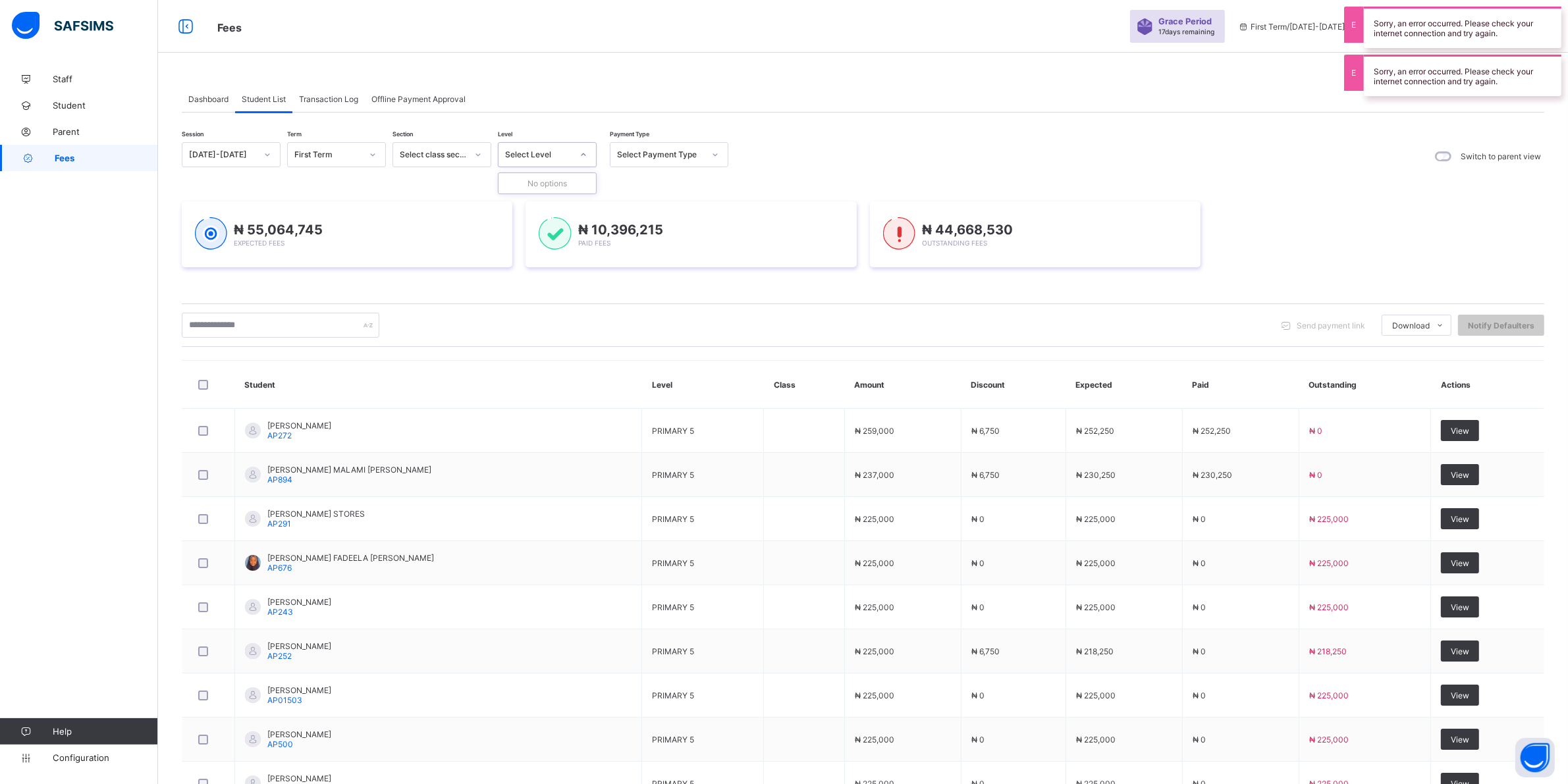
click at [583, 153] on icon at bounding box center [584, 154] width 8 height 13
click at [584, 153] on icon at bounding box center [584, 154] width 8 height 13
click at [584, 153] on icon at bounding box center [584, 154] width 8 height 13
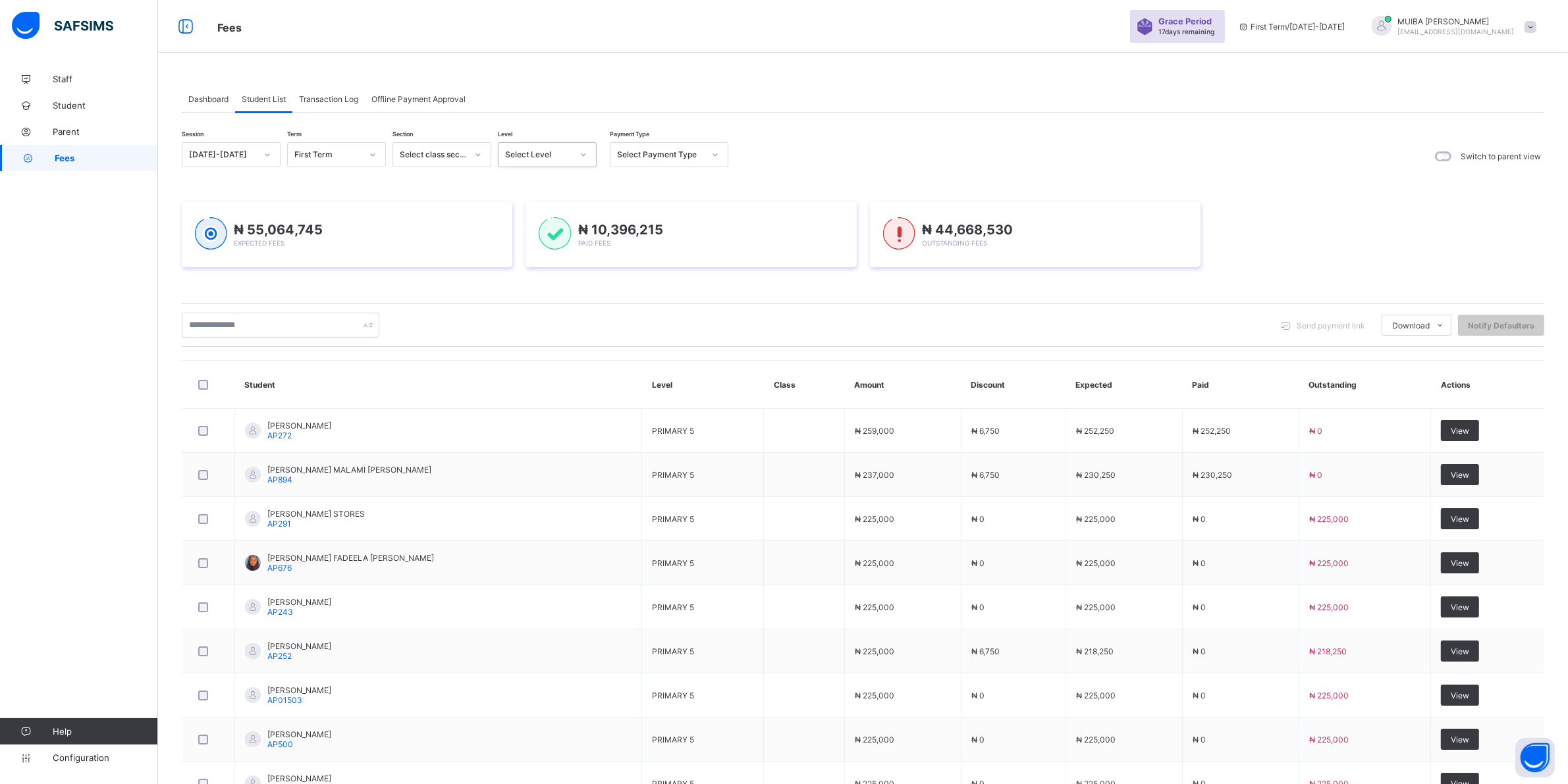
click at [584, 152] on icon at bounding box center [584, 154] width 8 height 13
click at [584, 155] on icon at bounding box center [584, 154] width 8 height 13
click at [584, 156] on icon at bounding box center [584, 154] width 8 height 13
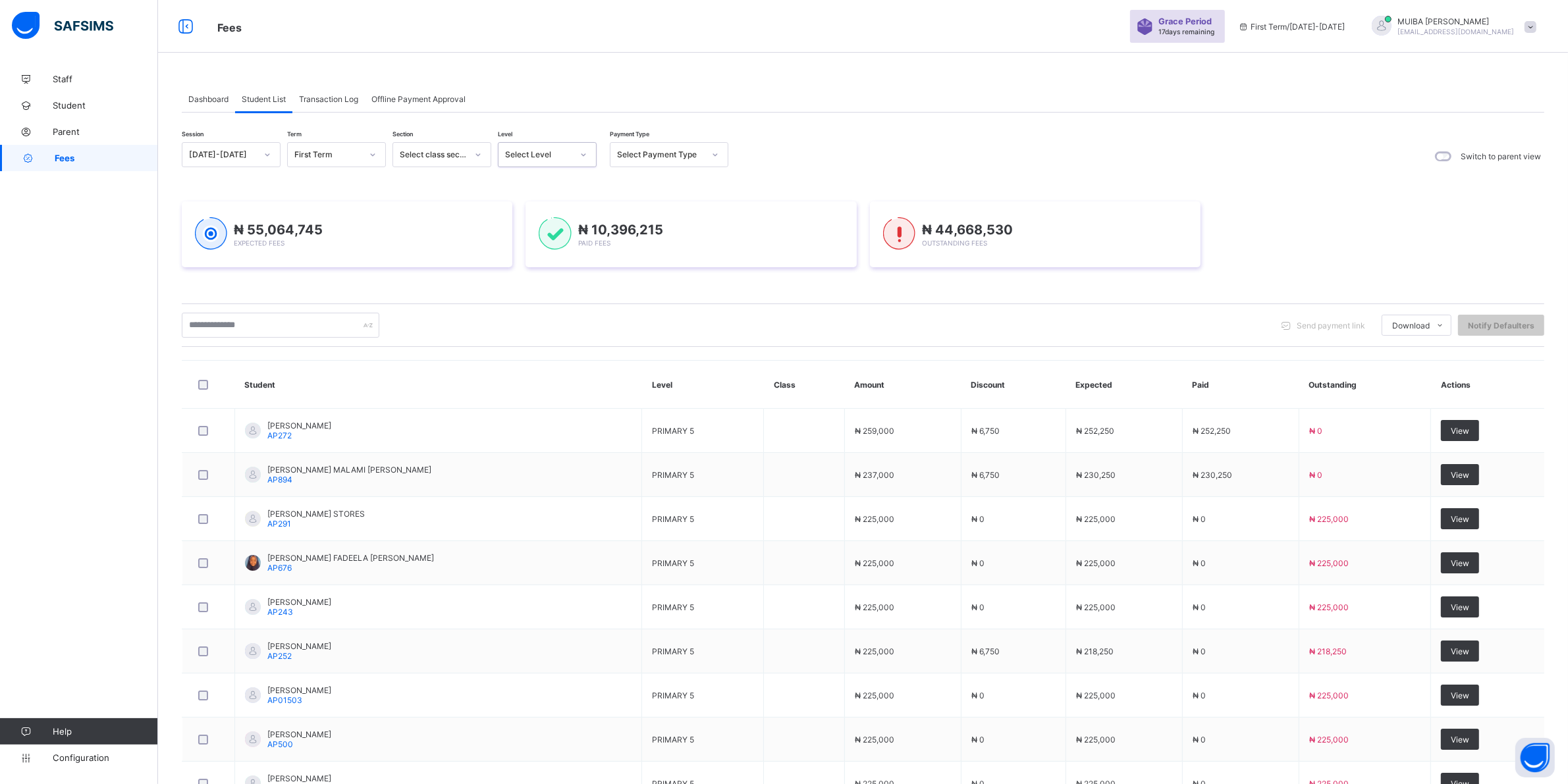
click at [584, 156] on icon at bounding box center [584, 154] width 8 height 13
click at [587, 155] on icon at bounding box center [584, 154] width 8 height 13
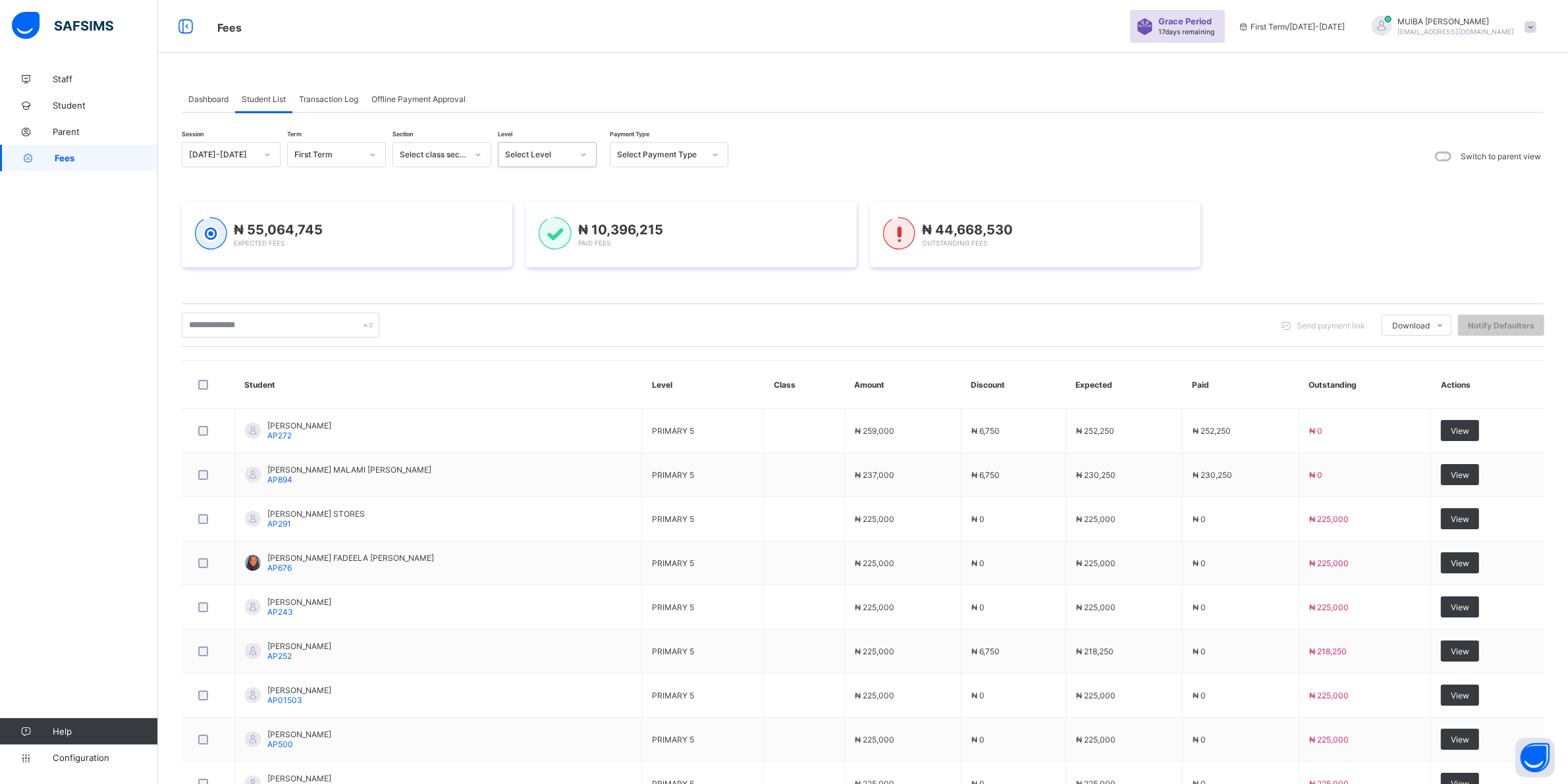
click at [587, 155] on icon at bounding box center [584, 154] width 8 height 13
click at [581, 155] on icon at bounding box center [584, 154] width 8 height 13
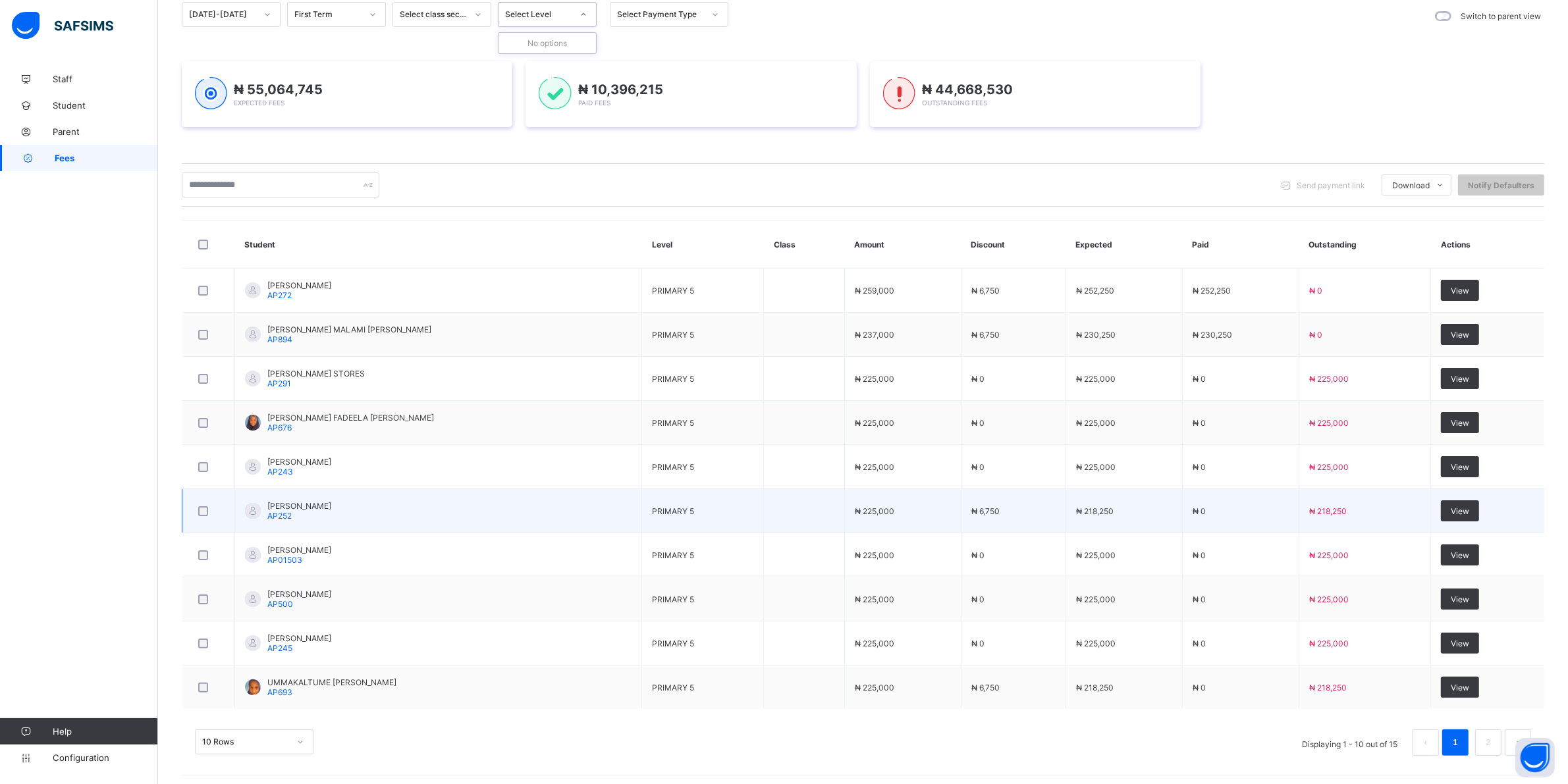
scroll to position [147, 0]
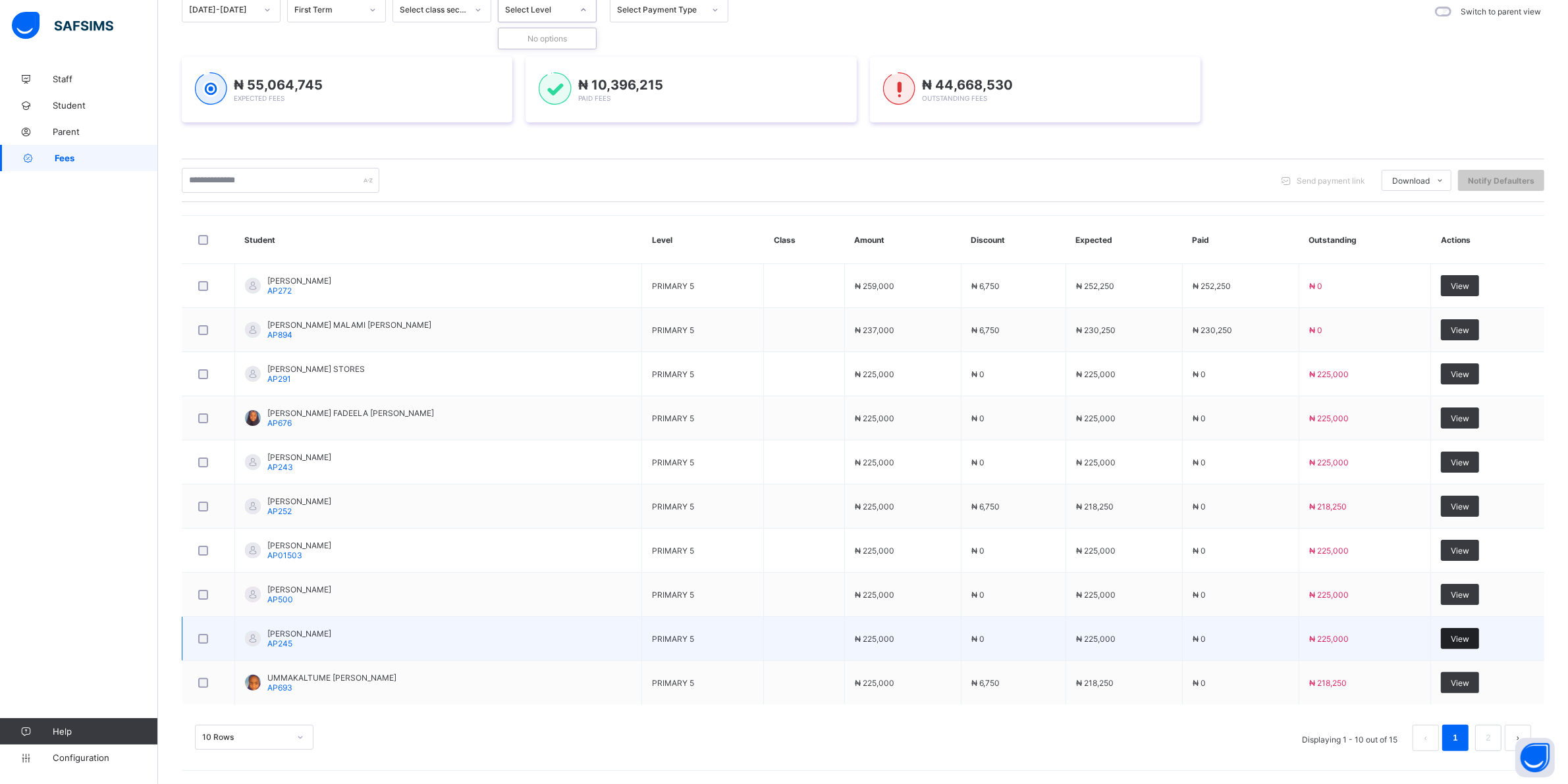
click at [1464, 634] on span "View" at bounding box center [1459, 639] width 19 height 10
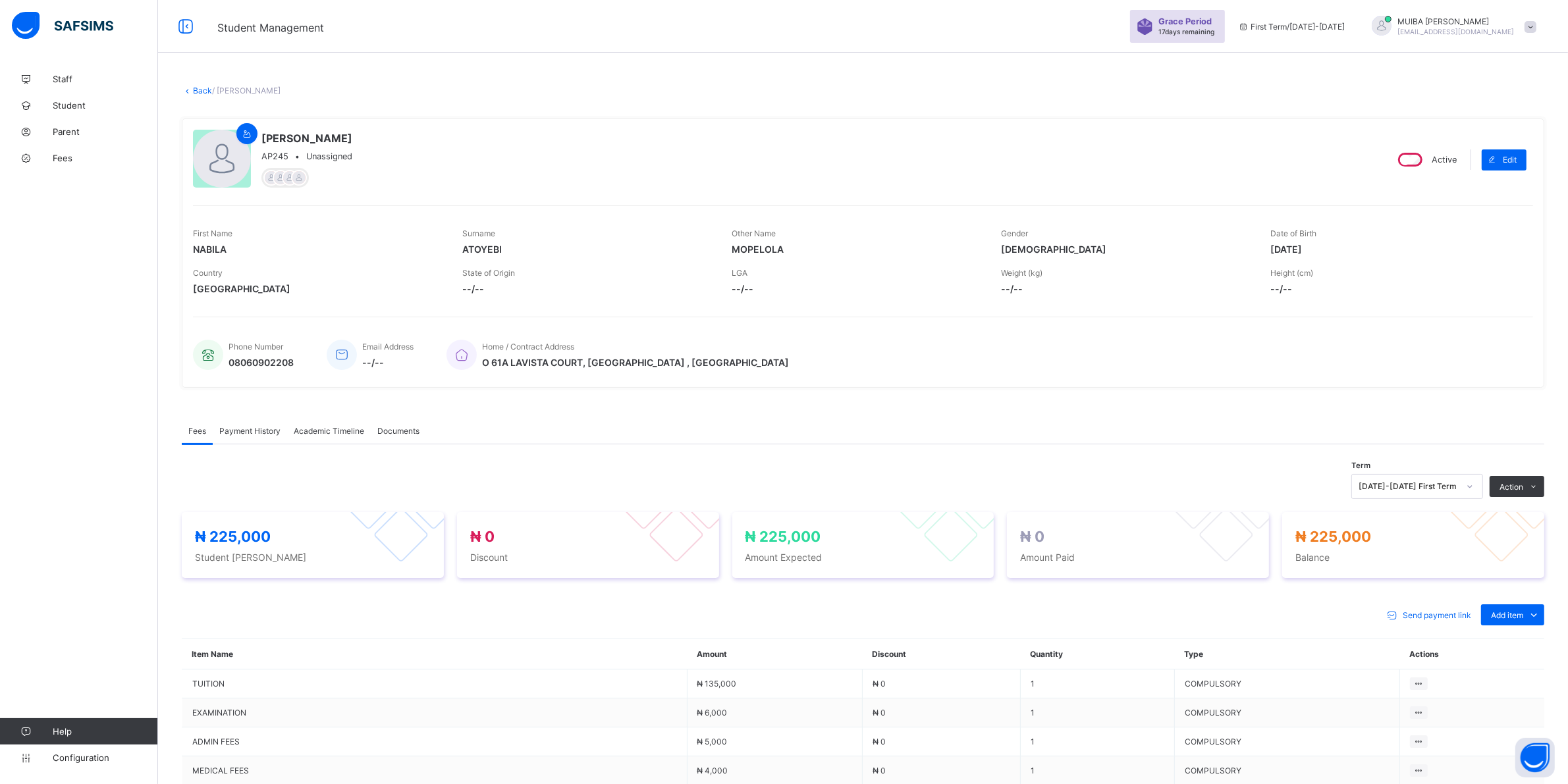
click at [0, 0] on div "Special bill" at bounding box center [0, 0] width 0 height 0
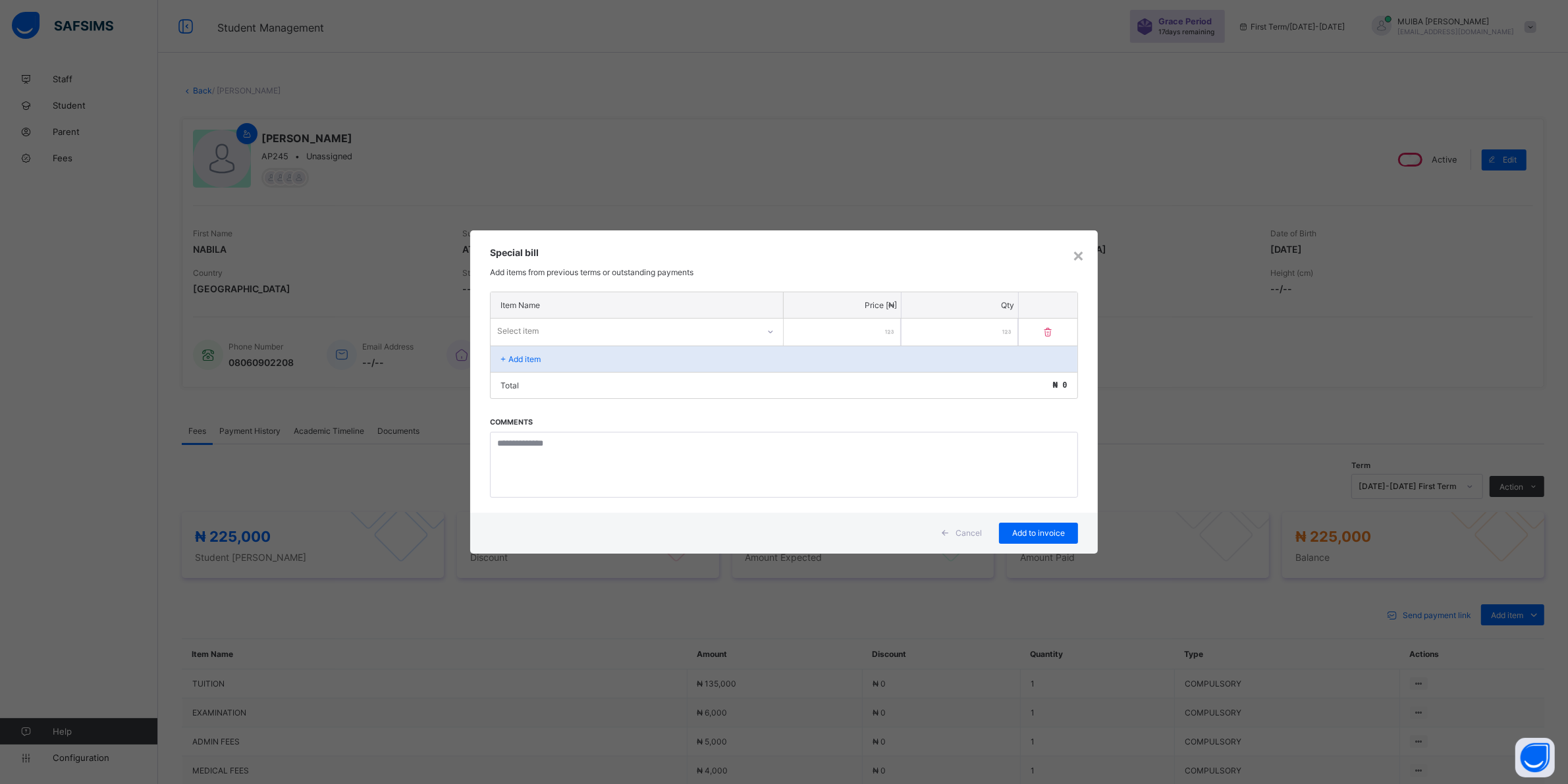
click at [770, 333] on icon at bounding box center [771, 331] width 5 height 2
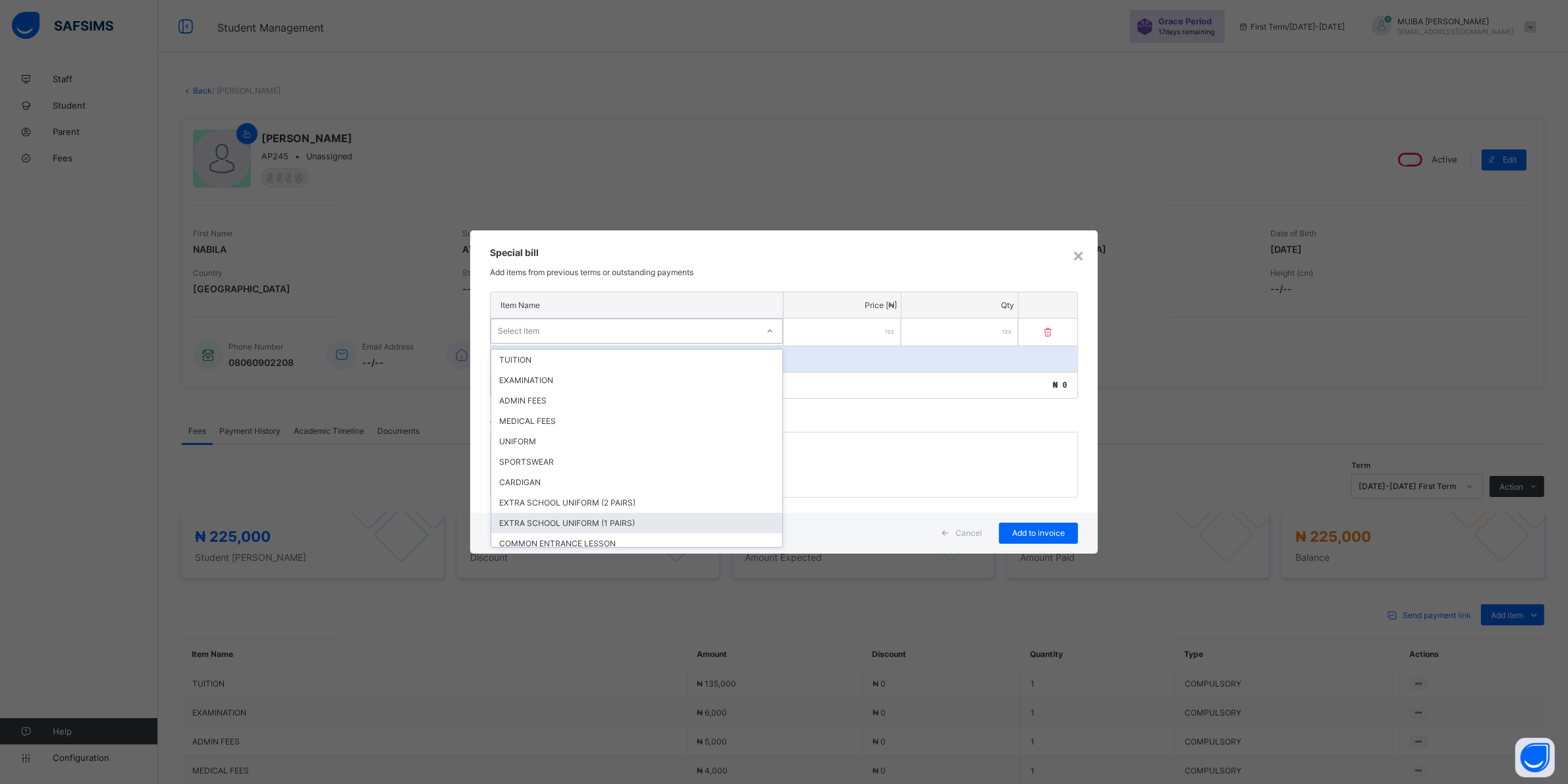
click at [604, 518] on div "EXTRA SCHOOL UNIFORM (1 PAIRS)" at bounding box center [636, 522] width 291 height 20
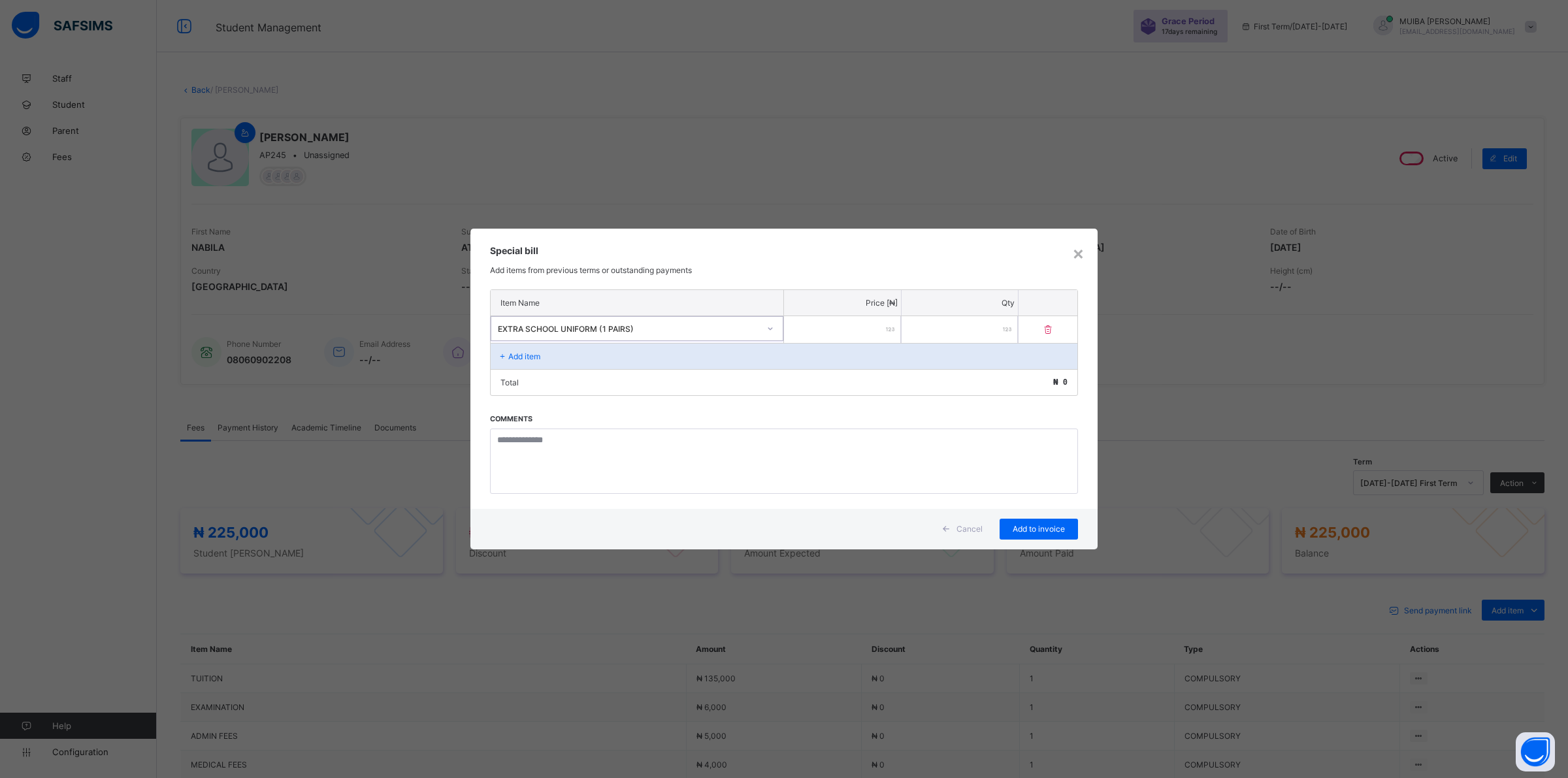
click at [830, 340] on input "number" at bounding box center [843, 329] width 117 height 26
type input "*****"
drag, startPoint x: 1037, startPoint y: 527, endPoint x: 1031, endPoint y: 519, distance: 10.0
click at [1036, 528] on span "Add to invoice" at bounding box center [1038, 529] width 58 height 10
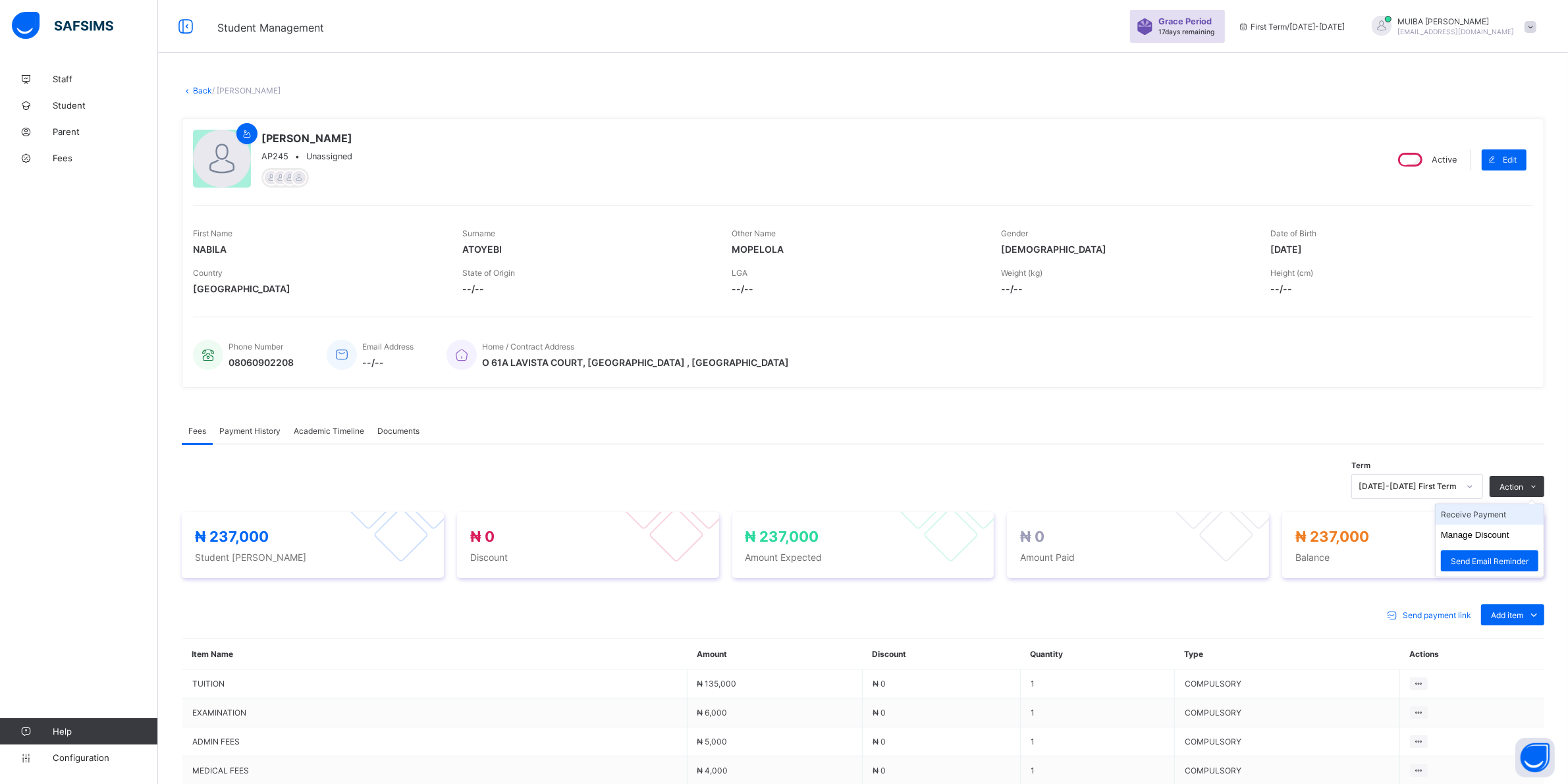
click at [1495, 518] on li "Receive Payment" at bounding box center [1490, 514] width 108 height 20
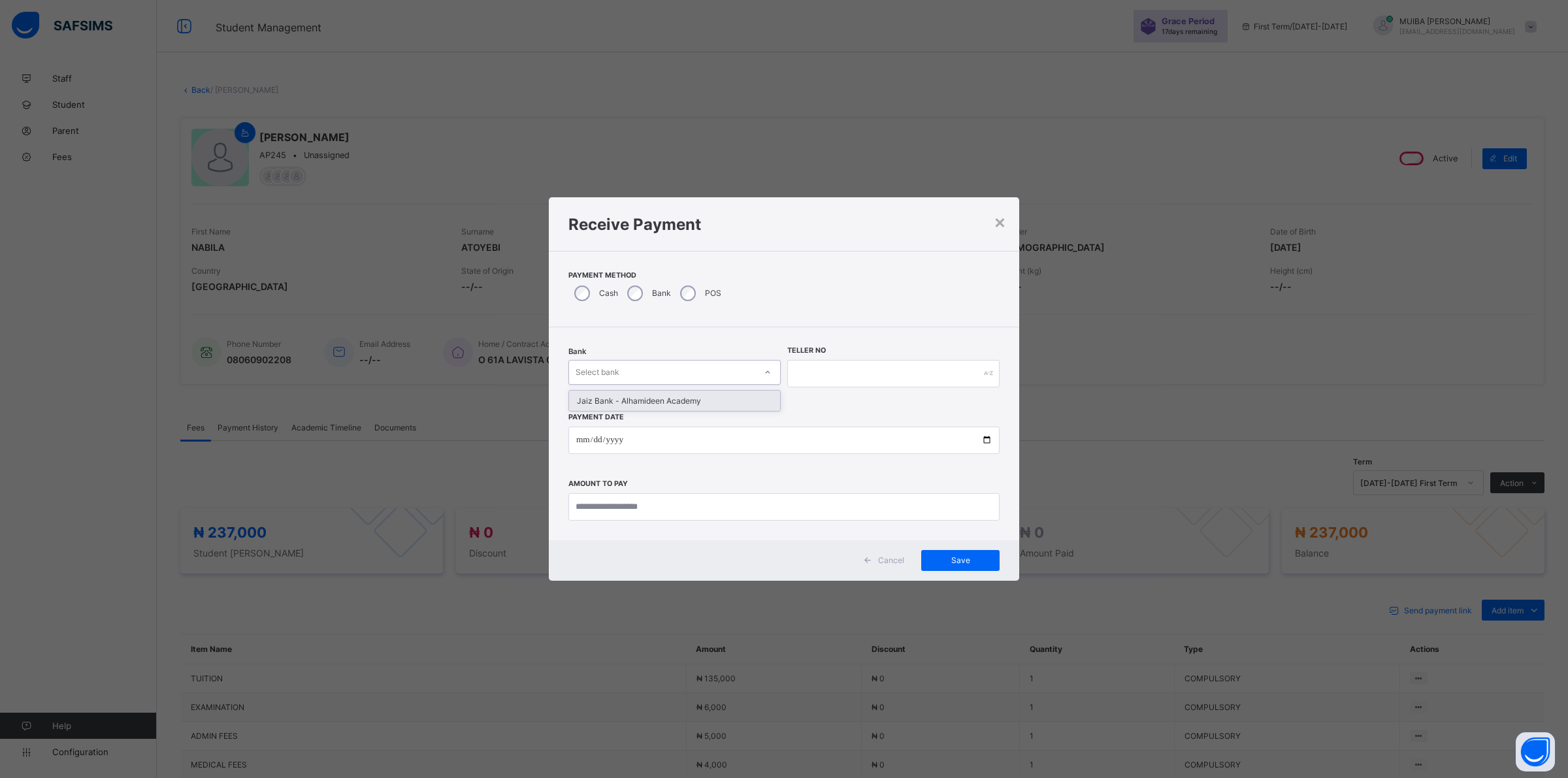
click at [769, 370] on icon at bounding box center [768, 373] width 8 height 13
click at [722, 397] on div "Jaiz Bank - Alhamideen Academy" at bounding box center [674, 401] width 211 height 20
click at [819, 376] on input "text" at bounding box center [893, 373] width 212 height 27
type input "******"
click at [582, 440] on input "date" at bounding box center [784, 441] width 431 height 27
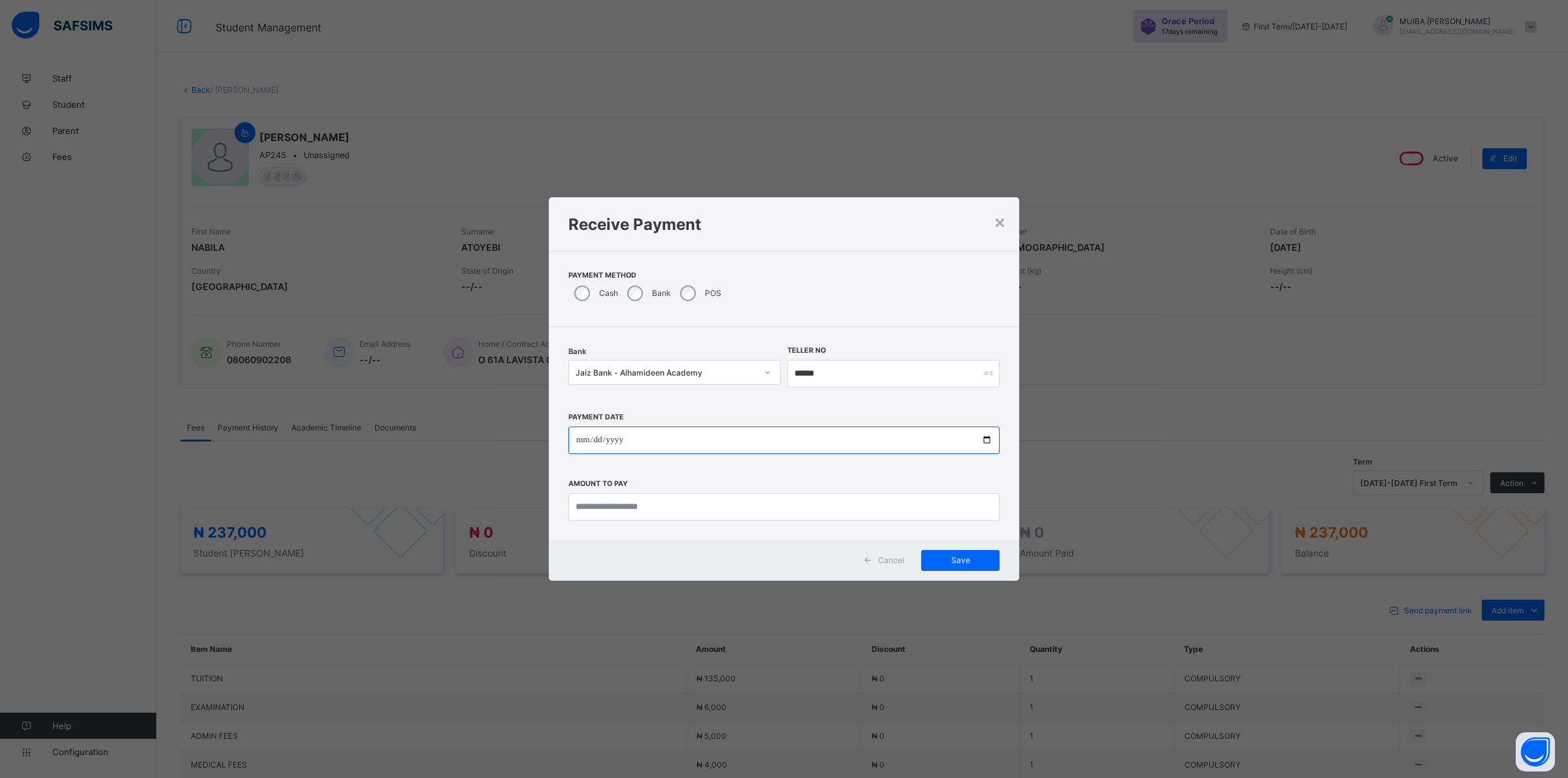
type input "**********"
click at [632, 512] on input "currency" at bounding box center [784, 507] width 431 height 27
type input "*********"
click at [961, 561] on span "Save" at bounding box center [960, 560] width 58 height 10
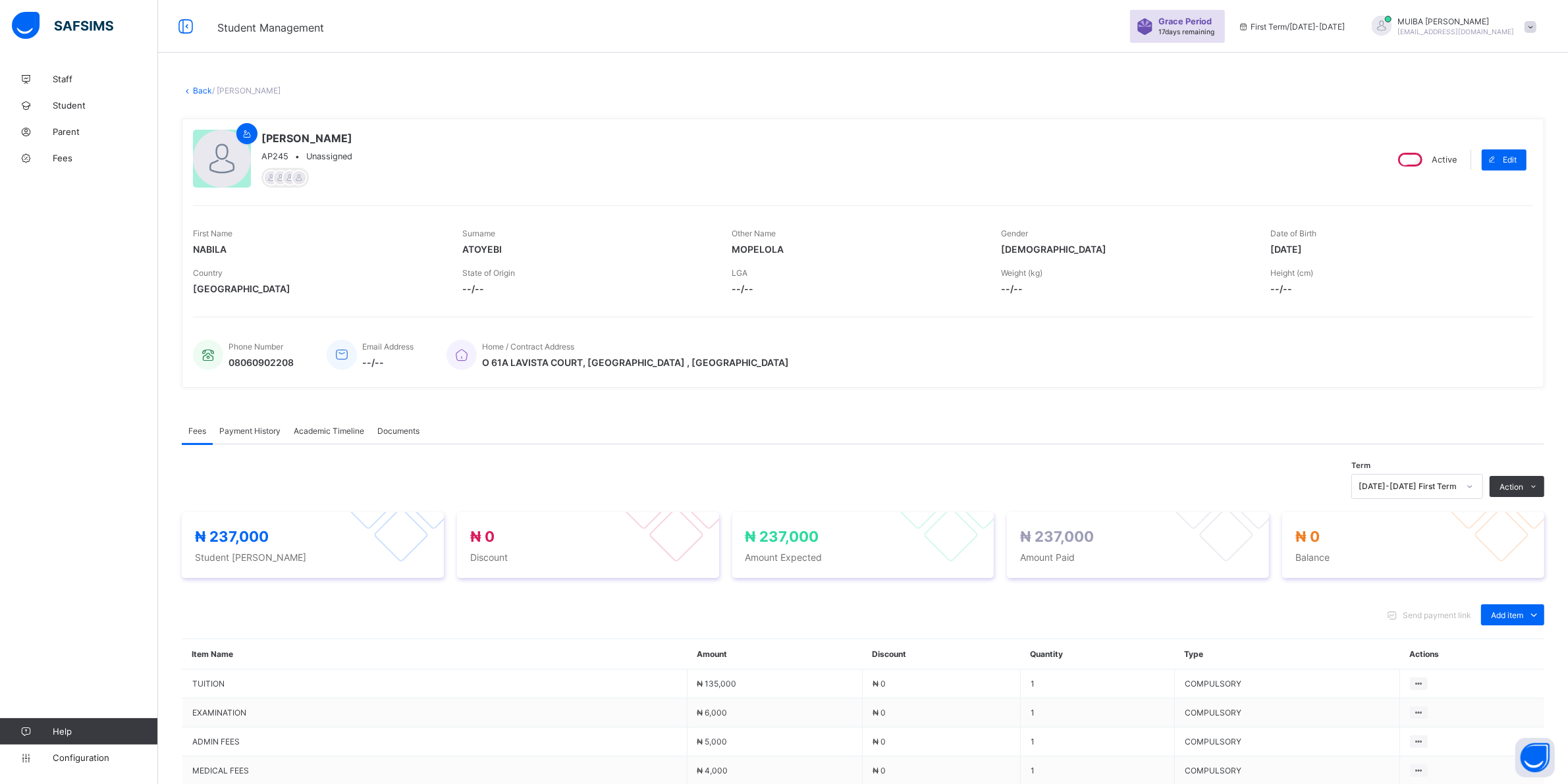
click at [247, 426] on span "Payment History" at bounding box center [250, 431] width 61 height 10
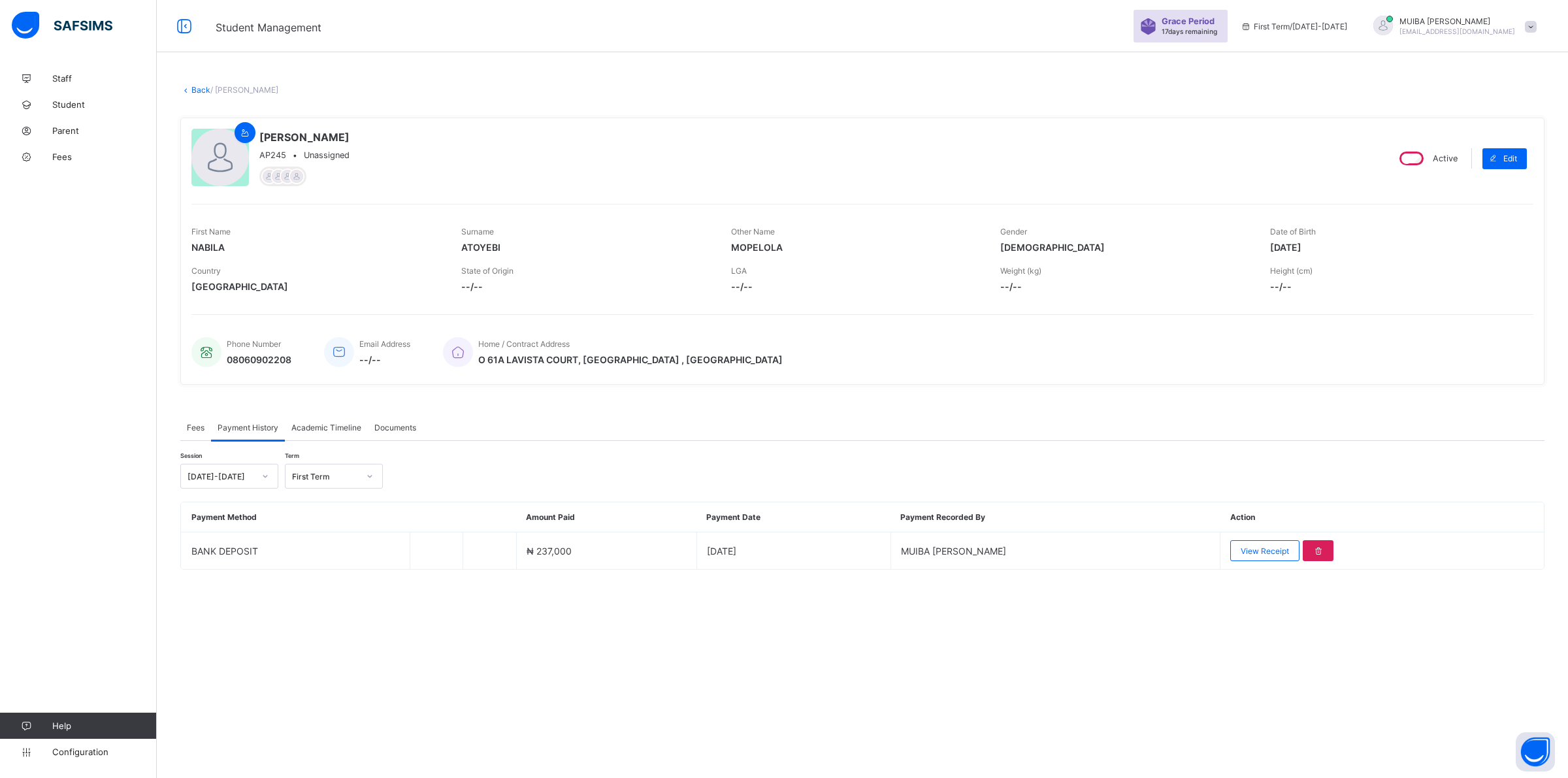
click at [1247, 546] on span "View Receipt" at bounding box center [1265, 551] width 48 height 10
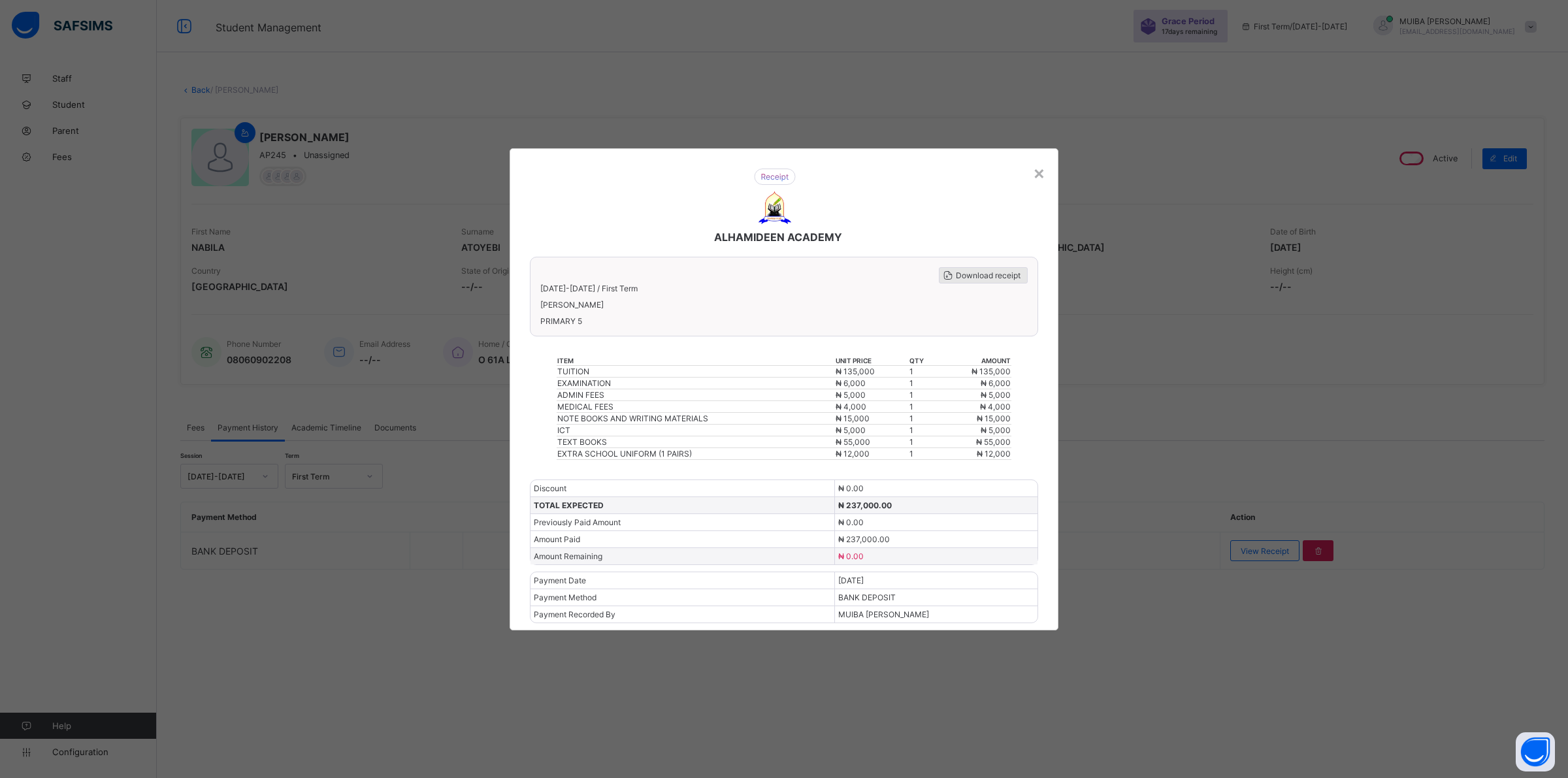
click at [973, 278] on span "Download receipt" at bounding box center [988, 276] width 65 height 10
click at [1037, 175] on div "×" at bounding box center [1038, 172] width 12 height 22
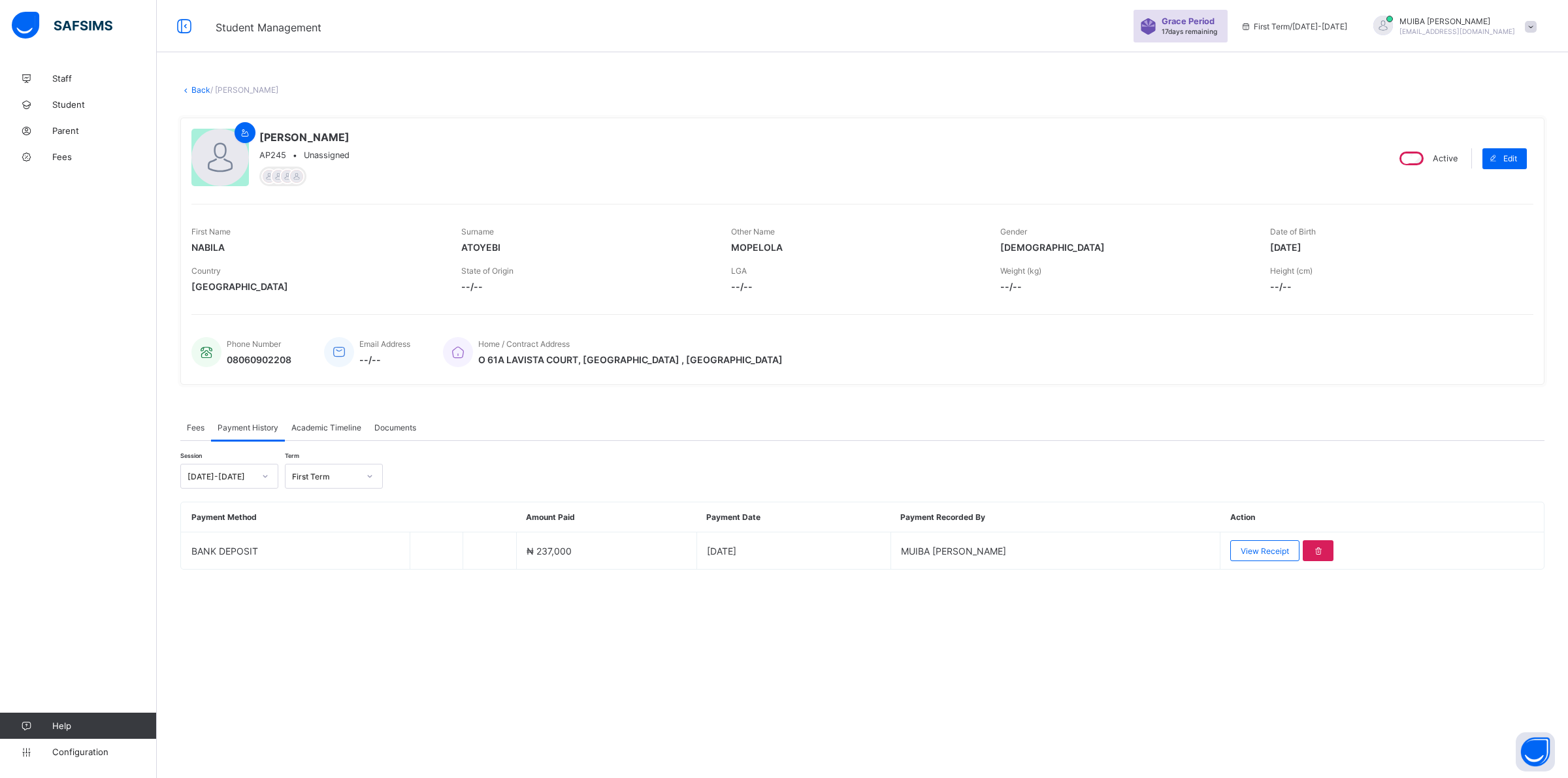
click at [198, 87] on link "Back" at bounding box center [201, 90] width 19 height 10
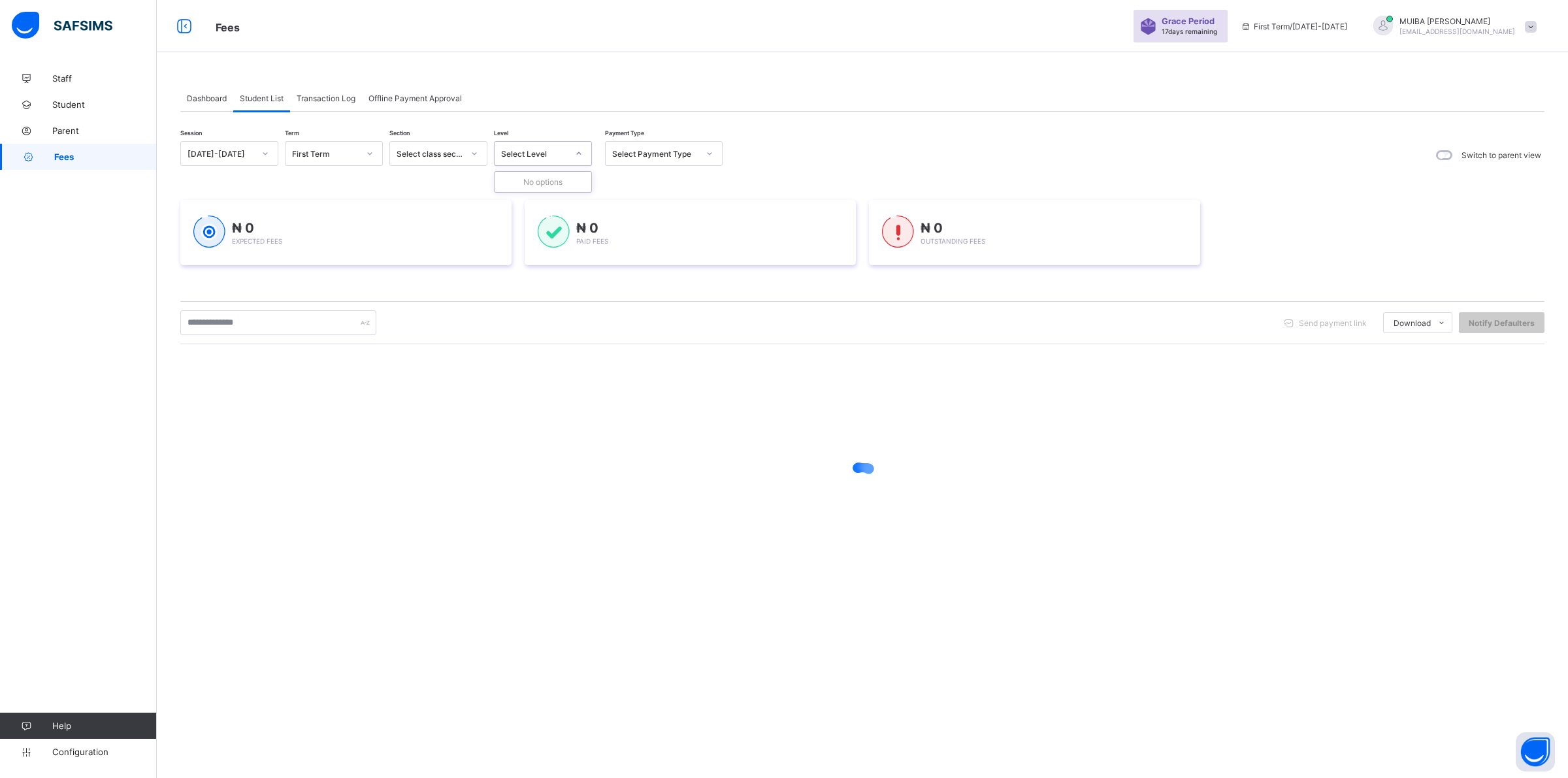
click at [578, 151] on icon at bounding box center [579, 153] width 8 height 13
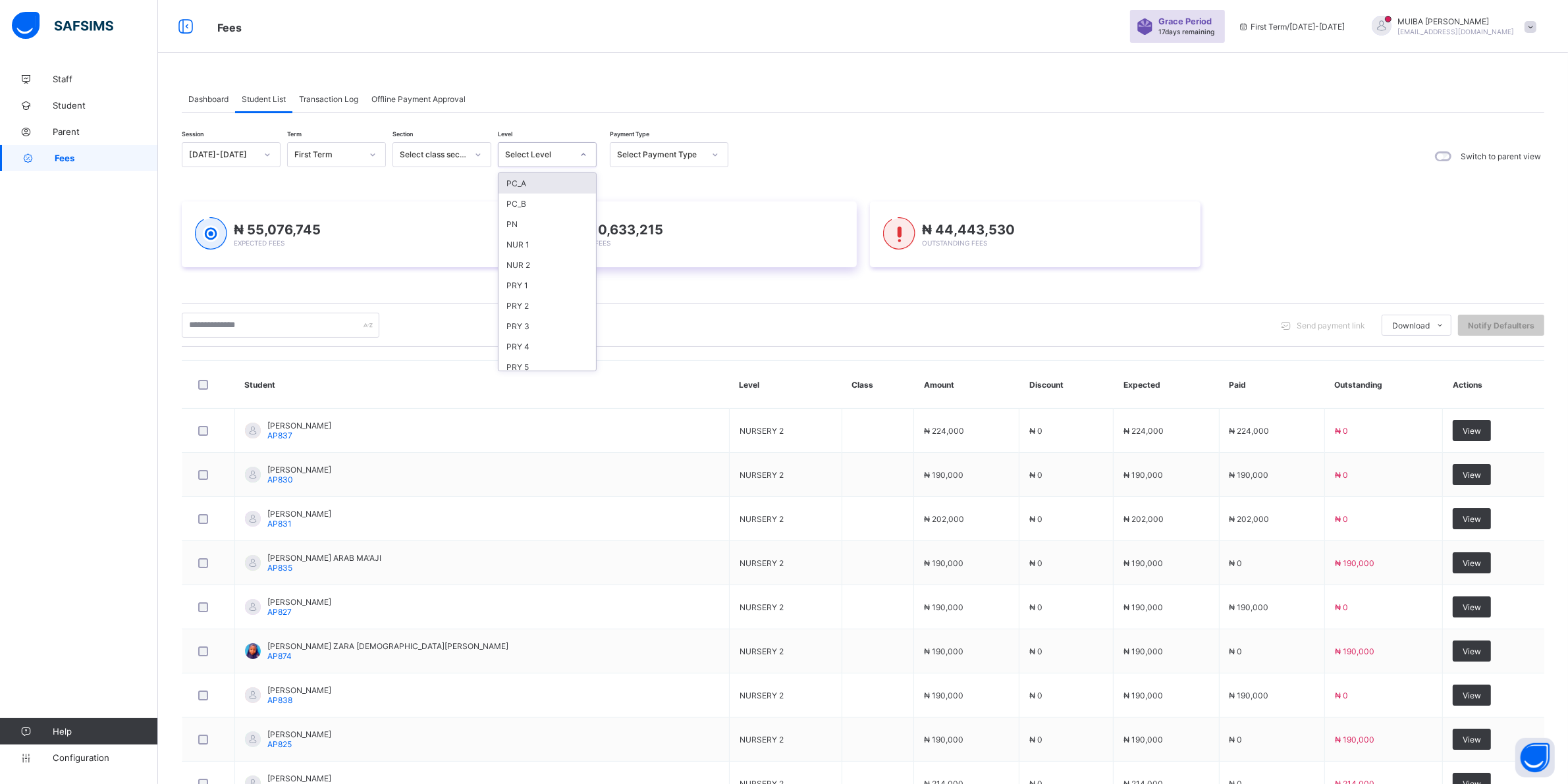
click at [519, 241] on div "NUR 1" at bounding box center [547, 244] width 98 height 20
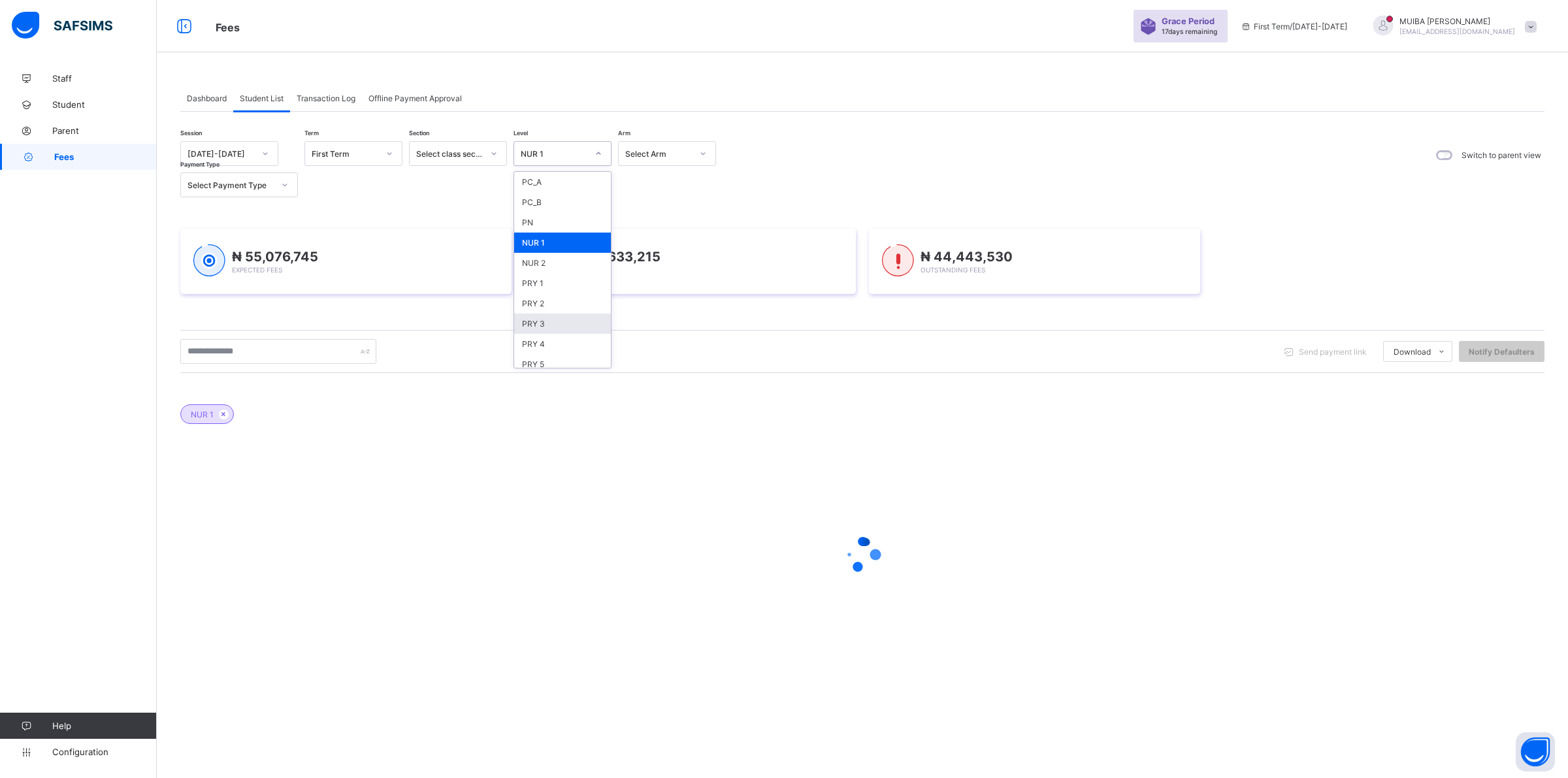
scroll to position [58, 0]
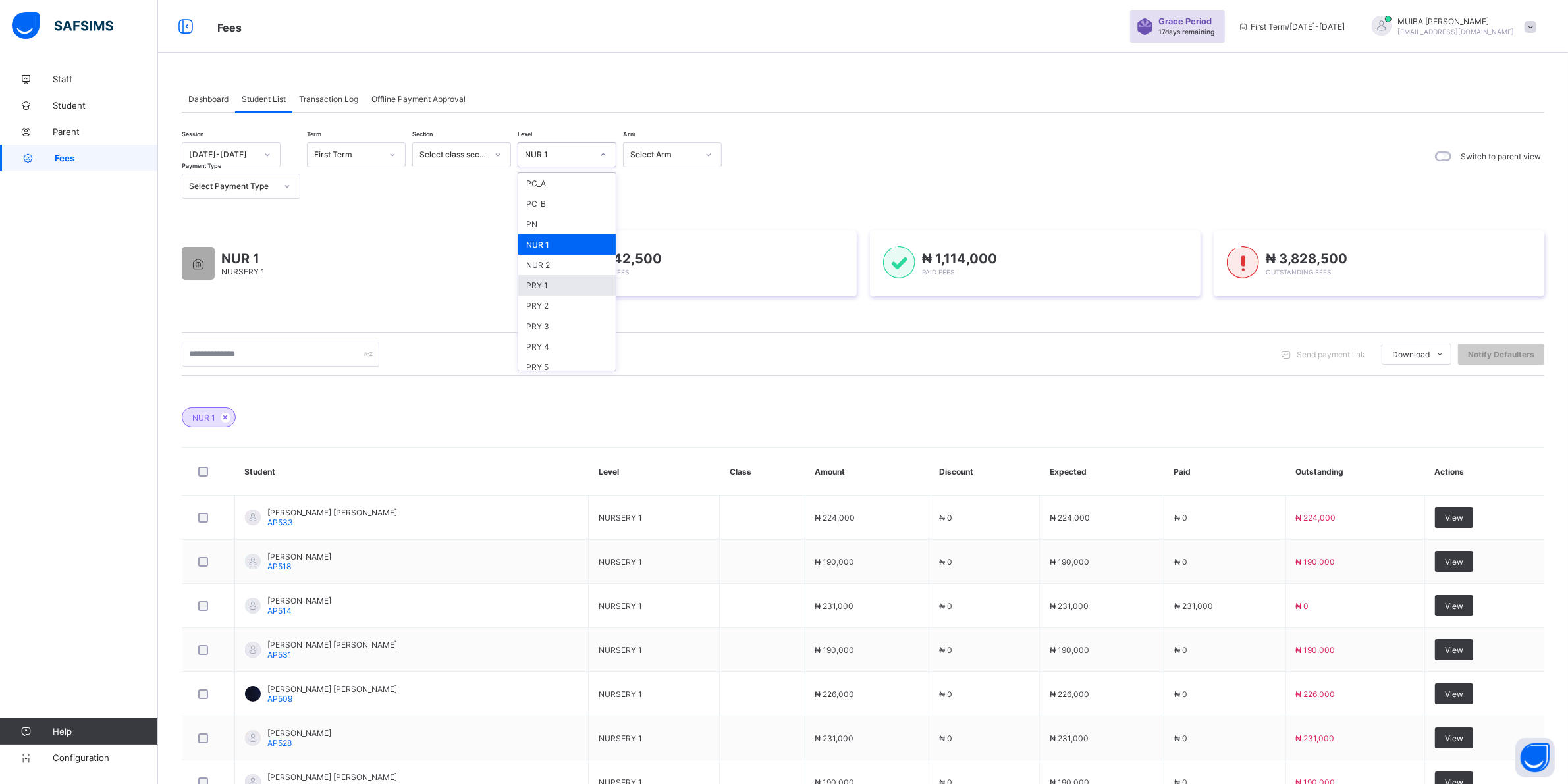
click at [547, 279] on div "PRY 1" at bounding box center [567, 285] width 98 height 20
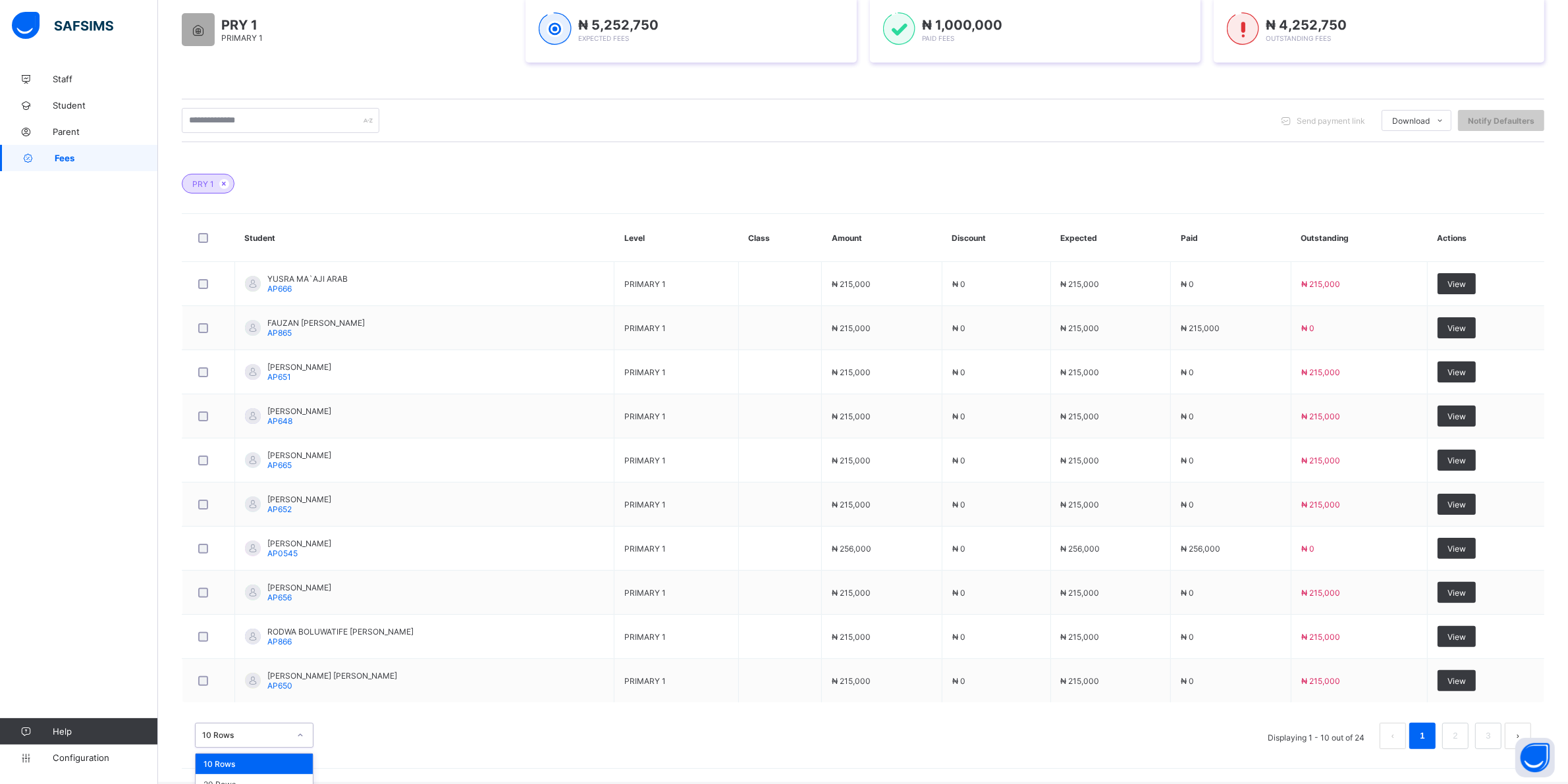
scroll to position [266, 0]
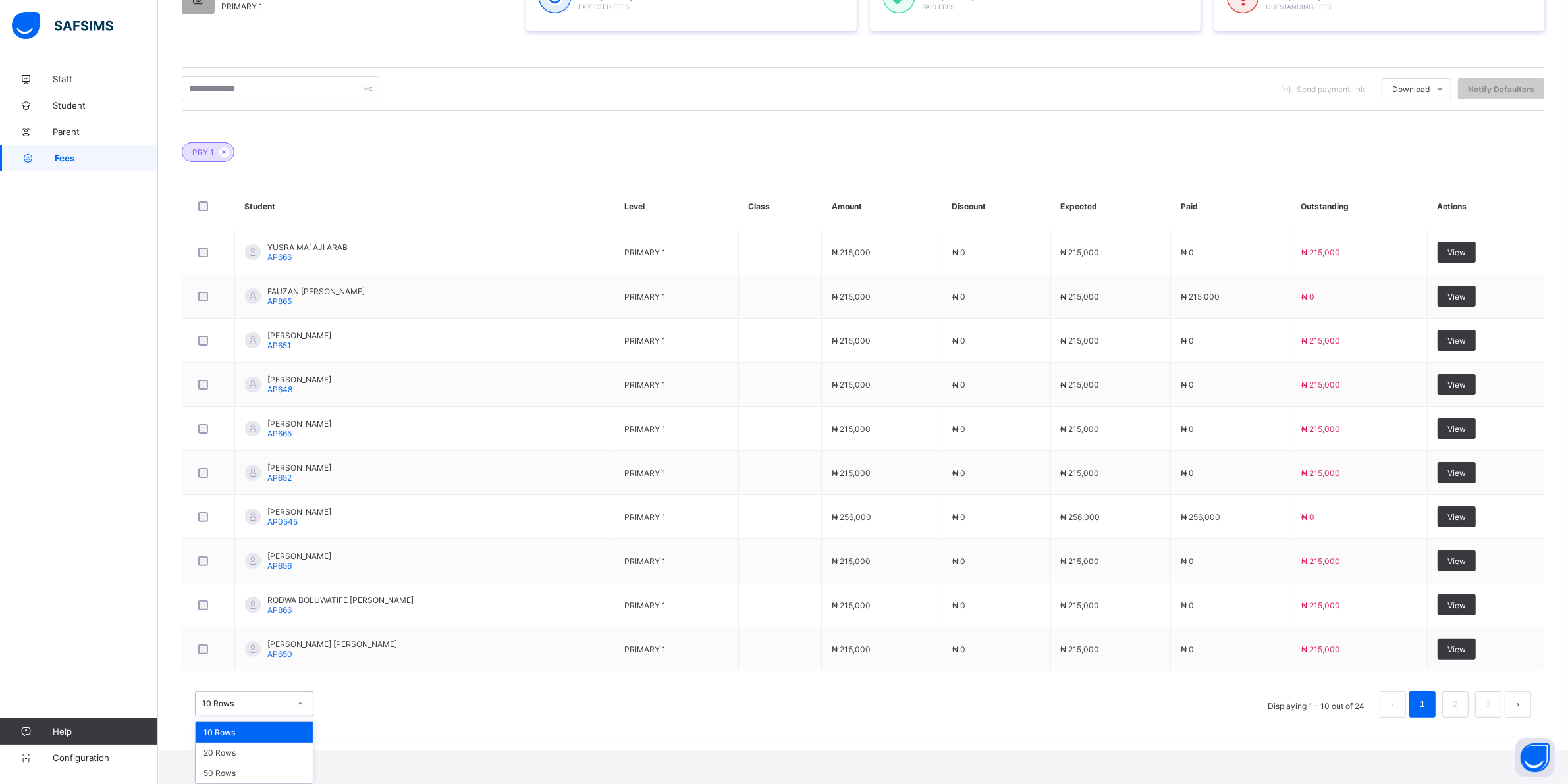
click at [298, 716] on div "option 10 Rows focused, 1 of 3. 3 results available. Use Up and Down to choose …" at bounding box center [254, 703] width 119 height 25
click at [241, 759] on div "20 Rows" at bounding box center [254, 753] width 117 height 20
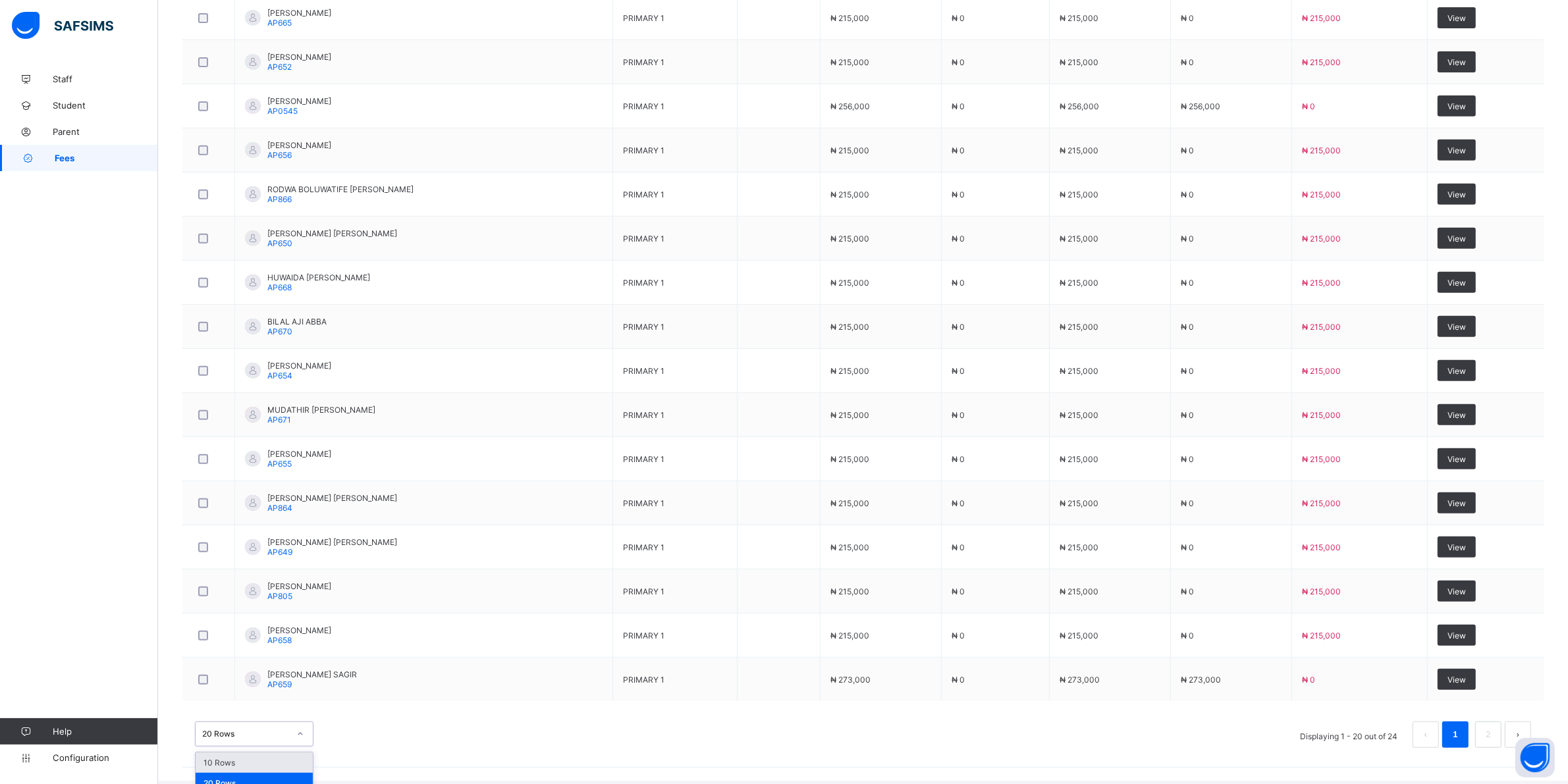
scroll to position [708, 0]
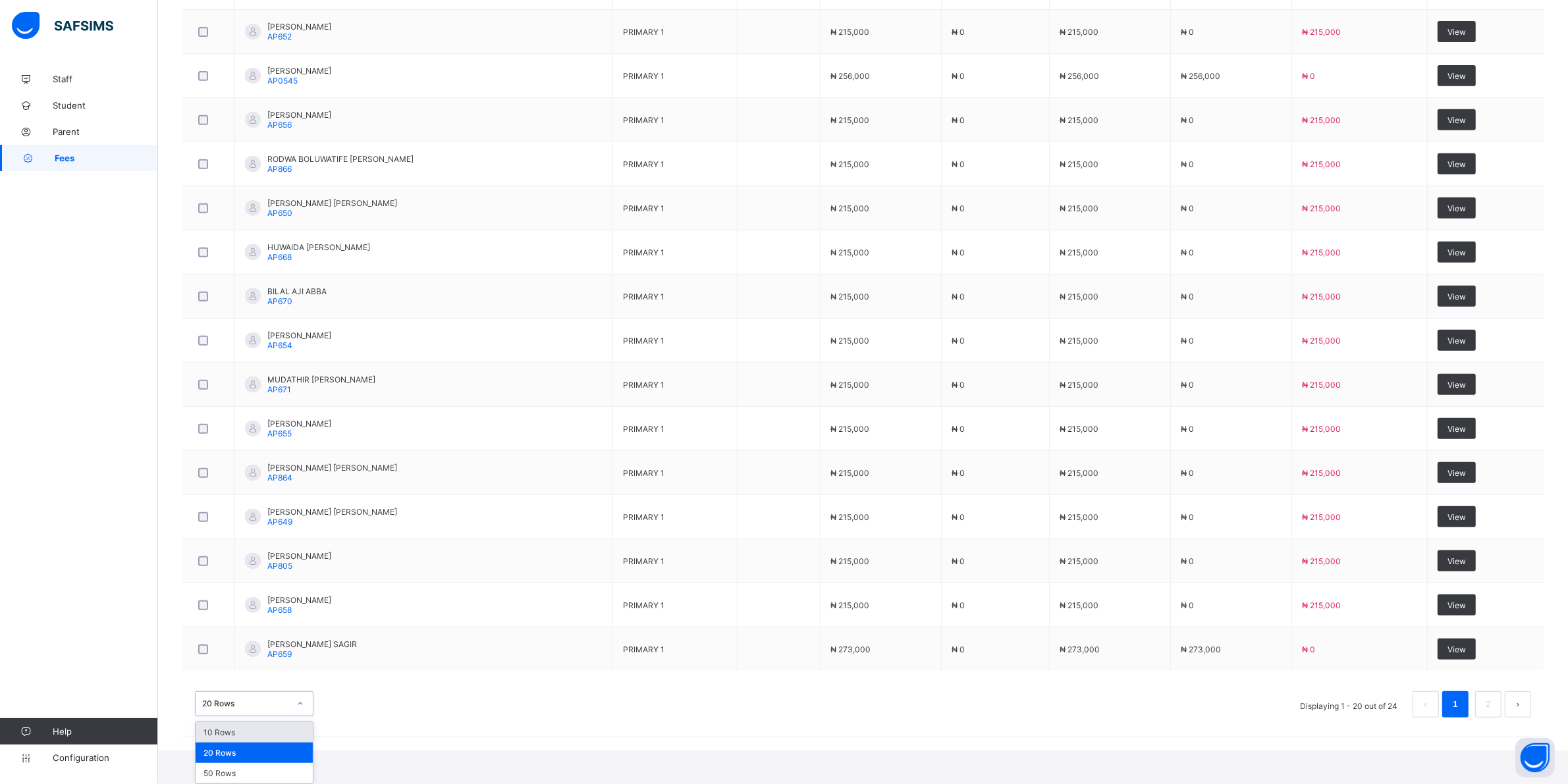
click at [298, 716] on div "option 10 Rows focused, 1 of 3. 3 results available. Use Up and Down to choose …" at bounding box center [254, 703] width 119 height 25
click at [245, 771] on div "50 Rows" at bounding box center [254, 773] width 117 height 20
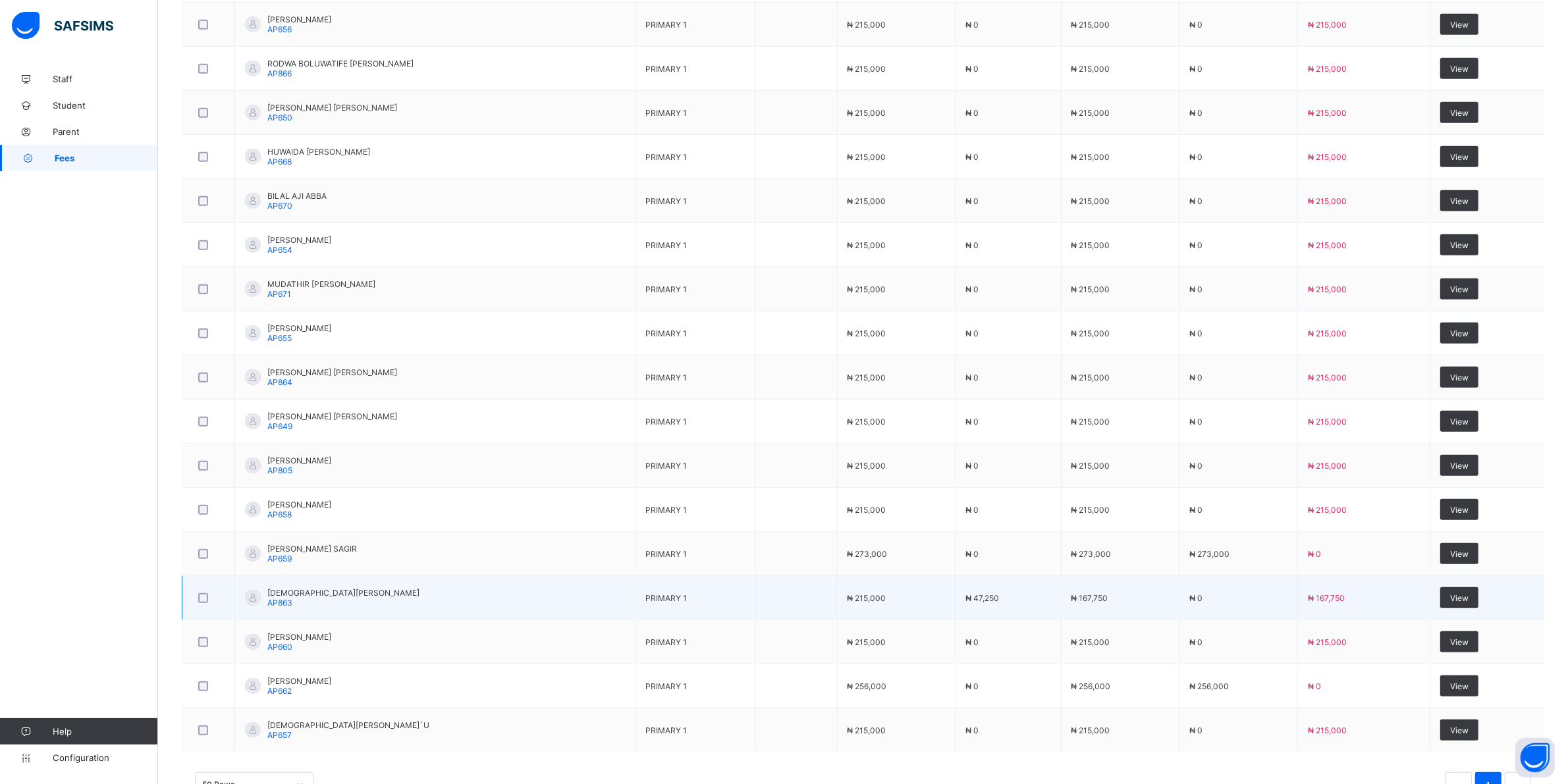
scroll to position [823, 0]
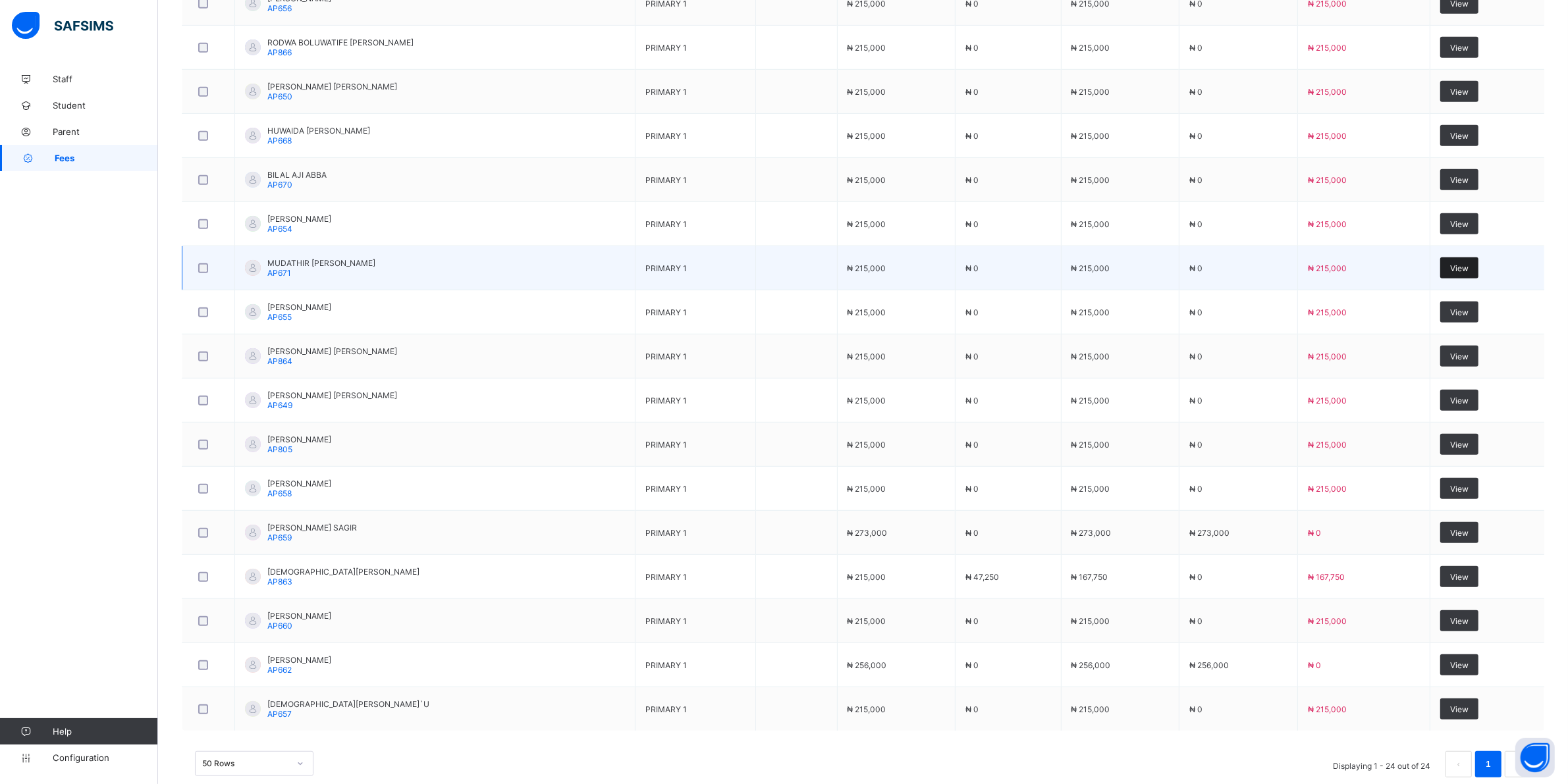
click at [1466, 268] on span "View" at bounding box center [1459, 268] width 19 height 10
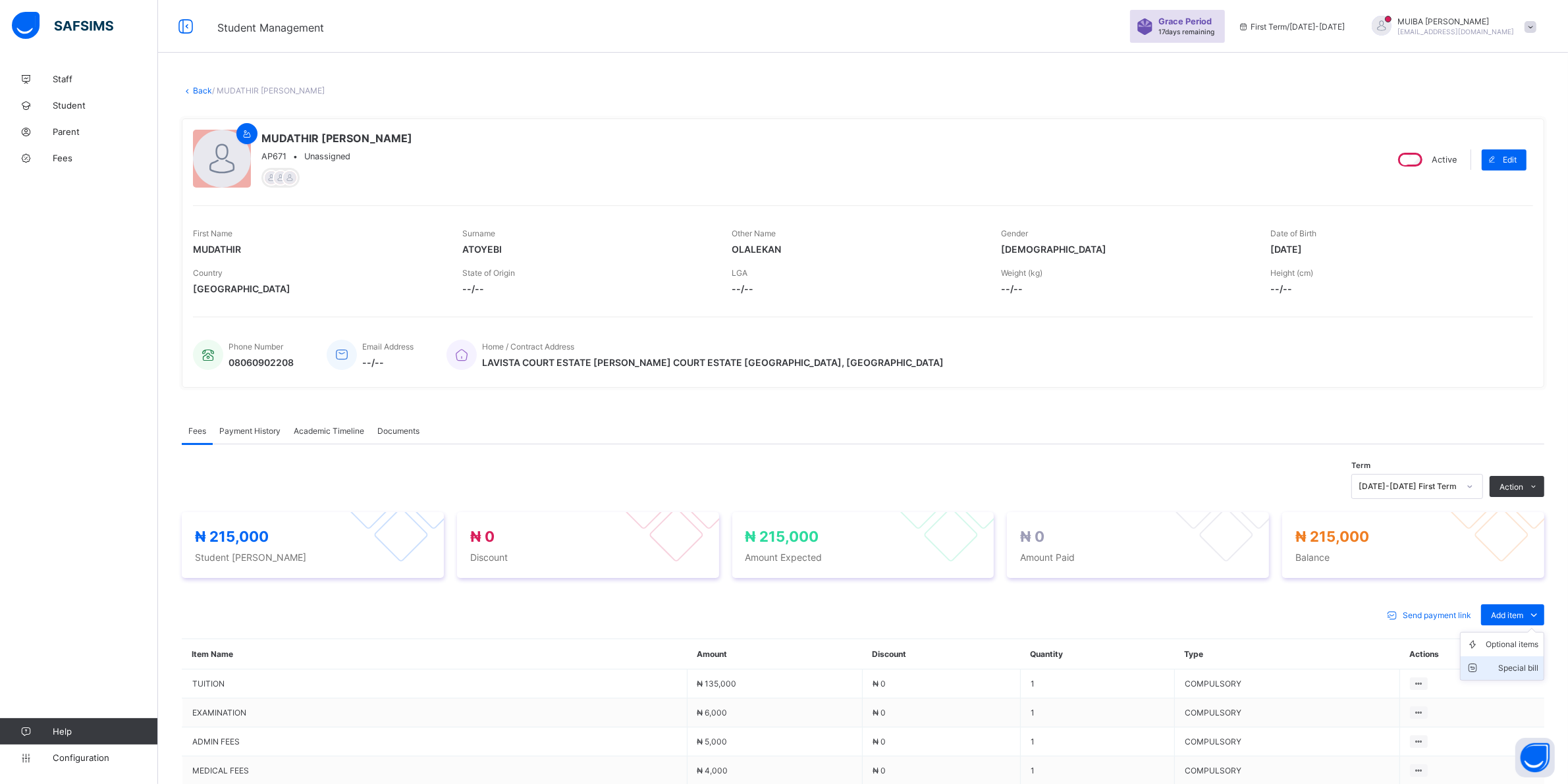
click at [1536, 665] on div "Special bill" at bounding box center [1511, 669] width 52 height 13
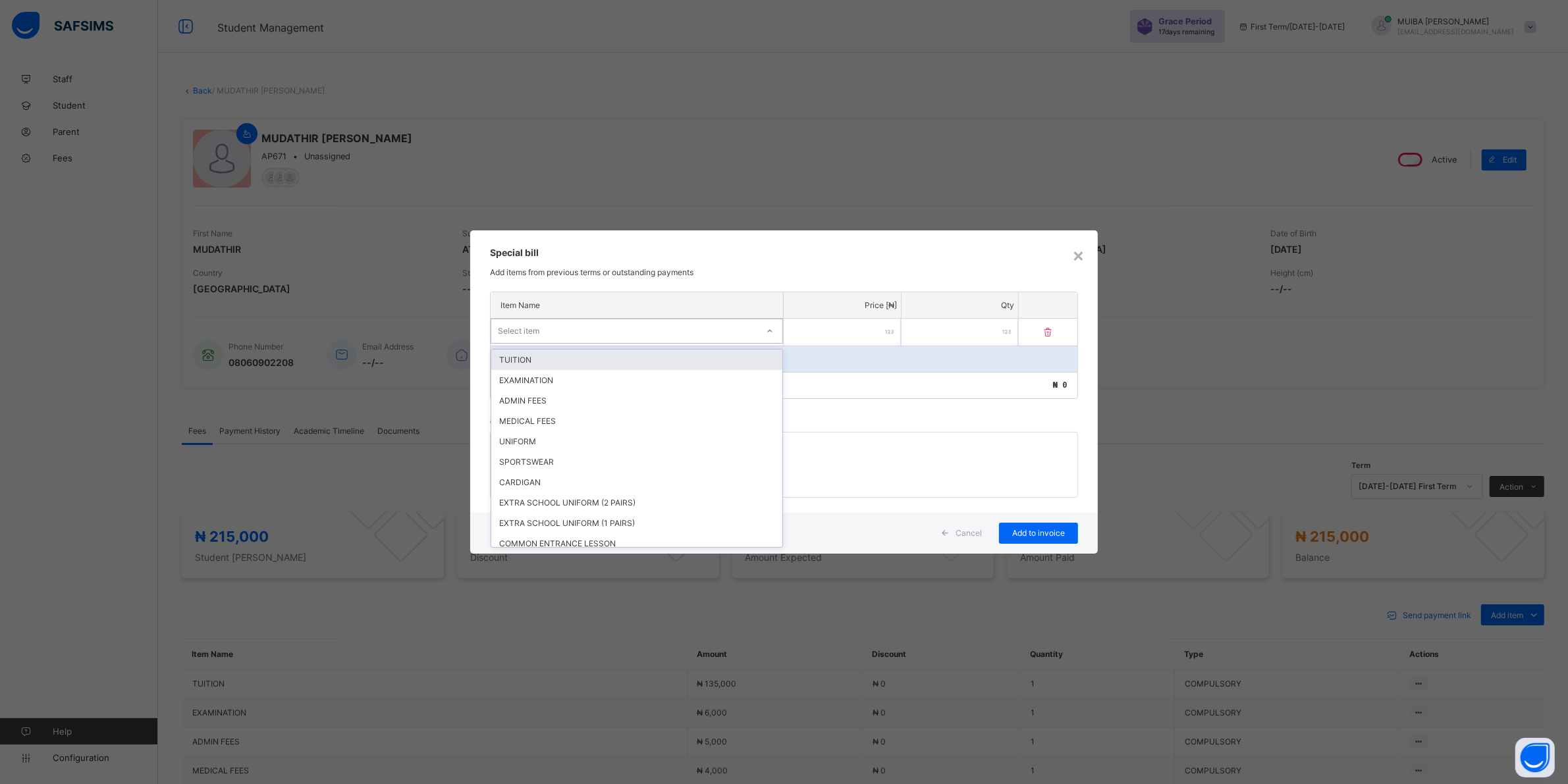
click at [751, 333] on div "Select item" at bounding box center [623, 331] width 266 height 19
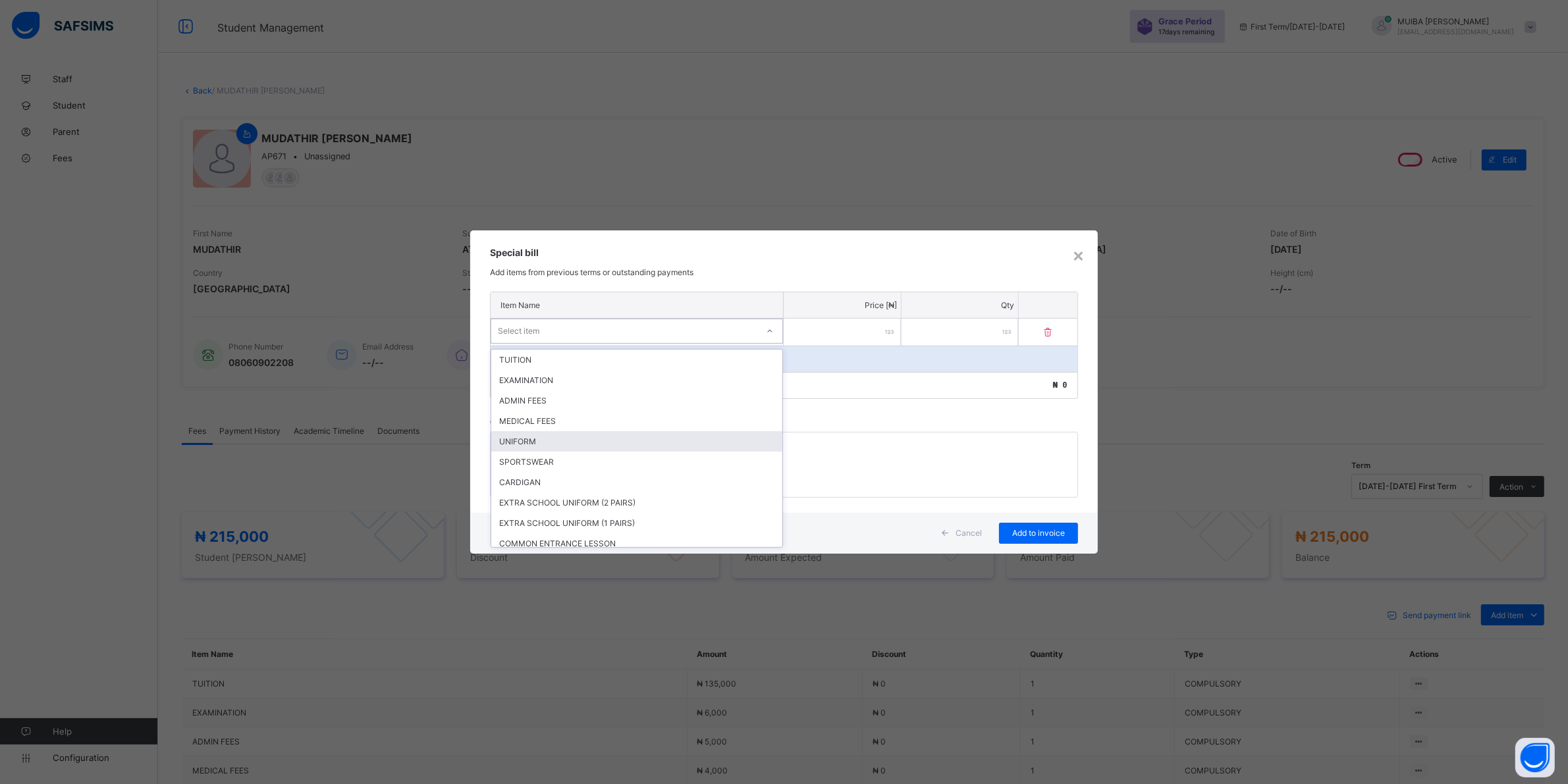
click at [526, 436] on div "UNIFORM" at bounding box center [636, 441] width 291 height 20
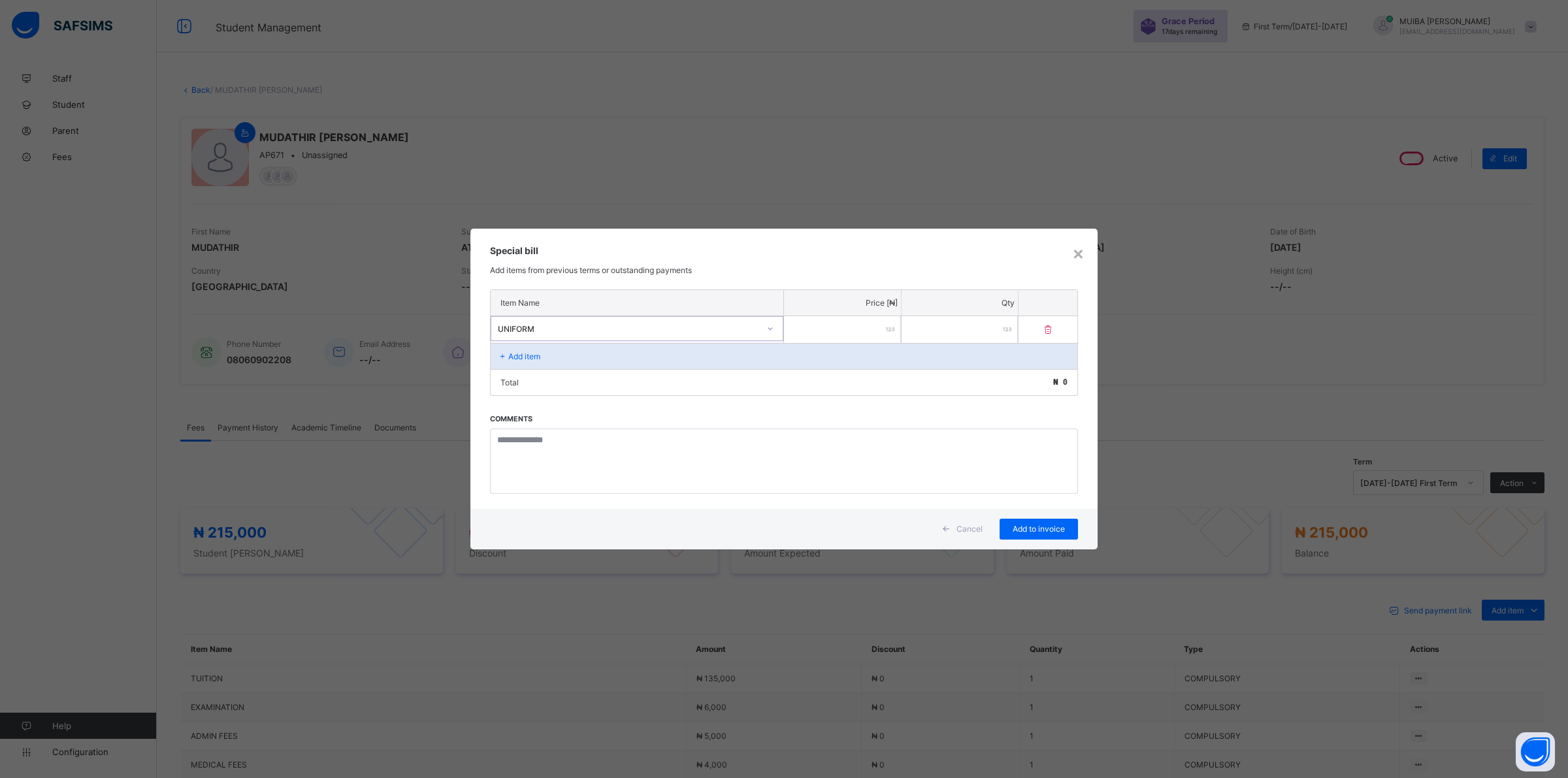
click at [850, 320] on input "number" at bounding box center [843, 329] width 117 height 26
type input "*****"
click at [1029, 525] on span "Add to invoice" at bounding box center [1038, 529] width 58 height 10
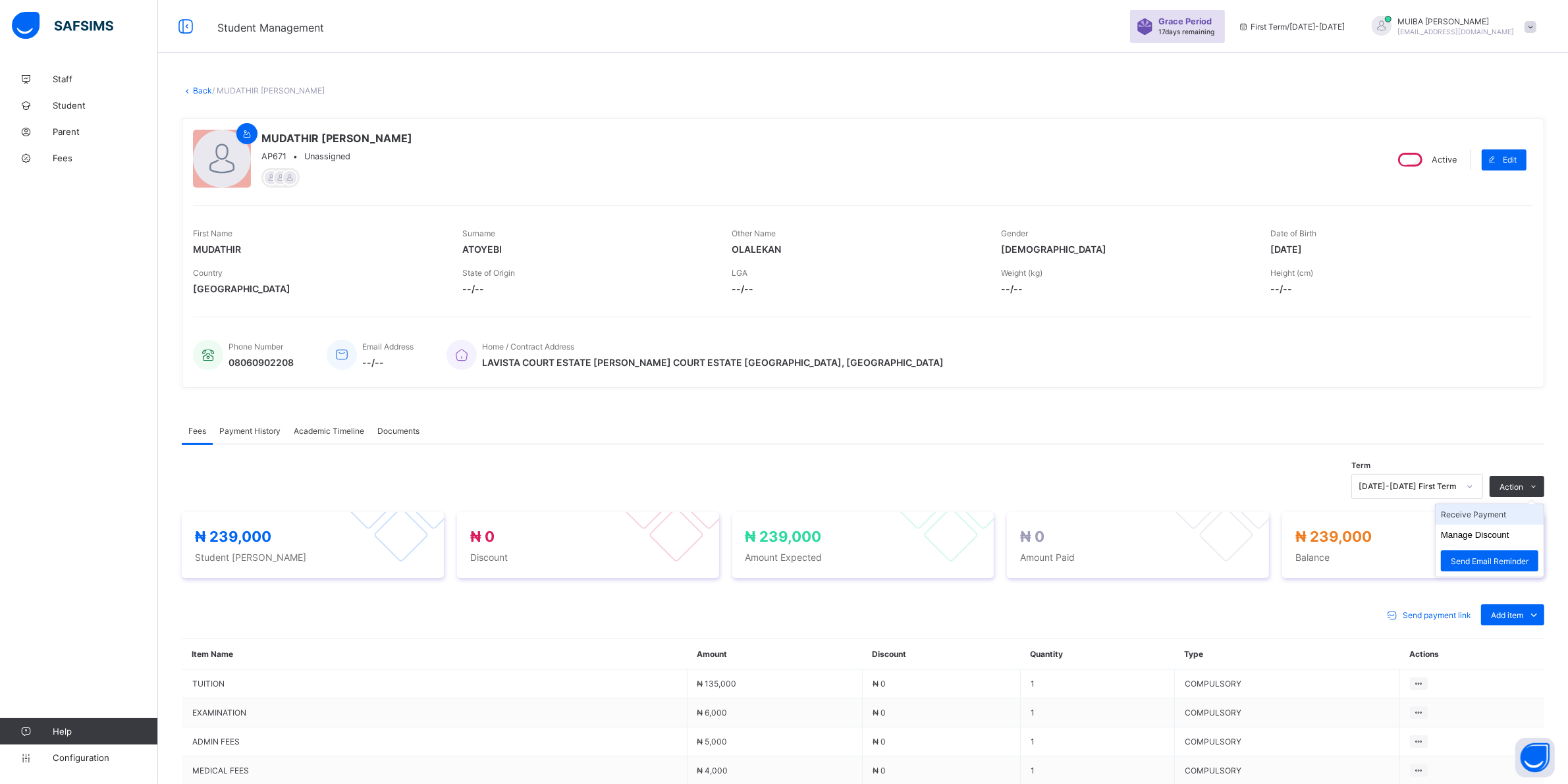
click at [1503, 511] on li "Receive Payment" at bounding box center [1490, 514] width 108 height 20
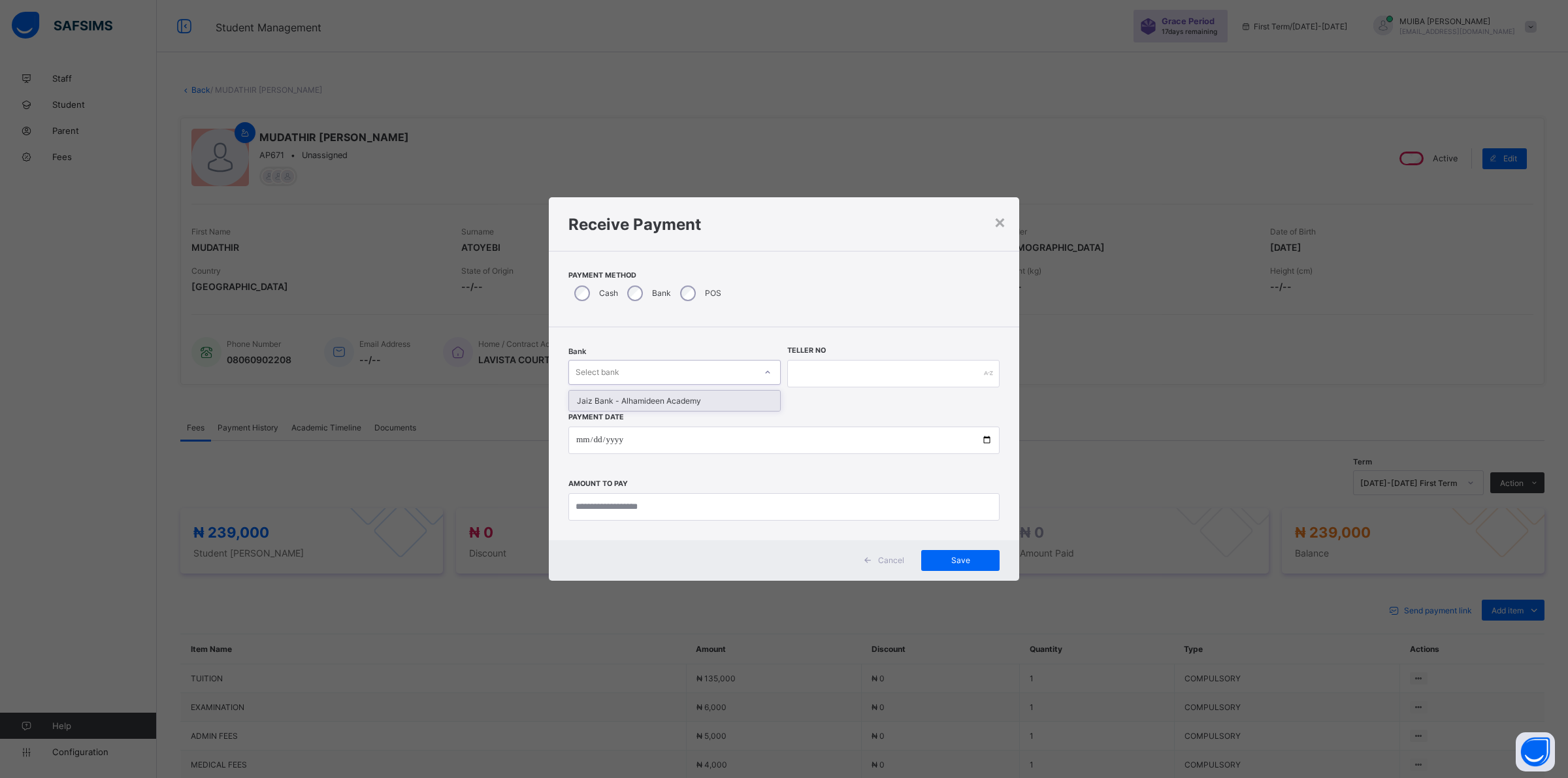
click at [773, 371] on div at bounding box center [768, 373] width 22 height 21
click at [716, 402] on div "Jaiz Bank - Alhamideen Academy" at bounding box center [674, 401] width 211 height 20
click at [821, 367] on input "text" at bounding box center [893, 373] width 212 height 27
type input "******"
click at [570, 438] on input "date" at bounding box center [784, 441] width 431 height 27
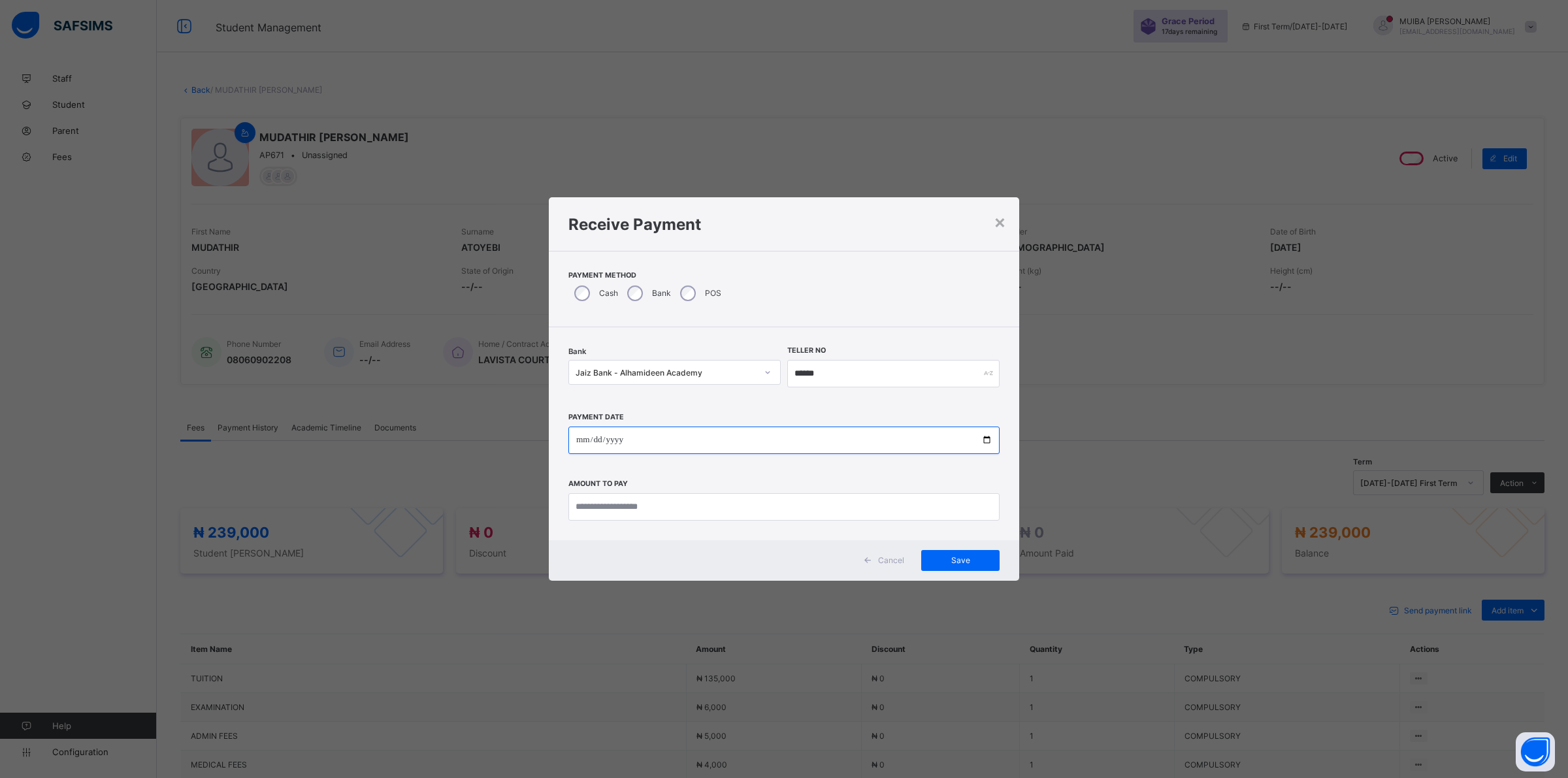
type input "**********"
click at [712, 506] on input "currency" at bounding box center [784, 507] width 431 height 27
type input "*********"
click at [954, 553] on div "Save" at bounding box center [961, 561] width 79 height 21
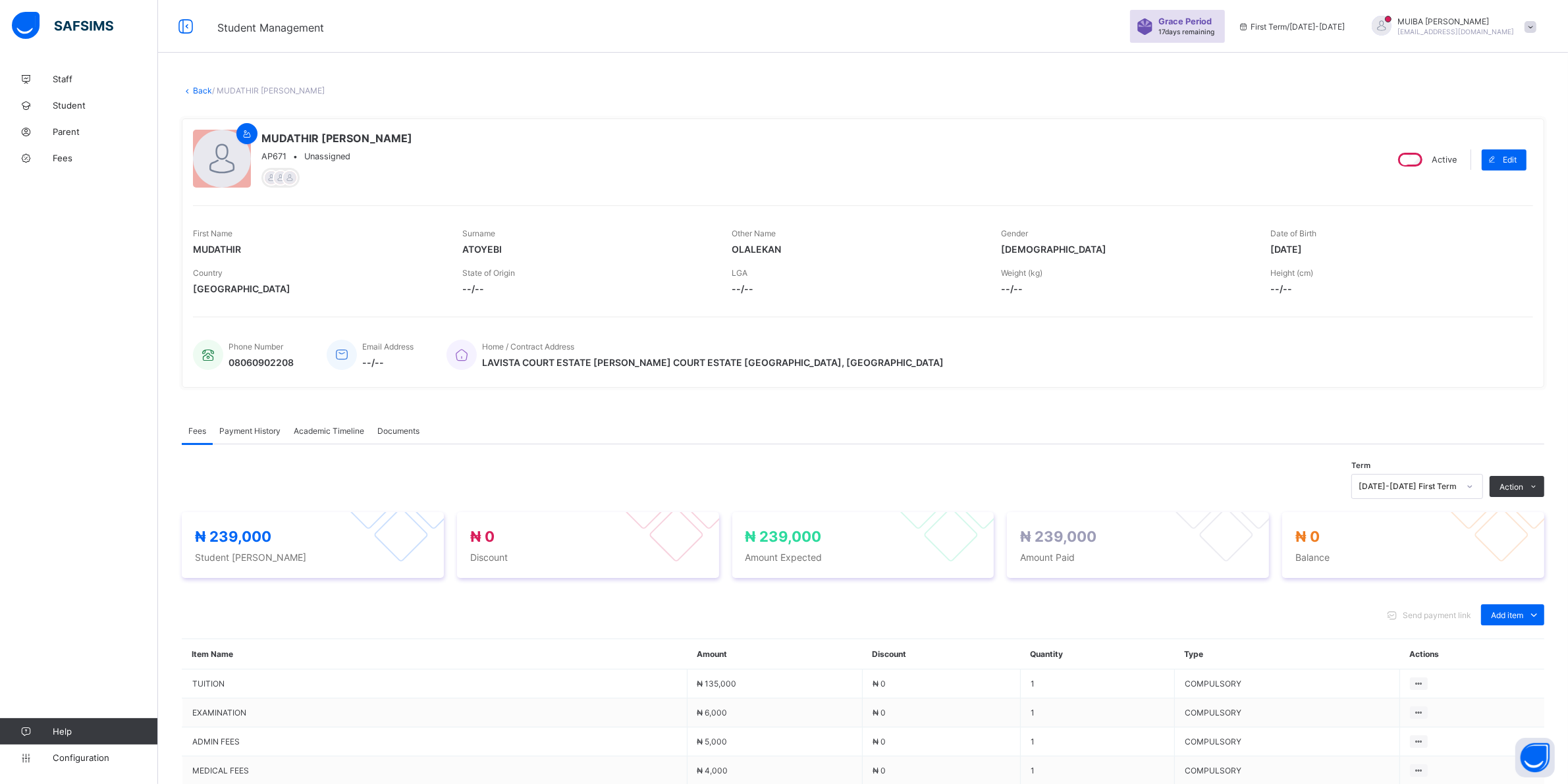
click at [254, 429] on span "Payment History" at bounding box center [250, 431] width 61 height 10
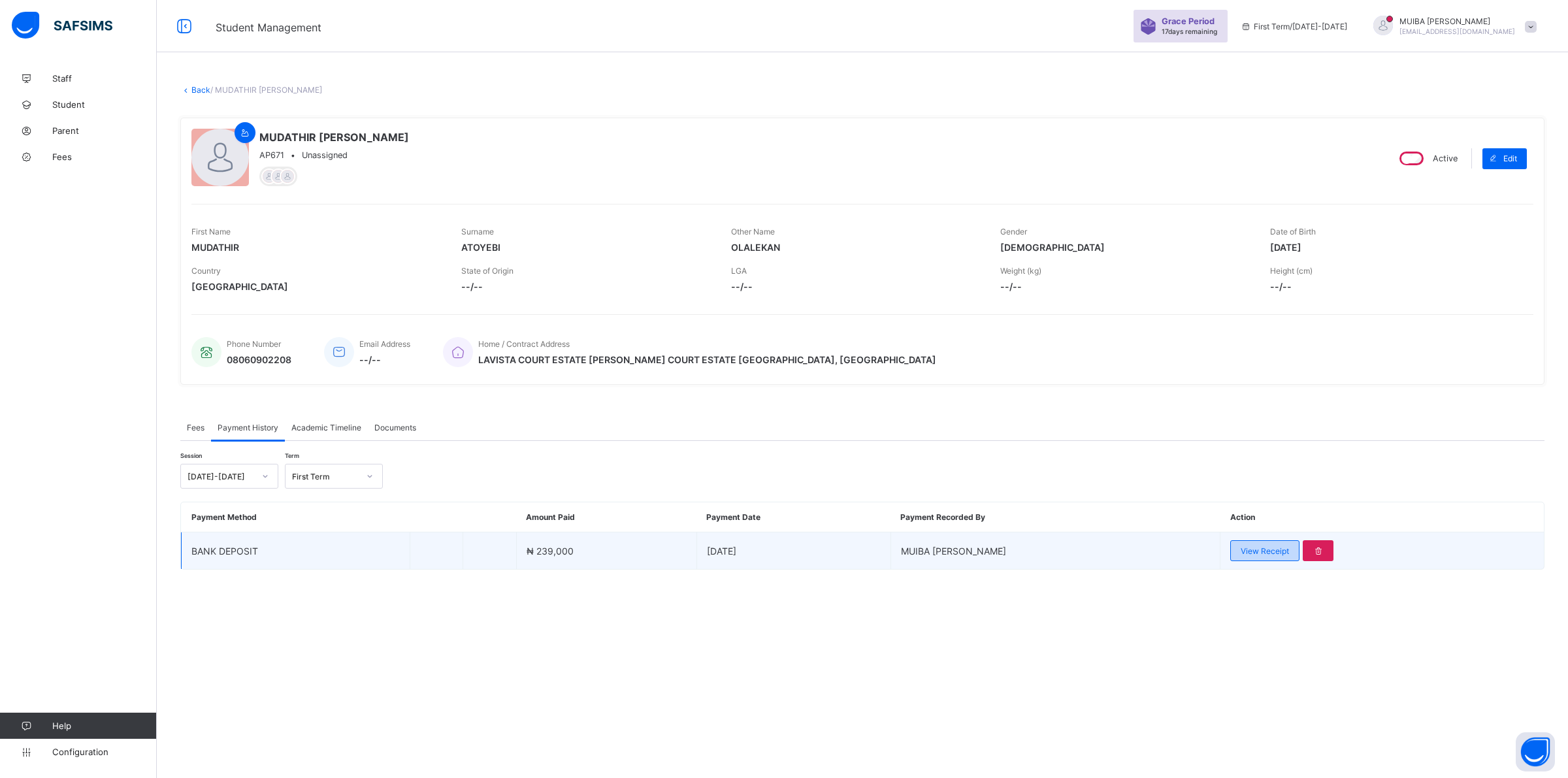
click at [1241, 552] on span "View Receipt" at bounding box center [1265, 551] width 48 height 10
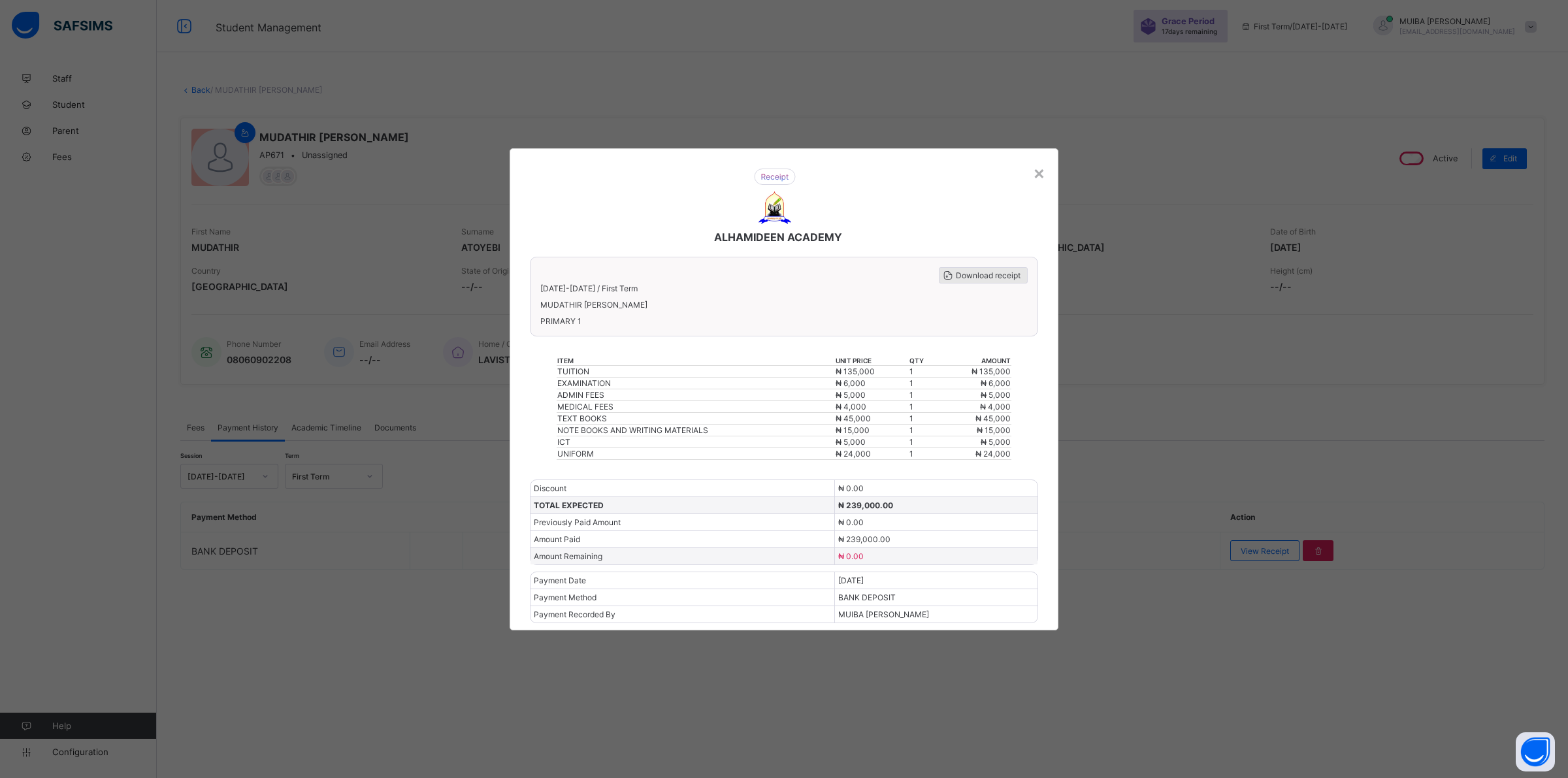
click at [965, 275] on div "Download receipt" at bounding box center [983, 276] width 89 height 16
click at [1034, 179] on div "×" at bounding box center [1038, 172] width 12 height 22
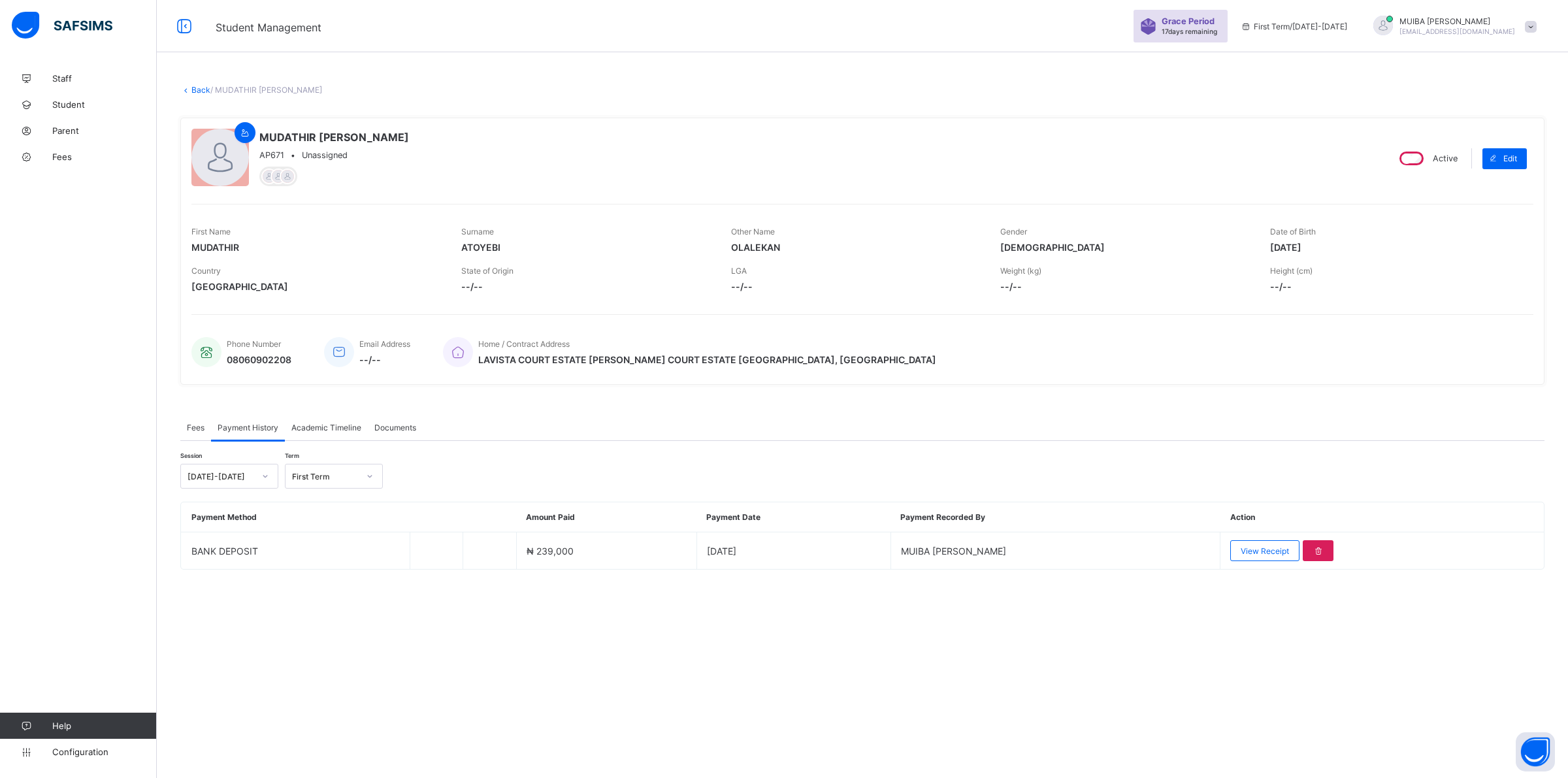
click at [196, 88] on link "Back" at bounding box center [201, 90] width 19 height 10
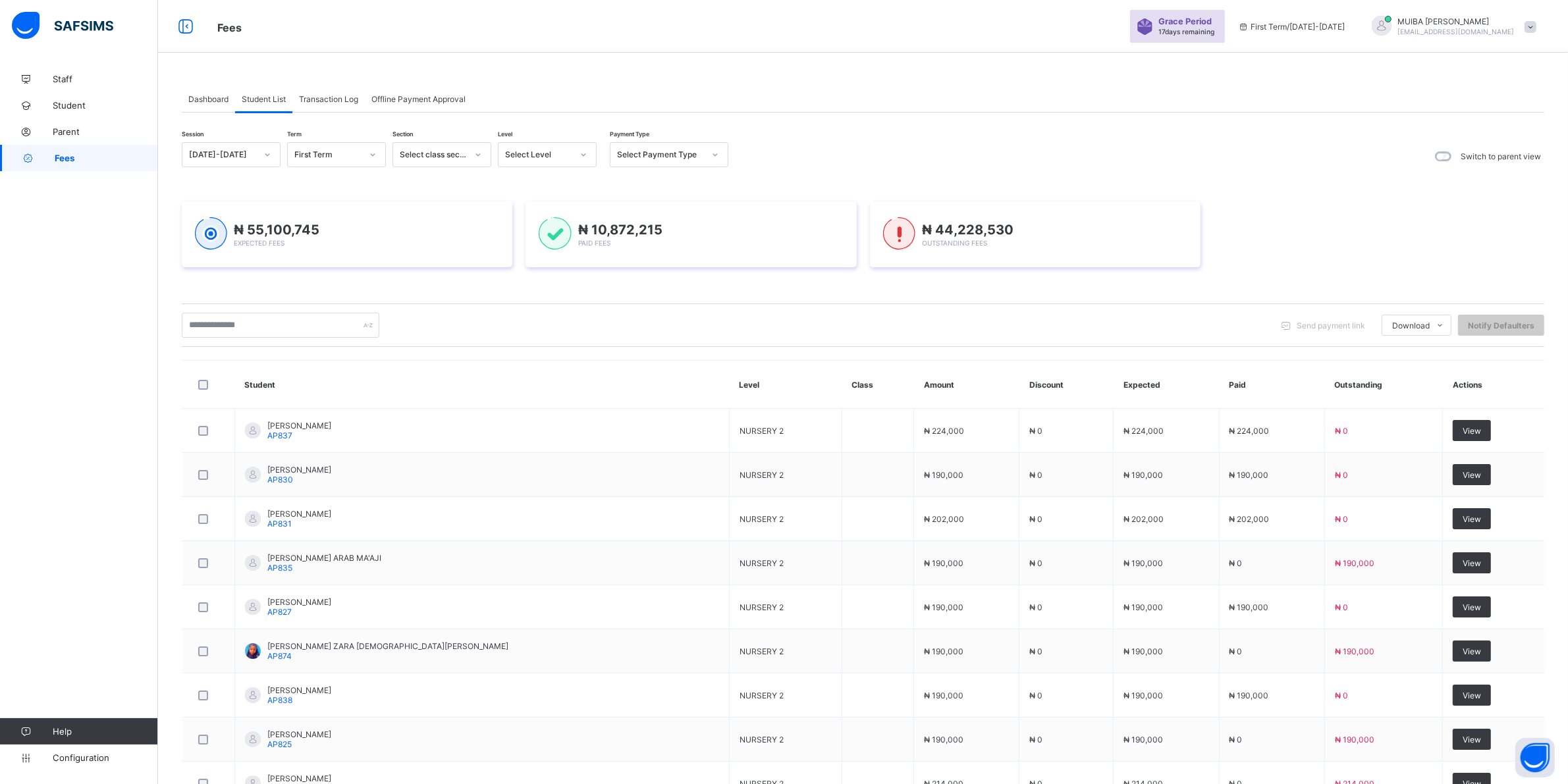
click at [581, 153] on icon at bounding box center [584, 154] width 8 height 13
click at [581, 158] on icon at bounding box center [584, 154] width 8 height 13
click at [583, 150] on icon at bounding box center [584, 154] width 8 height 13
click at [526, 335] on div "CLS4" at bounding box center [547, 345] width 98 height 20
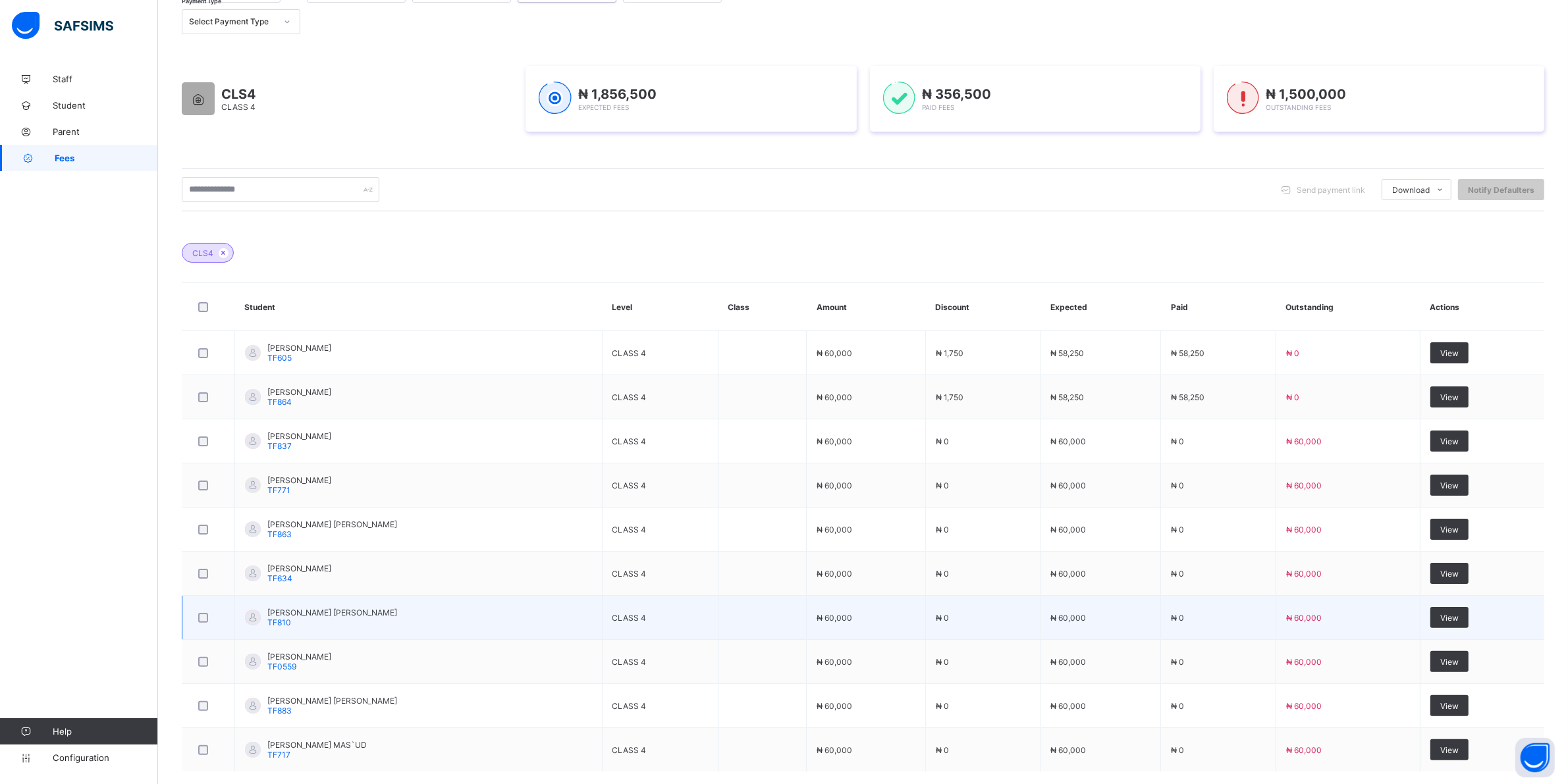
scroll to position [233, 0]
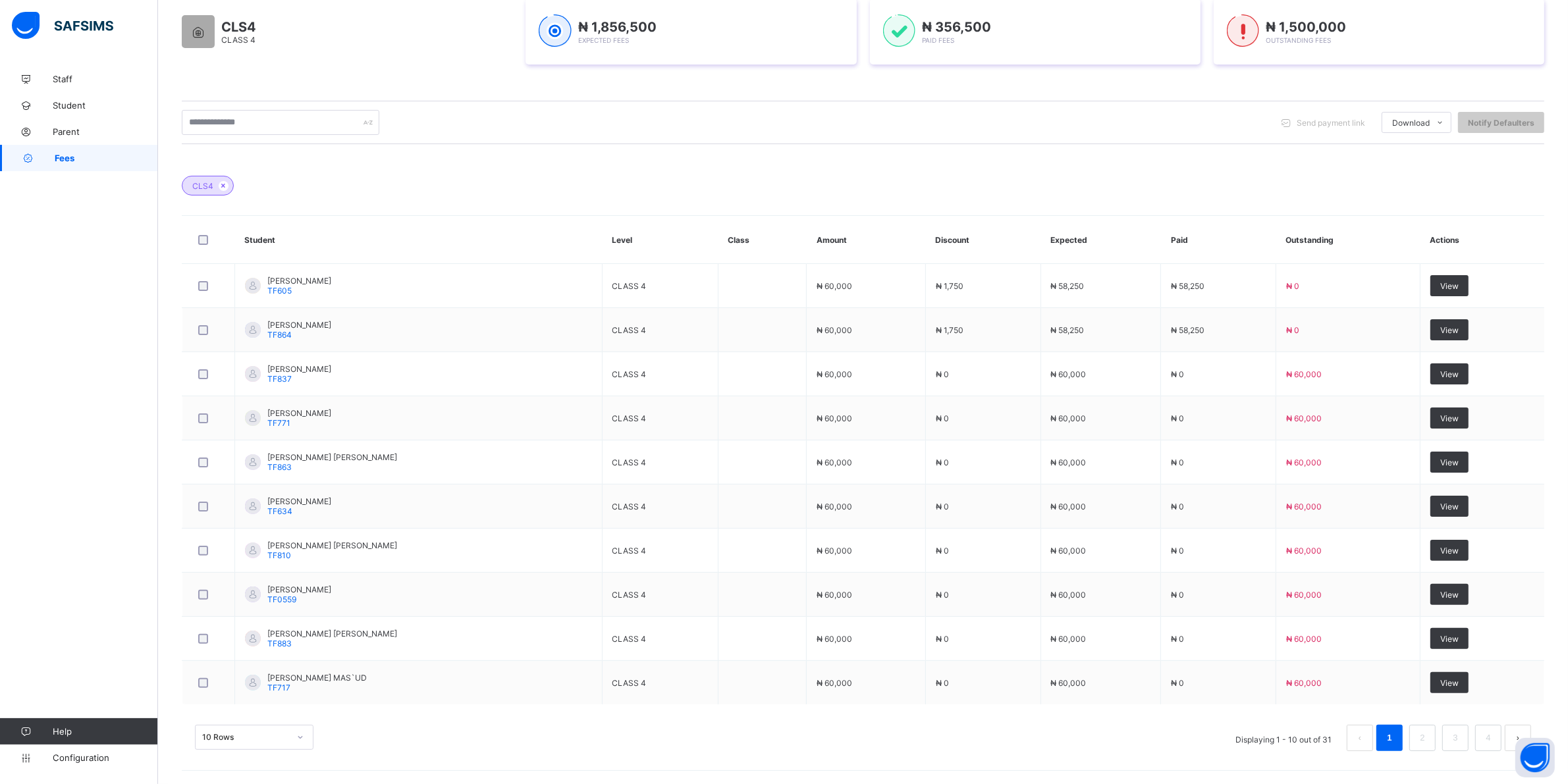
click at [304, 737] on div "10 Rows" at bounding box center [254, 737] width 119 height 25
click at [301, 729] on div "Dashboard Student List Transaction Log Offline Payment Approval Student List Mo…" at bounding box center [863, 276] width 1410 height 1016
click at [300, 735] on div "10 Rows" at bounding box center [254, 737] width 119 height 25
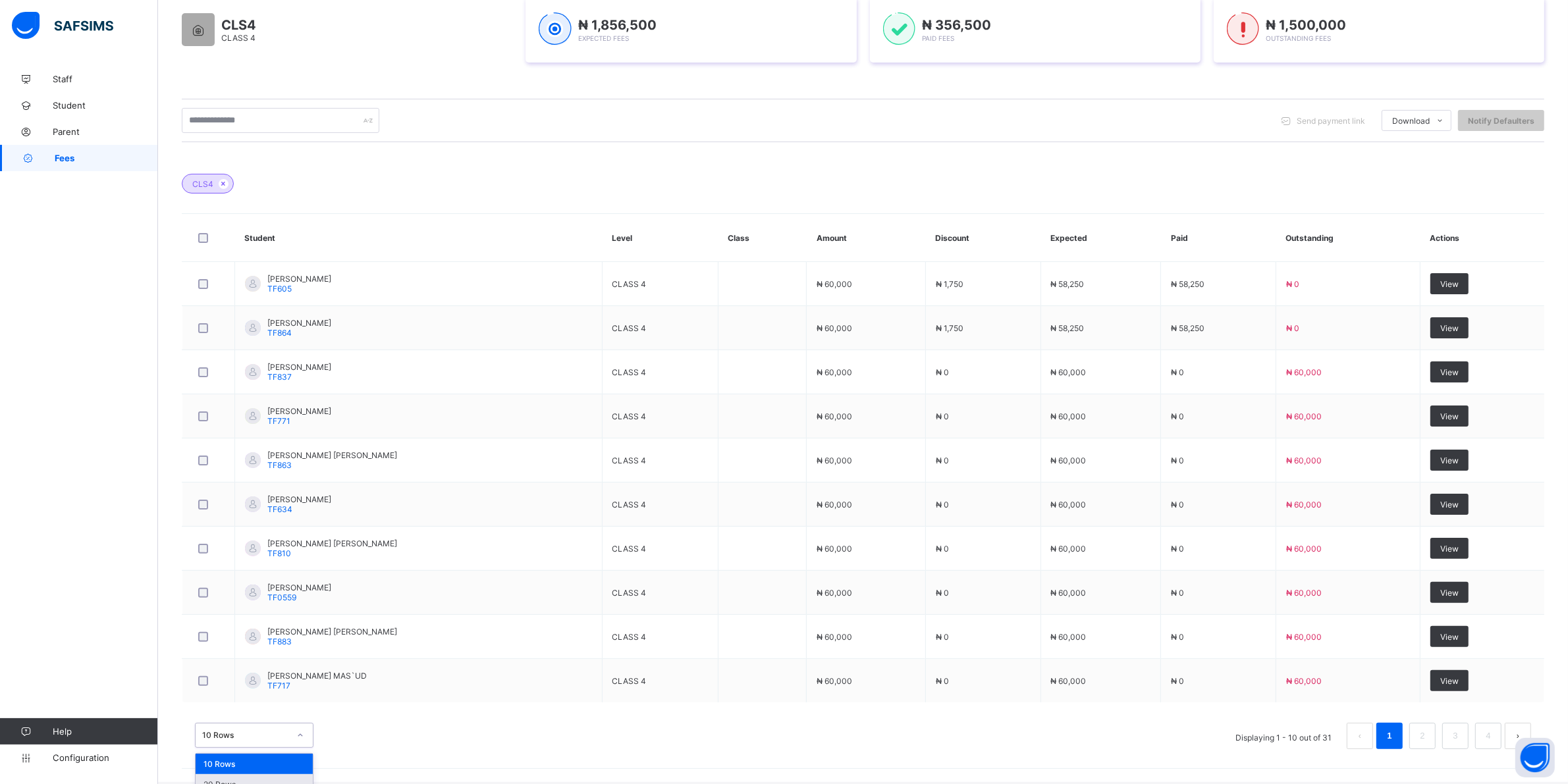
scroll to position [266, 0]
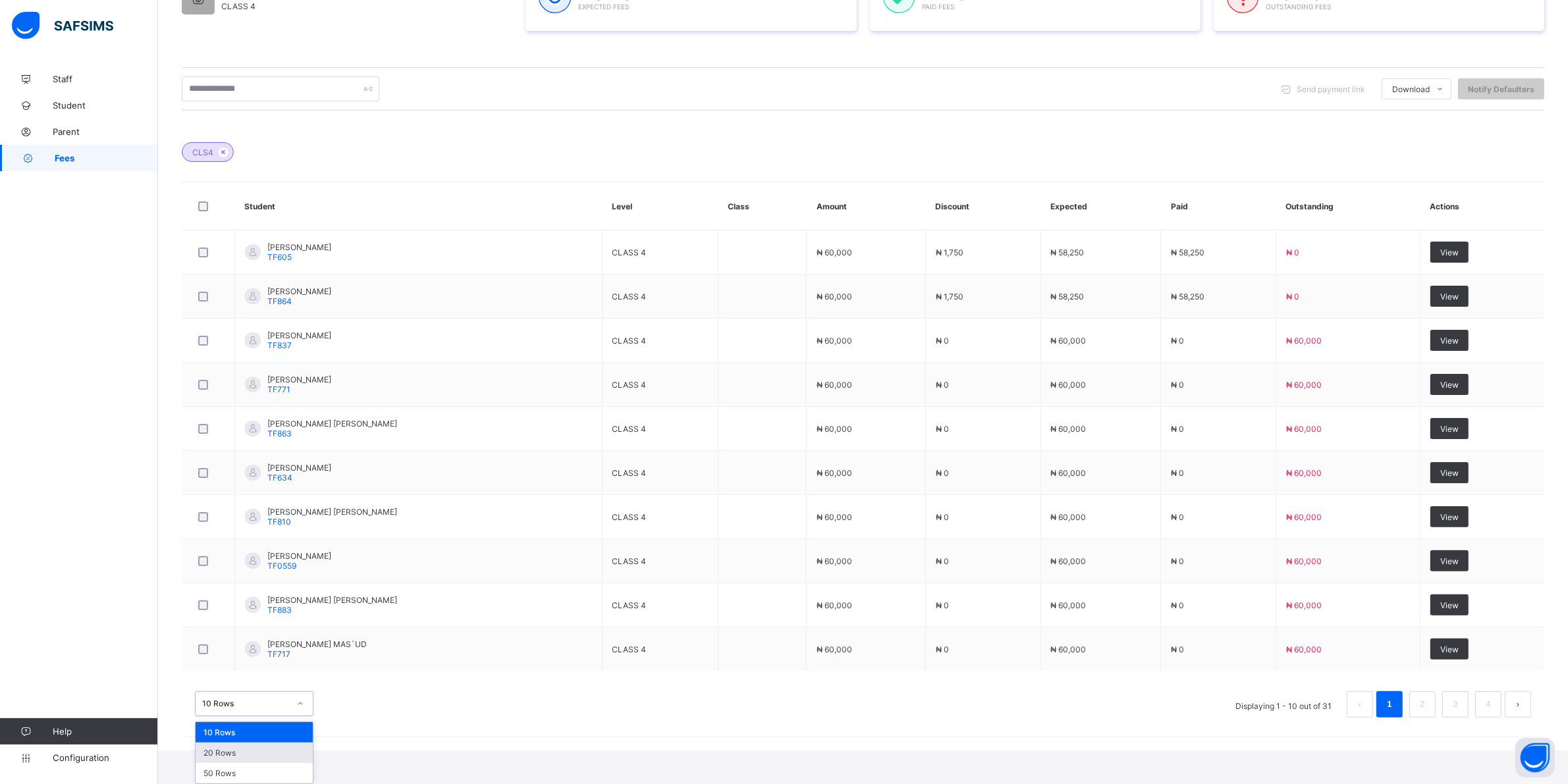
click at [237, 758] on div "20 Rows" at bounding box center [254, 753] width 117 height 20
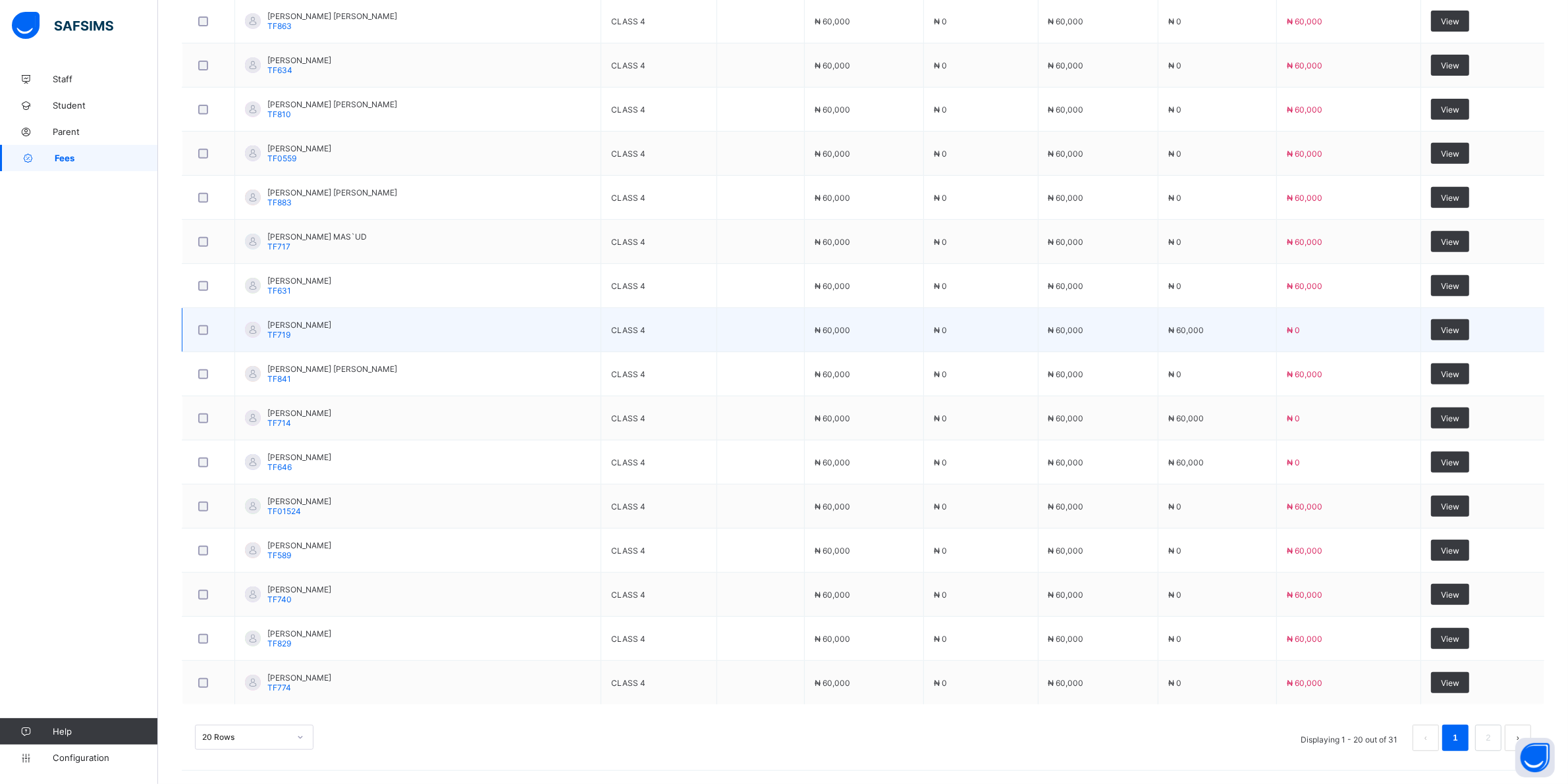
scroll to position [676, 0]
click at [304, 736] on div "20 Rows" at bounding box center [254, 737] width 119 height 25
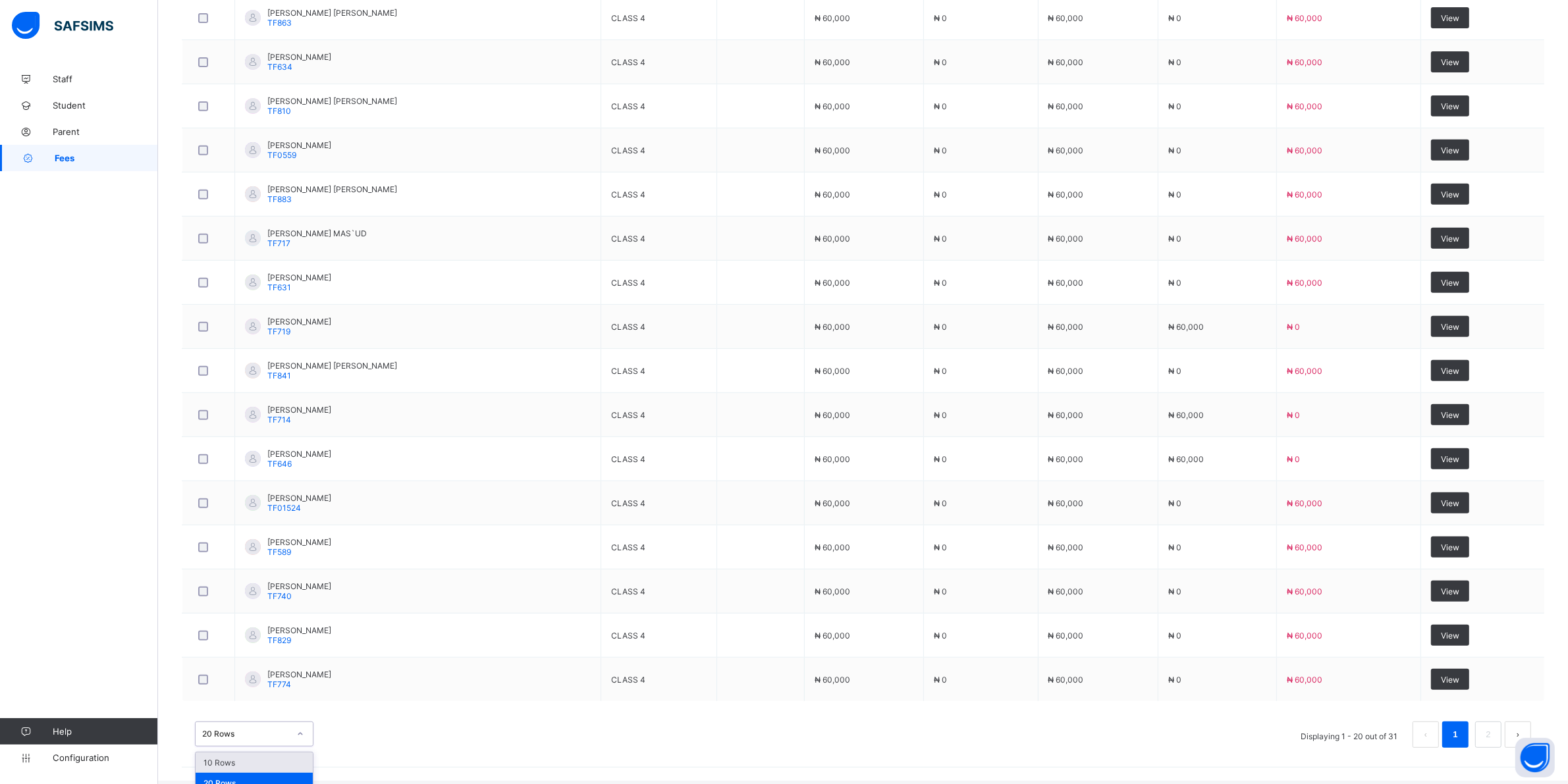
scroll to position [708, 0]
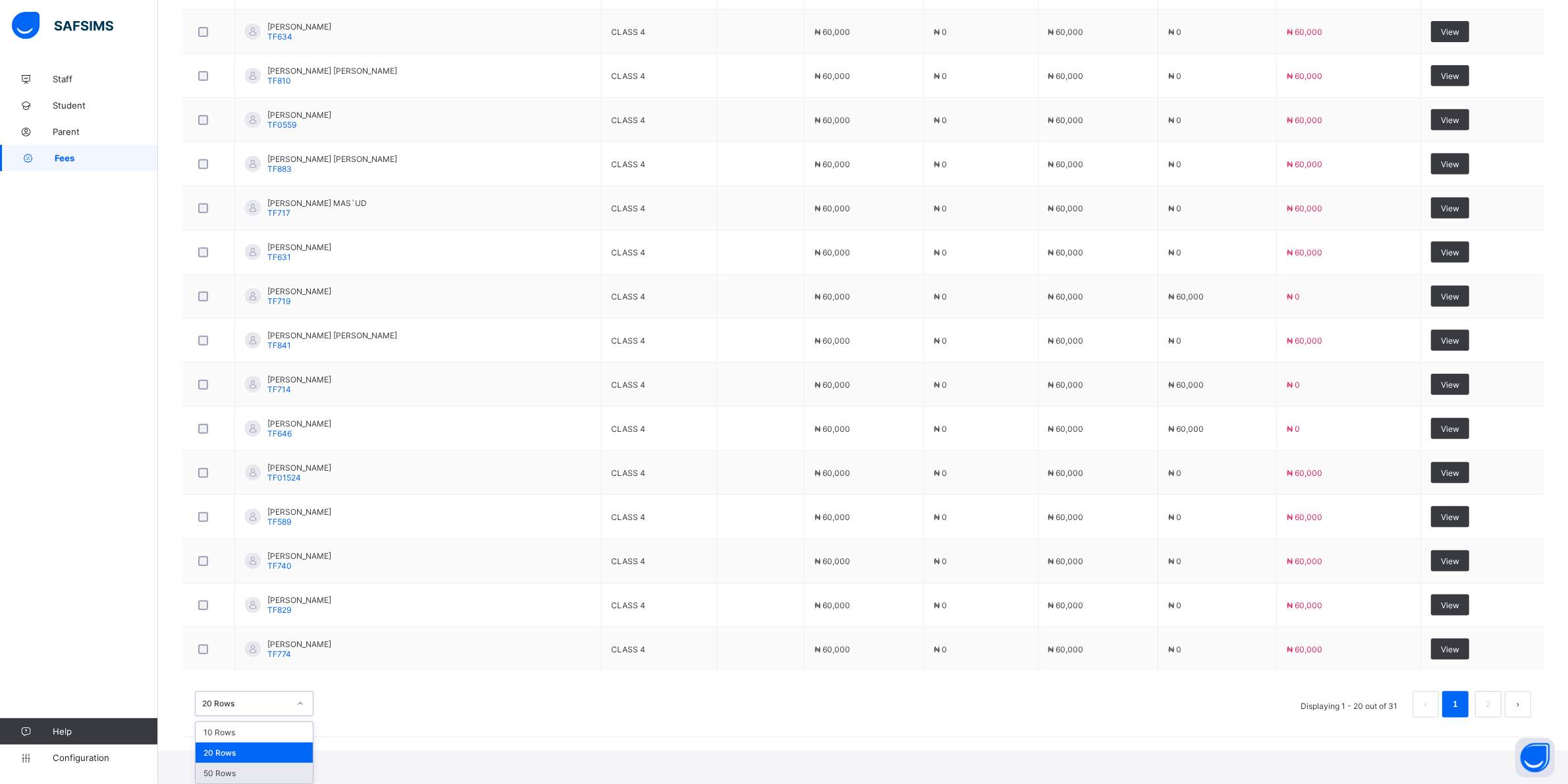
click at [254, 774] on div "50 Rows" at bounding box center [254, 773] width 117 height 20
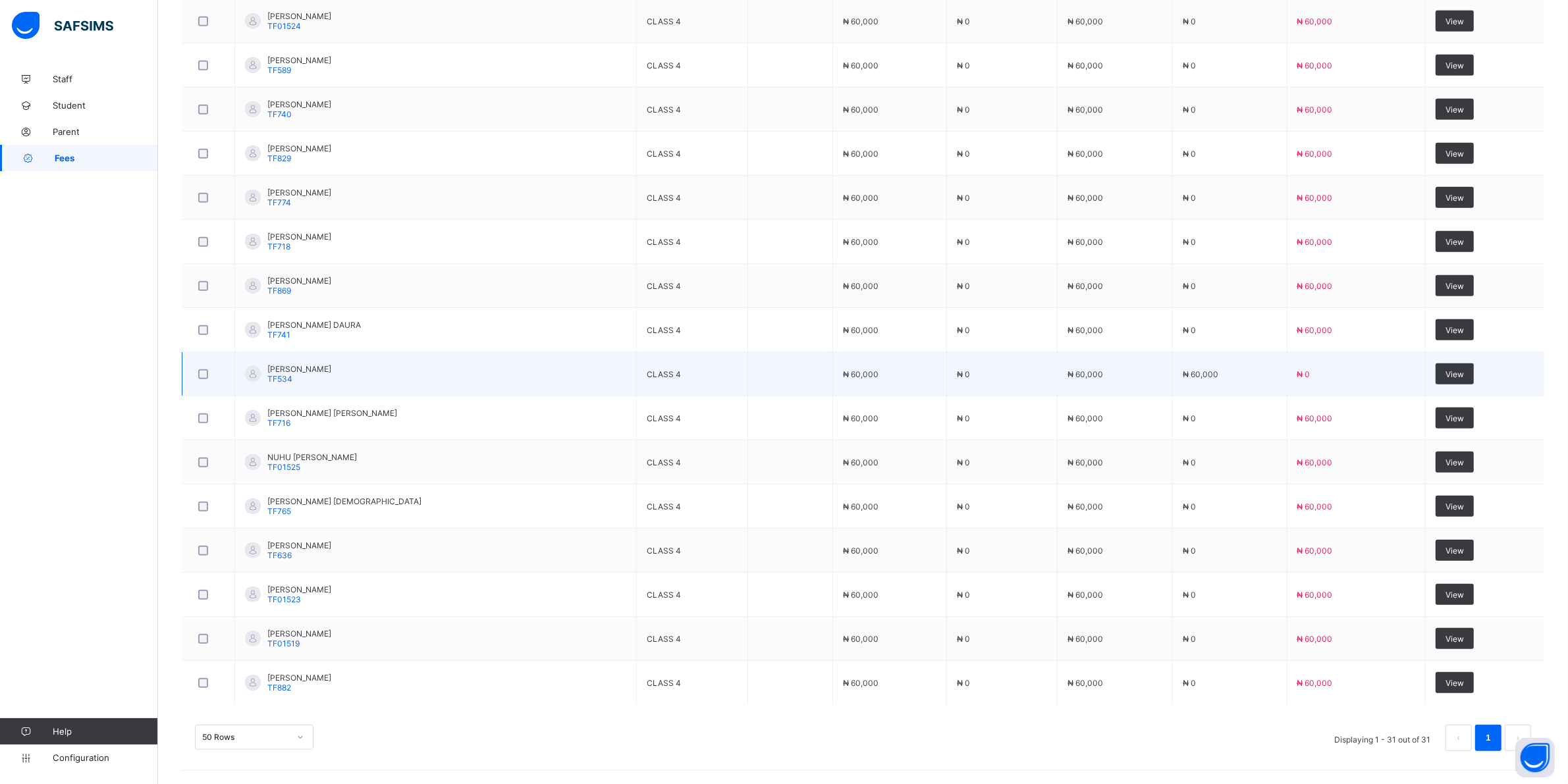
scroll to position [1163, 0]
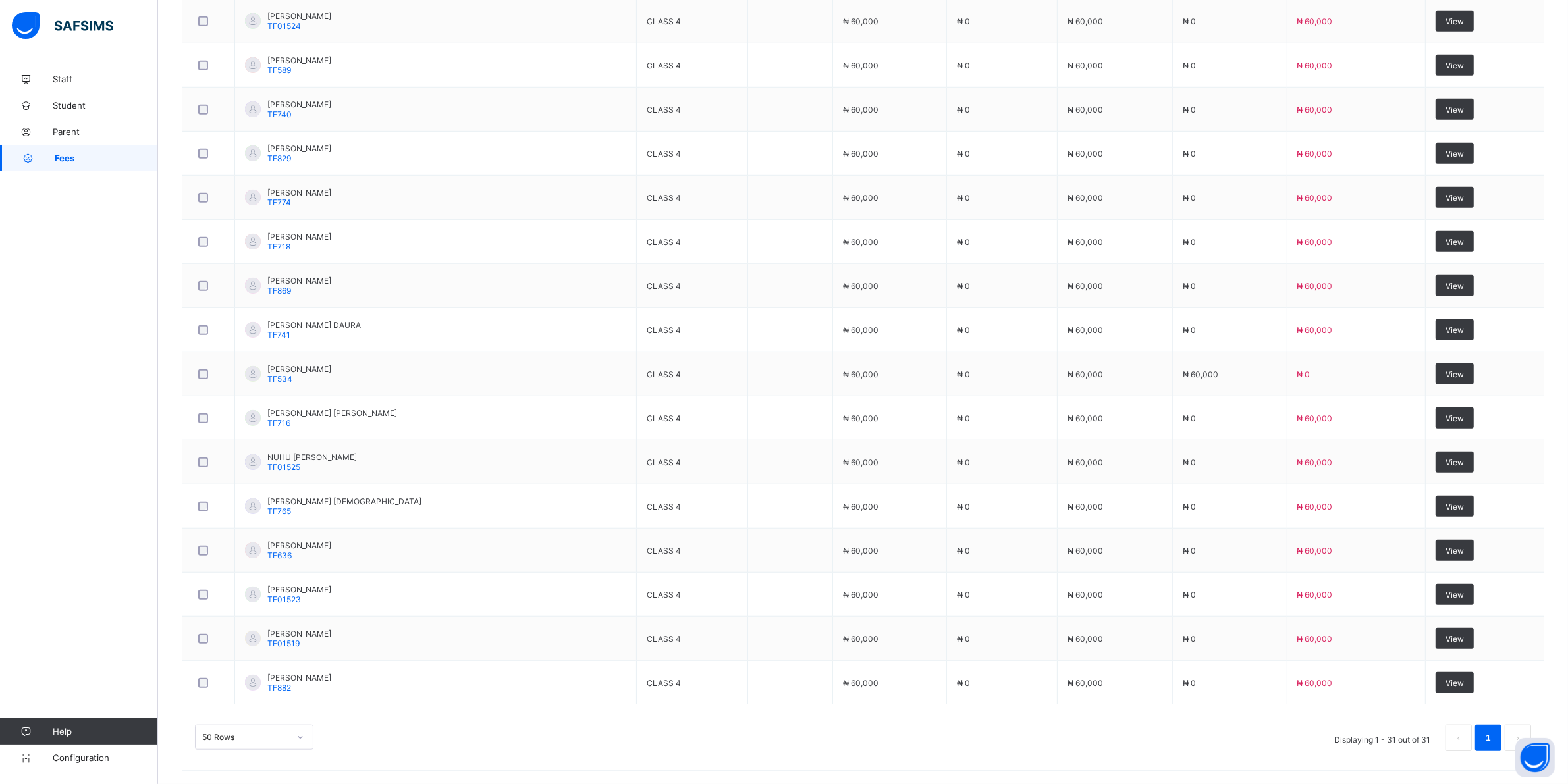
click at [296, 737] on div "50 Rows" at bounding box center [254, 737] width 119 height 25
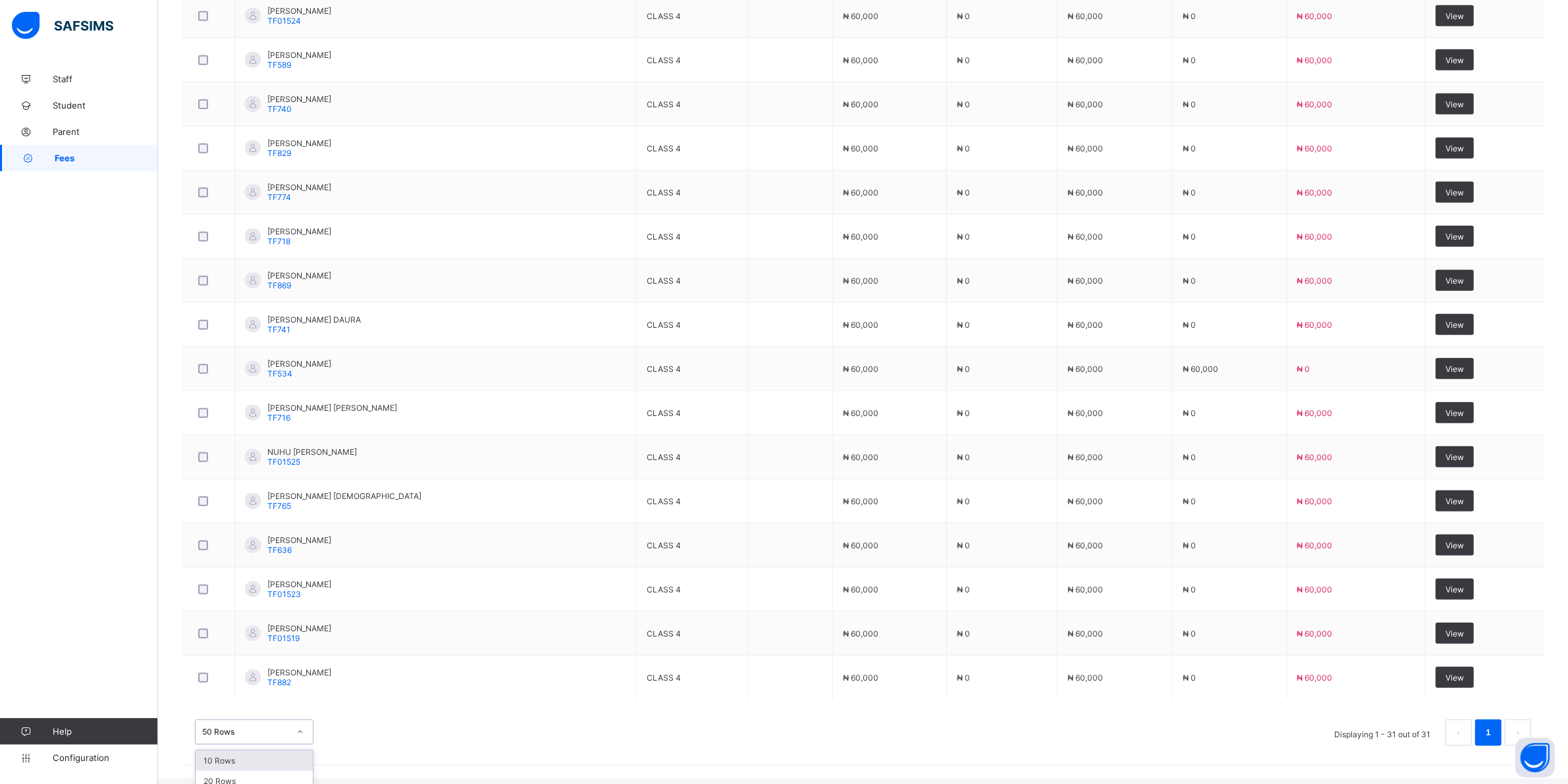
scroll to position [1195, 0]
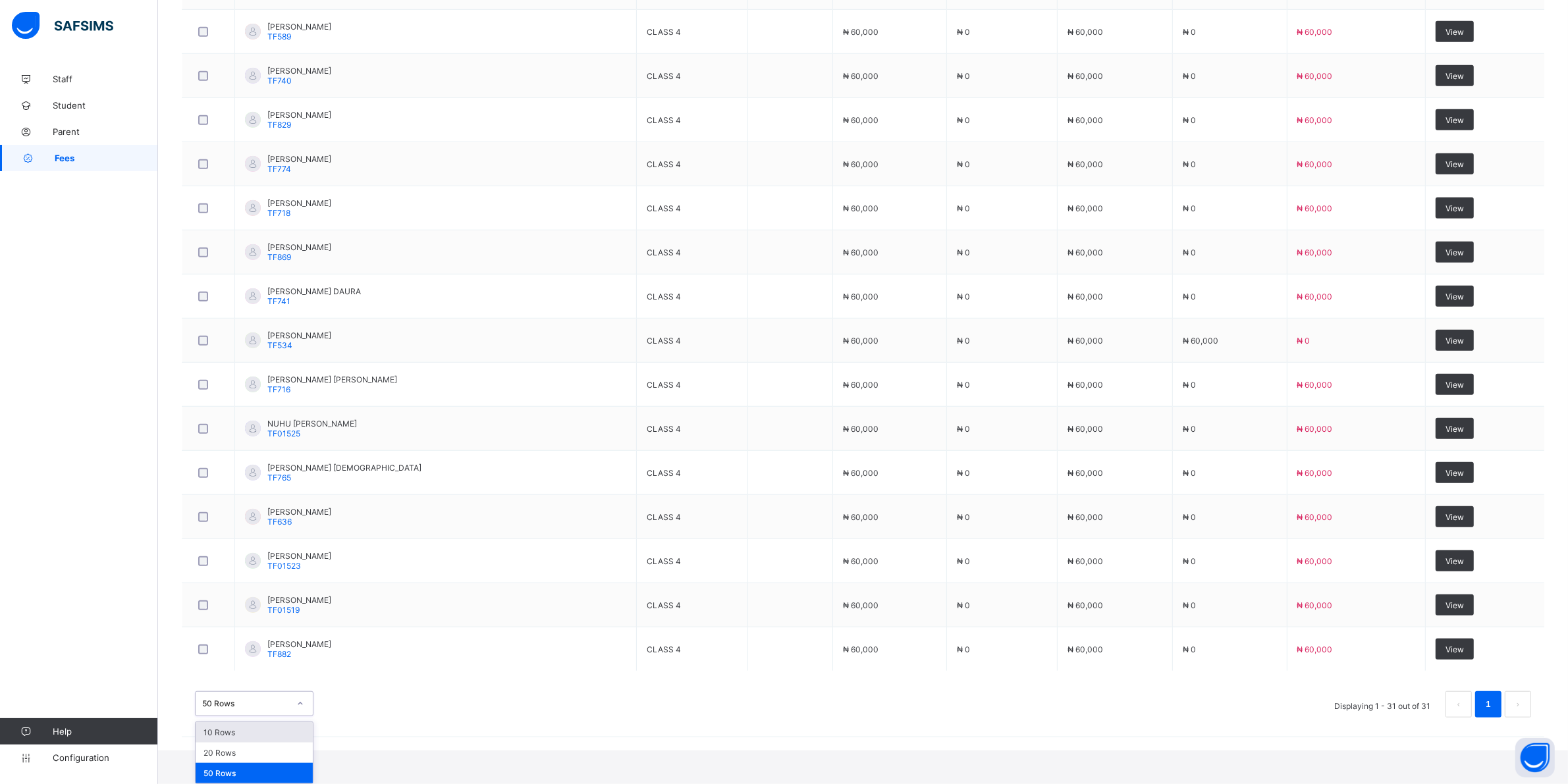
click at [257, 738] on div "10 Rows" at bounding box center [254, 732] width 117 height 20
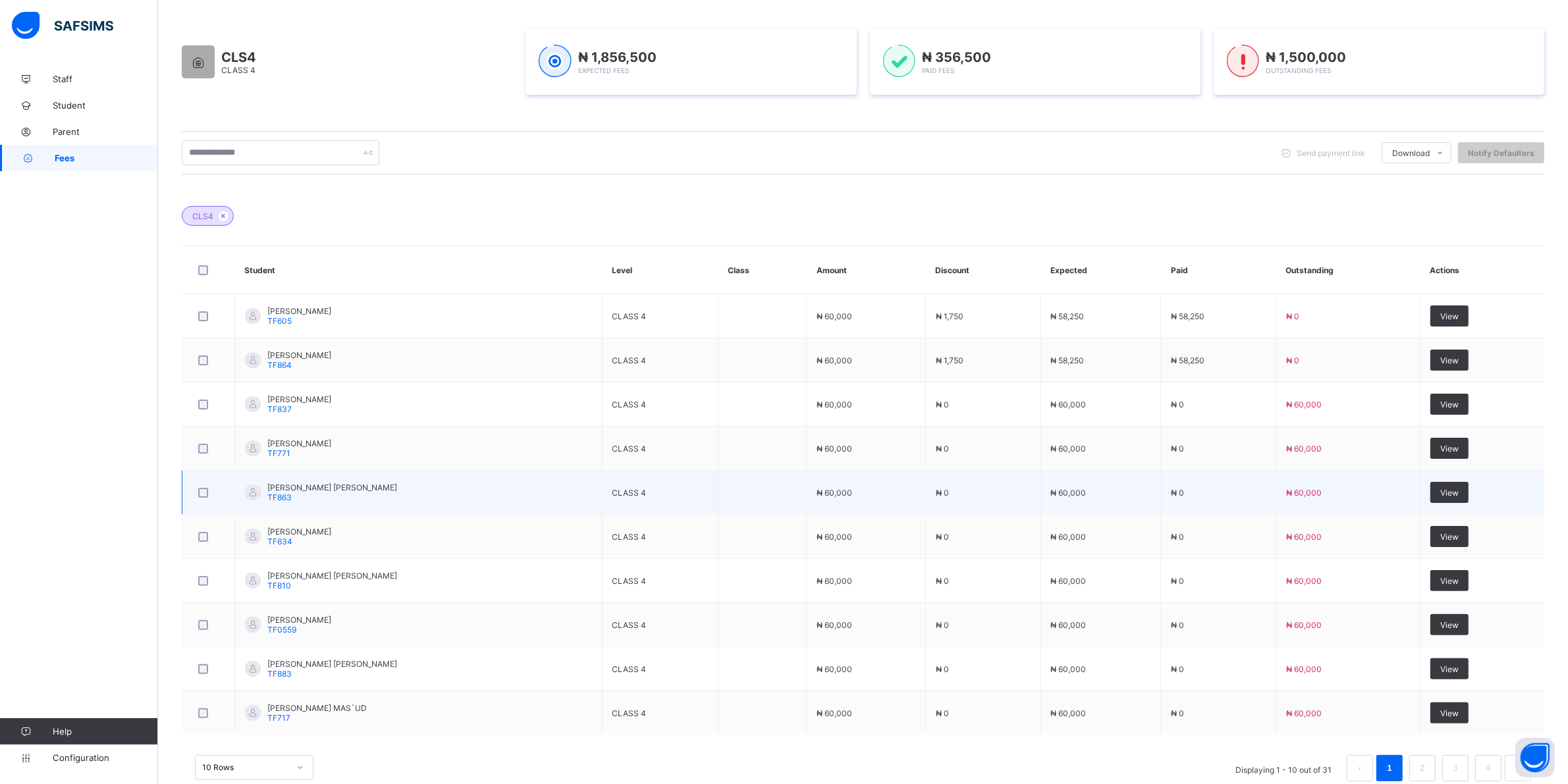
scroll to position [233, 0]
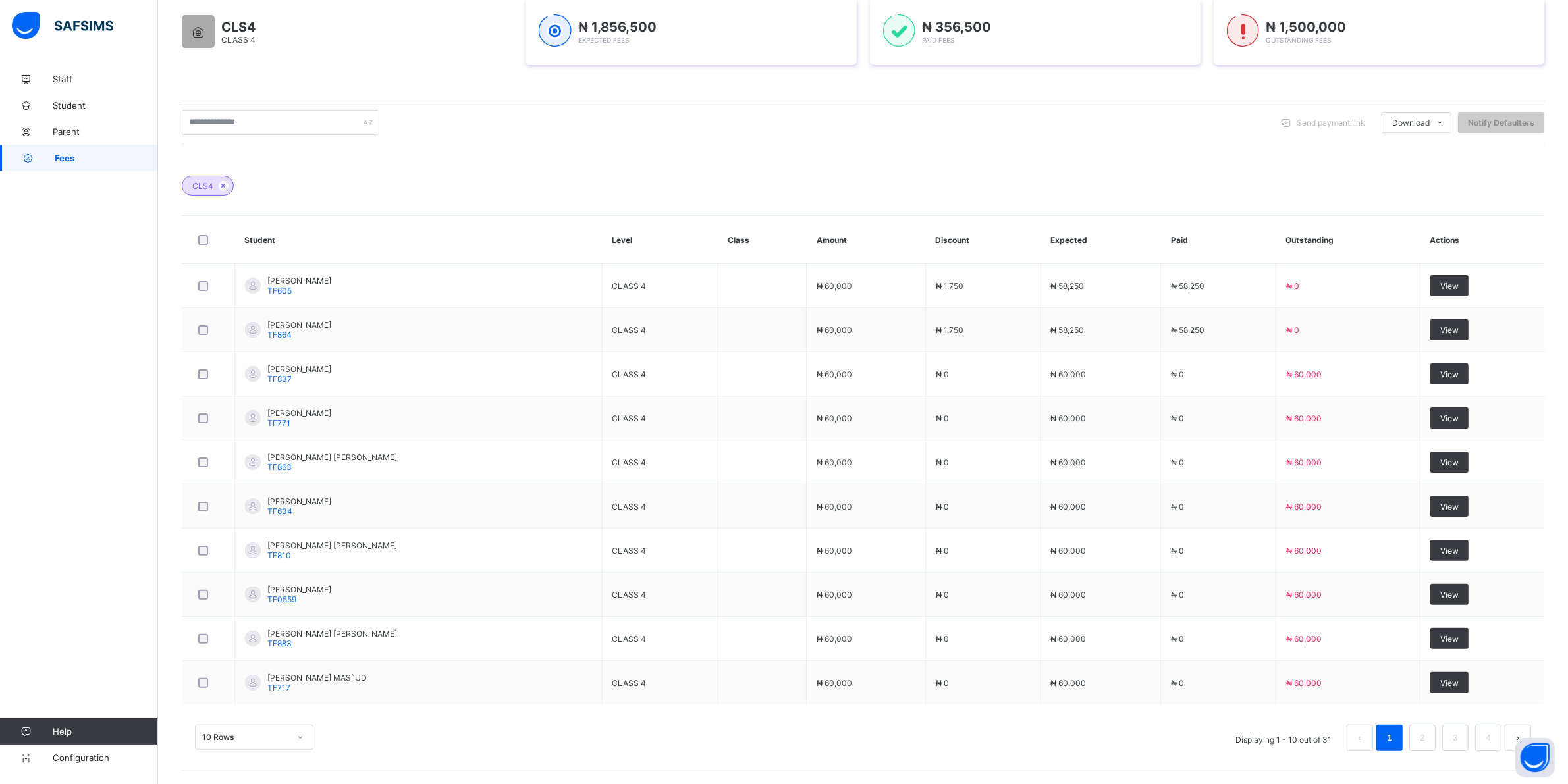
click at [304, 734] on div "10 Rows" at bounding box center [254, 737] width 119 height 25
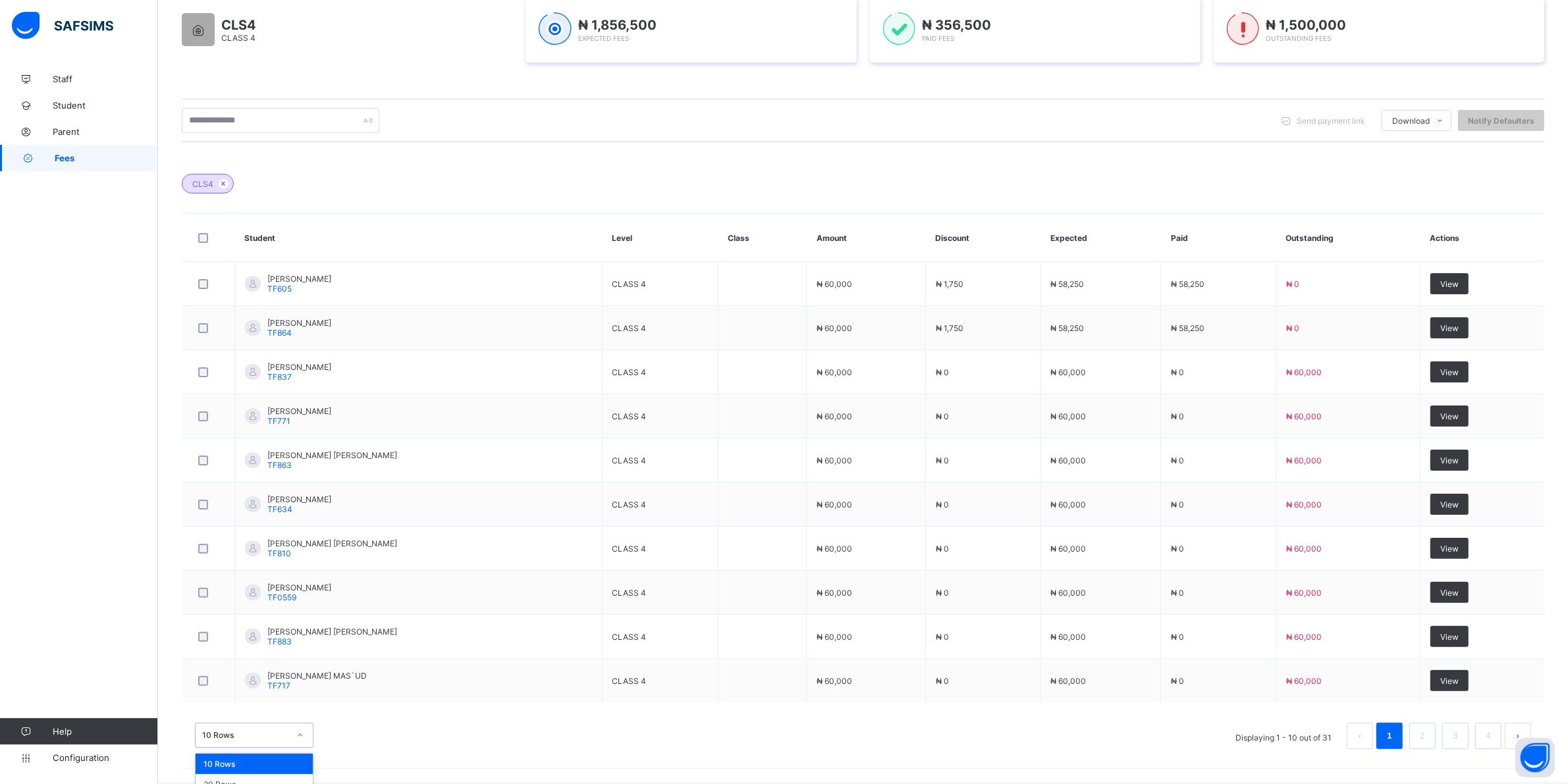
scroll to position [266, 0]
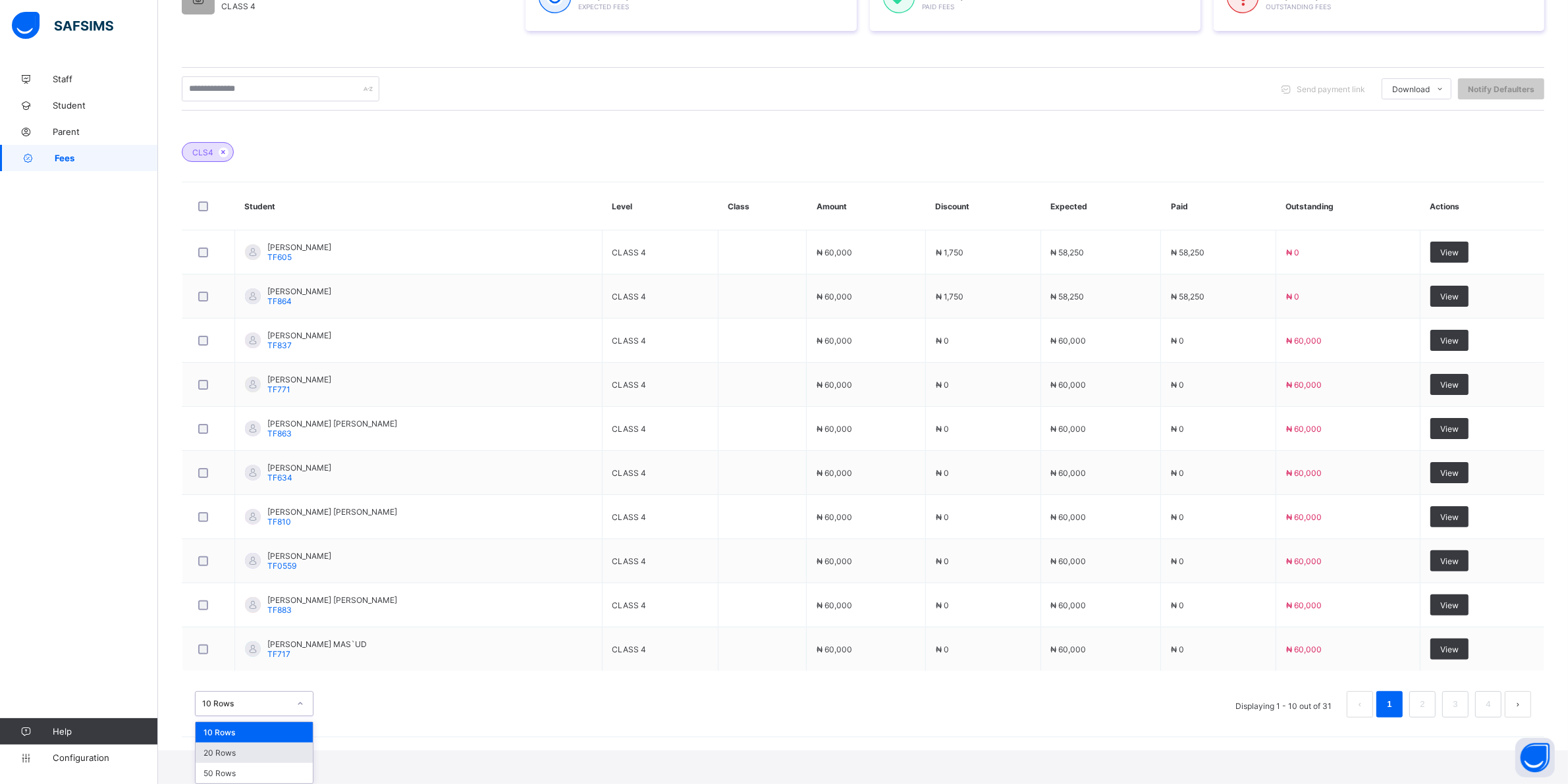
click at [242, 754] on div "20 Rows" at bounding box center [254, 753] width 117 height 20
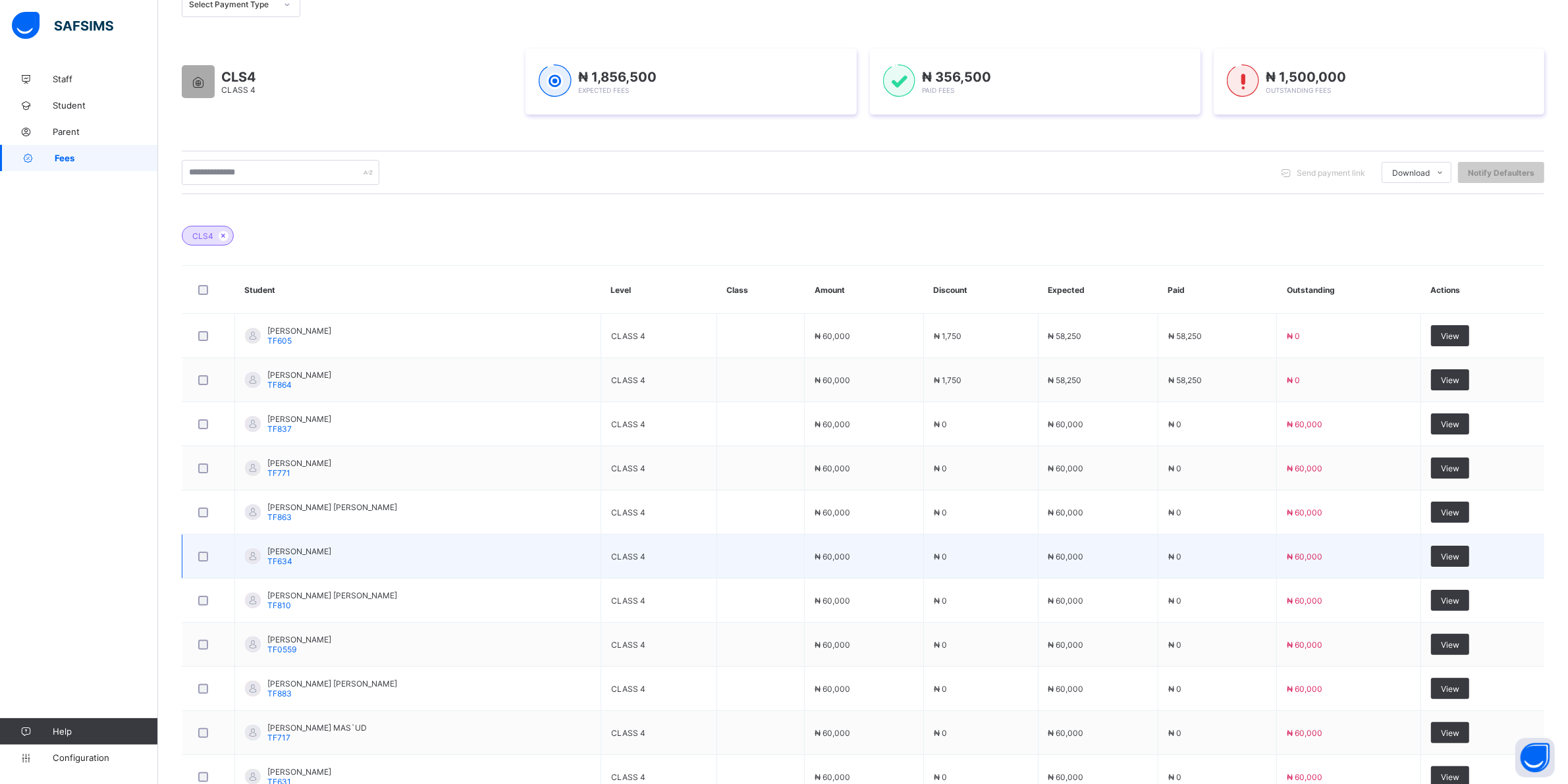
scroll to position [0, 0]
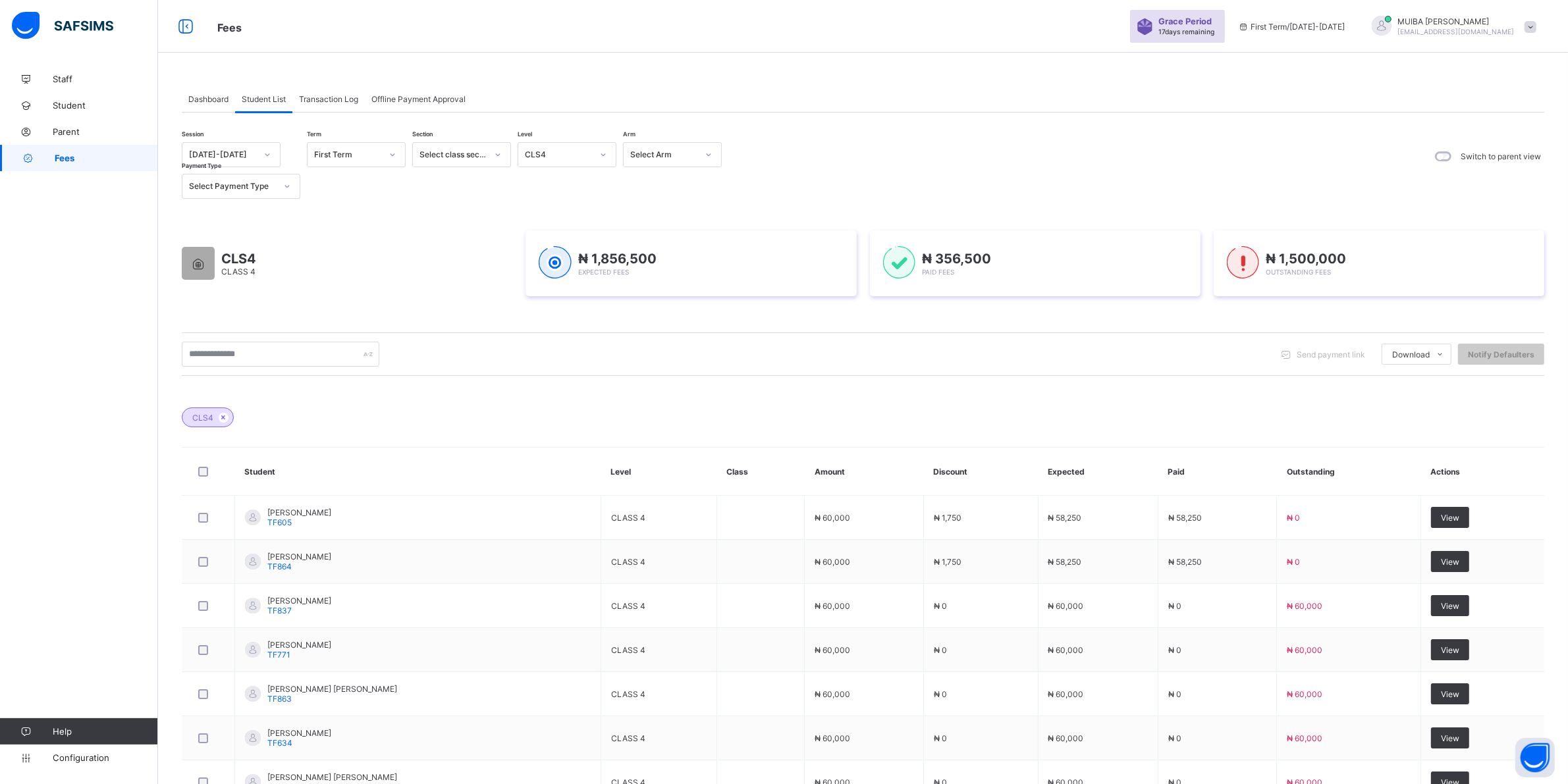
click at [599, 158] on icon at bounding box center [603, 154] width 8 height 13
click at [543, 315] on div "CLS3" at bounding box center [567, 325] width 98 height 20
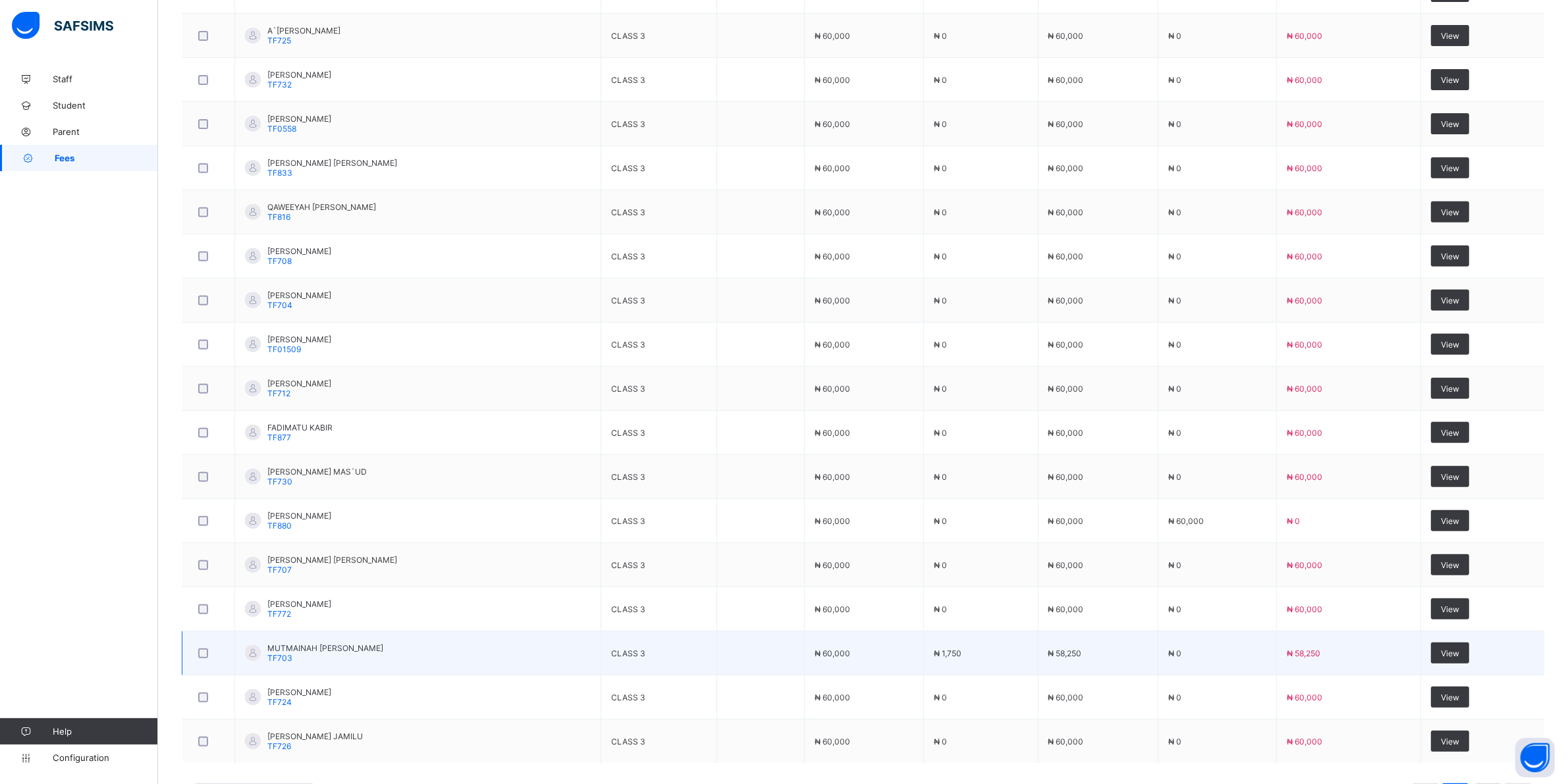
scroll to position [658, 0]
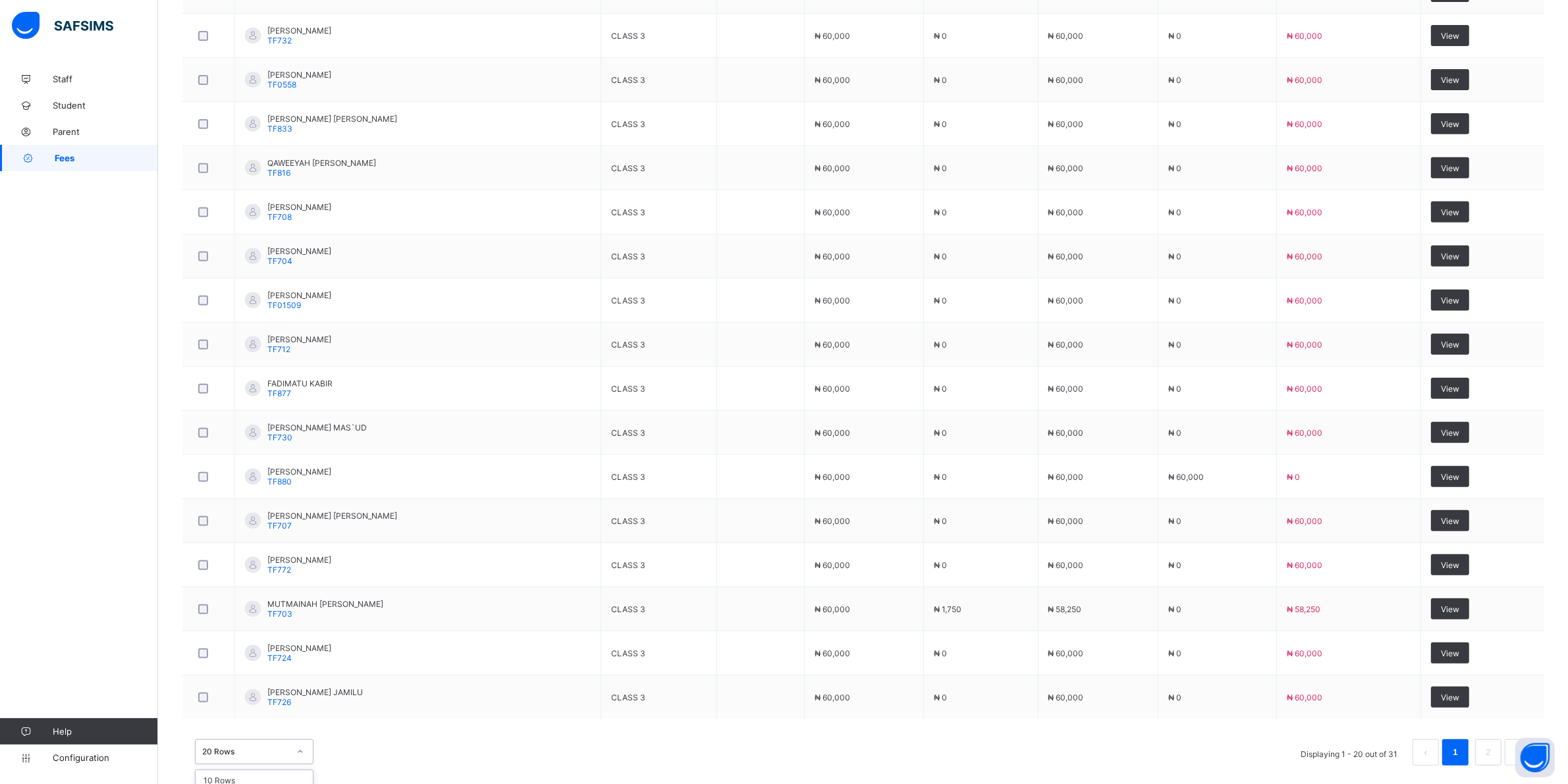
click at [304, 757] on div "option 20 Rows focused, 2 of 3. 3 results available. Use Up and Down to choose …" at bounding box center [254, 752] width 119 height 25
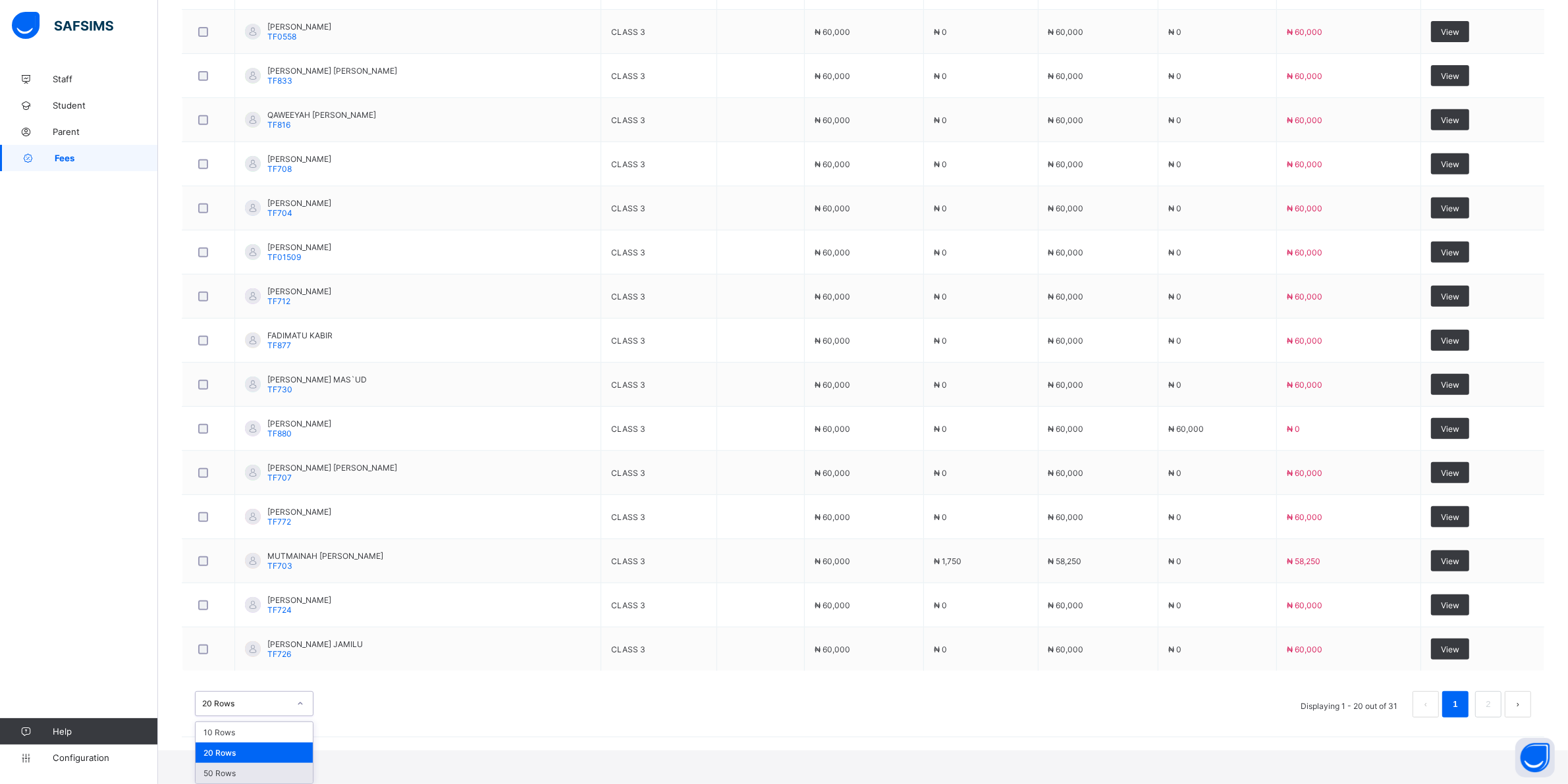
click at [235, 771] on div "50 Rows" at bounding box center [254, 773] width 117 height 20
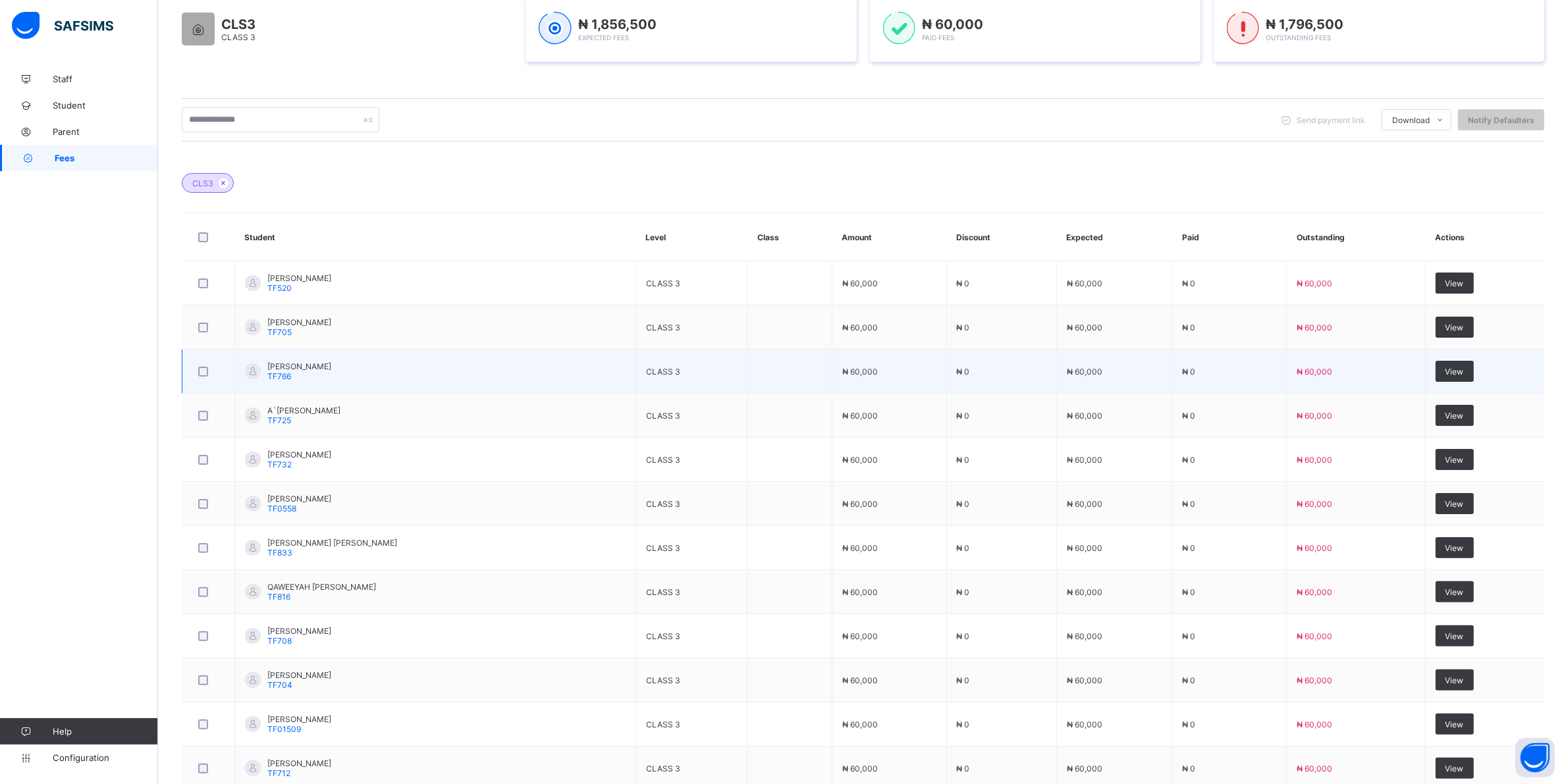
scroll to position [0, 0]
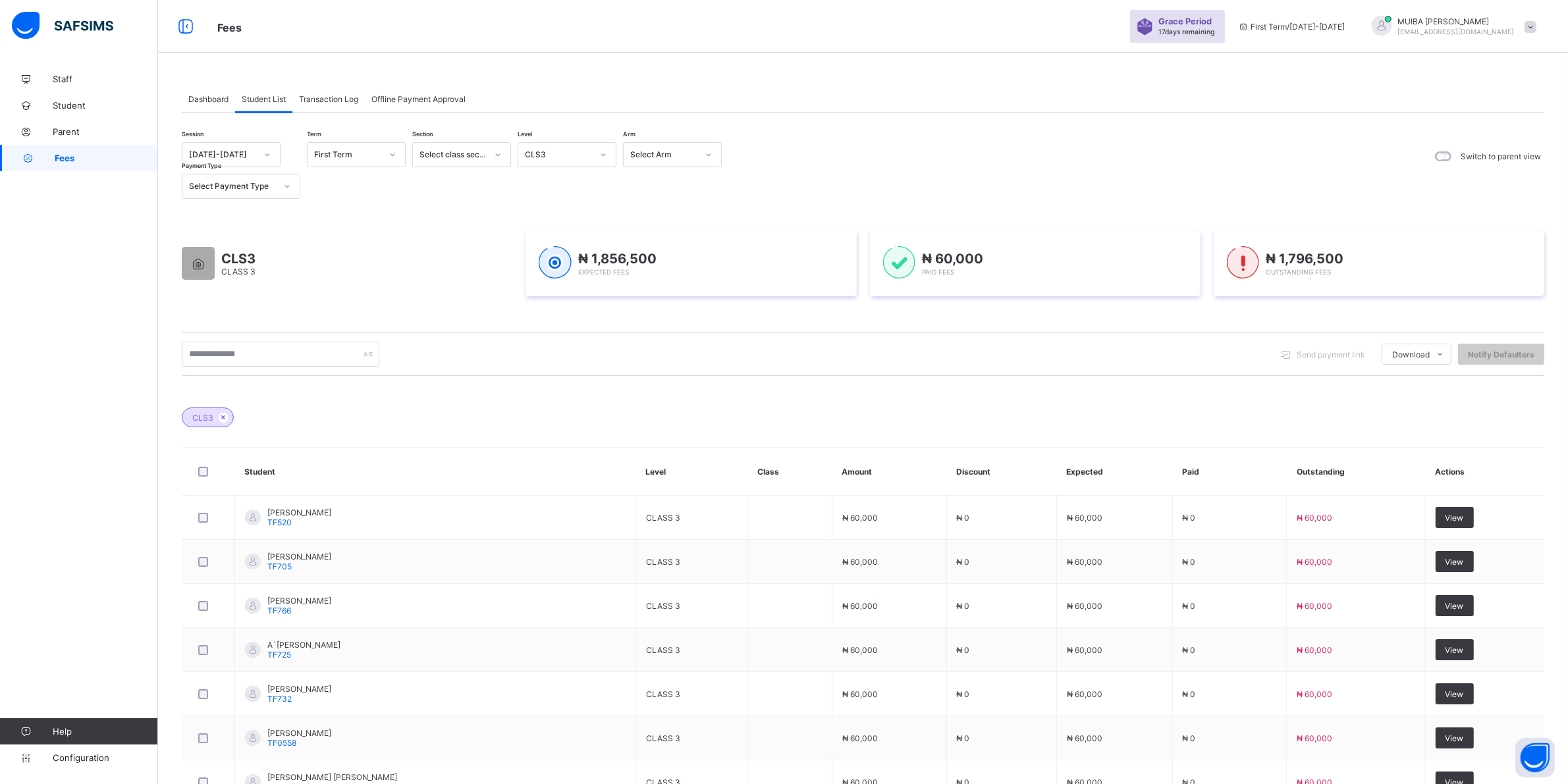
click at [604, 152] on icon at bounding box center [603, 154] width 8 height 13
click at [544, 355] on div "CLS5" at bounding box center [567, 365] width 98 height 20
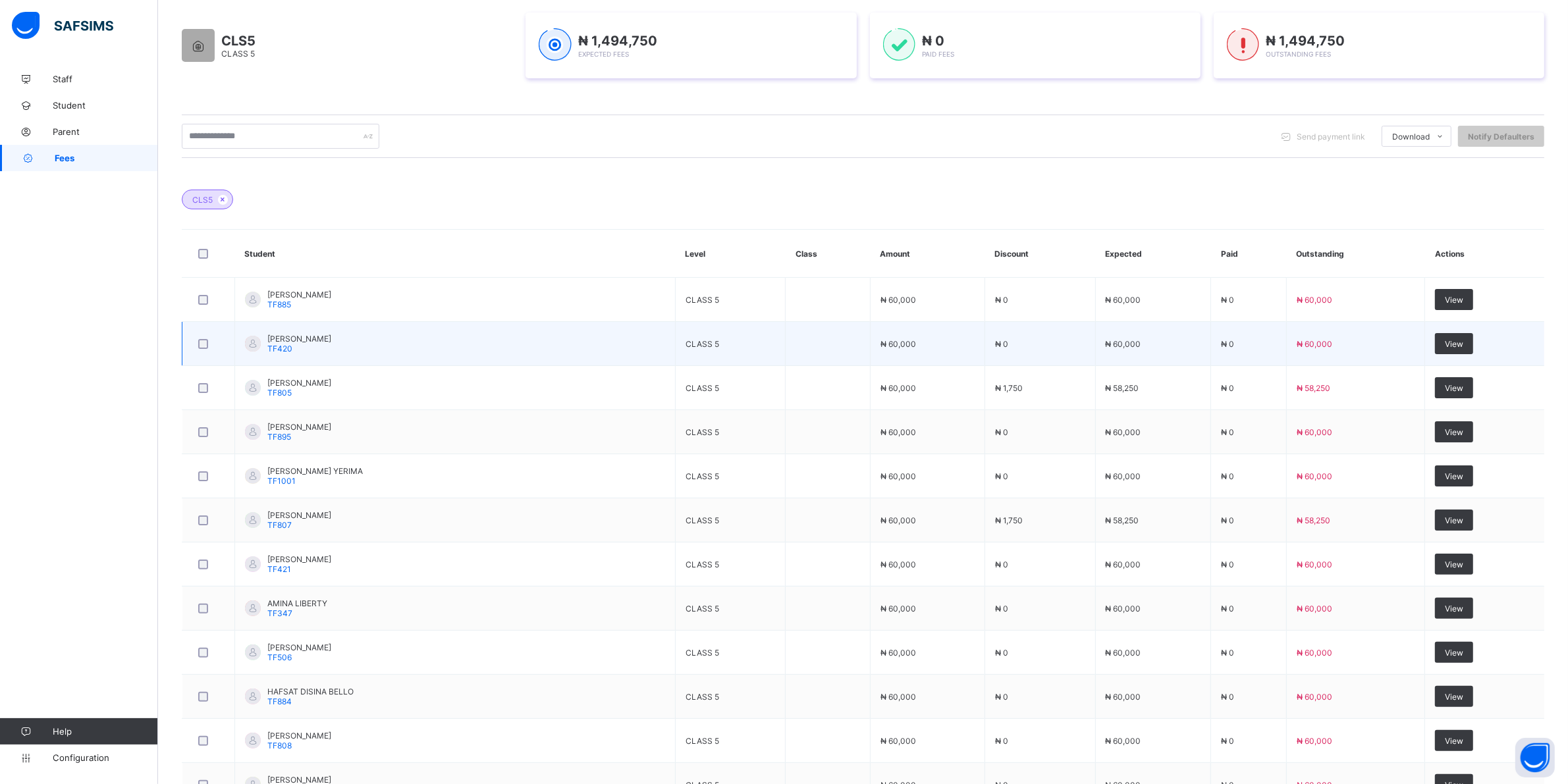
scroll to position [247, 0]
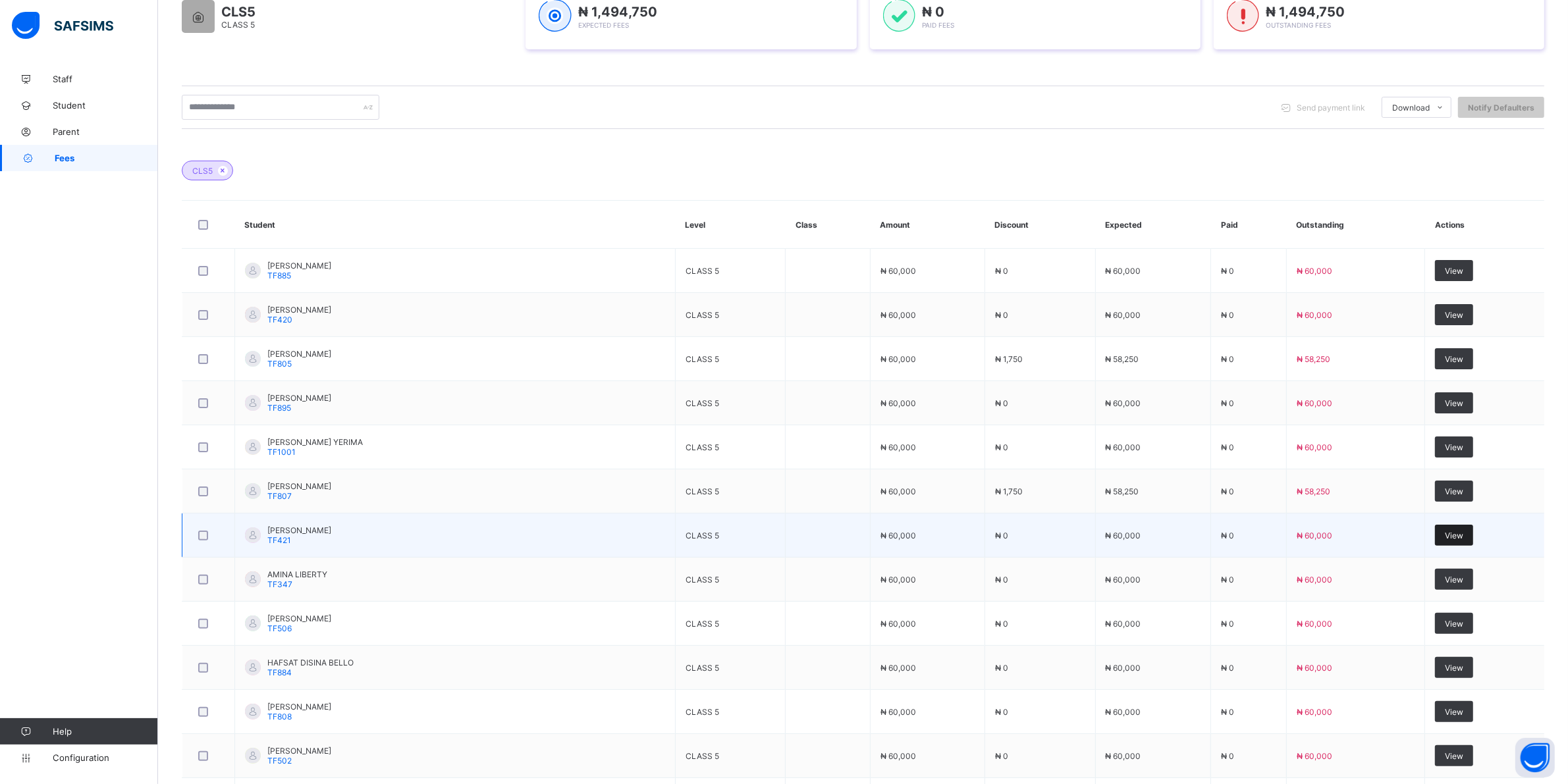
click at [1460, 541] on span "View" at bounding box center [1453, 535] width 19 height 10
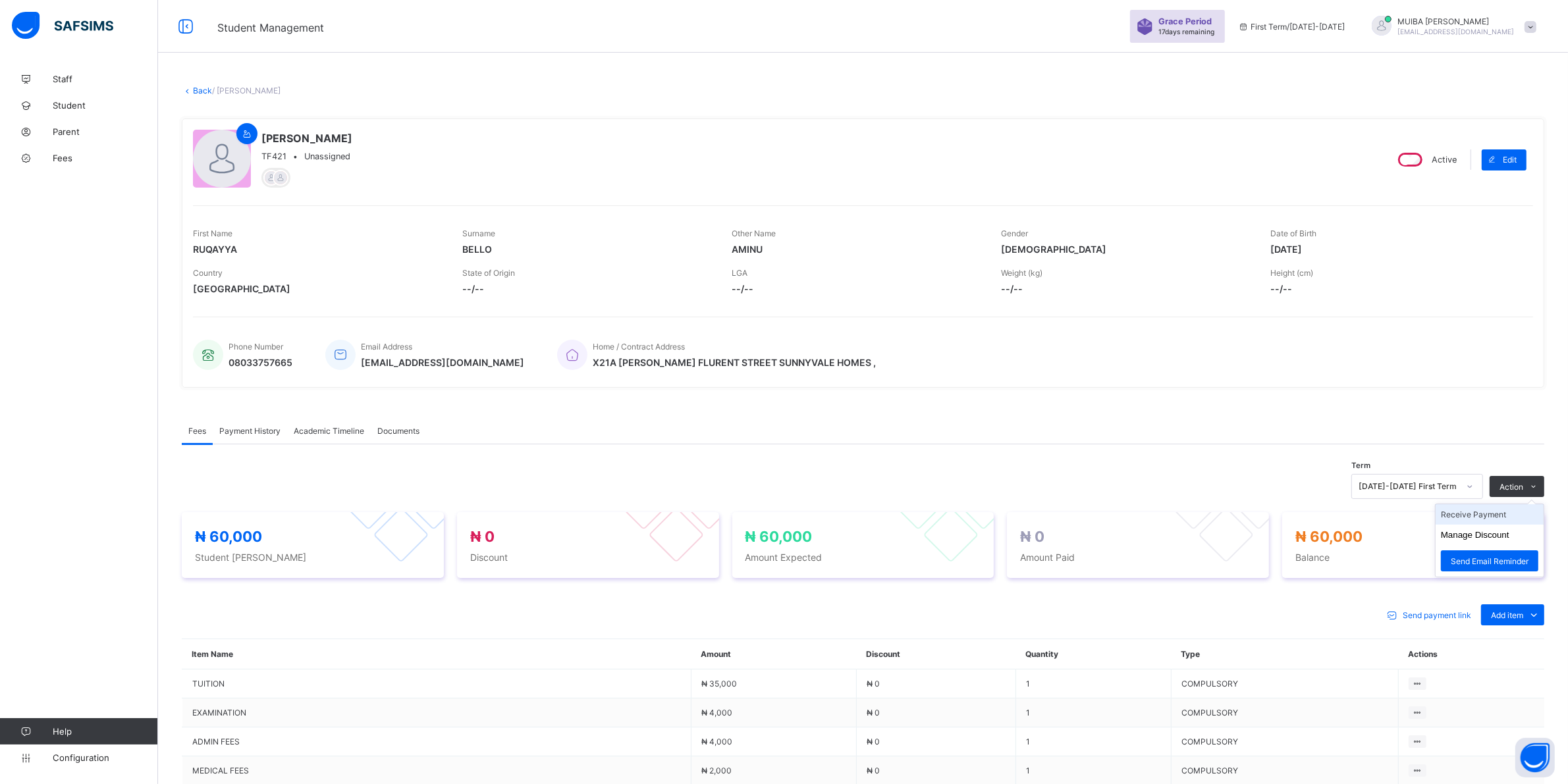
click at [1495, 516] on li "Receive Payment" at bounding box center [1490, 514] width 108 height 20
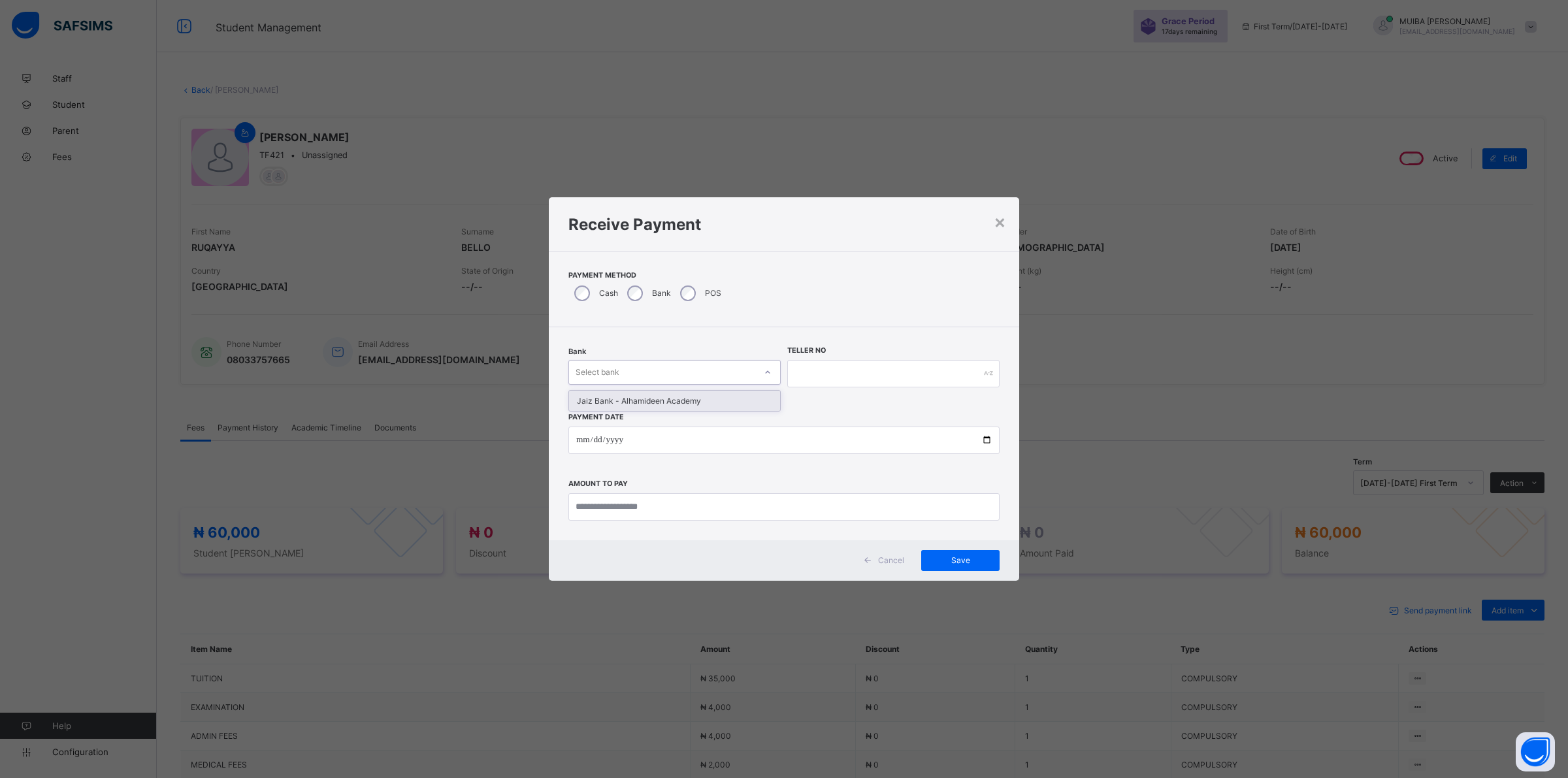
click at [764, 373] on icon at bounding box center [768, 373] width 8 height 13
click at [714, 404] on div "Jaiz Bank - Alhamideen Academy" at bounding box center [674, 401] width 211 height 20
click at [810, 377] on input "text" at bounding box center [893, 373] width 212 height 27
type input "******"
drag, startPoint x: 576, startPoint y: 436, endPoint x: 586, endPoint y: 438, distance: 10.2
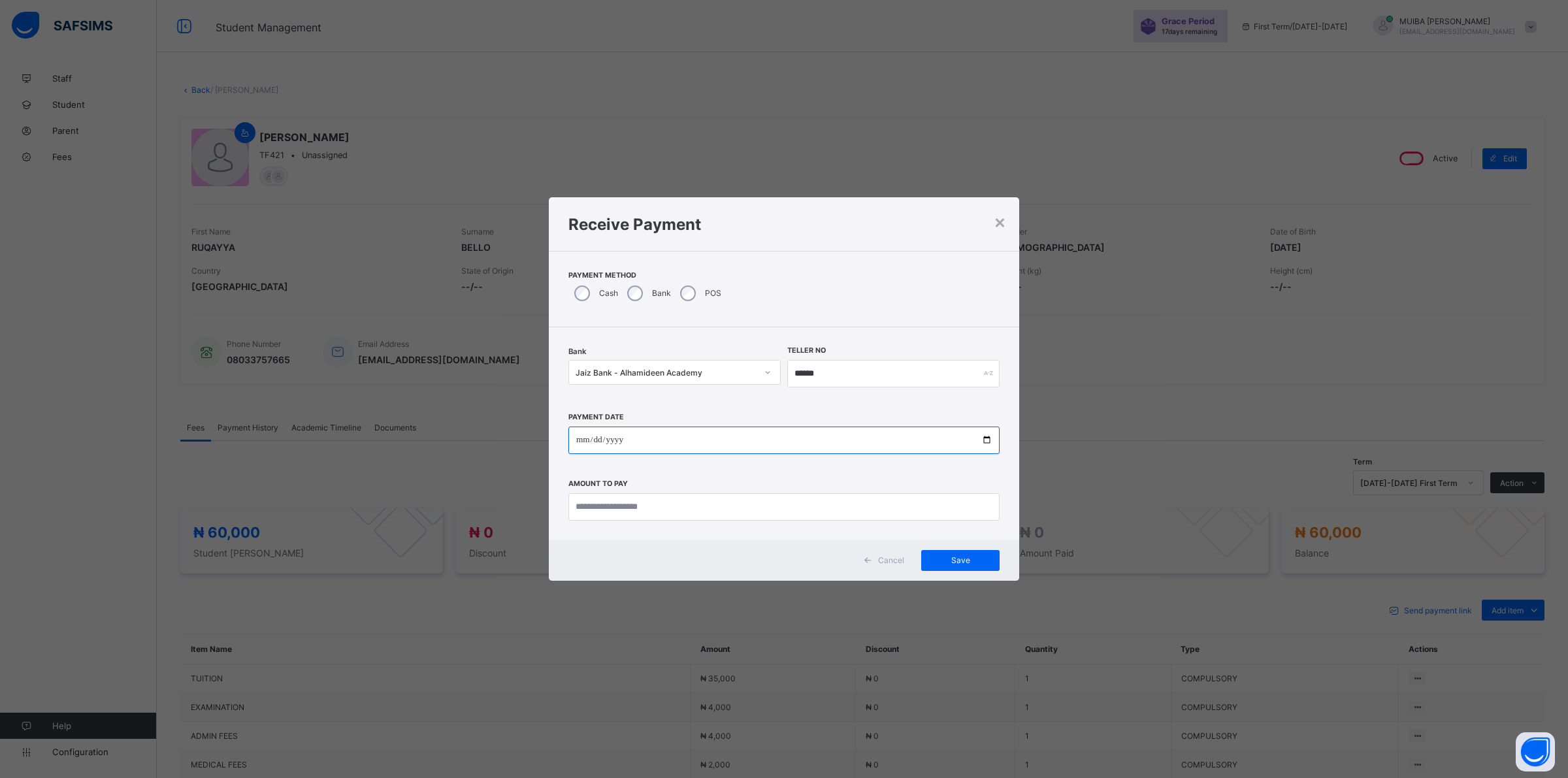
click at [577, 436] on input "date" at bounding box center [784, 441] width 431 height 27
type input "**********"
click at [631, 510] on input "currency" at bounding box center [784, 507] width 431 height 27
type input "********"
click at [965, 558] on span "Save" at bounding box center [960, 560] width 58 height 10
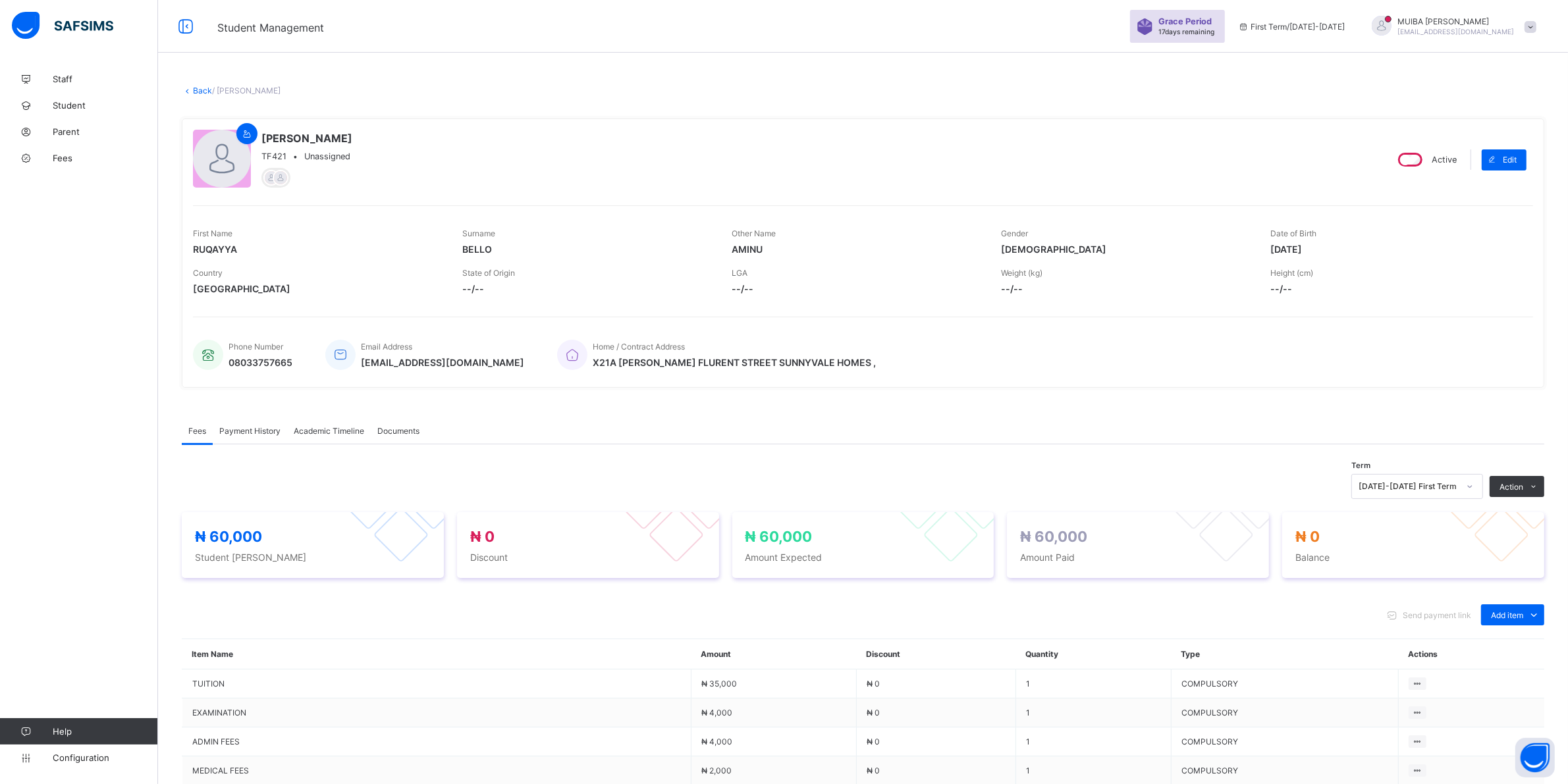
click at [199, 89] on link "Back" at bounding box center [203, 90] width 19 height 10
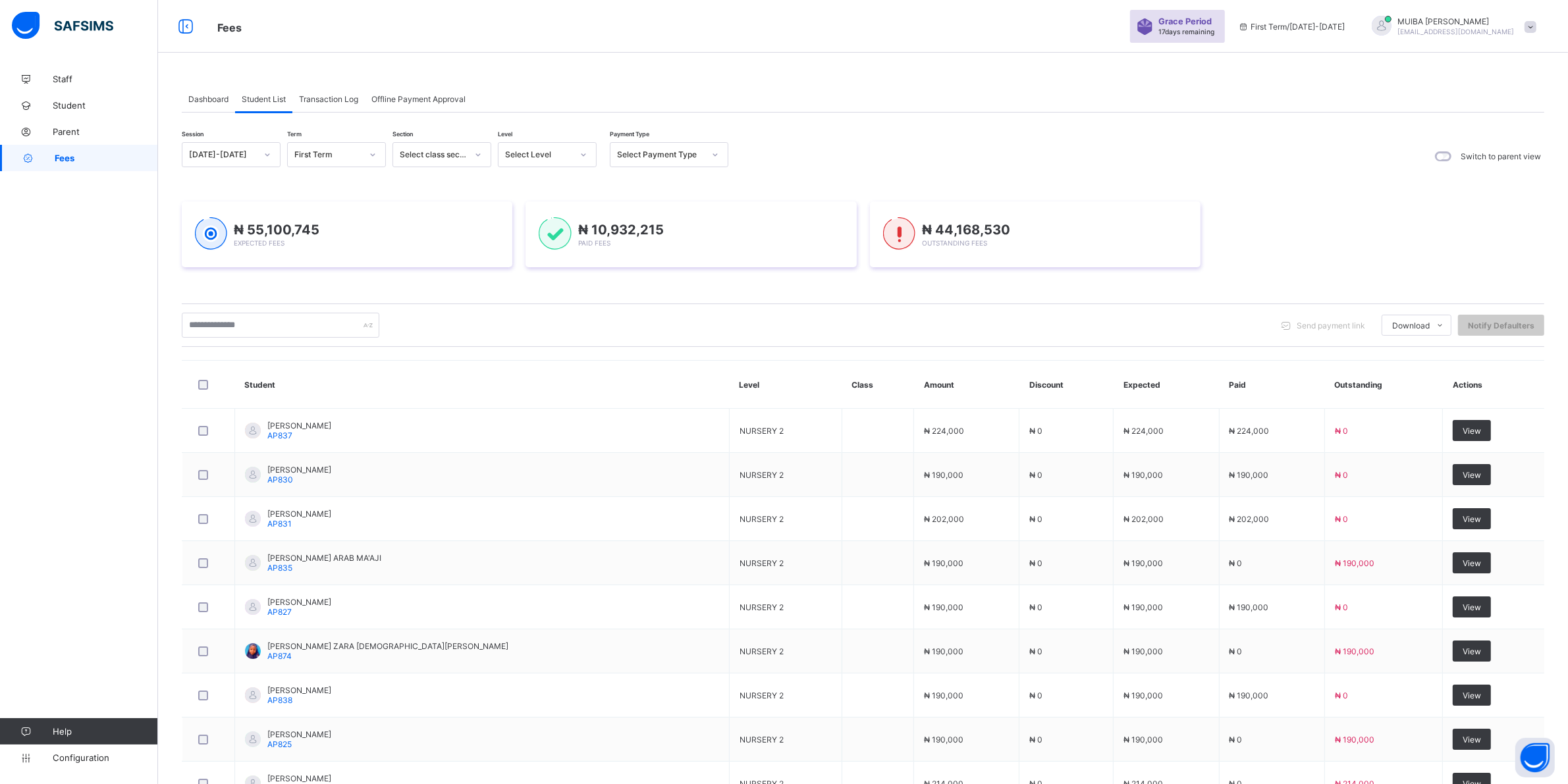
click at [580, 153] on icon at bounding box center [584, 154] width 8 height 13
click at [518, 217] on div "CLS2" at bounding box center [547, 222] width 98 height 20
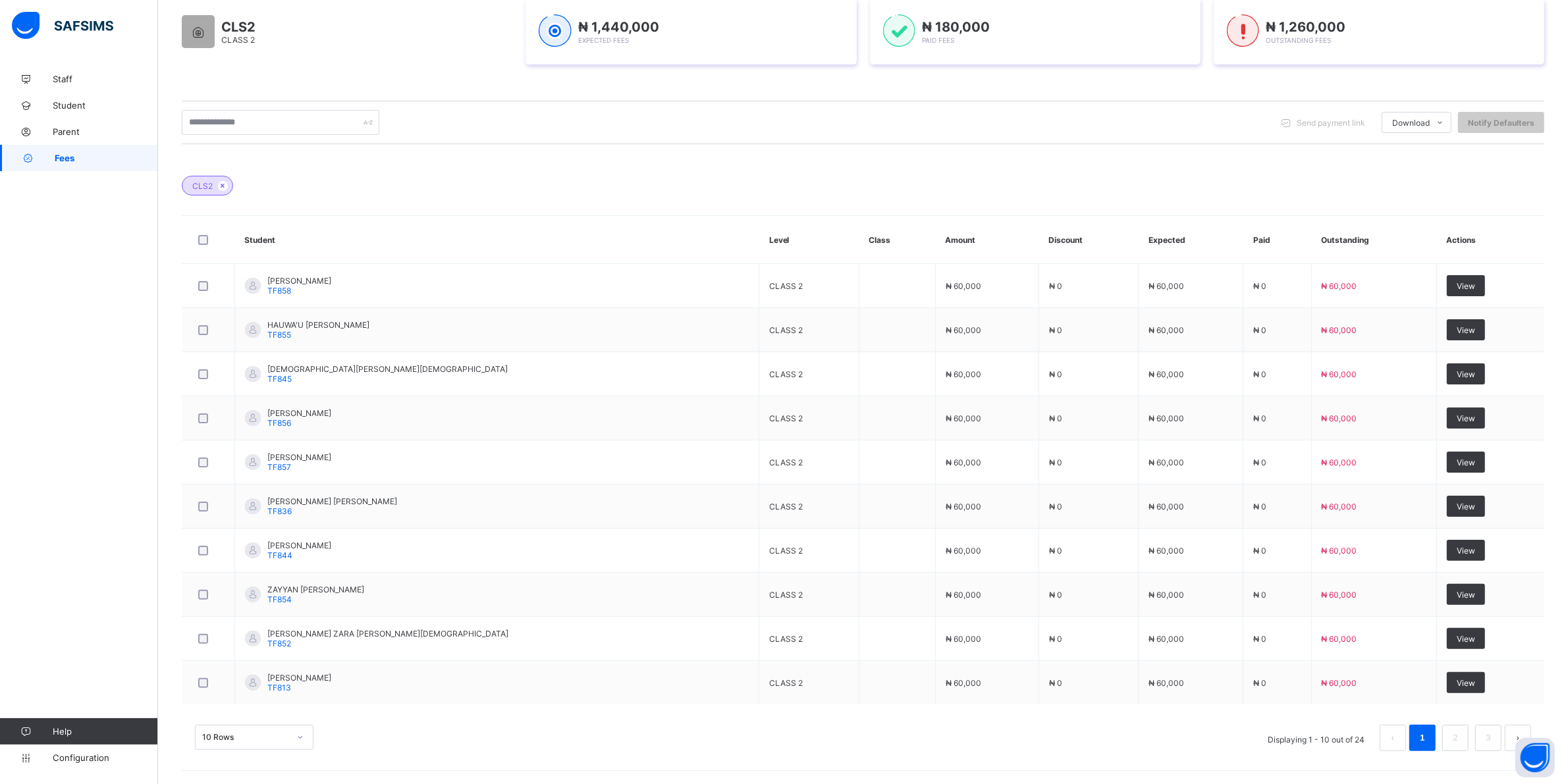
scroll to position [266, 0]
click at [301, 737] on div "10 Rows" at bounding box center [254, 737] width 119 height 25
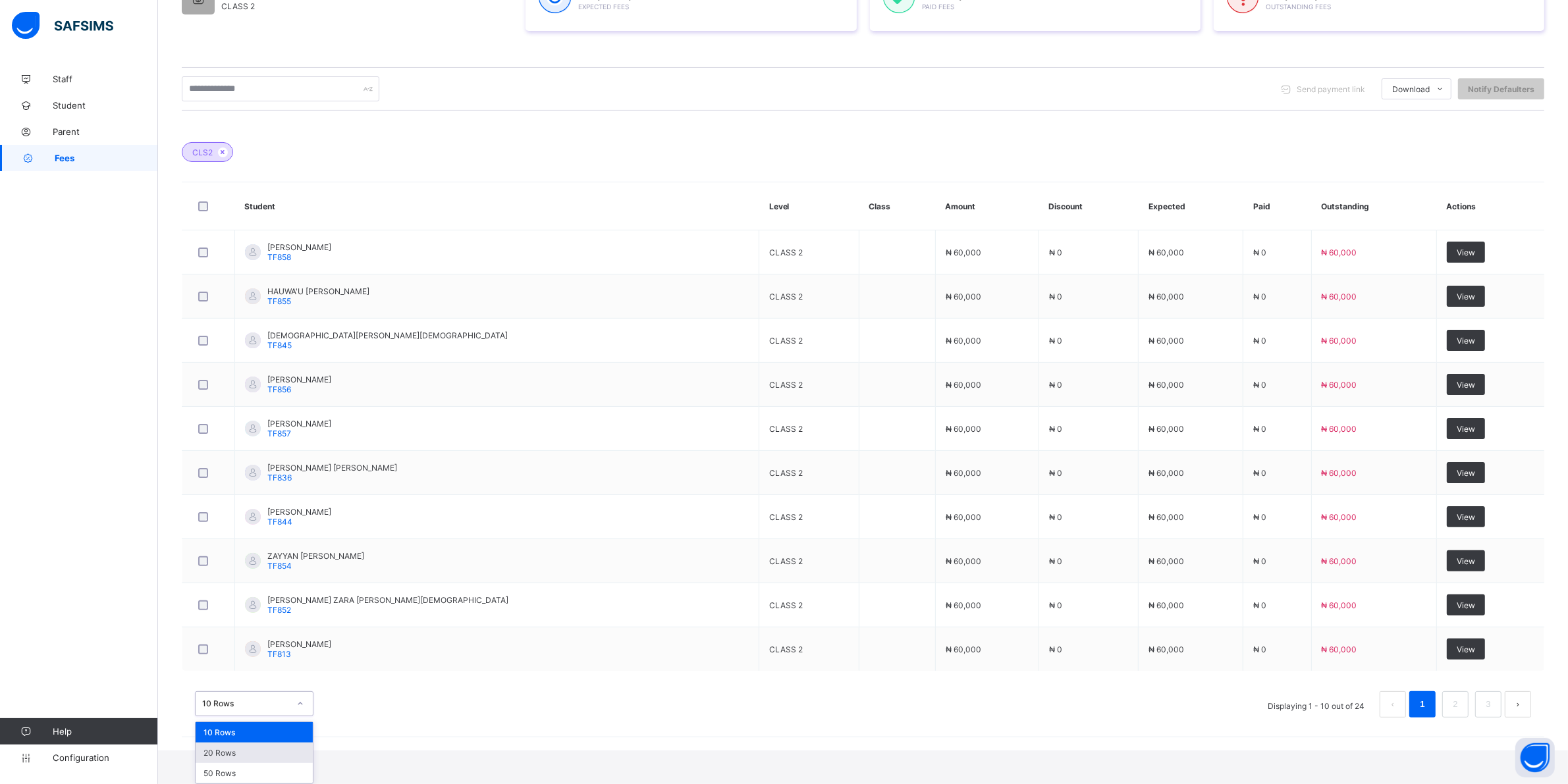
click at [241, 755] on div "20 Rows" at bounding box center [254, 753] width 117 height 20
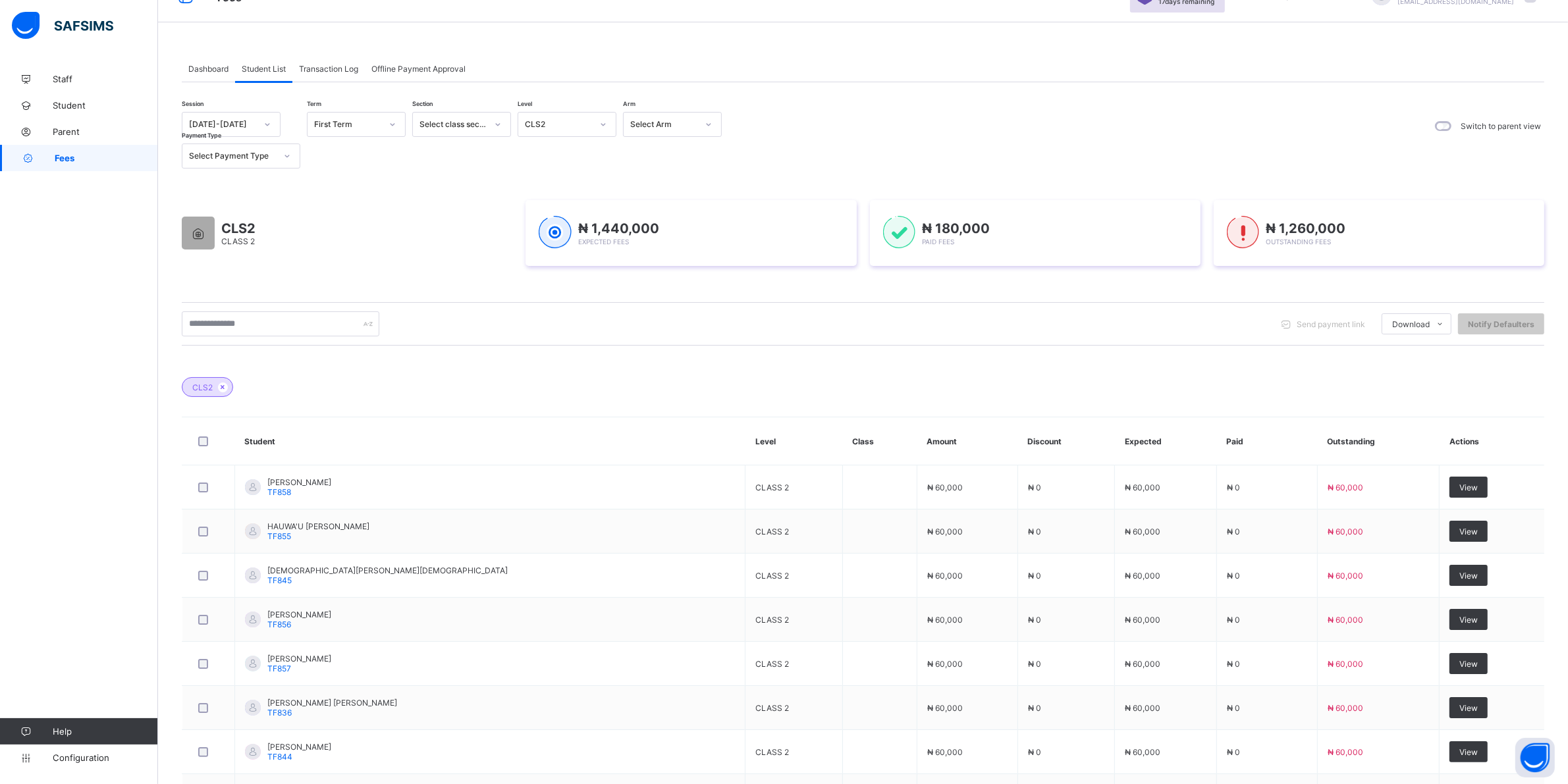
scroll to position [0, 0]
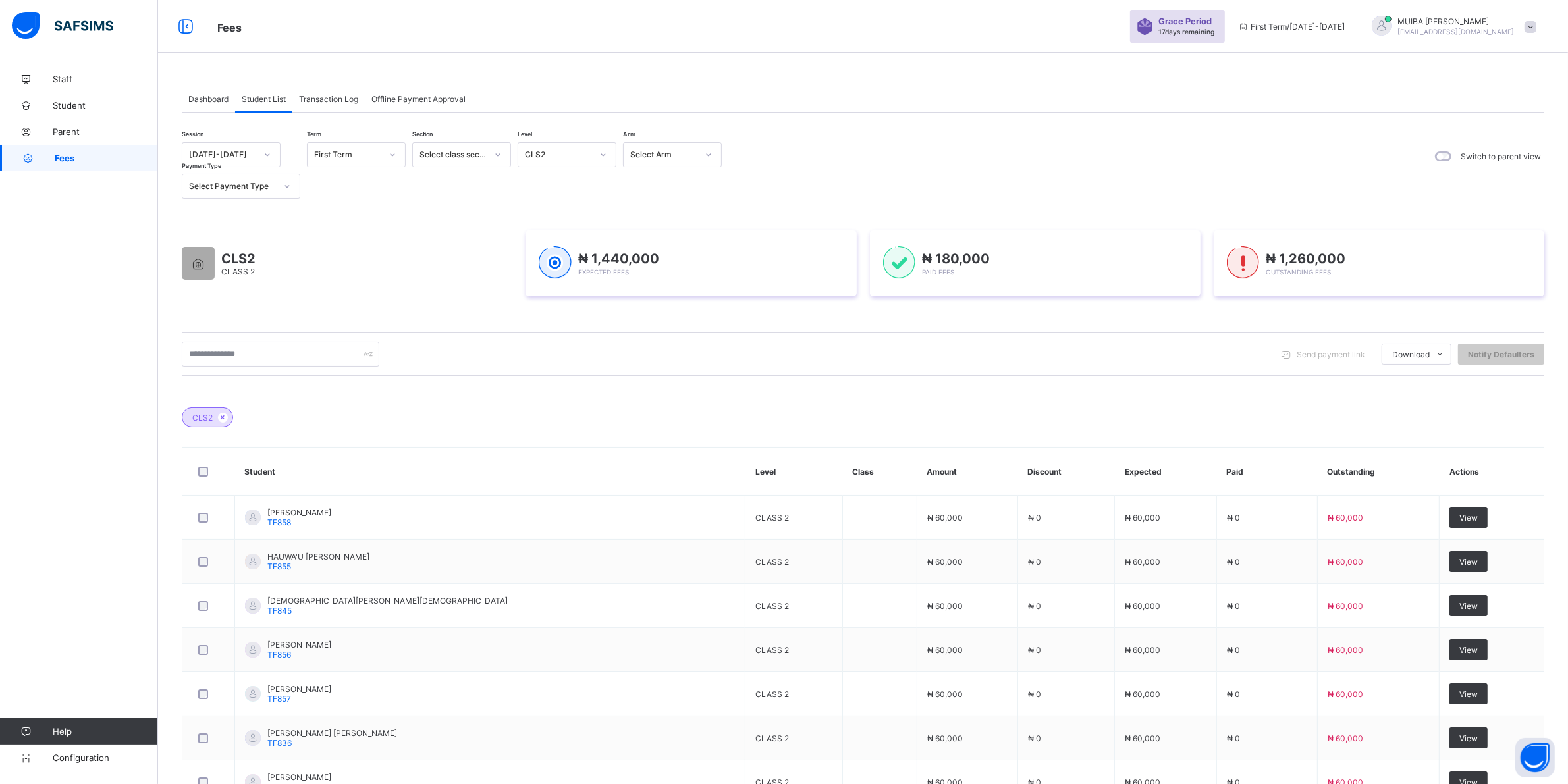
click at [601, 152] on icon at bounding box center [603, 154] width 8 height 13
click at [541, 315] on div "CLS3" at bounding box center [567, 325] width 98 height 20
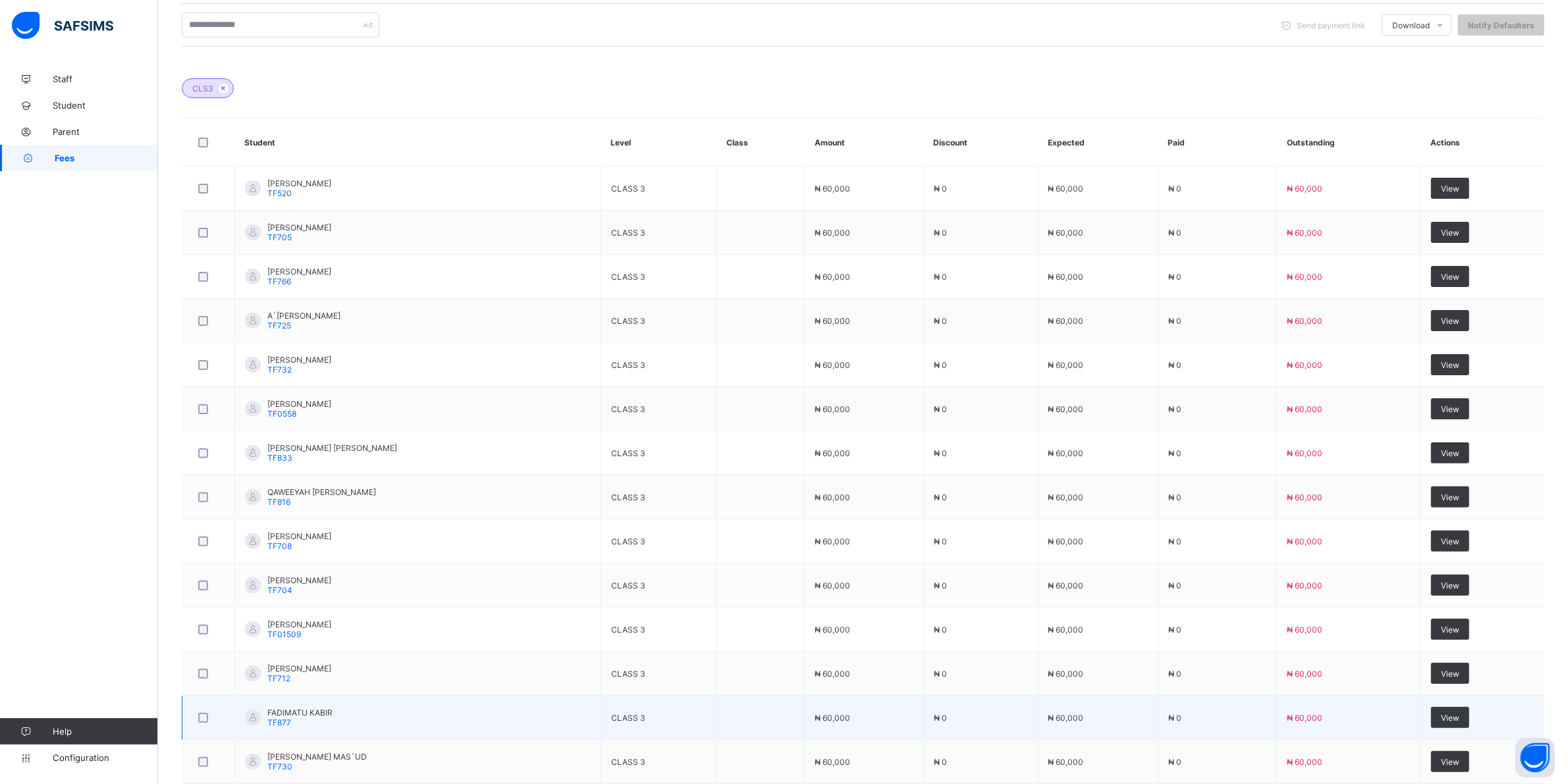
scroll to position [576, 0]
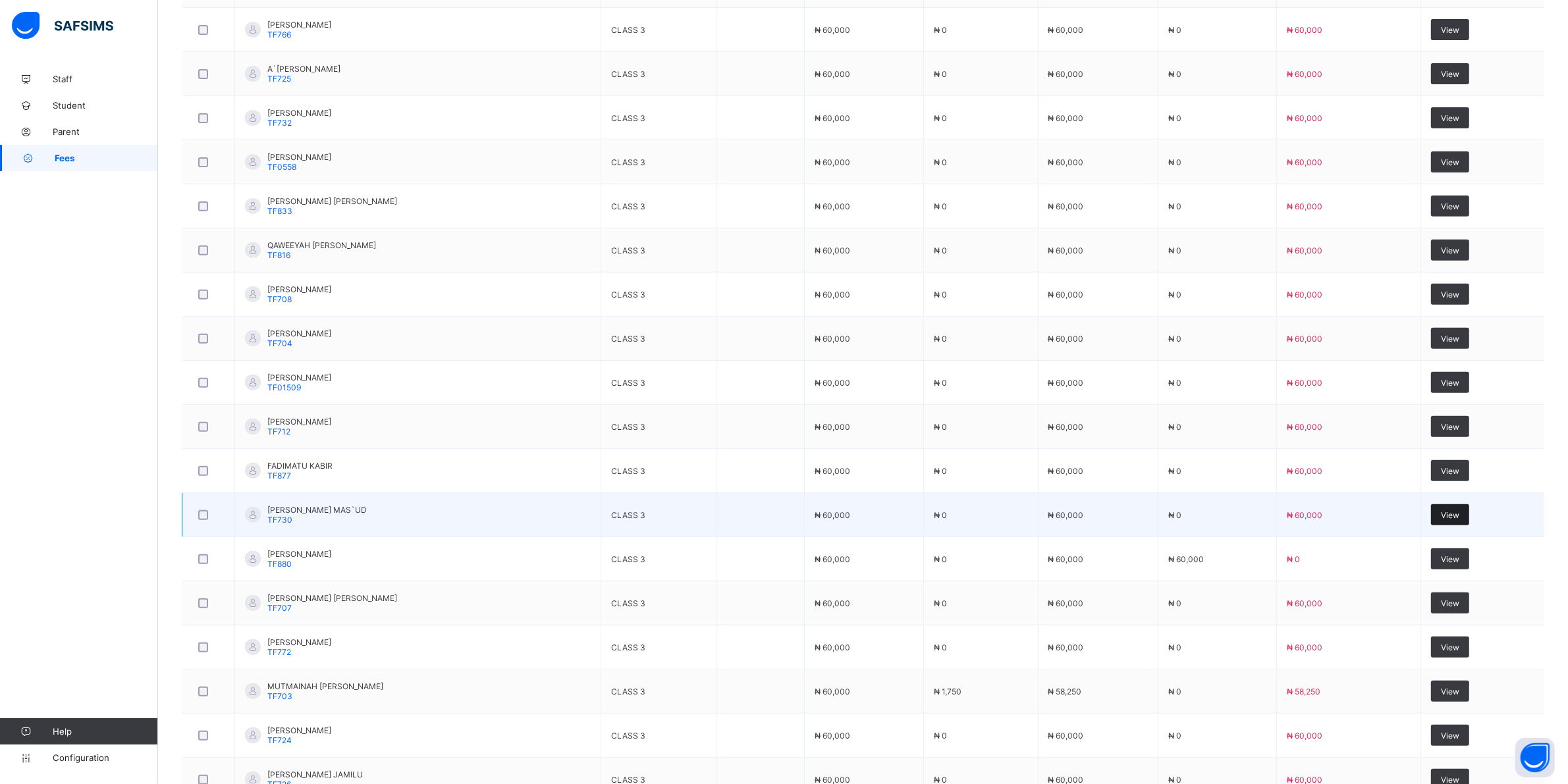
click at [1459, 515] on span "View" at bounding box center [1449, 515] width 19 height 10
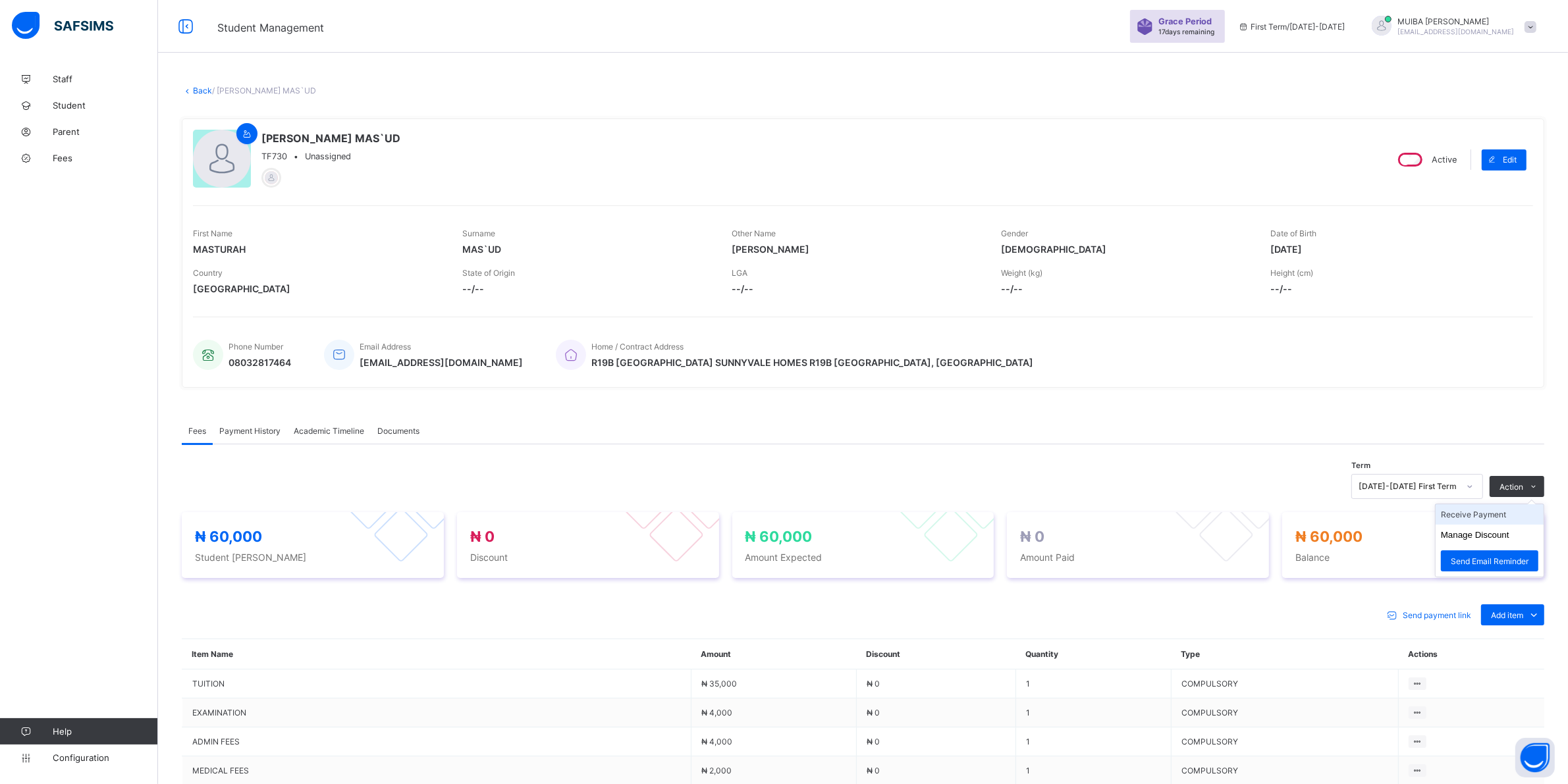
click at [1500, 512] on li "Receive Payment" at bounding box center [1490, 514] width 108 height 20
